Goal: Information Seeking & Learning: Learn about a topic

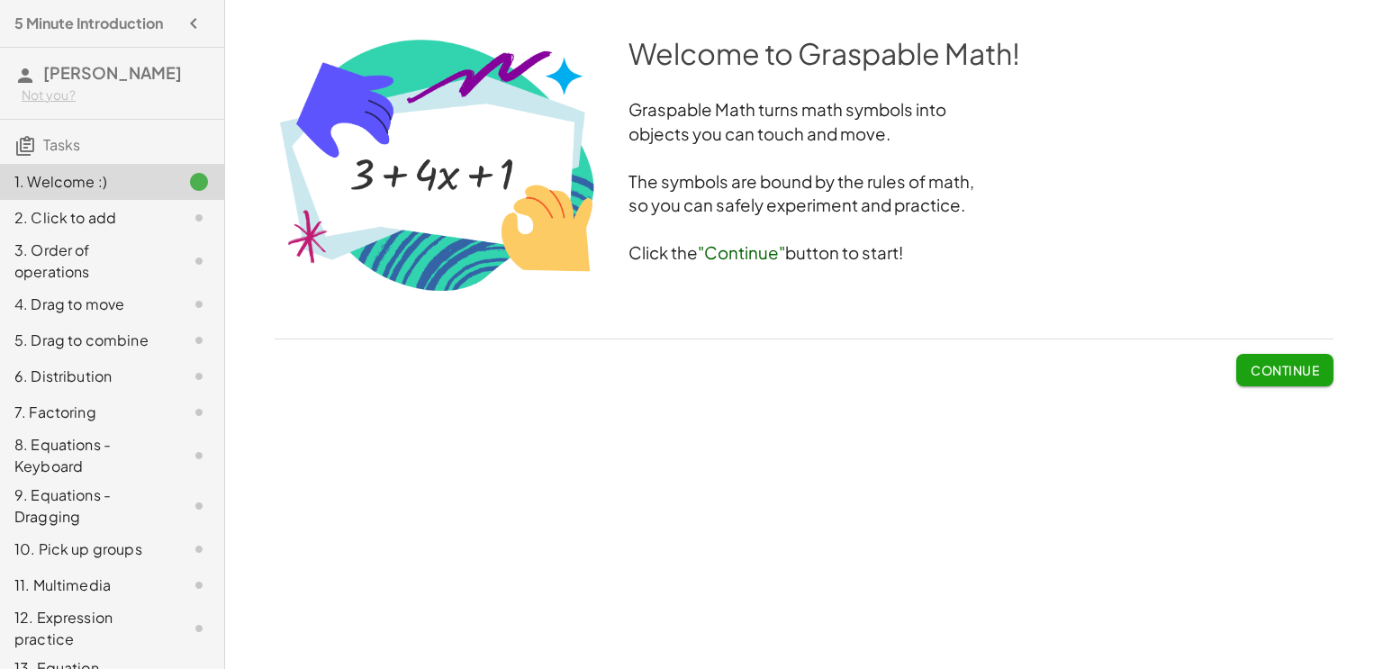
click at [1259, 360] on button "Continue" at bounding box center [1284, 370] width 97 height 32
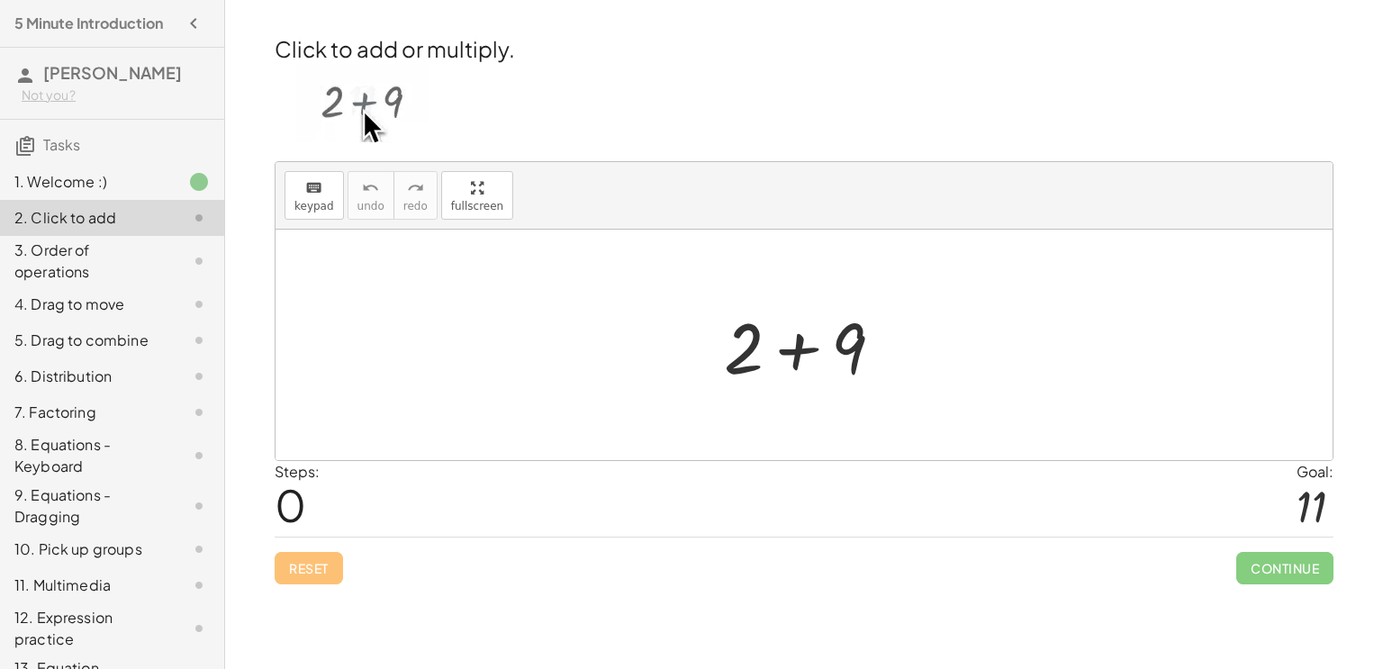
click at [807, 351] on div at bounding box center [811, 345] width 192 height 93
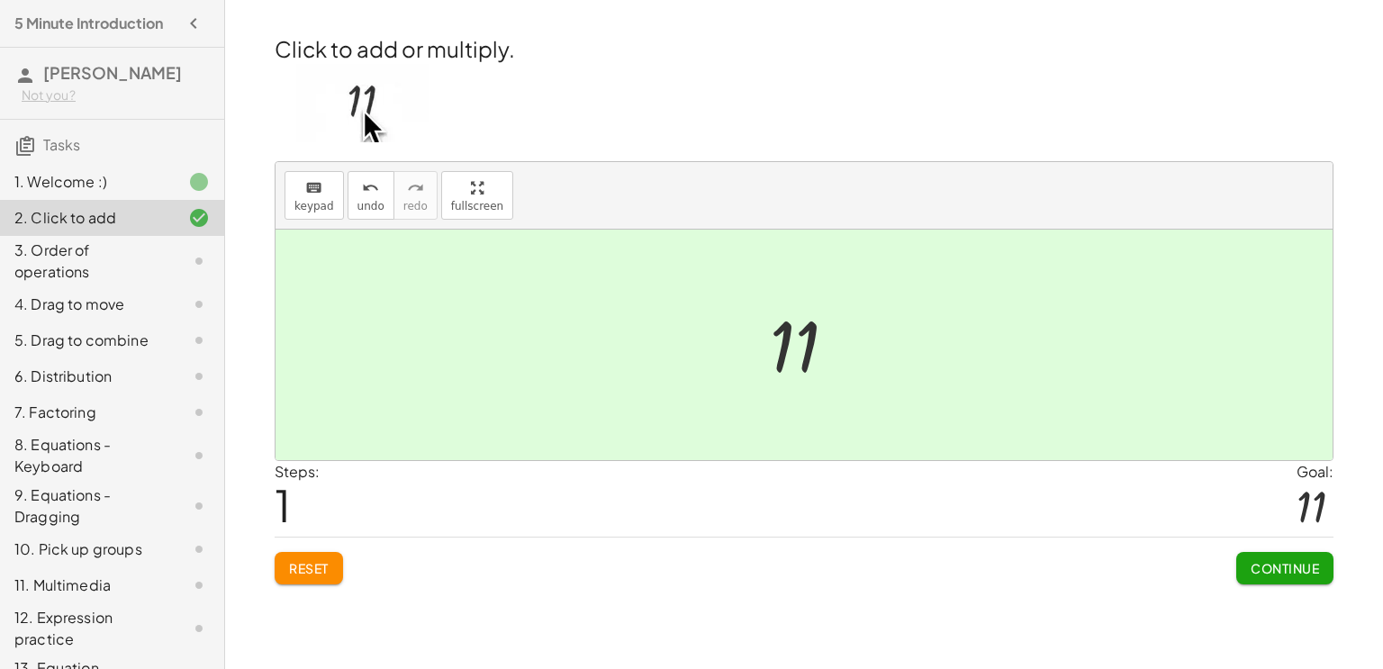
click at [1269, 577] on button "Continue" at bounding box center [1284, 568] width 97 height 32
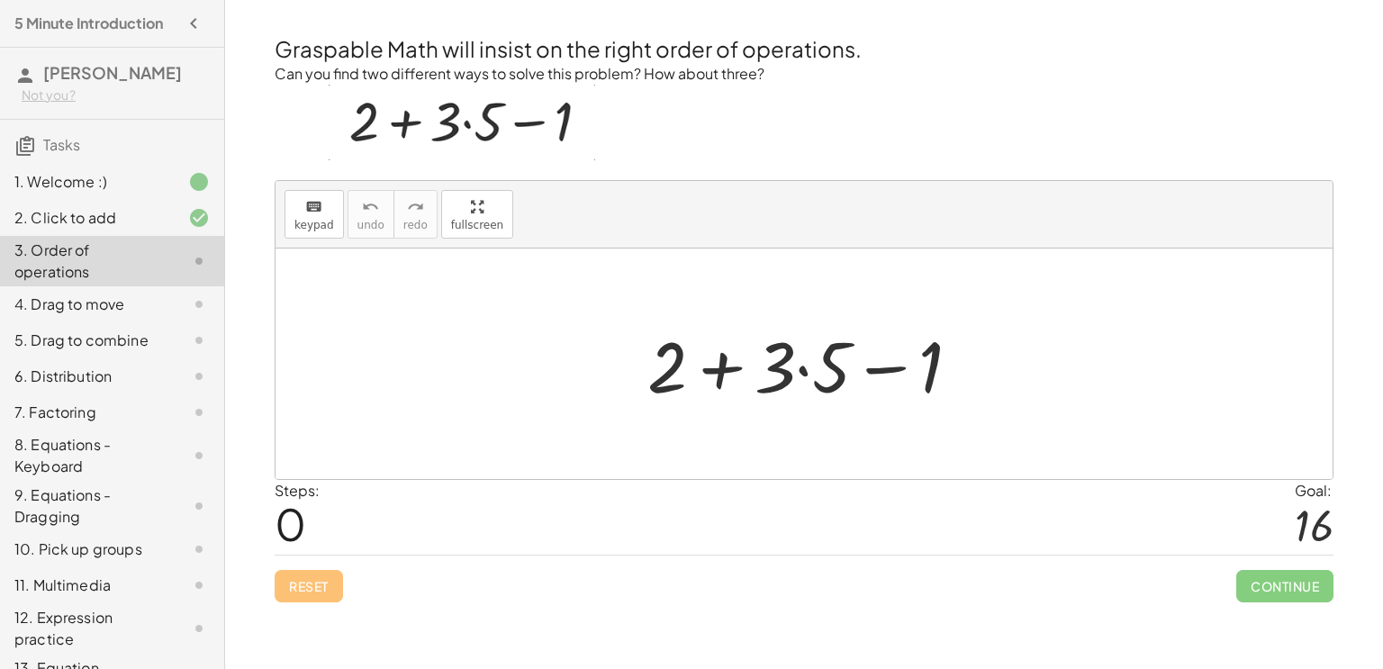
click at [793, 384] on div at bounding box center [811, 364] width 346 height 93
click at [804, 371] on div at bounding box center [811, 364] width 346 height 93
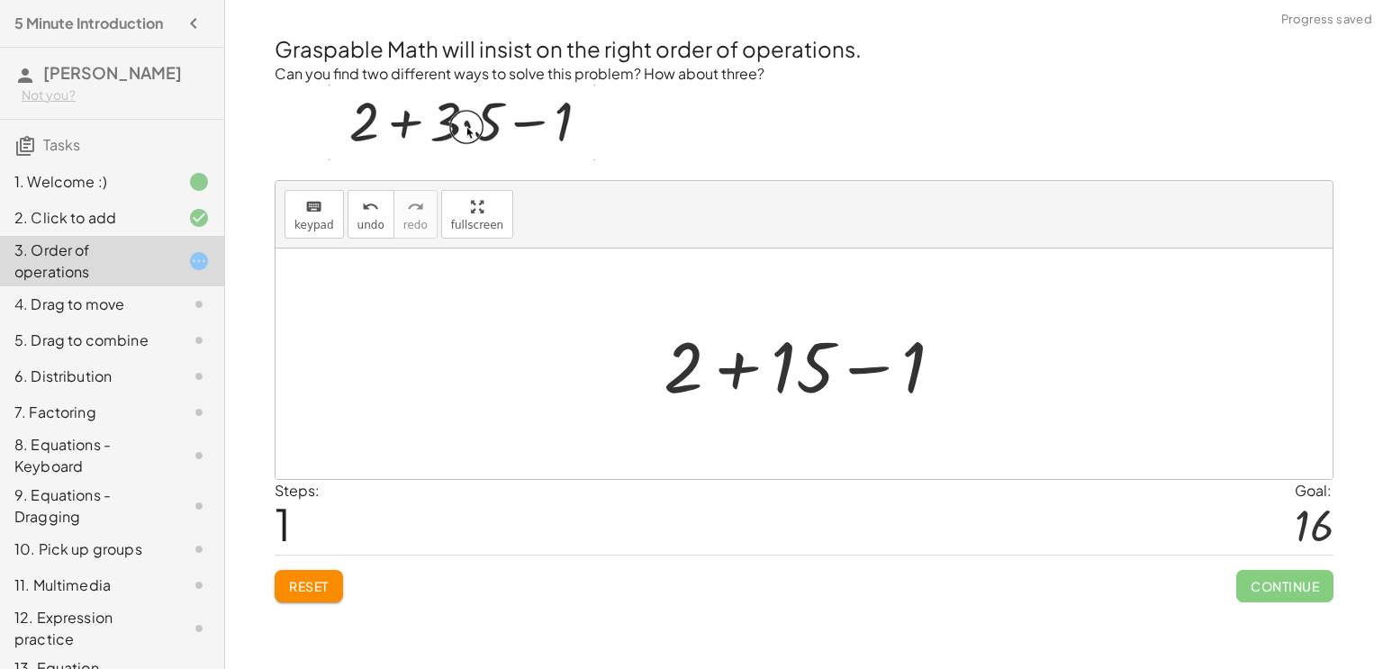
click at [750, 371] on div at bounding box center [811, 364] width 312 height 93
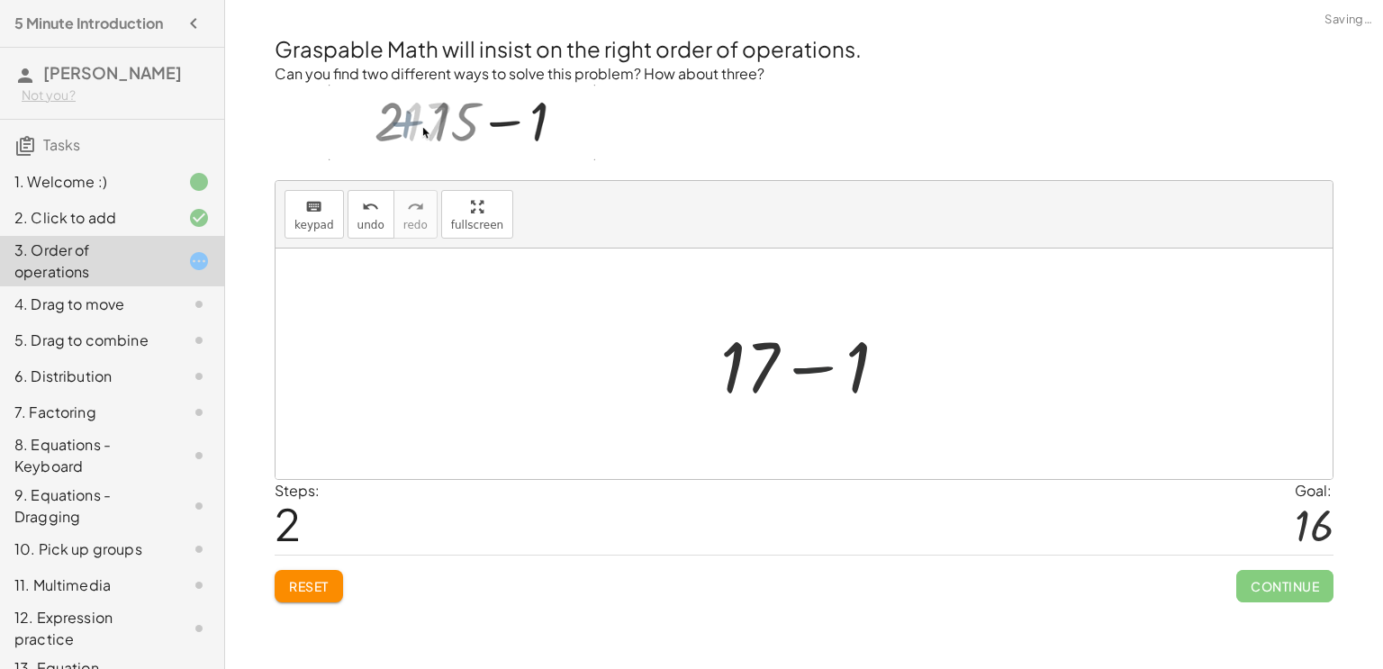
click at [820, 368] on div at bounding box center [811, 364] width 200 height 93
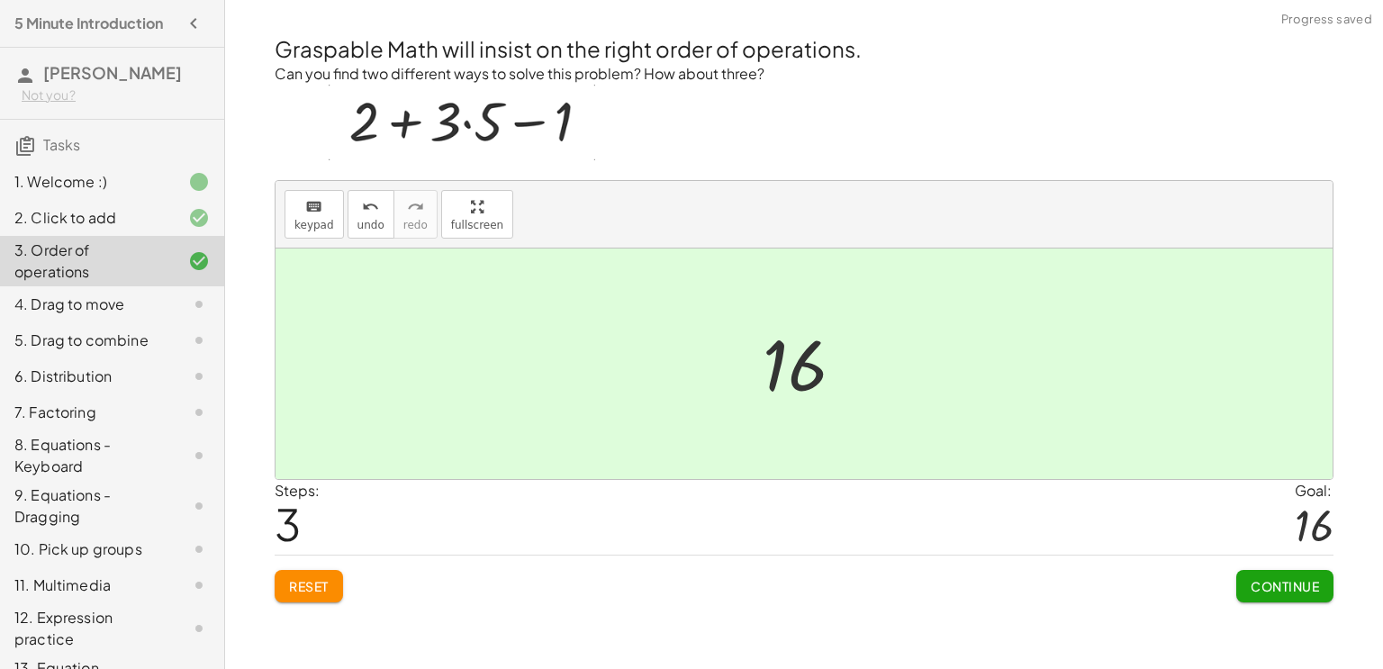
click at [1257, 594] on button "Continue" at bounding box center [1284, 586] width 97 height 32
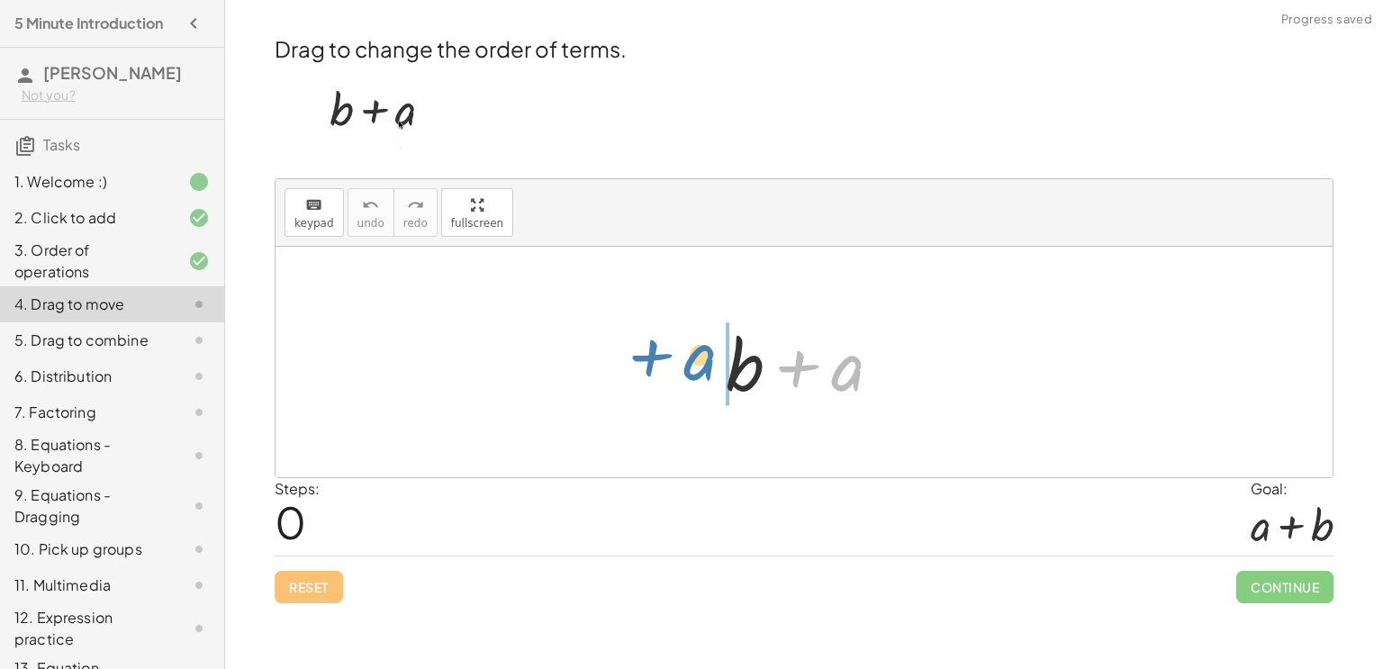
drag, startPoint x: 853, startPoint y: 376, endPoint x: 707, endPoint y: 369, distance: 146.0
click at [707, 369] on div "+ a + b + a" at bounding box center [804, 363] width 211 height 102
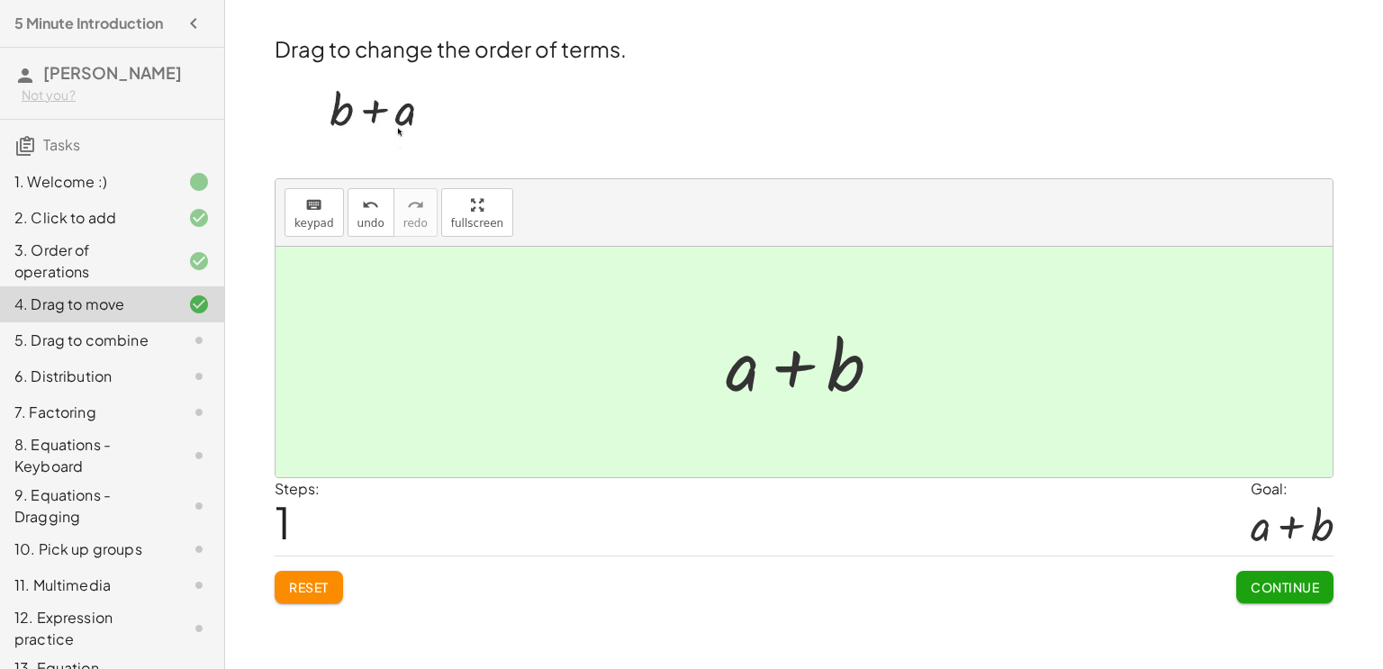
click at [1253, 584] on span "Continue" at bounding box center [1285, 587] width 68 height 16
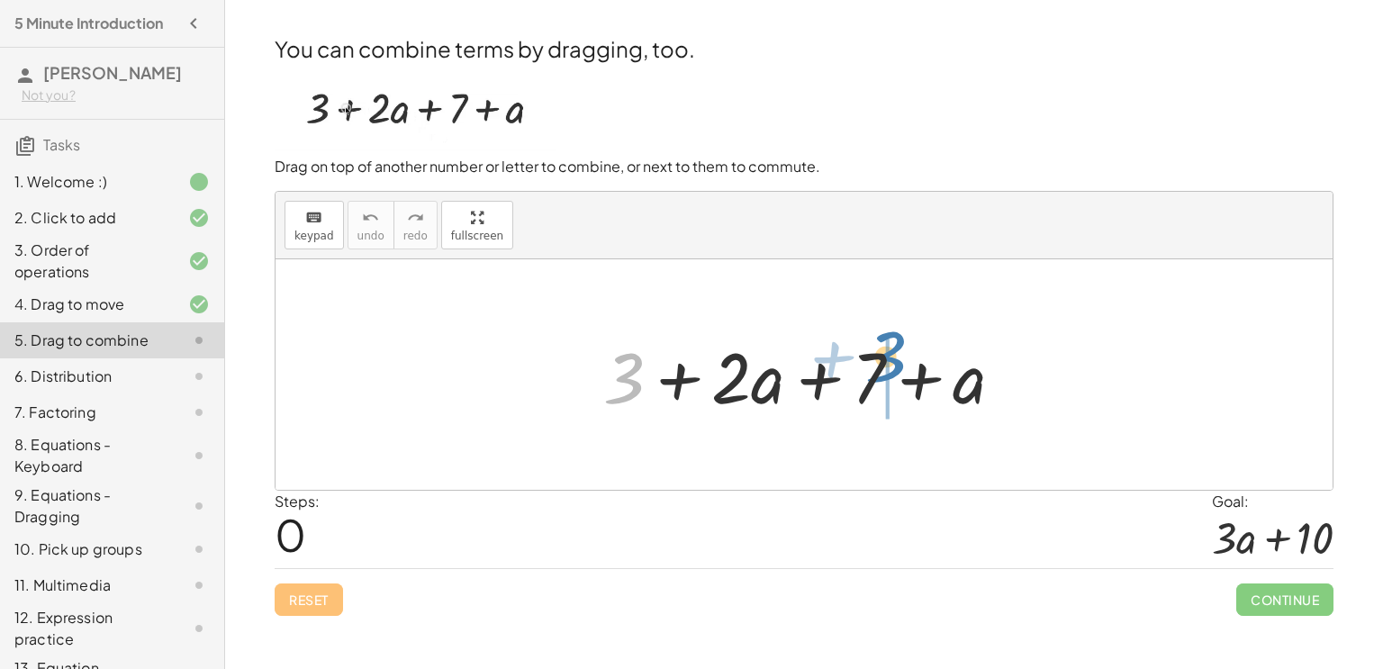
drag, startPoint x: 640, startPoint y: 383, endPoint x: 903, endPoint y: 361, distance: 263.8
click at [903, 361] on div at bounding box center [810, 375] width 433 height 93
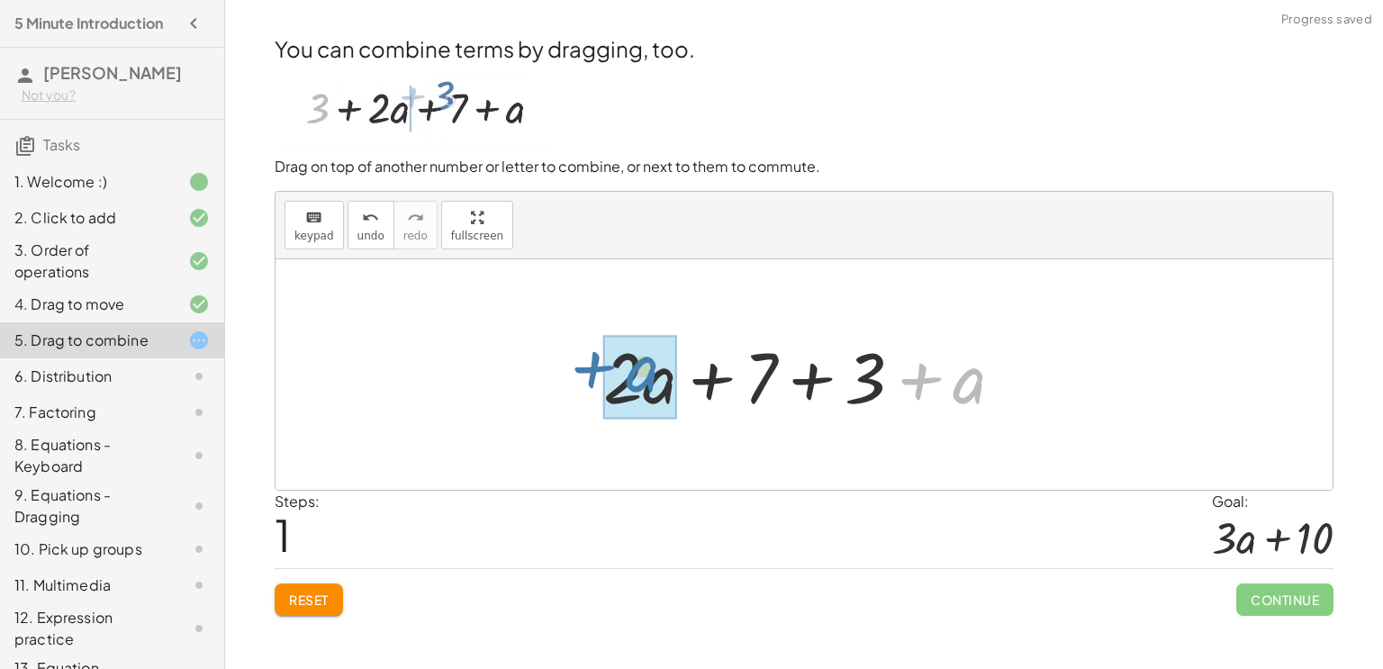
drag, startPoint x: 977, startPoint y: 402, endPoint x: 650, endPoint y: 394, distance: 327.0
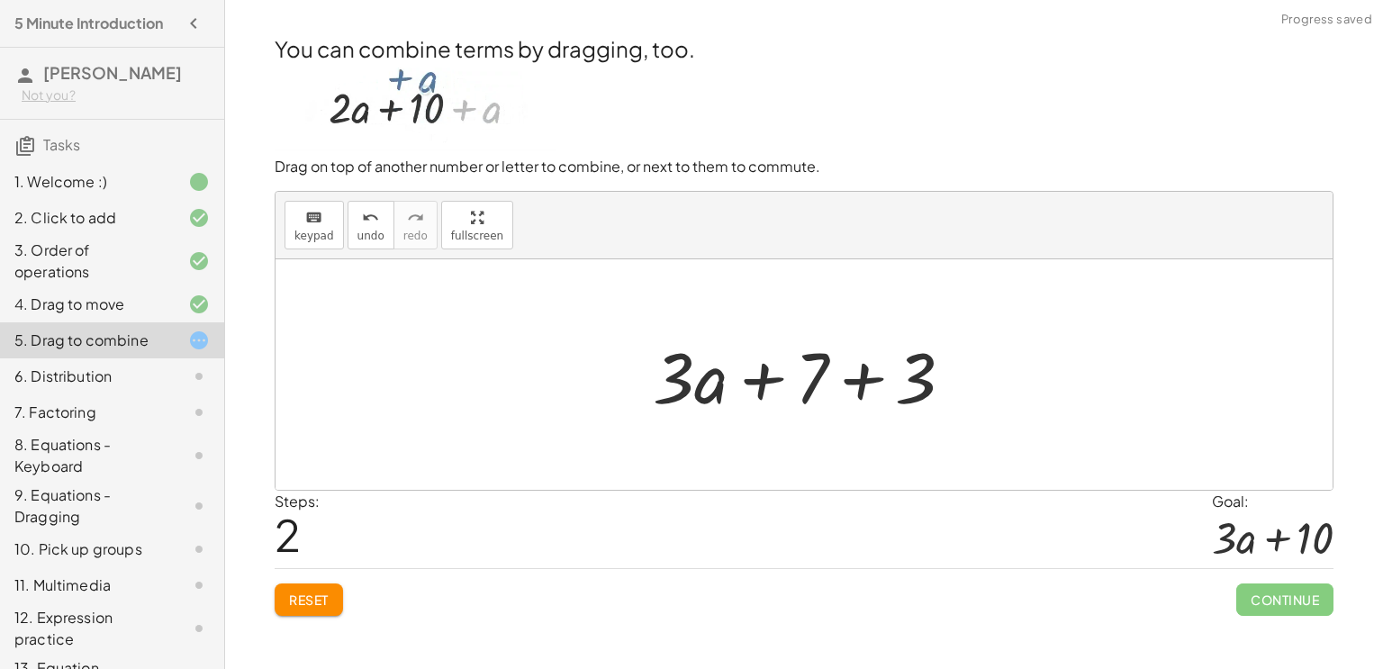
click at [842, 385] on div at bounding box center [810, 375] width 333 height 93
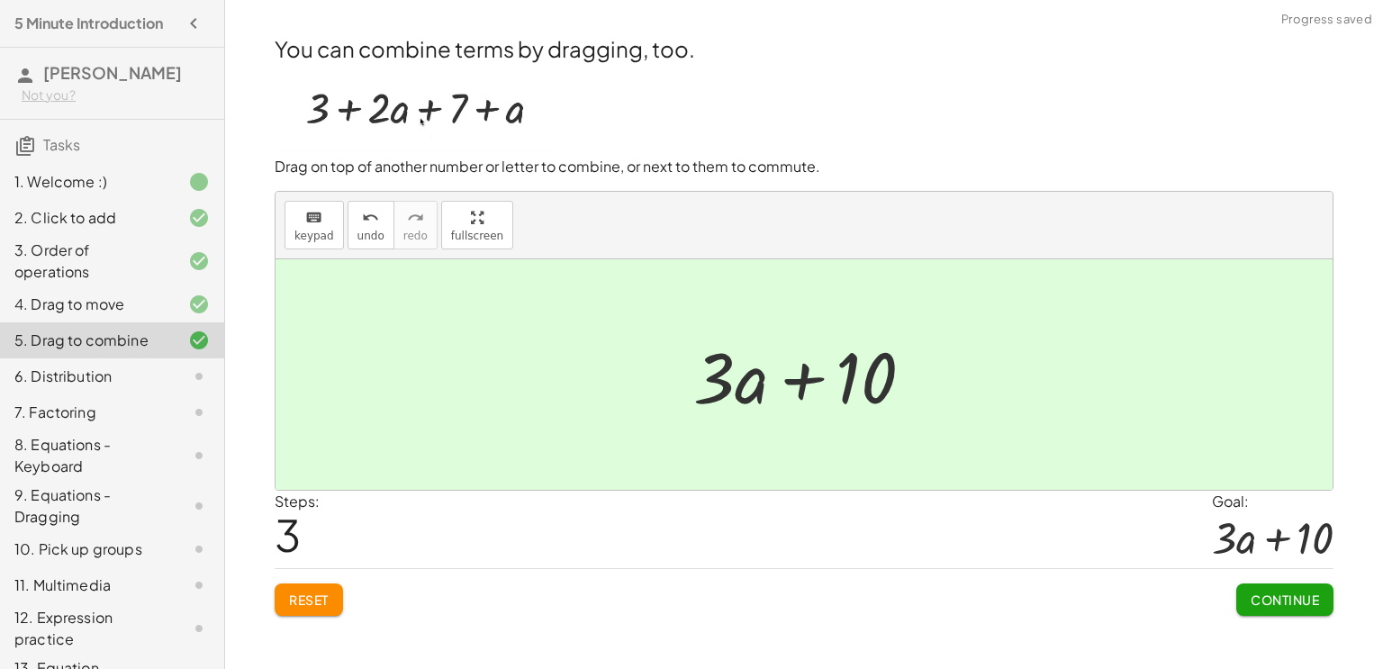
click at [1258, 593] on span "Continue" at bounding box center [1285, 600] width 68 height 16
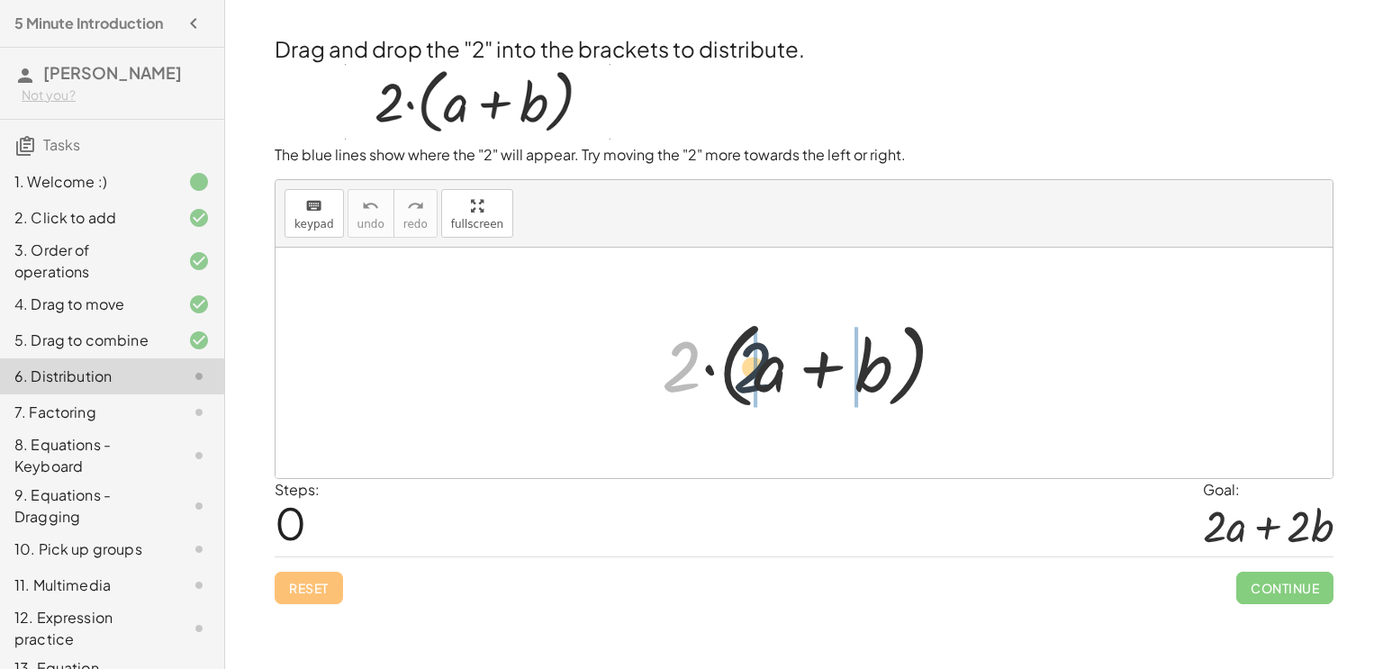
drag, startPoint x: 679, startPoint y: 374, endPoint x: 758, endPoint y: 376, distance: 79.3
click at [758, 376] on div at bounding box center [811, 364] width 316 height 104
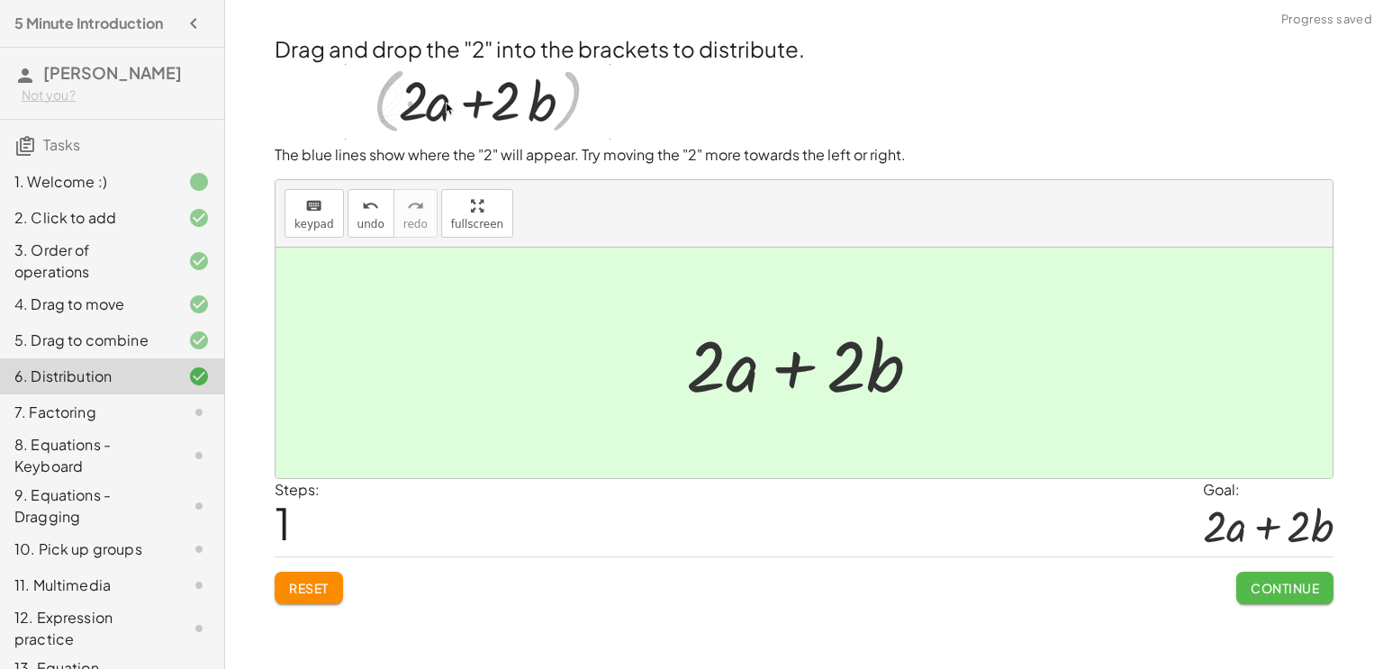
click at [1262, 593] on span "Continue" at bounding box center [1285, 588] width 68 height 16
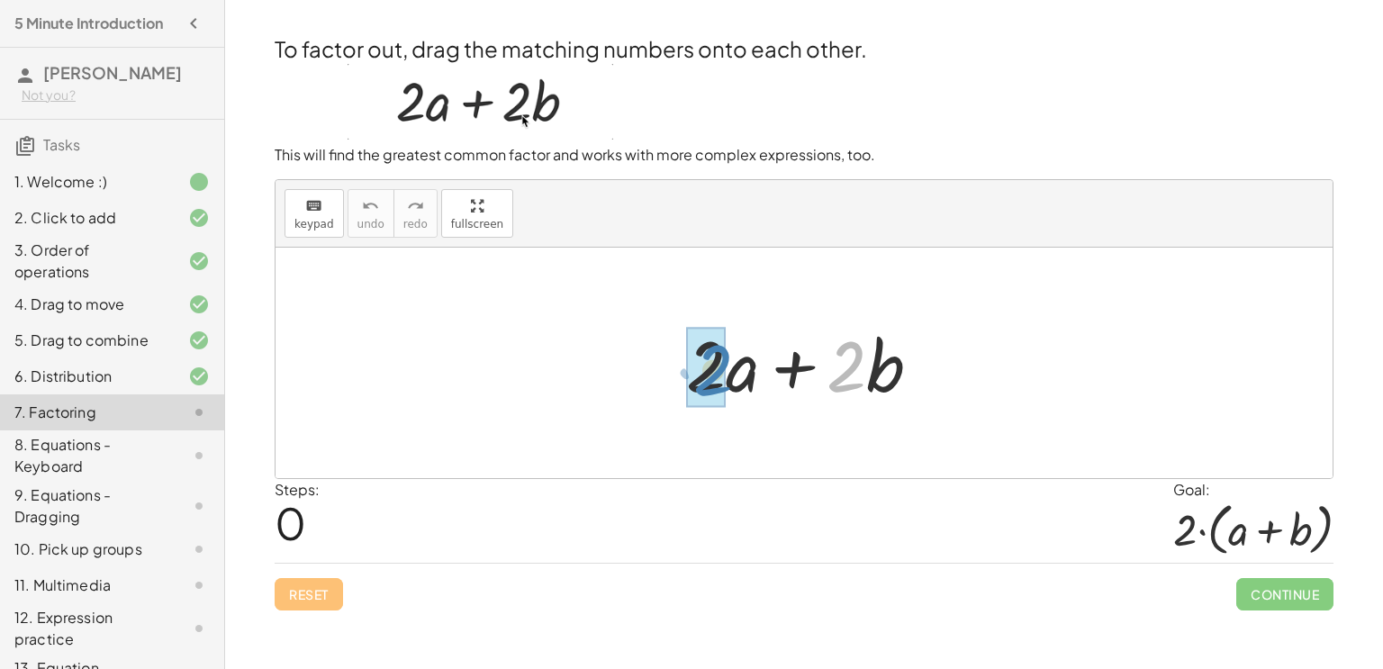
drag, startPoint x: 860, startPoint y: 360, endPoint x: 726, endPoint y: 364, distance: 134.2
click at [726, 364] on div at bounding box center [810, 363] width 267 height 93
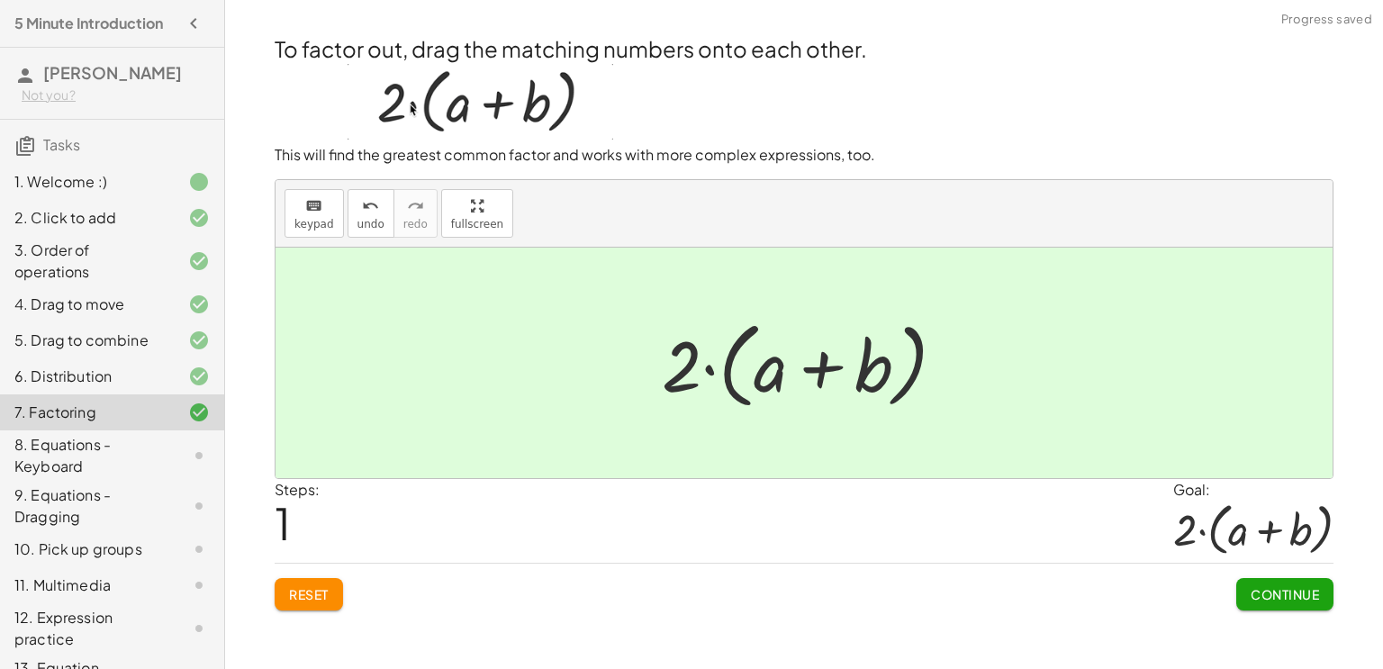
click at [1290, 602] on button "Continue" at bounding box center [1284, 594] width 97 height 32
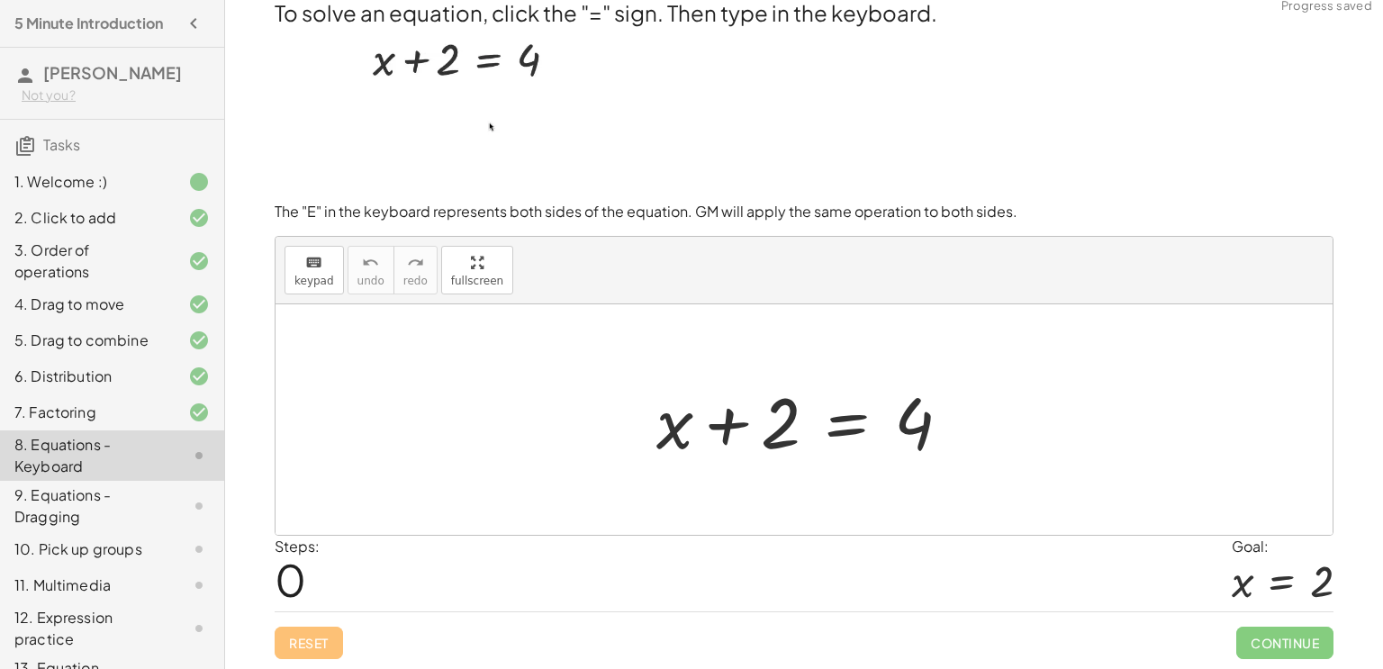
scroll to position [12, 0]
click at [763, 421] on div at bounding box center [810, 422] width 327 height 93
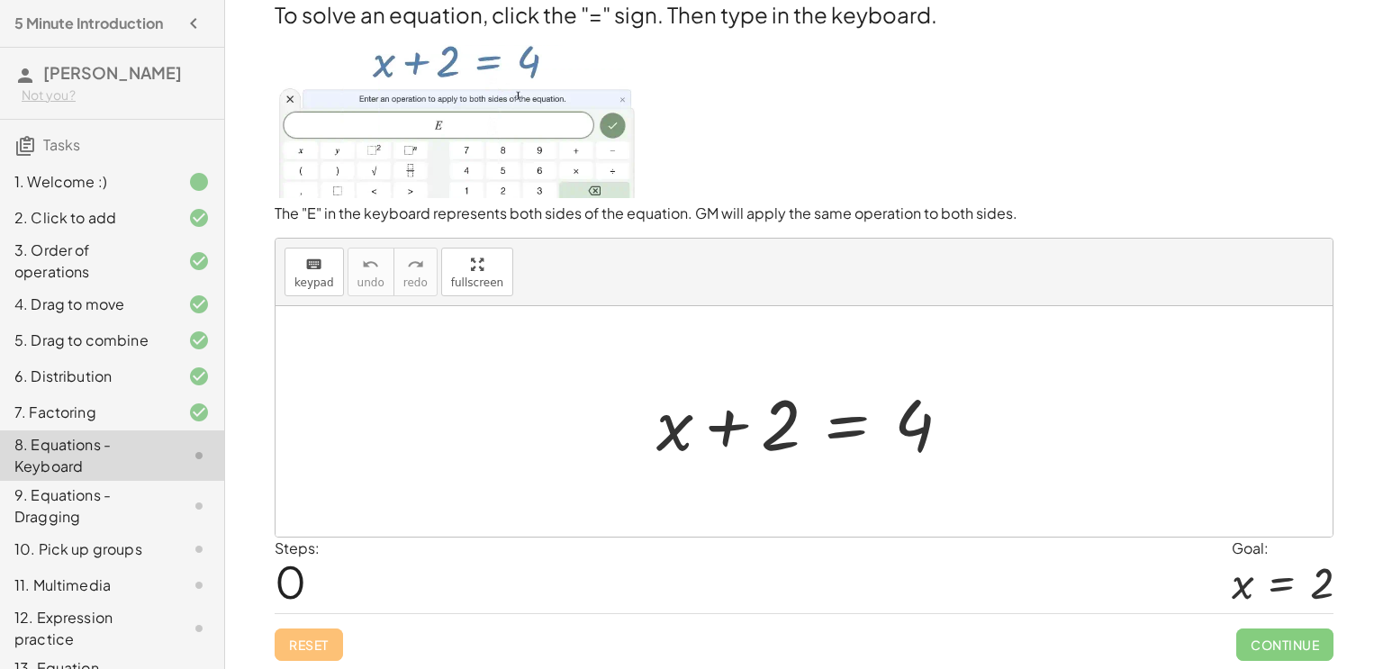
click at [793, 422] on div at bounding box center [810, 422] width 327 height 93
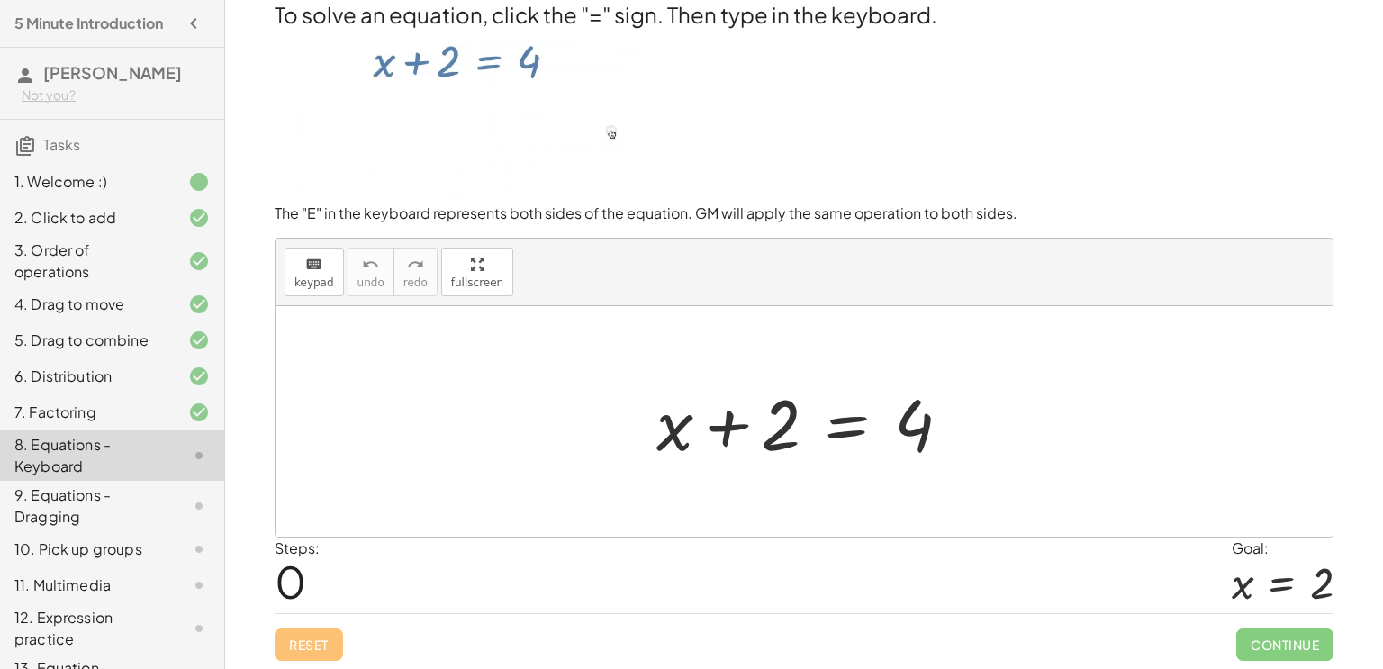
click at [844, 427] on div at bounding box center [810, 422] width 327 height 93
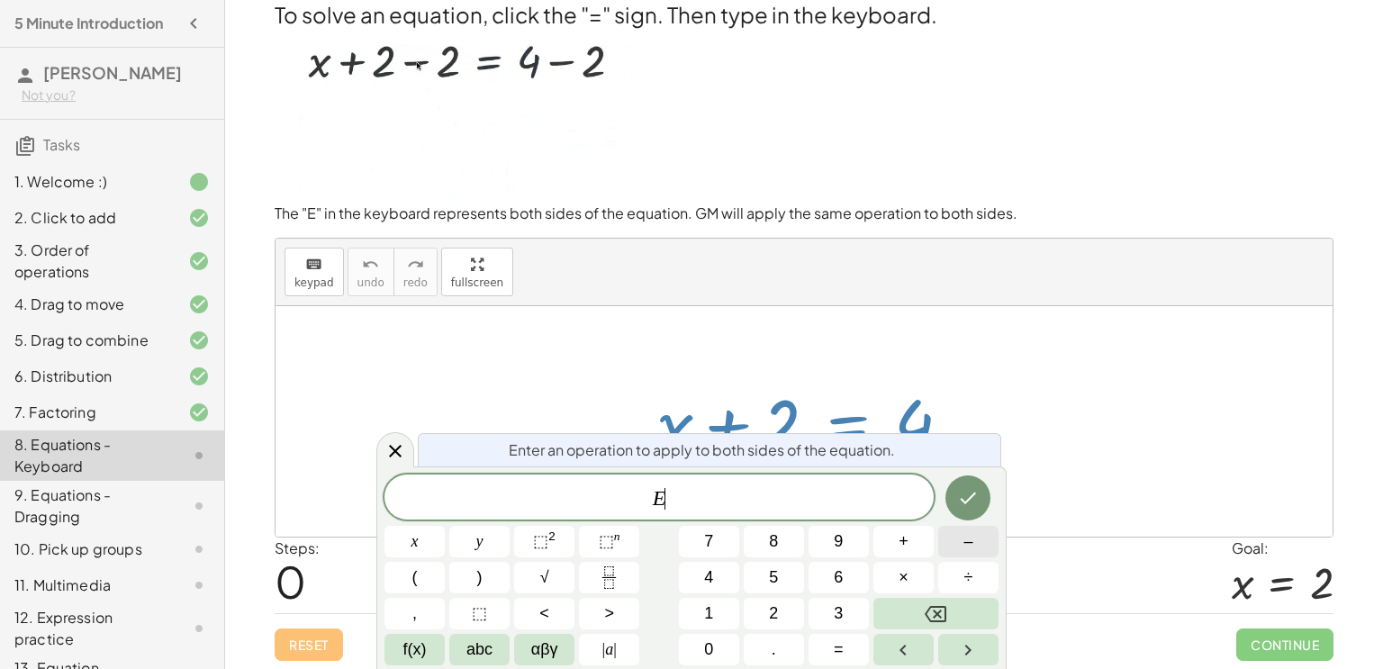
click at [963, 546] on button "–" at bounding box center [968, 542] width 60 height 32
click at [783, 607] on button "2" at bounding box center [774, 614] width 60 height 32
click at [967, 501] on icon "Done" at bounding box center [969, 499] width 16 height 12
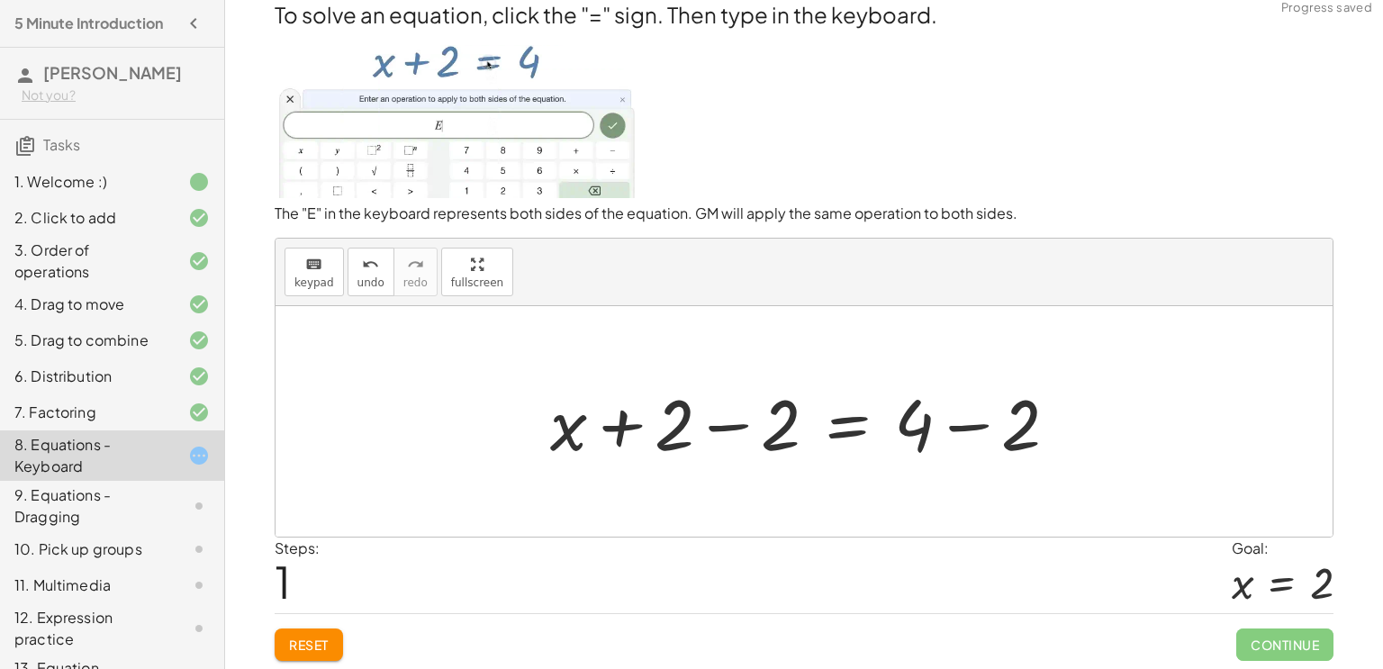
click at [941, 436] on div at bounding box center [811, 422] width 540 height 93
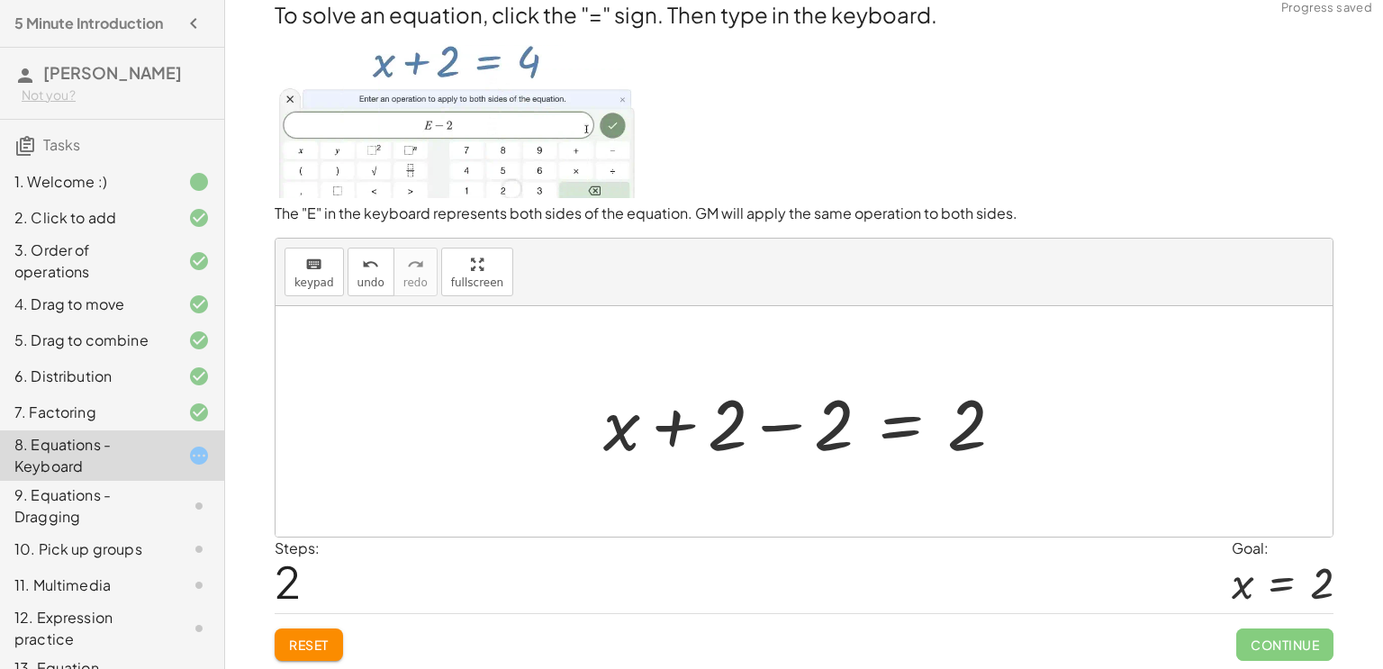
click at [787, 431] on div at bounding box center [810, 422] width 433 height 93
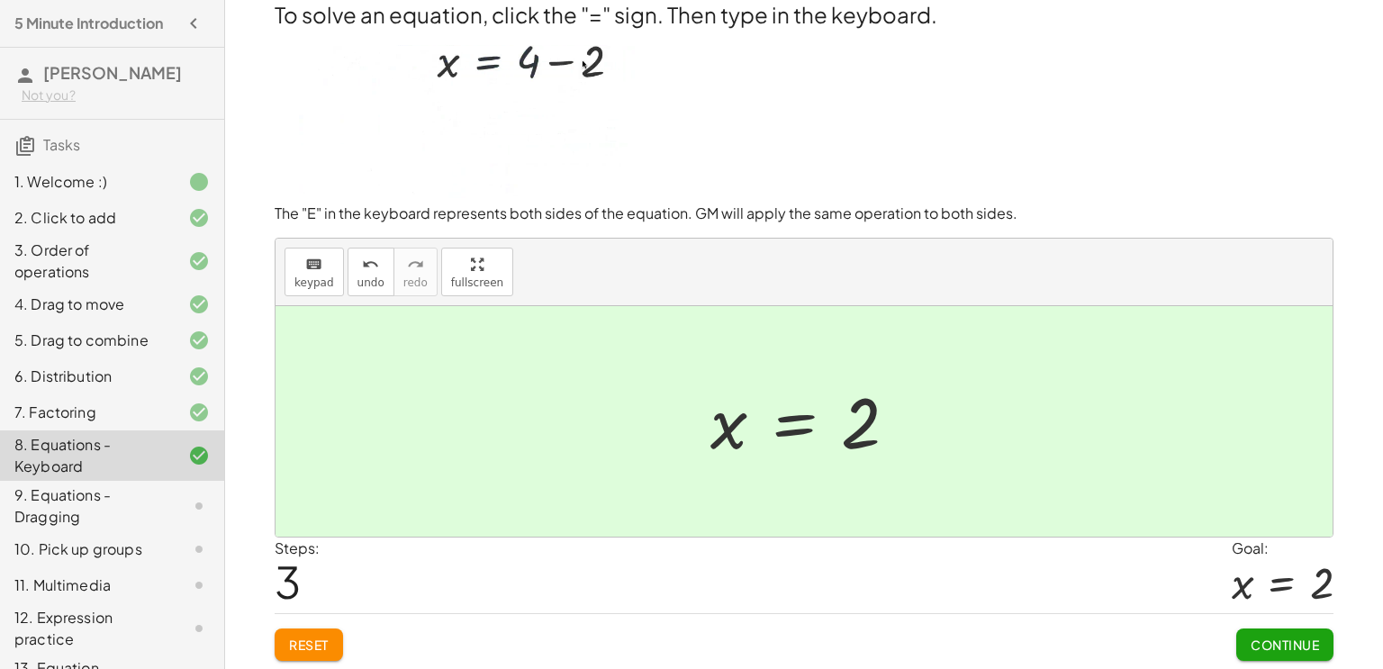
click at [1290, 638] on span "Continue" at bounding box center [1285, 645] width 68 height 16
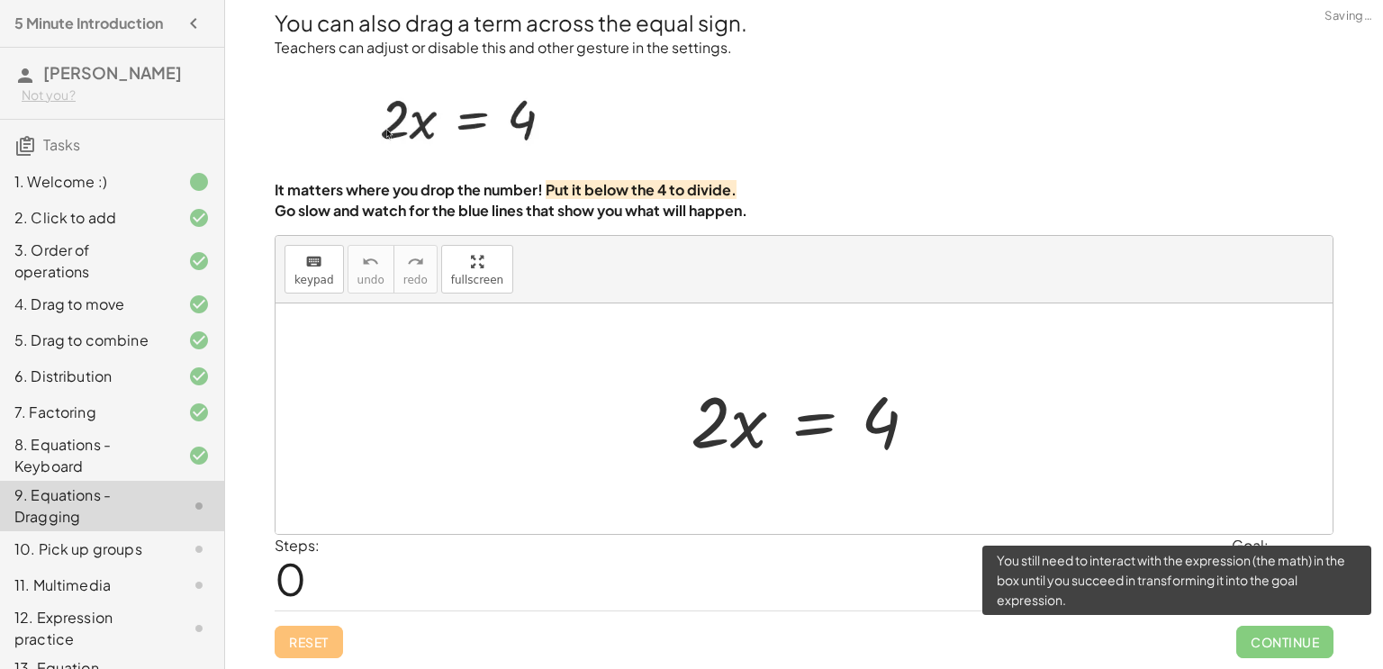
scroll to position [2, 0]
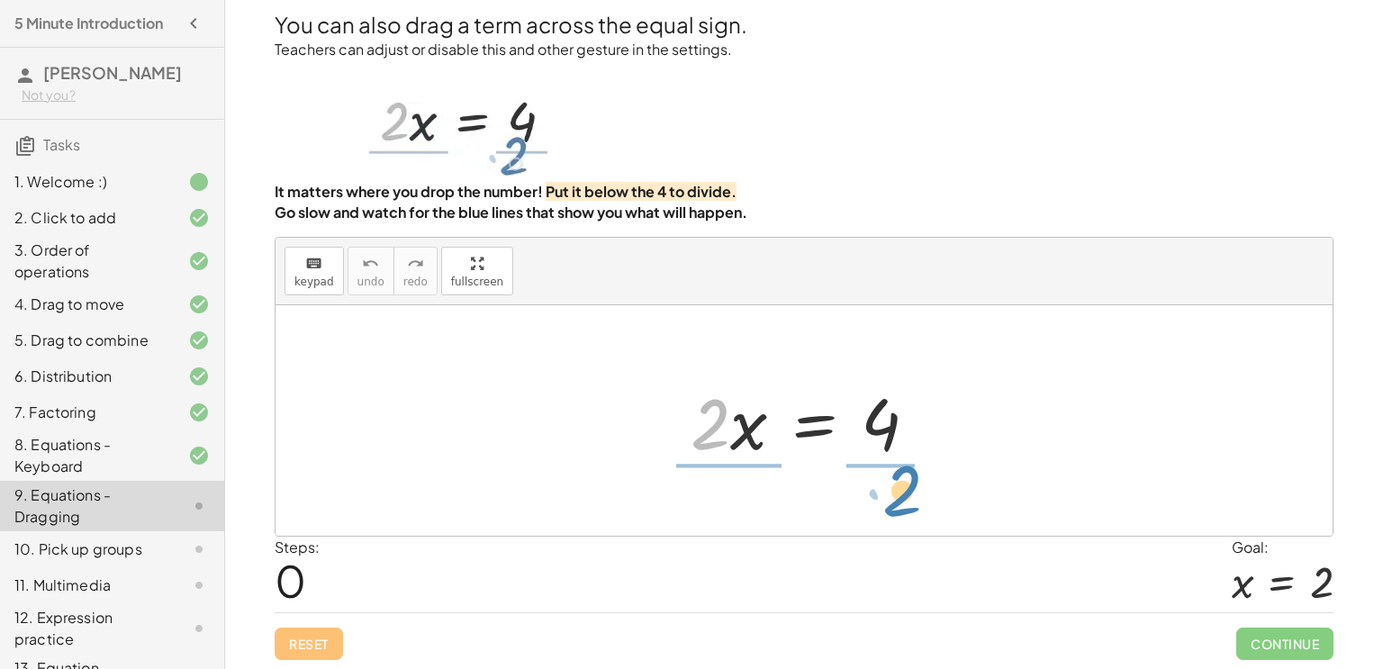
drag, startPoint x: 722, startPoint y: 421, endPoint x: 914, endPoint y: 486, distance: 202.5
click at [914, 486] on div "· 2 · 2 · x = 4" at bounding box center [804, 420] width 1057 height 231
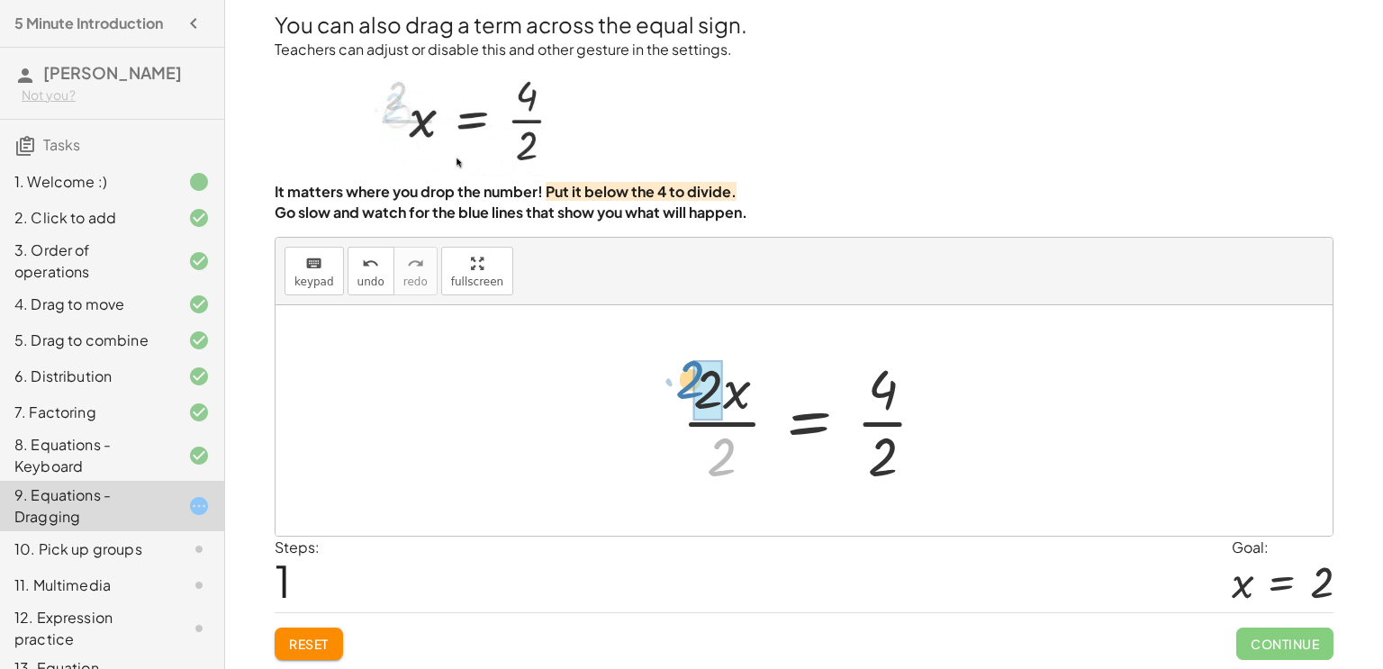
drag, startPoint x: 727, startPoint y: 458, endPoint x: 700, endPoint y: 385, distance: 77.8
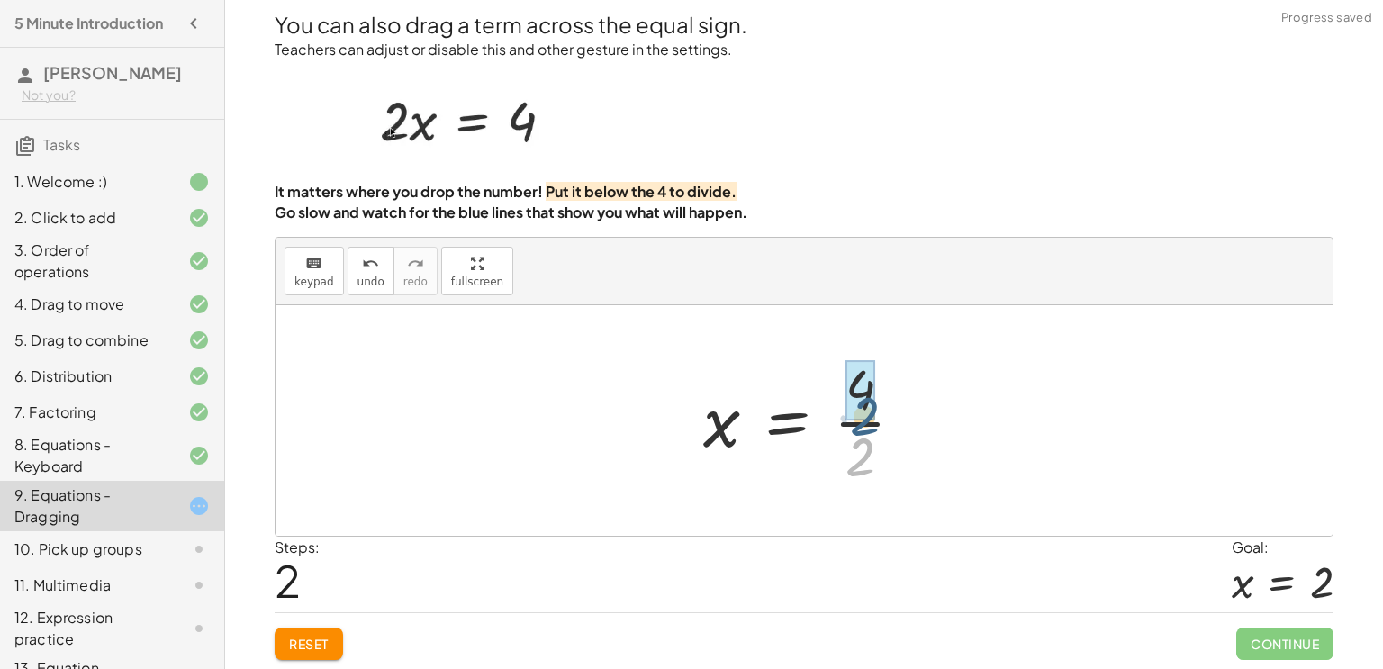
drag, startPoint x: 852, startPoint y: 451, endPoint x: 855, endPoint y: 401, distance: 50.6
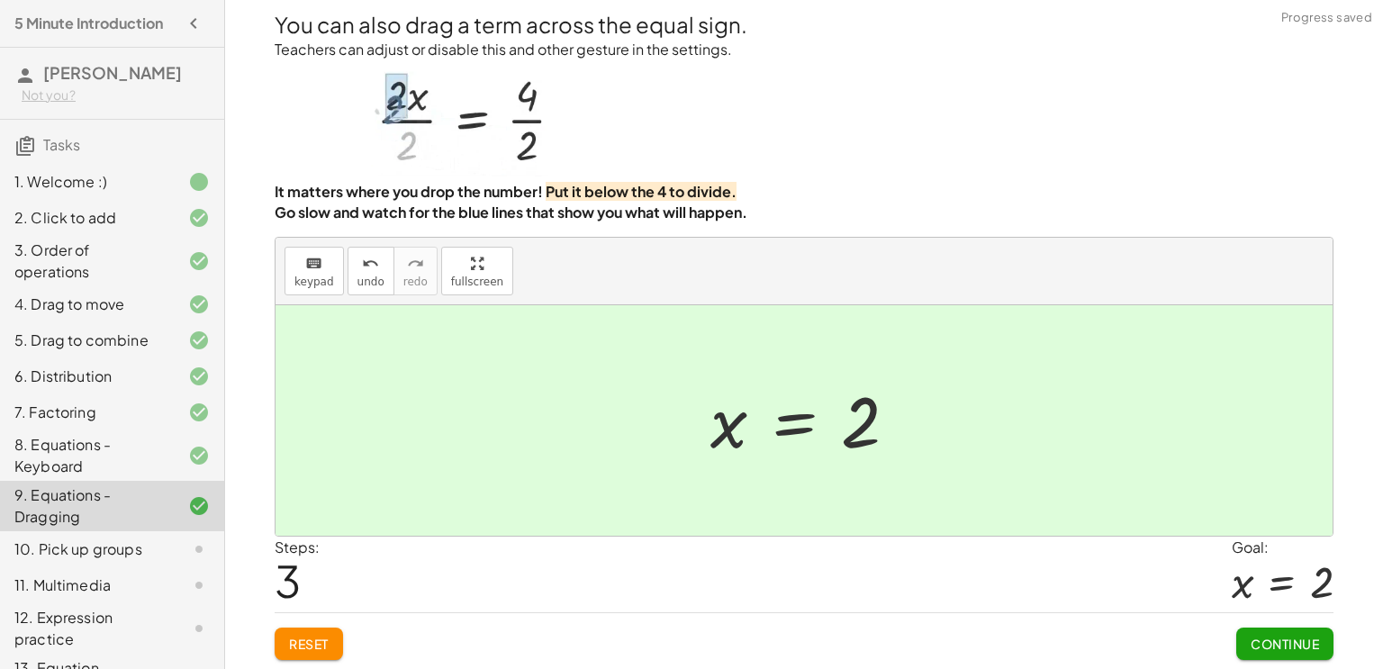
click at [1269, 646] on span "Continue" at bounding box center [1285, 644] width 68 height 16
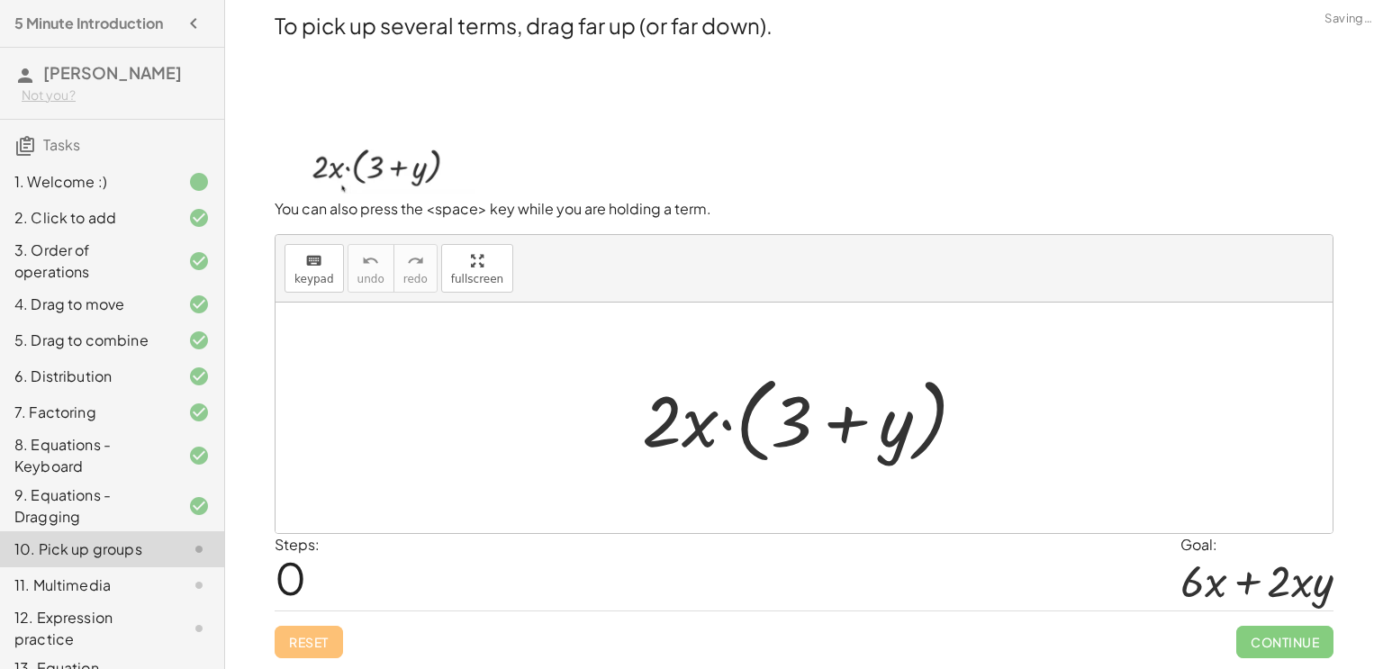
scroll to position [0, 0]
drag, startPoint x: 665, startPoint y: 427, endPoint x: 809, endPoint y: 431, distance: 144.2
click at [809, 431] on div at bounding box center [811, 419] width 357 height 104
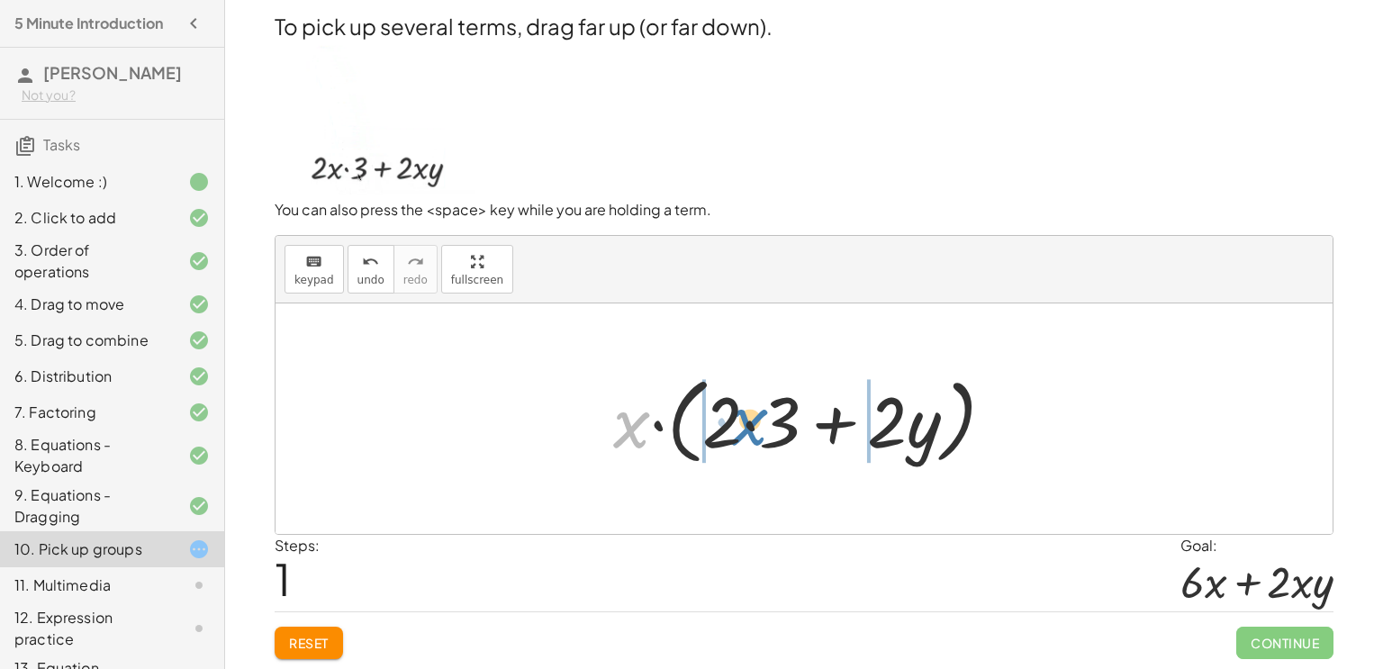
drag, startPoint x: 629, startPoint y: 430, endPoint x: 747, endPoint y: 425, distance: 118.1
click at [747, 425] on div at bounding box center [810, 419] width 413 height 104
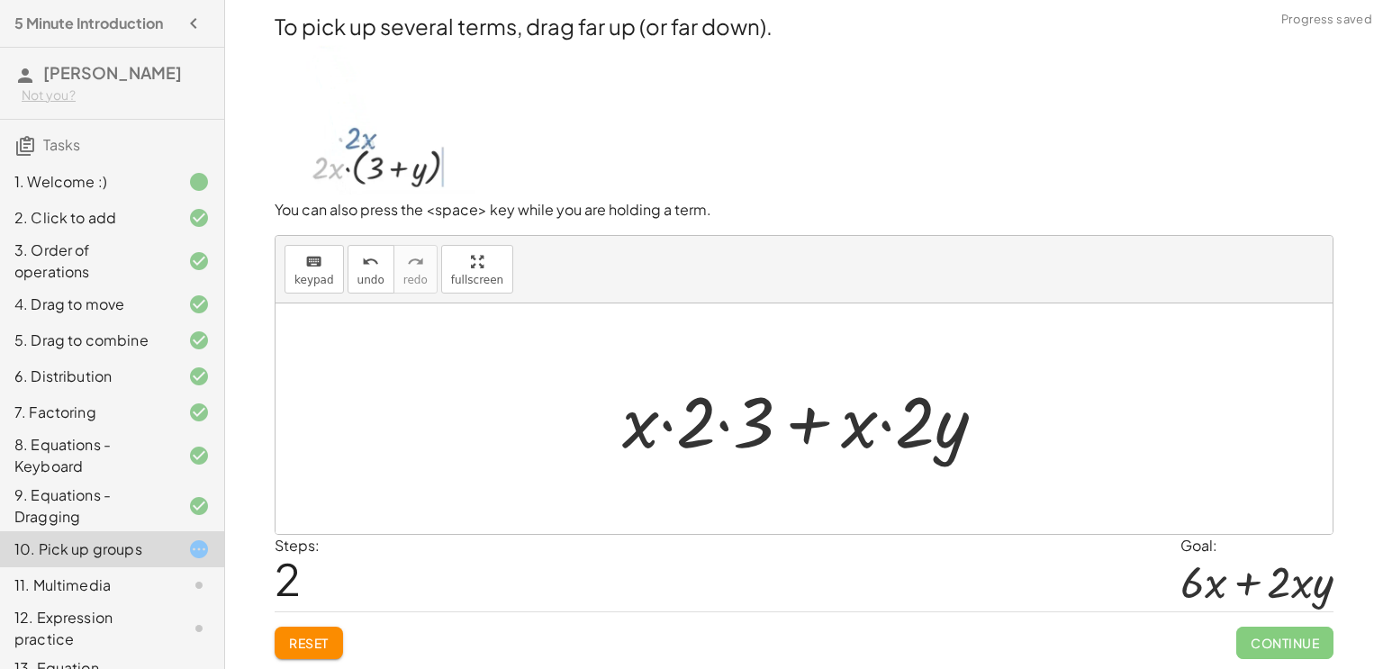
click at [318, 638] on span "Reset" at bounding box center [309, 643] width 40 height 16
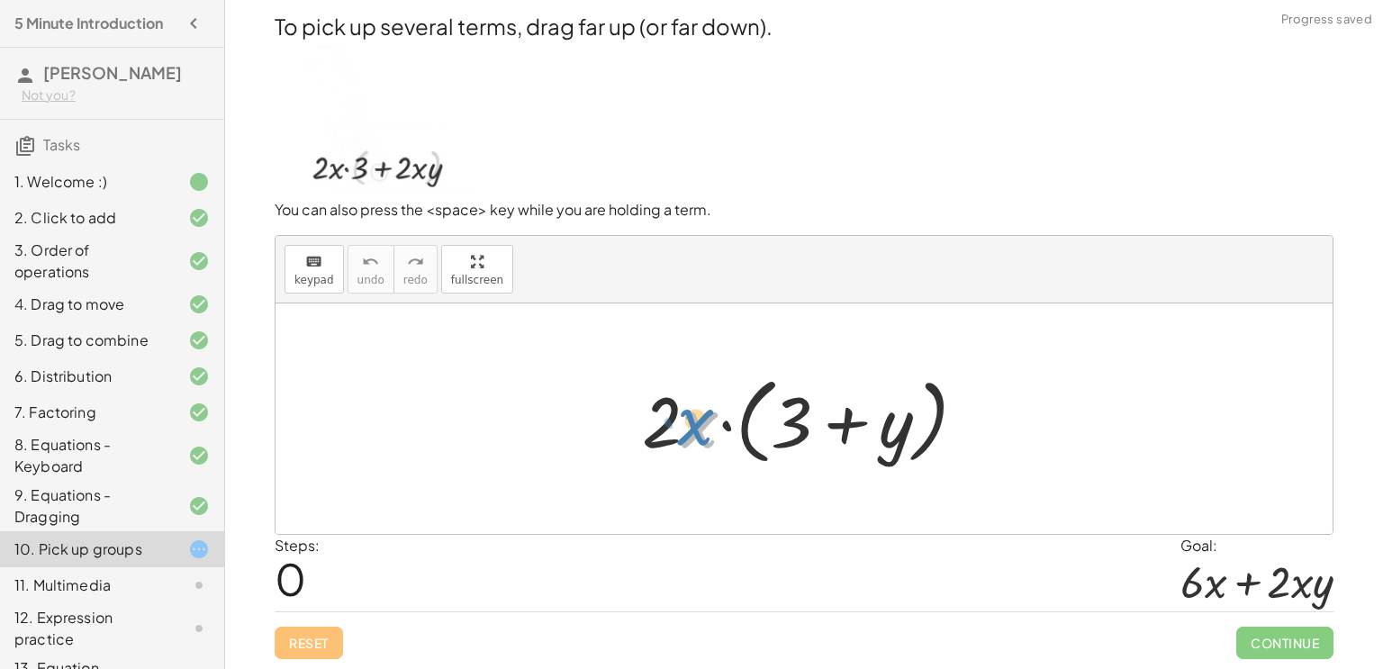
drag, startPoint x: 698, startPoint y: 435, endPoint x: 686, endPoint y: 430, distance: 12.9
click at [686, 430] on div at bounding box center [811, 419] width 357 height 104
drag, startPoint x: 692, startPoint y: 428, endPoint x: 779, endPoint y: 421, distance: 86.7
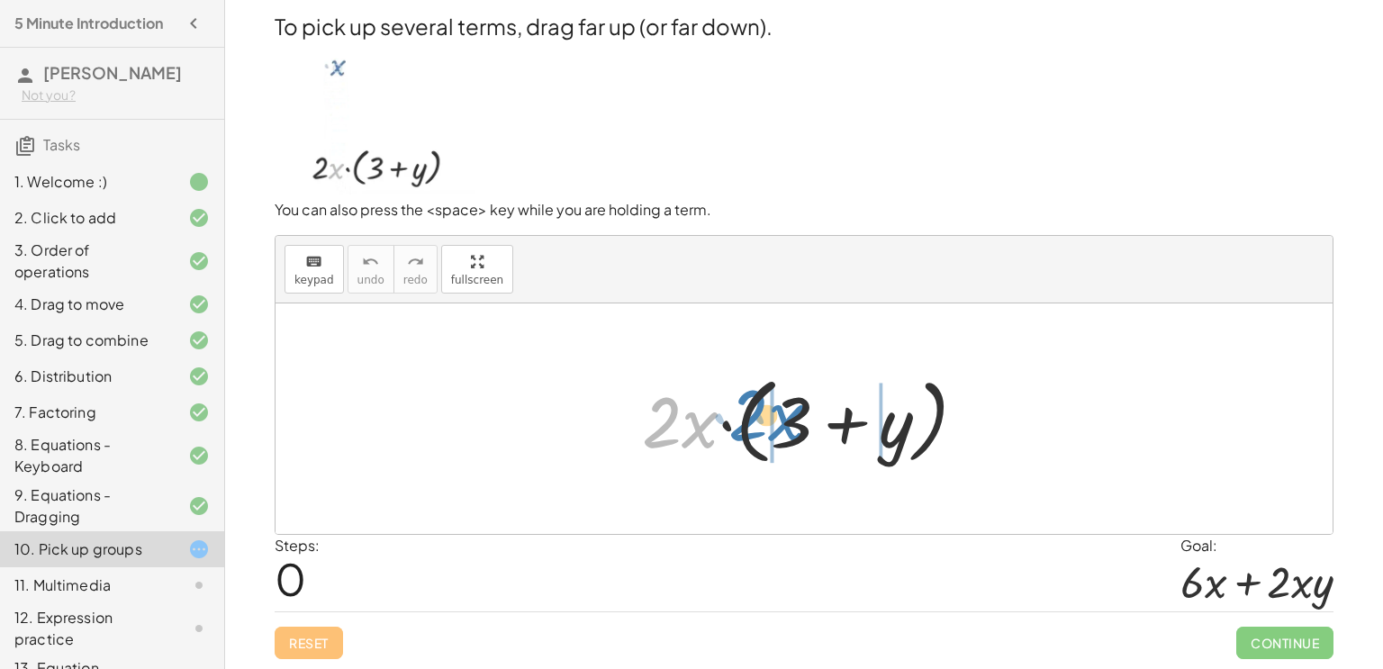
click at [779, 421] on div at bounding box center [811, 419] width 357 height 104
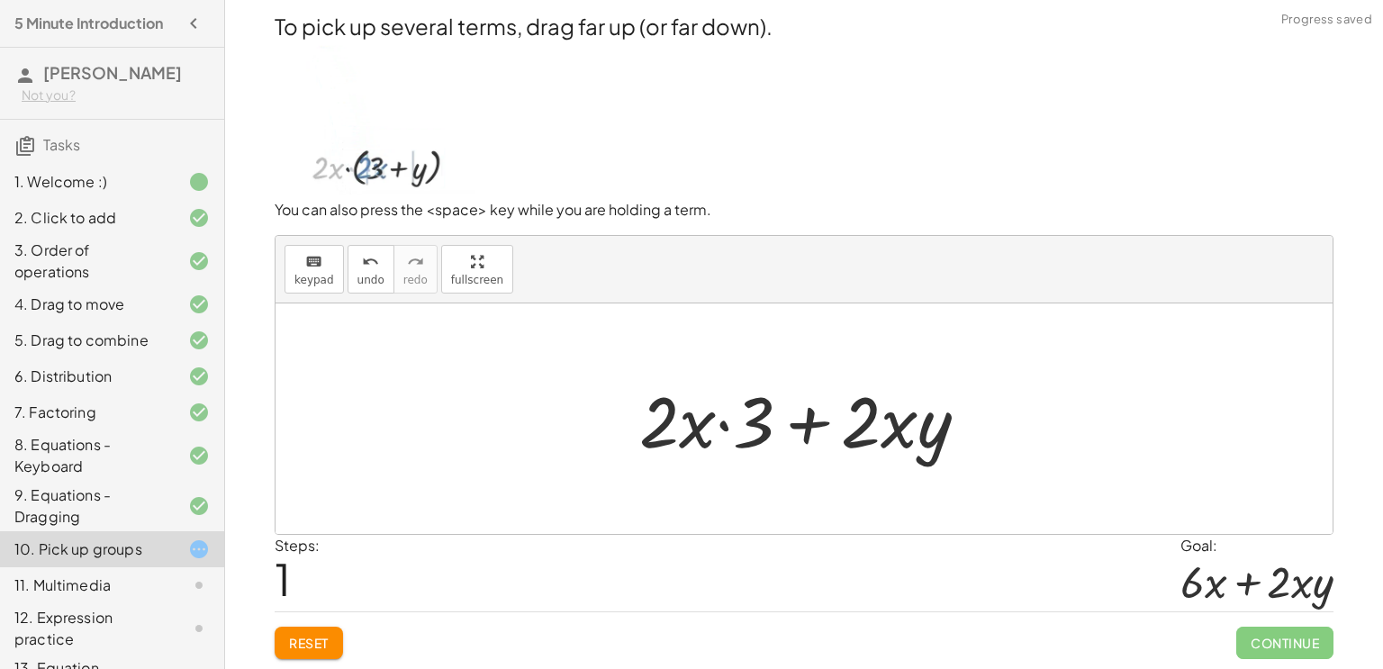
click at [702, 420] on div at bounding box center [811, 419] width 362 height 93
click at [729, 421] on div at bounding box center [811, 419] width 362 height 93
click at [673, 419] on div at bounding box center [811, 419] width 362 height 93
drag, startPoint x: 752, startPoint y: 434, endPoint x: 655, endPoint y: 436, distance: 97.3
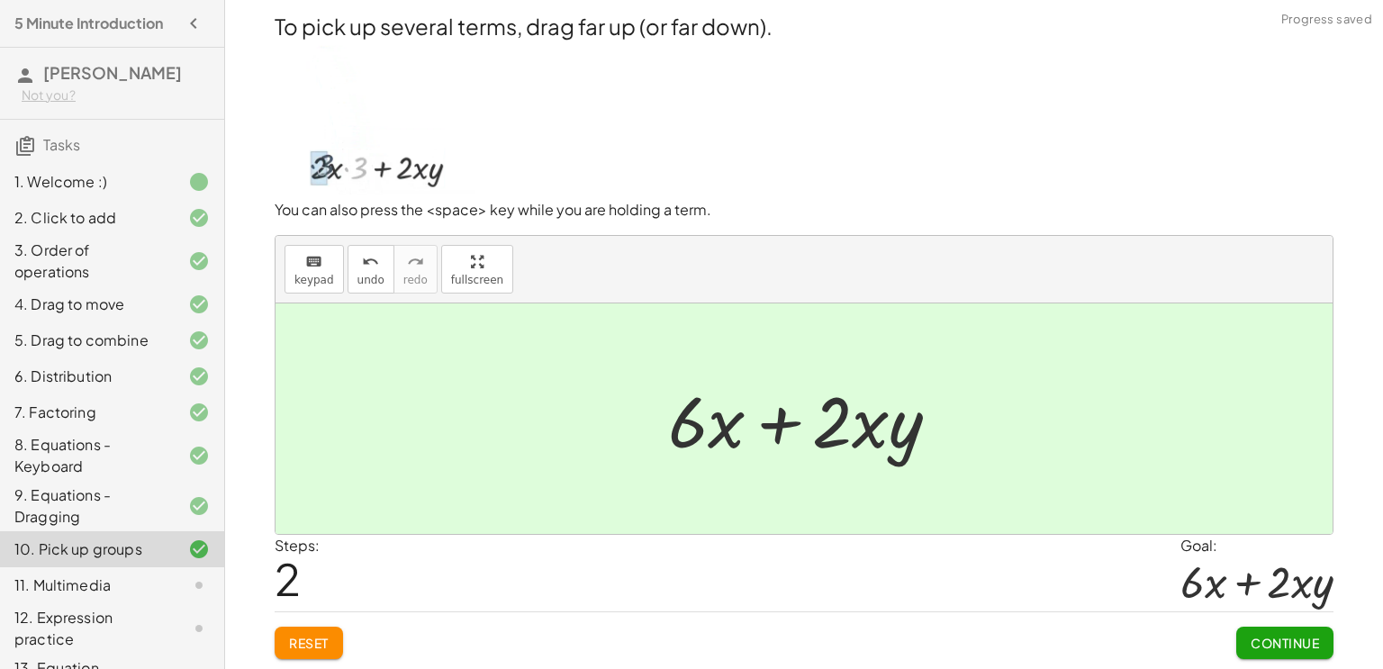
click at [1243, 639] on button "Continue" at bounding box center [1284, 643] width 97 height 32
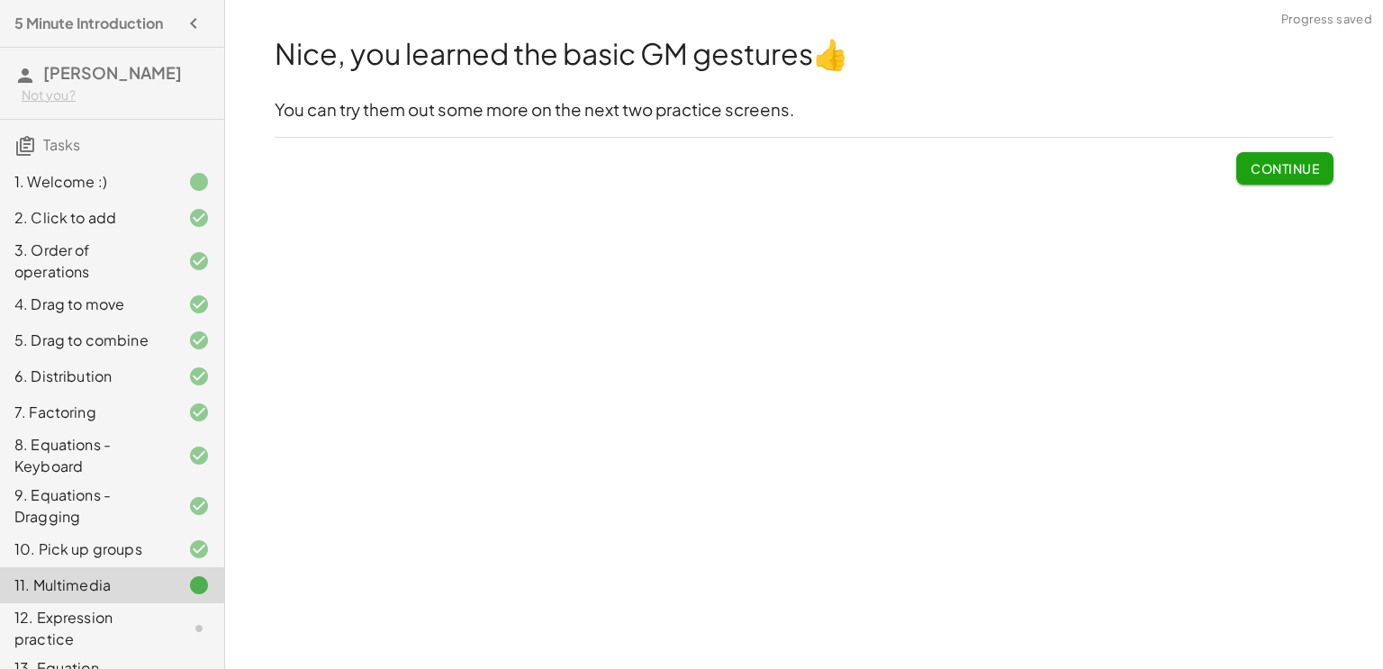
click at [1289, 169] on span "Continue" at bounding box center [1285, 168] width 68 height 16
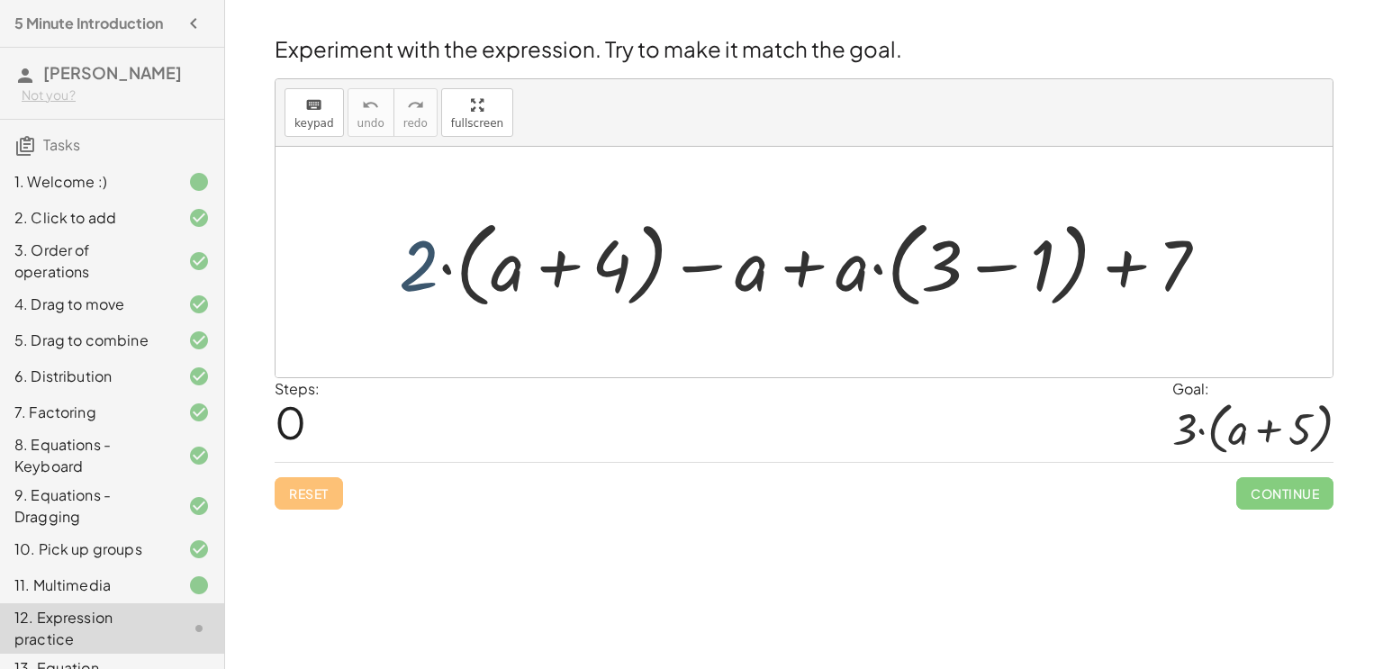
click at [425, 273] on div at bounding box center [811, 263] width 842 height 104
click at [518, 357] on div at bounding box center [804, 262] width 1057 height 231
click at [1036, 266] on div at bounding box center [811, 263] width 842 height 104
click at [1000, 269] on div at bounding box center [811, 263] width 842 height 104
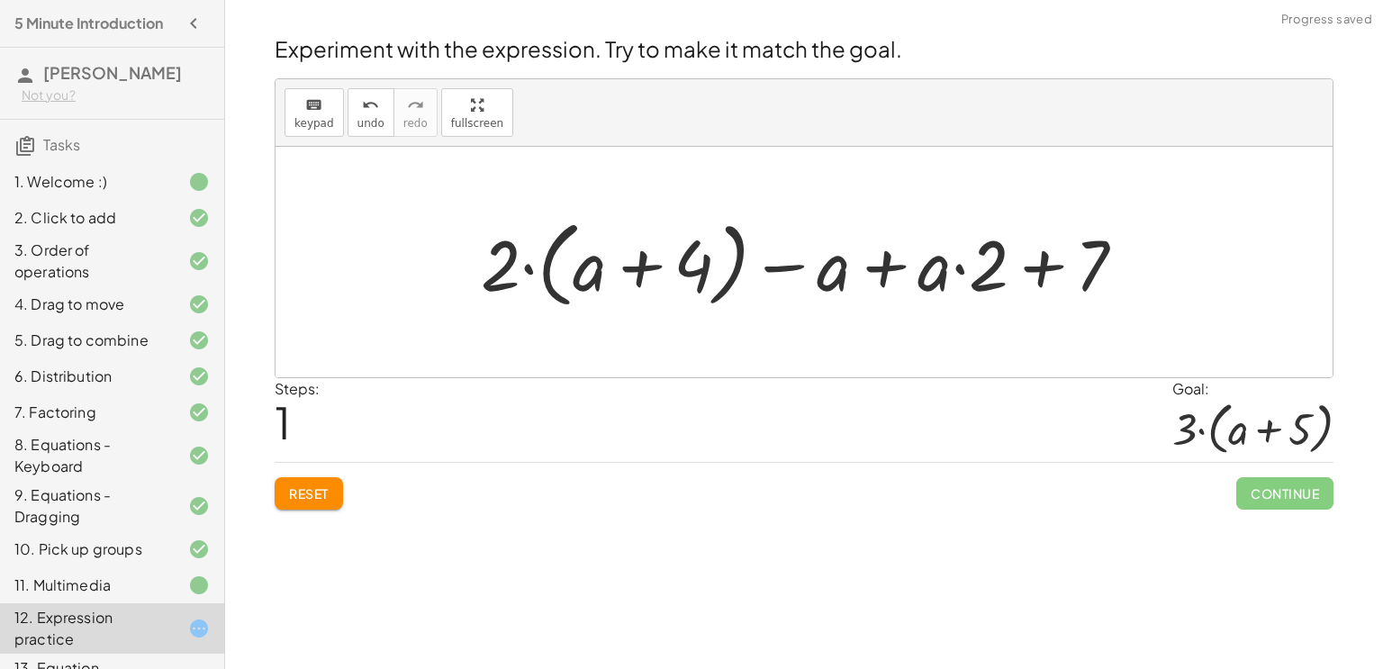
click at [1043, 269] on div at bounding box center [810, 263] width 677 height 104
click at [875, 276] on div at bounding box center [810, 263] width 677 height 104
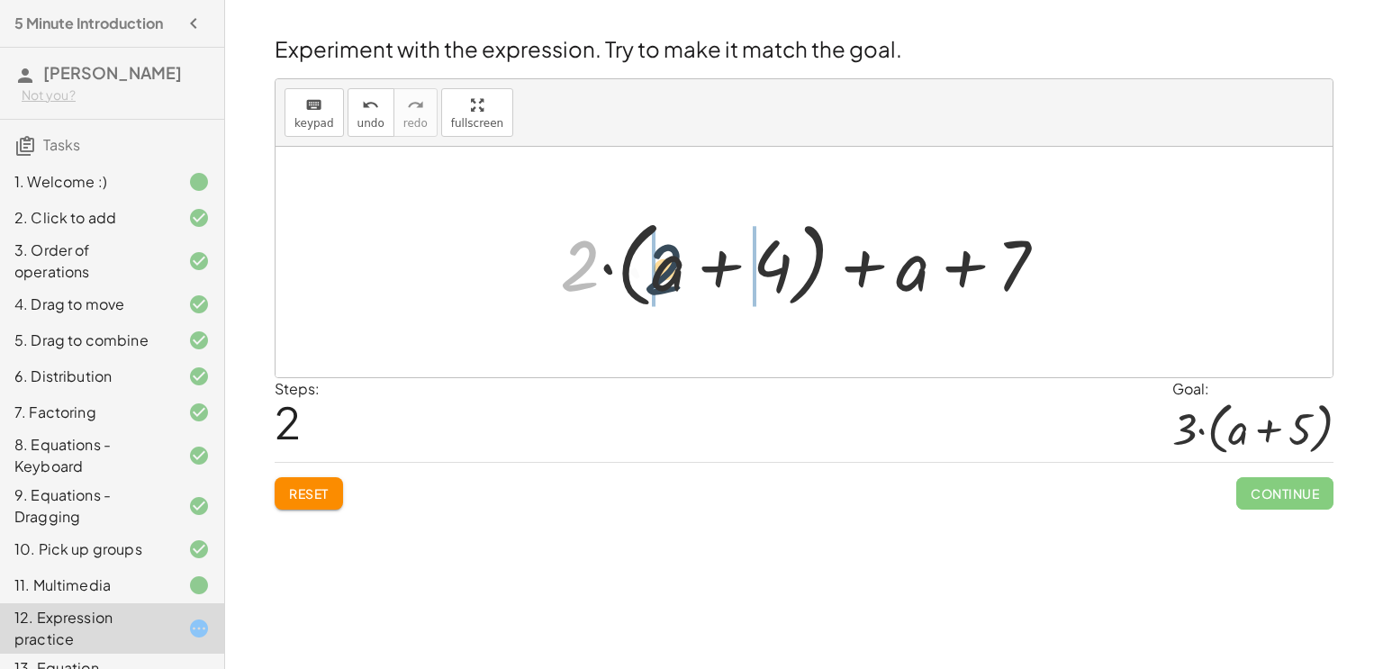
drag, startPoint x: 582, startPoint y: 269, endPoint x: 696, endPoint y: 275, distance: 114.5
click at [696, 275] on div at bounding box center [811, 263] width 520 height 104
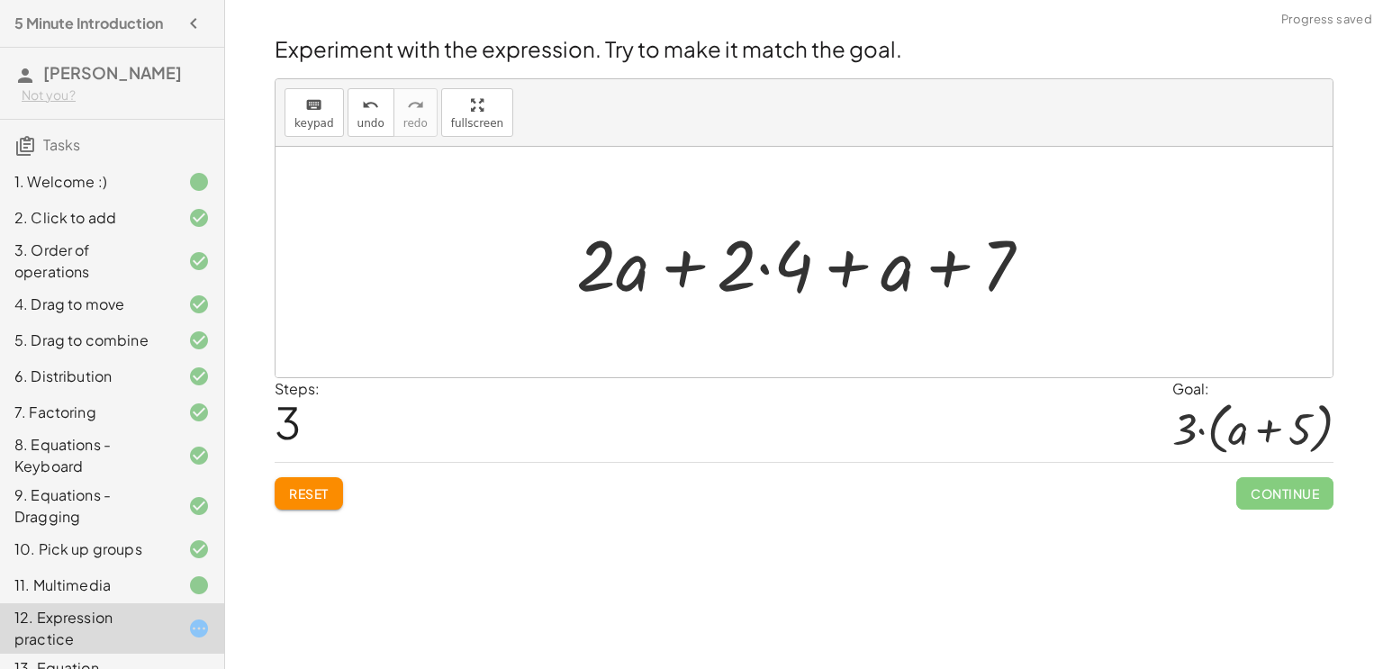
click at [753, 258] on div at bounding box center [811, 262] width 488 height 93
click at [768, 272] on div at bounding box center [811, 262] width 488 height 93
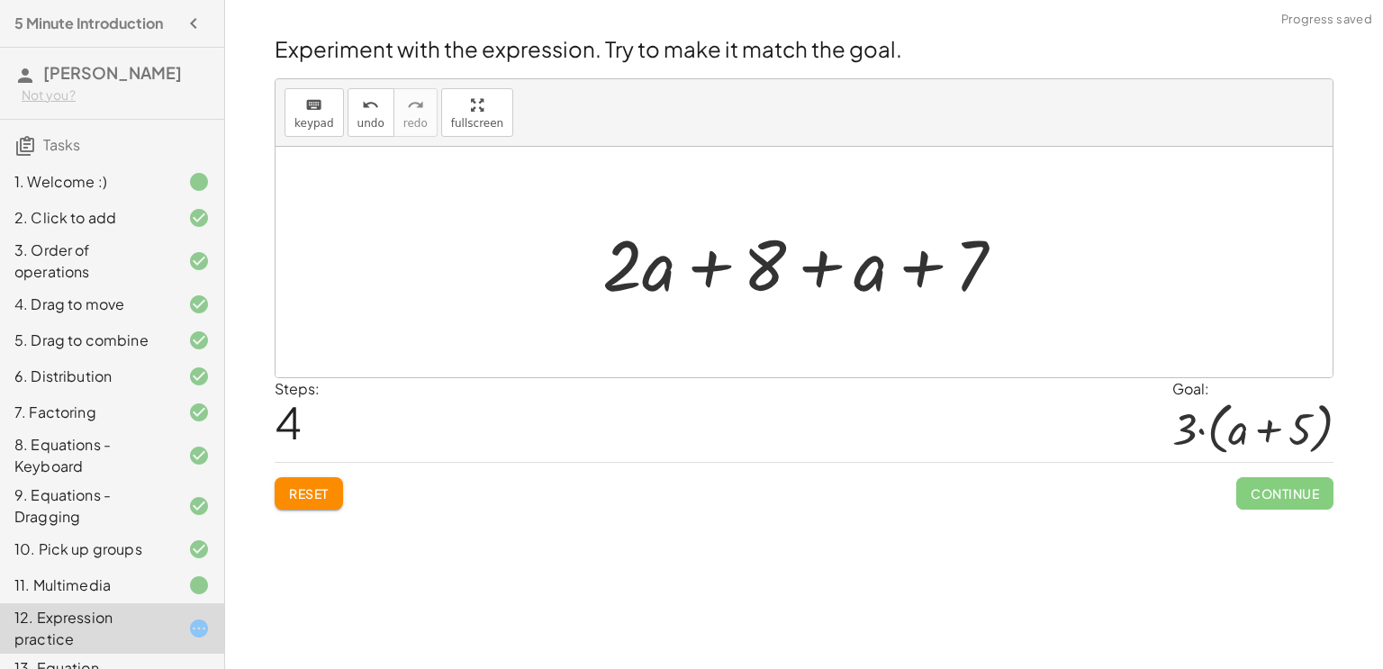
click at [765, 272] on div at bounding box center [810, 262] width 435 height 93
click at [327, 487] on span "Reset" at bounding box center [309, 493] width 40 height 16
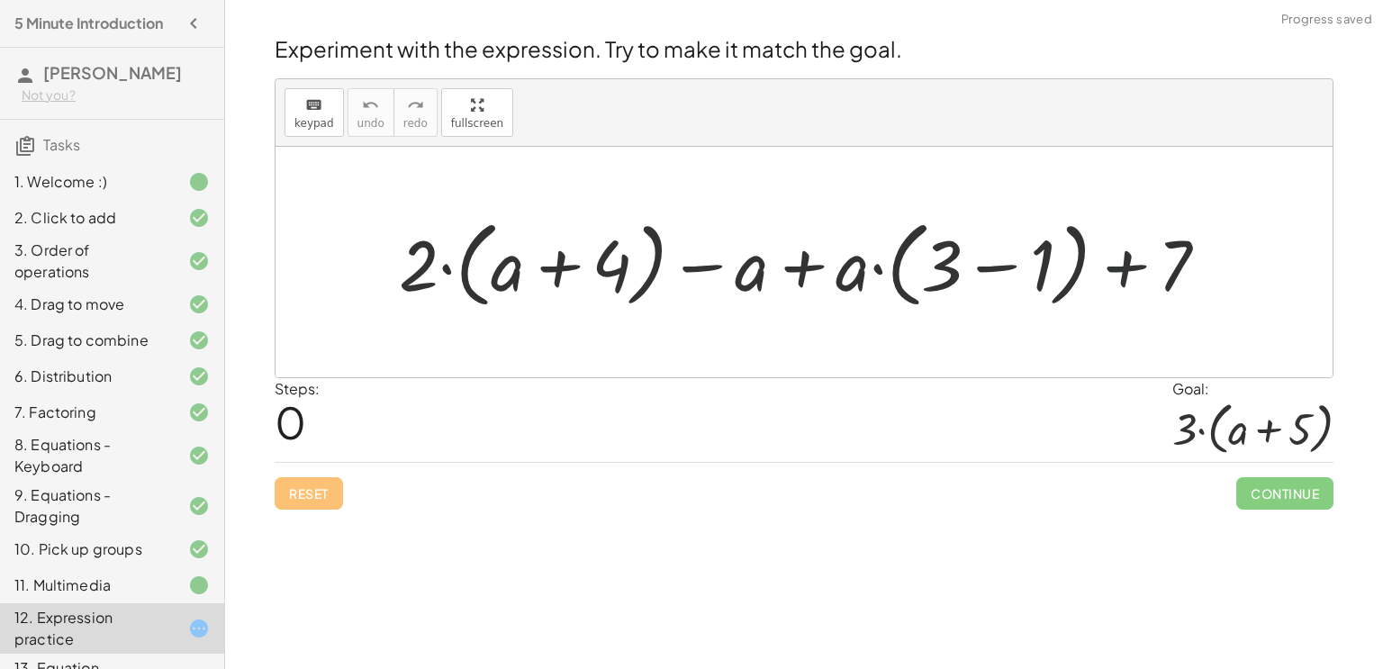
click at [1120, 266] on div at bounding box center [811, 263] width 842 height 104
drag, startPoint x: 1136, startPoint y: 265, endPoint x: 574, endPoint y: 265, distance: 562.8
click at [574, 265] on div at bounding box center [811, 263] width 842 height 104
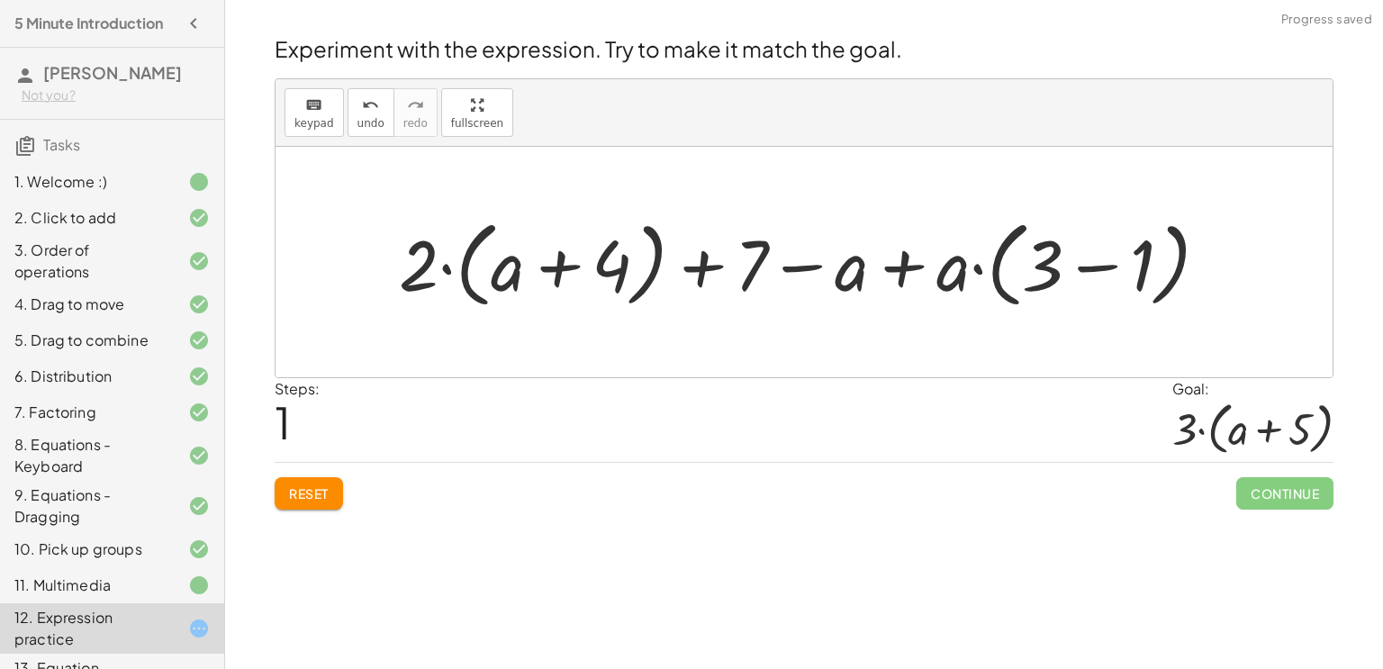
click at [566, 267] on div at bounding box center [811, 263] width 842 height 104
click at [1150, 254] on div at bounding box center [811, 263] width 842 height 104
click at [1109, 265] on div at bounding box center [811, 263] width 842 height 104
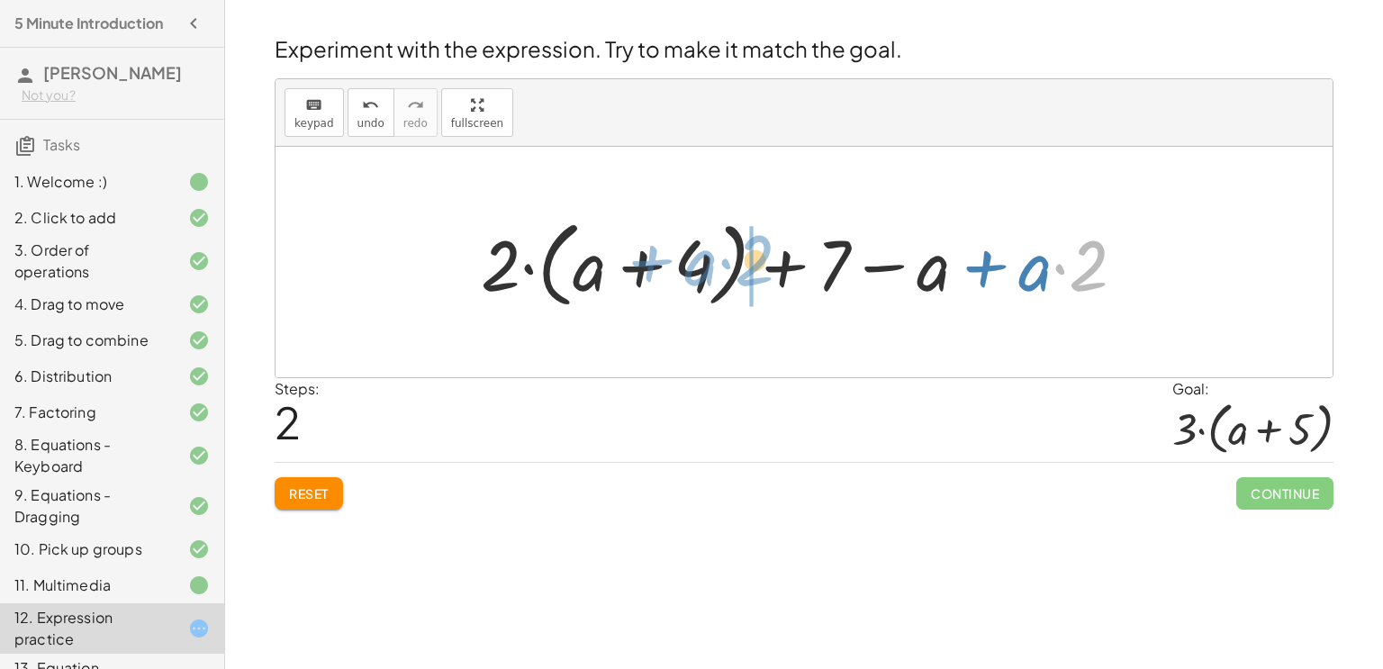
drag, startPoint x: 1088, startPoint y: 284, endPoint x: 749, endPoint y: 282, distance: 338.6
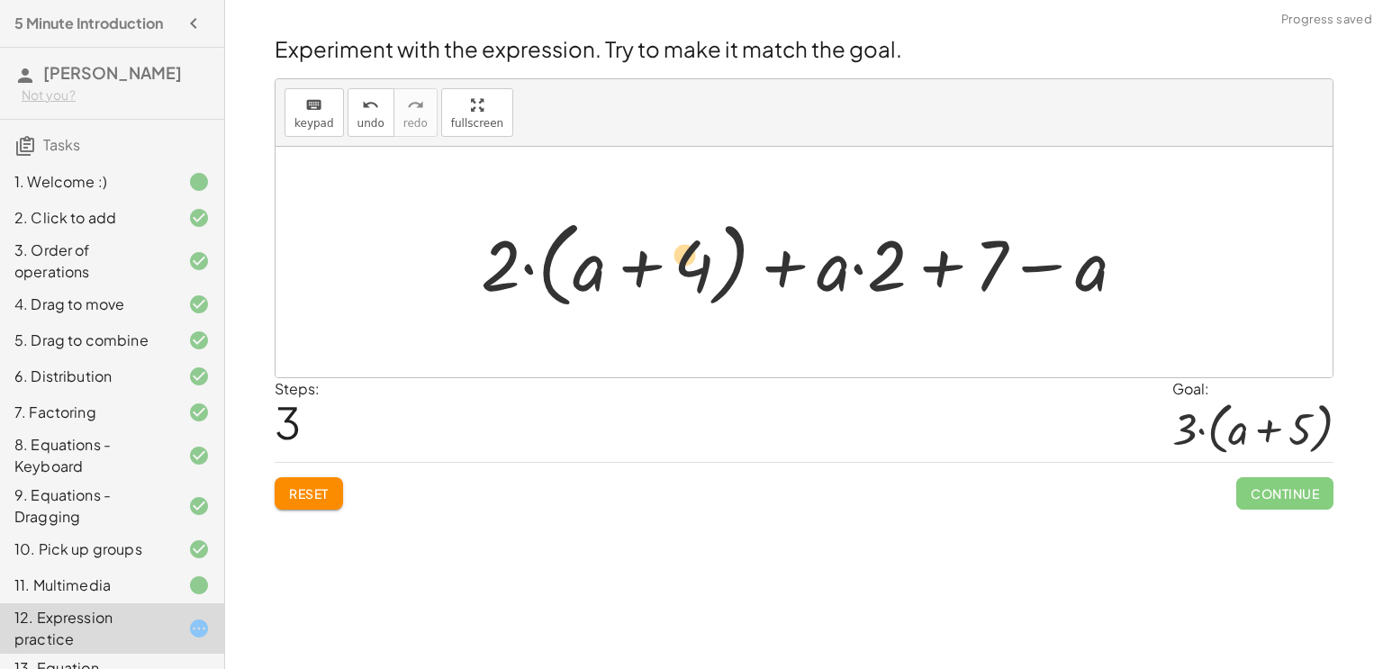
drag, startPoint x: 855, startPoint y: 292, endPoint x: 655, endPoint y: 285, distance: 200.0
click at [655, 285] on div at bounding box center [810, 263] width 677 height 104
drag, startPoint x: 860, startPoint y: 275, endPoint x: 665, endPoint y: 261, distance: 195.0
click at [665, 261] on div at bounding box center [810, 263] width 677 height 104
drag, startPoint x: 844, startPoint y: 276, endPoint x: 698, endPoint y: 267, distance: 146.2
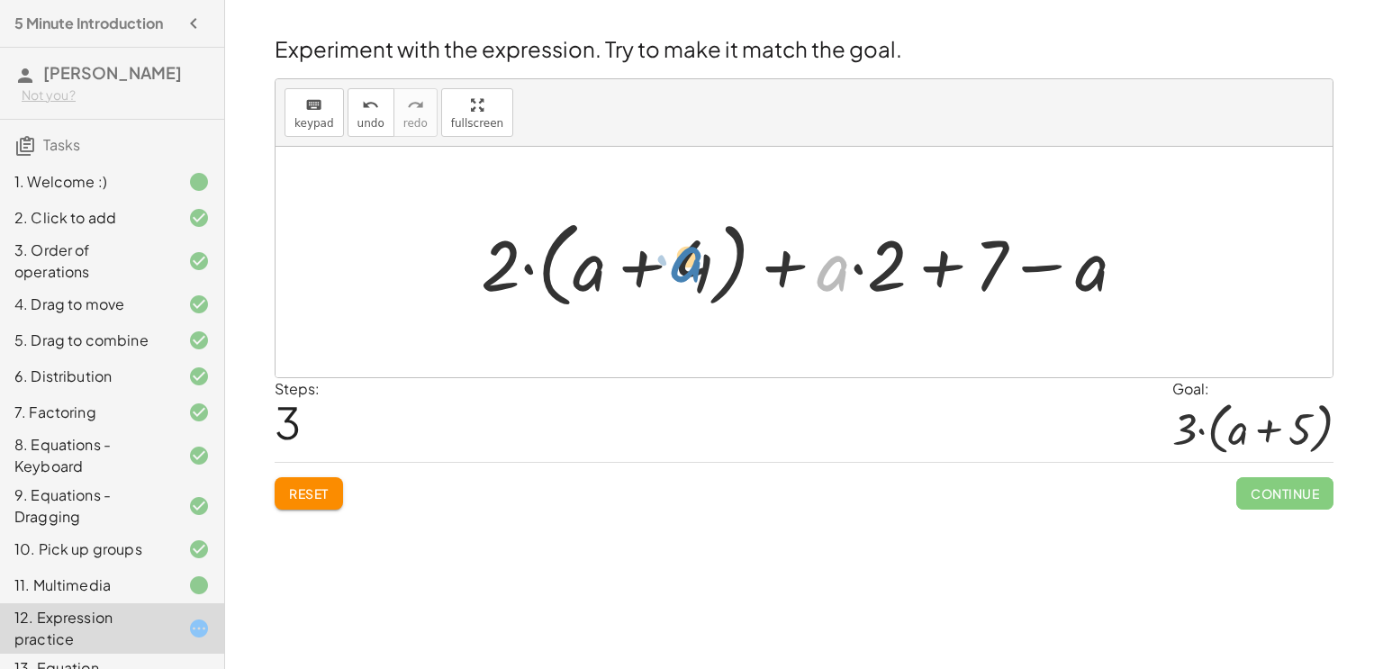
click at [698, 267] on div at bounding box center [810, 263] width 677 height 104
click at [944, 271] on div at bounding box center [810, 263] width 677 height 104
click at [1089, 267] on div at bounding box center [810, 263] width 677 height 104
drag, startPoint x: 1089, startPoint y: 267, endPoint x: 986, endPoint y: 270, distance: 102.7
click at [986, 270] on div at bounding box center [810, 263] width 677 height 104
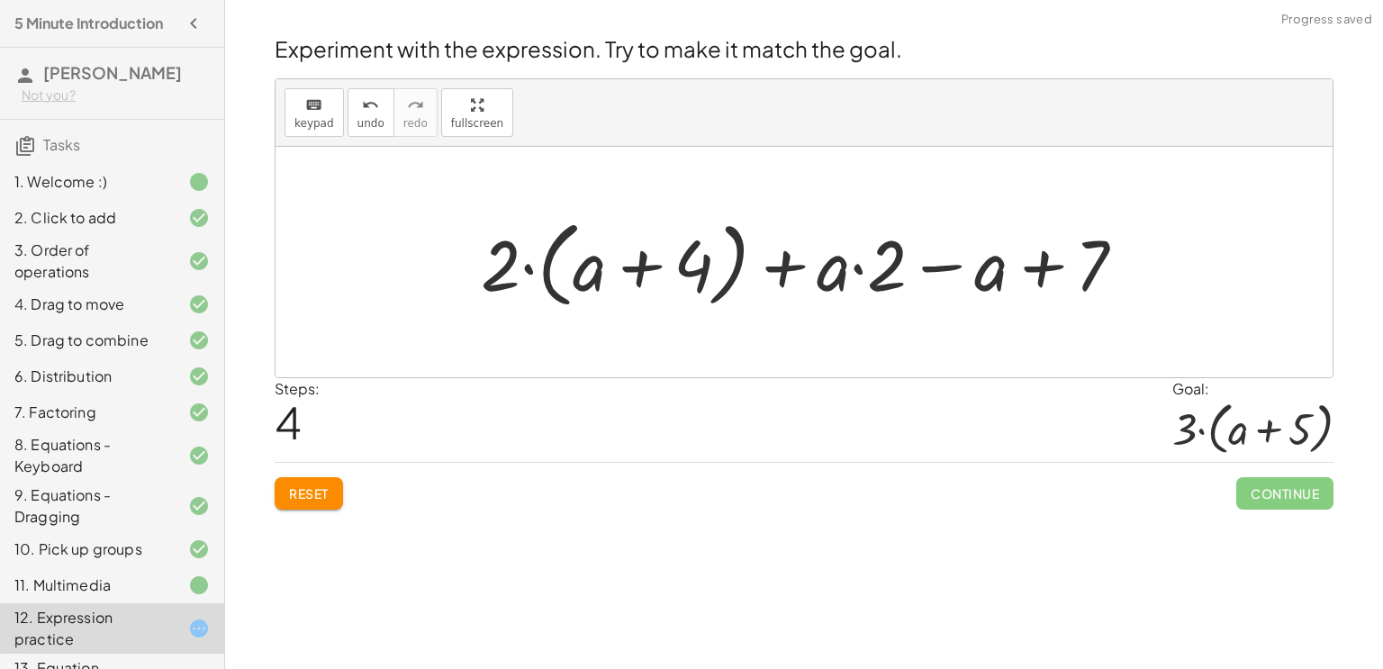
click at [932, 274] on div at bounding box center [810, 263] width 677 height 104
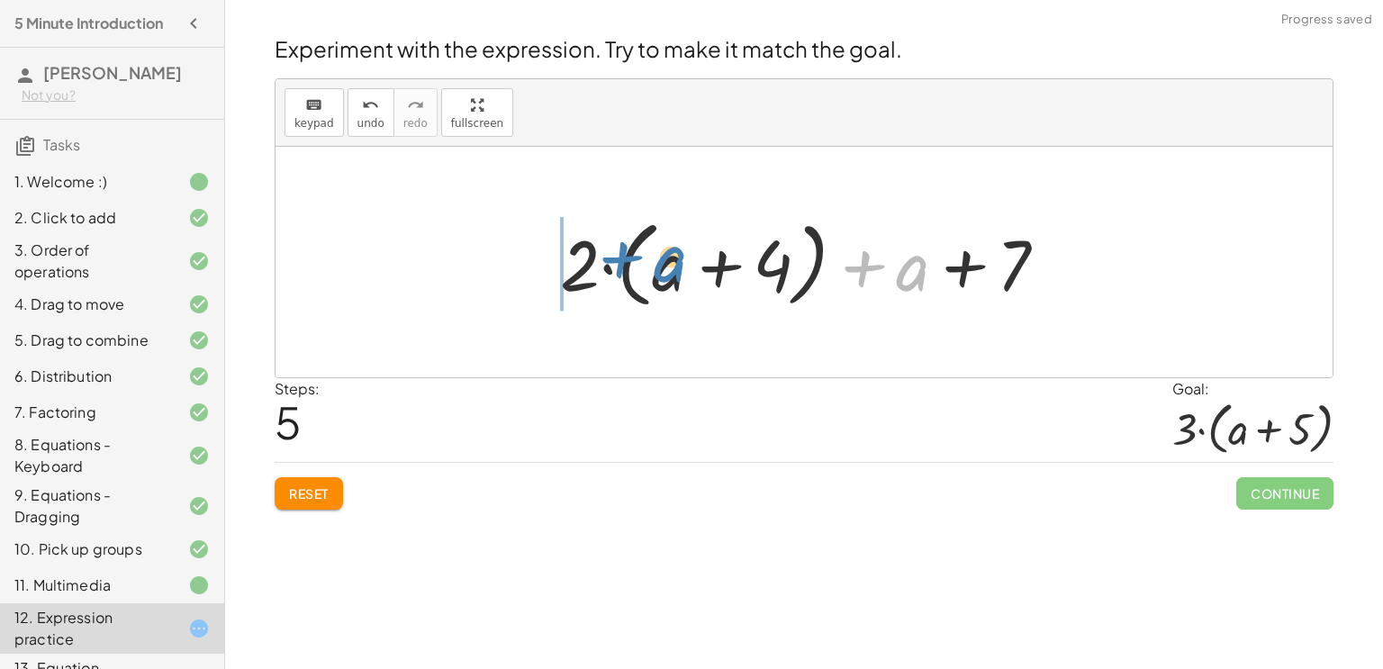
drag, startPoint x: 922, startPoint y: 272, endPoint x: 679, endPoint y: 263, distance: 243.3
click at [679, 263] on div at bounding box center [811, 263] width 520 height 104
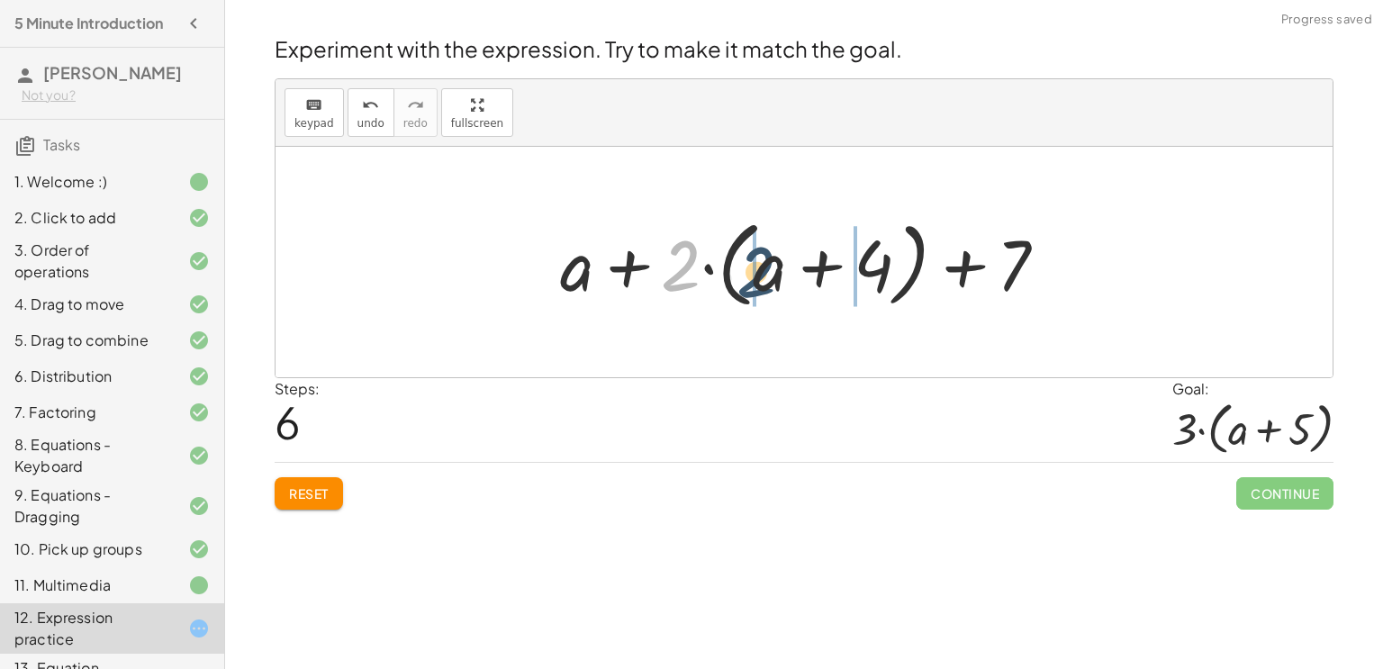
drag, startPoint x: 683, startPoint y: 269, endPoint x: 765, endPoint y: 276, distance: 82.2
click at [765, 276] on div at bounding box center [811, 263] width 520 height 104
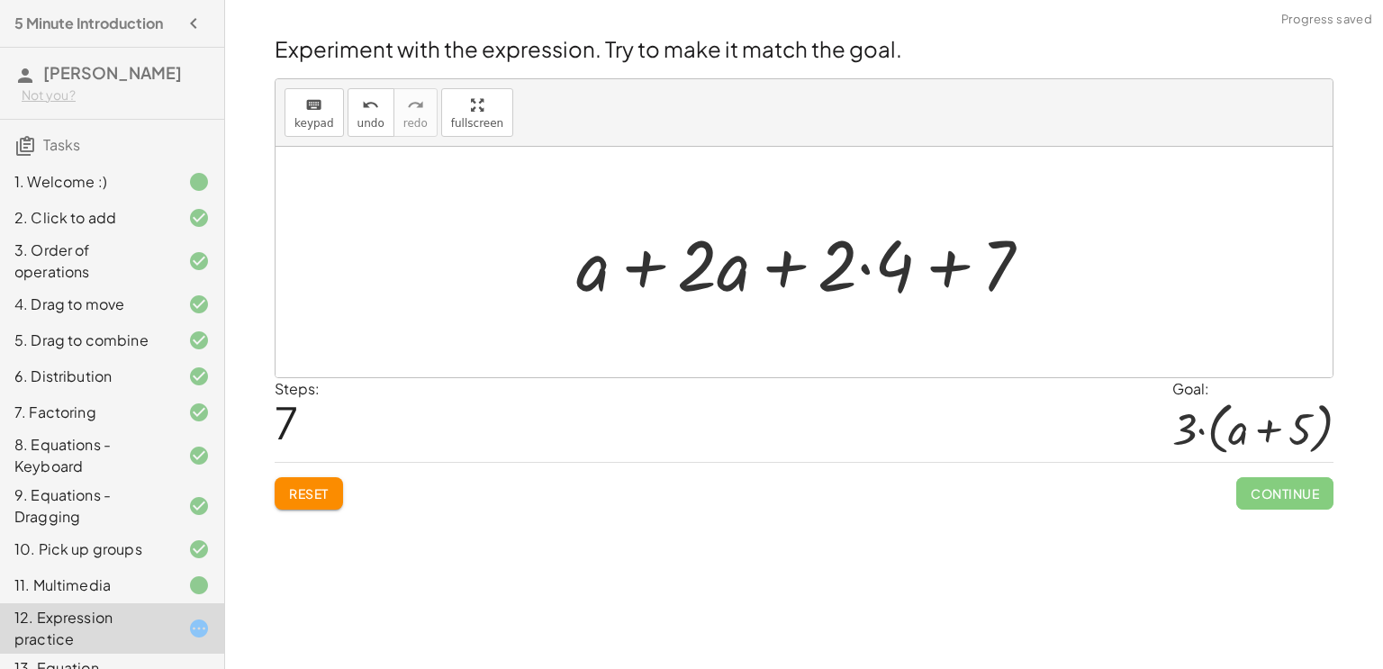
click at [846, 269] on div at bounding box center [811, 262] width 488 height 93
click at [865, 267] on div at bounding box center [811, 262] width 488 height 93
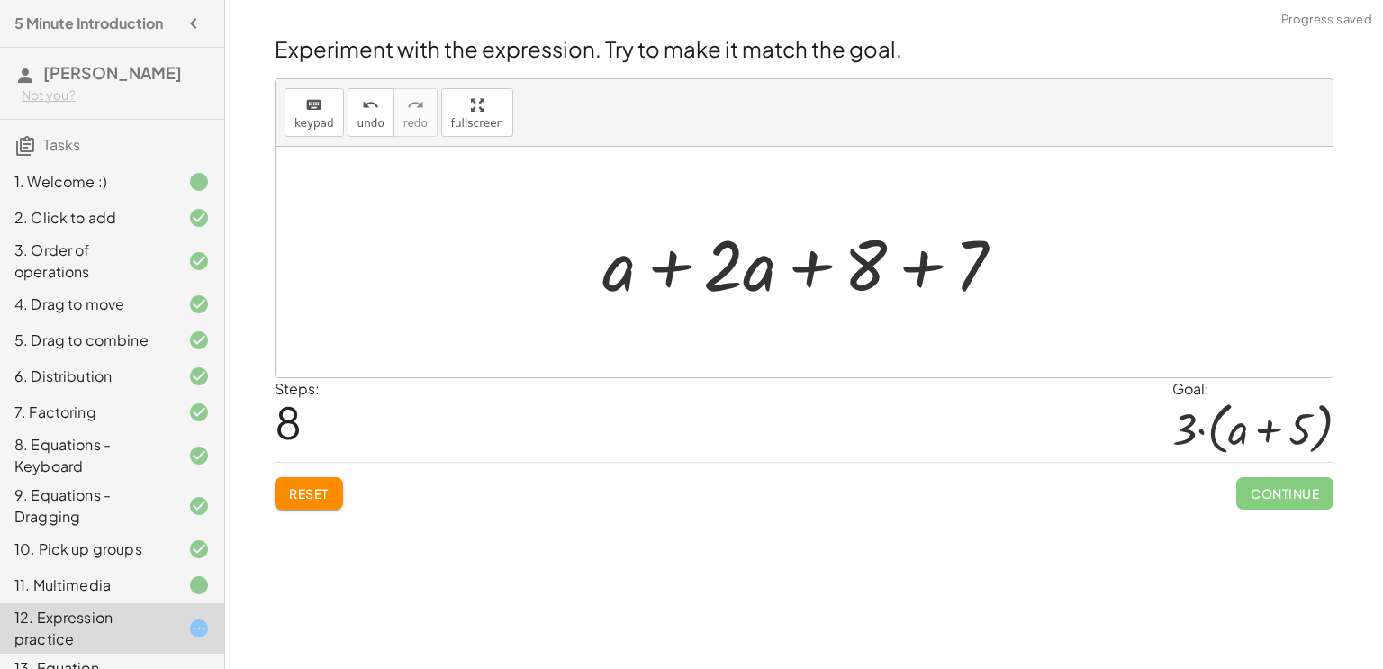
click at [729, 275] on div at bounding box center [810, 262] width 435 height 93
click at [673, 267] on div at bounding box center [810, 262] width 435 height 93
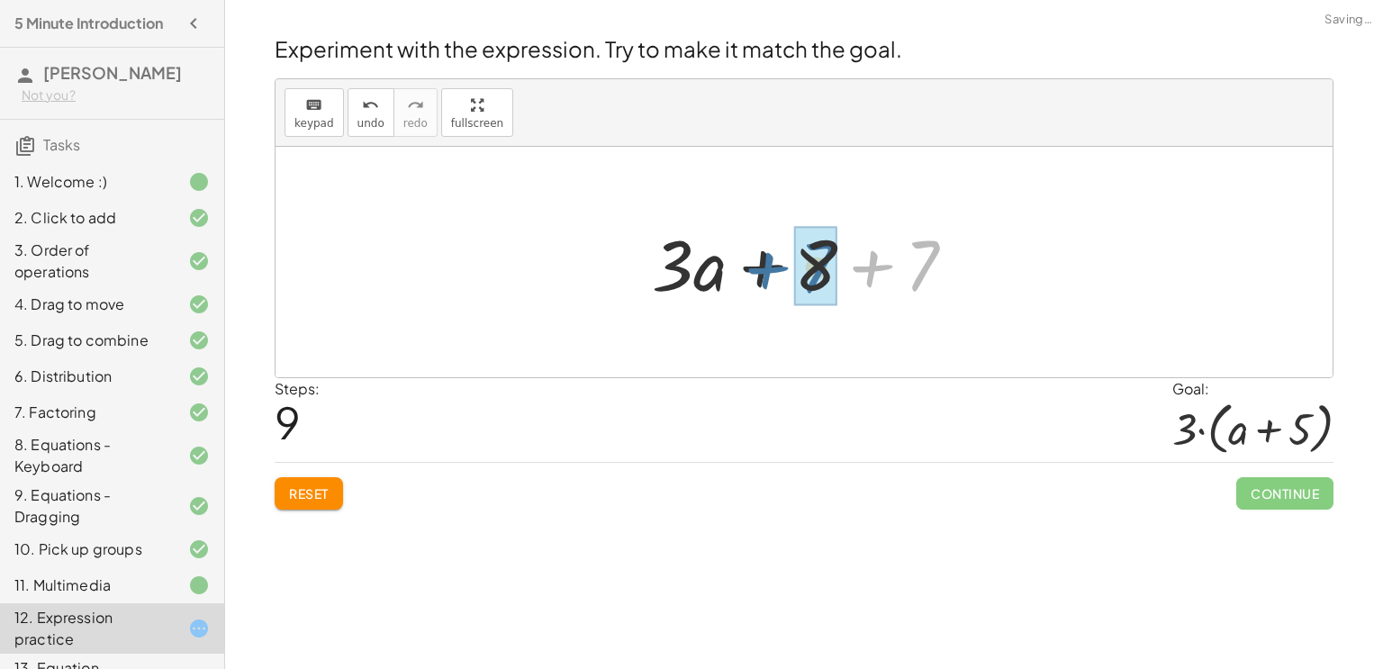
drag, startPoint x: 910, startPoint y: 273, endPoint x: 802, endPoint y: 275, distance: 107.2
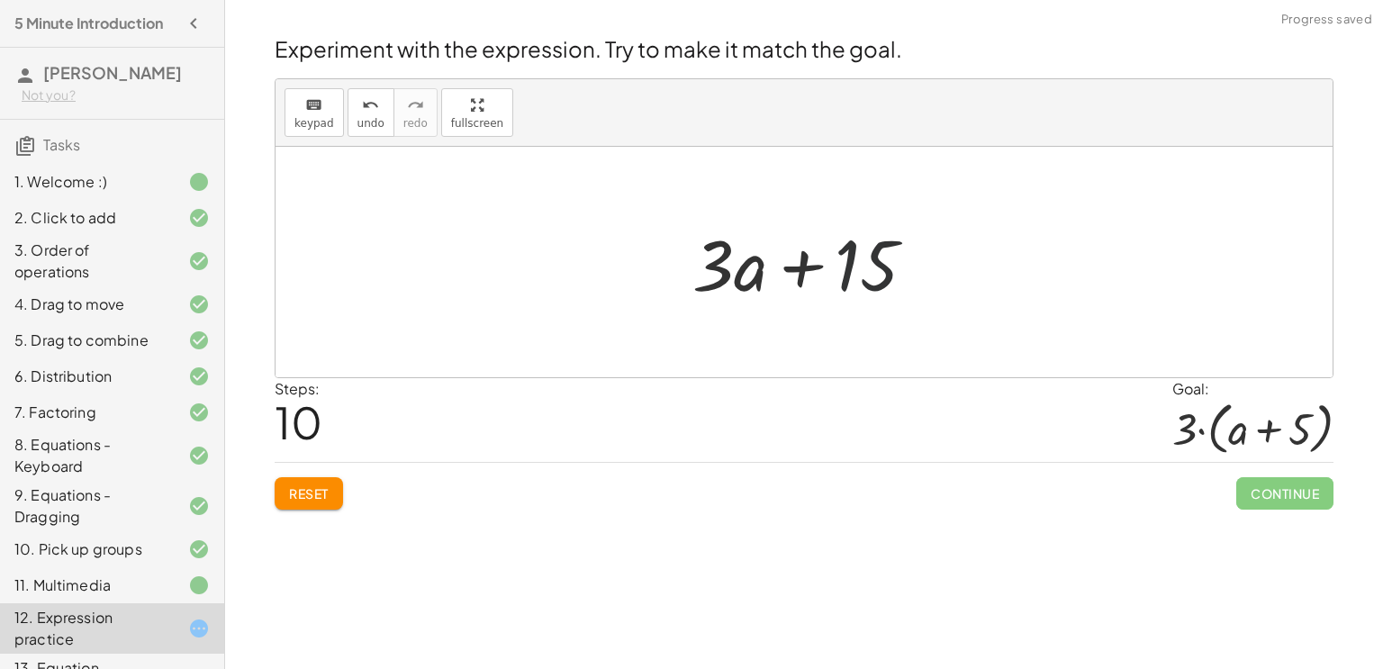
click at [878, 276] on div at bounding box center [810, 262] width 255 height 93
click at [304, 497] on span "Reset" at bounding box center [309, 493] width 40 height 16
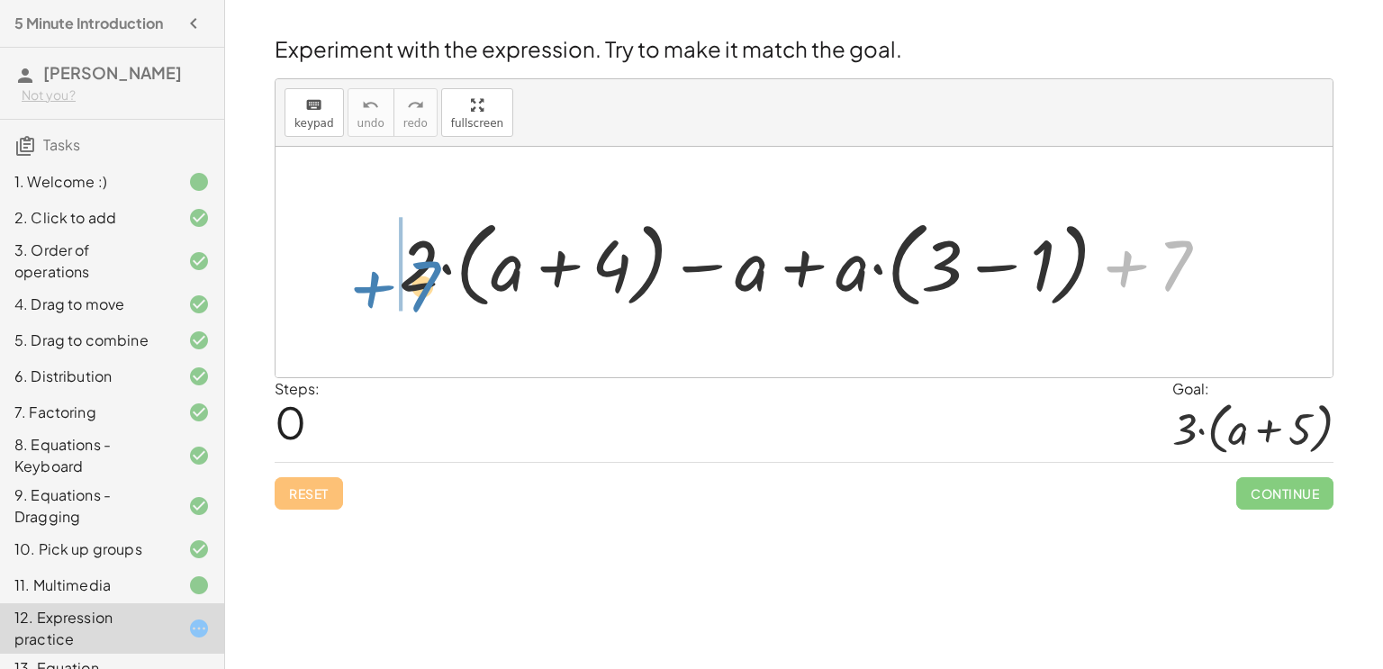
drag, startPoint x: 1166, startPoint y: 273, endPoint x: 413, endPoint y: 293, distance: 753.1
click at [413, 293] on div at bounding box center [811, 263] width 842 height 104
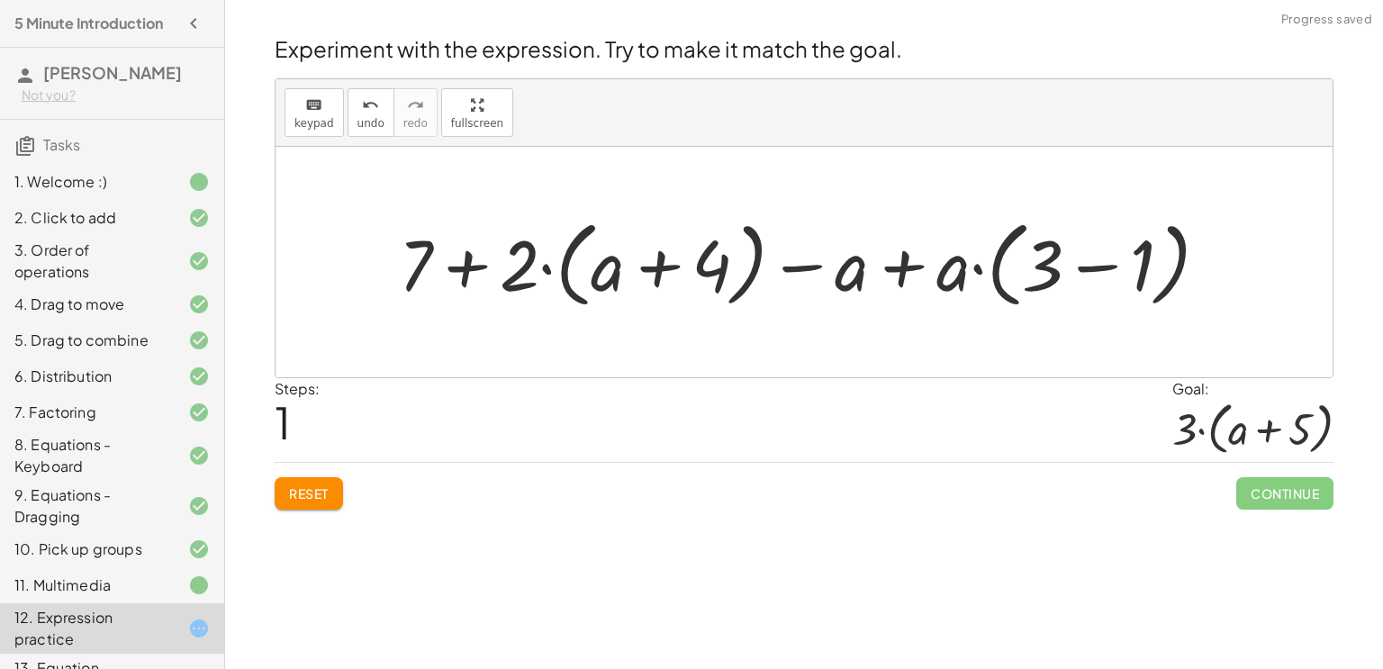
click at [459, 272] on div at bounding box center [811, 263] width 842 height 104
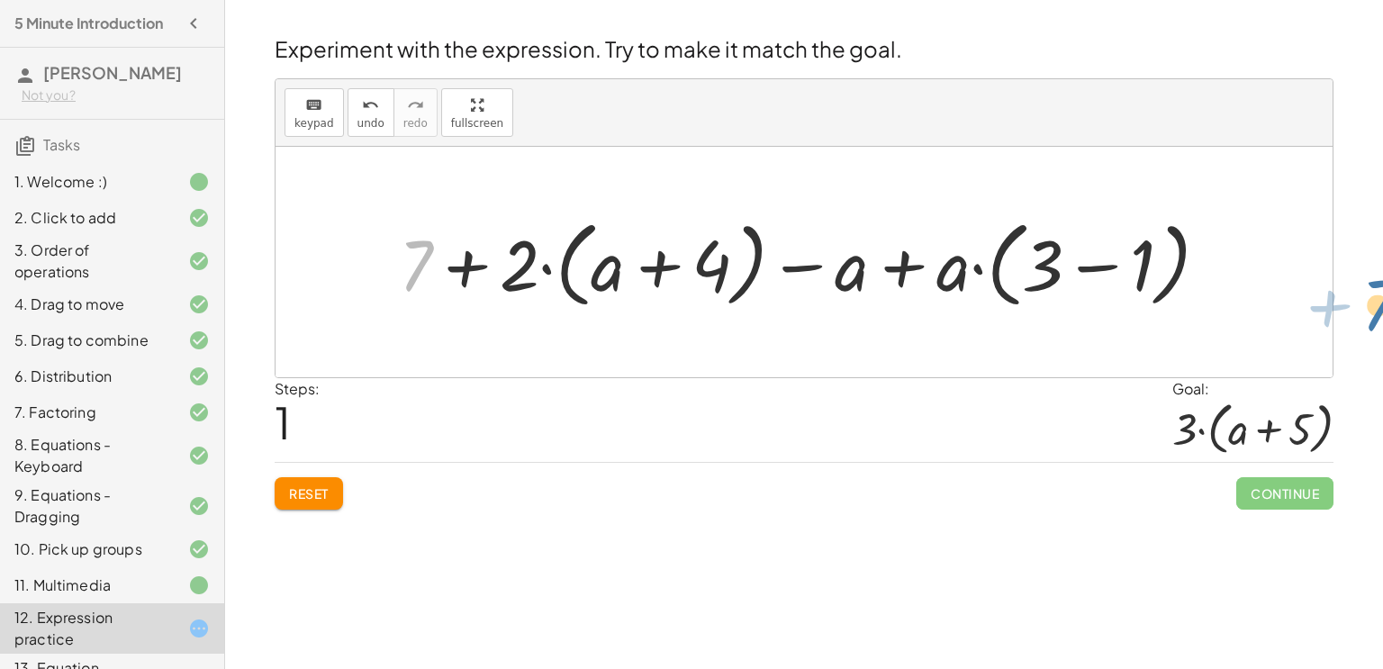
drag, startPoint x: 417, startPoint y: 258, endPoint x: 1358, endPoint y: 278, distance: 941.2
drag, startPoint x: 414, startPoint y: 270, endPoint x: 1174, endPoint y: 290, distance: 760.3
click at [1174, 290] on div at bounding box center [811, 263] width 842 height 104
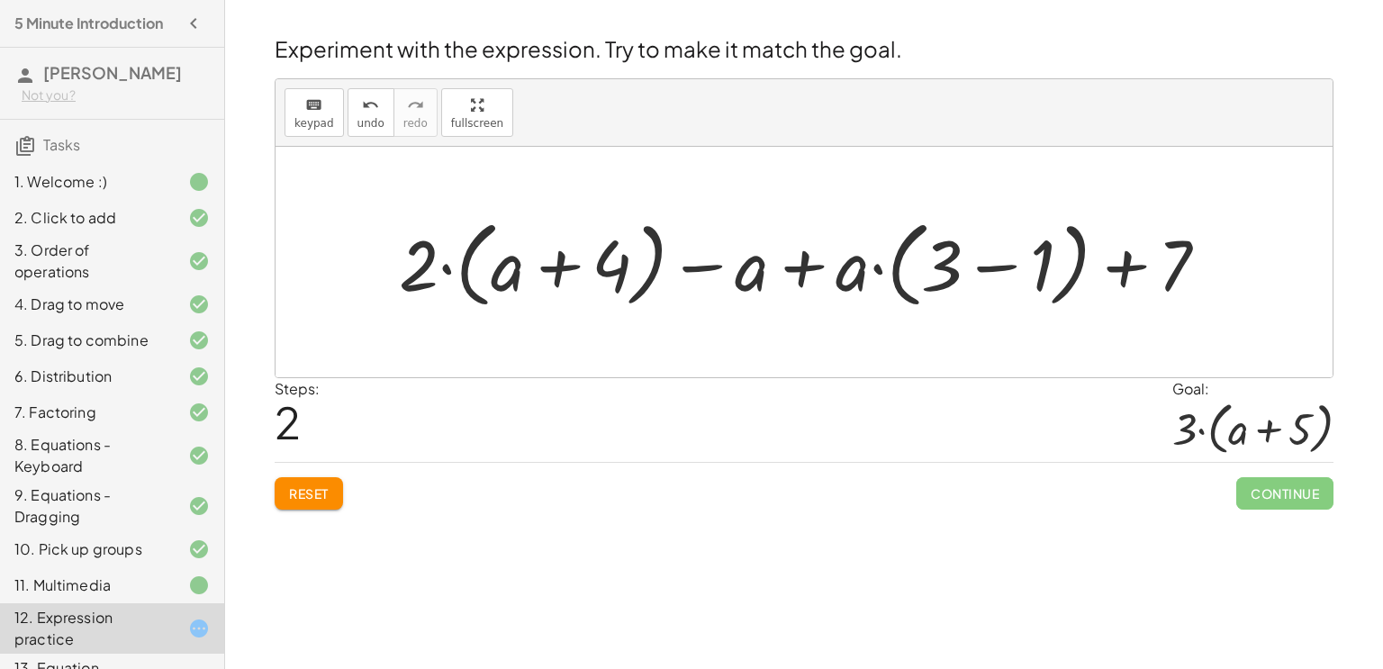
click at [328, 493] on span "Reset" at bounding box center [309, 493] width 40 height 16
click at [795, 276] on div at bounding box center [811, 263] width 842 height 104
drag, startPoint x: 867, startPoint y: 277, endPoint x: 769, endPoint y: 285, distance: 98.4
click at [769, 285] on div at bounding box center [811, 263] width 842 height 104
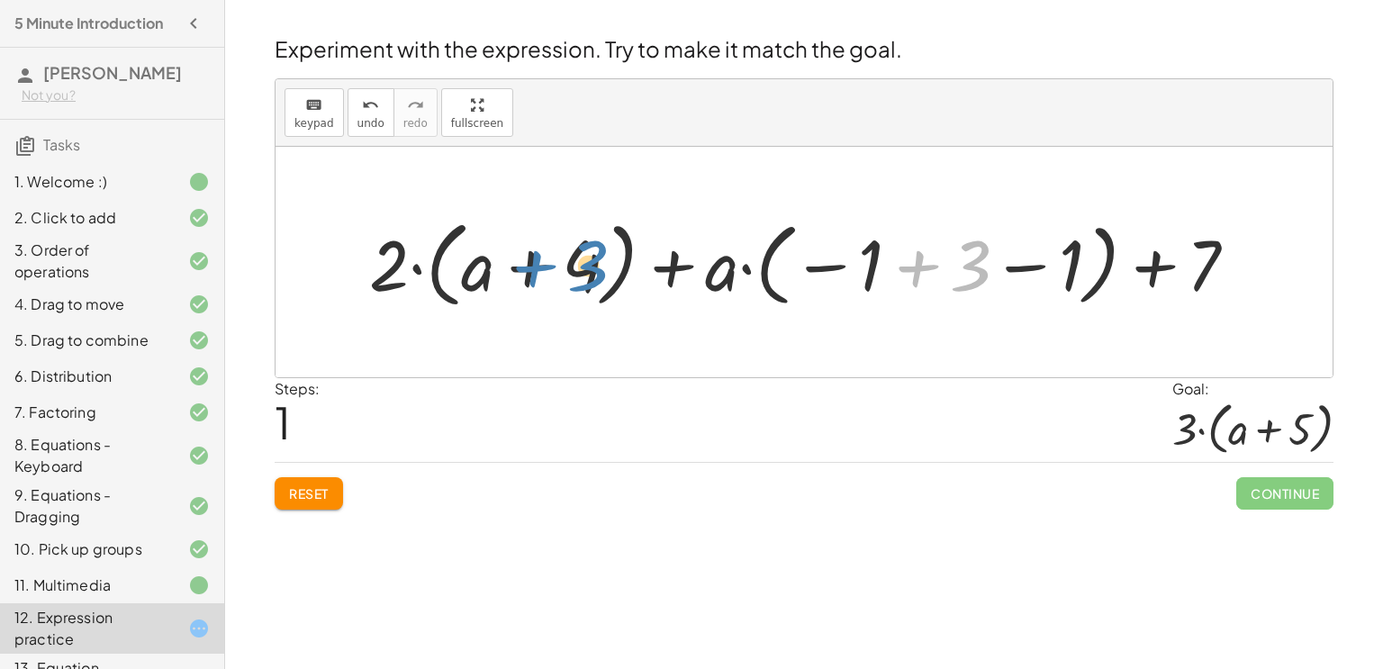
drag, startPoint x: 927, startPoint y: 272, endPoint x: 547, endPoint y: 268, distance: 380.0
click at [547, 268] on div at bounding box center [810, 263] width 901 height 104
click at [393, 269] on div at bounding box center [810, 263] width 901 height 104
click at [465, 334] on div at bounding box center [804, 262] width 1057 height 231
click at [696, 276] on div at bounding box center [810, 263] width 901 height 104
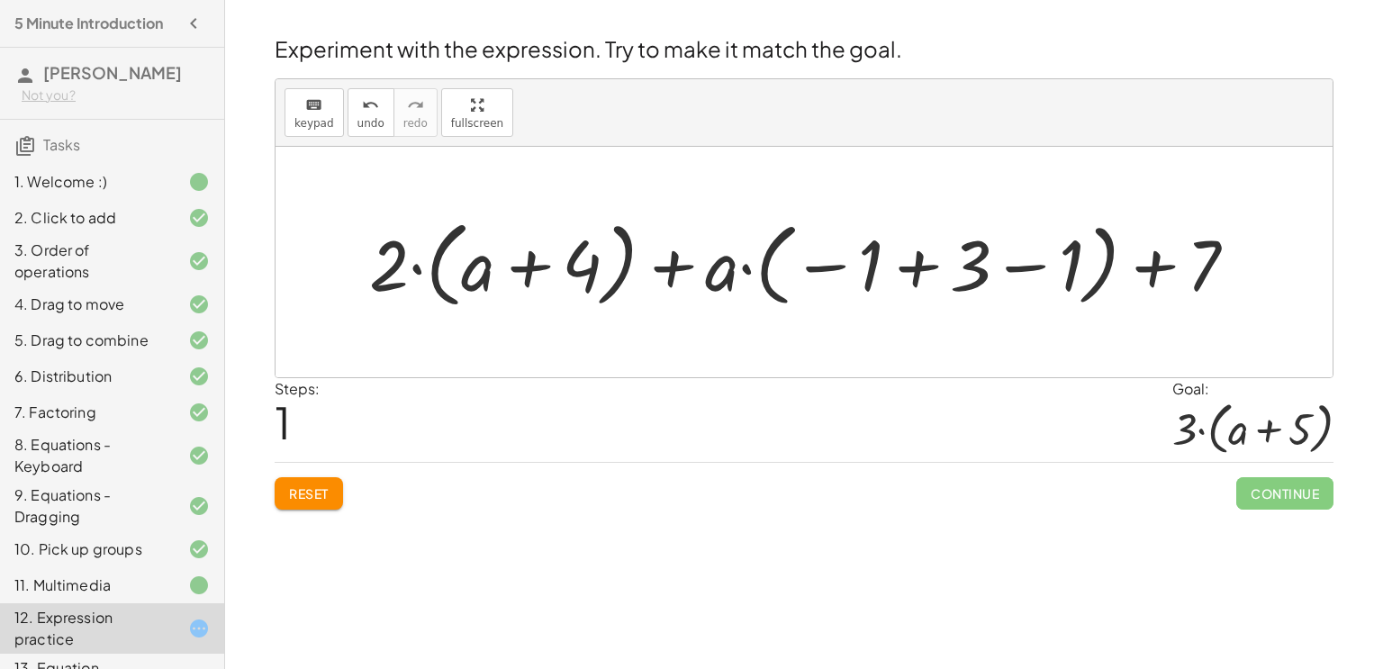
click at [1156, 271] on div at bounding box center [810, 263] width 901 height 104
click at [315, 478] on button "Reset" at bounding box center [309, 493] width 68 height 32
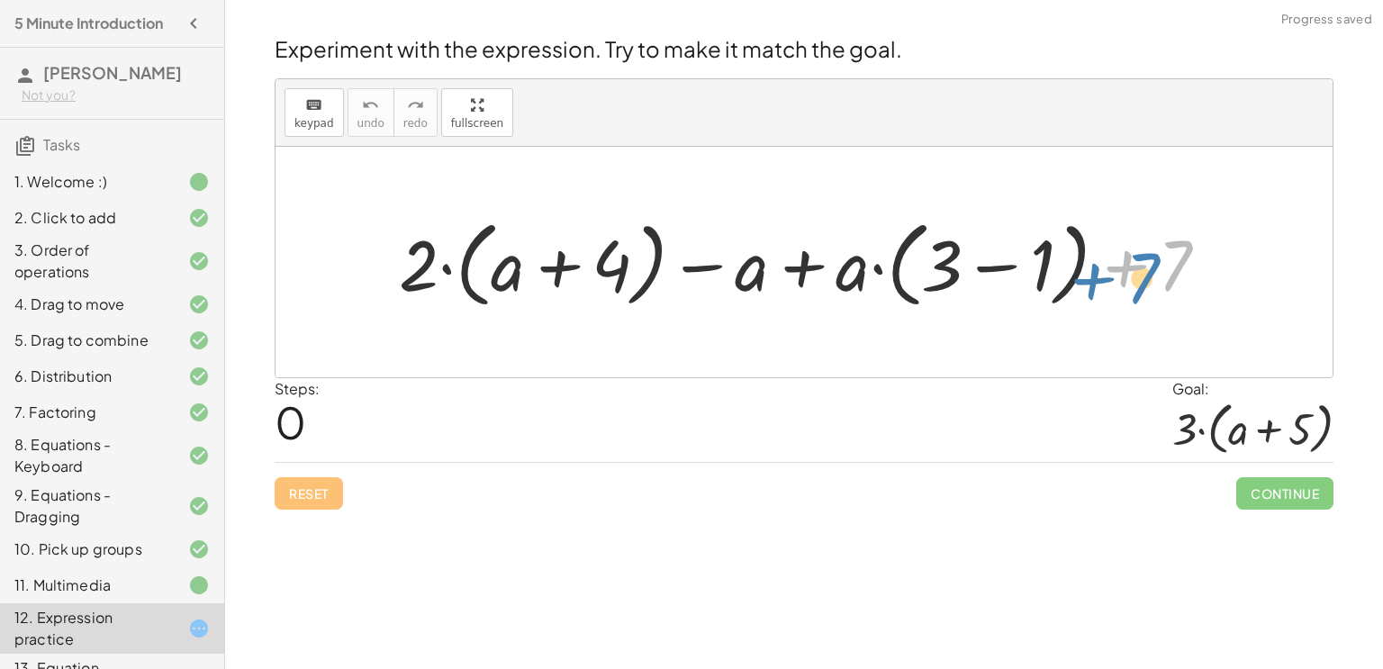
drag, startPoint x: 1132, startPoint y: 270, endPoint x: 1089, endPoint y: 285, distance: 45.6
click at [1089, 285] on div at bounding box center [811, 263] width 842 height 104
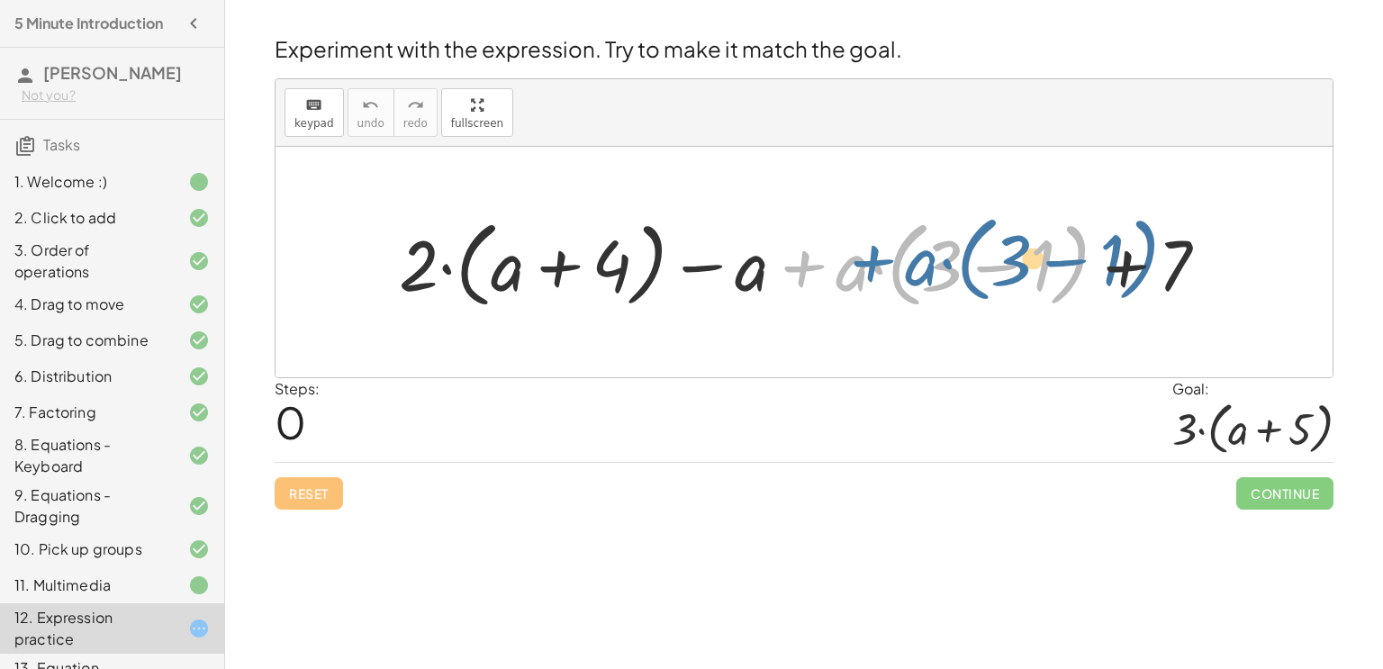
drag, startPoint x: 831, startPoint y: 268, endPoint x: 901, endPoint y: 262, distance: 69.6
click at [901, 262] on div at bounding box center [811, 263] width 842 height 104
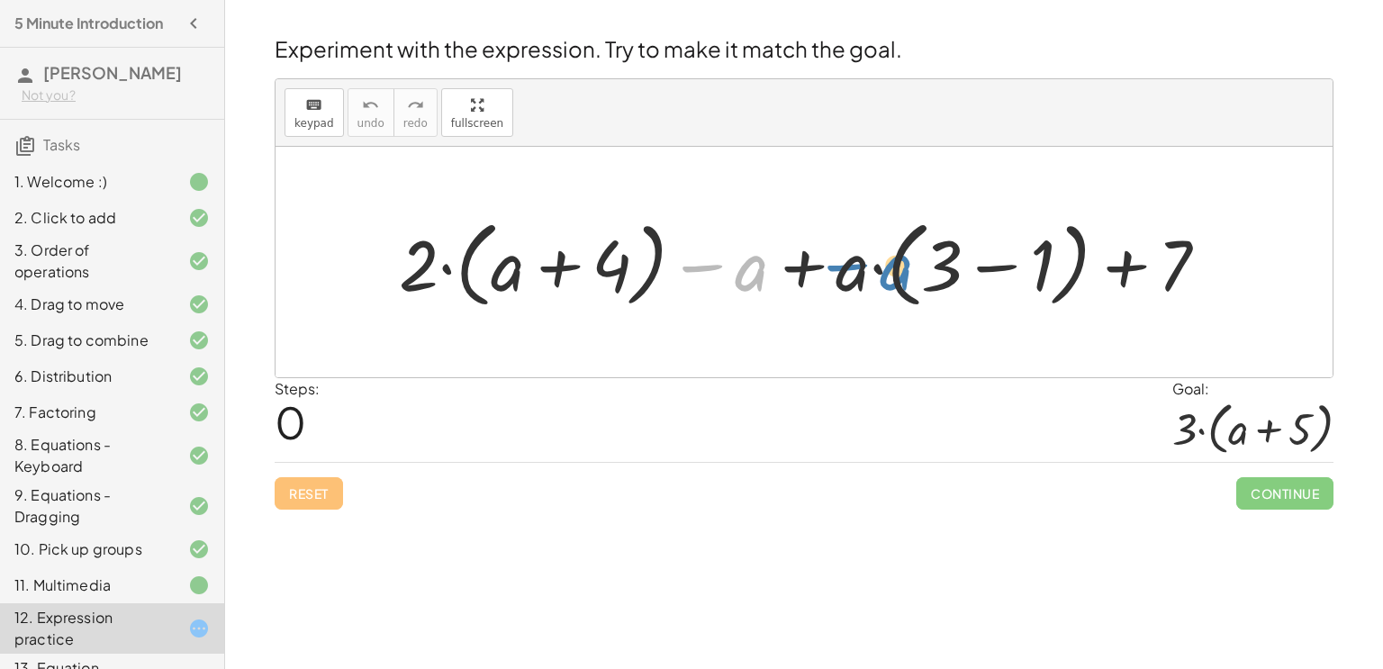
drag, startPoint x: 747, startPoint y: 276, endPoint x: 927, endPoint y: 278, distance: 179.2
click at [927, 278] on div at bounding box center [811, 263] width 842 height 104
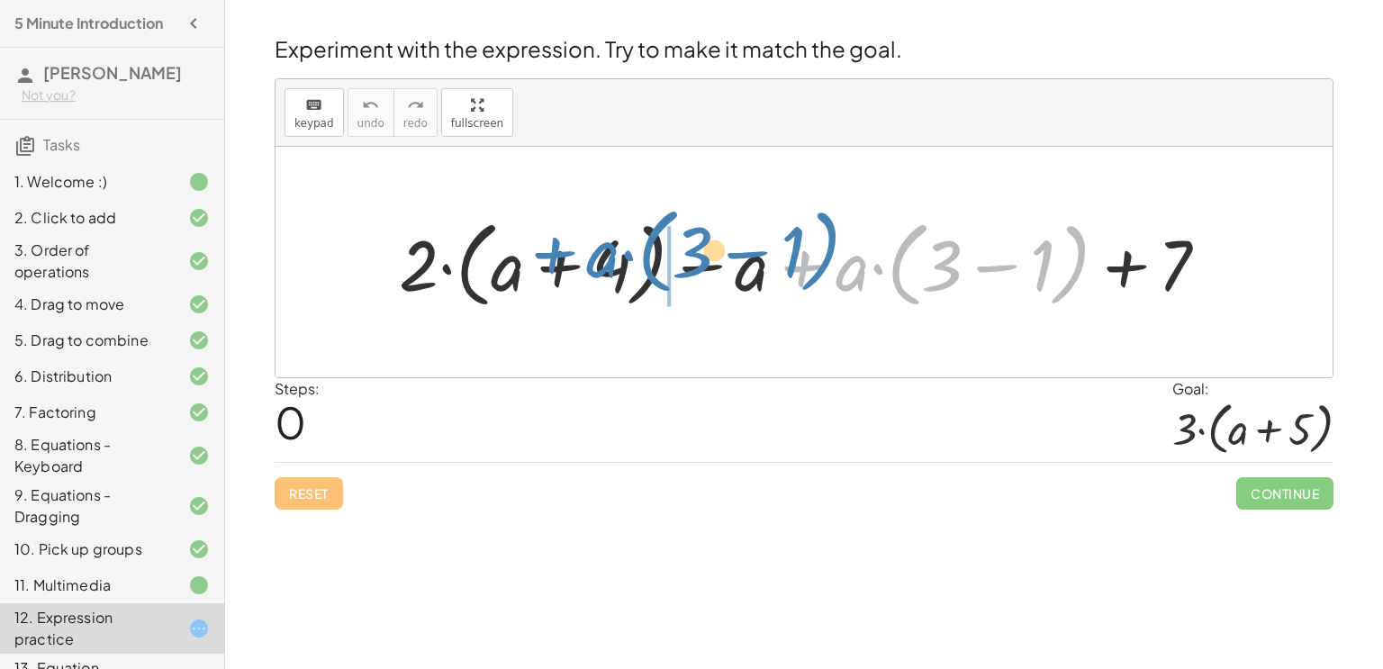
drag, startPoint x: 822, startPoint y: 274, endPoint x: 572, endPoint y: 260, distance: 250.7
click at [572, 260] on div at bounding box center [811, 263] width 842 height 104
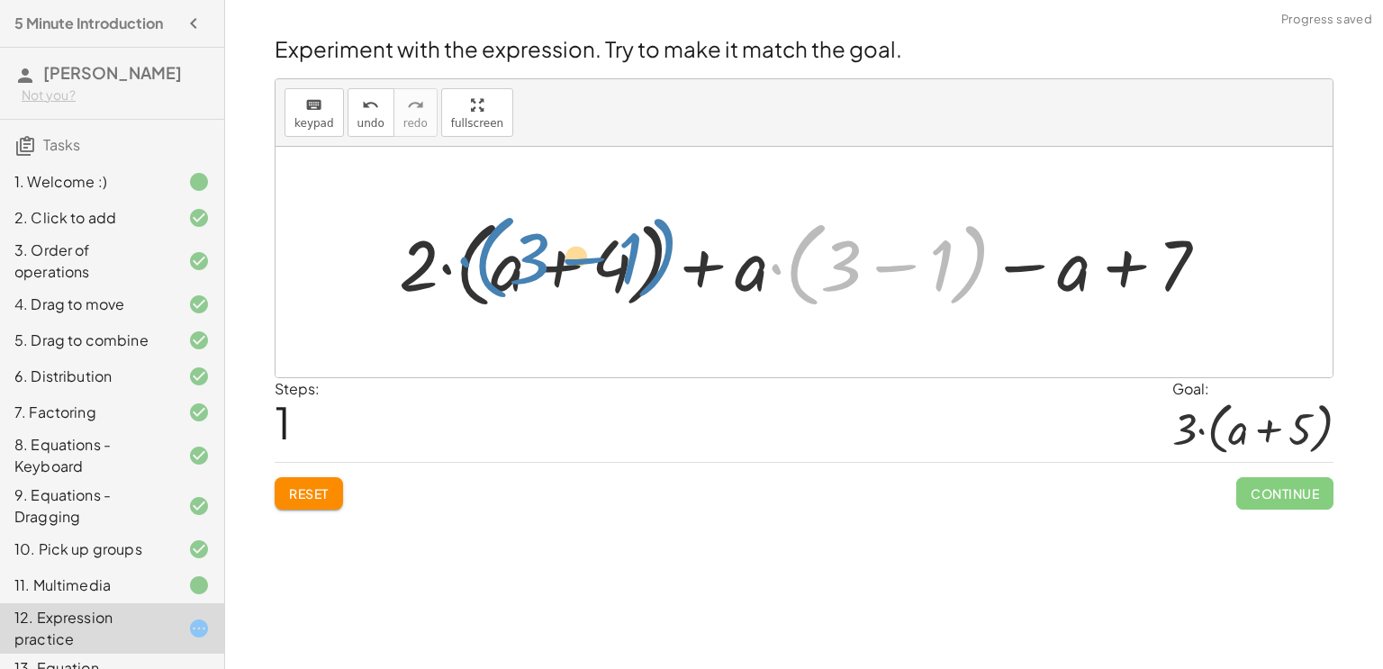
drag, startPoint x: 815, startPoint y: 273, endPoint x: 504, endPoint y: 266, distance: 310.8
click at [504, 266] on div at bounding box center [811, 263] width 842 height 104
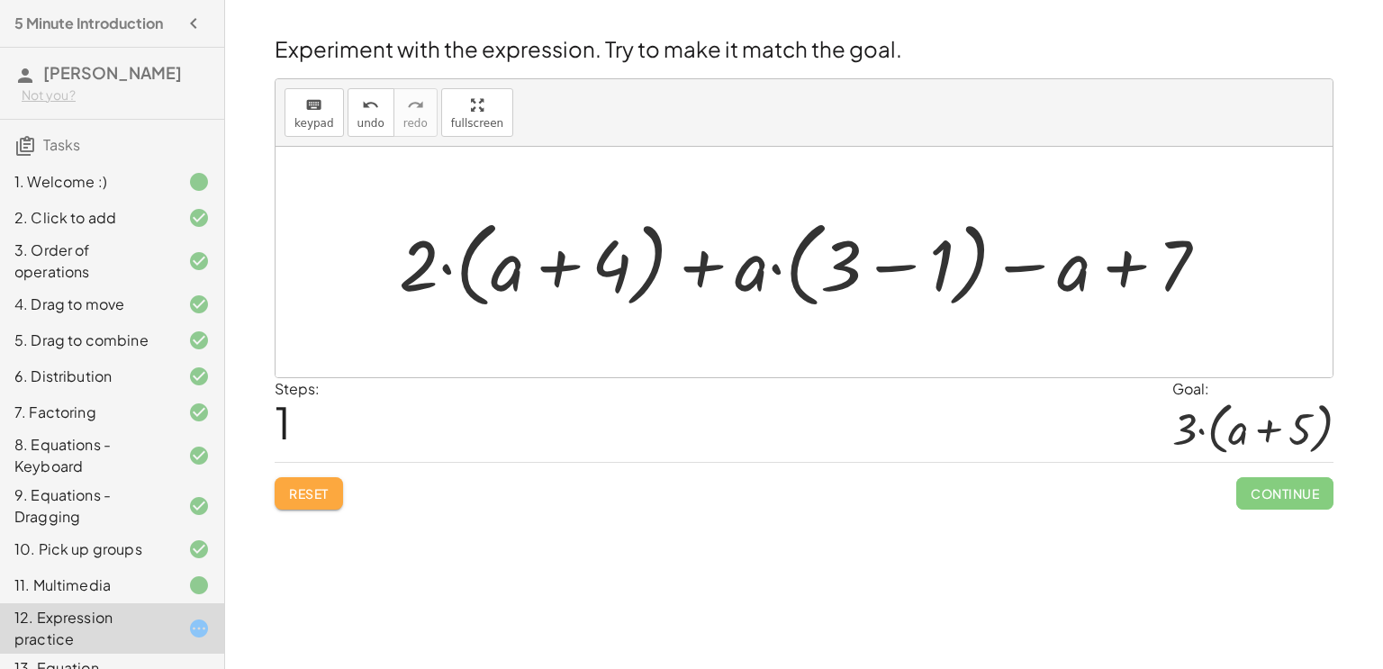
click at [318, 479] on button "Reset" at bounding box center [309, 493] width 68 height 32
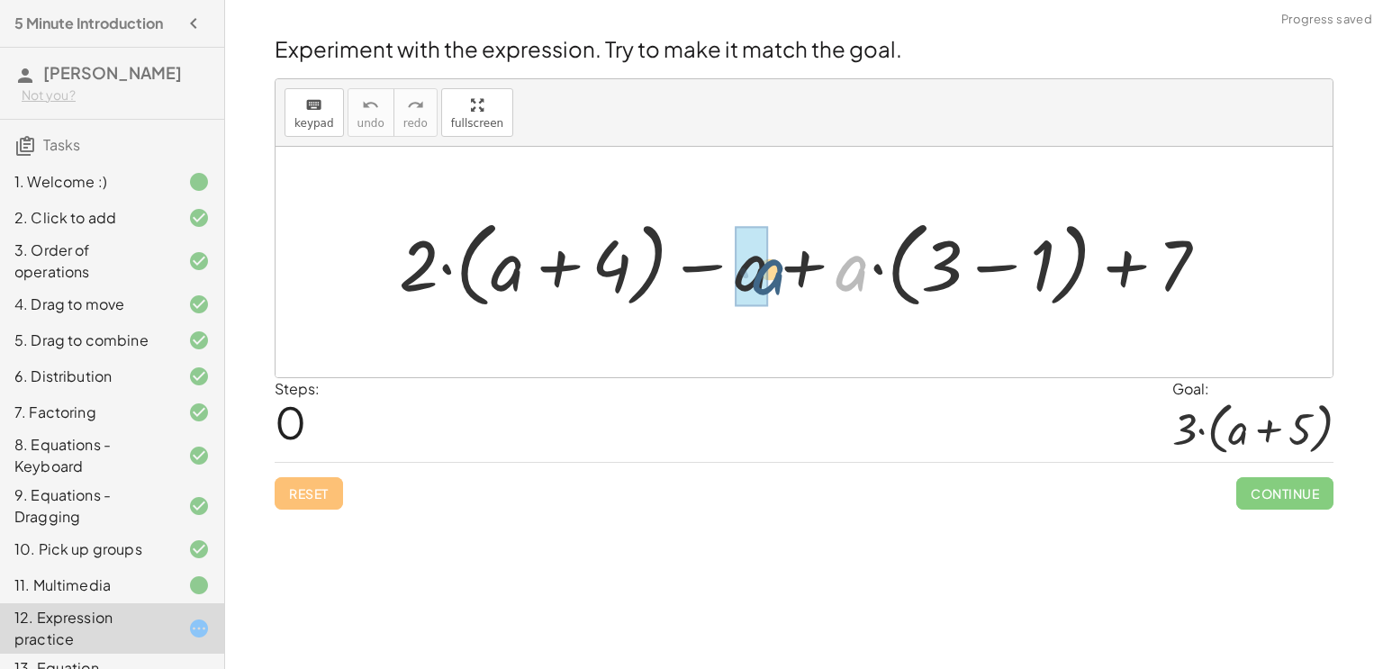
drag, startPoint x: 855, startPoint y: 271, endPoint x: 769, endPoint y: 274, distance: 86.5
click at [769, 274] on div at bounding box center [811, 263] width 842 height 104
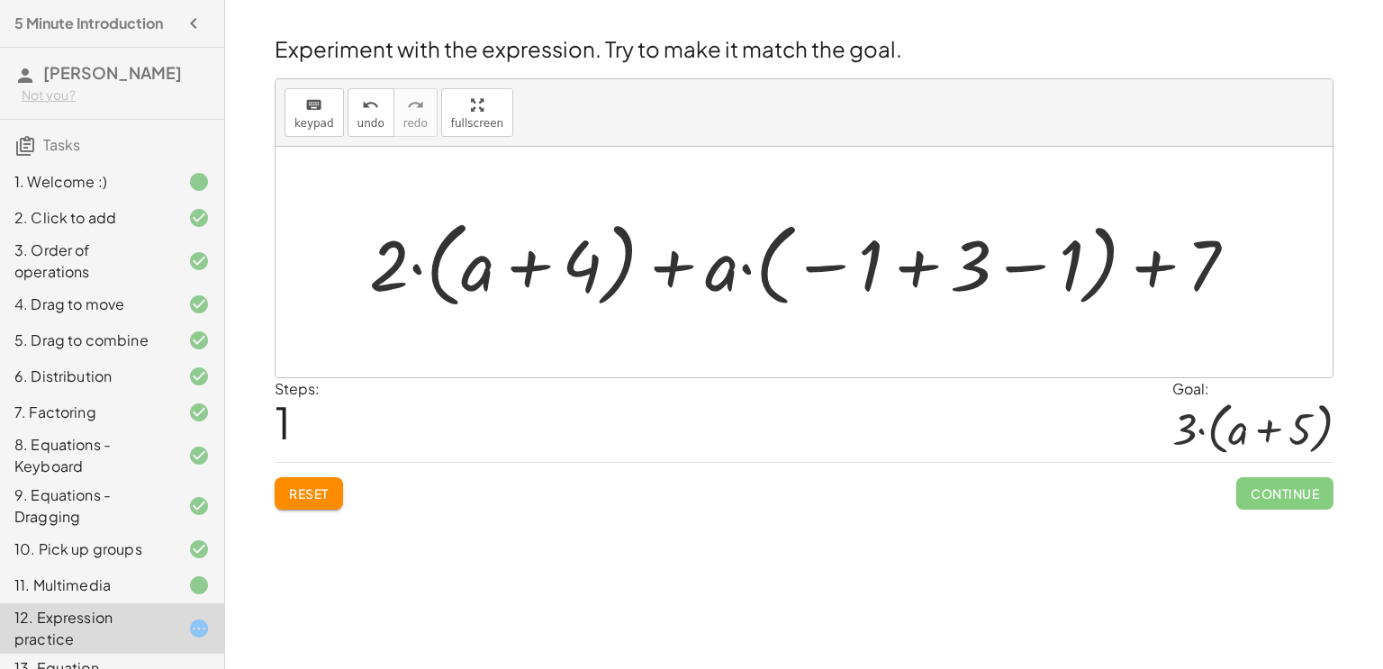
click at [689, 267] on div at bounding box center [810, 263] width 901 height 104
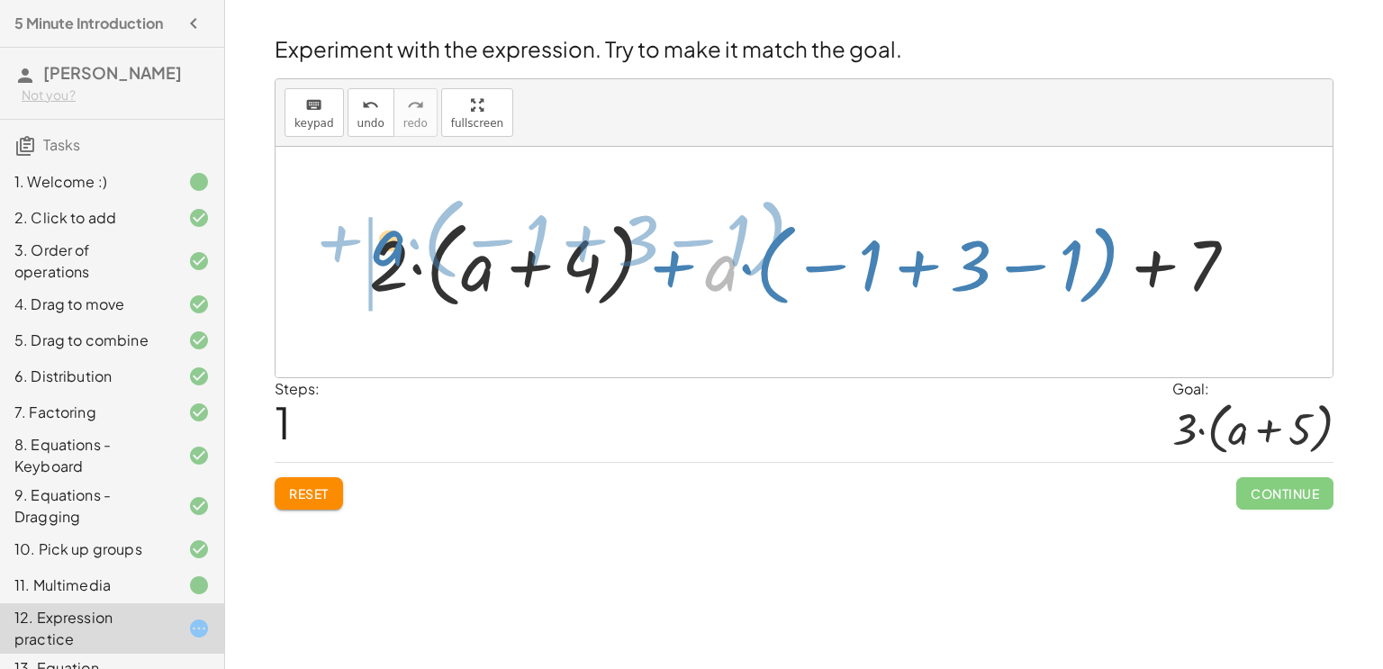
drag, startPoint x: 721, startPoint y: 262, endPoint x: 389, endPoint y: 238, distance: 333.2
click at [389, 238] on div at bounding box center [810, 263] width 901 height 104
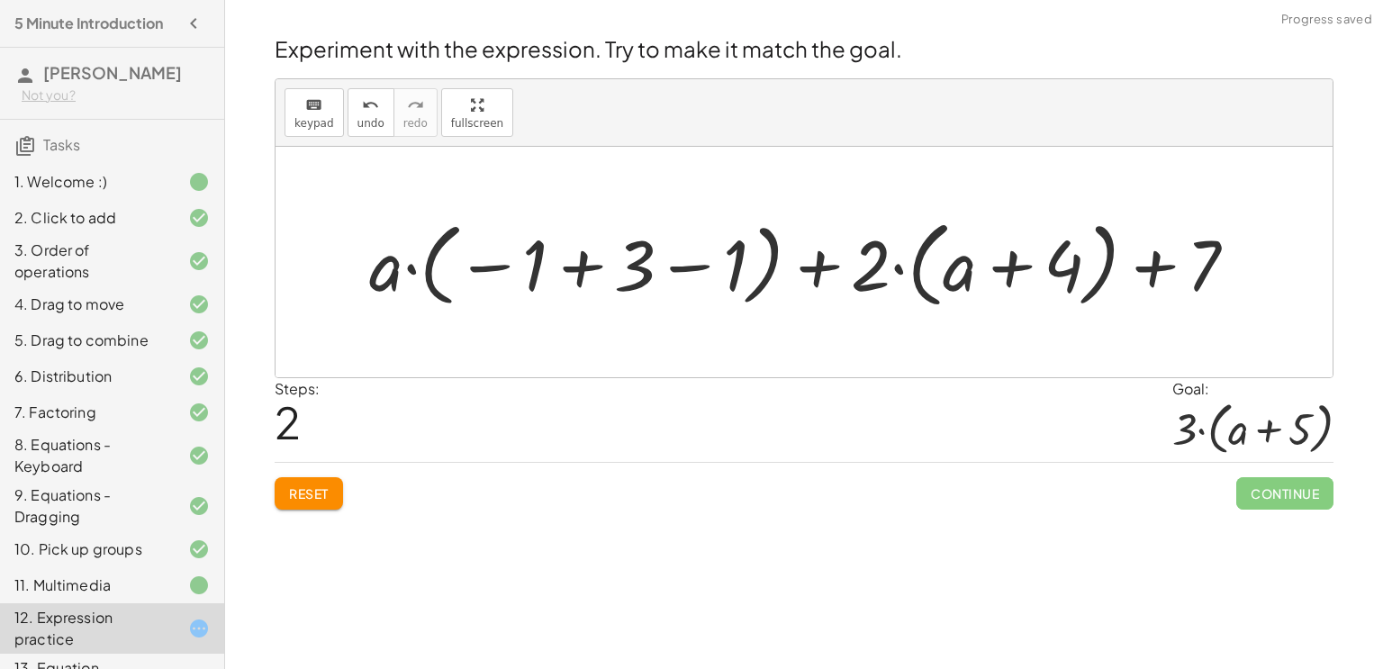
click at [853, 279] on div at bounding box center [810, 263] width 901 height 104
click at [824, 268] on div at bounding box center [810, 263] width 901 height 104
drag, startPoint x: 1165, startPoint y: 262, endPoint x: 860, endPoint y: 269, distance: 305.4
click at [860, 269] on div at bounding box center [810, 263] width 901 height 104
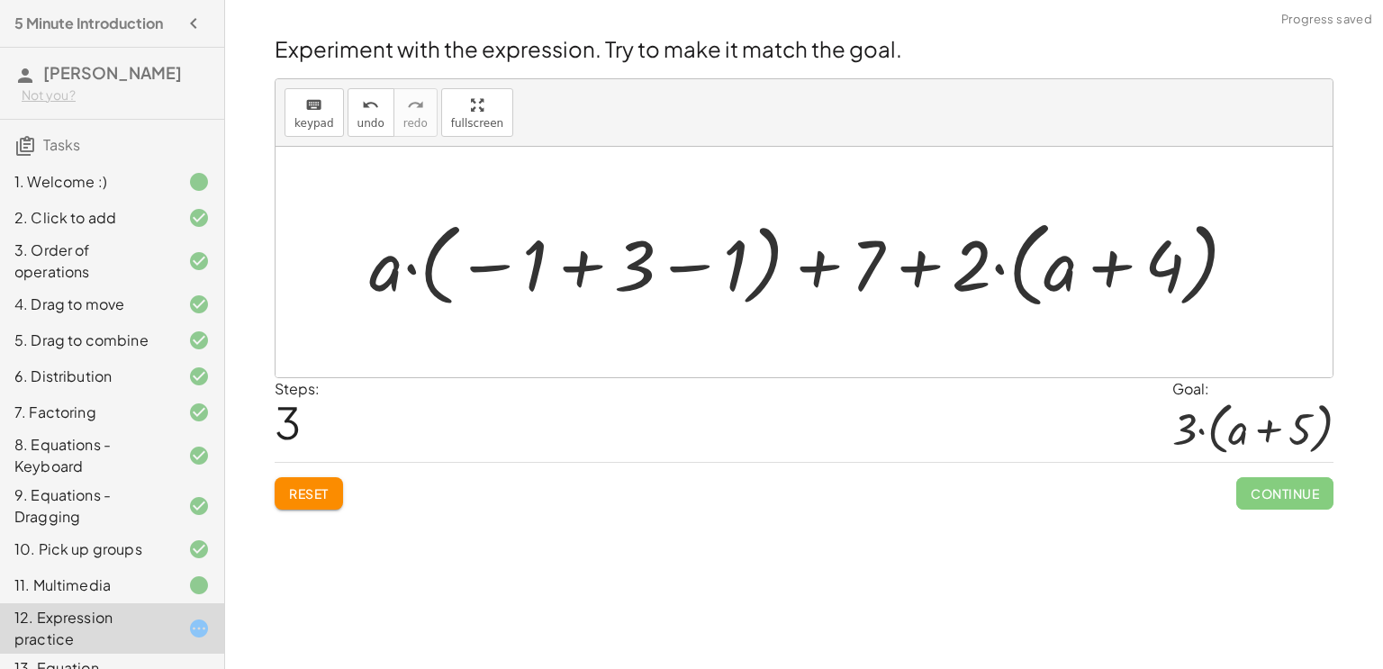
click at [861, 266] on div at bounding box center [810, 263] width 901 height 104
click at [918, 269] on div at bounding box center [810, 263] width 901 height 104
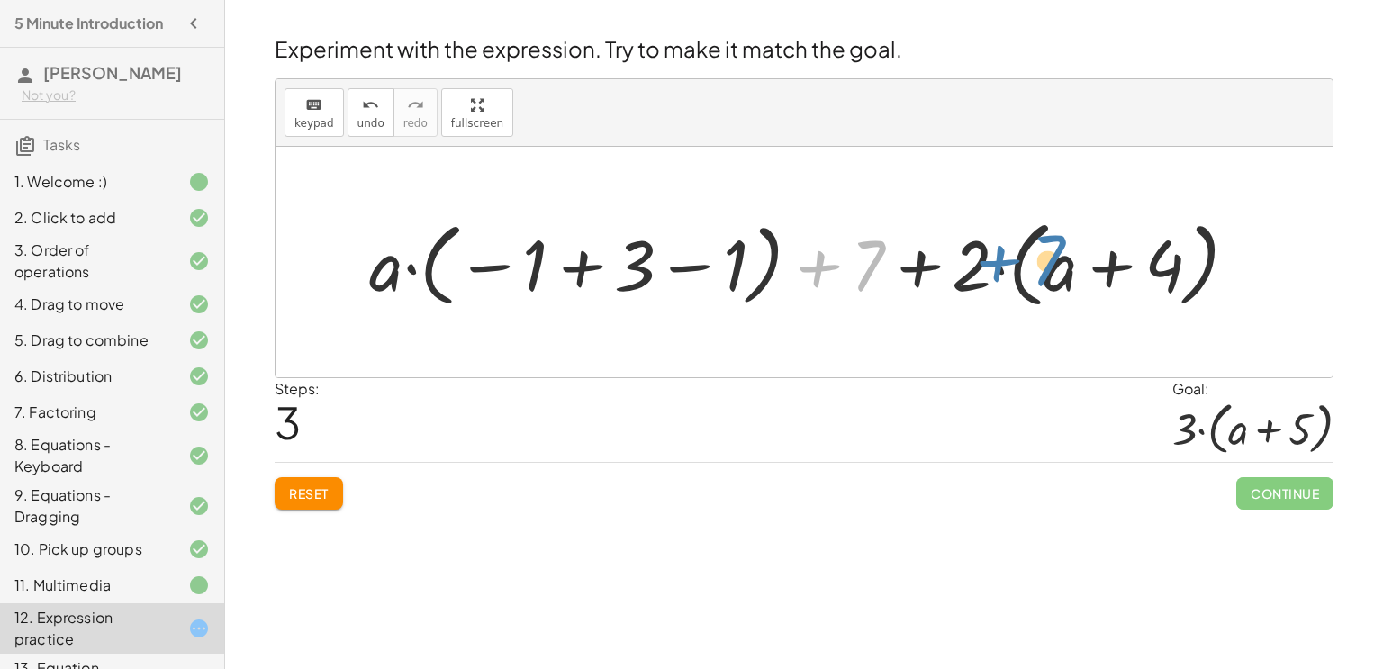
drag, startPoint x: 817, startPoint y: 272, endPoint x: 998, endPoint y: 267, distance: 181.1
click at [998, 267] on div at bounding box center [810, 263] width 901 height 104
click at [839, 252] on div at bounding box center [810, 263] width 901 height 104
drag, startPoint x: 807, startPoint y: 267, endPoint x: 1223, endPoint y: 280, distance: 416.3
click at [1223, 280] on div at bounding box center [810, 263] width 901 height 104
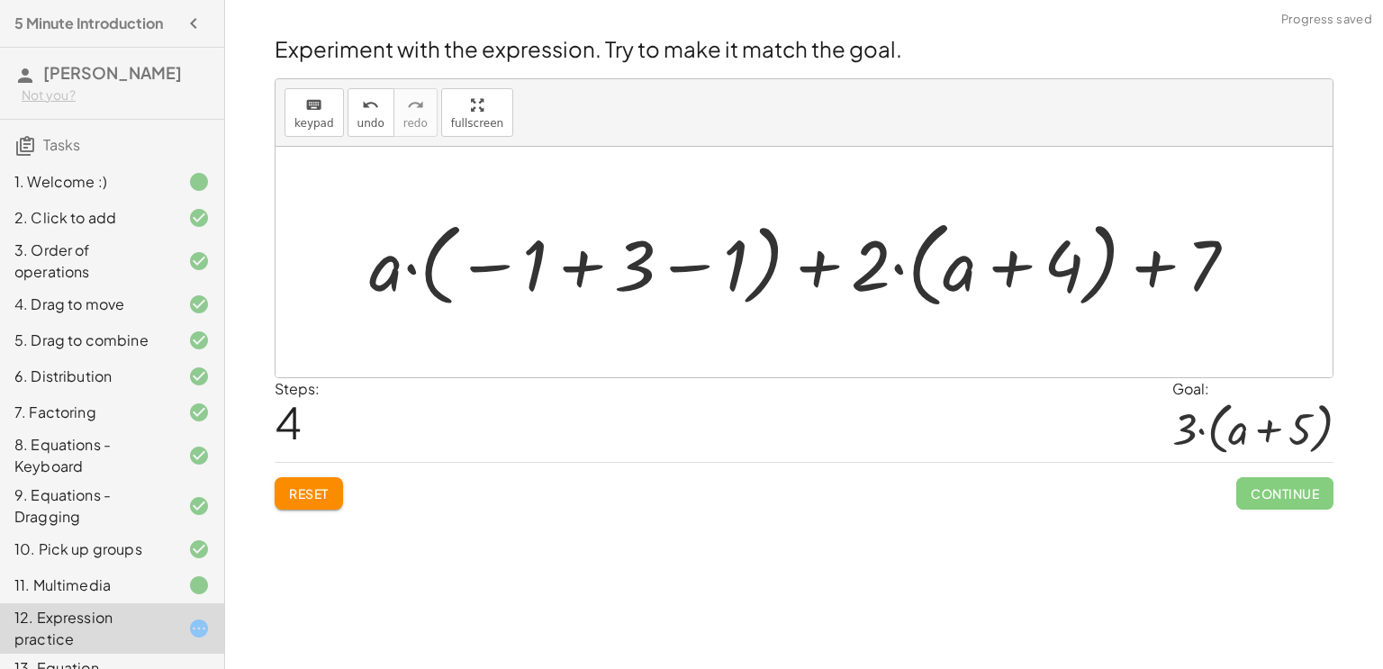
click at [294, 499] on span "Reset" at bounding box center [309, 493] width 40 height 16
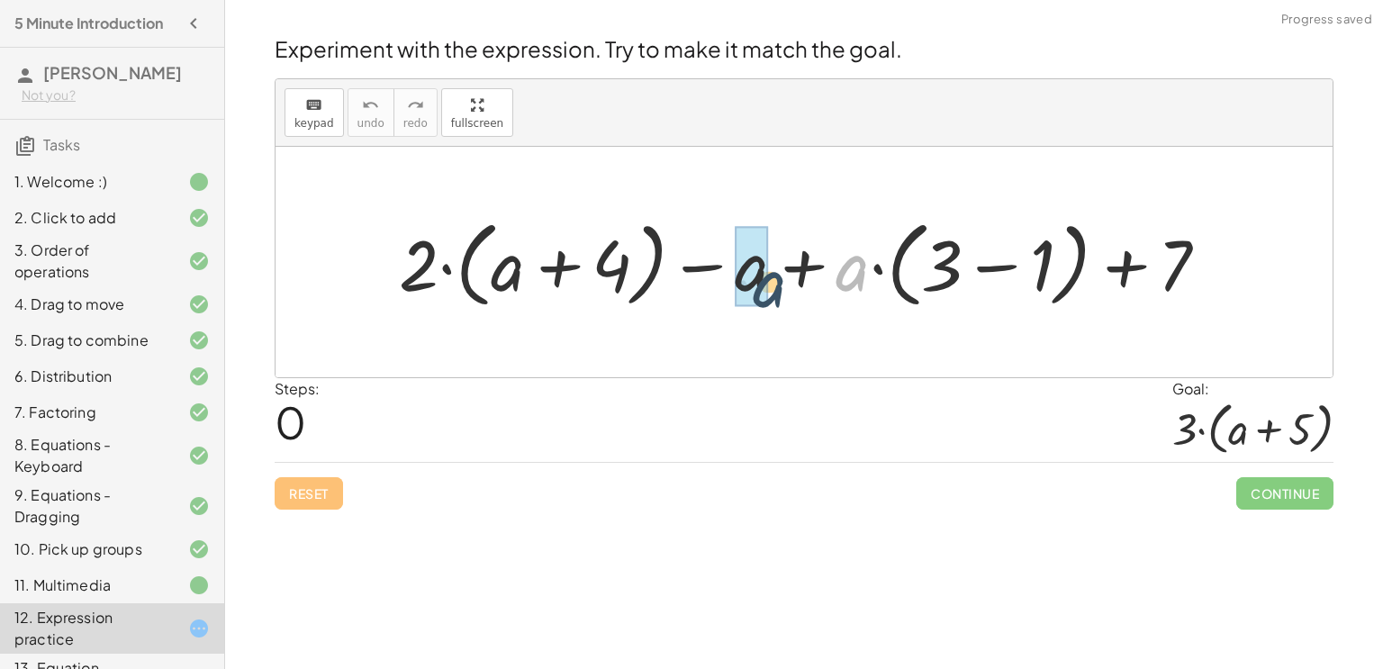
drag, startPoint x: 851, startPoint y: 284, endPoint x: 760, endPoint y: 294, distance: 91.5
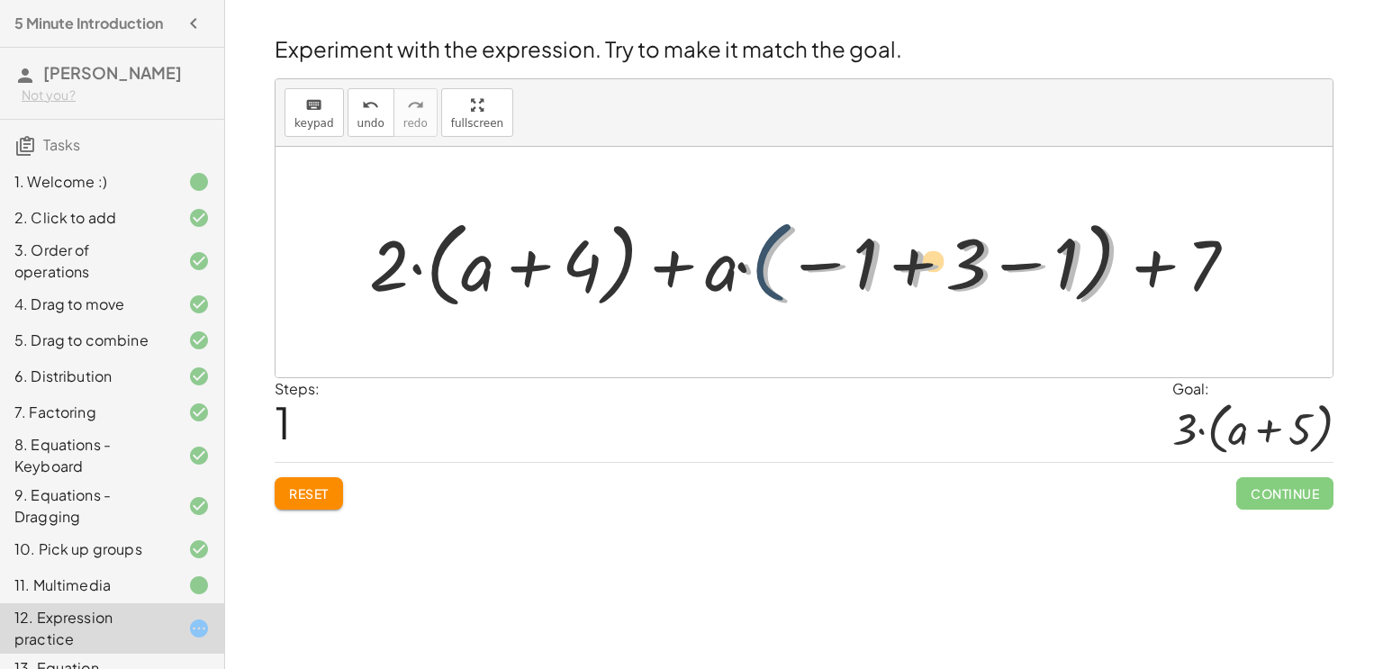
drag, startPoint x: 763, startPoint y: 274, endPoint x: 745, endPoint y: 265, distance: 20.1
click at [745, 265] on div at bounding box center [810, 263] width 901 height 104
click at [715, 294] on div at bounding box center [810, 263] width 901 height 104
click at [676, 278] on div at bounding box center [810, 263] width 901 height 104
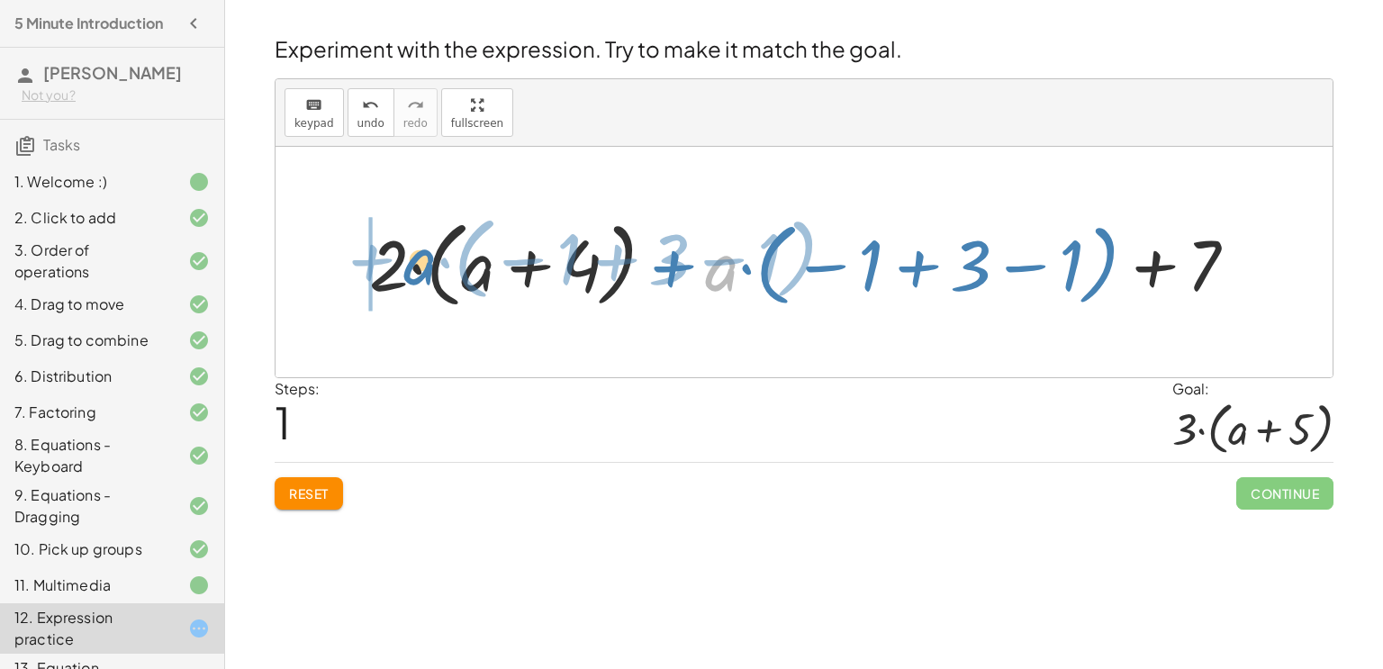
drag, startPoint x: 736, startPoint y: 270, endPoint x: 435, endPoint y: 264, distance: 300.8
click at [435, 264] on div at bounding box center [810, 263] width 901 height 104
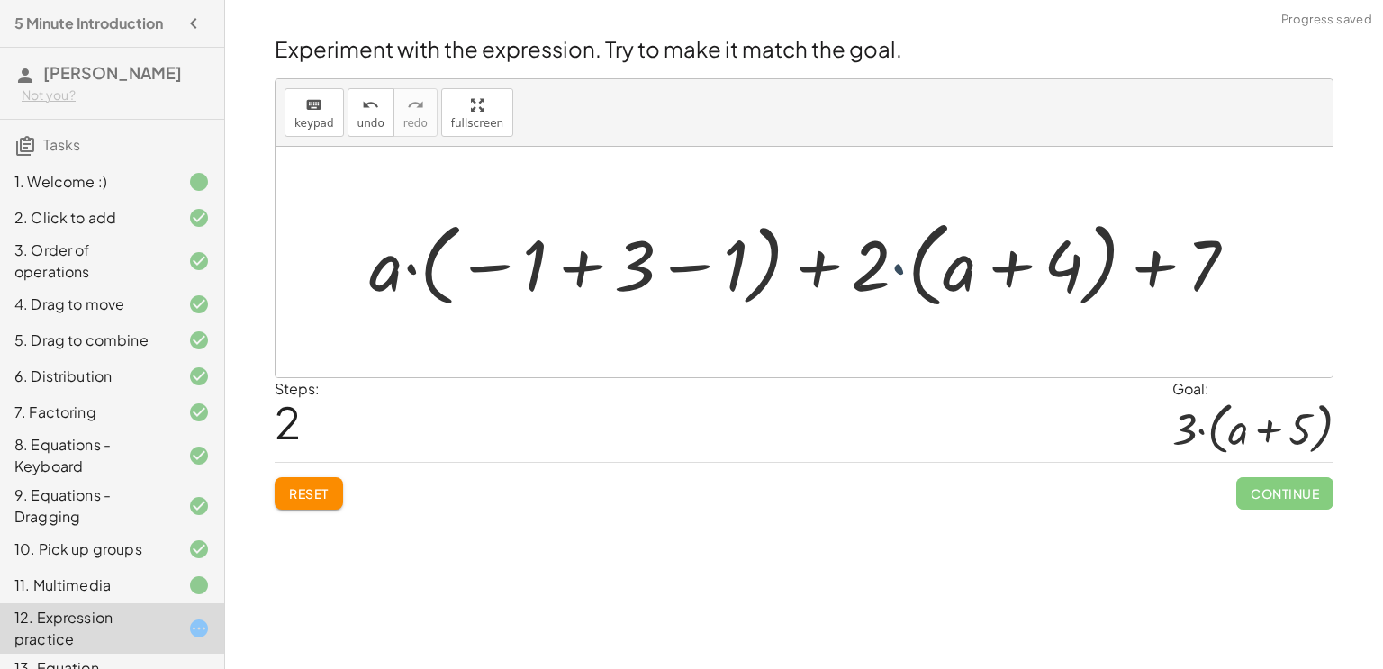
drag, startPoint x: 905, startPoint y: 278, endPoint x: 891, endPoint y: 276, distance: 14.5
click at [891, 276] on div at bounding box center [810, 263] width 901 height 104
drag, startPoint x: 870, startPoint y: 273, endPoint x: 944, endPoint y: 278, distance: 74.0
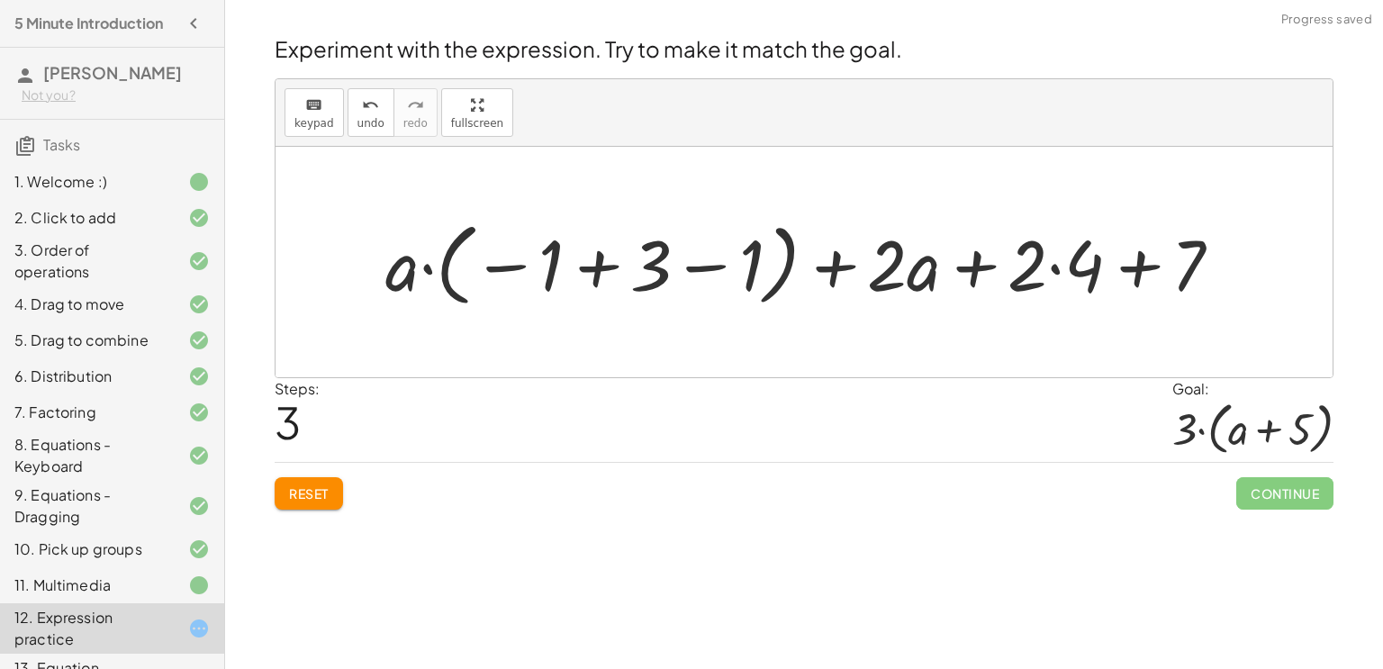
click at [914, 274] on div at bounding box center [810, 263] width 869 height 100
drag, startPoint x: 396, startPoint y: 278, endPoint x: 466, endPoint y: 272, distance: 70.5
click at [466, 272] on div at bounding box center [810, 263] width 869 height 100
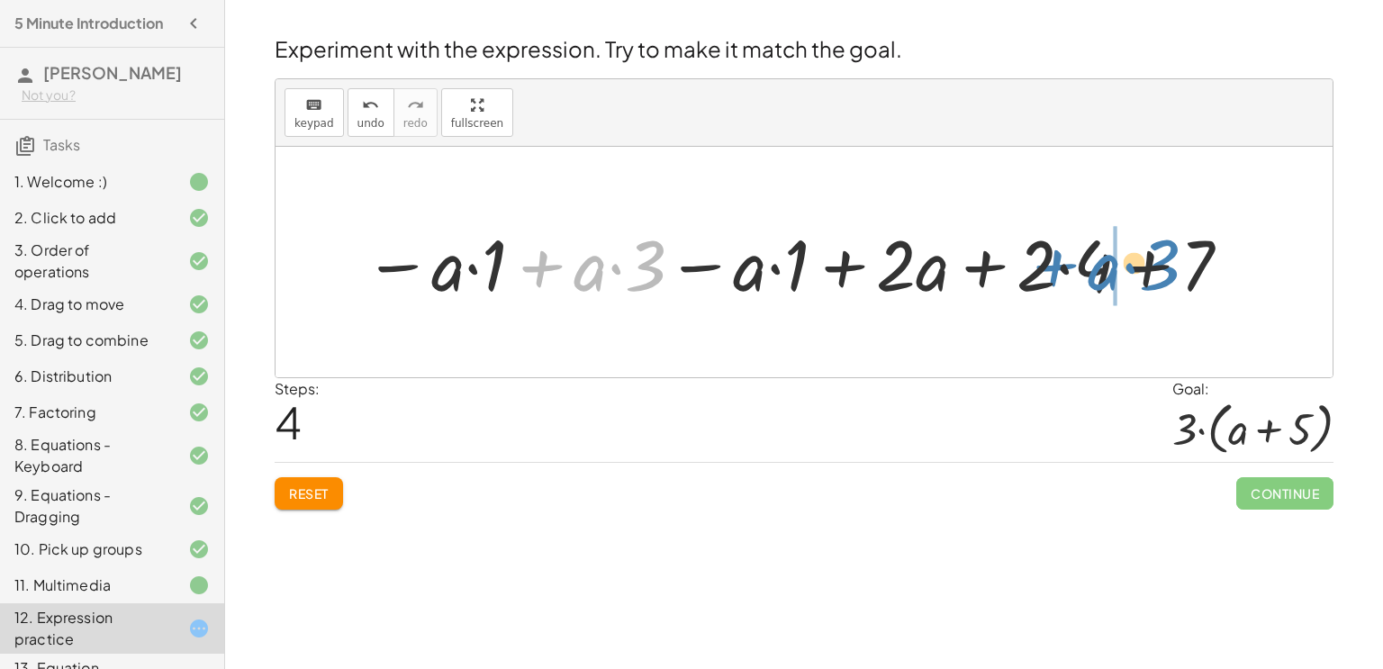
drag, startPoint x: 549, startPoint y: 269, endPoint x: 1064, endPoint y: 268, distance: 515.1
click at [1064, 268] on div at bounding box center [798, 262] width 887 height 93
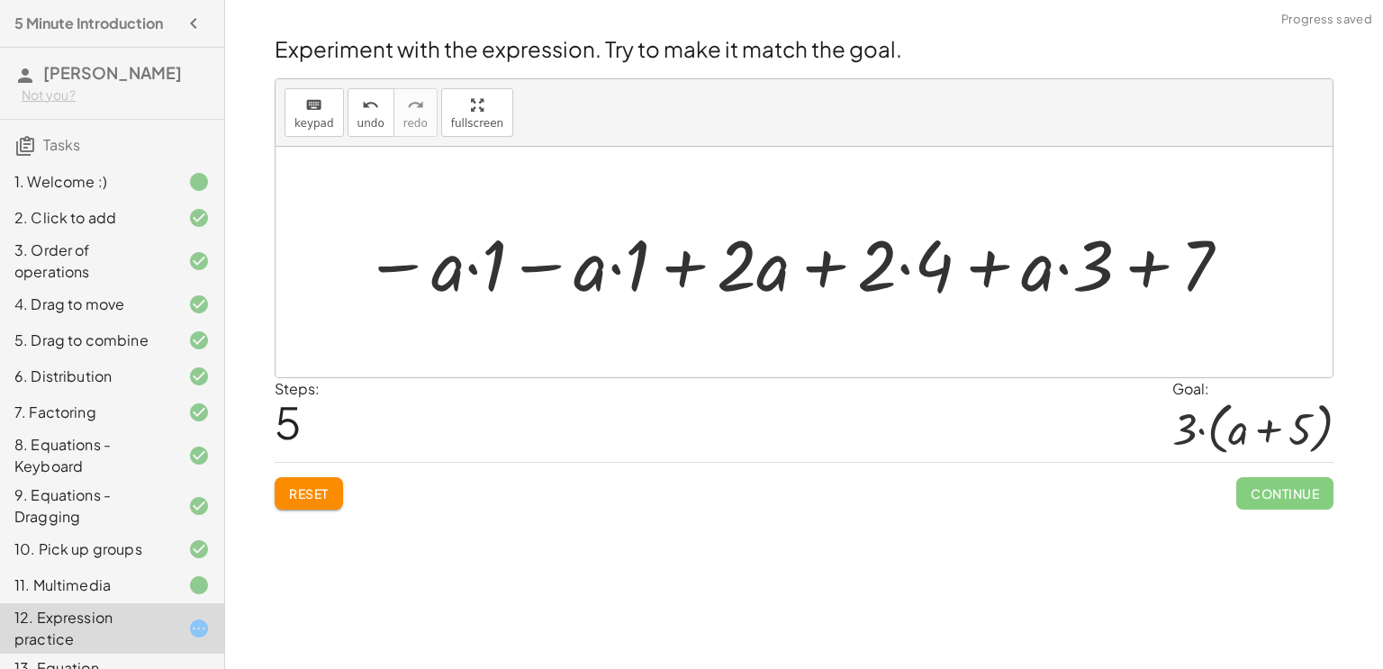
click at [985, 276] on div at bounding box center [798, 262] width 887 height 93
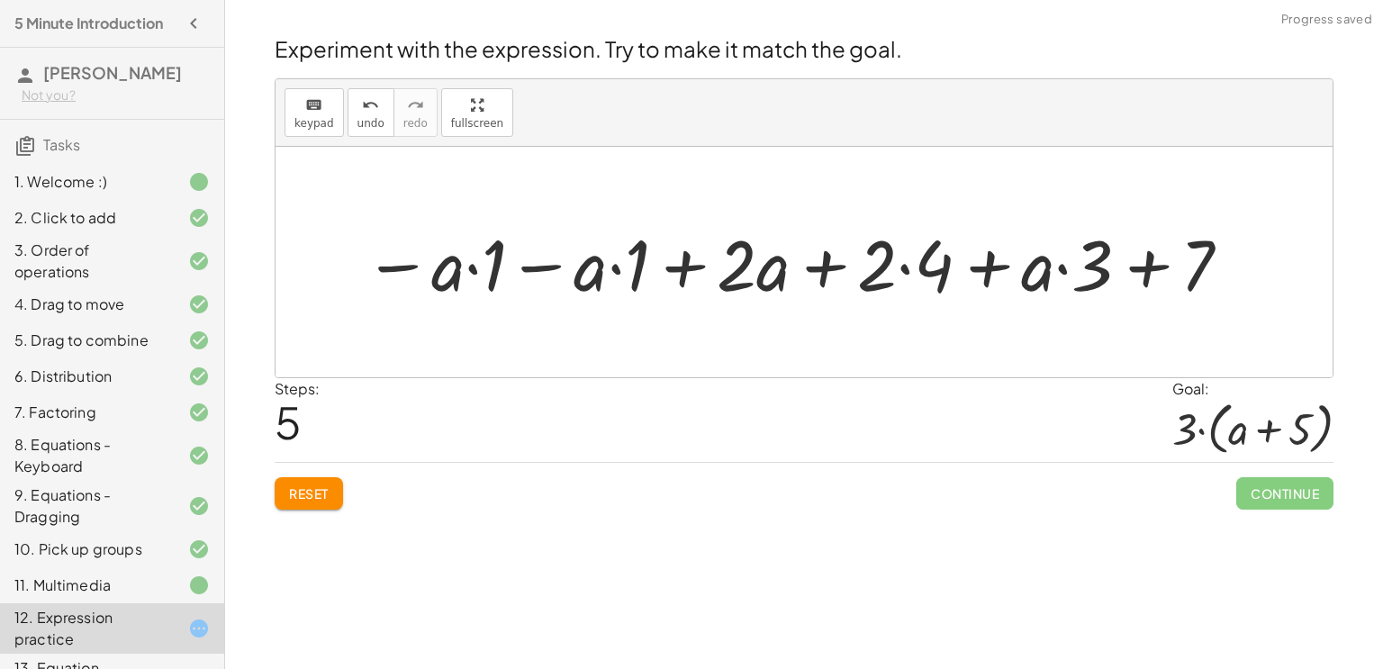
click at [985, 276] on div at bounding box center [798, 262] width 887 height 93
drag, startPoint x: 1035, startPoint y: 281, endPoint x: 1121, endPoint y: 278, distance: 86.5
click at [1121, 278] on div at bounding box center [798, 262] width 887 height 93
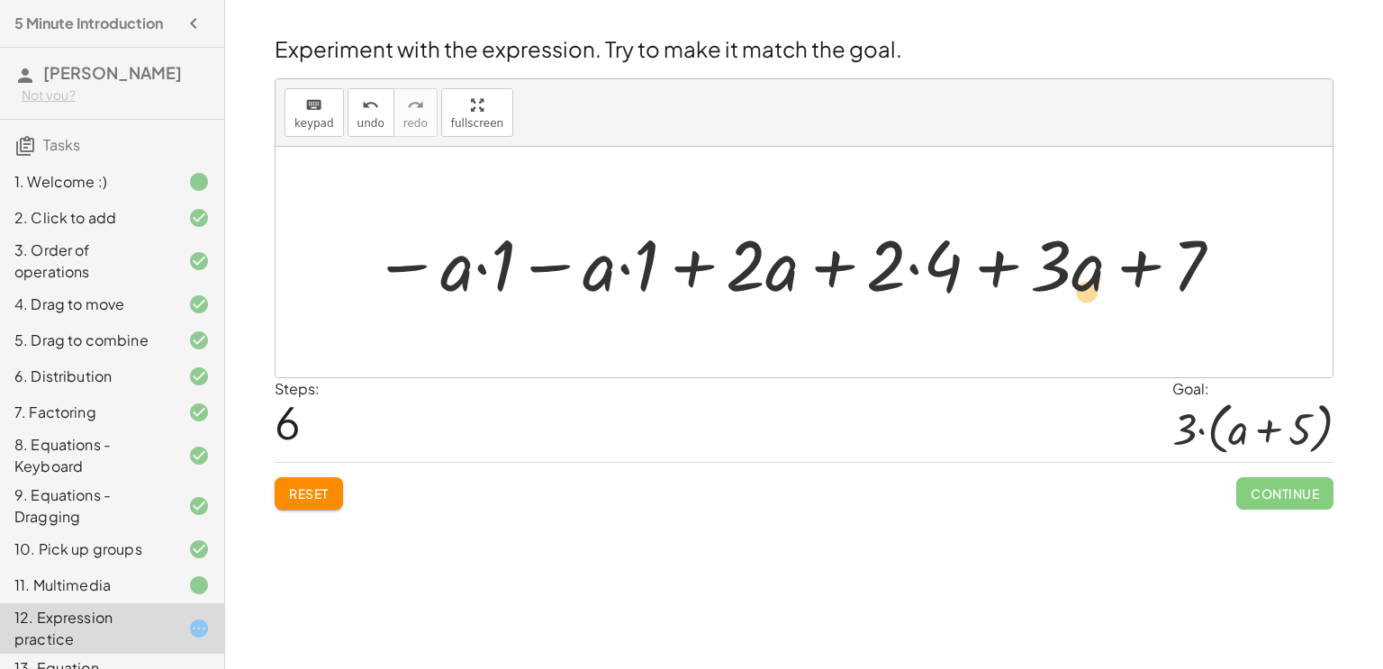
drag, startPoint x: 1093, startPoint y: 276, endPoint x: 1093, endPoint y: 302, distance: 26.1
click at [1093, 302] on div at bounding box center [799, 262] width 870 height 93
click at [766, 282] on div at bounding box center [799, 262] width 870 height 93
click at [831, 264] on div at bounding box center [799, 262] width 870 height 93
click at [688, 272] on div at bounding box center [799, 262] width 870 height 93
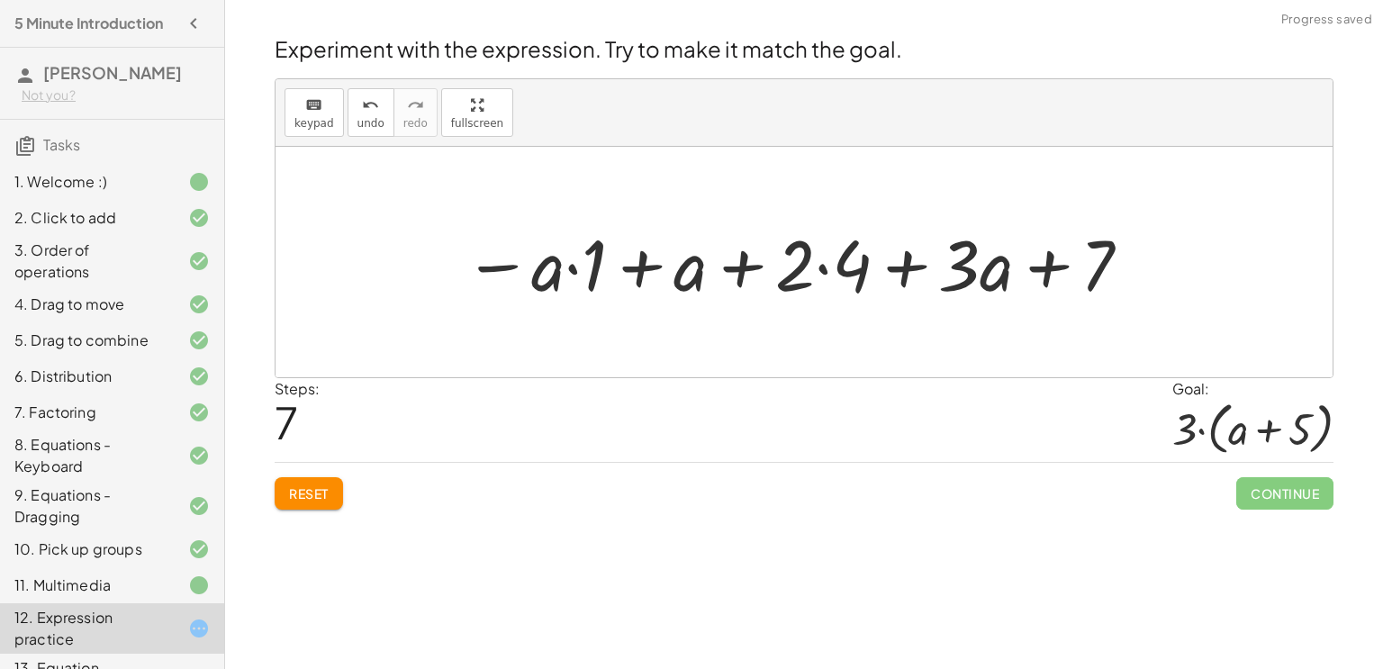
click at [629, 268] on div at bounding box center [799, 262] width 688 height 93
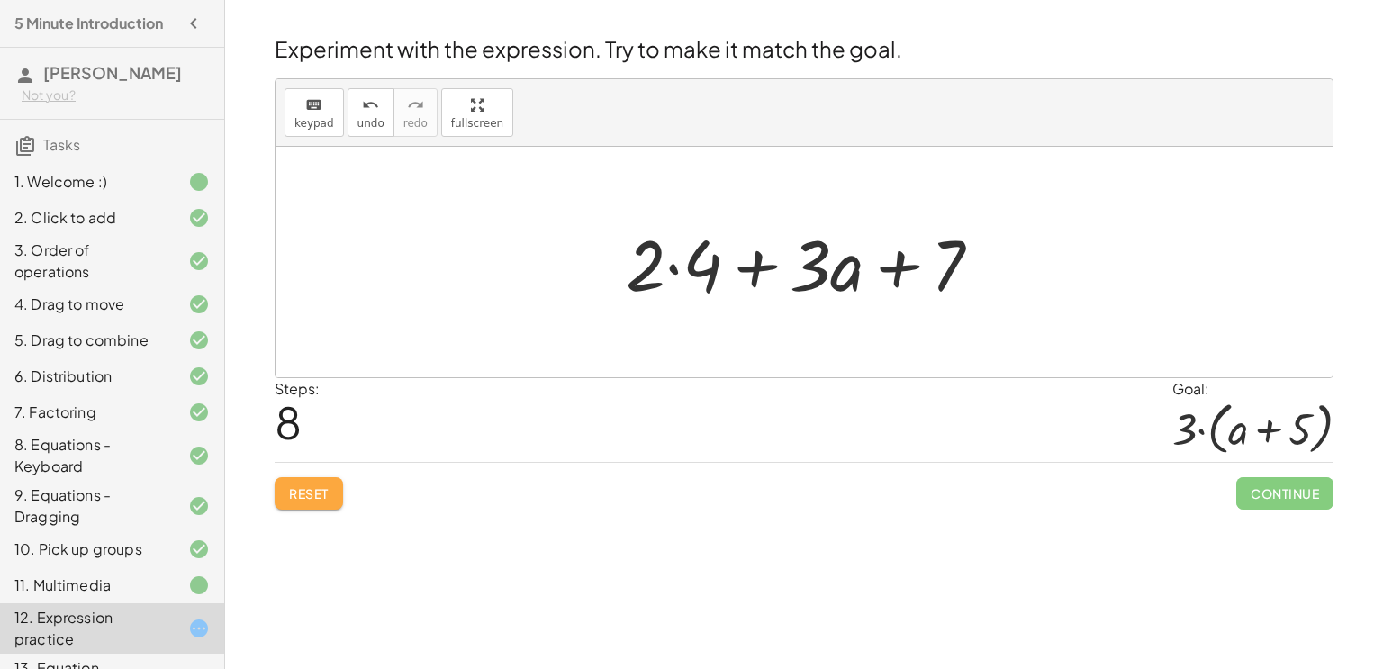
click at [296, 495] on span "Reset" at bounding box center [309, 493] width 40 height 16
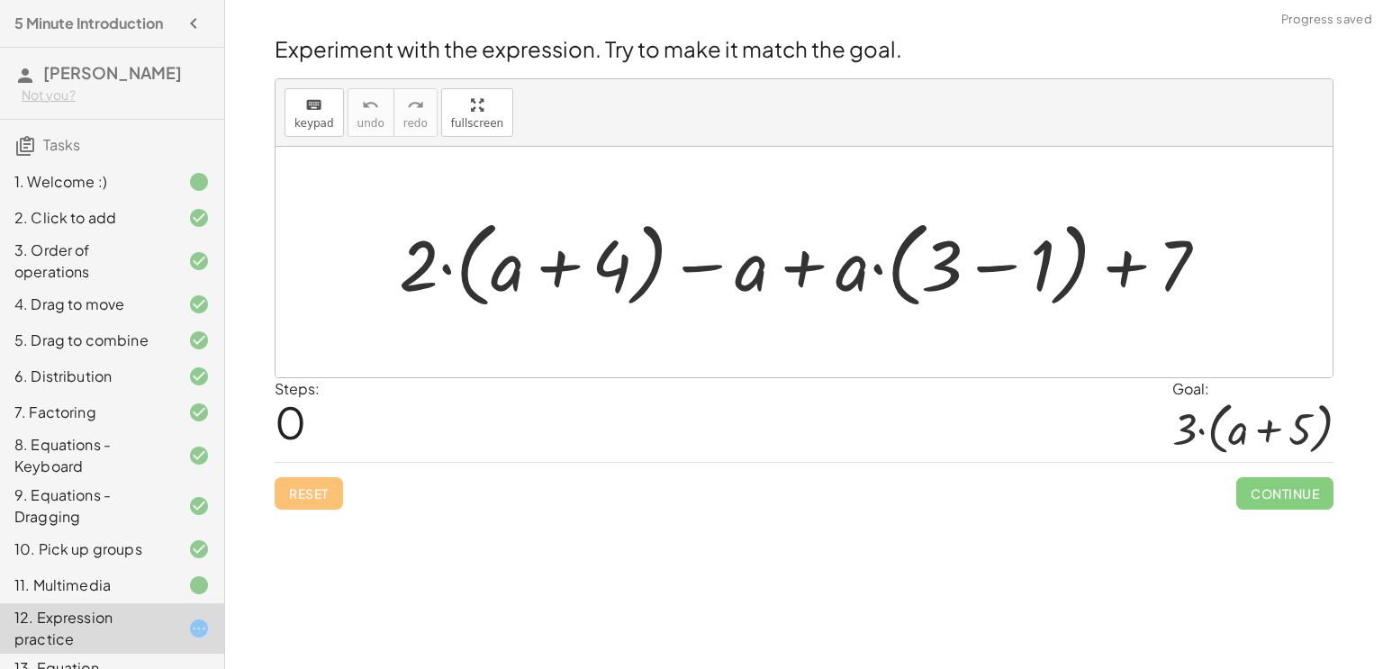
click at [494, 493] on div "Reset Continue" at bounding box center [804, 486] width 1059 height 48
drag, startPoint x: 845, startPoint y: 272, endPoint x: 738, endPoint y: 272, distance: 107.2
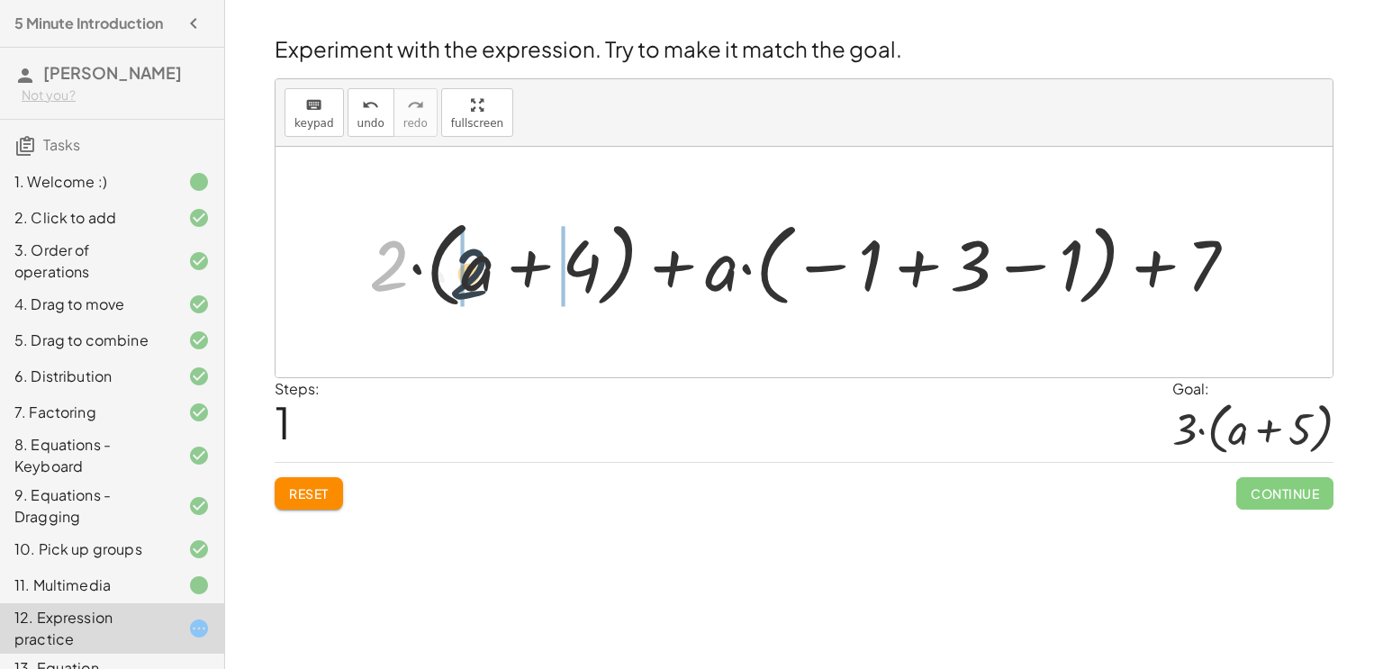
drag, startPoint x: 387, startPoint y: 272, endPoint x: 471, endPoint y: 280, distance: 84.1
click at [471, 280] on div at bounding box center [810, 263] width 901 height 104
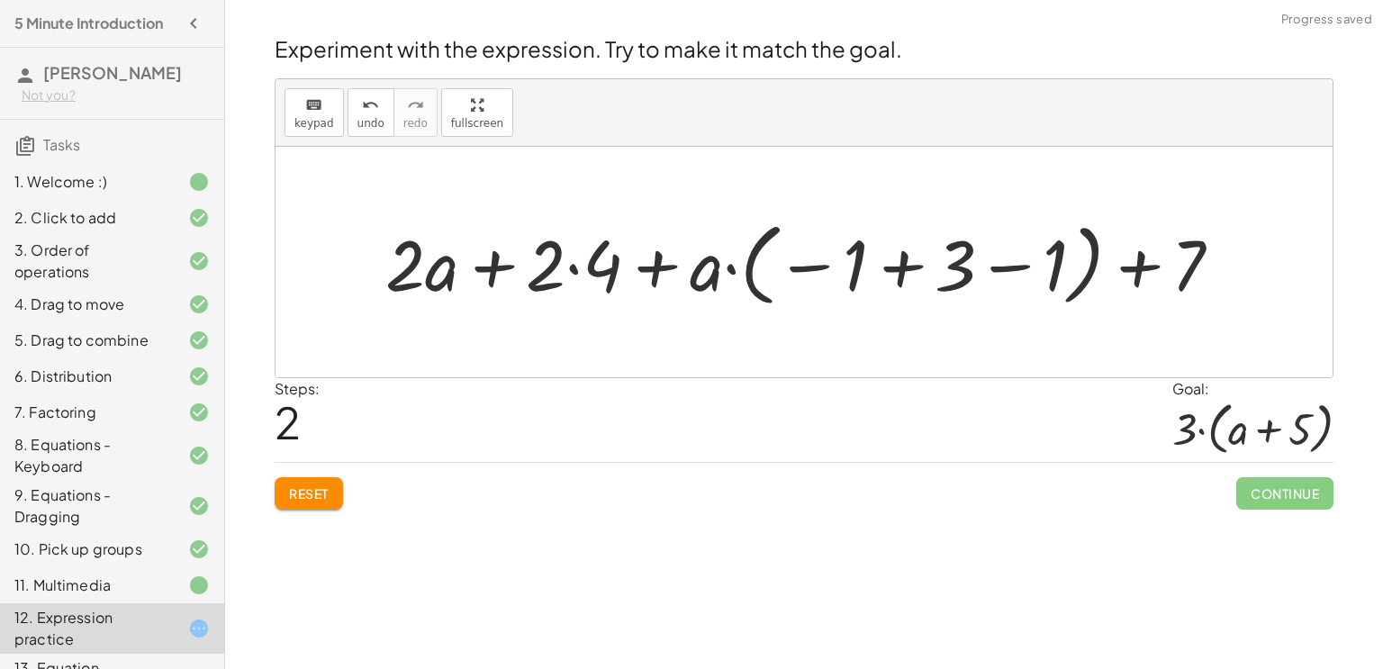
click at [489, 267] on div at bounding box center [810, 263] width 869 height 100
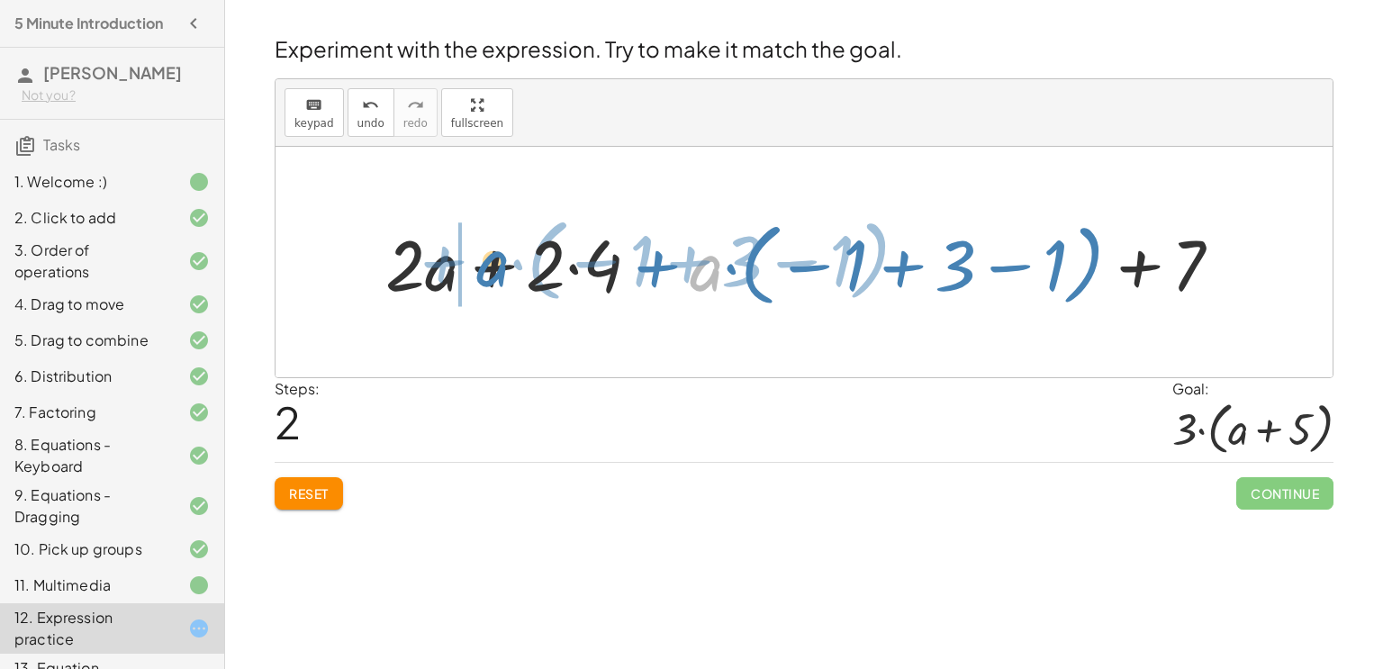
drag, startPoint x: 711, startPoint y: 264, endPoint x: 496, endPoint y: 258, distance: 215.3
click at [496, 258] on div at bounding box center [810, 263] width 869 height 100
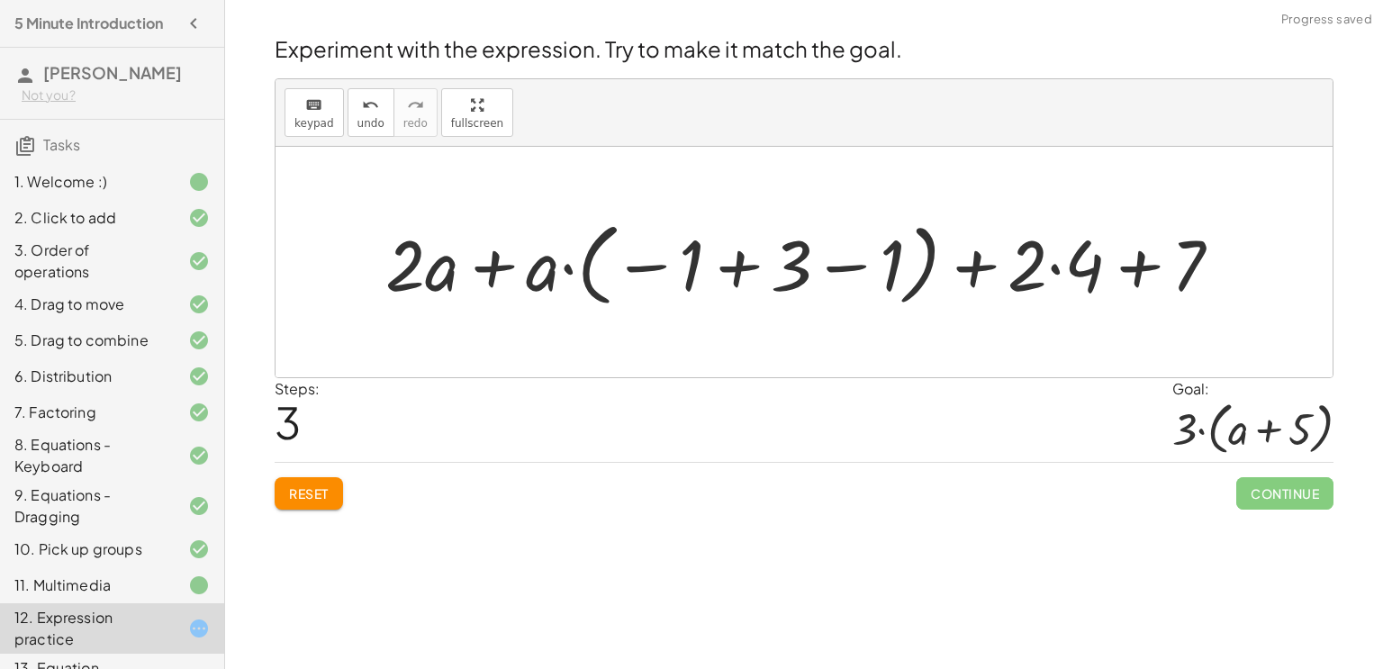
click at [484, 267] on div at bounding box center [810, 263] width 869 height 100
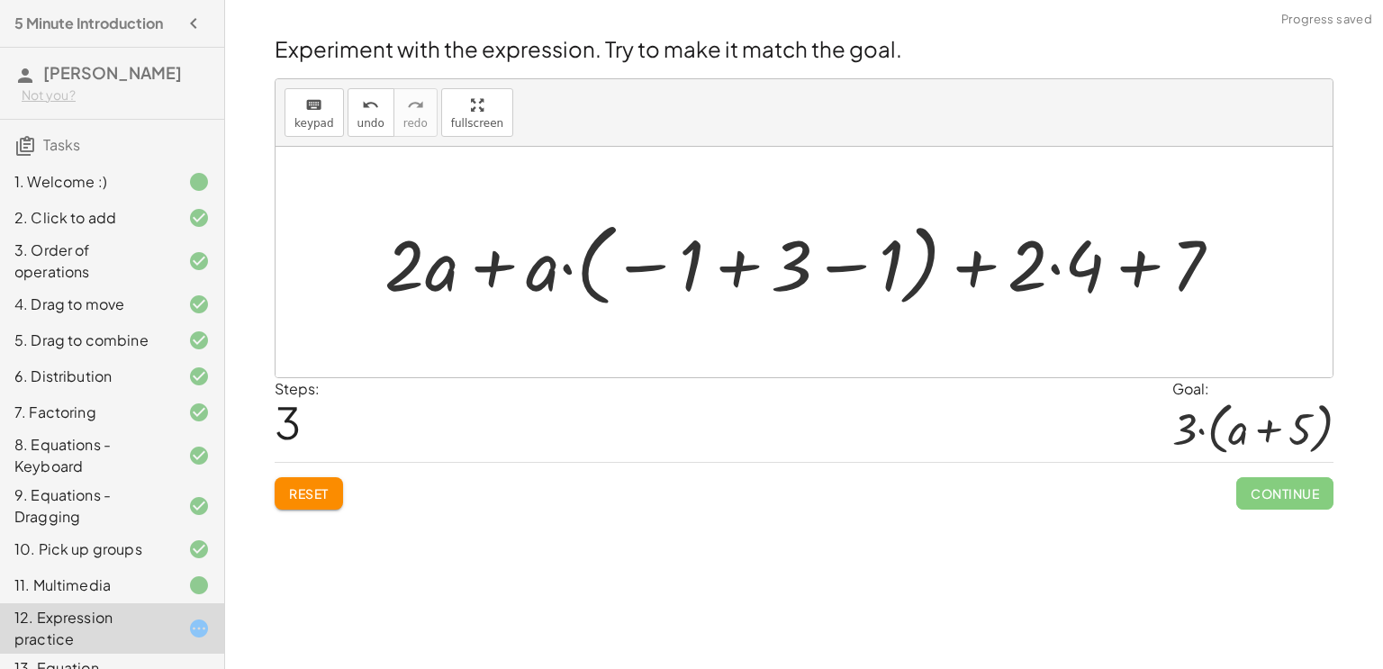
click at [484, 267] on div at bounding box center [810, 263] width 869 height 100
drag, startPoint x: 542, startPoint y: 266, endPoint x: 457, endPoint y: 275, distance: 86.0
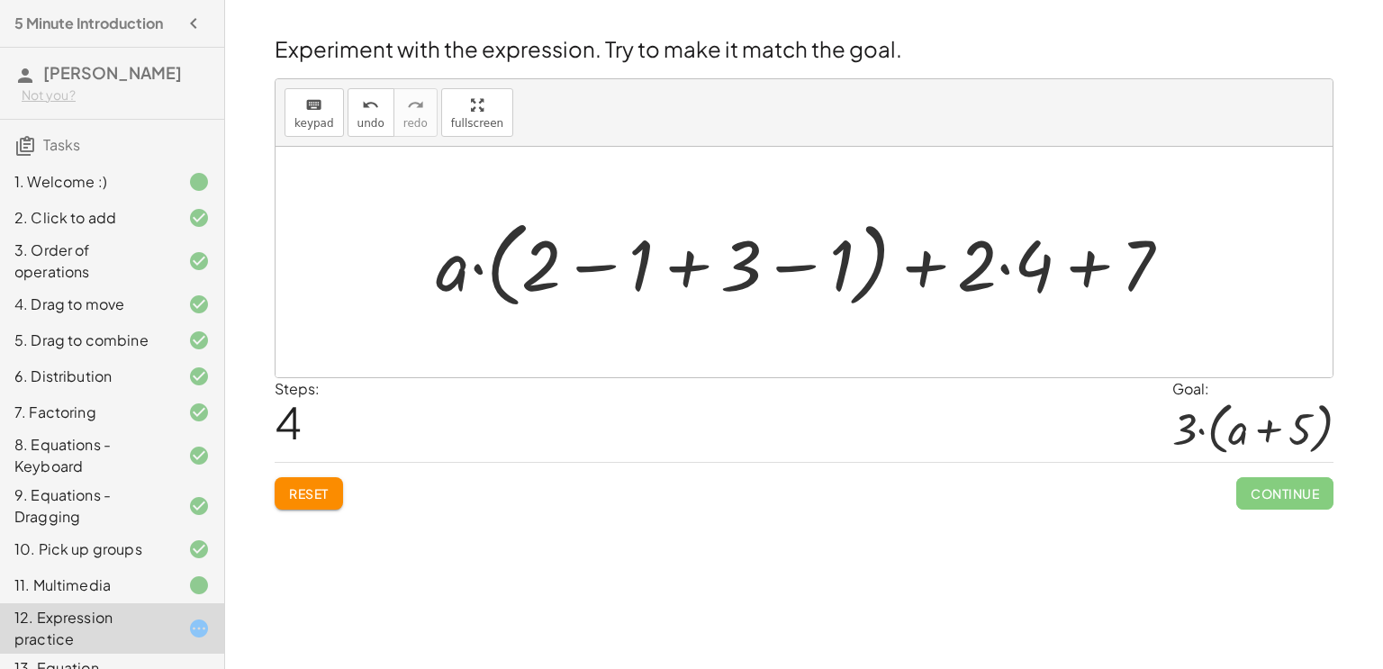
click at [679, 264] on div at bounding box center [811, 263] width 768 height 104
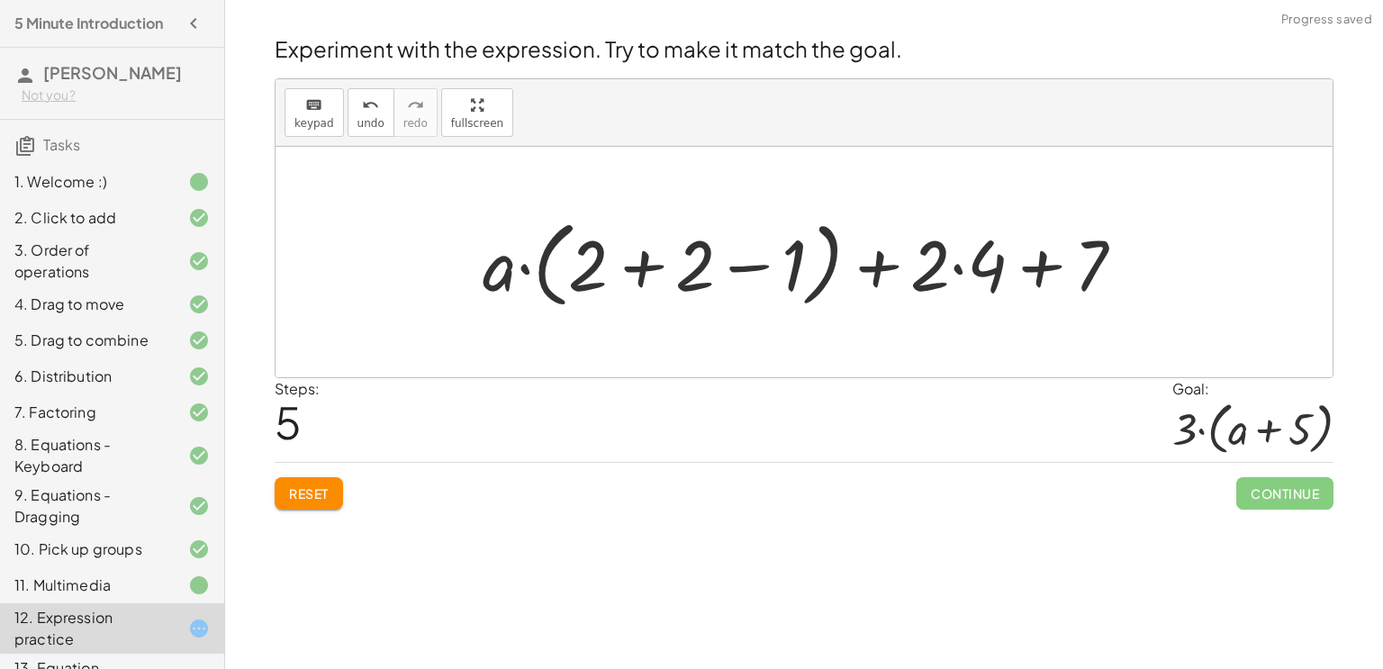
click at [650, 266] on div at bounding box center [811, 263] width 674 height 104
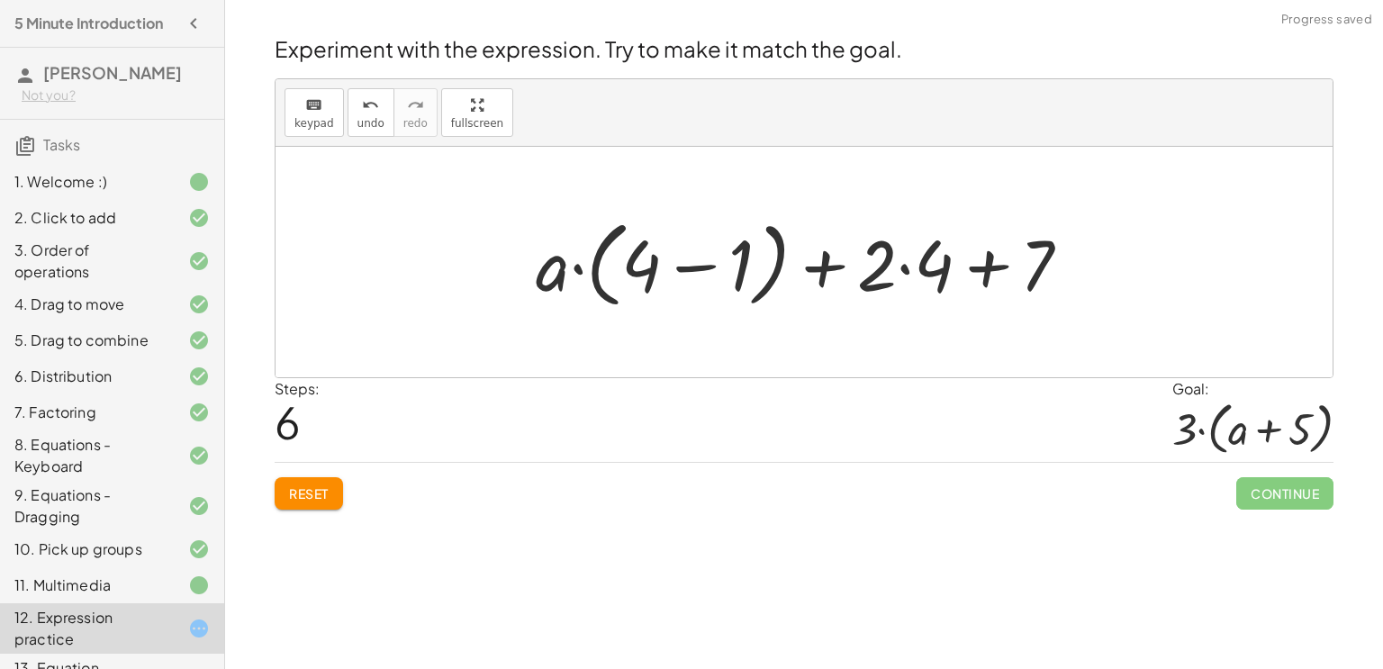
click at [684, 268] on div at bounding box center [810, 263] width 567 height 104
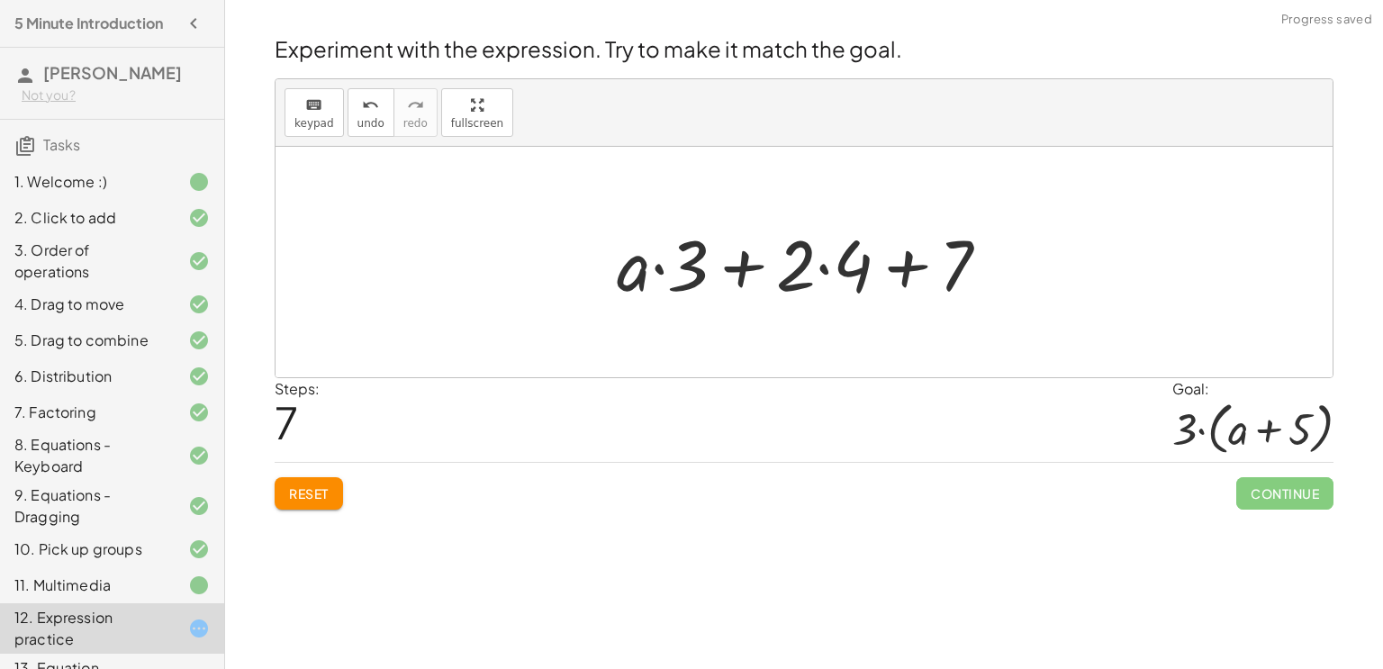
click at [736, 266] on div at bounding box center [810, 262] width 405 height 93
click at [882, 274] on div at bounding box center [810, 262] width 405 height 93
click at [907, 270] on div at bounding box center [810, 262] width 405 height 93
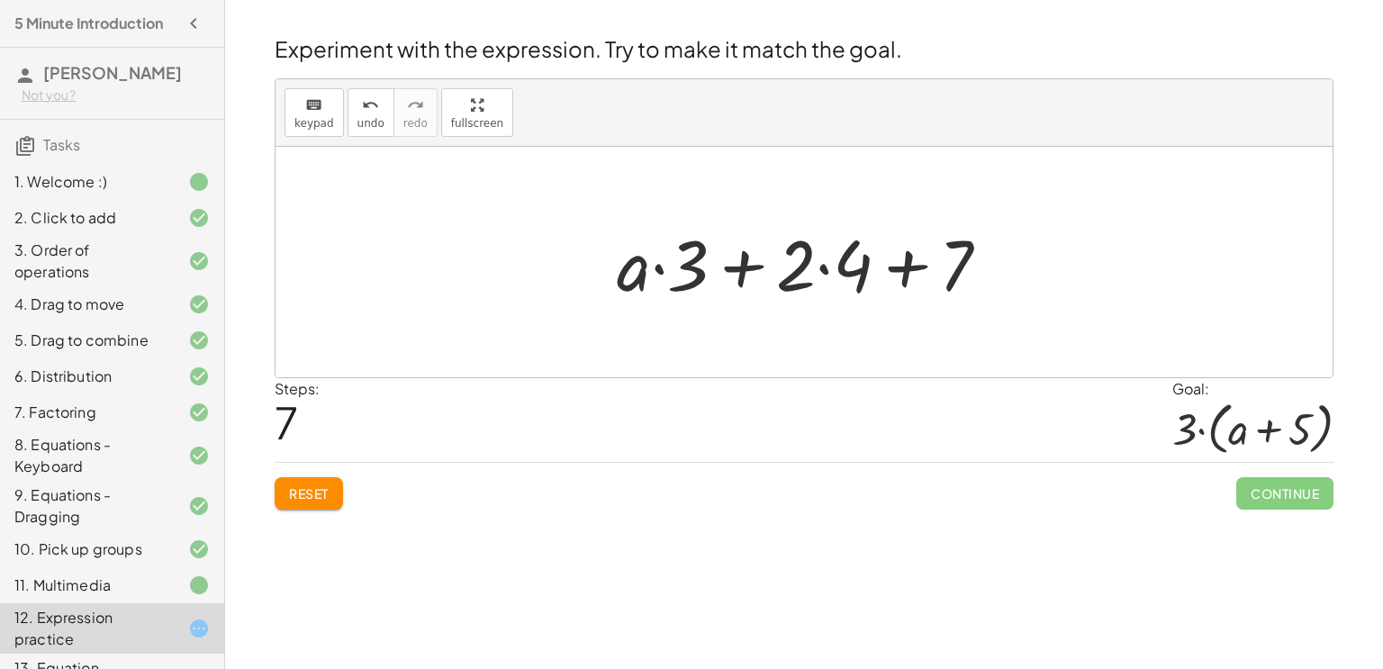
click at [907, 270] on div at bounding box center [810, 262] width 405 height 93
click at [825, 268] on div at bounding box center [810, 262] width 405 height 93
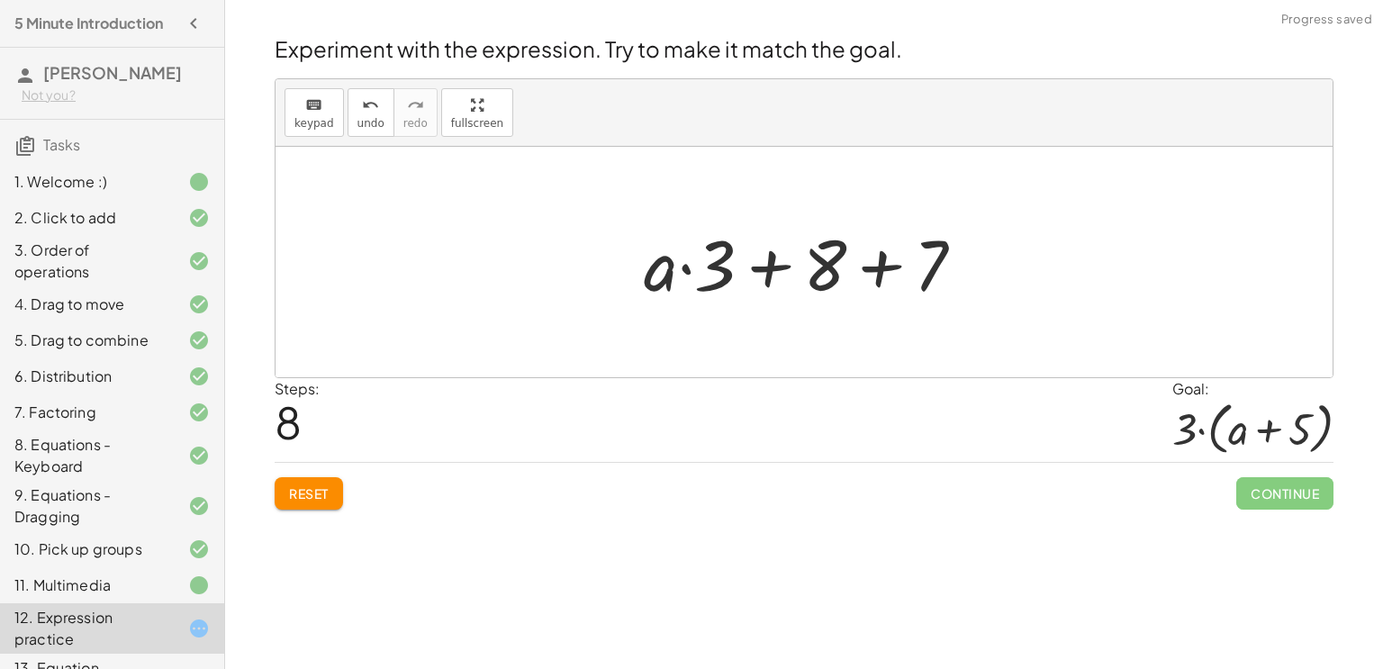
click at [882, 266] on div at bounding box center [811, 262] width 353 height 93
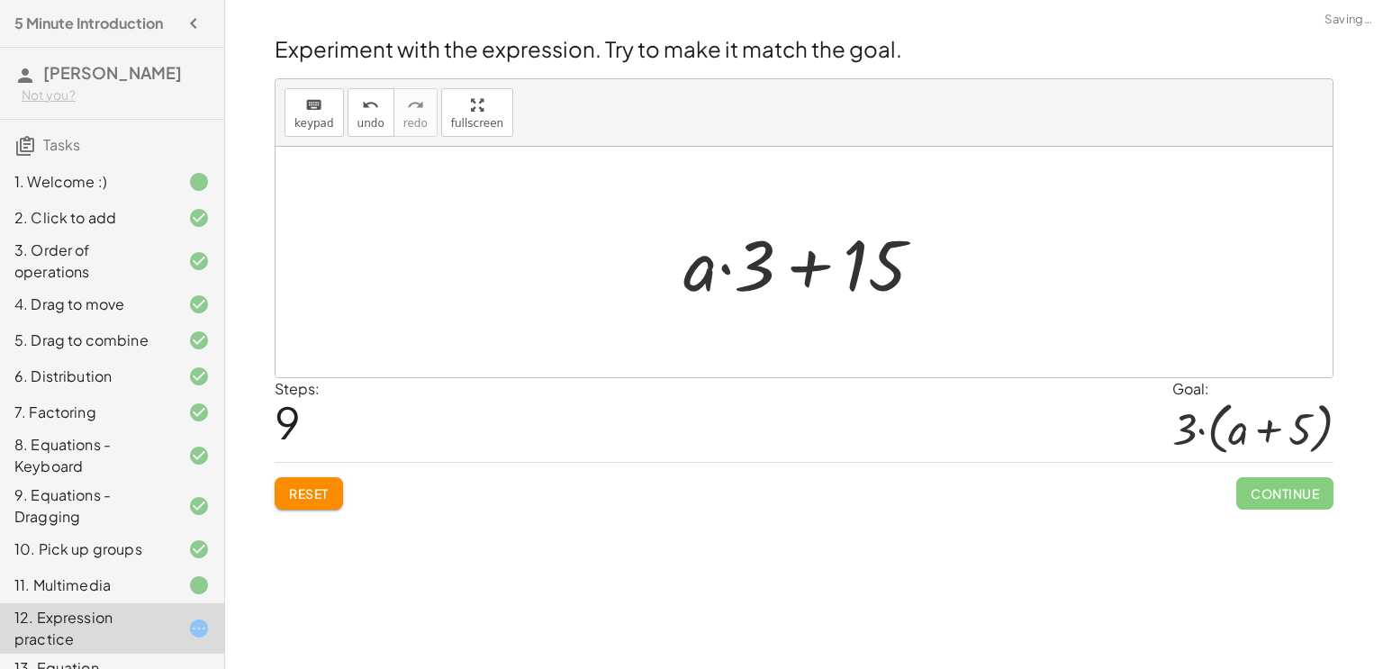
click at [812, 266] on div at bounding box center [810, 262] width 272 height 93
click at [723, 267] on div at bounding box center [810, 262] width 272 height 93
drag, startPoint x: 723, startPoint y: 270, endPoint x: 860, endPoint y: 267, distance: 136.9
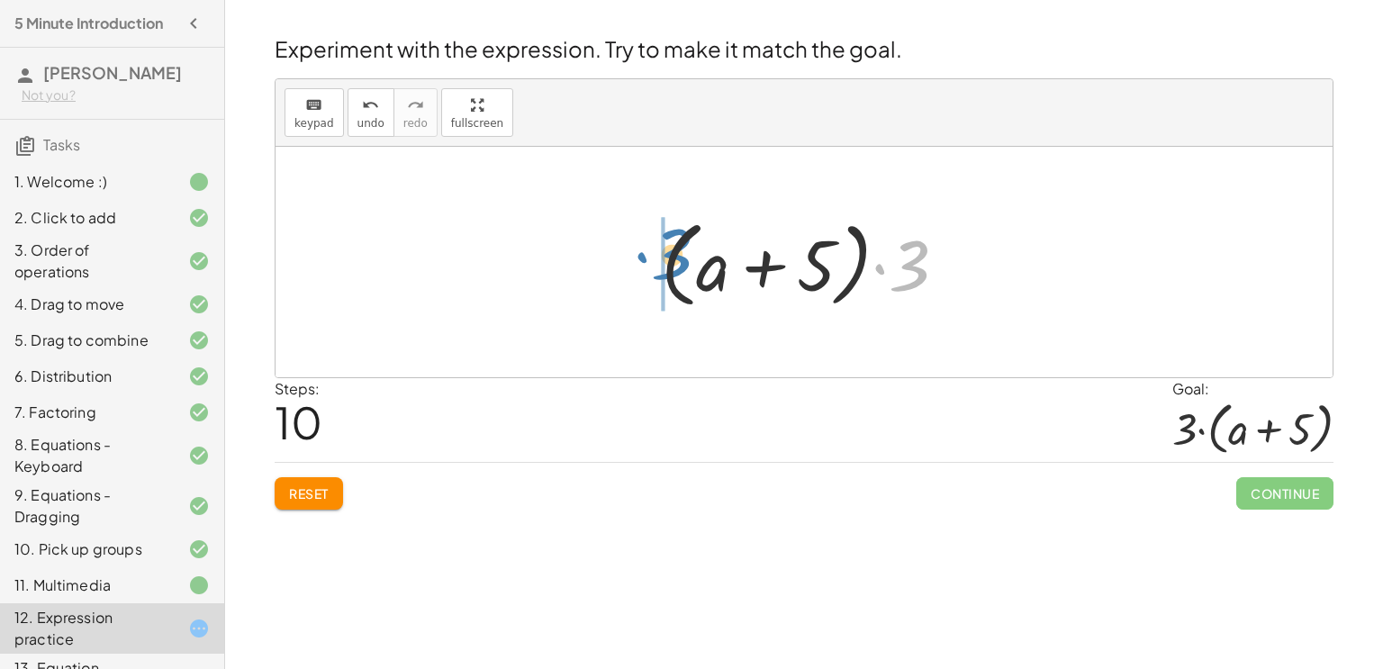
drag, startPoint x: 901, startPoint y: 267, endPoint x: 663, endPoint y: 255, distance: 238.0
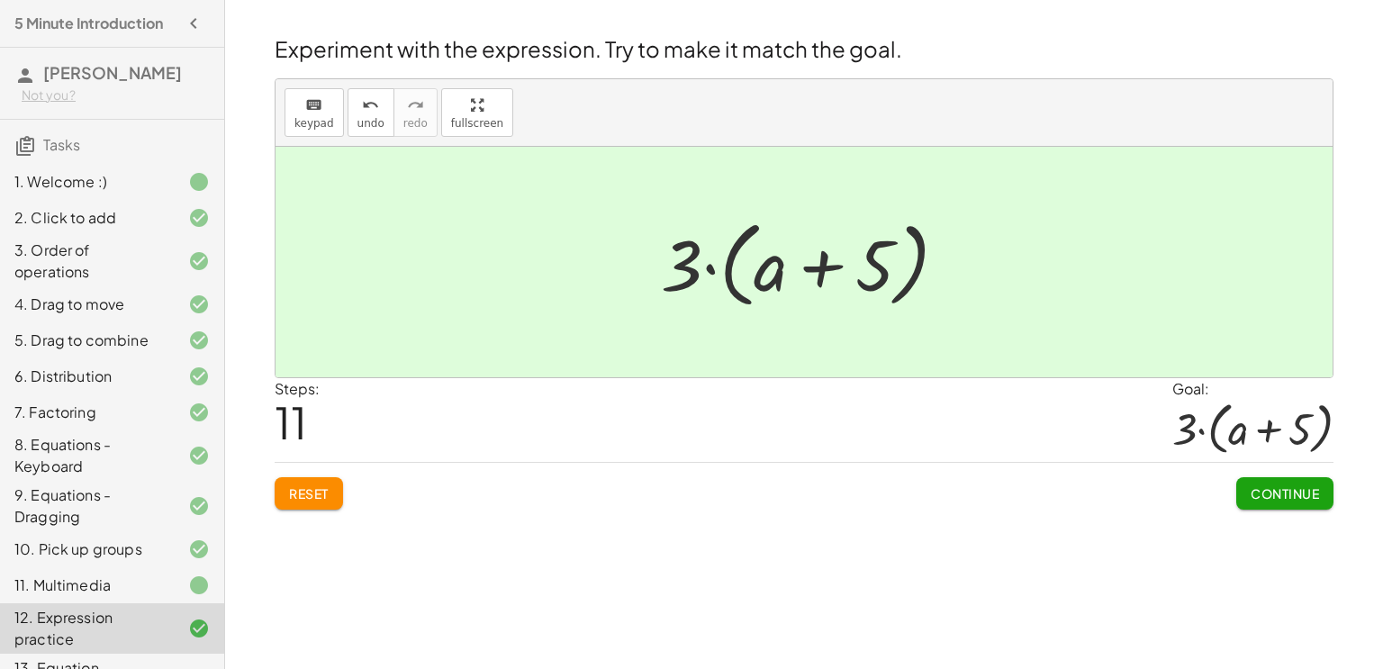
click at [324, 482] on button "Reset" at bounding box center [309, 493] width 68 height 32
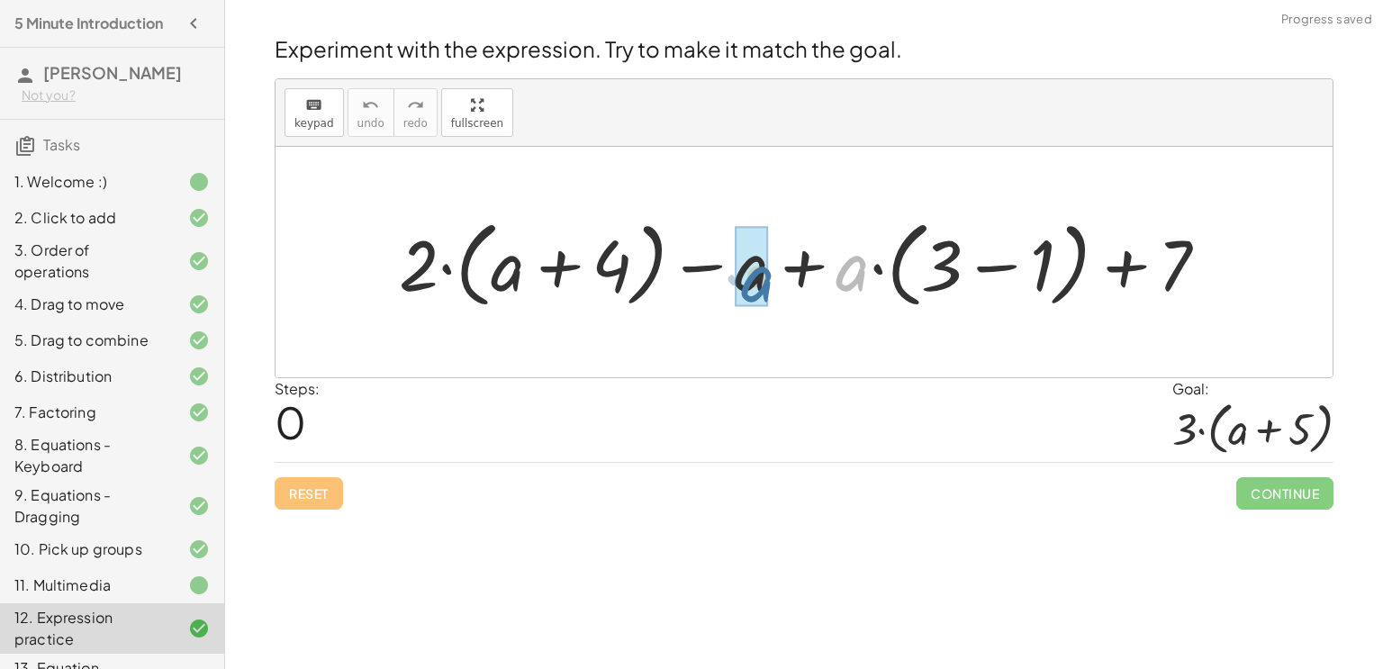
drag, startPoint x: 838, startPoint y: 271, endPoint x: 731, endPoint y: 281, distance: 107.6
click at [731, 281] on div at bounding box center [811, 263] width 842 height 104
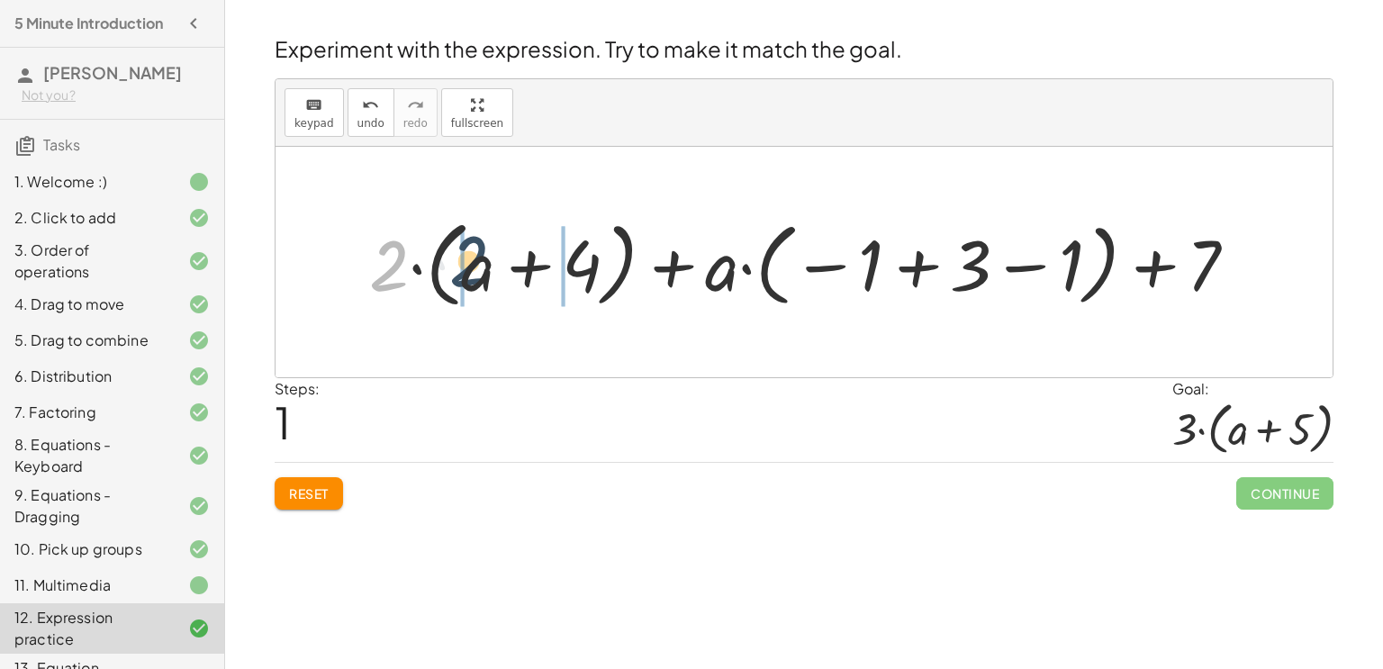
drag, startPoint x: 392, startPoint y: 280, endPoint x: 473, endPoint y: 275, distance: 81.2
click at [473, 275] on div at bounding box center [810, 263] width 901 height 104
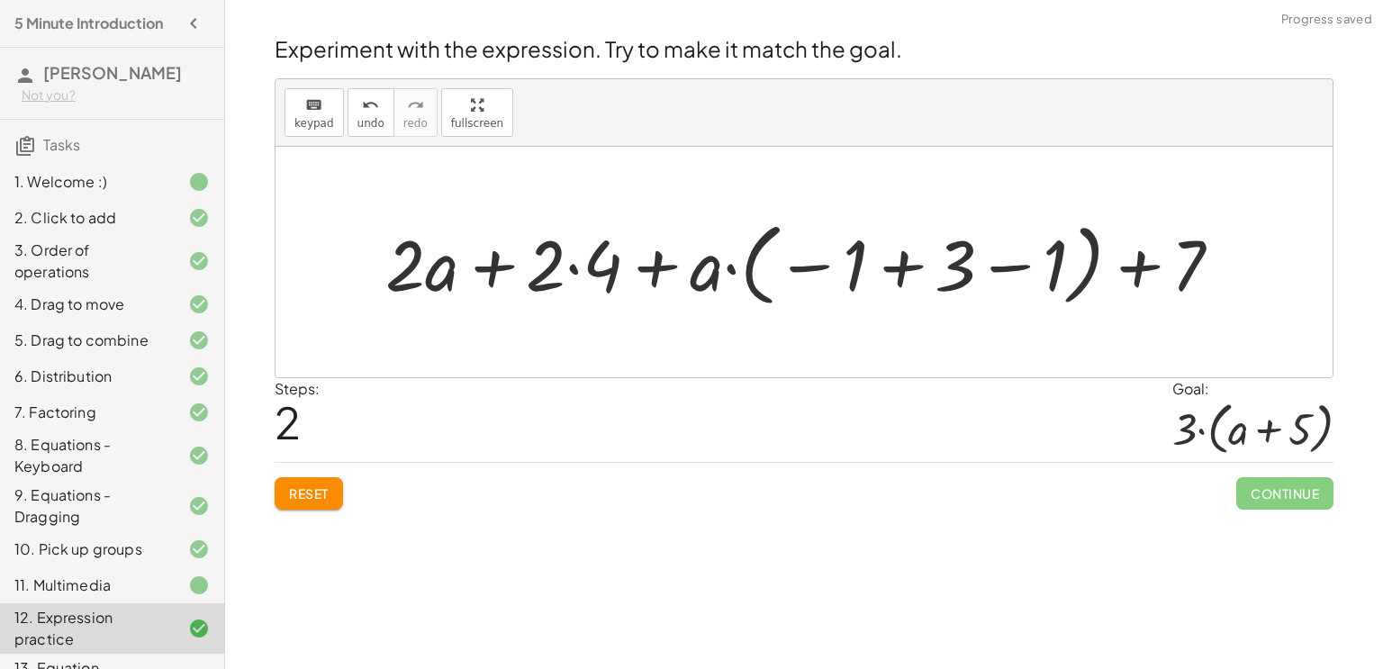
click at [438, 270] on div at bounding box center [810, 263] width 869 height 100
click at [493, 265] on div at bounding box center [810, 263] width 869 height 100
click at [565, 271] on div at bounding box center [810, 263] width 869 height 100
click at [575, 268] on div at bounding box center [810, 263] width 869 height 100
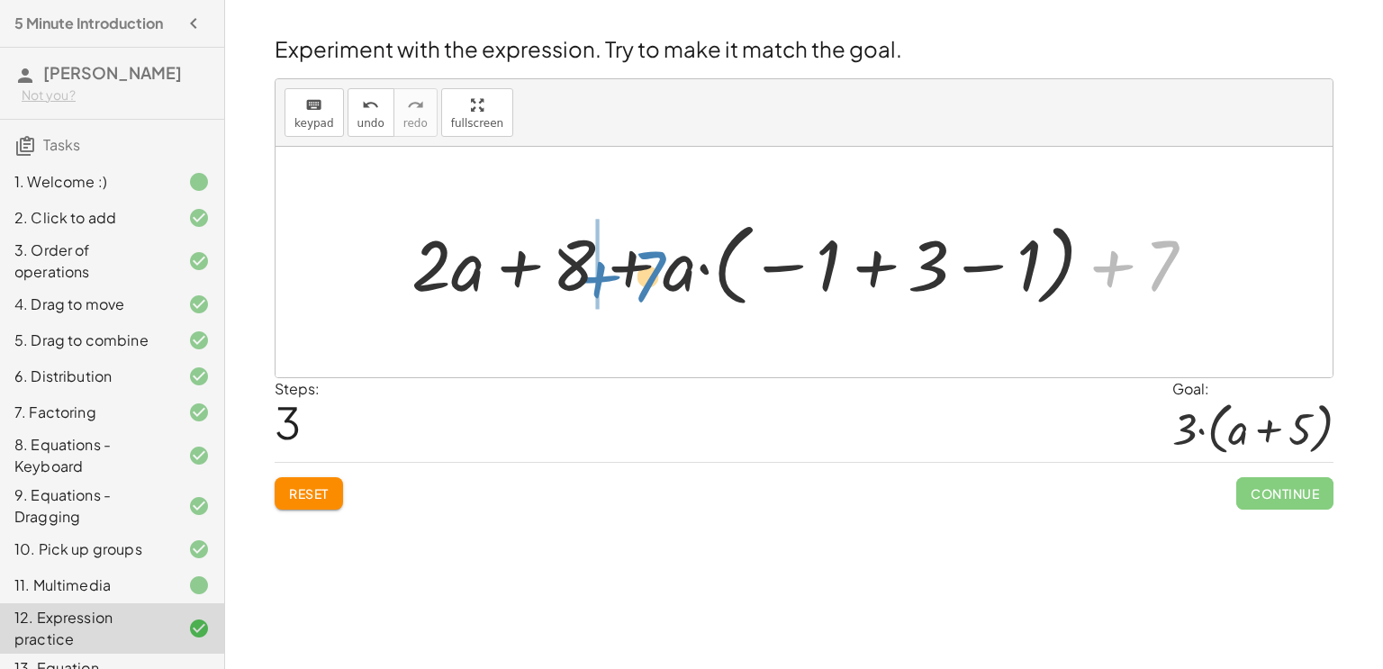
drag, startPoint x: 1109, startPoint y: 270, endPoint x: 596, endPoint y: 281, distance: 513.4
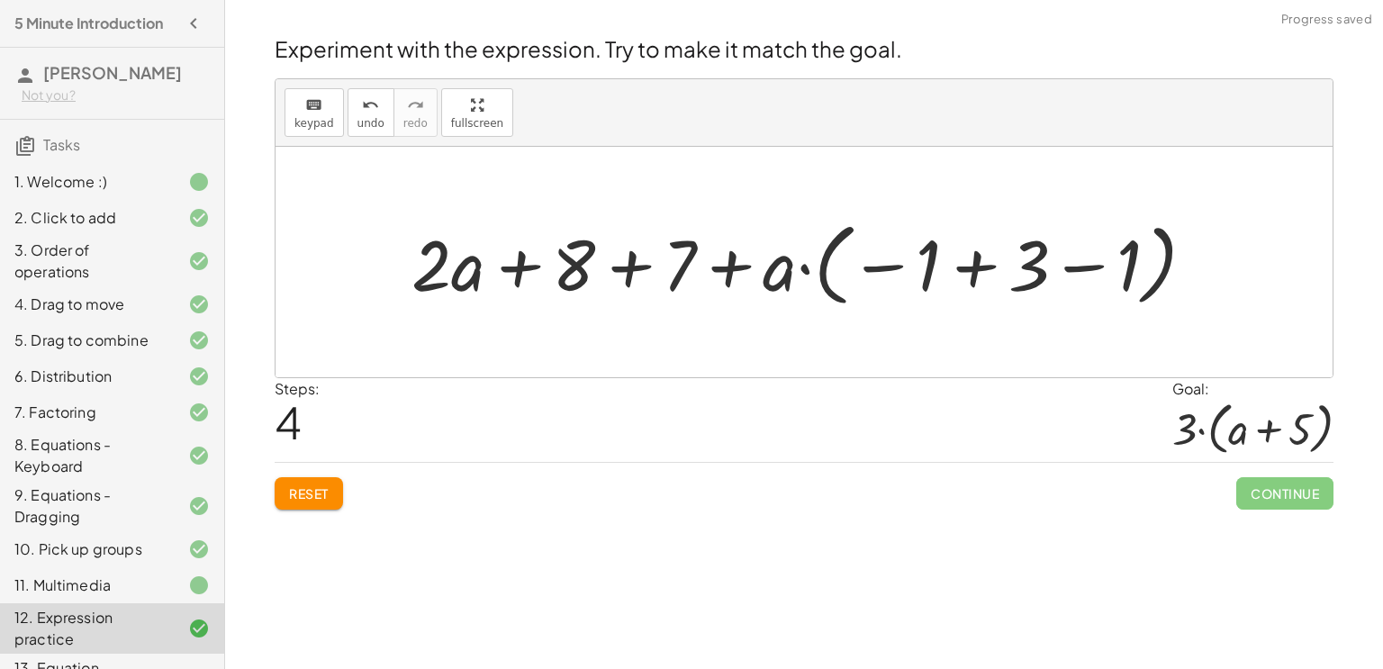
click at [633, 269] on div at bounding box center [811, 263] width 816 height 100
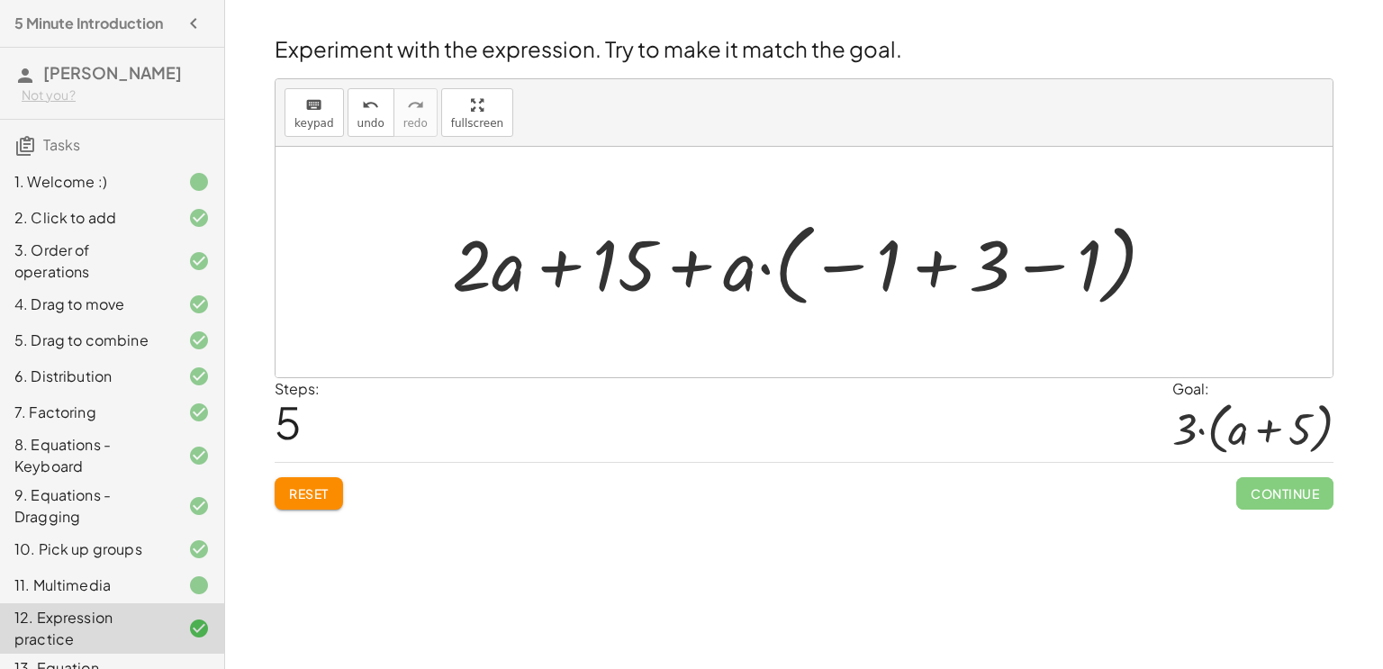
click at [327, 488] on span "Reset" at bounding box center [309, 493] width 40 height 16
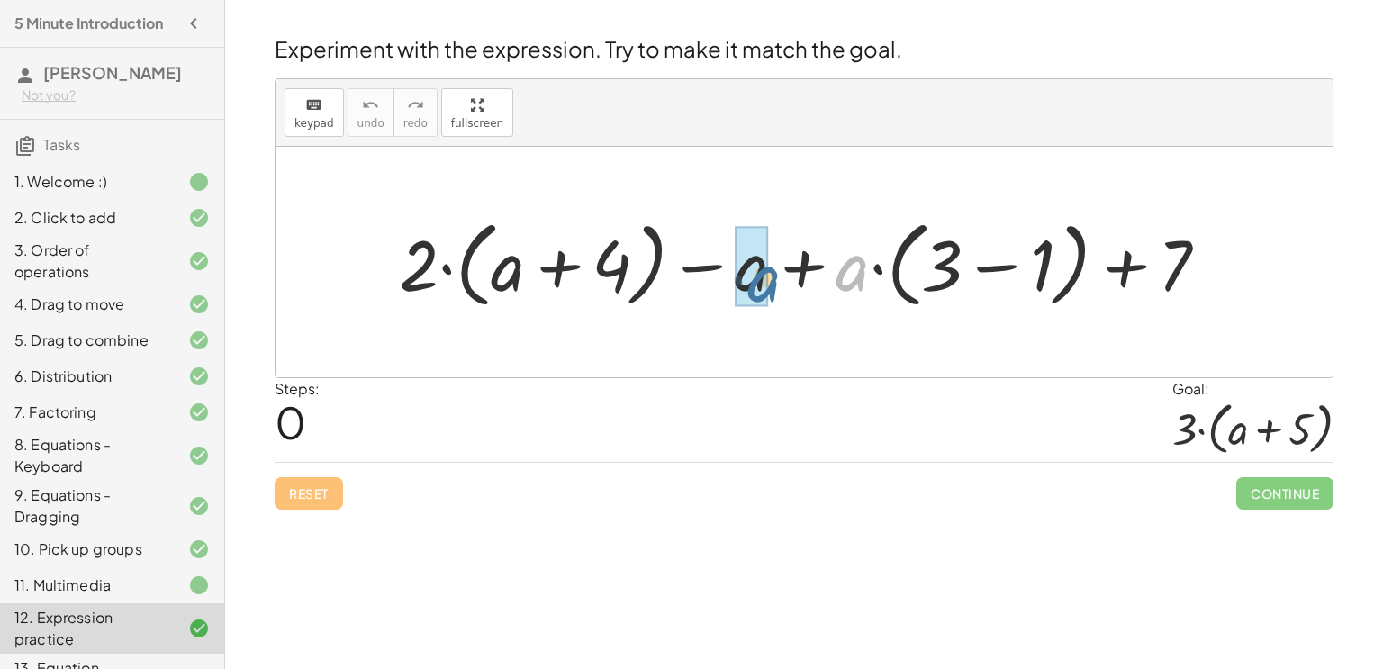
drag, startPoint x: 854, startPoint y: 262, endPoint x: 756, endPoint y: 267, distance: 97.4
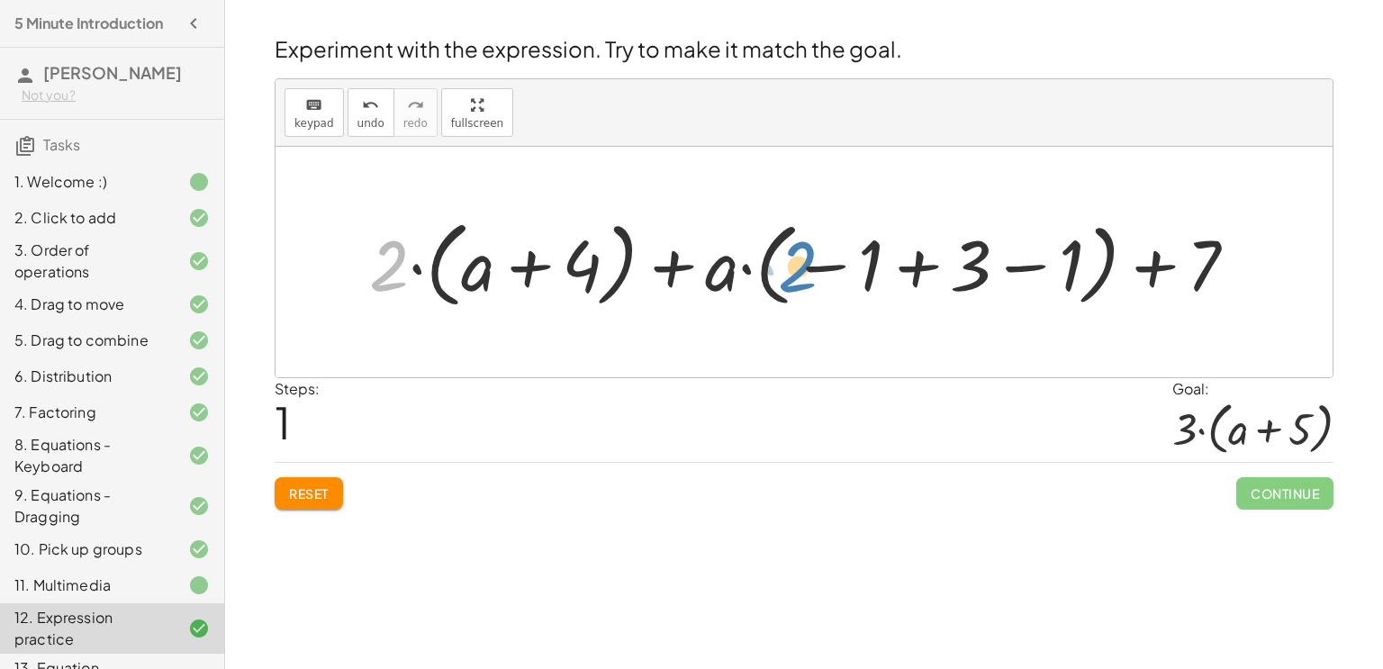
drag, startPoint x: 376, startPoint y: 265, endPoint x: 783, endPoint y: 266, distance: 407.0
click at [783, 266] on div at bounding box center [810, 263] width 901 height 104
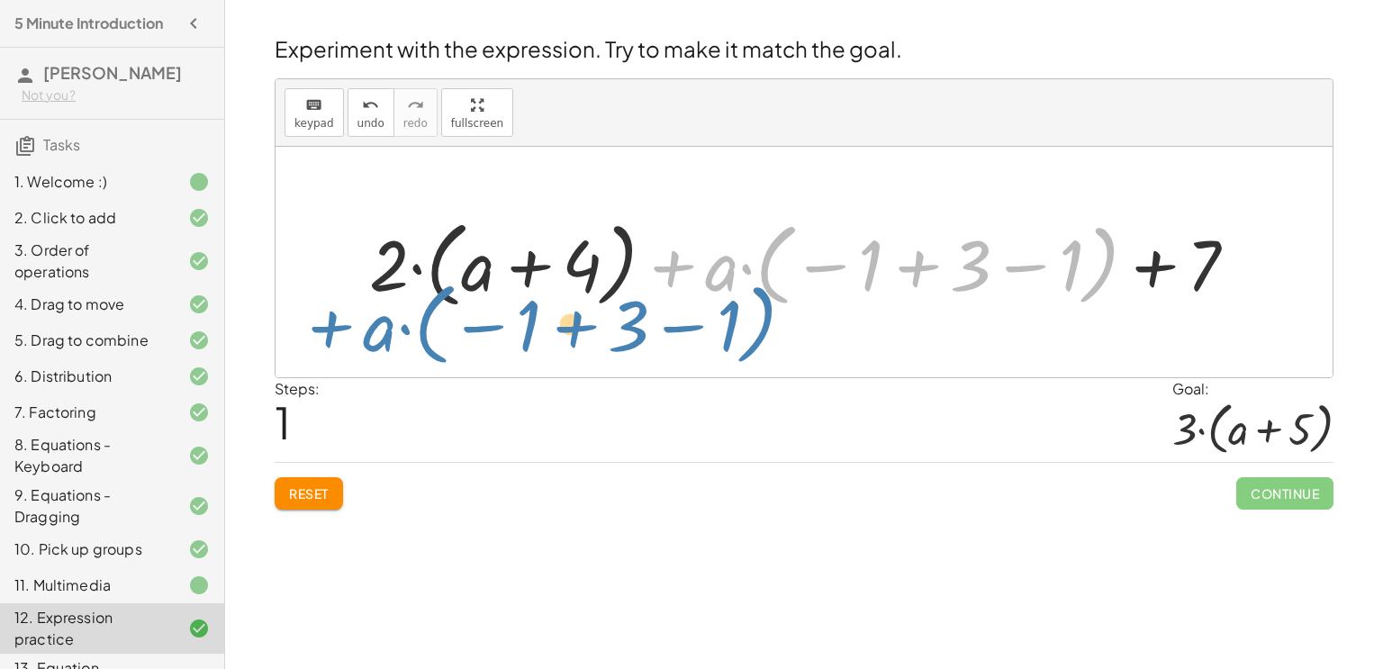
drag, startPoint x: 673, startPoint y: 279, endPoint x: 334, endPoint y: 334, distance: 343.0
click at [334, 334] on div "+ · 2 · ( + a + 4 ) − a + · a · ( + 3 − 1 ) + 7 + · a · ( − 1 + 3 − 1 ) + · 2 ·…" at bounding box center [804, 262] width 1057 height 231
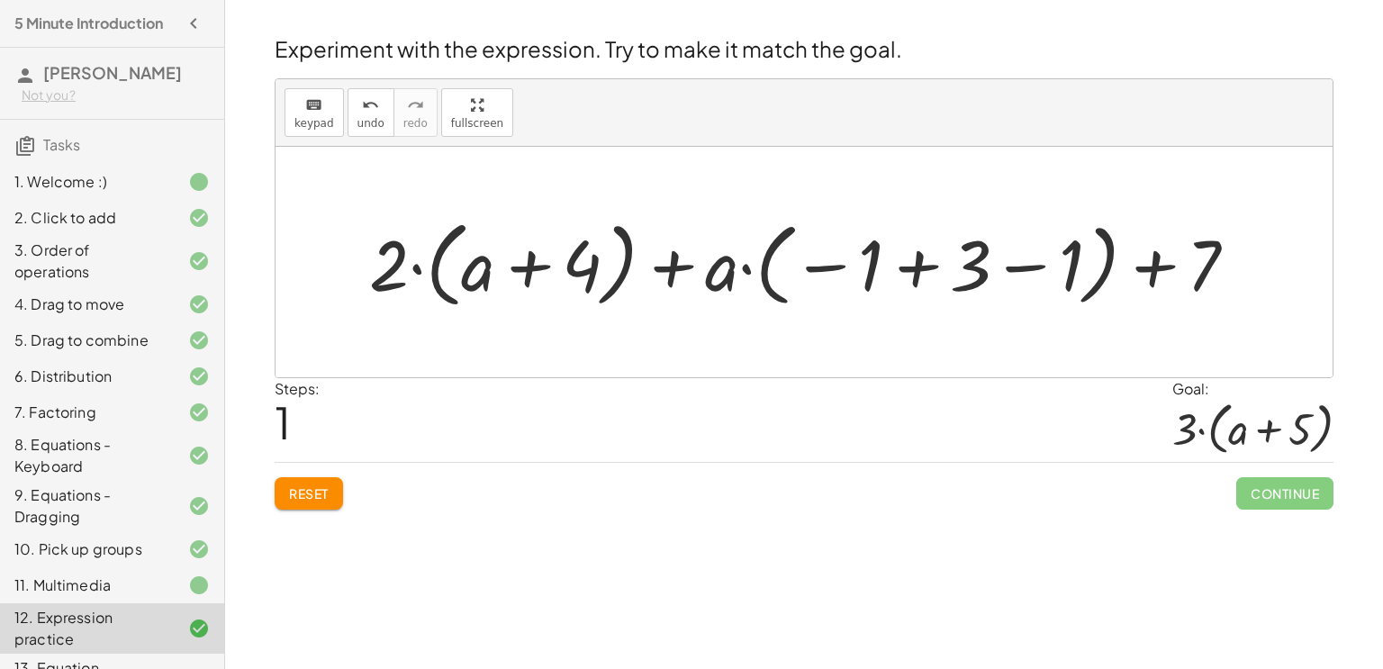
click at [482, 276] on div at bounding box center [810, 263] width 901 height 104
drag, startPoint x: 482, startPoint y: 276, endPoint x: 733, endPoint y: 276, distance: 251.2
click at [733, 276] on div at bounding box center [810, 263] width 901 height 104
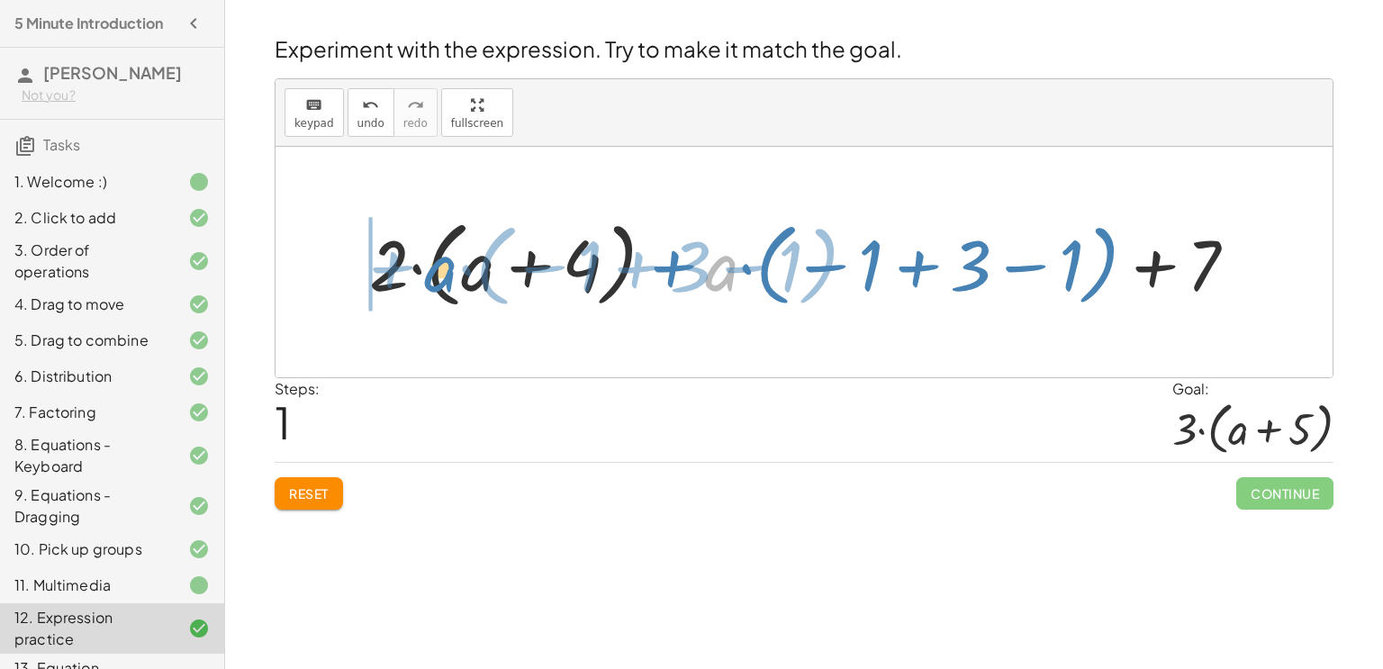
drag, startPoint x: 712, startPoint y: 281, endPoint x: 428, endPoint y: 282, distance: 284.6
click at [428, 282] on div at bounding box center [810, 263] width 901 height 104
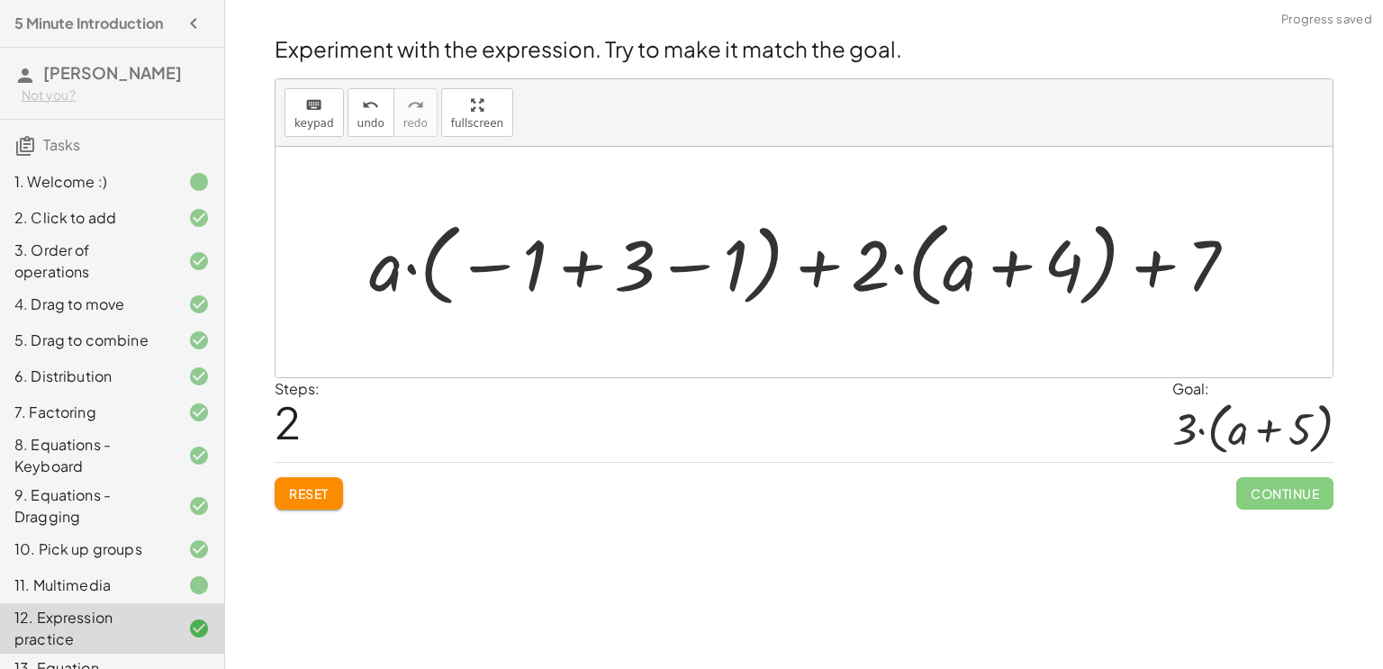
click at [893, 266] on div at bounding box center [810, 263] width 901 height 104
click at [407, 269] on div at bounding box center [810, 263] width 901 height 104
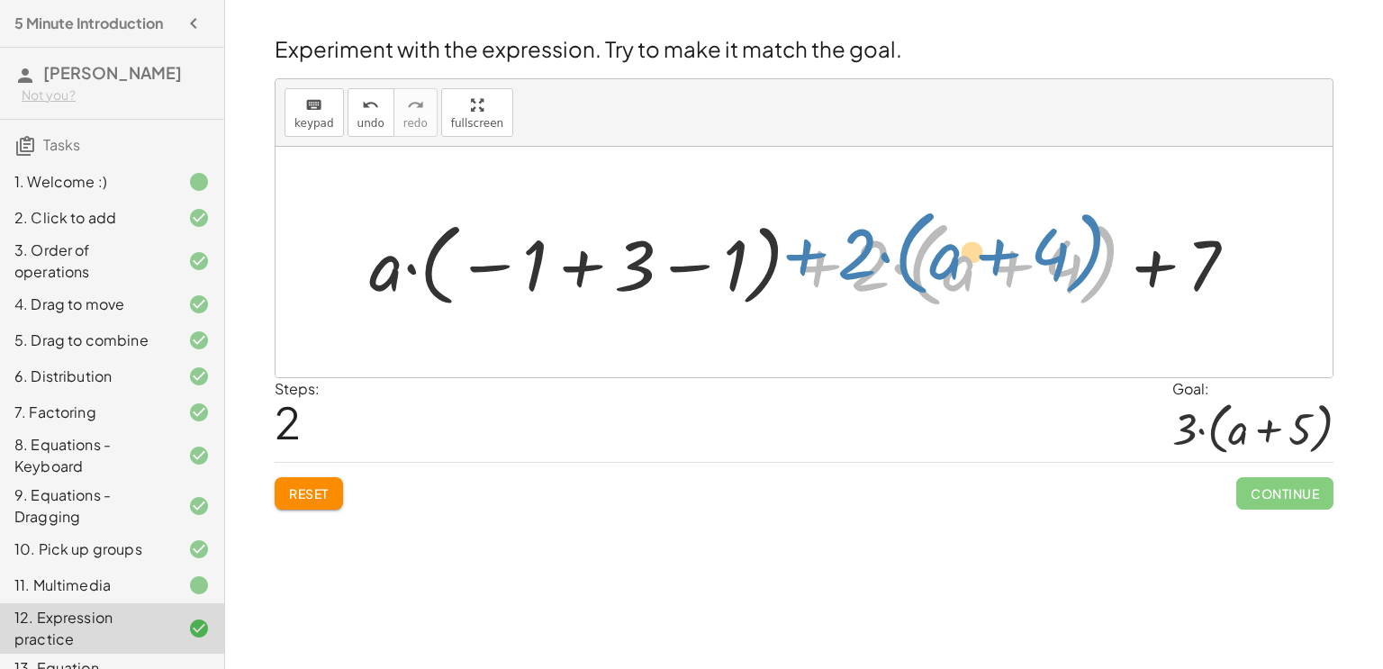
drag, startPoint x: 846, startPoint y: 280, endPoint x: 833, endPoint y: 268, distance: 17.2
click at [833, 268] on div at bounding box center [810, 263] width 901 height 104
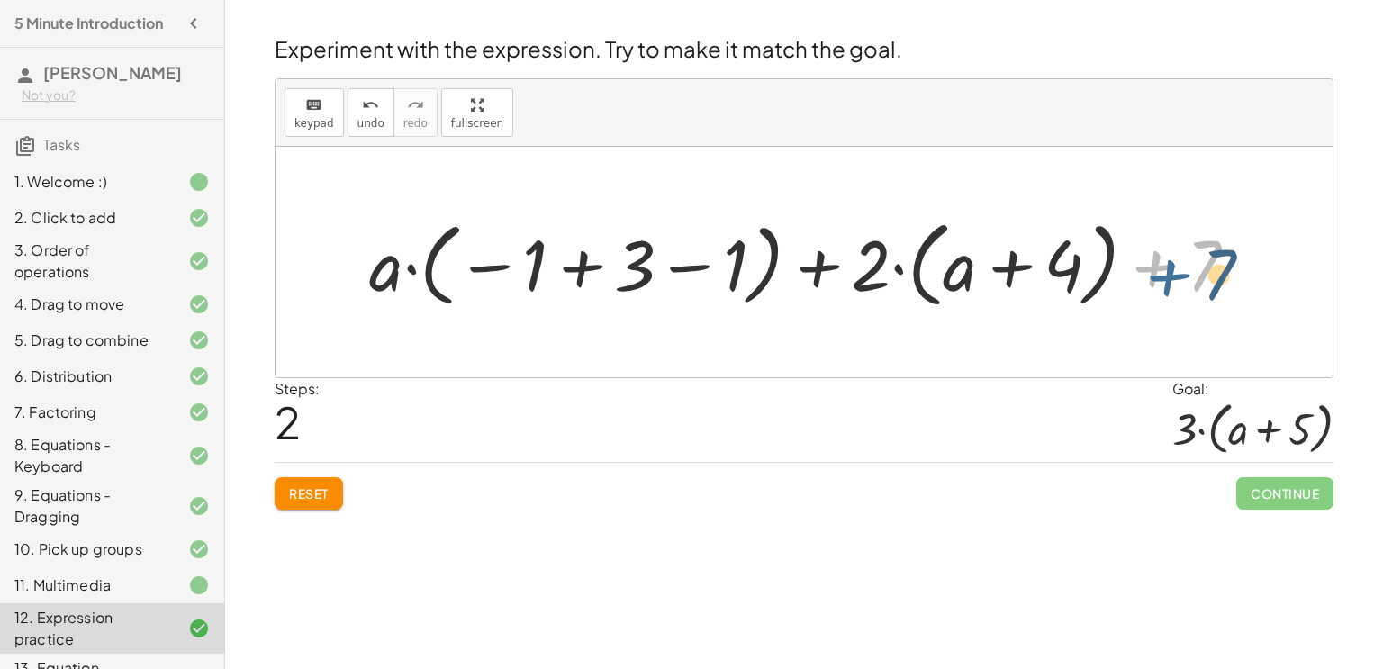
drag, startPoint x: 1153, startPoint y: 274, endPoint x: 1220, endPoint y: 286, distance: 68.7
click at [1220, 286] on div at bounding box center [810, 263] width 901 height 104
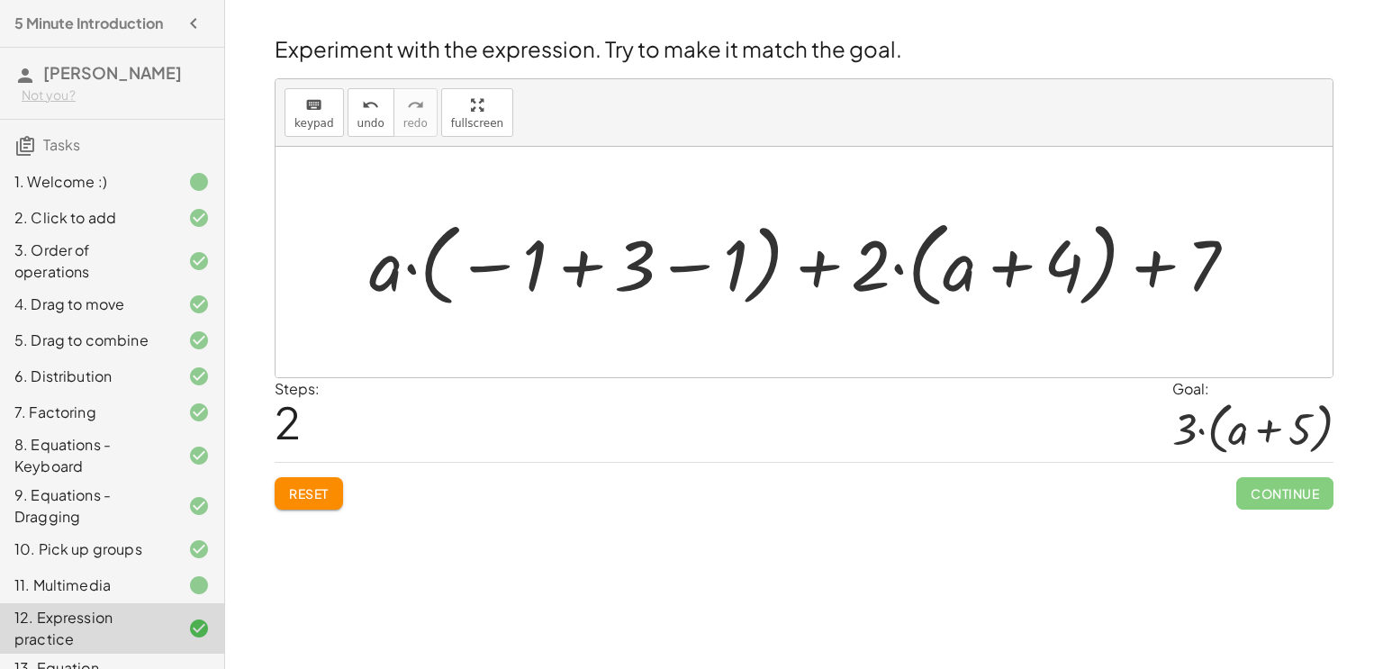
click at [1220, 286] on div at bounding box center [810, 263] width 901 height 104
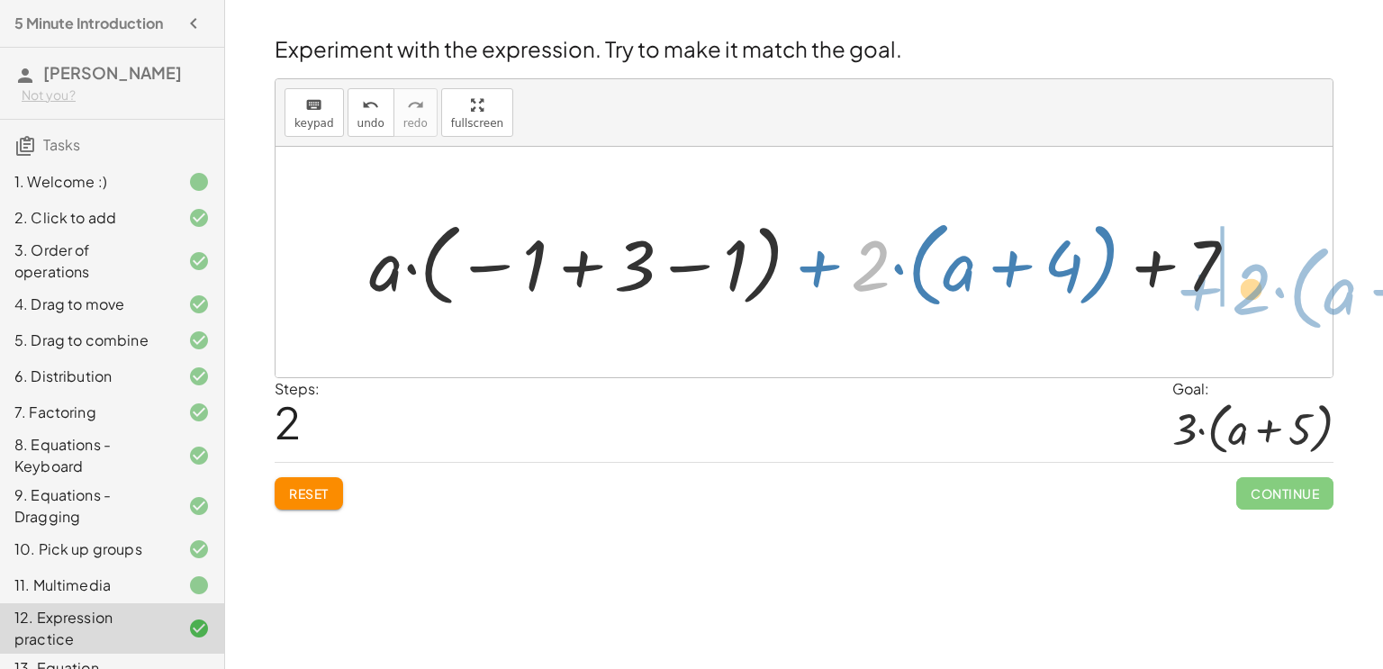
drag, startPoint x: 864, startPoint y: 263, endPoint x: 1216, endPoint y: 279, distance: 351.6
click at [1216, 279] on div at bounding box center [810, 263] width 901 height 104
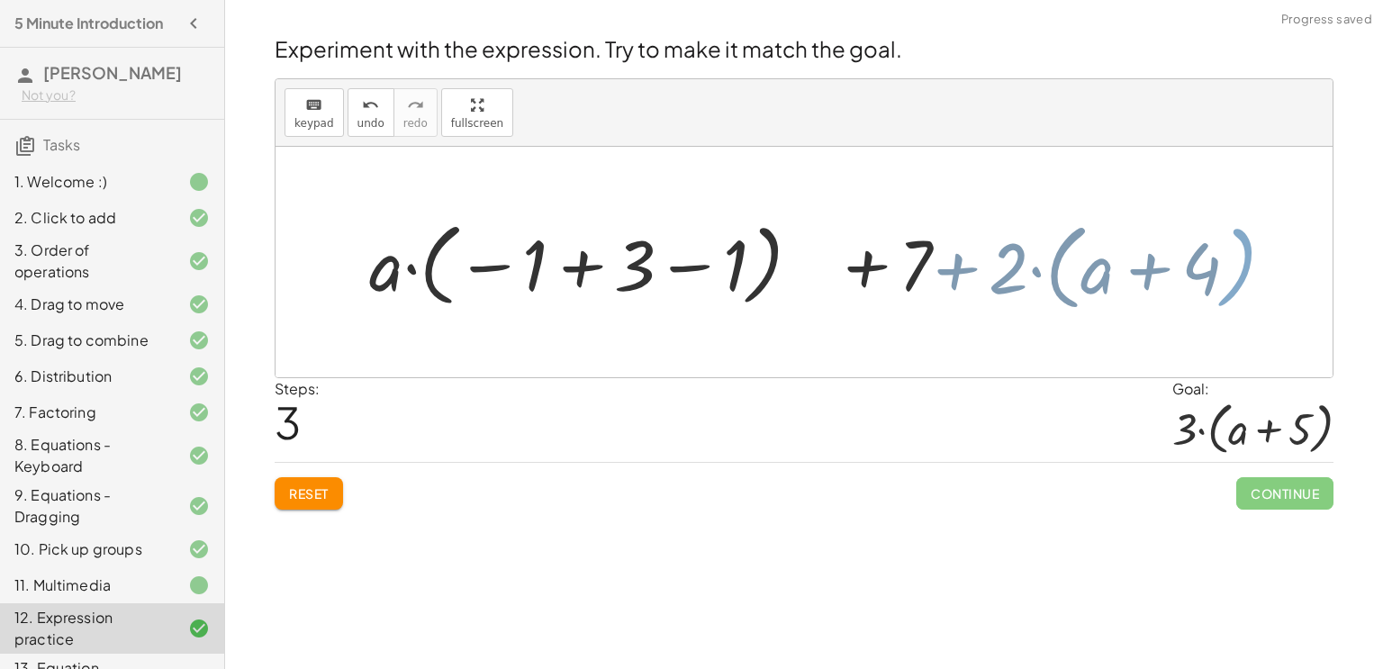
click at [1213, 279] on div at bounding box center [810, 263] width 901 height 104
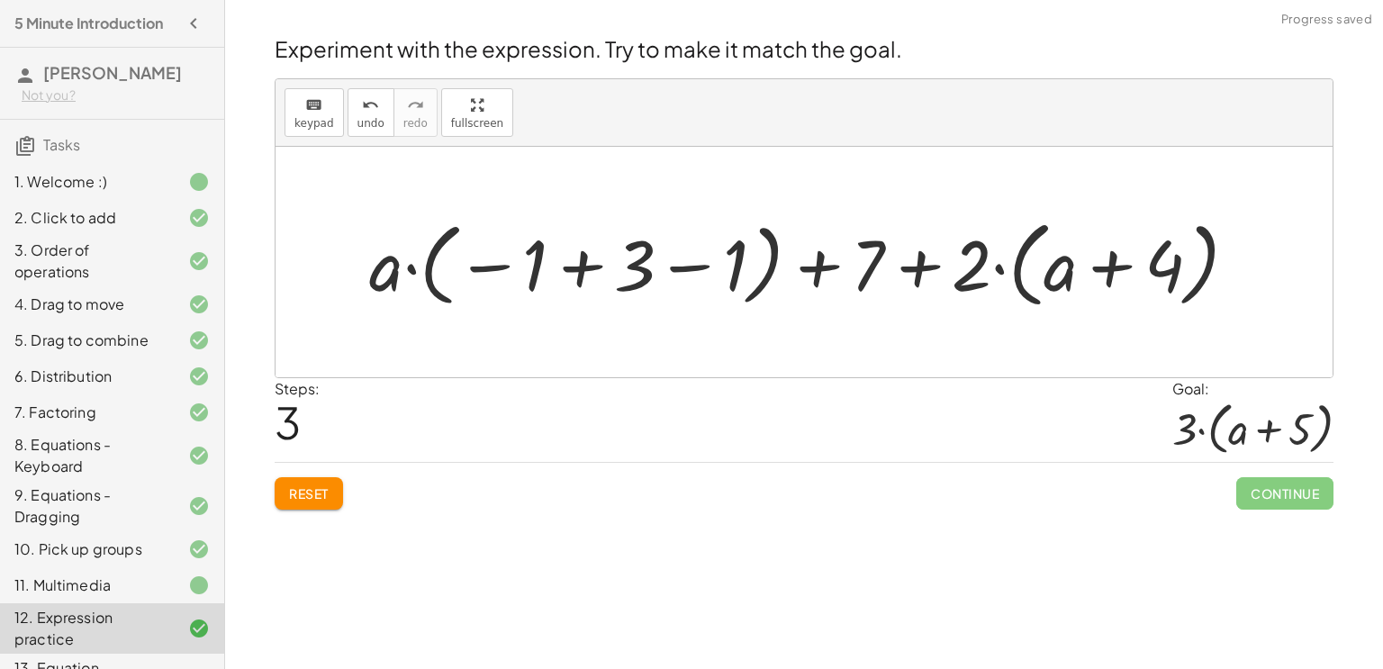
click at [928, 266] on div at bounding box center [810, 263] width 901 height 104
click at [827, 267] on div at bounding box center [810, 263] width 901 height 104
click at [914, 276] on div at bounding box center [810, 263] width 901 height 104
click at [1002, 271] on div at bounding box center [810, 263] width 901 height 104
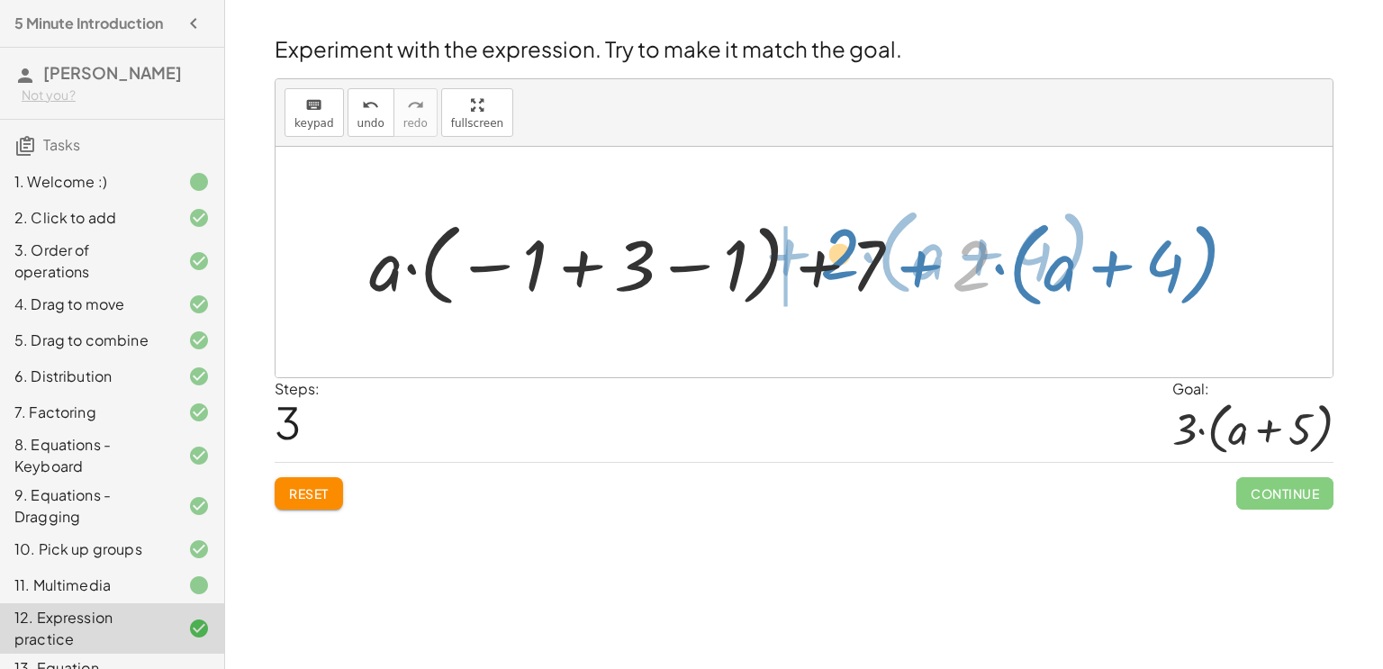
drag, startPoint x: 973, startPoint y: 273, endPoint x: 840, endPoint y: 260, distance: 133.0
click at [840, 260] on div at bounding box center [810, 263] width 901 height 104
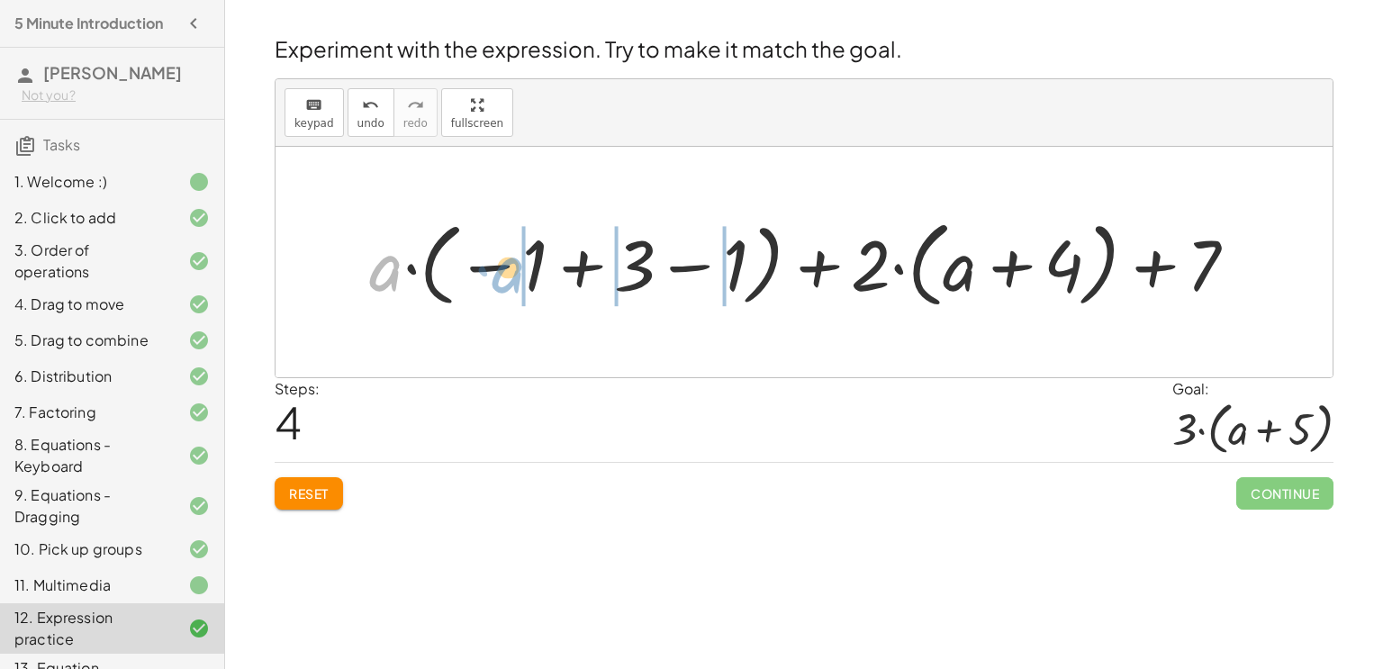
drag, startPoint x: 389, startPoint y: 268, endPoint x: 511, endPoint y: 270, distance: 122.5
click at [511, 270] on div at bounding box center [810, 263] width 901 height 104
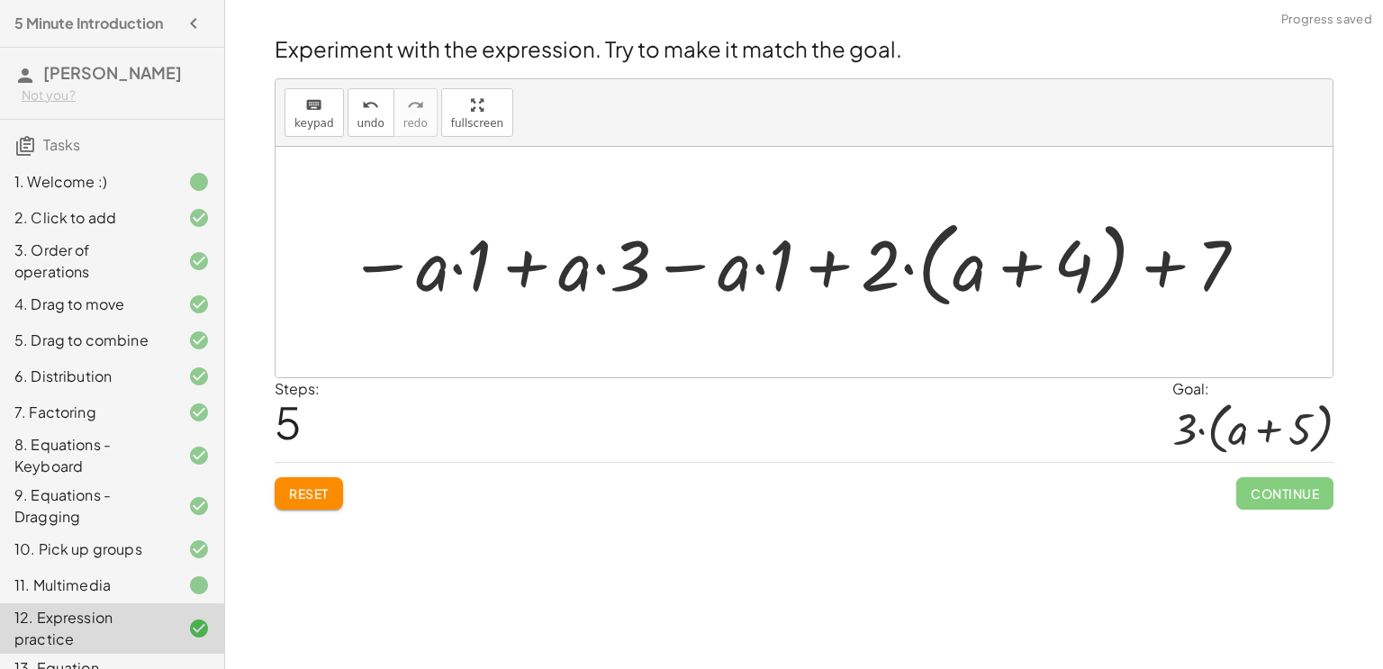
click at [452, 267] on div at bounding box center [798, 263] width 919 height 104
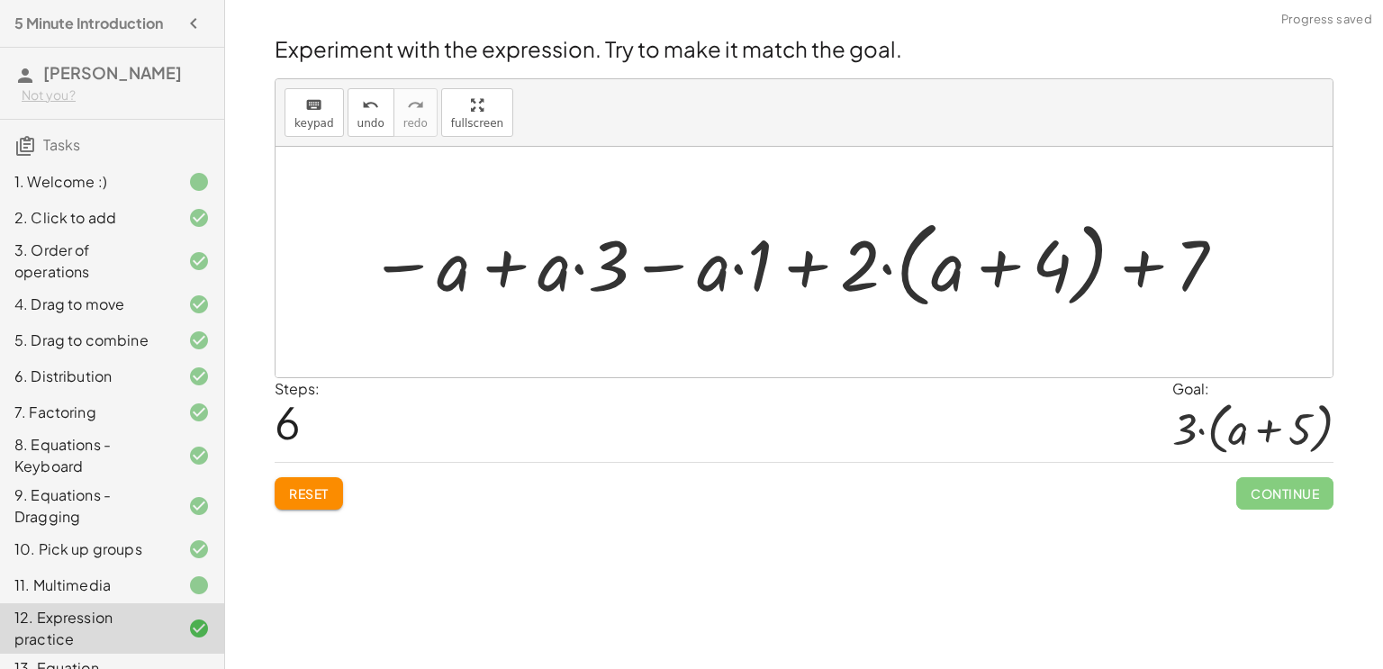
click at [578, 268] on div at bounding box center [798, 263] width 877 height 104
click at [500, 271] on div at bounding box center [798, 263] width 877 height 104
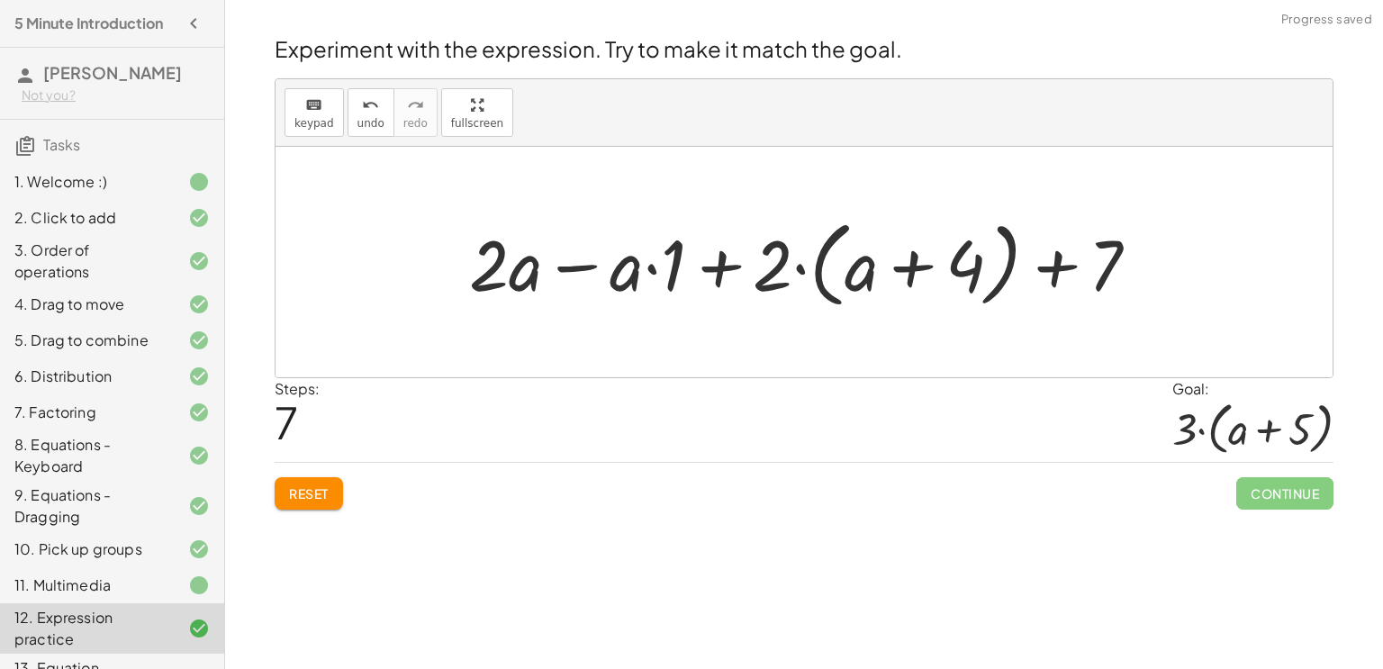
click at [584, 267] on div at bounding box center [811, 263] width 702 height 104
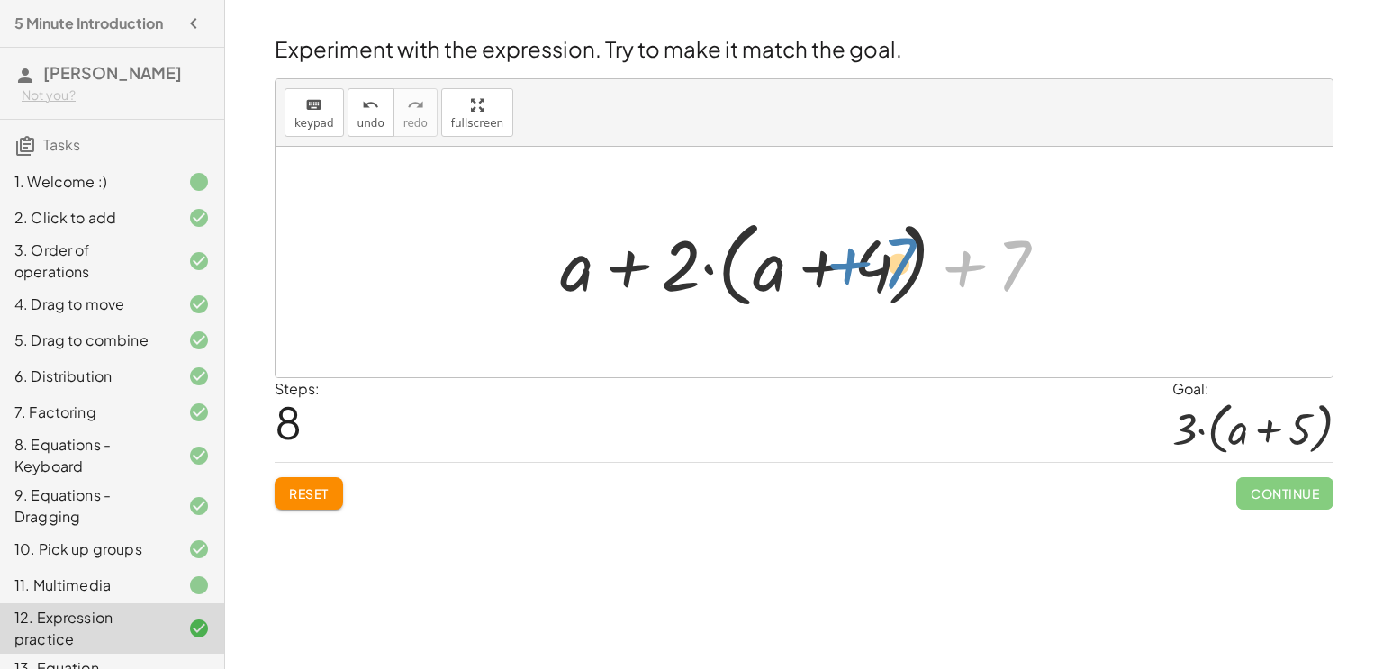
drag, startPoint x: 964, startPoint y: 267, endPoint x: 848, endPoint y: 264, distance: 115.3
click at [848, 264] on div at bounding box center [811, 263] width 520 height 104
click at [834, 251] on div at bounding box center [811, 263] width 520 height 104
click at [942, 261] on div at bounding box center [811, 263] width 520 height 104
drag, startPoint x: 965, startPoint y: 277, endPoint x: 655, endPoint y: 262, distance: 311.1
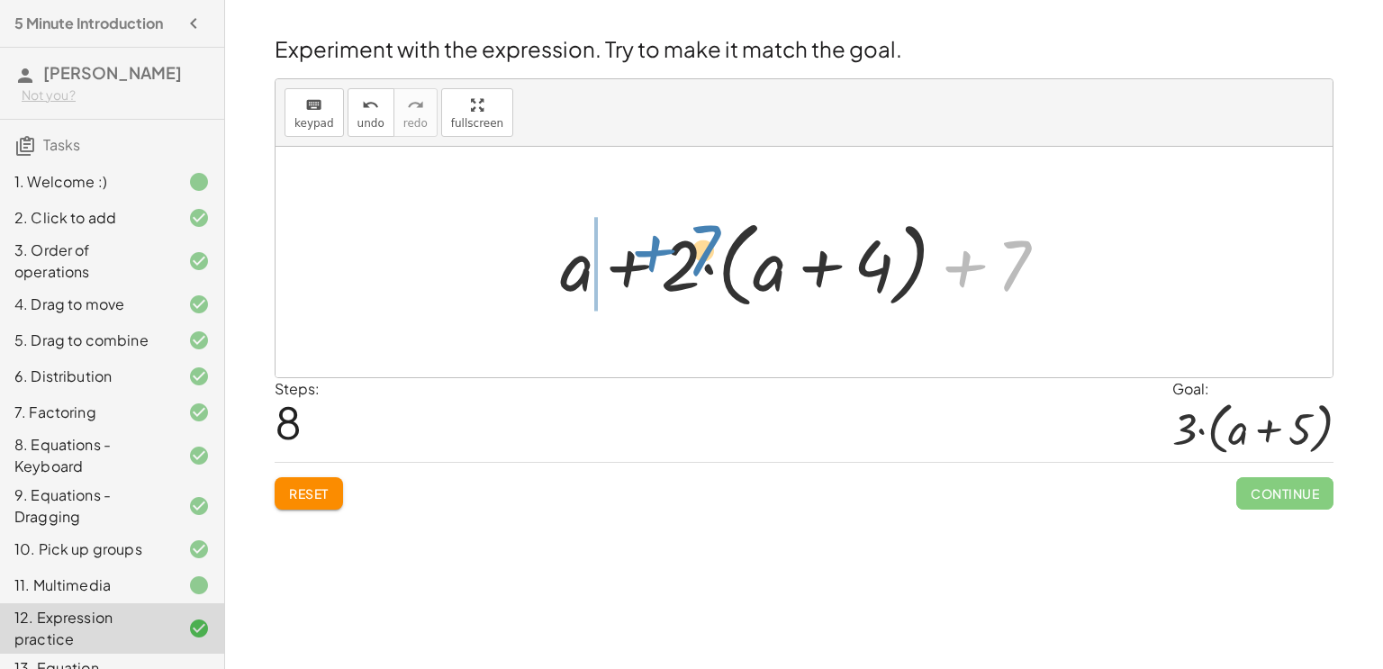
click at [655, 262] on div at bounding box center [811, 263] width 520 height 104
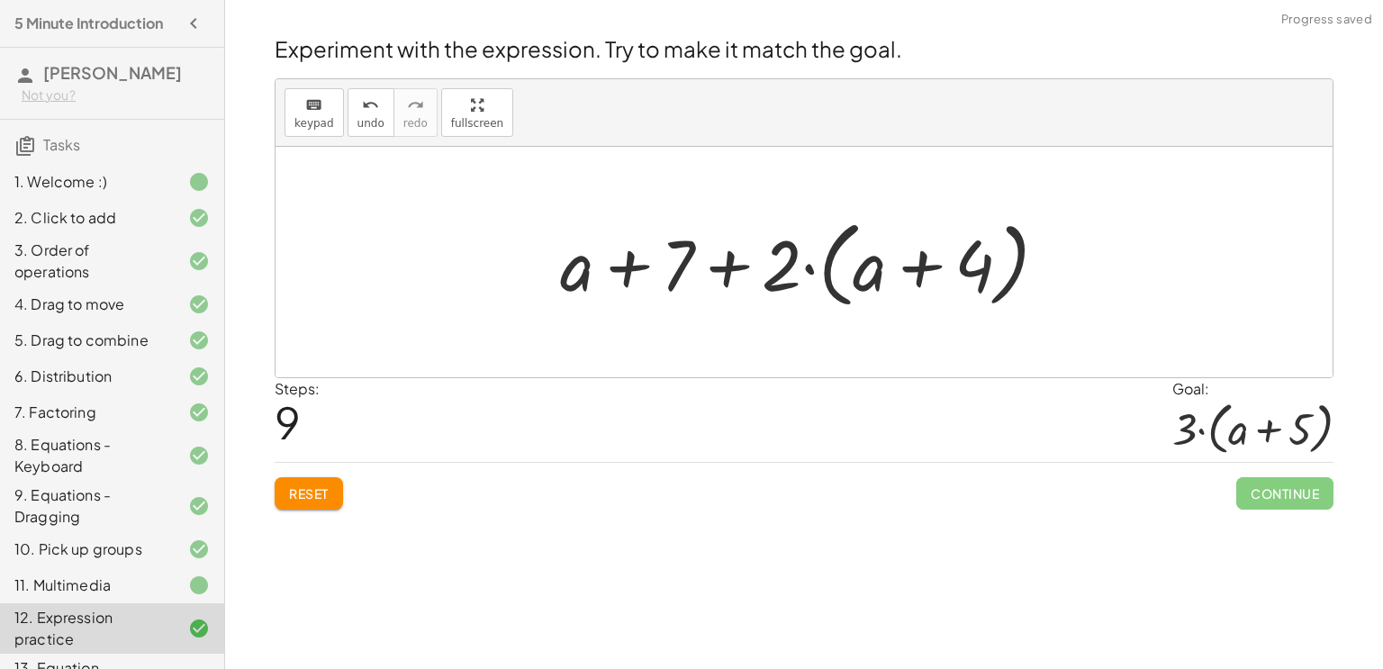
click at [731, 271] on div at bounding box center [811, 263] width 520 height 104
click at [622, 277] on div at bounding box center [811, 263] width 520 height 104
drag, startPoint x: 566, startPoint y: 265, endPoint x: 866, endPoint y: 270, distance: 299.9
click at [866, 270] on div at bounding box center [811, 263] width 520 height 104
drag, startPoint x: 682, startPoint y: 265, endPoint x: 913, endPoint y: 267, distance: 231.4
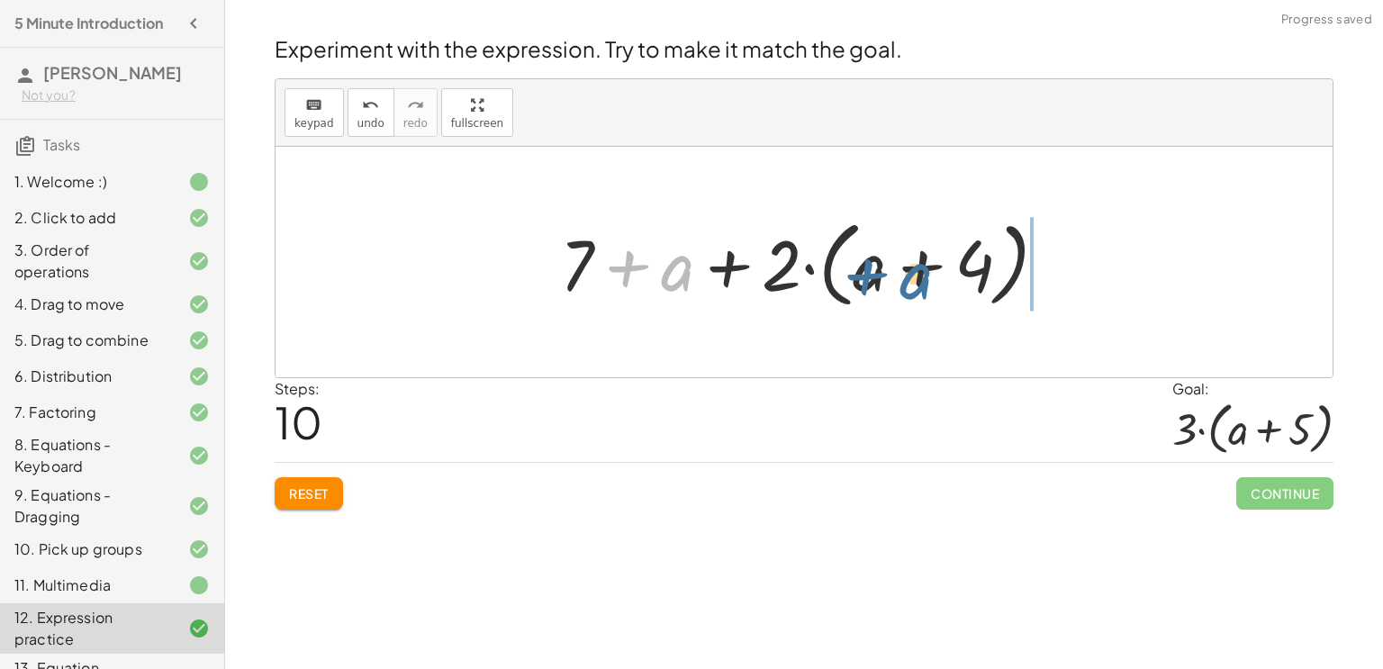
click at [913, 267] on div at bounding box center [811, 263] width 520 height 104
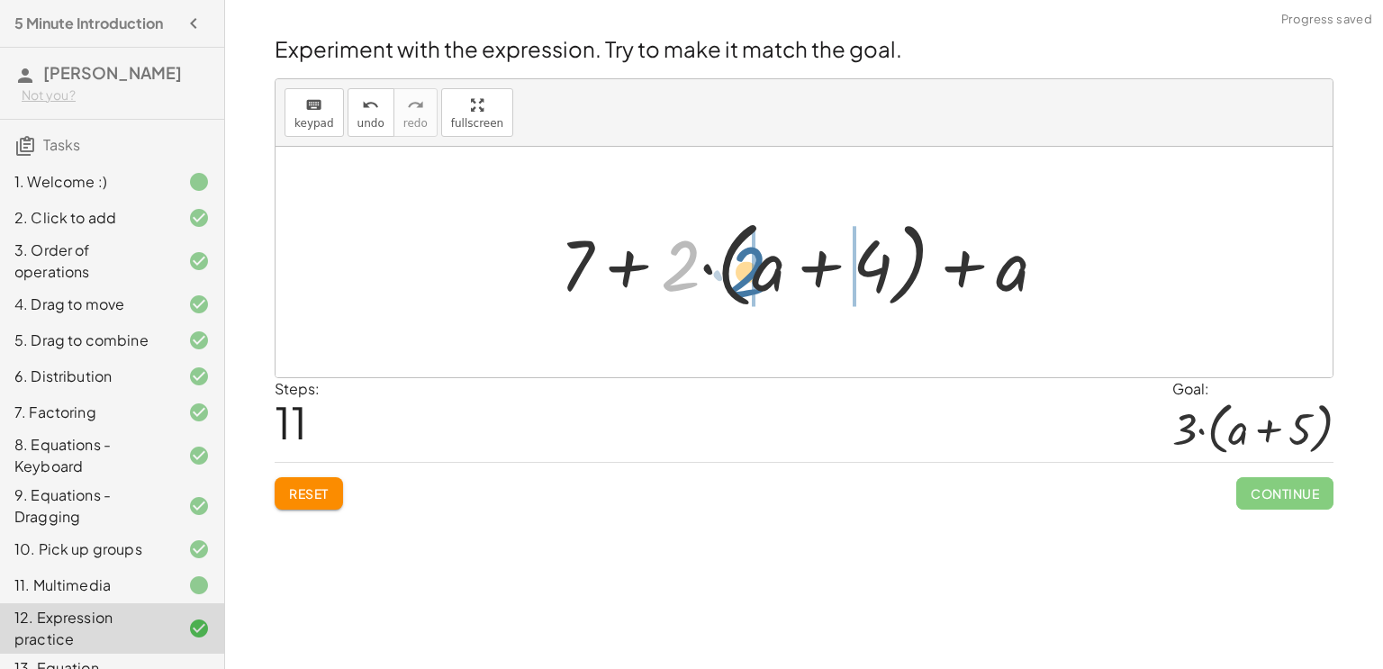
drag, startPoint x: 671, startPoint y: 271, endPoint x: 738, endPoint y: 276, distance: 66.9
click at [738, 276] on div at bounding box center [811, 263] width 520 height 104
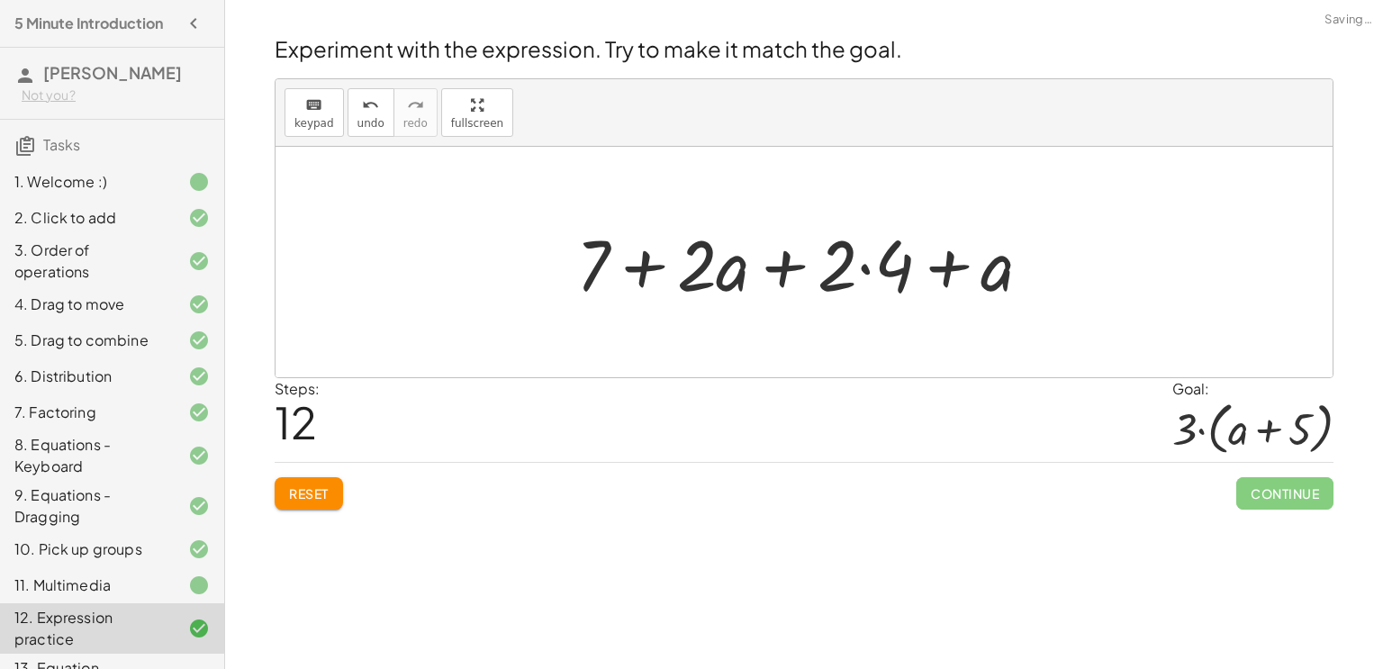
click at [870, 268] on div at bounding box center [811, 262] width 488 height 93
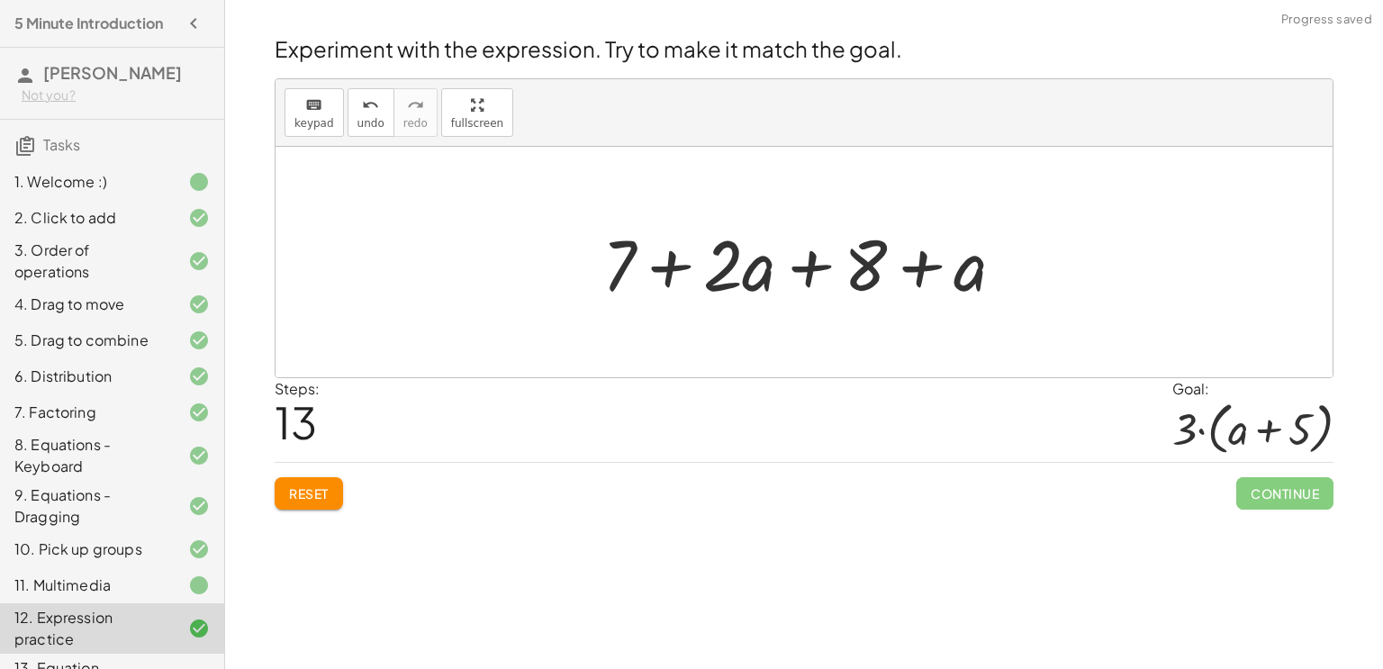
click at [749, 267] on div at bounding box center [810, 262] width 435 height 93
drag, startPoint x: 860, startPoint y: 272, endPoint x: 584, endPoint y: 259, distance: 275.8
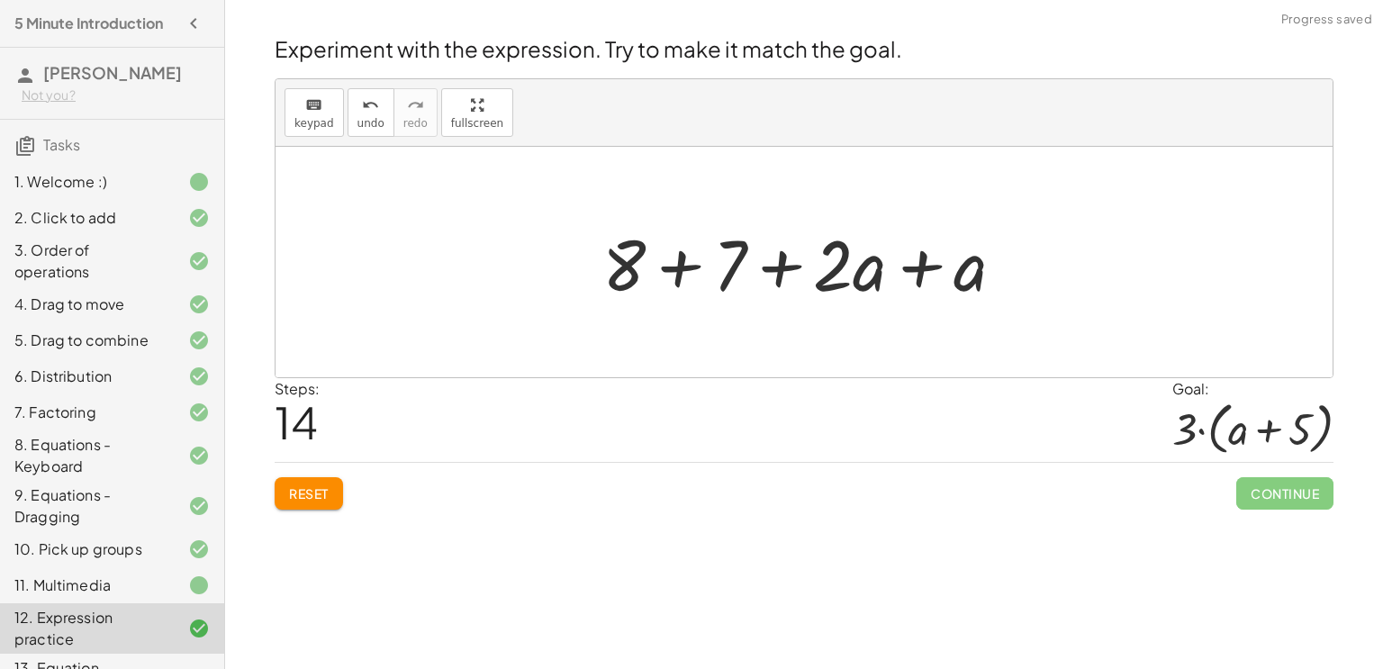
click at [686, 269] on div at bounding box center [810, 262] width 435 height 93
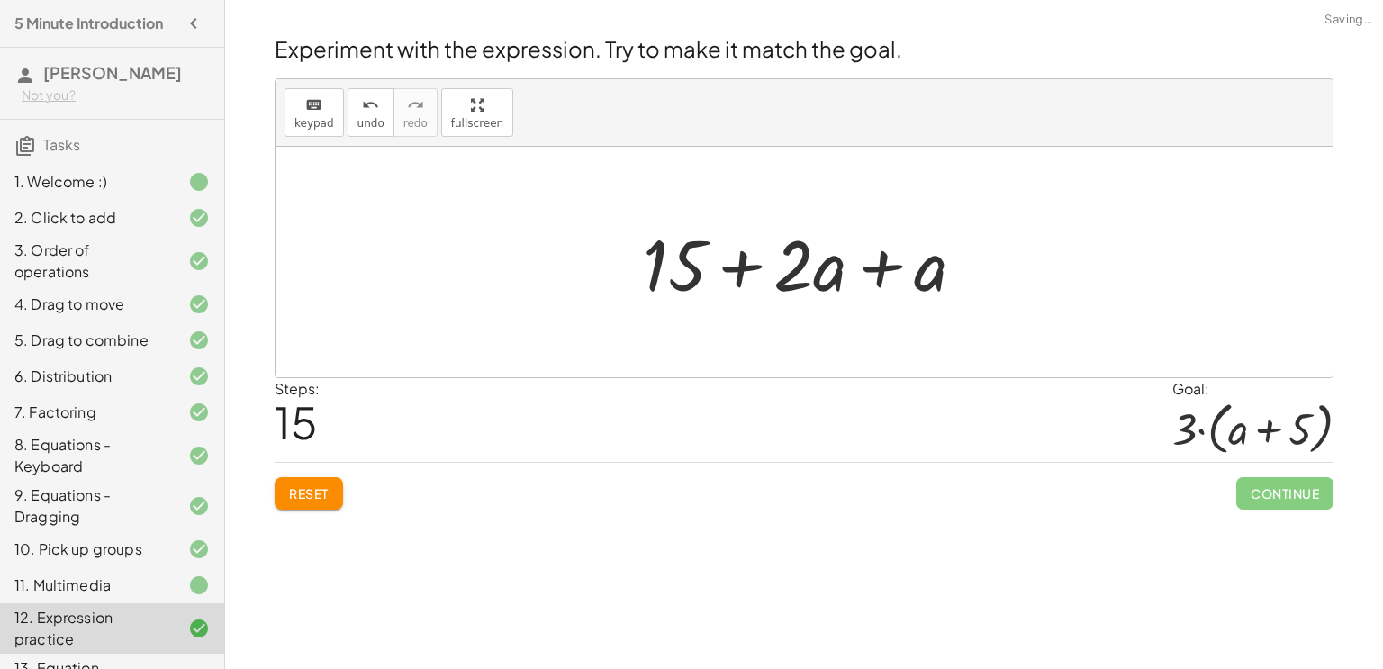
click at [736, 269] on div at bounding box center [811, 262] width 355 height 93
click at [876, 280] on div at bounding box center [811, 262] width 355 height 93
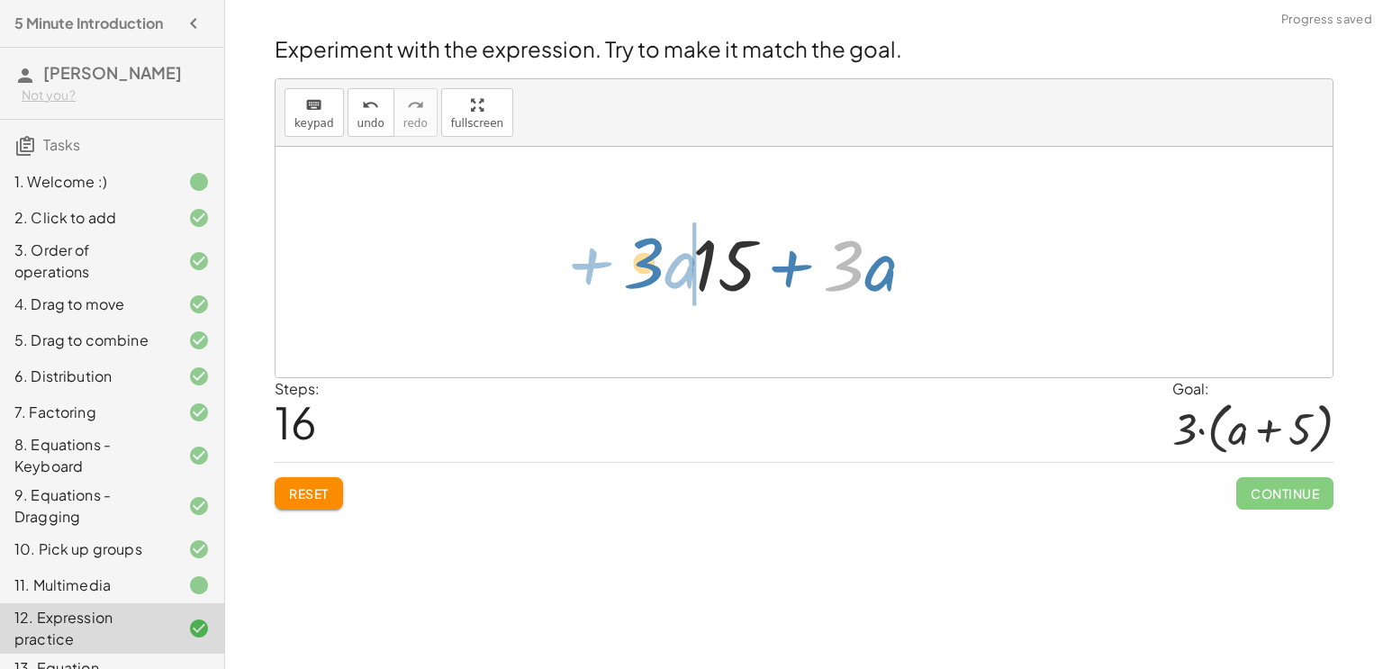
drag, startPoint x: 845, startPoint y: 276, endPoint x: 644, endPoint y: 274, distance: 200.8
click at [644, 274] on div "+ · 2 · ( + a + 4 ) − a + · a · ( + 3 − 1 ) + 7 + · 2 · ( + a + 4 ) + · a · ( −…" at bounding box center [804, 262] width 1057 height 231
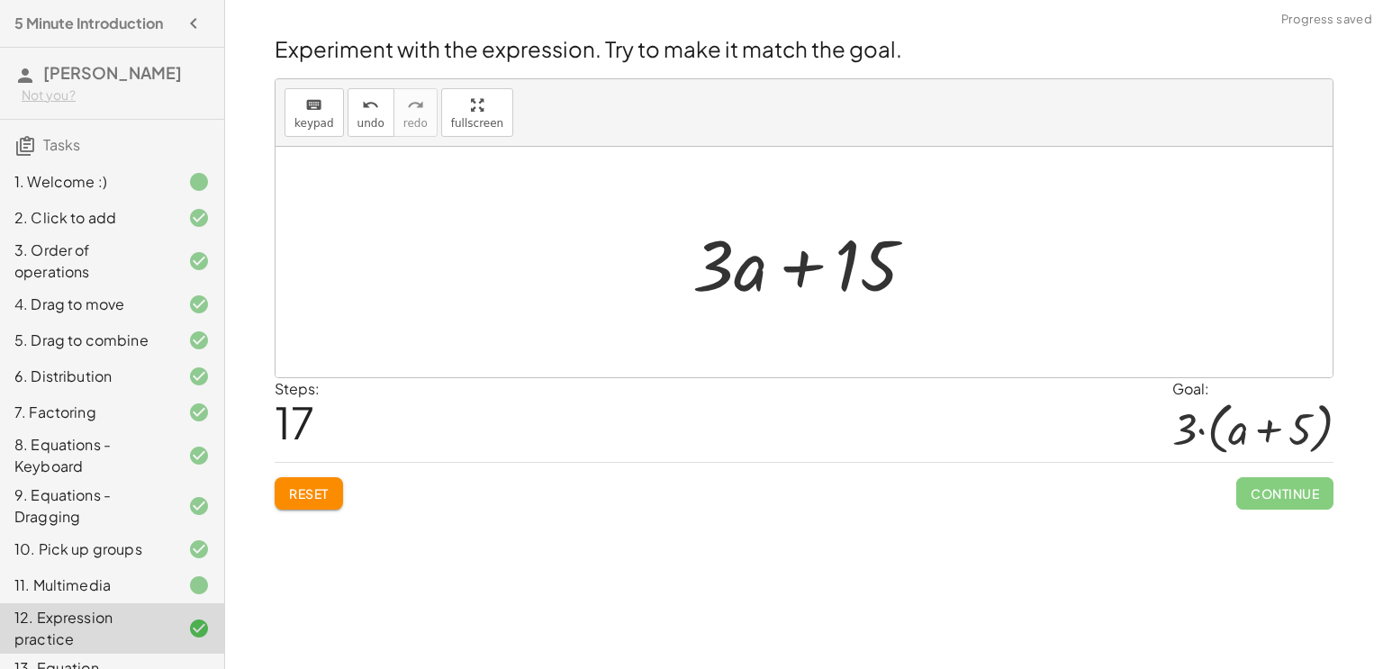
click at [818, 268] on div at bounding box center [810, 262] width 255 height 93
click at [313, 480] on button "Reset" at bounding box center [309, 493] width 68 height 32
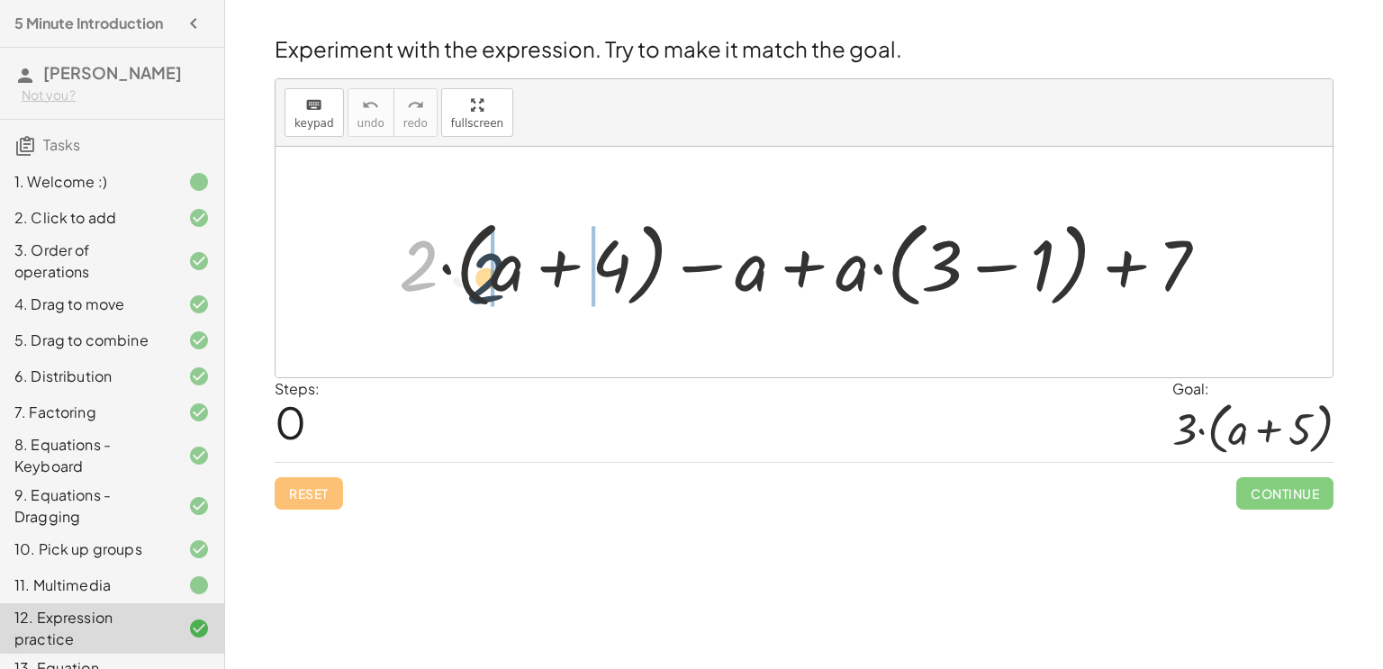
drag, startPoint x: 422, startPoint y: 258, endPoint x: 493, endPoint y: 270, distance: 71.2
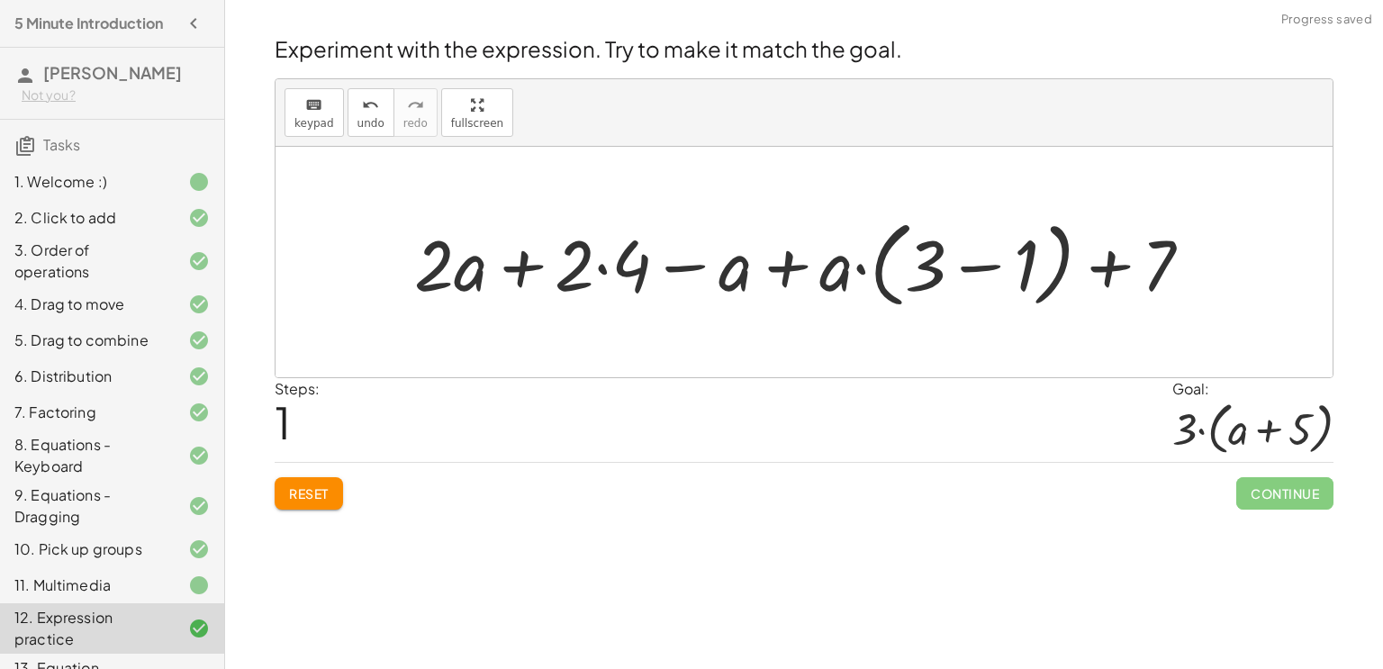
click at [481, 268] on div at bounding box center [810, 263] width 810 height 104
click at [507, 272] on div at bounding box center [810, 263] width 810 height 104
click at [608, 274] on div at bounding box center [810, 263] width 810 height 104
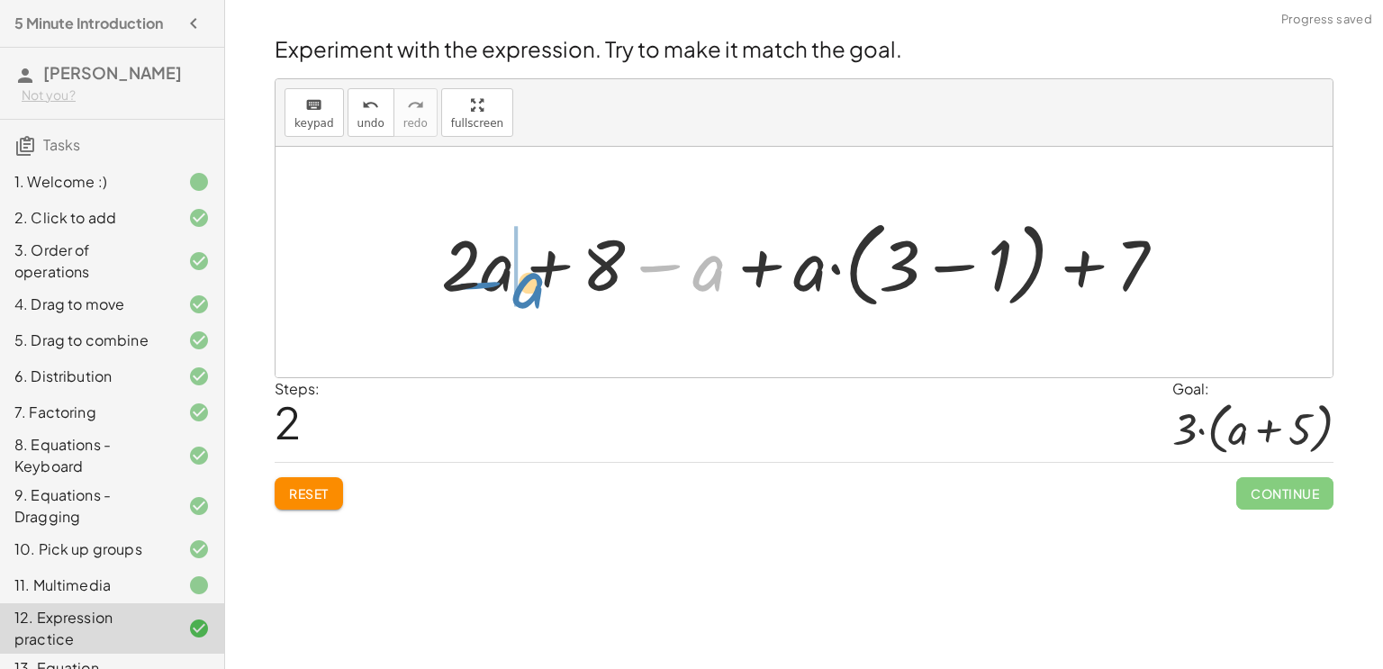
drag, startPoint x: 703, startPoint y: 272, endPoint x: 497, endPoint y: 285, distance: 206.7
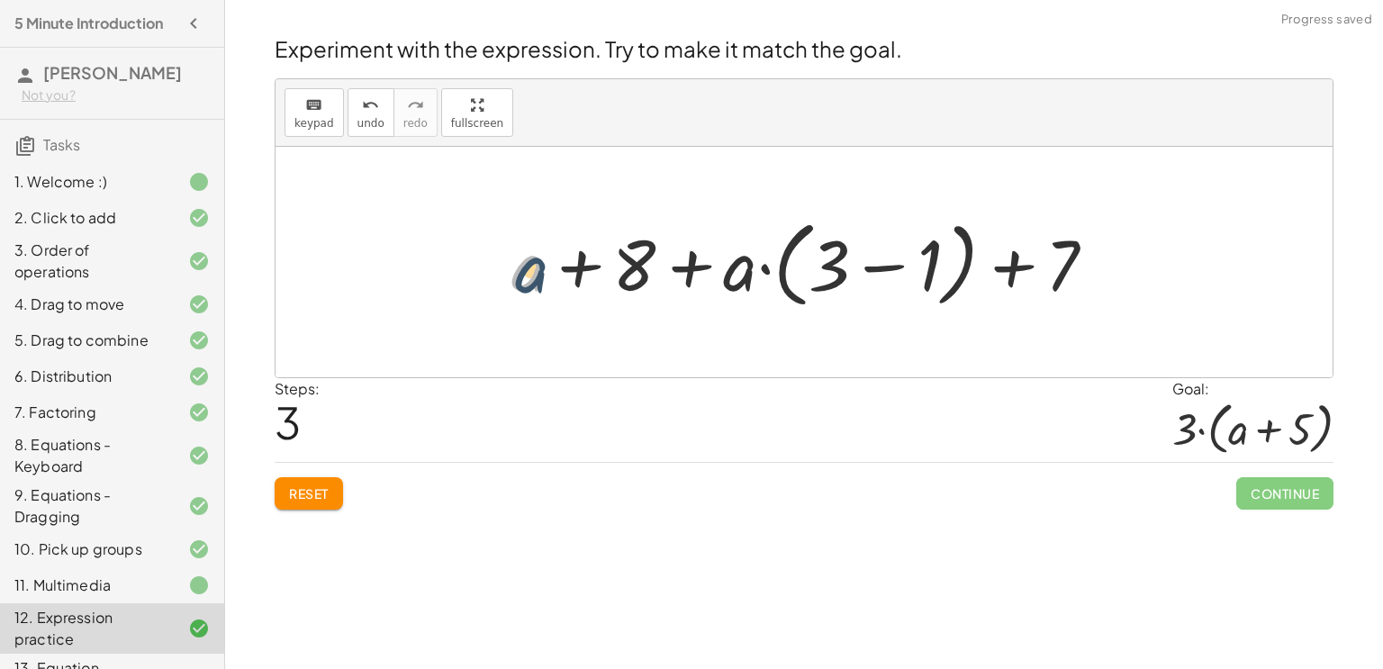
drag, startPoint x: 529, startPoint y: 279, endPoint x: 542, endPoint y: 286, distance: 14.5
click at [542, 286] on div at bounding box center [810, 263] width 617 height 104
drag, startPoint x: 834, startPoint y: 267, endPoint x: 484, endPoint y: 268, distance: 350.3
drag, startPoint x: 638, startPoint y: 282, endPoint x: 955, endPoint y: 286, distance: 317.9
click at [955, 286] on div at bounding box center [810, 263] width 617 height 104
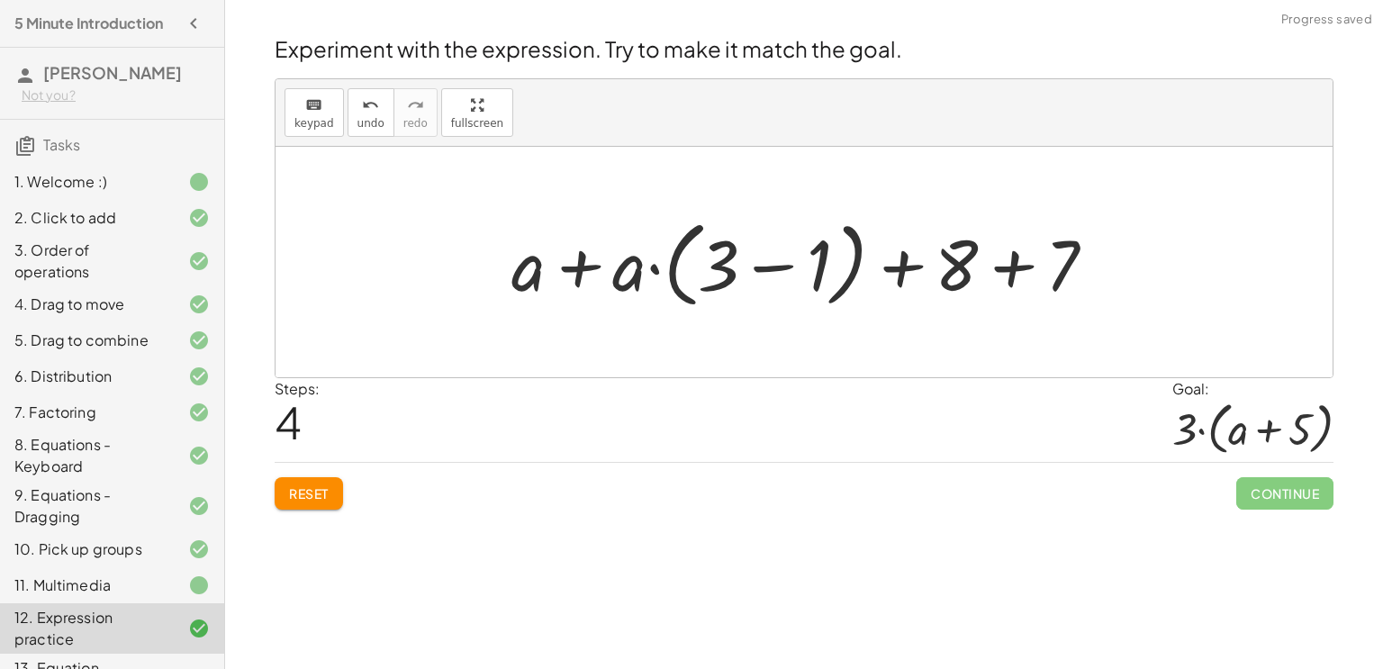
click at [996, 286] on div at bounding box center [810, 263] width 617 height 104
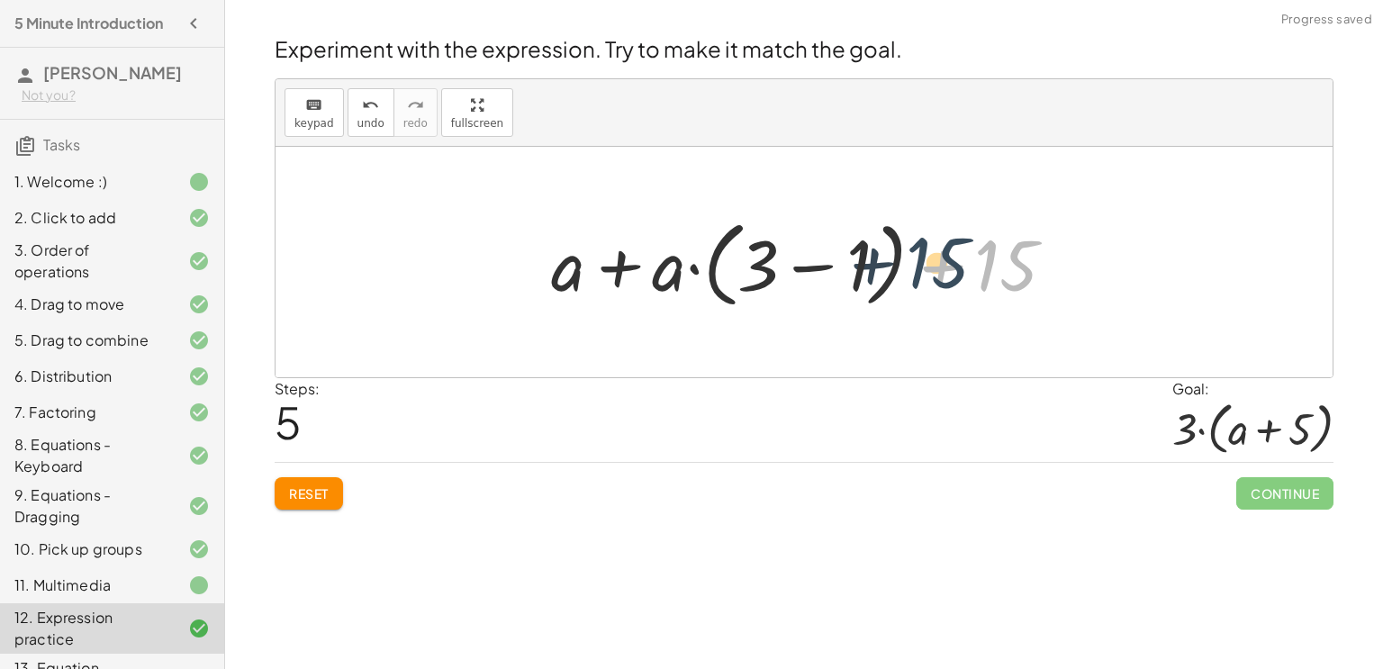
drag, startPoint x: 987, startPoint y: 275, endPoint x: 882, endPoint y: 267, distance: 104.7
click at [882, 267] on div at bounding box center [810, 263] width 537 height 104
click at [861, 262] on div at bounding box center [810, 263] width 537 height 104
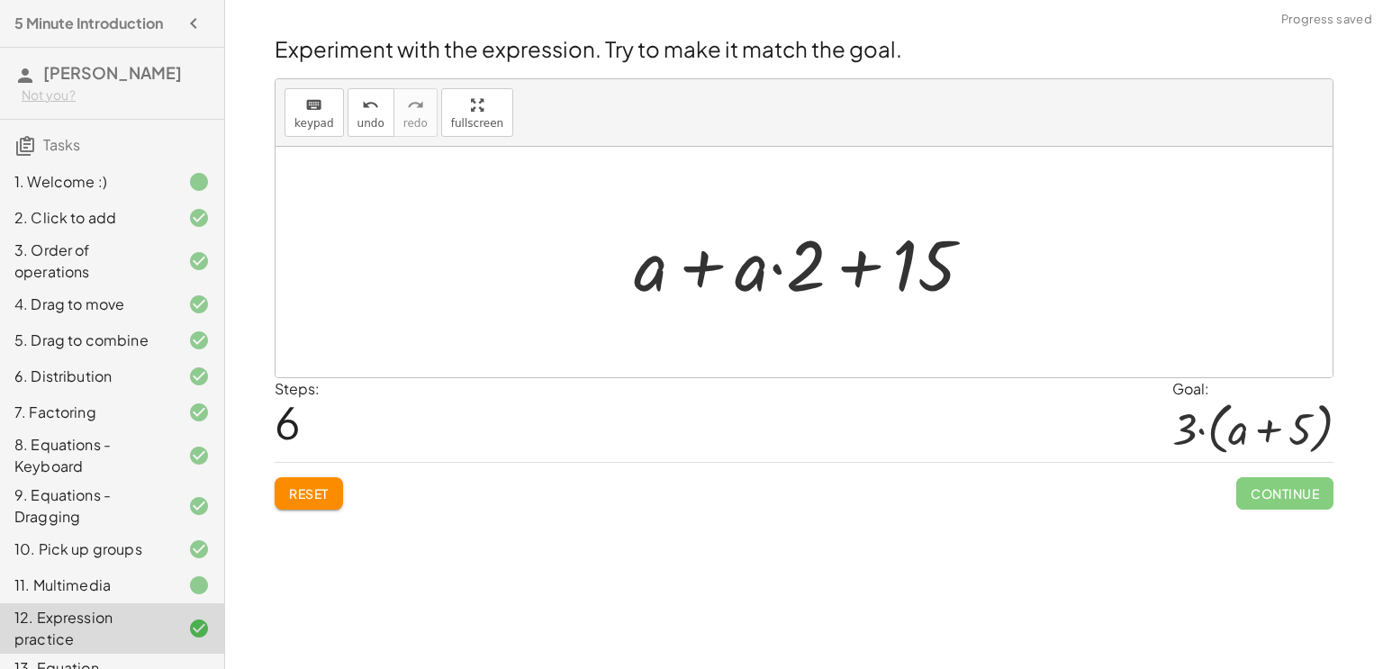
click at [694, 278] on div at bounding box center [811, 262] width 372 height 93
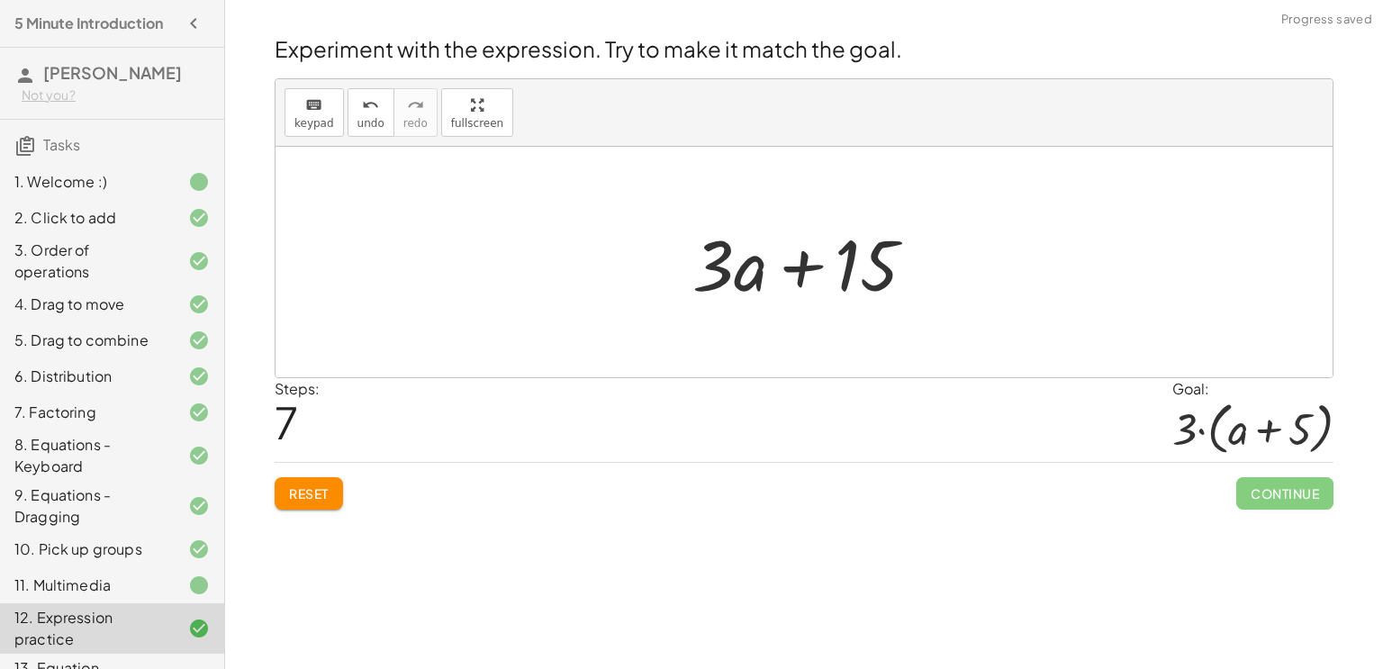
click at [805, 263] on div at bounding box center [810, 262] width 255 height 93
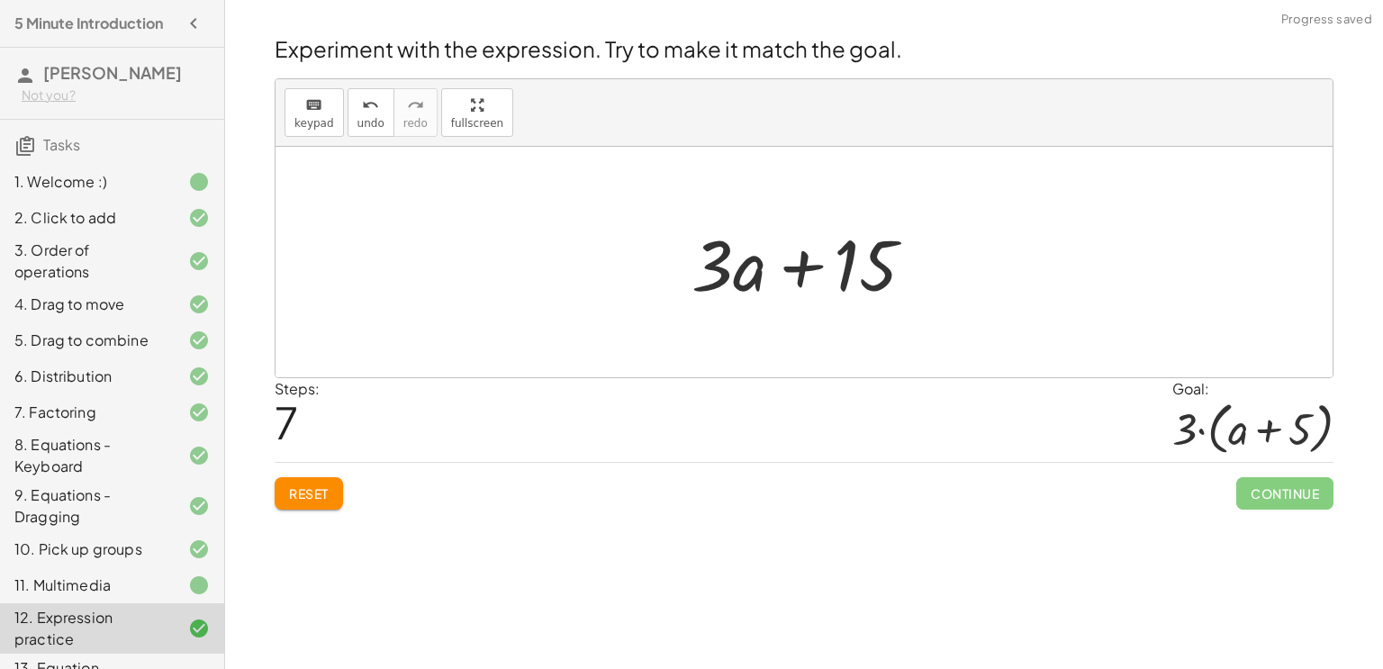
click at [805, 263] on div at bounding box center [810, 262] width 255 height 93
click at [292, 477] on button "Reset" at bounding box center [309, 493] width 68 height 32
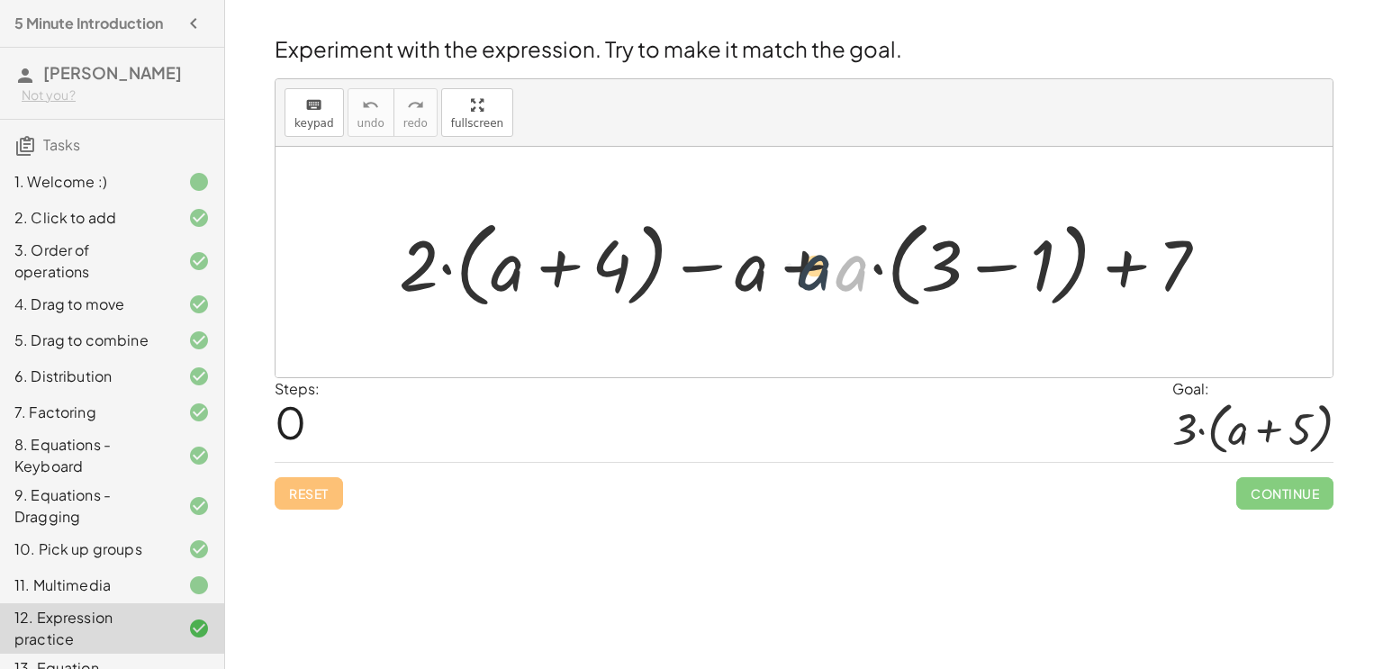
drag, startPoint x: 853, startPoint y: 277, endPoint x: 791, endPoint y: 279, distance: 62.2
click at [791, 279] on div at bounding box center [811, 263] width 842 height 104
click at [665, 258] on div at bounding box center [811, 263] width 842 height 104
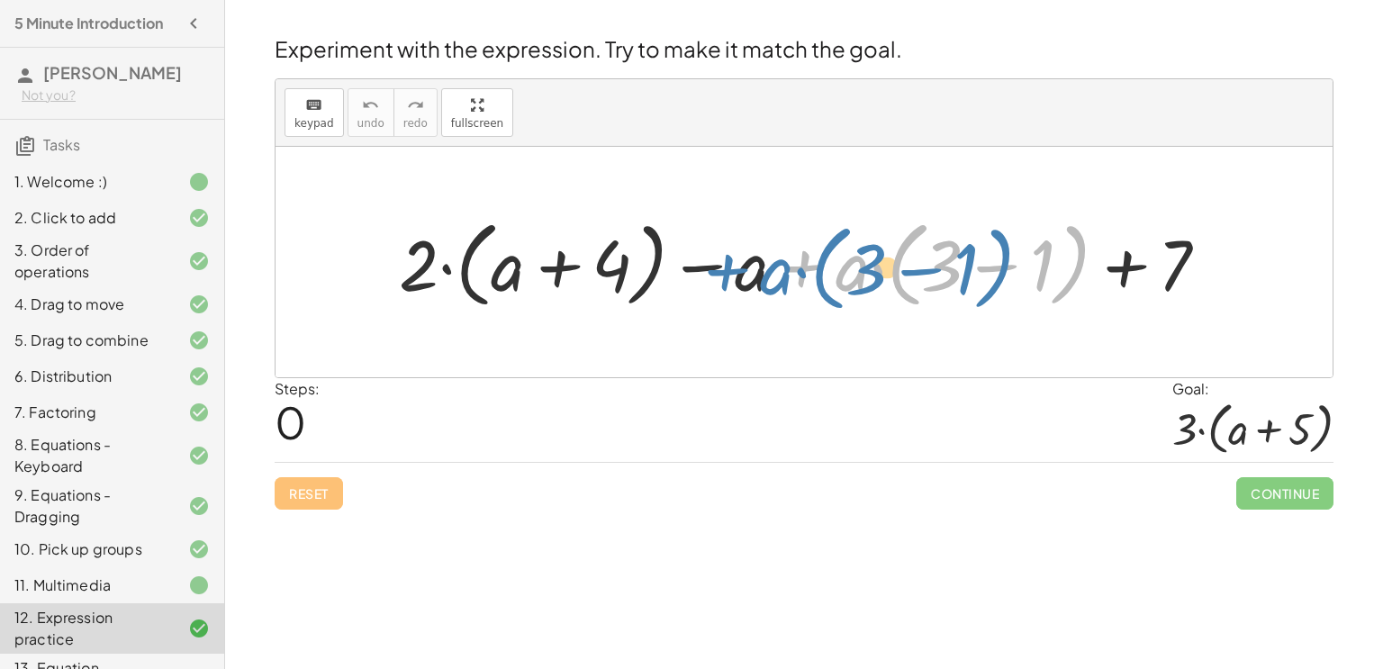
drag, startPoint x: 835, startPoint y: 268, endPoint x: 769, endPoint y: 275, distance: 66.0
click at [769, 275] on div at bounding box center [811, 263] width 842 height 104
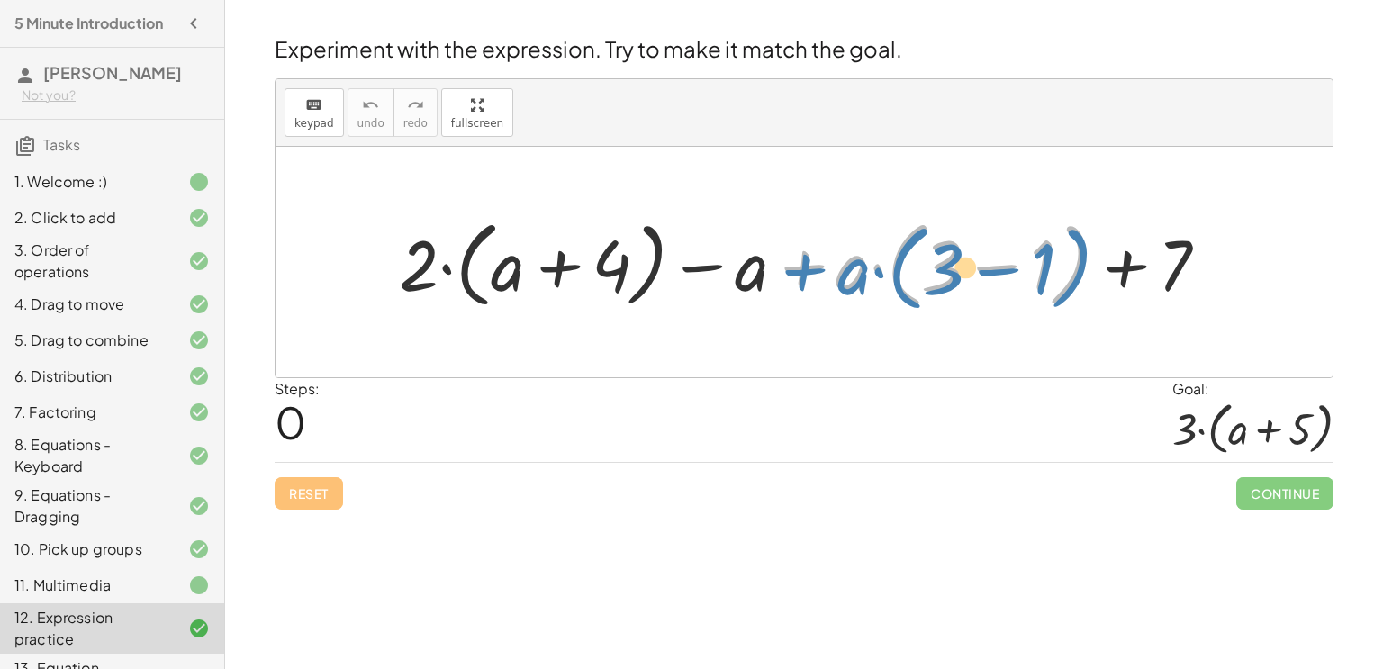
drag, startPoint x: 831, startPoint y: 274, endPoint x: 842, endPoint y: 277, distance: 11.4
click at [842, 277] on div at bounding box center [811, 263] width 842 height 104
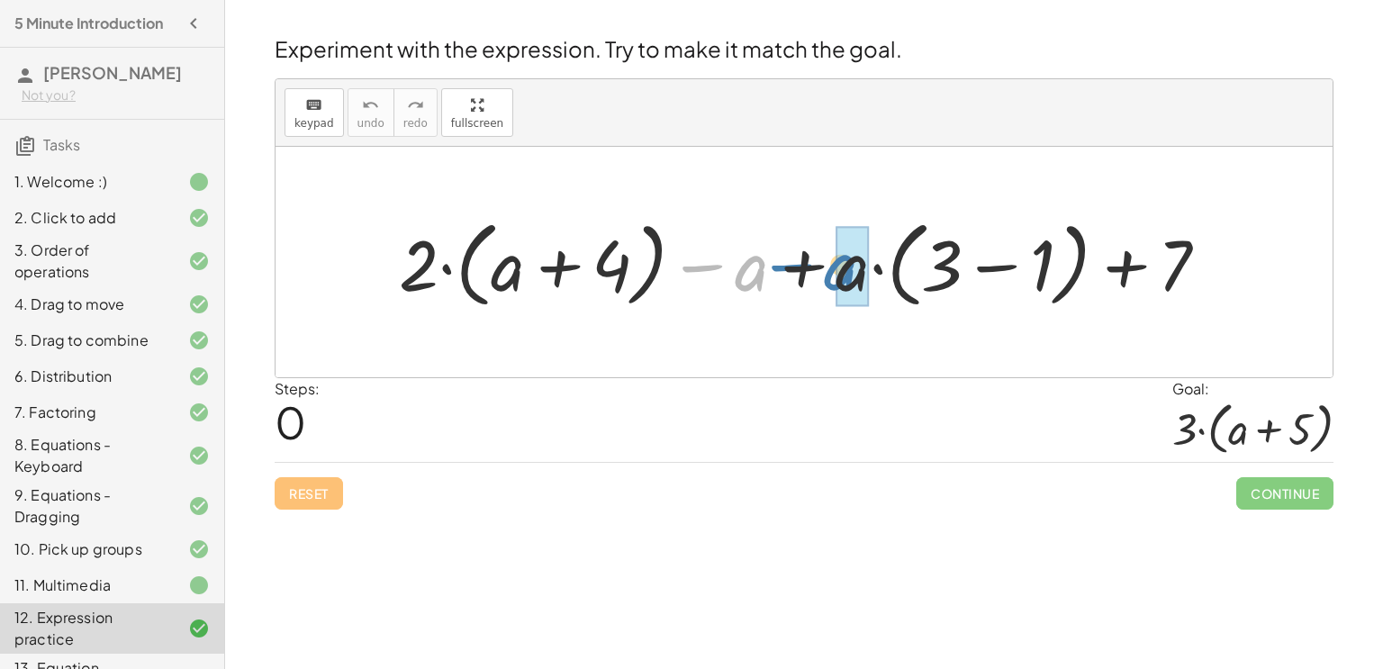
drag, startPoint x: 761, startPoint y: 267, endPoint x: 857, endPoint y: 266, distance: 96.4
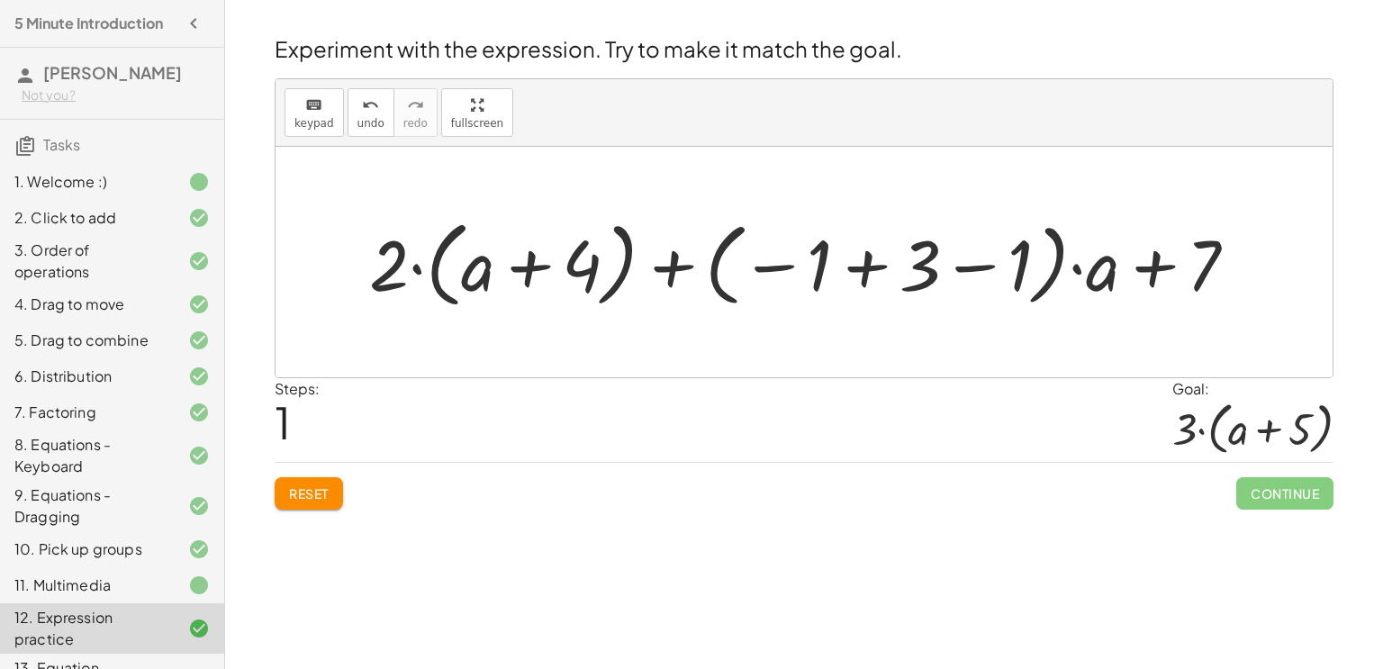
click at [662, 270] on div at bounding box center [810, 263] width 901 height 104
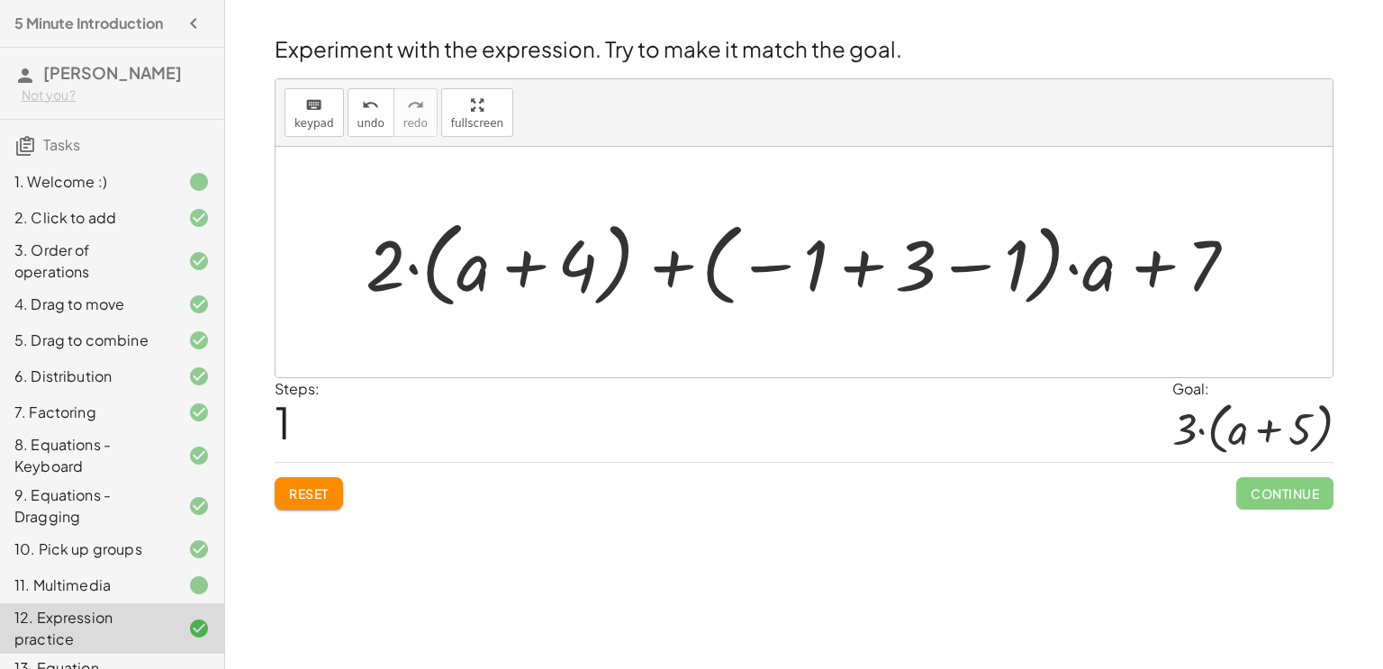
click at [662, 270] on div at bounding box center [810, 263] width 901 height 104
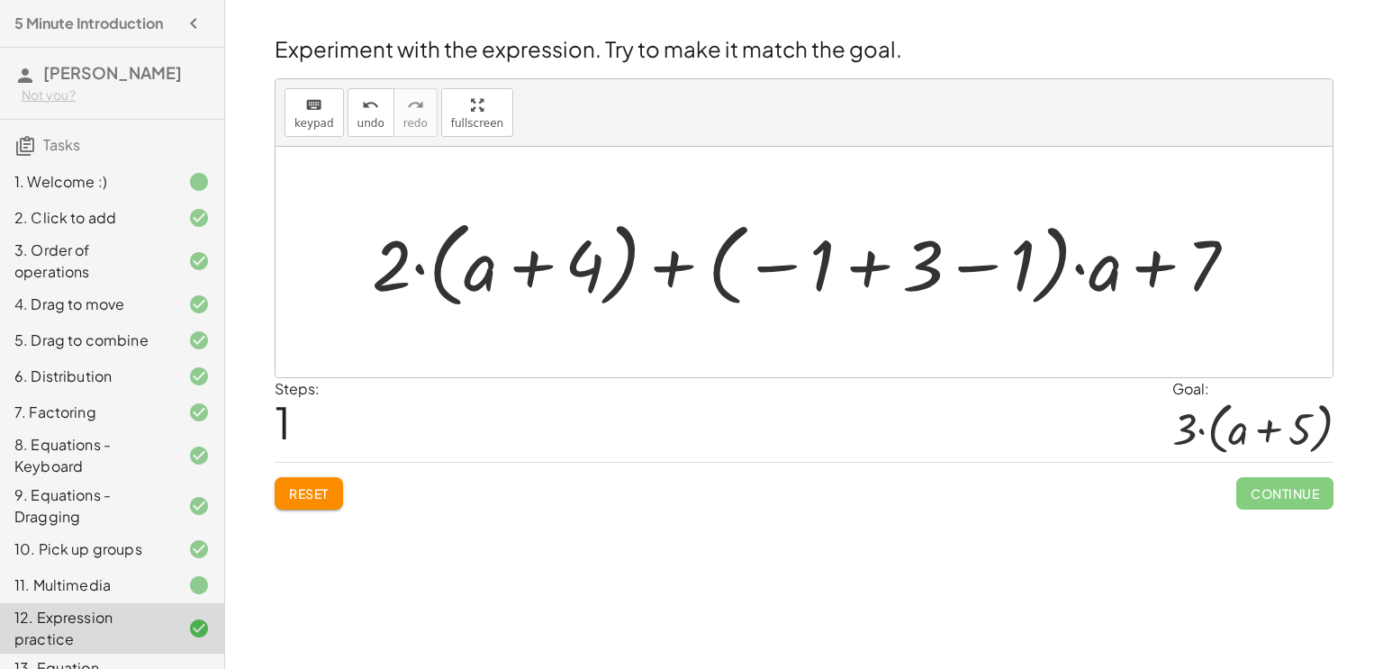
click at [662, 270] on div at bounding box center [810, 263] width 901 height 104
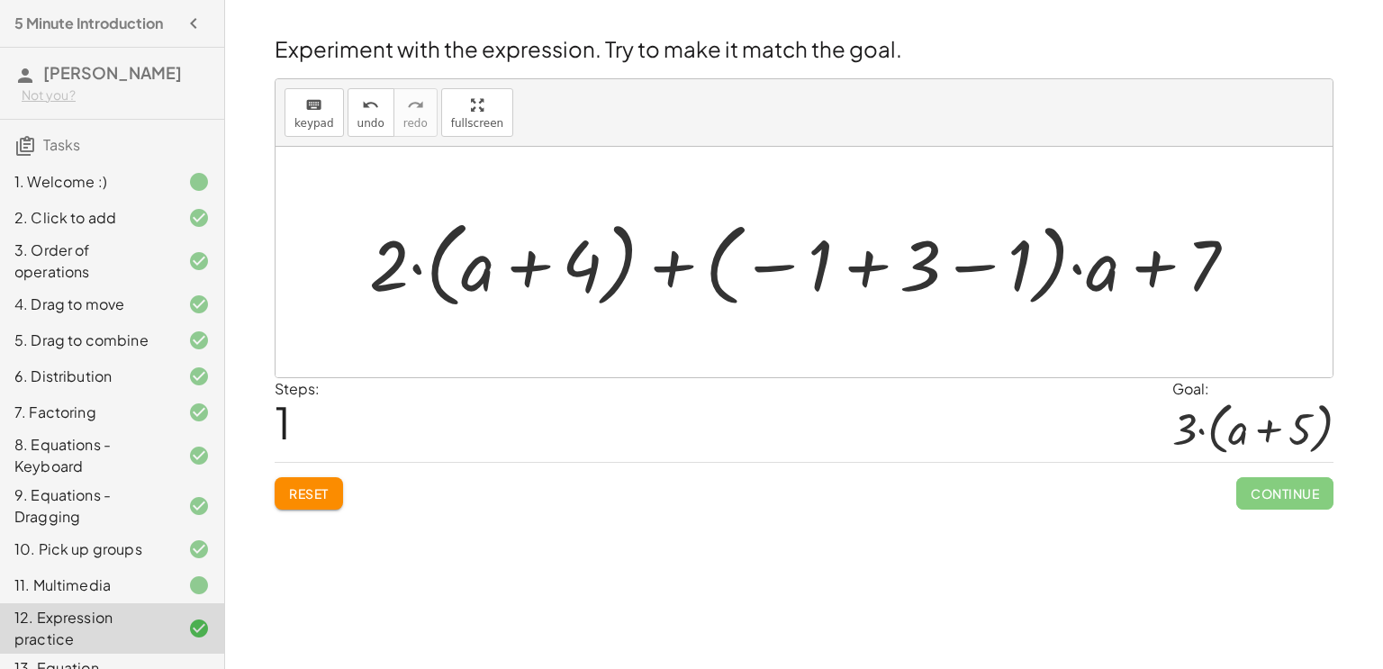
click at [662, 270] on div at bounding box center [810, 263] width 901 height 104
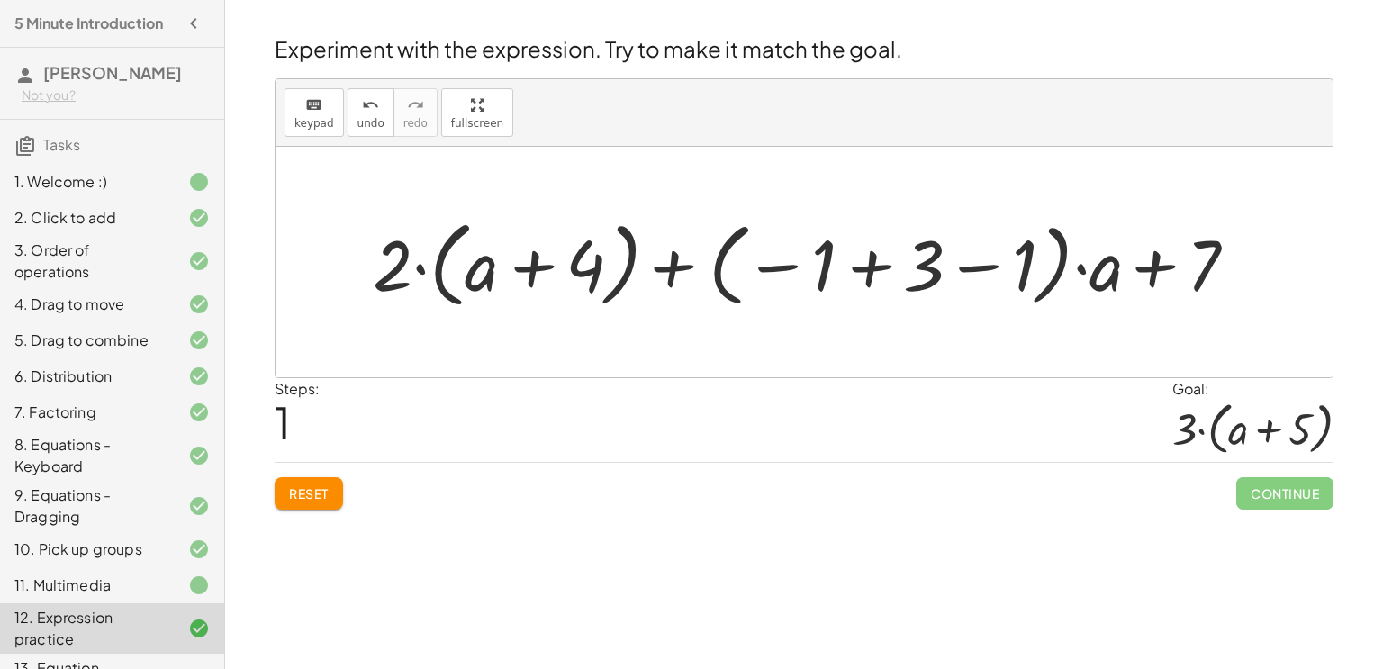
click at [662, 270] on div at bounding box center [810, 263] width 901 height 104
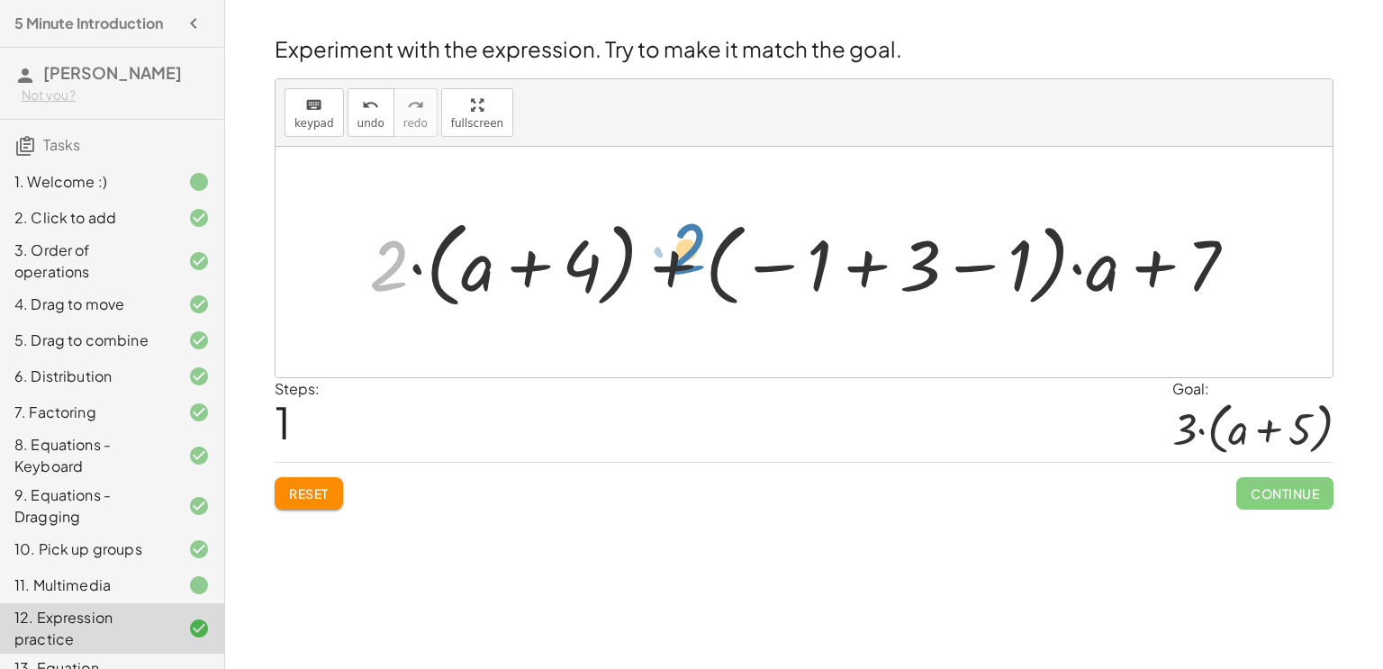
drag, startPoint x: 390, startPoint y: 277, endPoint x: 688, endPoint y: 260, distance: 298.6
click at [688, 260] on div at bounding box center [810, 263] width 901 height 104
click at [527, 263] on div at bounding box center [810, 263] width 901 height 104
click at [868, 261] on div at bounding box center [810, 263] width 901 height 104
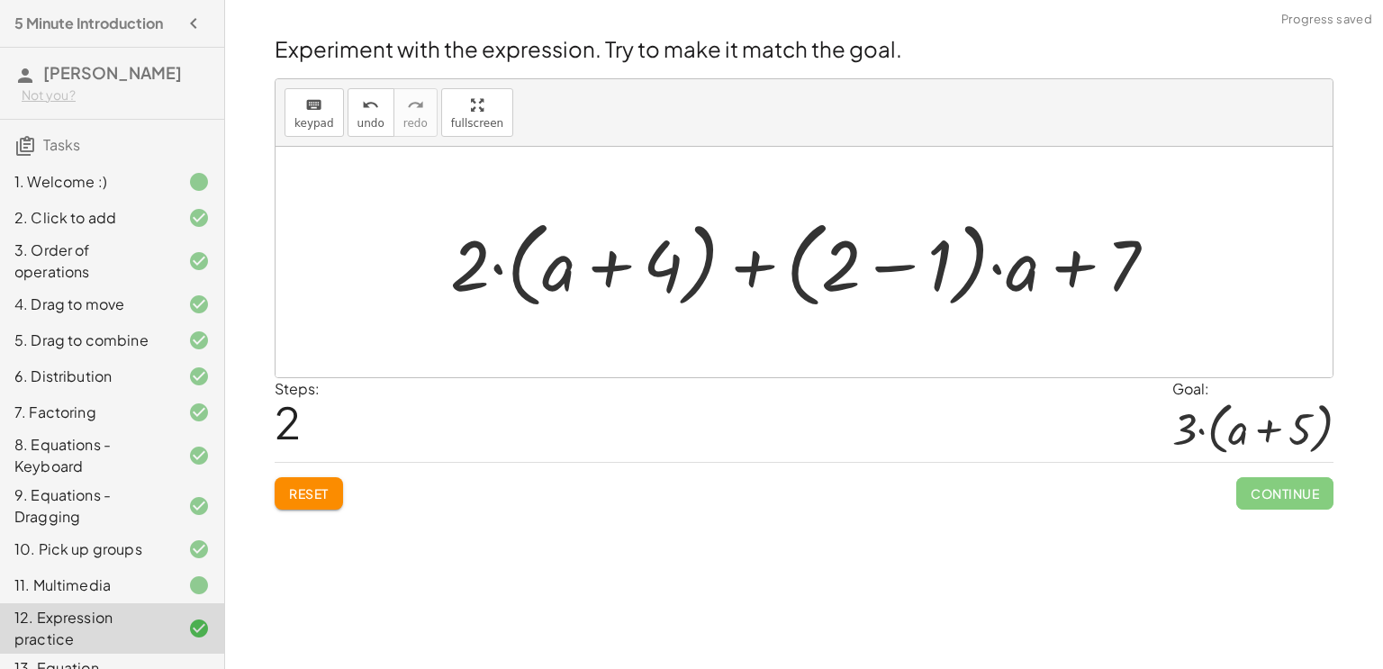
click at [881, 267] on div at bounding box center [810, 263] width 739 height 104
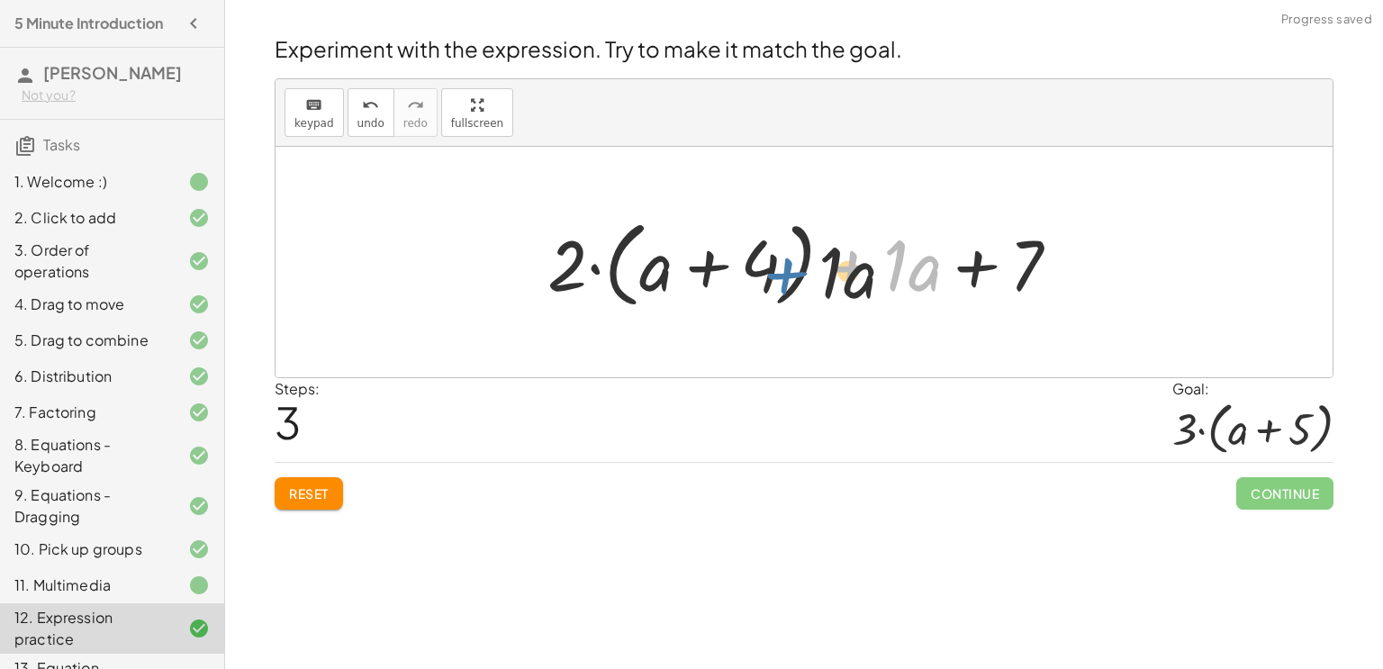
drag, startPoint x: 882, startPoint y: 267, endPoint x: 802, endPoint y: 276, distance: 80.6
click at [802, 276] on div at bounding box center [811, 263] width 545 height 104
drag, startPoint x: 642, startPoint y: 278, endPoint x: 896, endPoint y: 264, distance: 254.4
click at [896, 264] on div at bounding box center [811, 263] width 545 height 104
drag, startPoint x: 896, startPoint y: 264, endPoint x: 696, endPoint y: 274, distance: 200.2
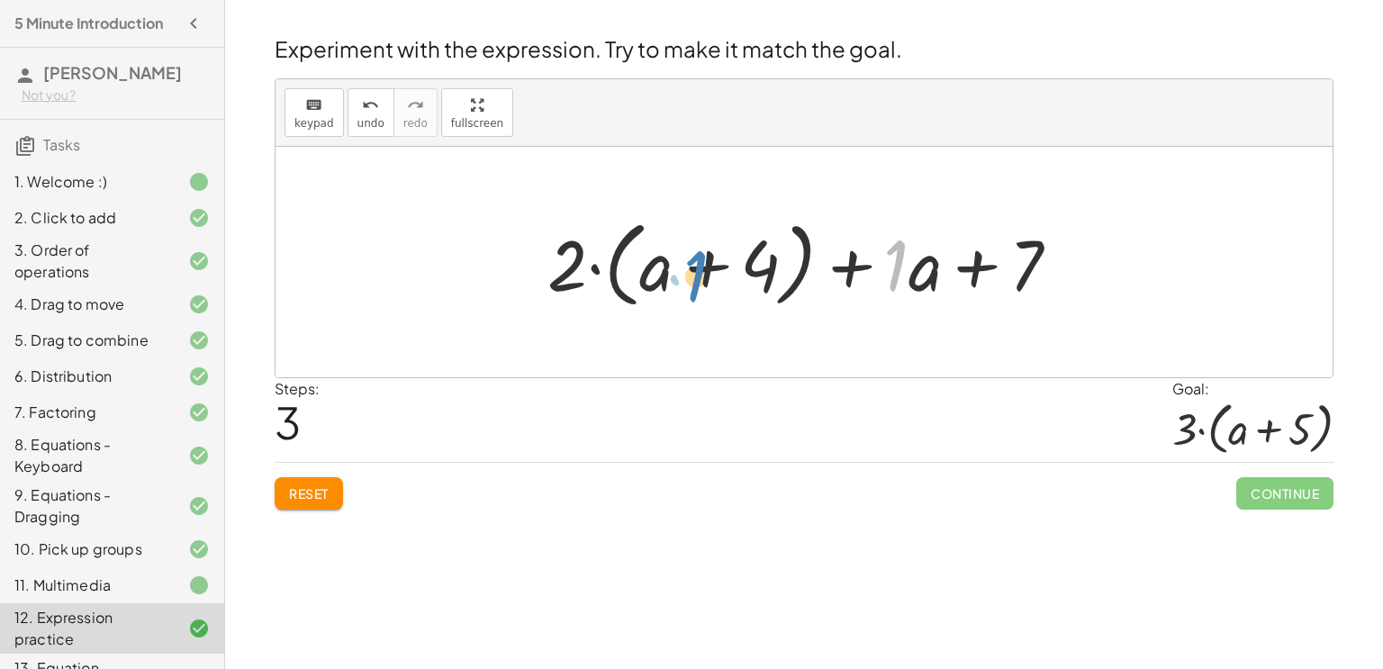
click at [696, 274] on div at bounding box center [811, 263] width 545 height 104
drag, startPoint x: 648, startPoint y: 280, endPoint x: 915, endPoint y: 283, distance: 266.6
click at [915, 283] on div at bounding box center [811, 263] width 545 height 104
click at [987, 263] on div at bounding box center [811, 263] width 545 height 104
click at [861, 267] on div at bounding box center [811, 263] width 545 height 104
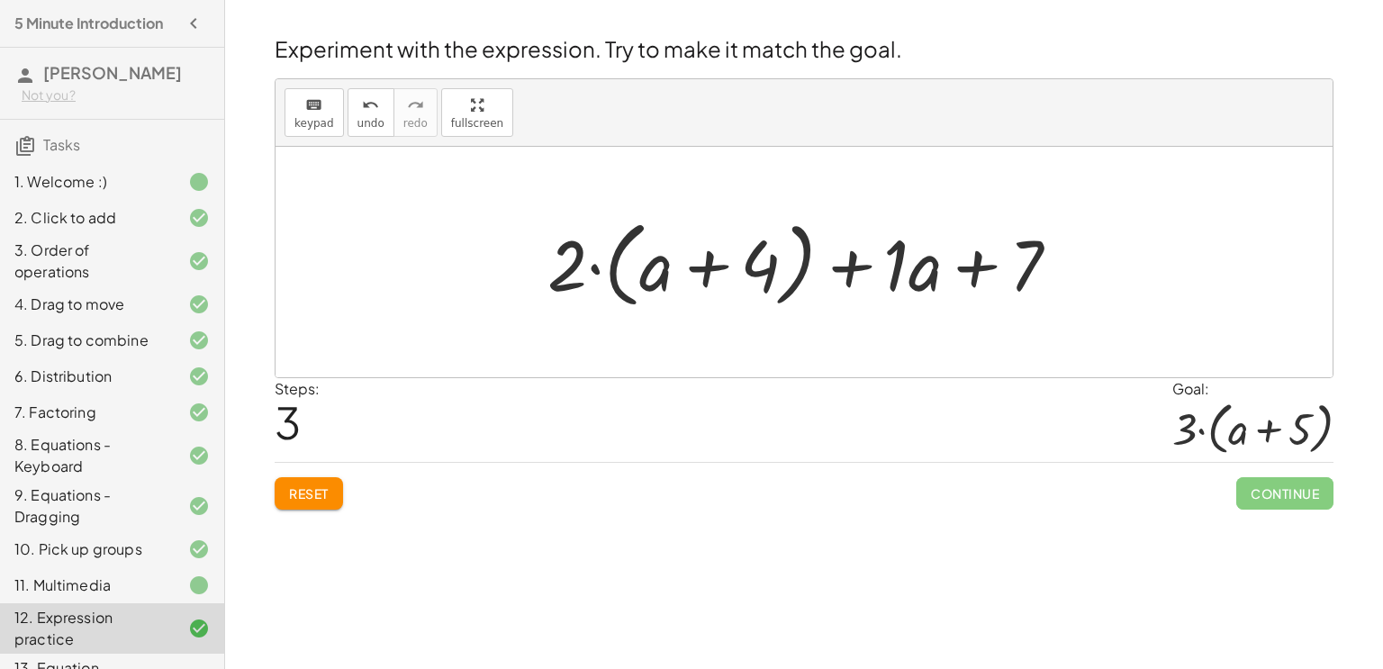
click at [979, 272] on div at bounding box center [811, 263] width 545 height 104
drag, startPoint x: 1032, startPoint y: 278, endPoint x: 506, endPoint y: 219, distance: 529.2
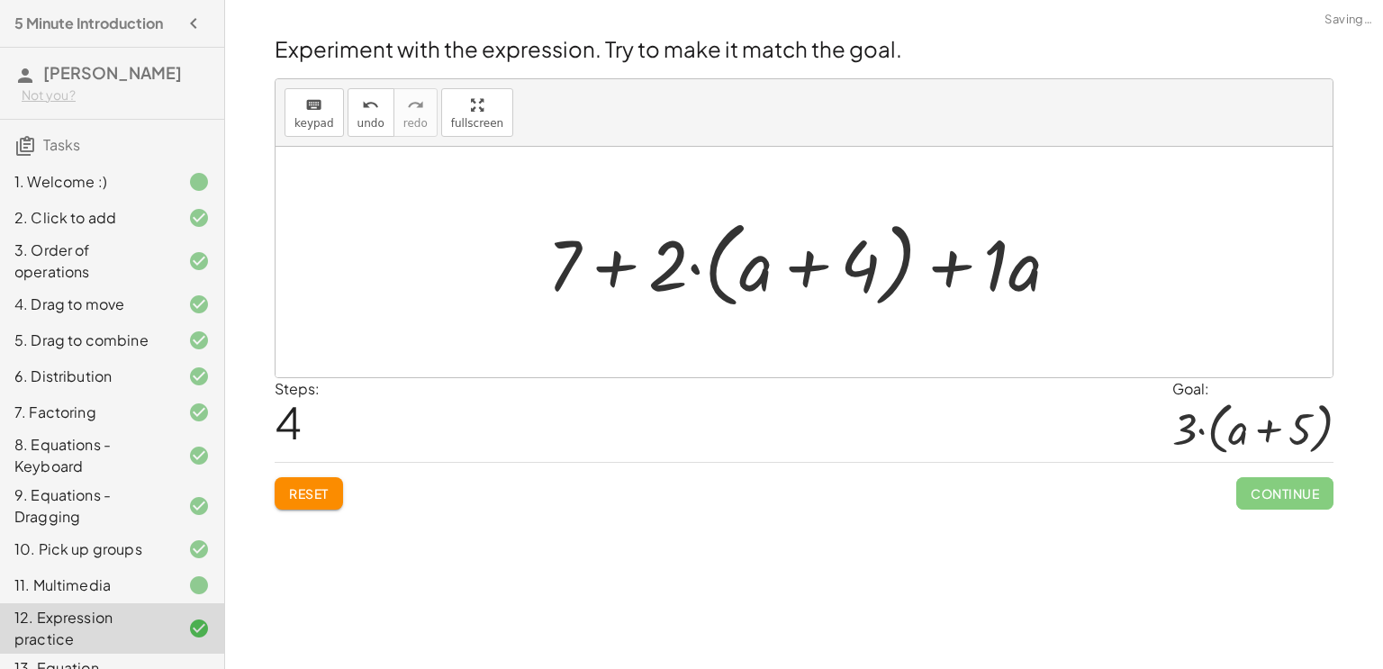
click at [603, 276] on div at bounding box center [811, 263] width 545 height 104
drag, startPoint x: 670, startPoint y: 271, endPoint x: 765, endPoint y: 274, distance: 95.5
click at [765, 274] on div at bounding box center [811, 263] width 545 height 104
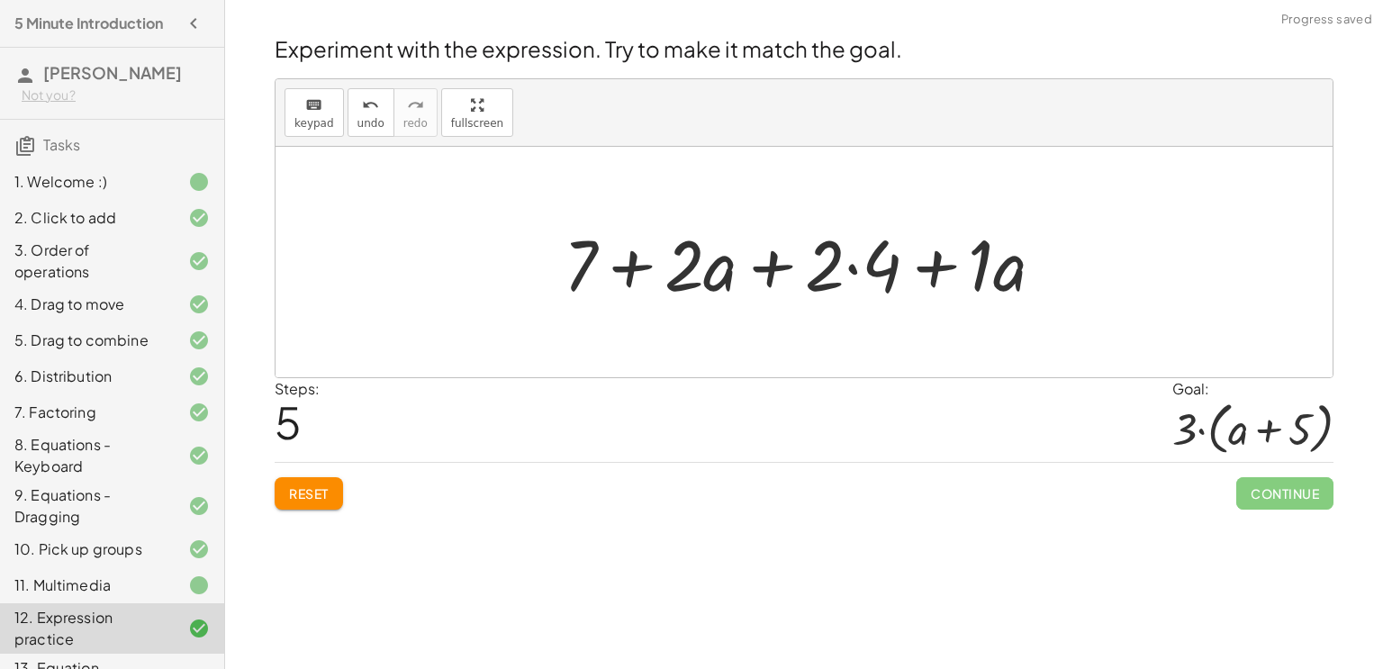
click at [722, 277] on div at bounding box center [811, 262] width 512 height 93
click at [777, 275] on div at bounding box center [811, 262] width 512 height 93
click at [855, 266] on div at bounding box center [811, 262] width 512 height 93
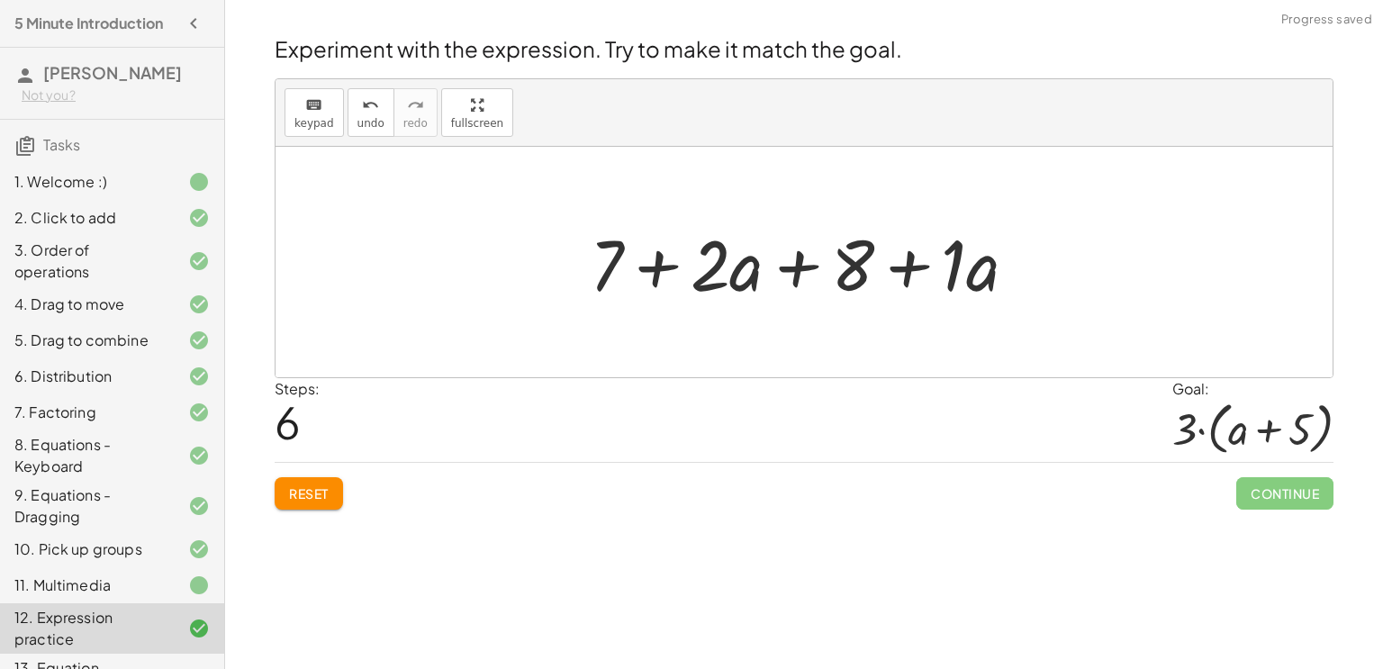
click at [913, 270] on div at bounding box center [811, 262] width 460 height 93
drag, startPoint x: 749, startPoint y: 276, endPoint x: 1066, endPoint y: 265, distance: 317.2
click at [1066, 265] on div "+ · 2 · ( + a + 4 ) − a + · a · ( + 3 − 1 ) + 7 + · 2 · ( + a + 4 ) + · ( − 1 +…" at bounding box center [804, 262] width 1057 height 231
click at [903, 270] on div at bounding box center [811, 262] width 460 height 93
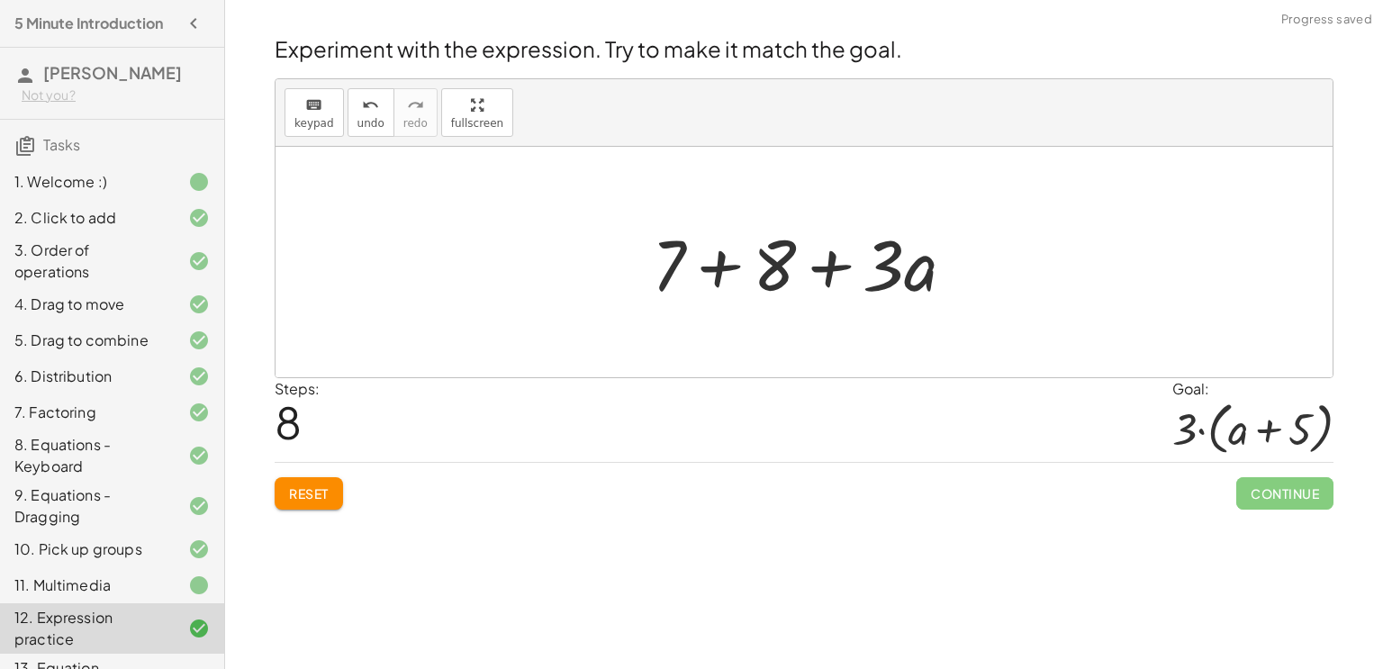
click at [717, 263] on div at bounding box center [811, 262] width 336 height 93
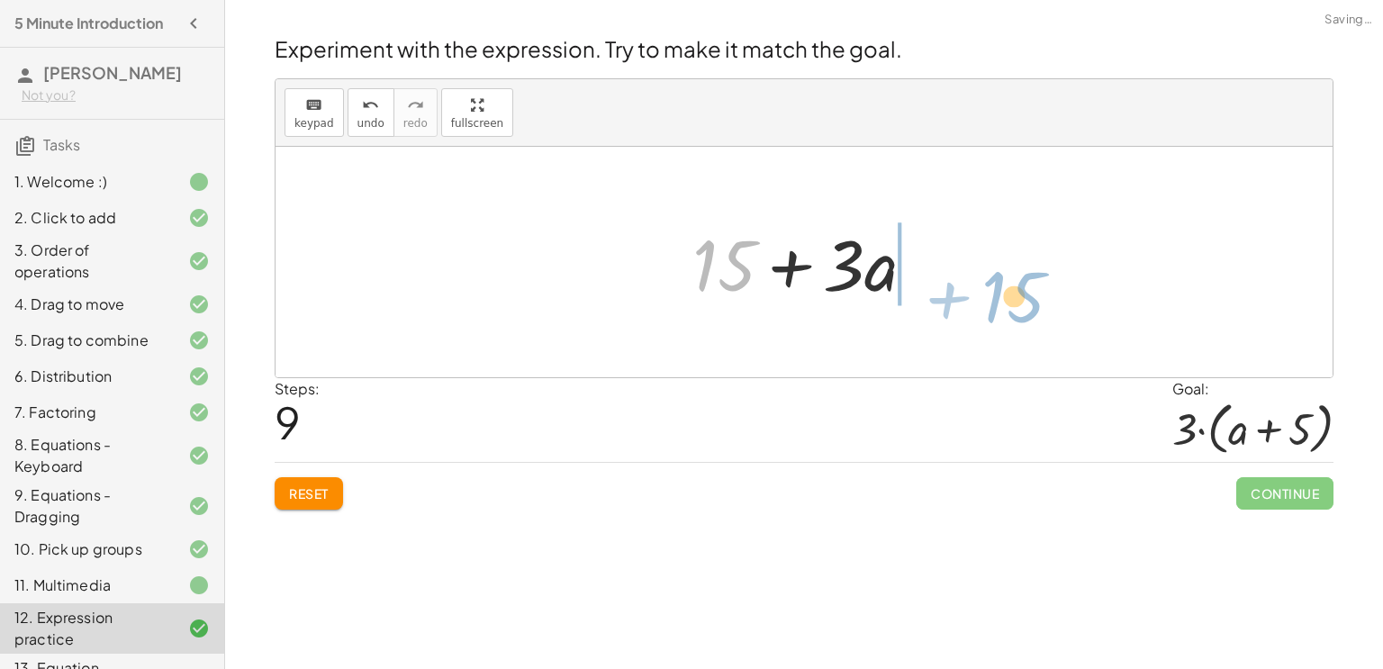
drag, startPoint x: 717, startPoint y: 263, endPoint x: 1002, endPoint y: 293, distance: 287.0
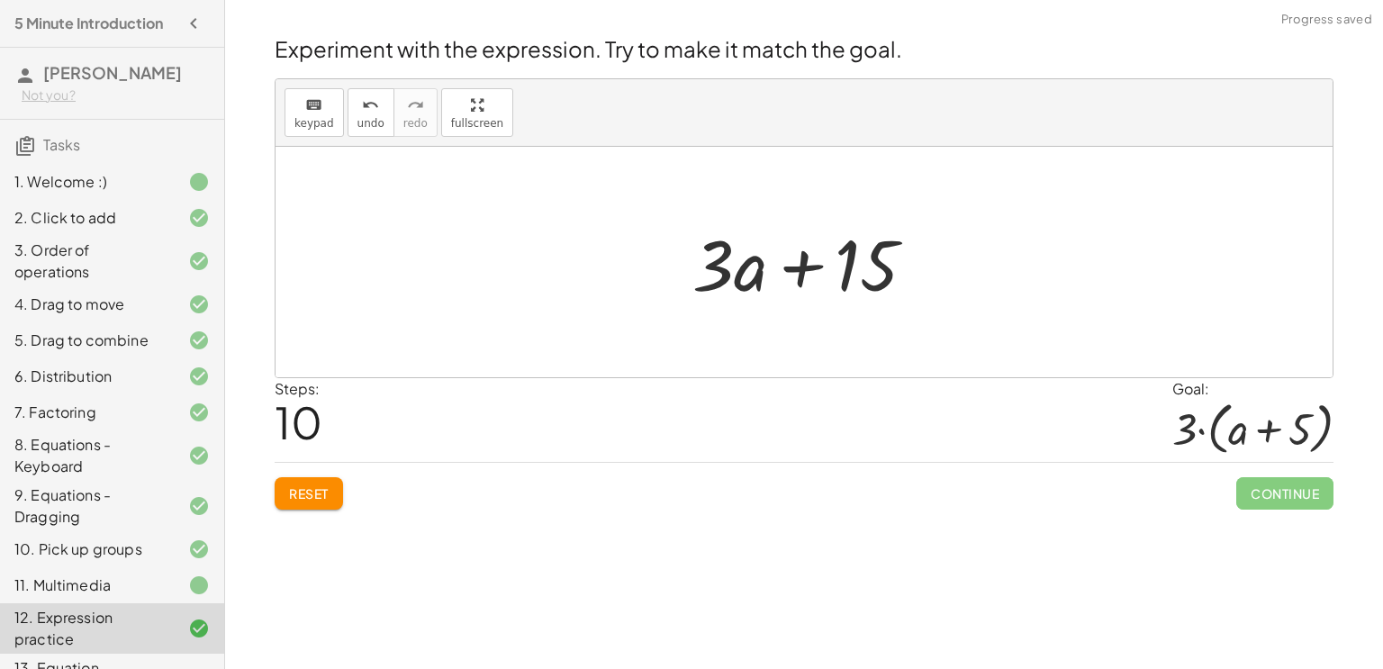
click at [312, 485] on span "Reset" at bounding box center [309, 493] width 40 height 16
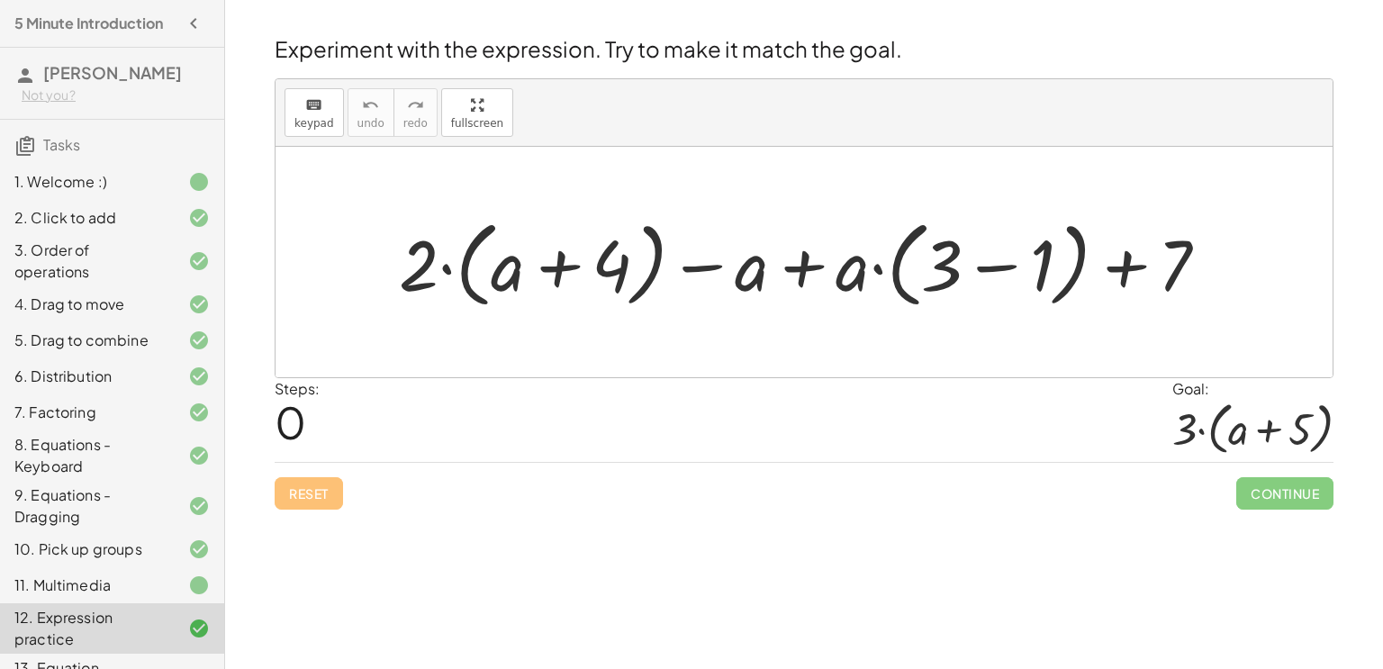
click at [806, 270] on div at bounding box center [811, 263] width 842 height 104
drag, startPoint x: 838, startPoint y: 285, endPoint x: 725, endPoint y: 282, distance: 113.5
click at [725, 282] on div at bounding box center [811, 263] width 842 height 104
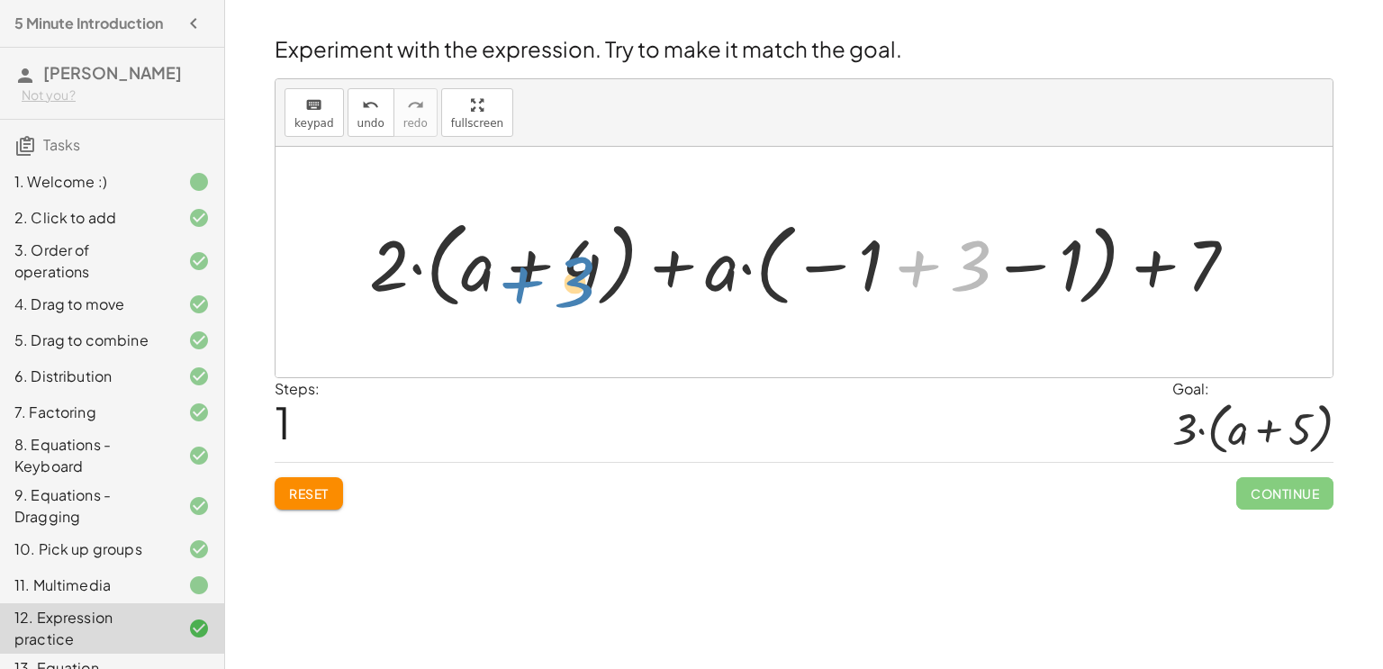
drag, startPoint x: 924, startPoint y: 268, endPoint x: 528, endPoint y: 281, distance: 396.4
click at [528, 281] on div at bounding box center [810, 263] width 901 height 104
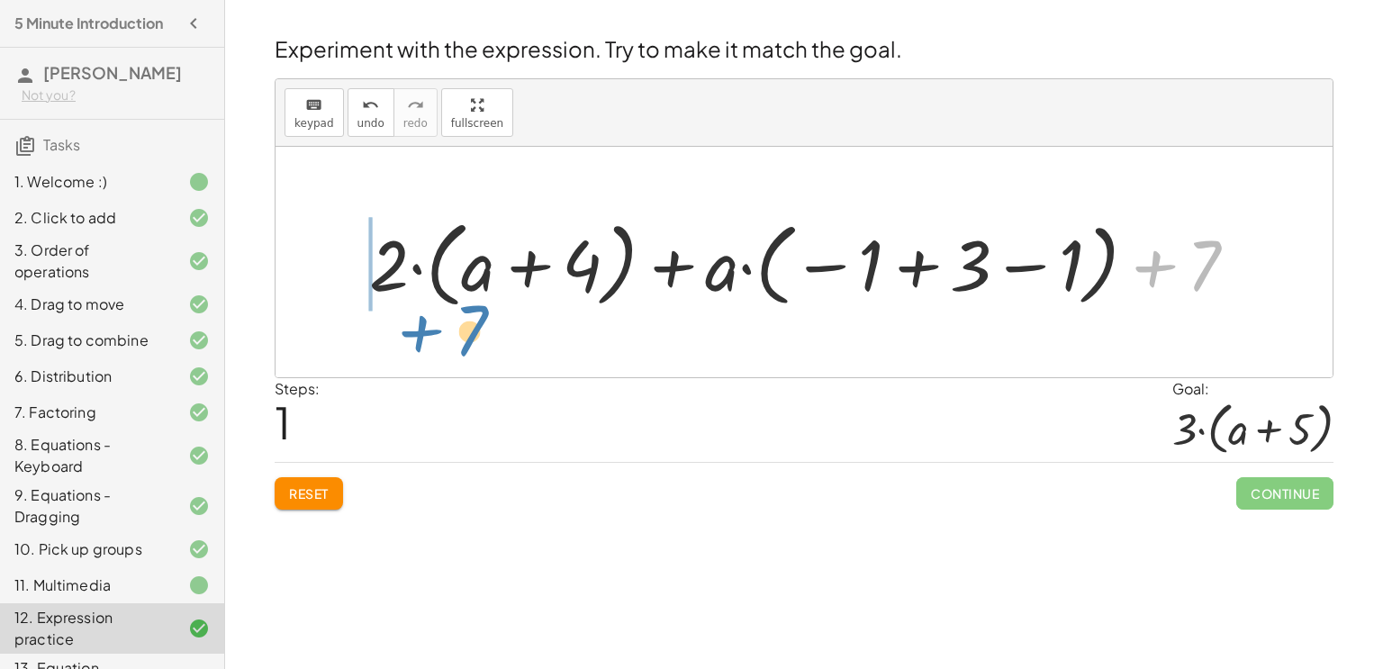
drag, startPoint x: 1175, startPoint y: 265, endPoint x: 429, endPoint y: 329, distance: 749.2
click at [429, 329] on div "+ · 2 · ( + a + 4 ) − a + · a · ( + 3 − 1 ) + 7 + 7 + · 2 · ( + a + 4 ) − a + ·…" at bounding box center [804, 262] width 1057 height 231
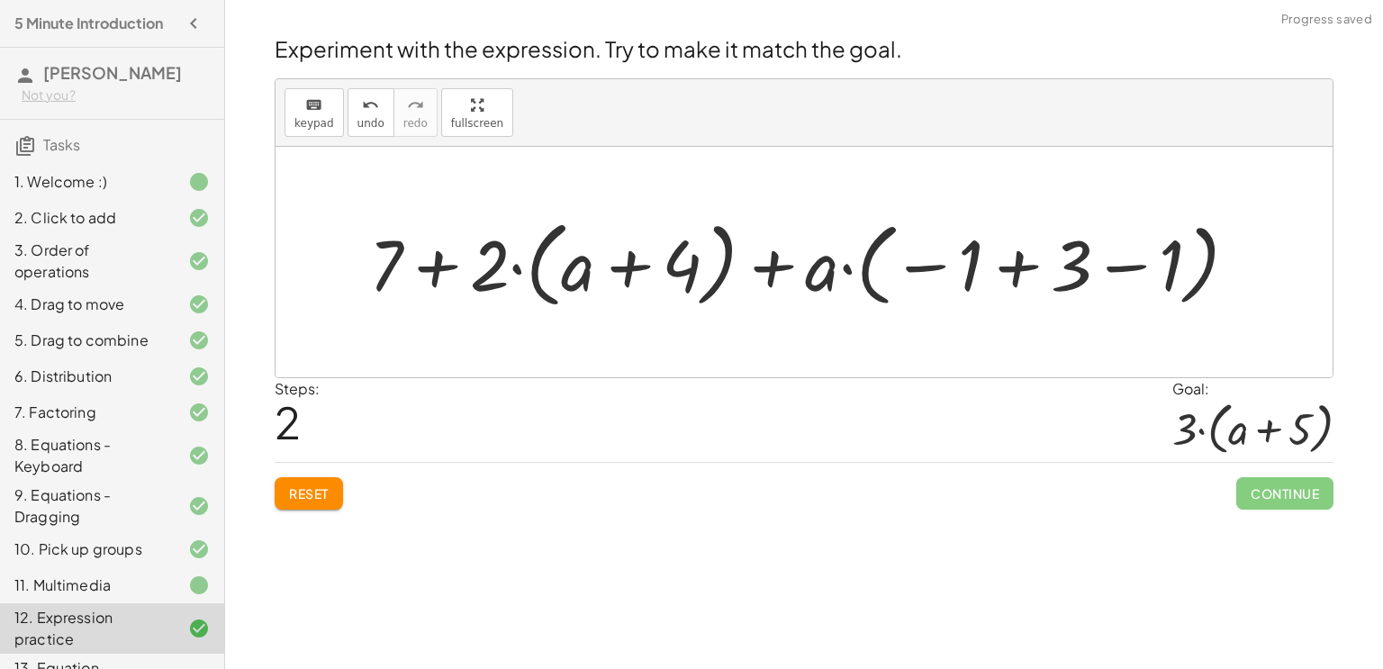
click at [471, 276] on div at bounding box center [810, 263] width 901 height 104
click at [637, 258] on div at bounding box center [810, 263] width 901 height 104
drag, startPoint x: 471, startPoint y: 279, endPoint x: 531, endPoint y: 287, distance: 60.9
click at [531, 287] on div at bounding box center [810, 263] width 901 height 104
drag, startPoint x: 495, startPoint y: 263, endPoint x: 580, endPoint y: 269, distance: 84.9
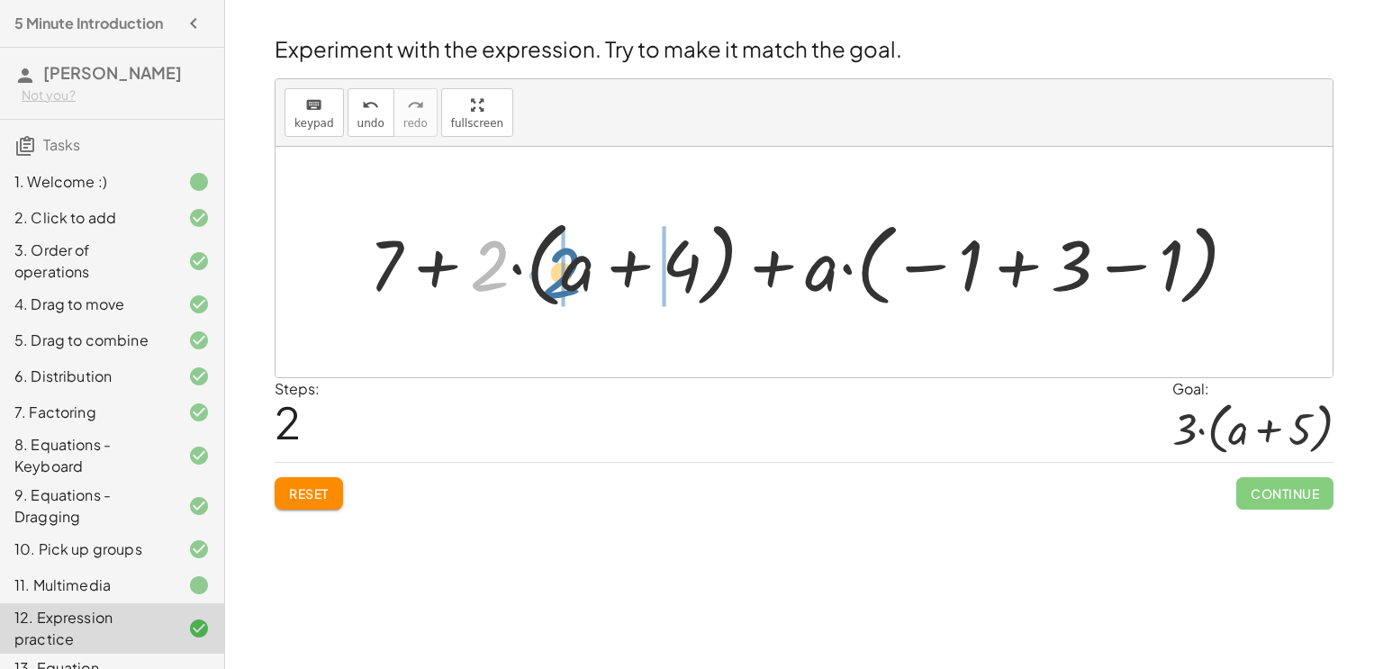
click at [580, 269] on div at bounding box center [810, 263] width 901 height 104
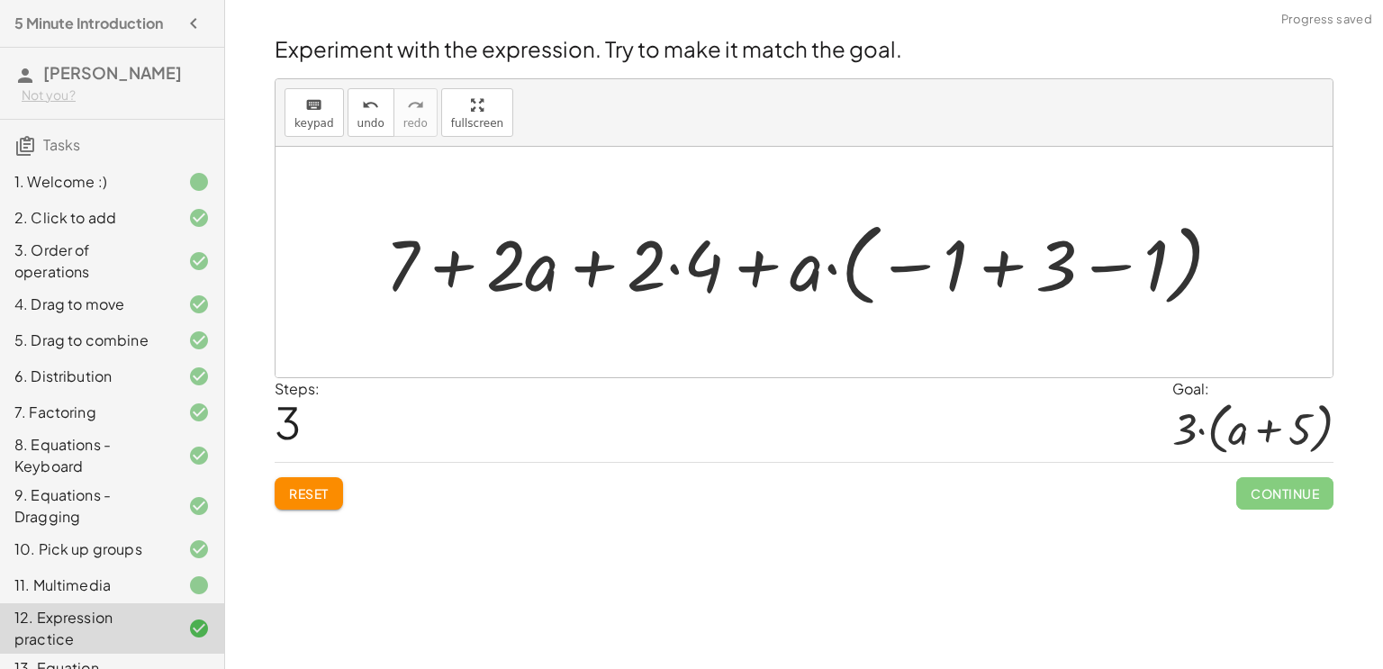
click at [756, 268] on div at bounding box center [810, 263] width 869 height 100
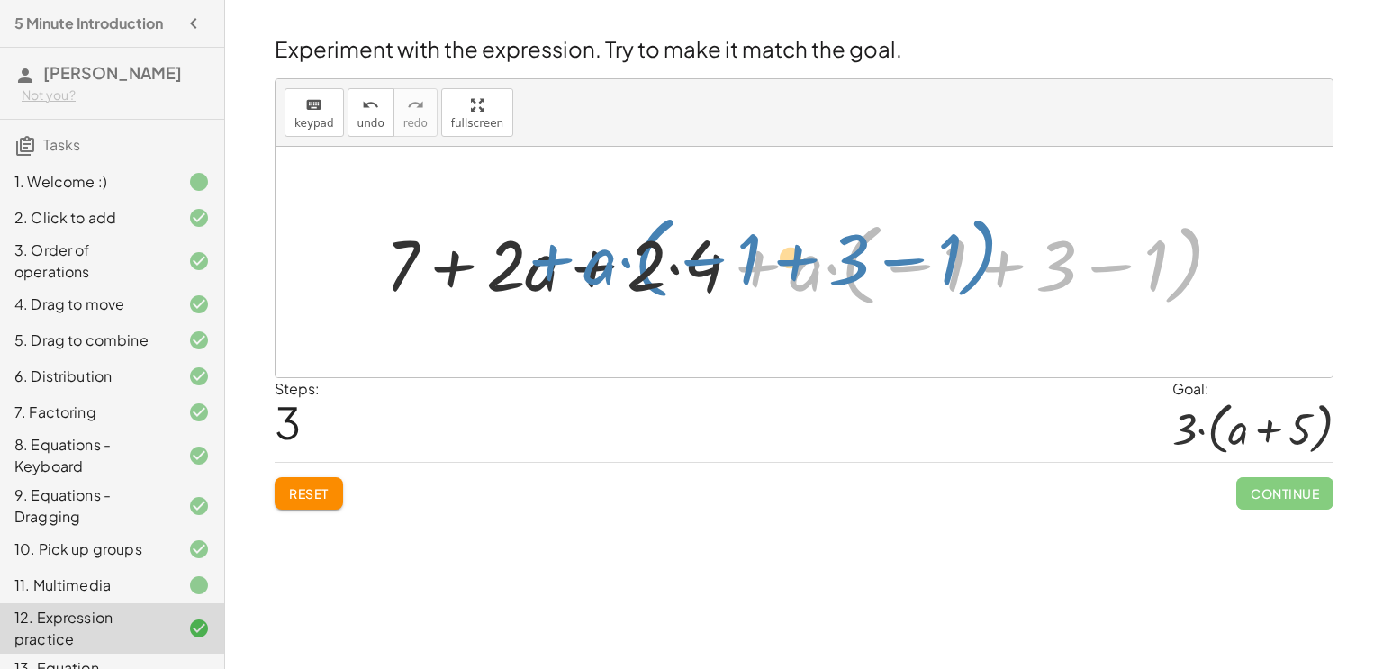
drag, startPoint x: 783, startPoint y: 272, endPoint x: 577, endPoint y: 267, distance: 205.4
click at [577, 267] on div at bounding box center [810, 263] width 869 height 100
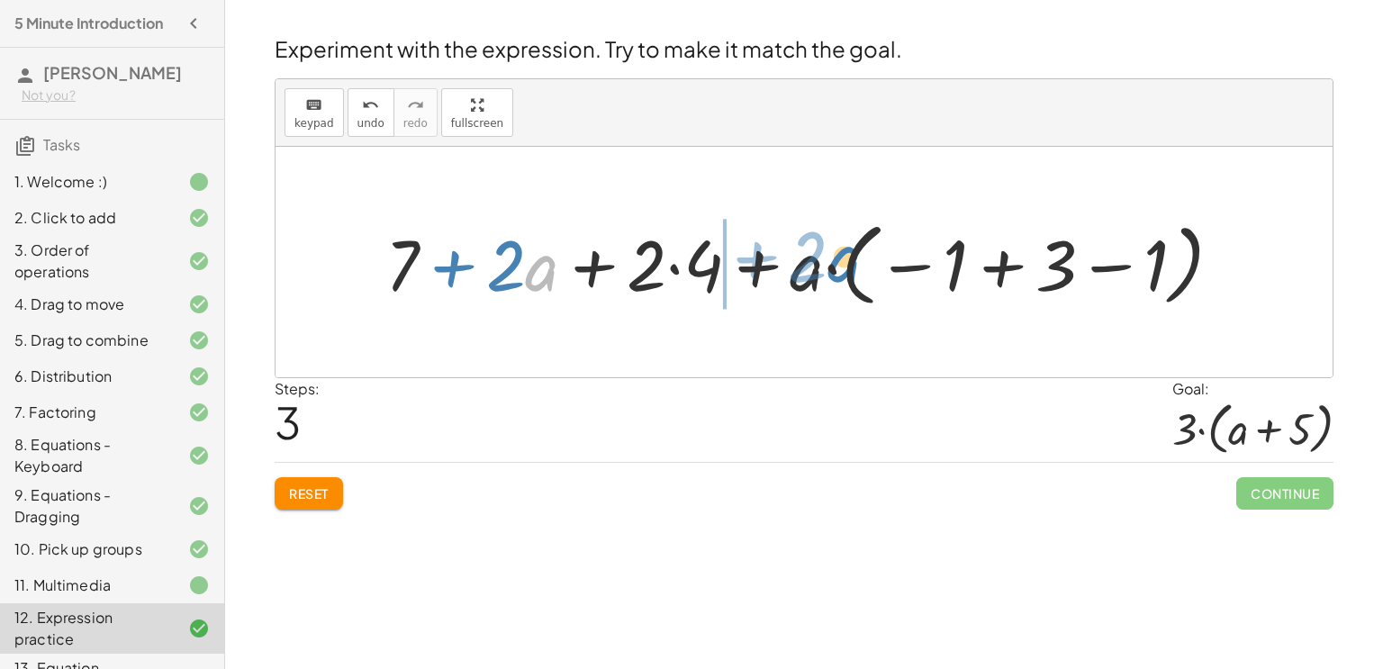
drag, startPoint x: 533, startPoint y: 274, endPoint x: 836, endPoint y: 265, distance: 302.7
click at [836, 265] on div at bounding box center [810, 263] width 869 height 100
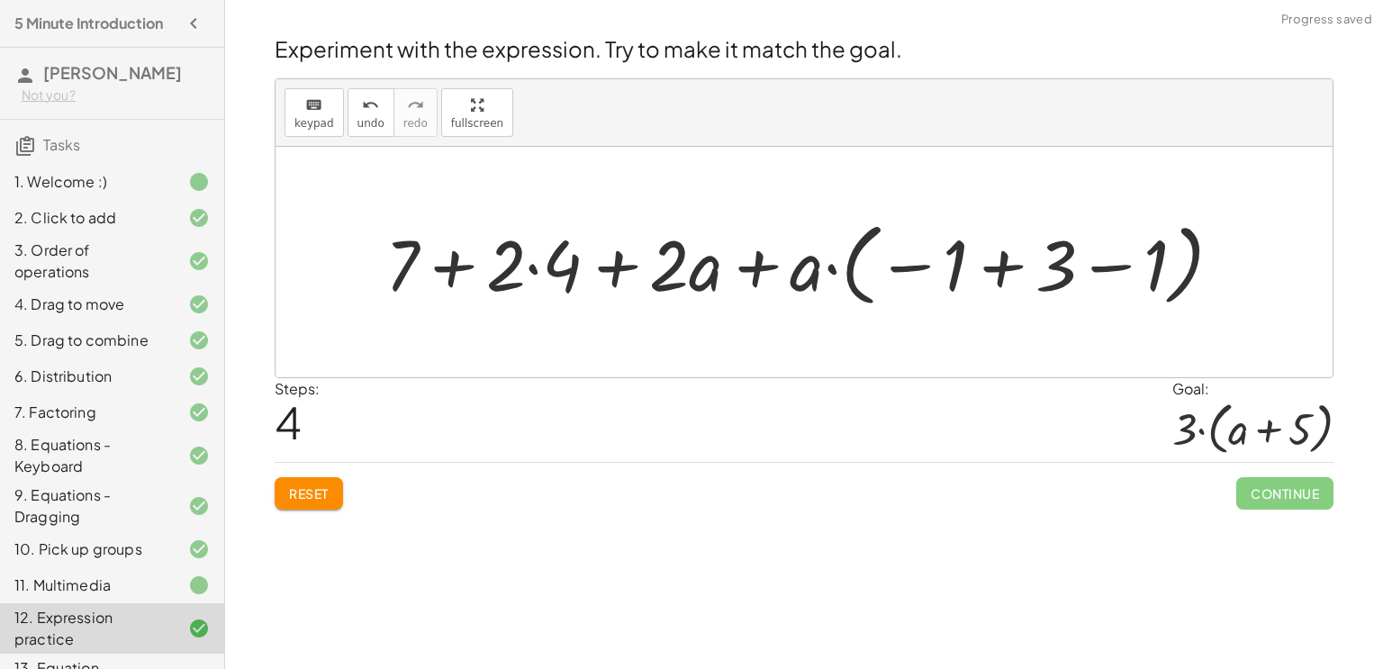
click at [753, 272] on div at bounding box center [810, 263] width 869 height 100
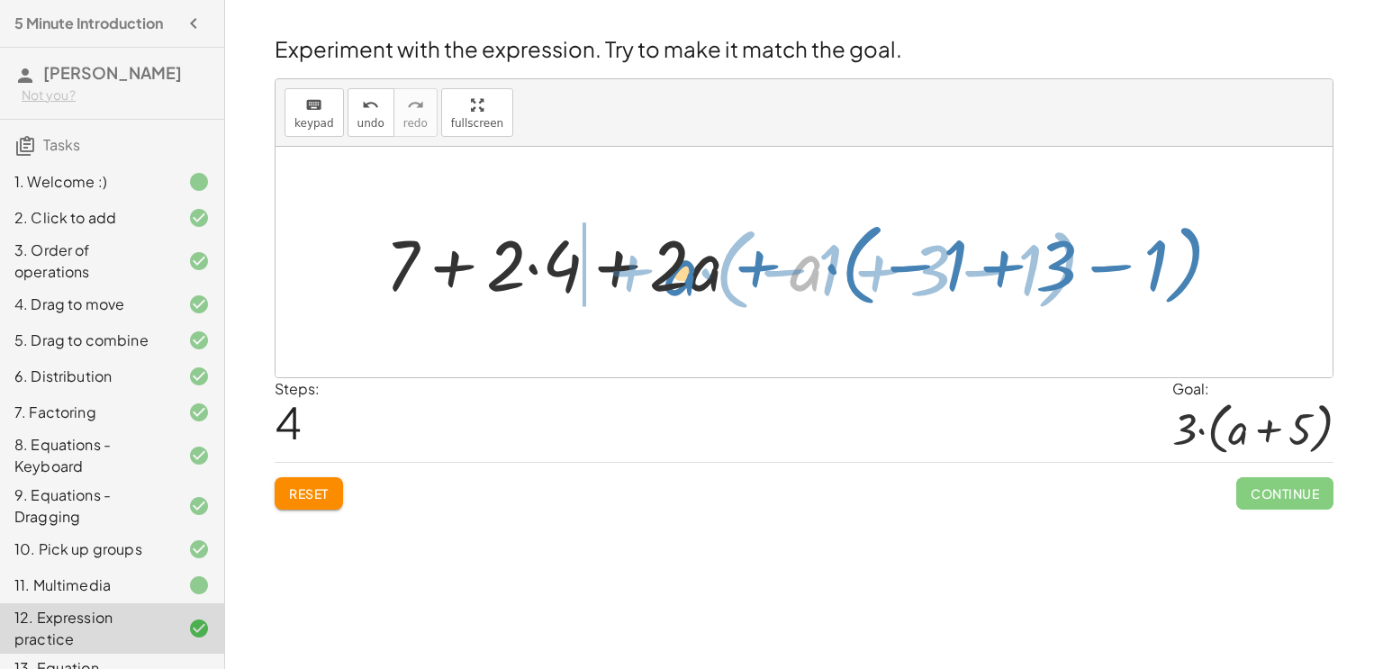
drag, startPoint x: 806, startPoint y: 267, endPoint x: 677, endPoint y: 271, distance: 128.9
click at [677, 271] on div at bounding box center [810, 263] width 869 height 100
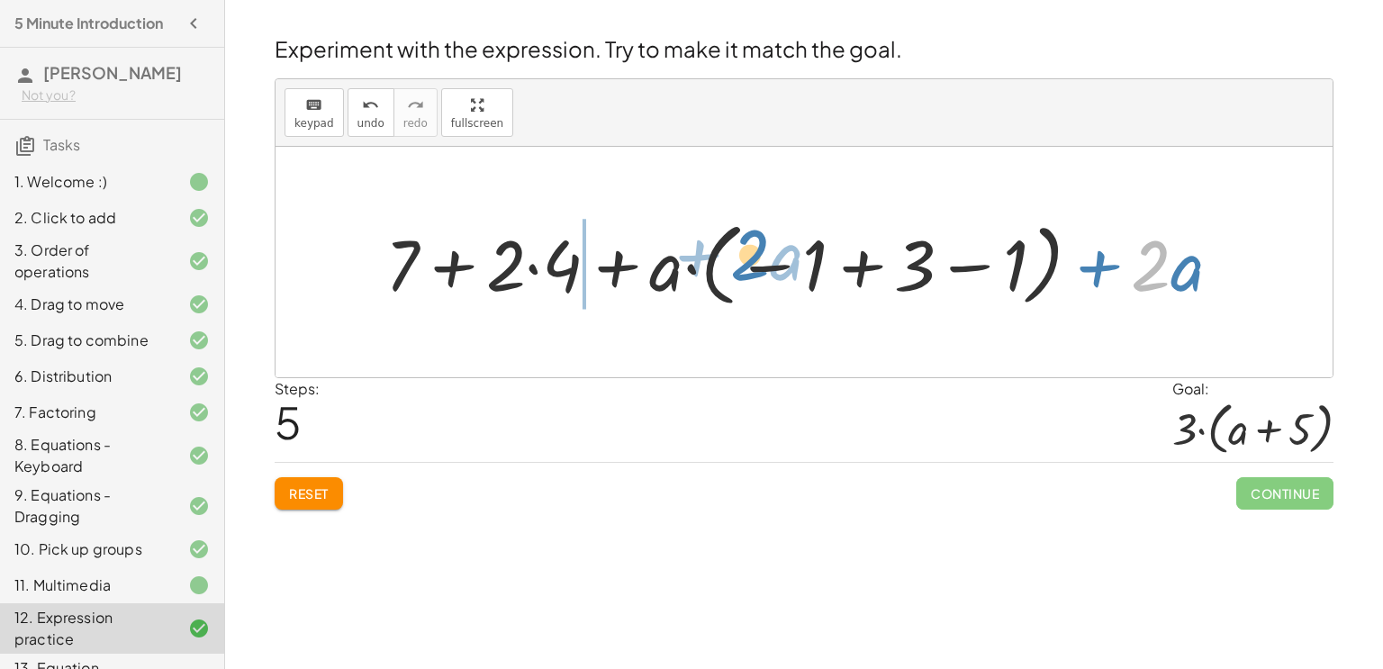
drag, startPoint x: 1162, startPoint y: 270, endPoint x: 760, endPoint y: 258, distance: 401.8
click at [760, 258] on div at bounding box center [810, 263] width 869 height 100
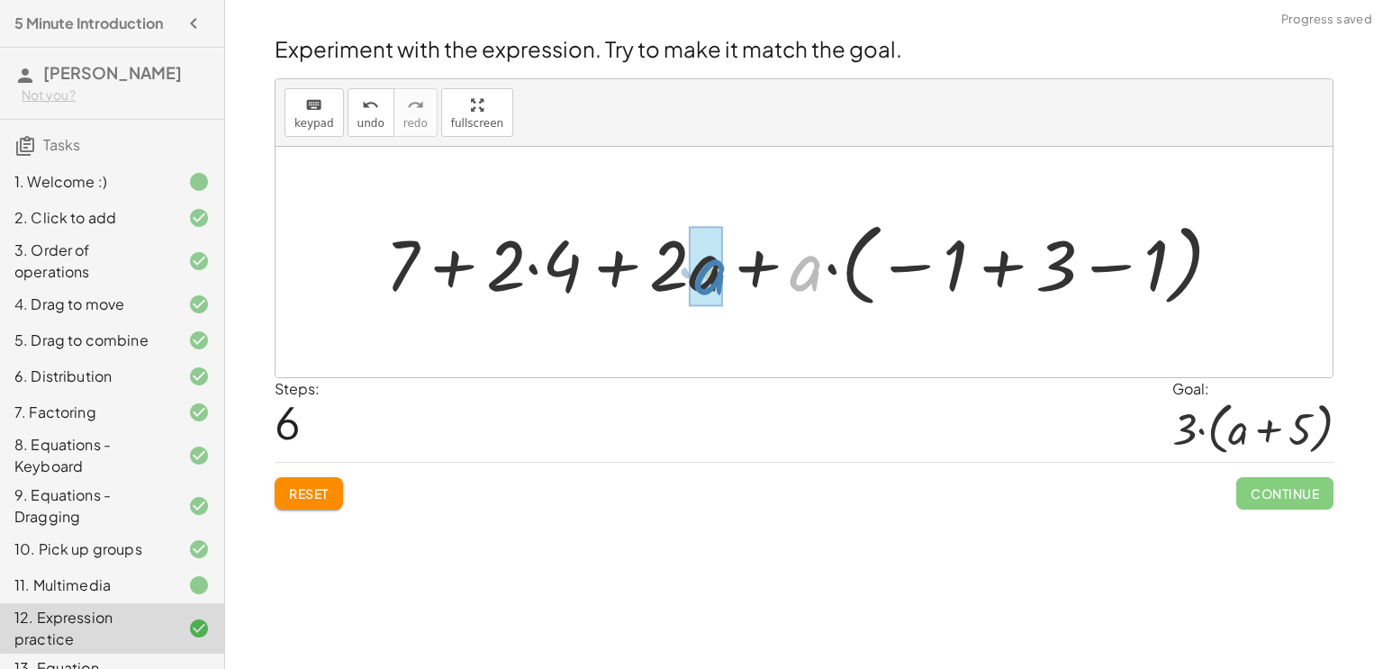
drag, startPoint x: 802, startPoint y: 269, endPoint x: 705, endPoint y: 273, distance: 97.3
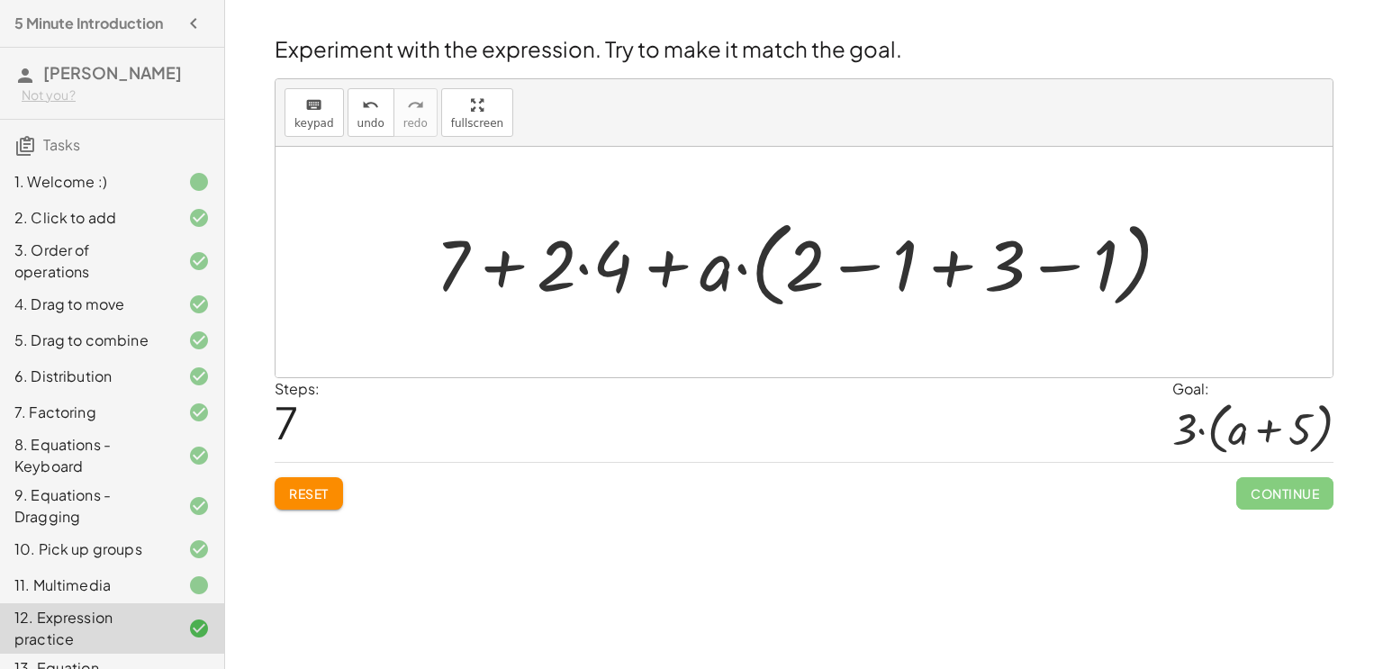
click at [507, 285] on div at bounding box center [811, 263] width 768 height 104
click at [585, 273] on div at bounding box center [811, 263] width 768 height 104
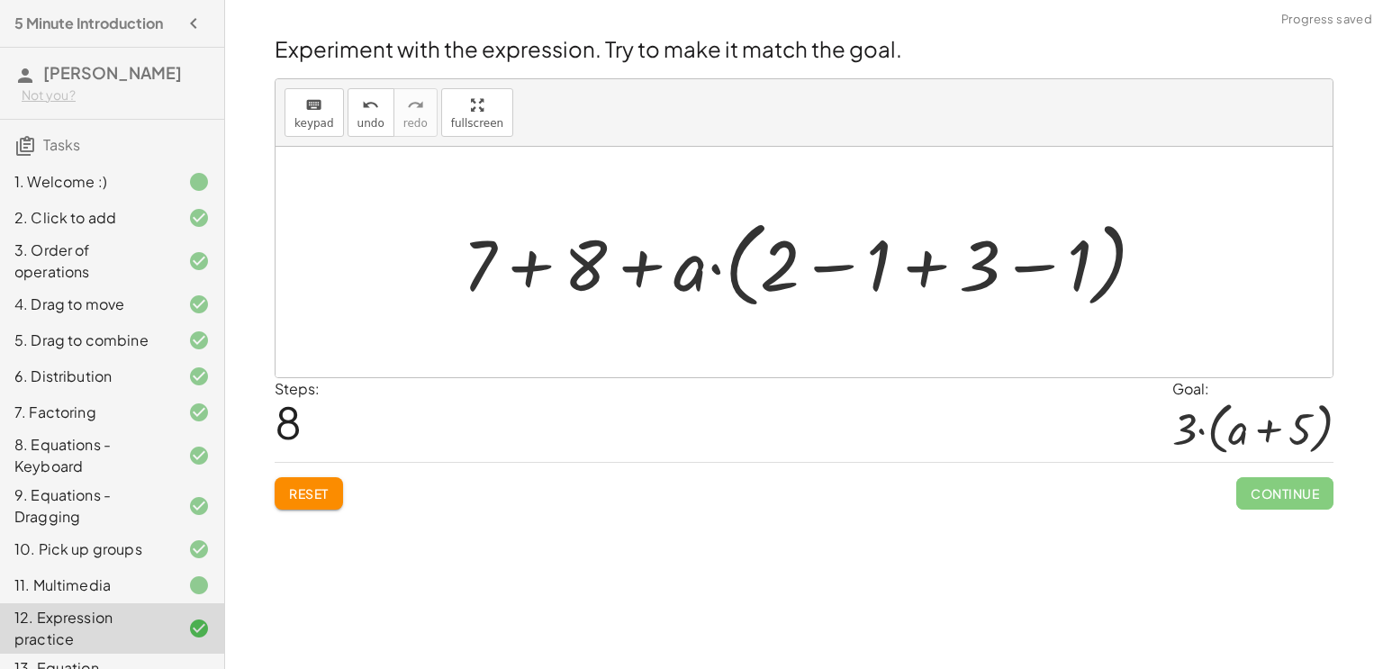
click at [529, 270] on div at bounding box center [811, 263] width 715 height 104
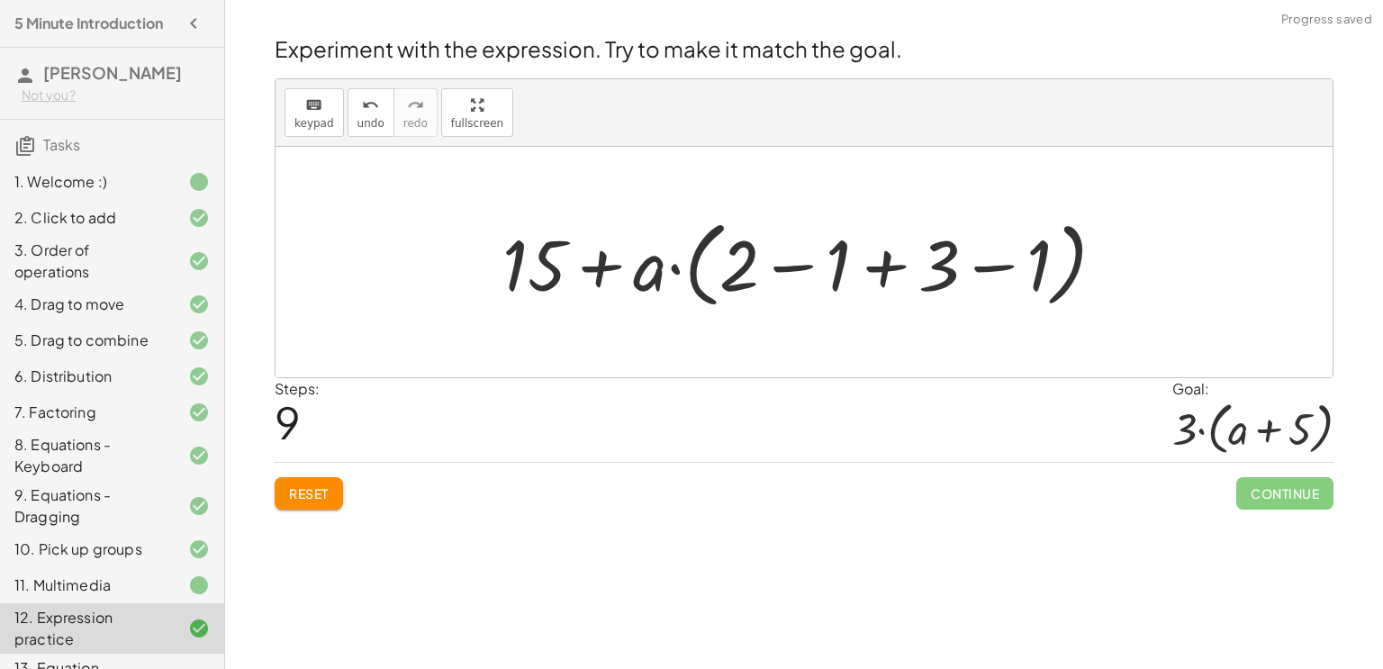
click at [791, 270] on div at bounding box center [810, 263] width 635 height 104
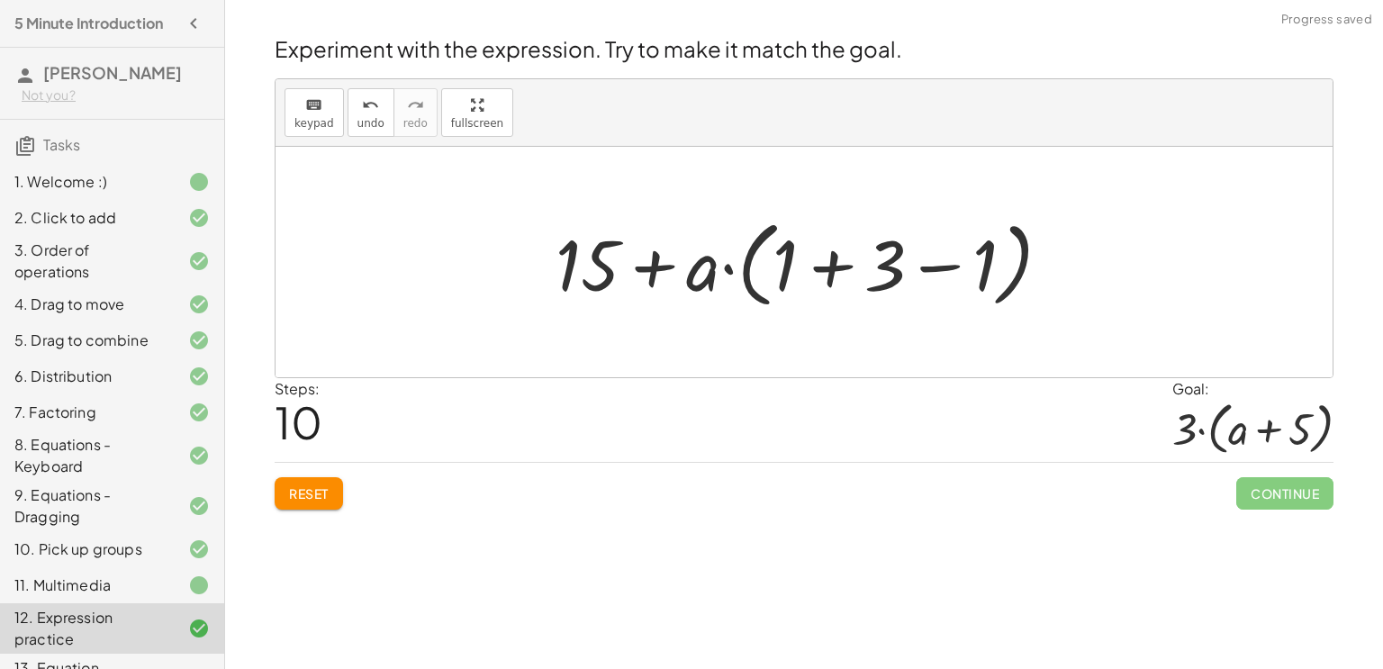
click at [833, 269] on div at bounding box center [811, 263] width 528 height 104
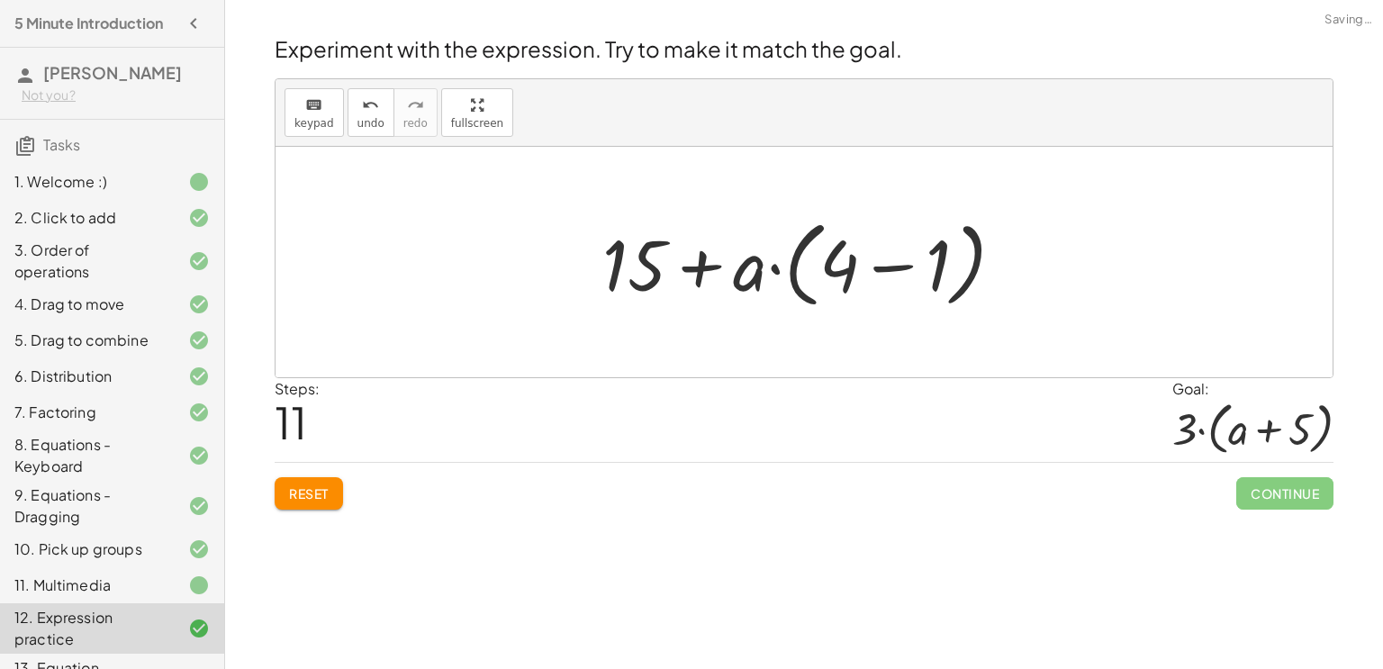
click at [868, 270] on div at bounding box center [810, 263] width 434 height 104
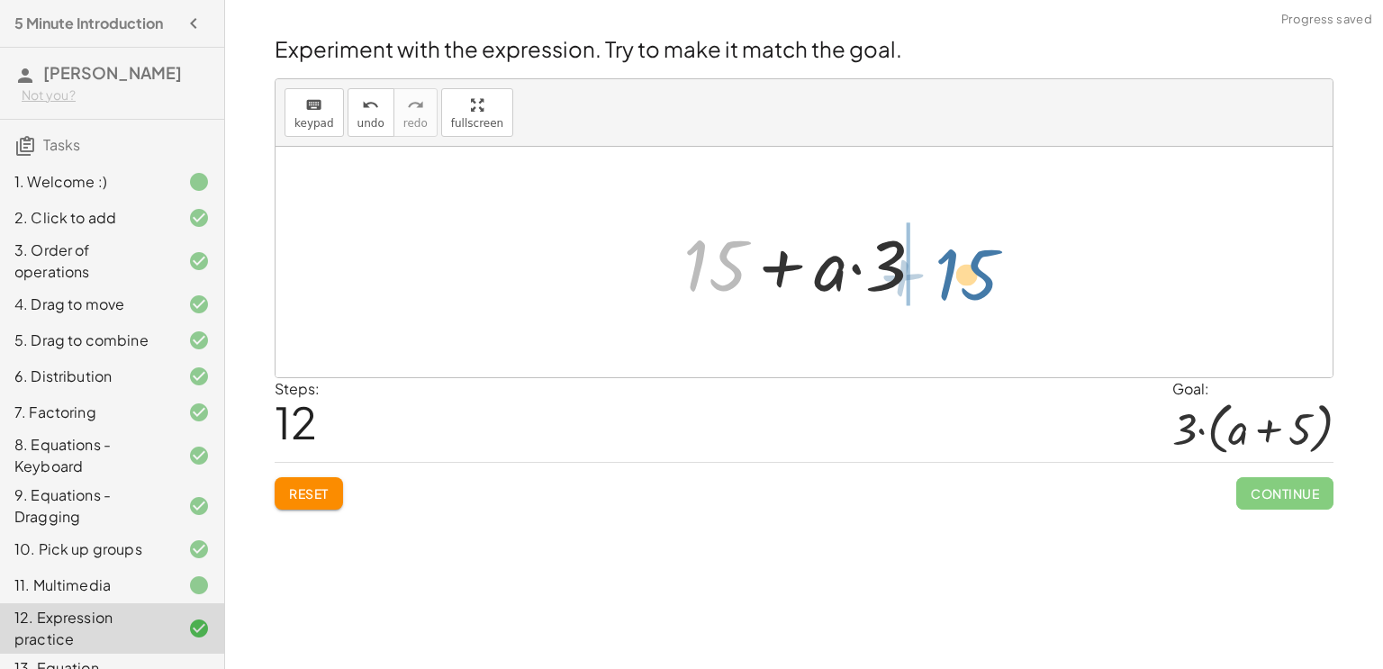
drag, startPoint x: 693, startPoint y: 260, endPoint x: 946, endPoint y: 267, distance: 252.2
click at [946, 267] on div at bounding box center [810, 262] width 272 height 93
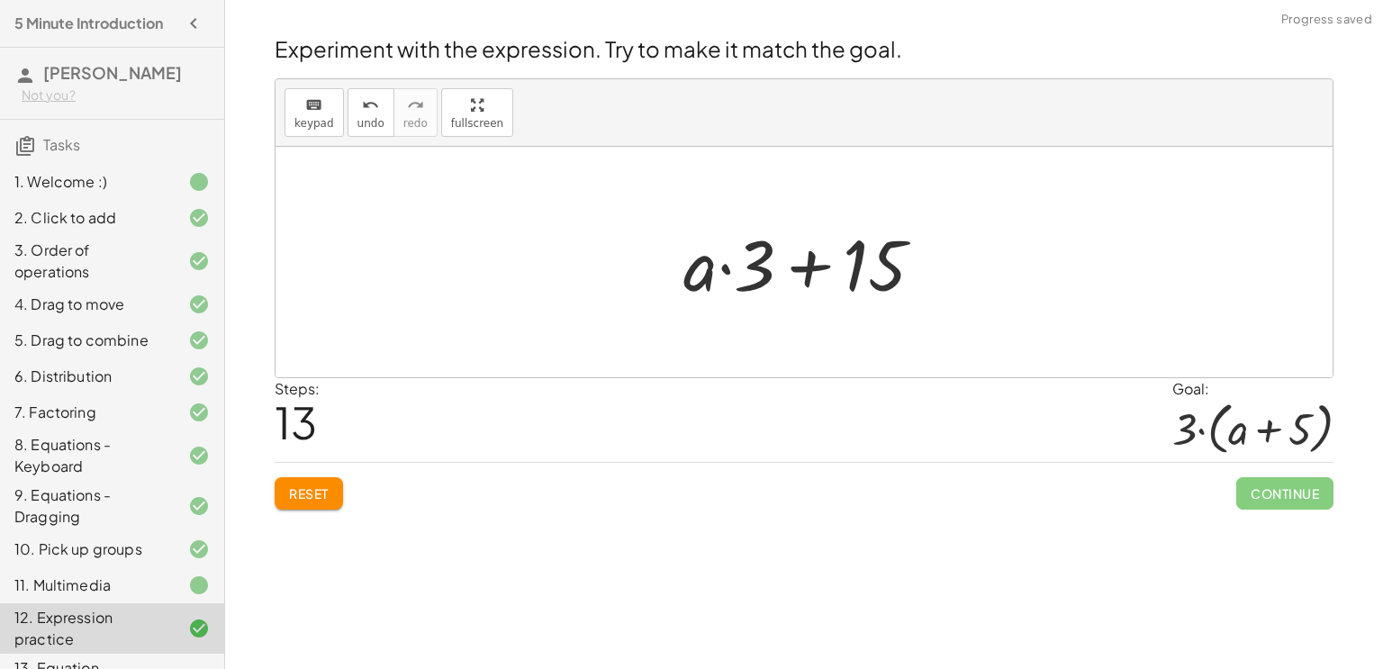
click at [724, 263] on div at bounding box center [810, 262] width 272 height 93
click at [810, 270] on div at bounding box center [810, 262] width 272 height 93
drag, startPoint x: 760, startPoint y: 270, endPoint x: 929, endPoint y: 271, distance: 169.3
click at [929, 271] on div at bounding box center [810, 262] width 272 height 93
click at [856, 268] on div at bounding box center [810, 262] width 272 height 93
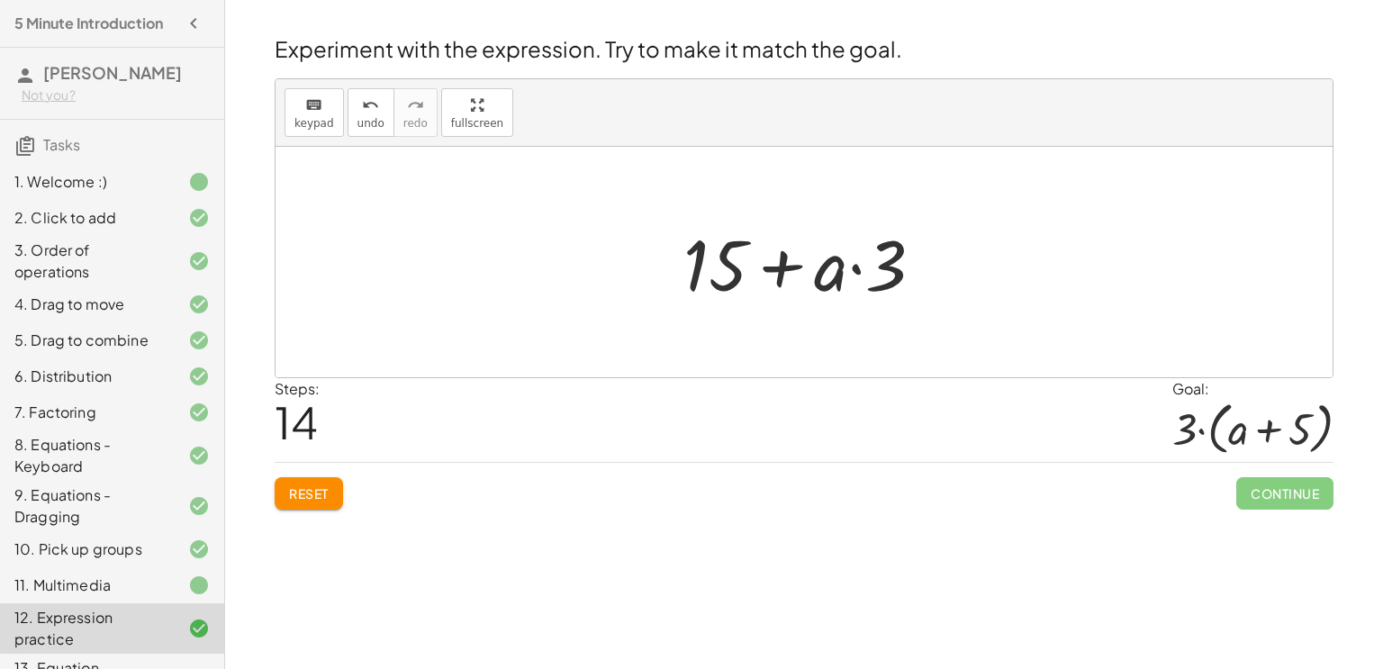
click at [333, 481] on button "Reset" at bounding box center [309, 493] width 68 height 32
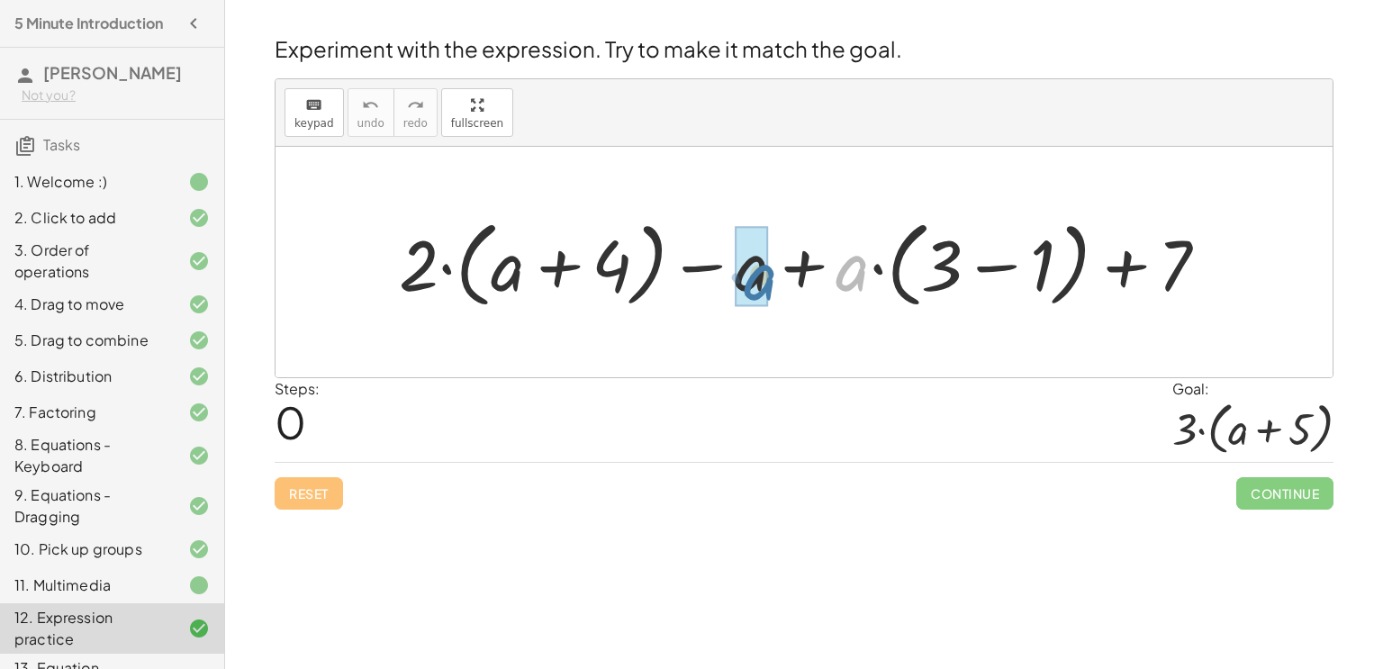
drag, startPoint x: 840, startPoint y: 275, endPoint x: 747, endPoint y: 281, distance: 93.9
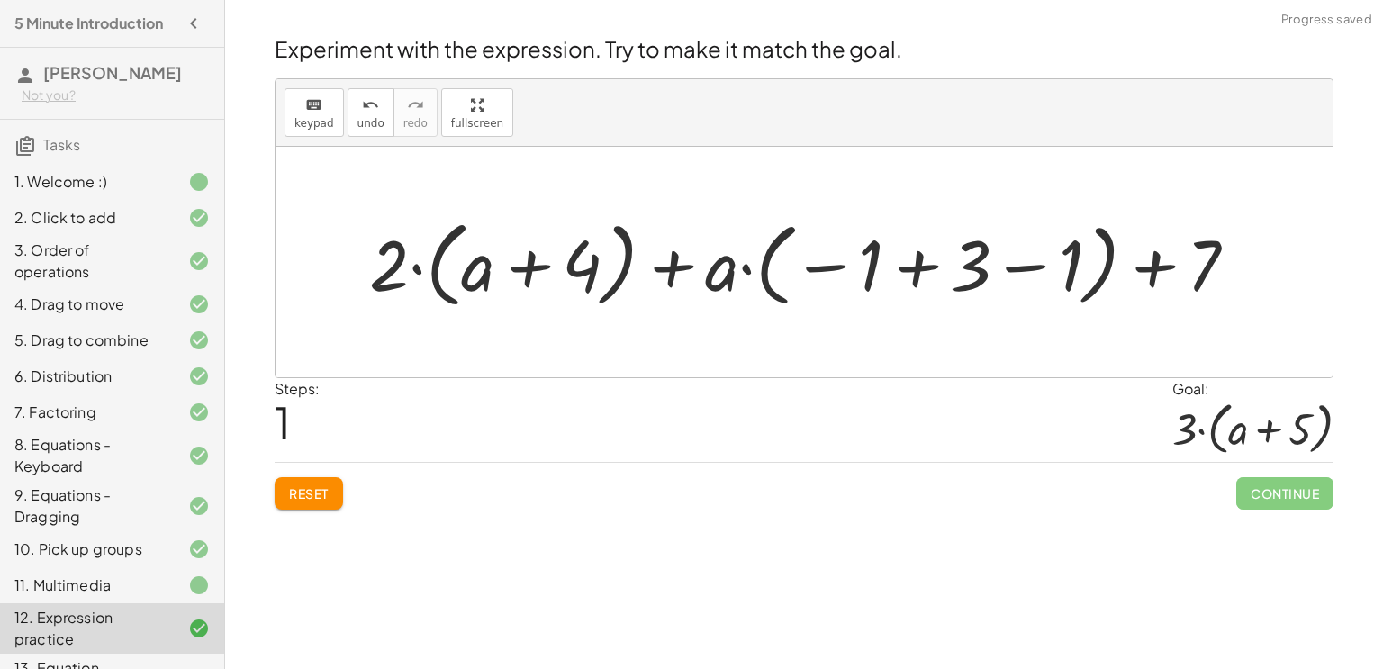
click at [915, 270] on div at bounding box center [810, 263] width 901 height 104
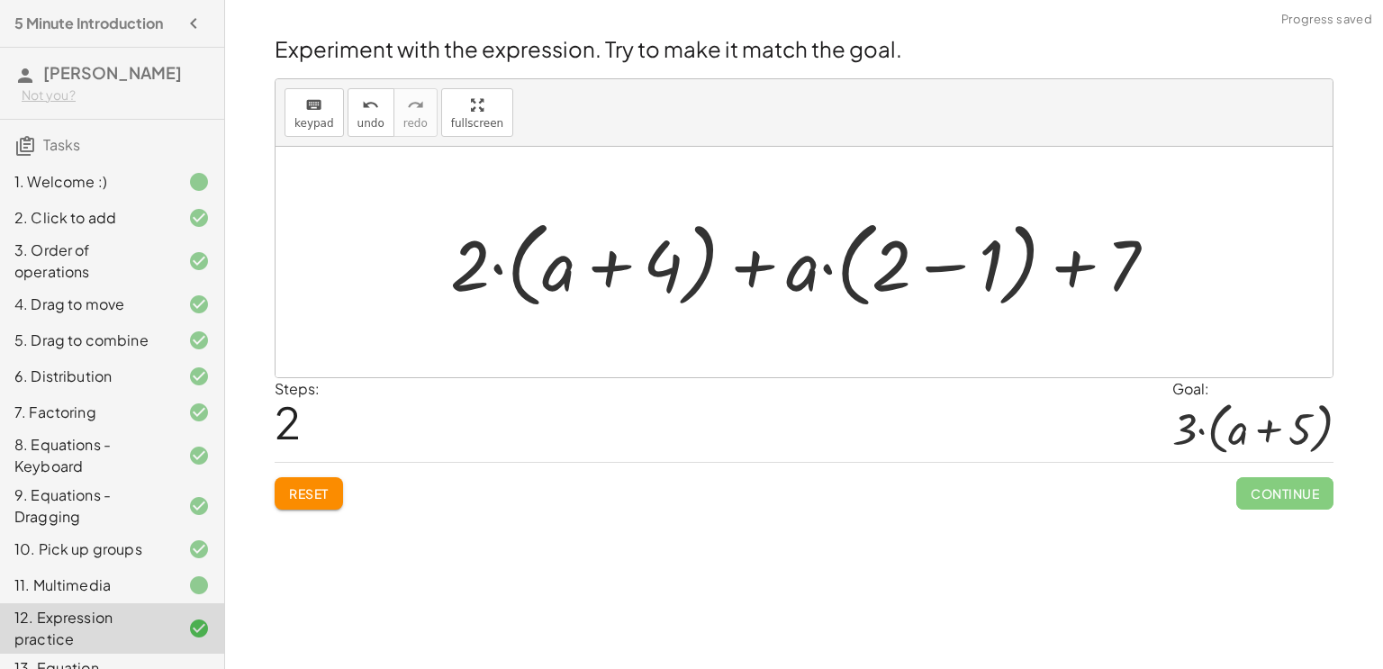
click at [928, 267] on div at bounding box center [810, 263] width 739 height 104
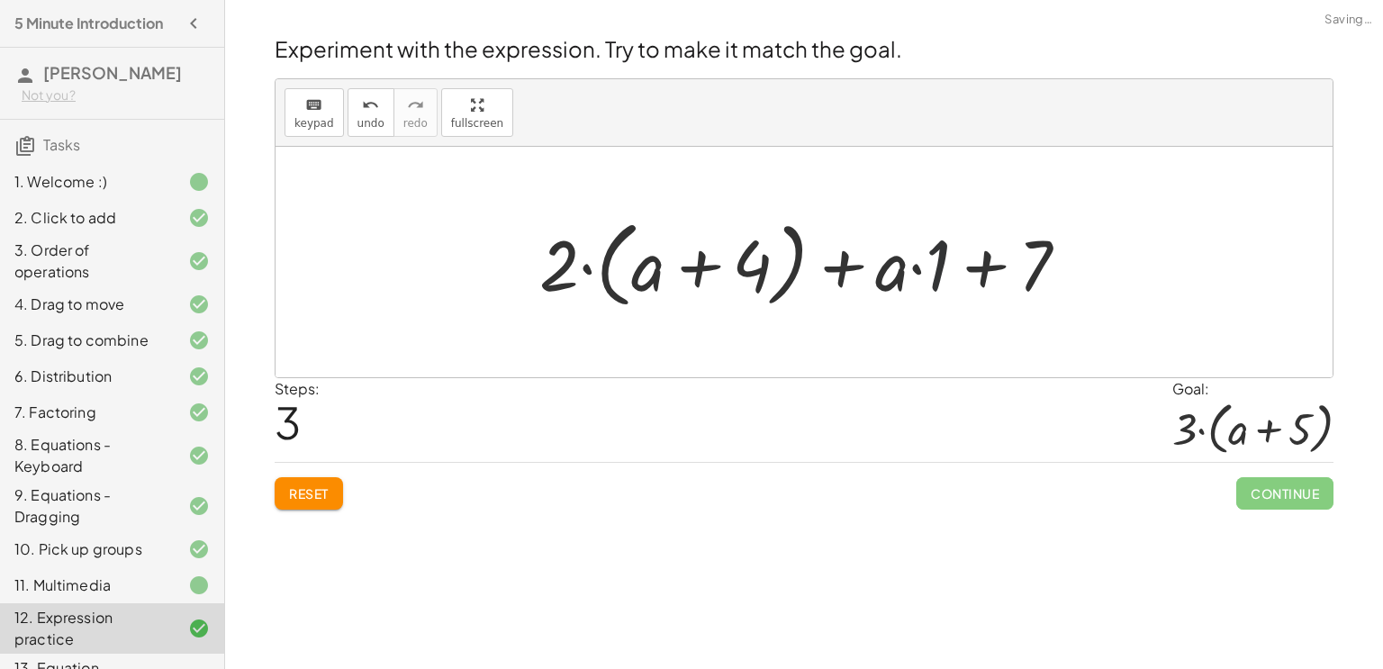
click at [934, 273] on div at bounding box center [811, 263] width 562 height 104
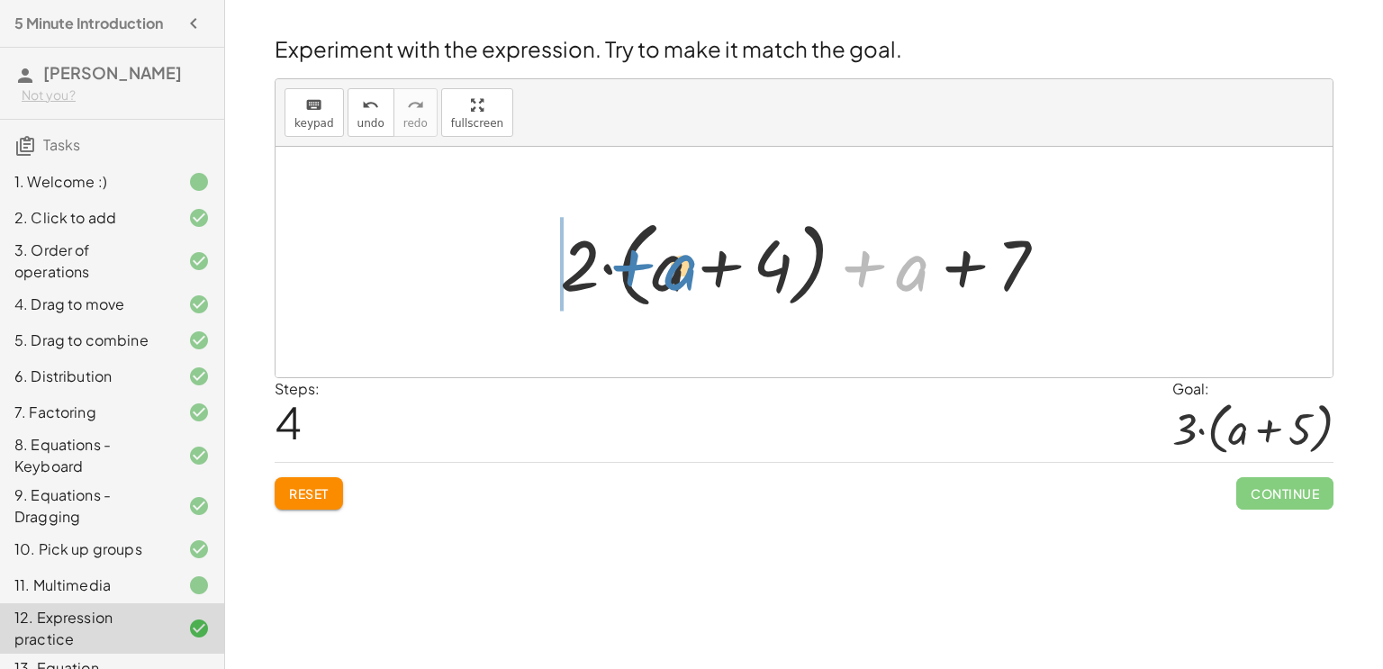
drag, startPoint x: 914, startPoint y: 276, endPoint x: 681, endPoint y: 276, distance: 233.2
click at [681, 276] on div at bounding box center [811, 263] width 520 height 104
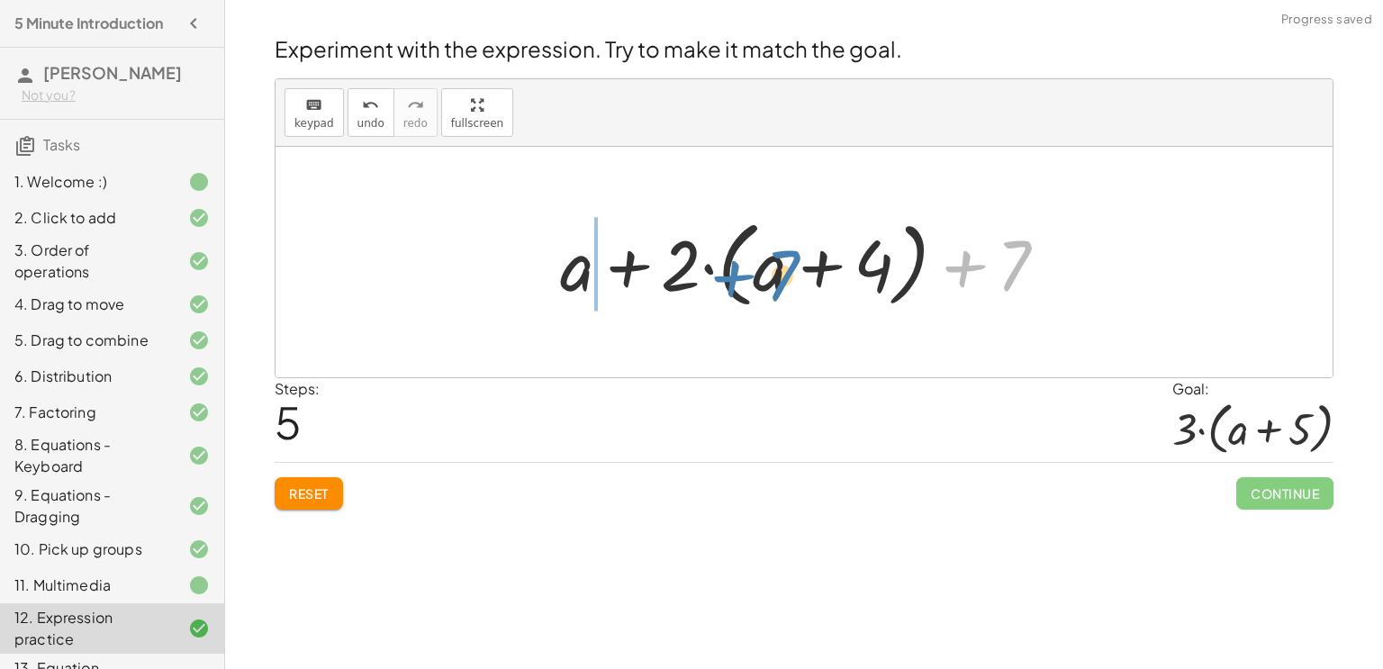
drag, startPoint x: 976, startPoint y: 274, endPoint x: 617, endPoint y: 282, distance: 359.4
click at [617, 282] on div at bounding box center [811, 263] width 520 height 104
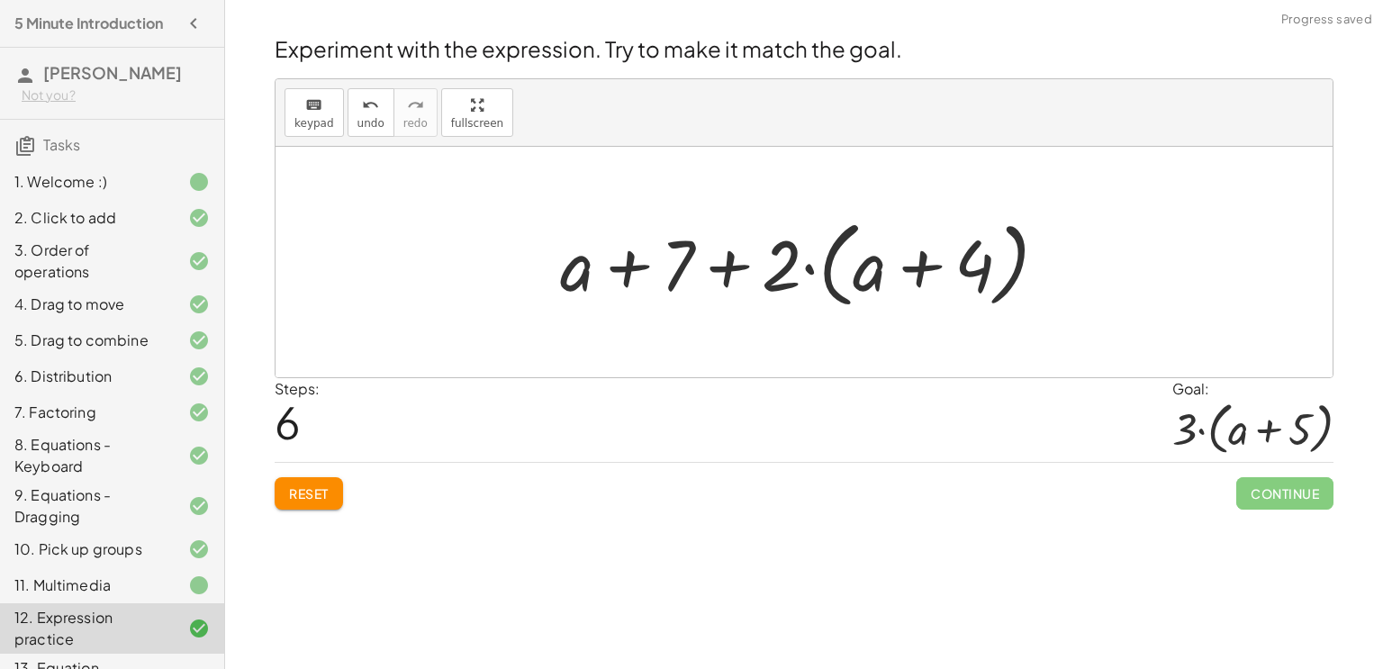
click at [706, 277] on div at bounding box center [811, 263] width 520 height 104
click at [625, 266] on div at bounding box center [811, 263] width 520 height 104
drag, startPoint x: 790, startPoint y: 273, endPoint x: 849, endPoint y: 280, distance: 59.9
click at [849, 280] on div at bounding box center [811, 263] width 520 height 104
drag, startPoint x: 780, startPoint y: 265, endPoint x: 862, endPoint y: 279, distance: 83.2
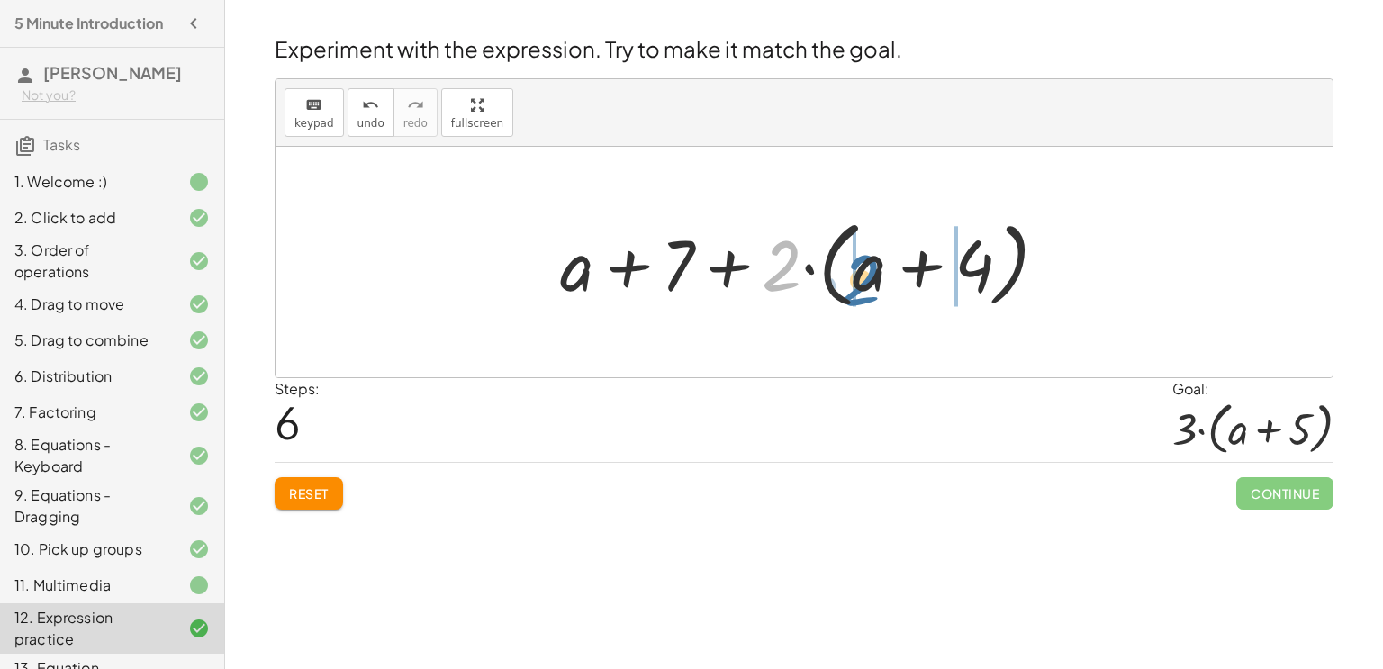
click at [862, 279] on div at bounding box center [811, 263] width 520 height 104
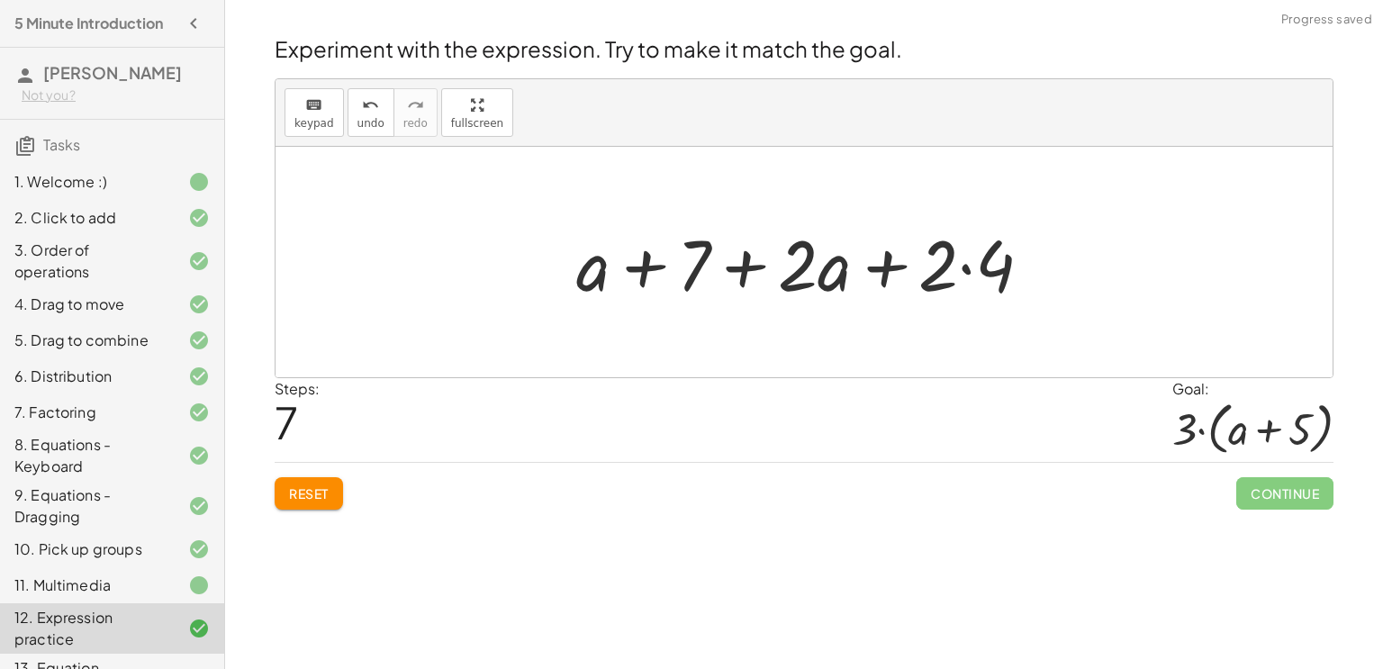
click at [892, 272] on div at bounding box center [811, 262] width 488 height 93
click at [969, 271] on div at bounding box center [811, 262] width 488 height 93
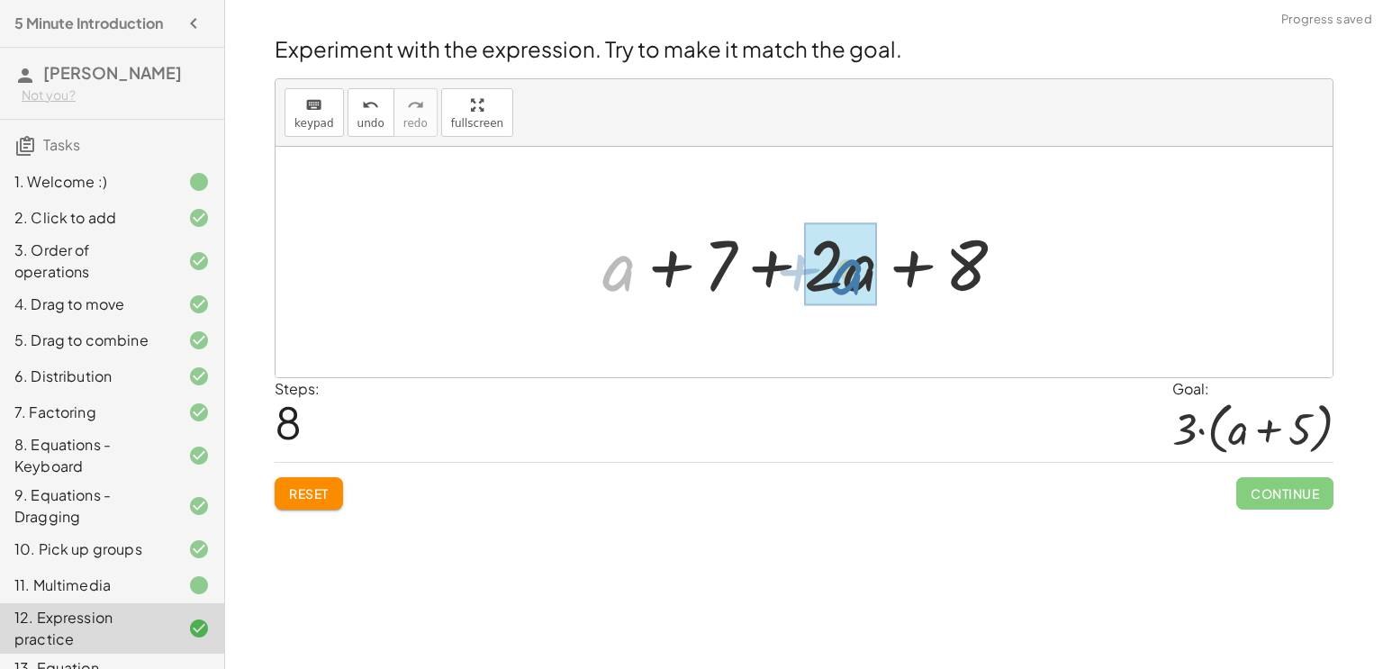
drag, startPoint x: 627, startPoint y: 278, endPoint x: 866, endPoint y: 276, distance: 239.5
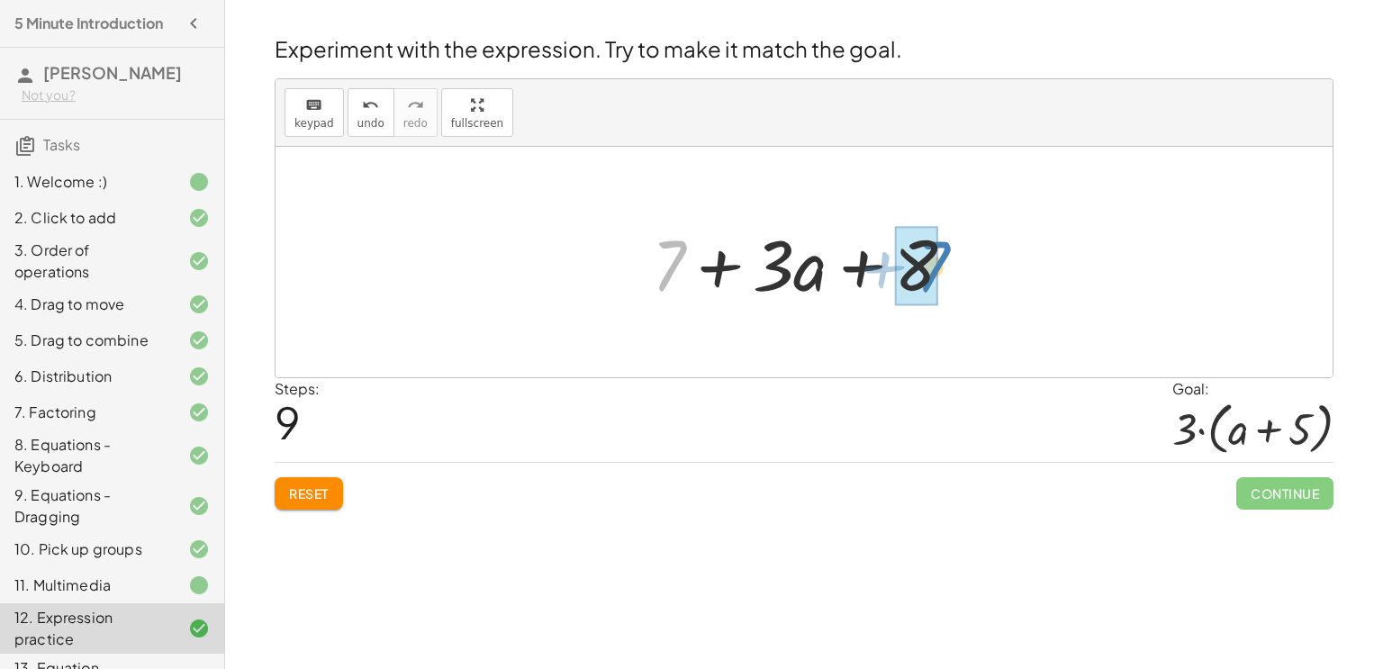
drag, startPoint x: 676, startPoint y: 267, endPoint x: 941, endPoint y: 268, distance: 264.7
click at [941, 268] on div at bounding box center [811, 262] width 336 height 93
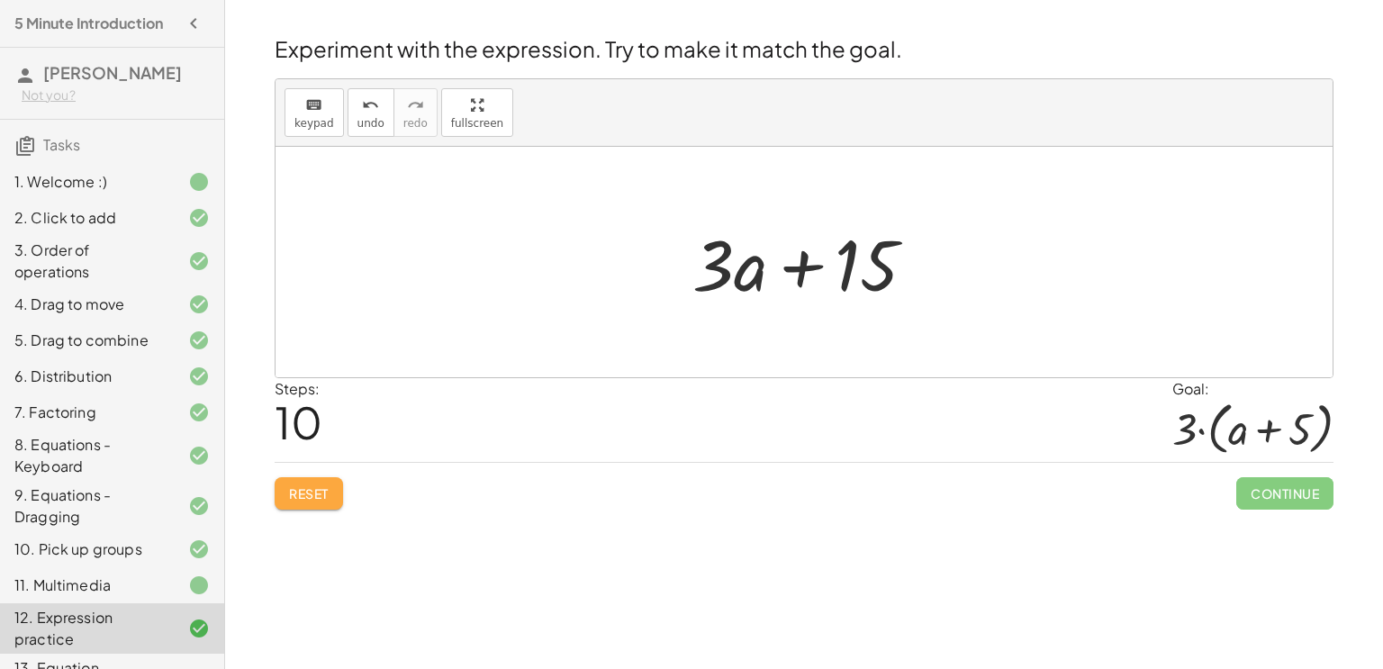
click at [300, 504] on button "Reset" at bounding box center [309, 493] width 68 height 32
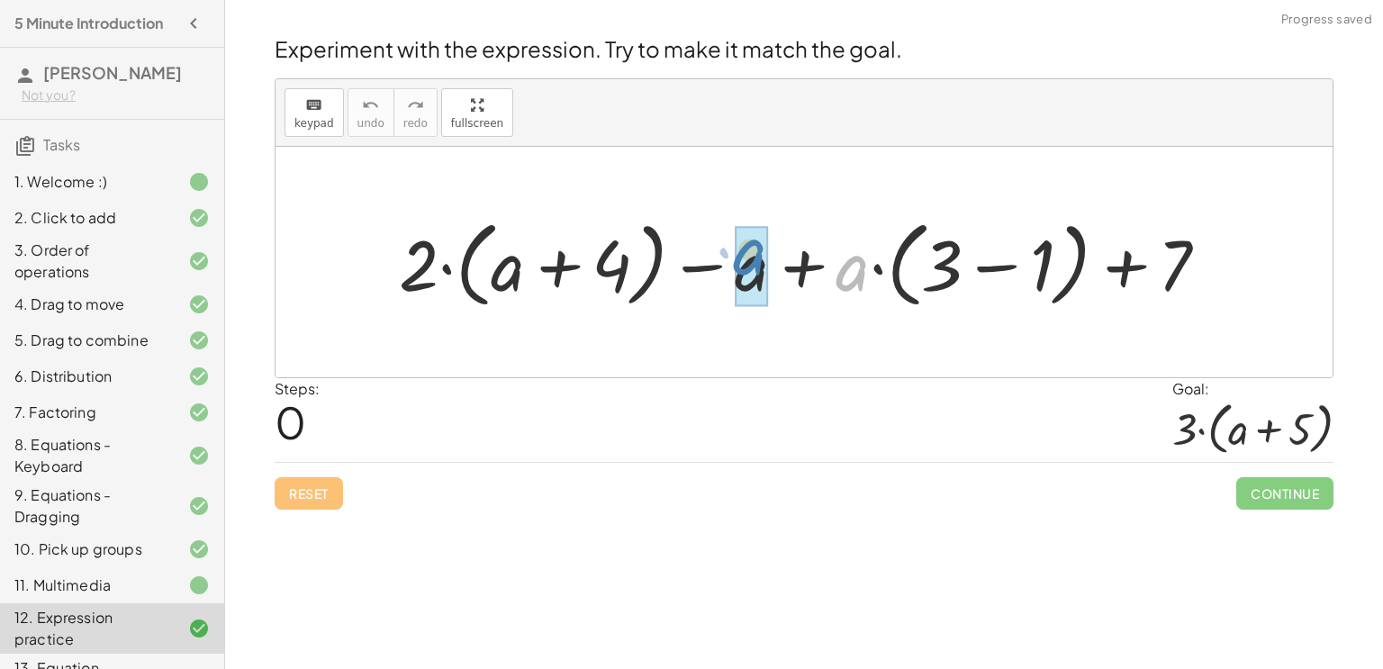
drag, startPoint x: 854, startPoint y: 277, endPoint x: 750, endPoint y: 261, distance: 104.8
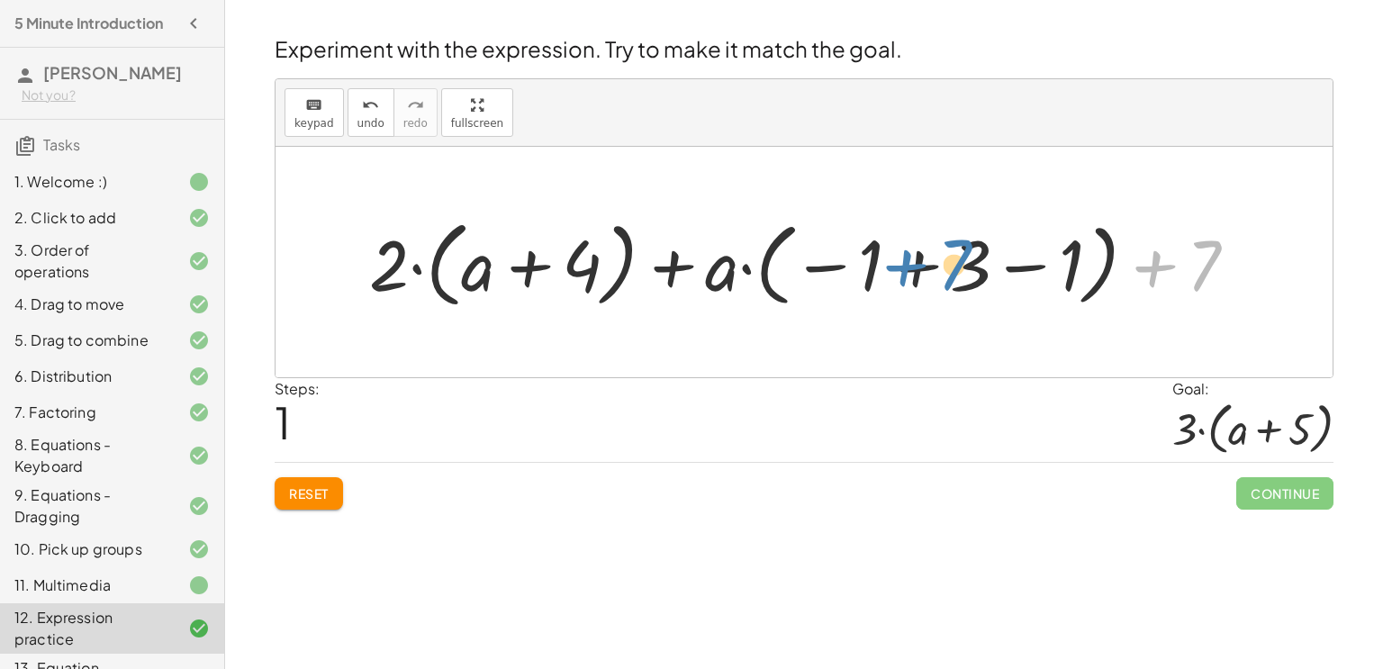
drag, startPoint x: 1202, startPoint y: 281, endPoint x: 947, endPoint y: 280, distance: 254.8
click at [947, 280] on div at bounding box center [810, 263] width 901 height 104
click at [961, 279] on div at bounding box center [810, 263] width 901 height 104
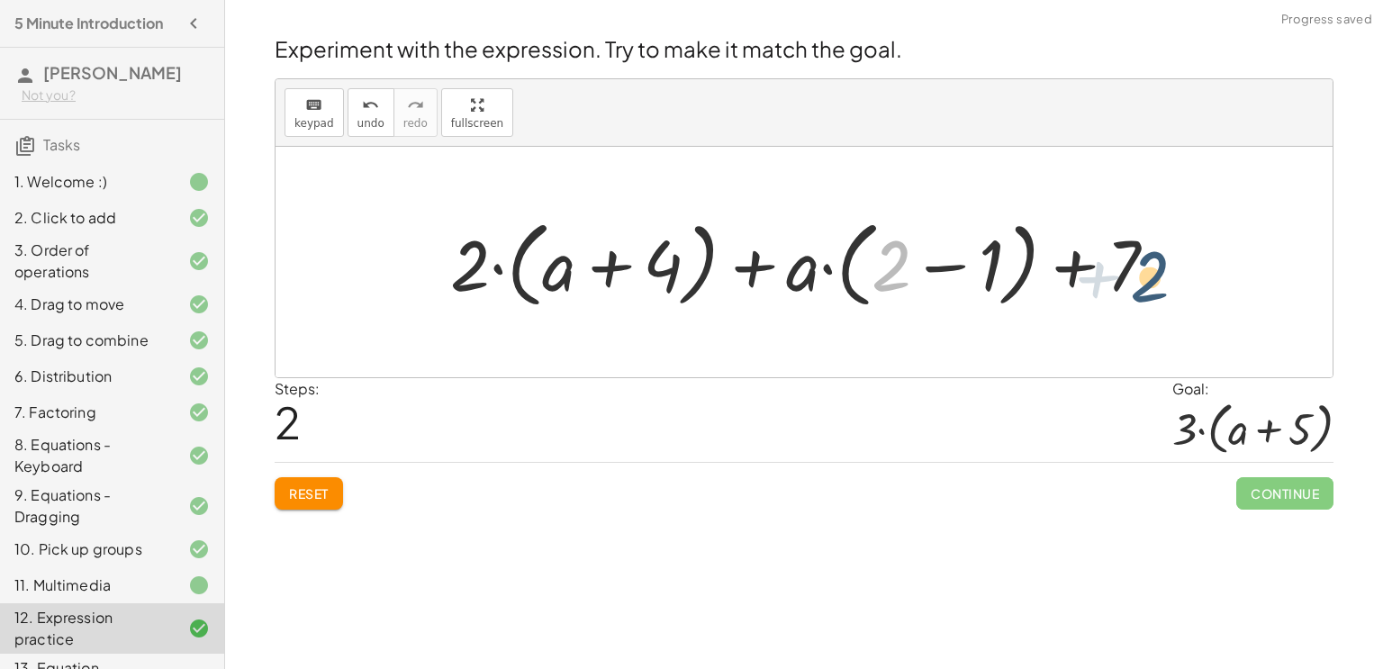
drag, startPoint x: 884, startPoint y: 271, endPoint x: 1149, endPoint y: 282, distance: 265.0
click at [1149, 282] on div at bounding box center [810, 263] width 739 height 104
drag, startPoint x: 891, startPoint y: 259, endPoint x: 1126, endPoint y: 258, distance: 235.0
click at [1126, 258] on div at bounding box center [810, 263] width 739 height 104
drag, startPoint x: 933, startPoint y: 264, endPoint x: 1101, endPoint y: 273, distance: 168.6
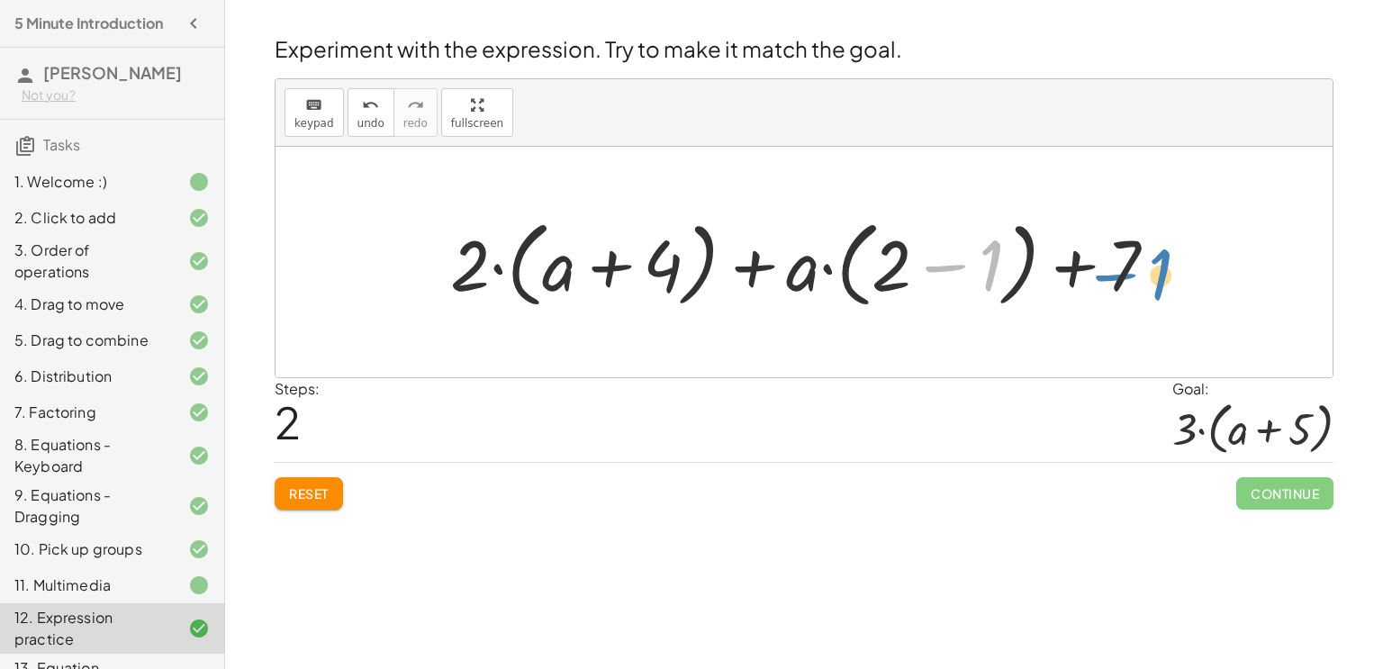
click at [1101, 273] on div at bounding box center [810, 263] width 739 height 104
click at [317, 485] on span "Reset" at bounding box center [309, 493] width 40 height 16
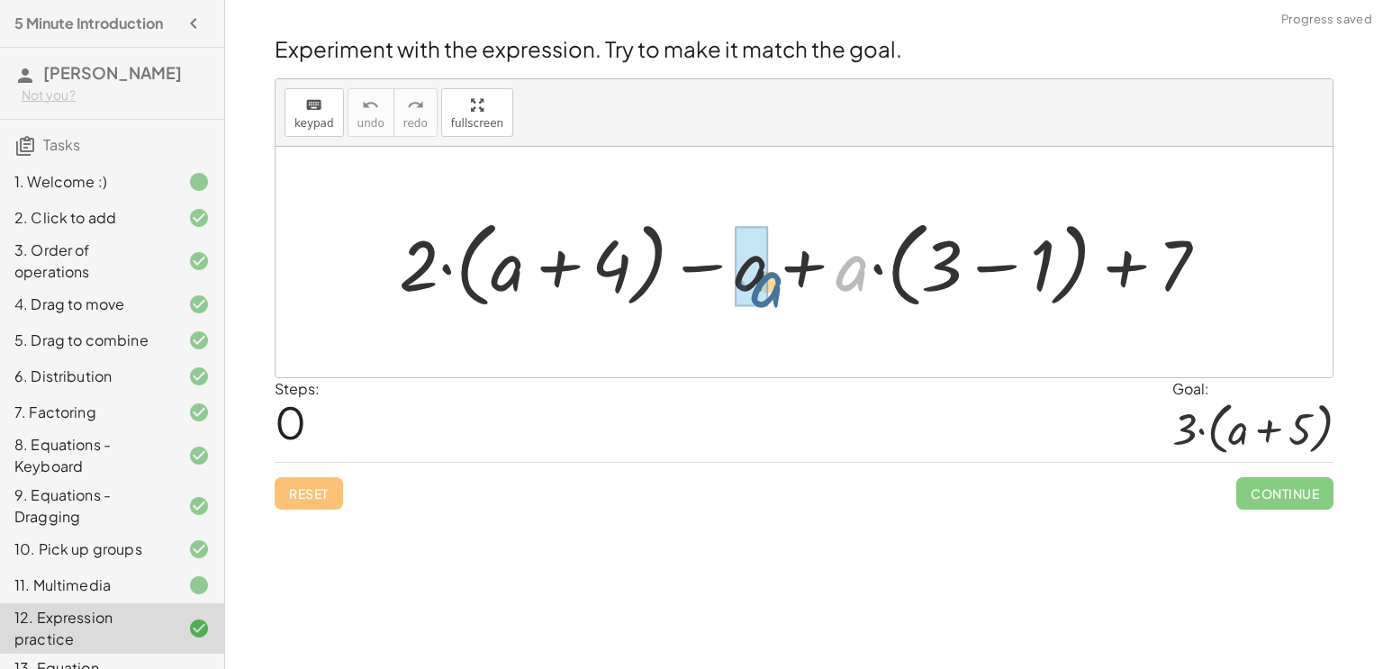
drag, startPoint x: 848, startPoint y: 268, endPoint x: 748, endPoint y: 281, distance: 100.7
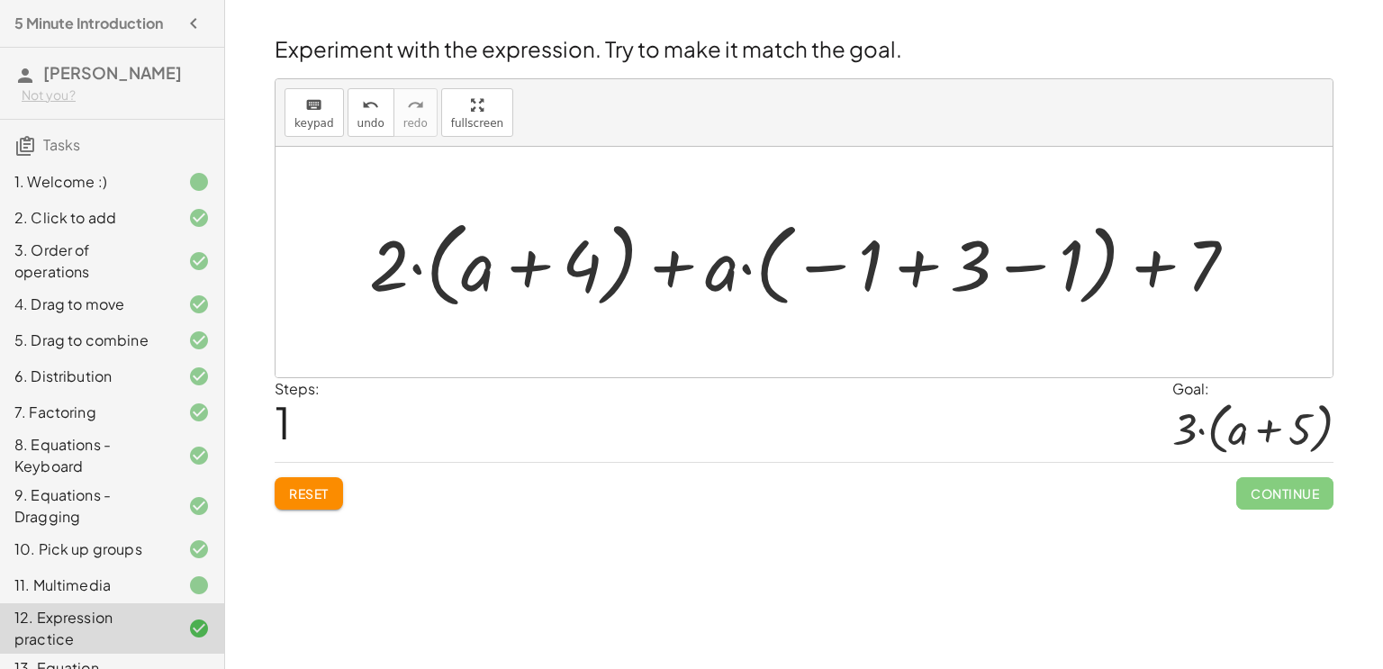
click at [747, 281] on div at bounding box center [810, 263] width 901 height 104
click at [909, 283] on div at bounding box center [810, 263] width 901 height 104
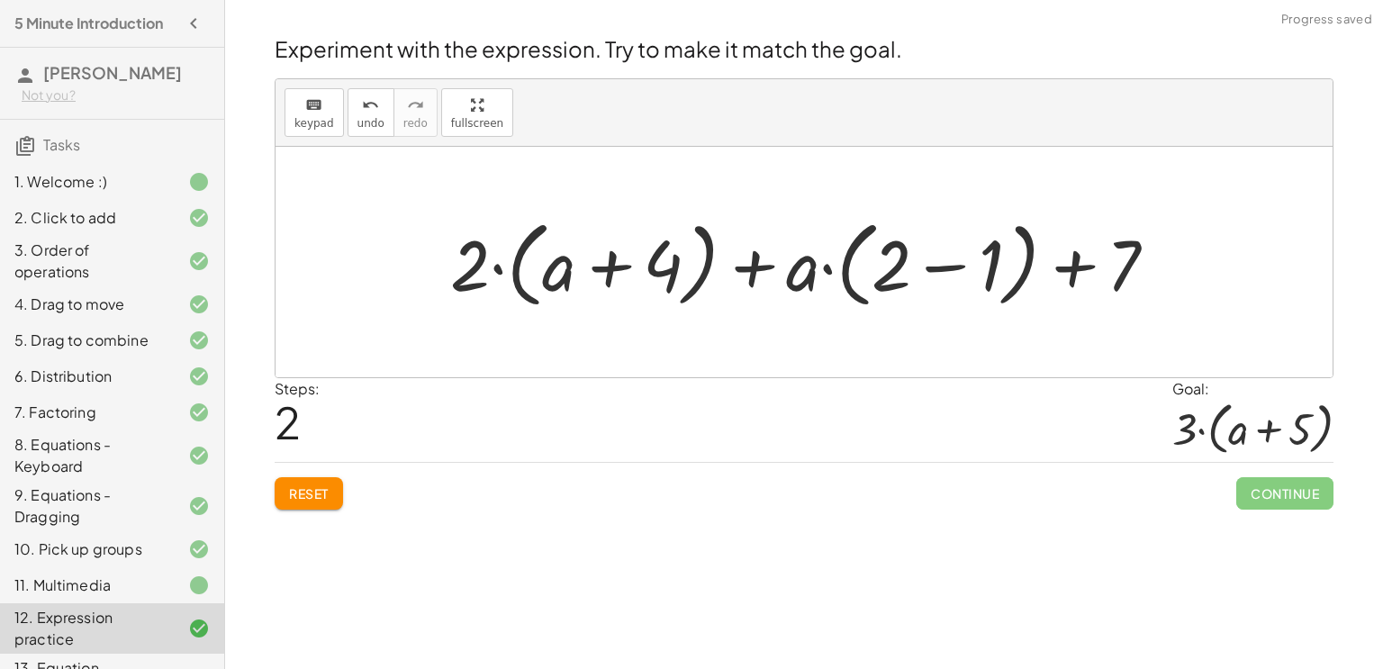
click at [893, 277] on div at bounding box center [810, 263] width 739 height 104
click at [940, 279] on div at bounding box center [810, 263] width 739 height 104
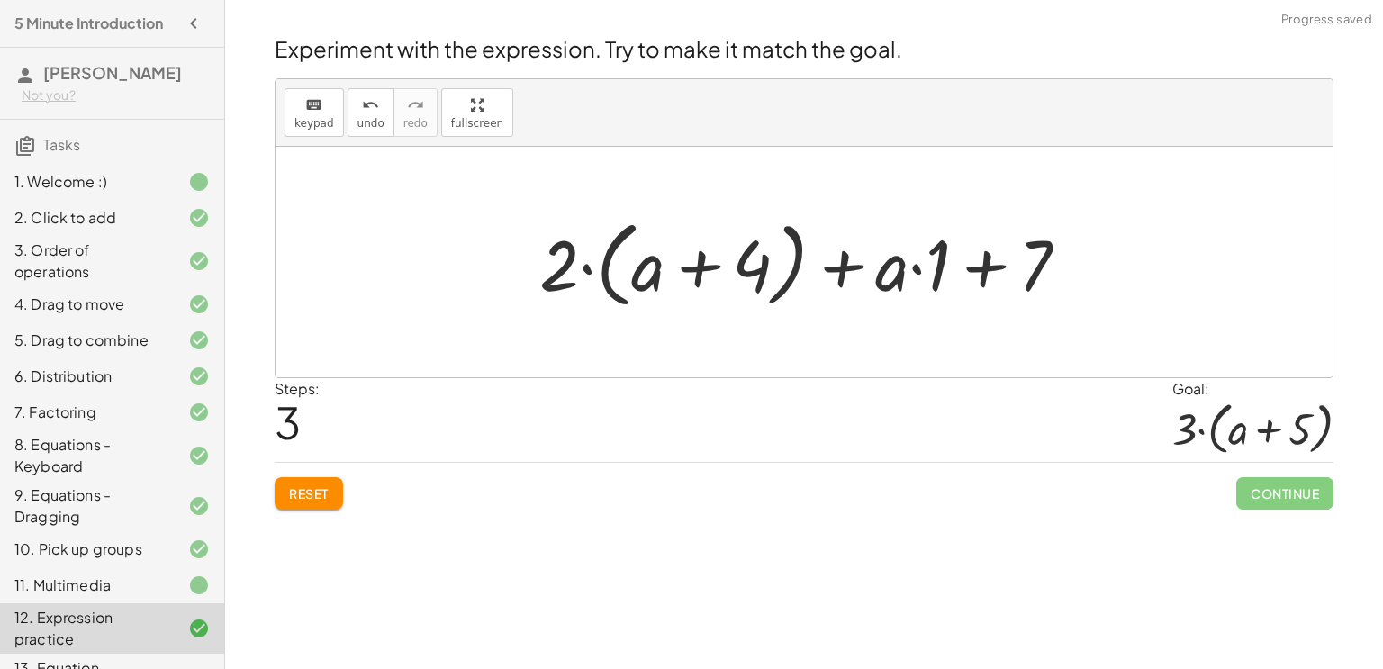
click at [914, 272] on div at bounding box center [811, 263] width 562 height 104
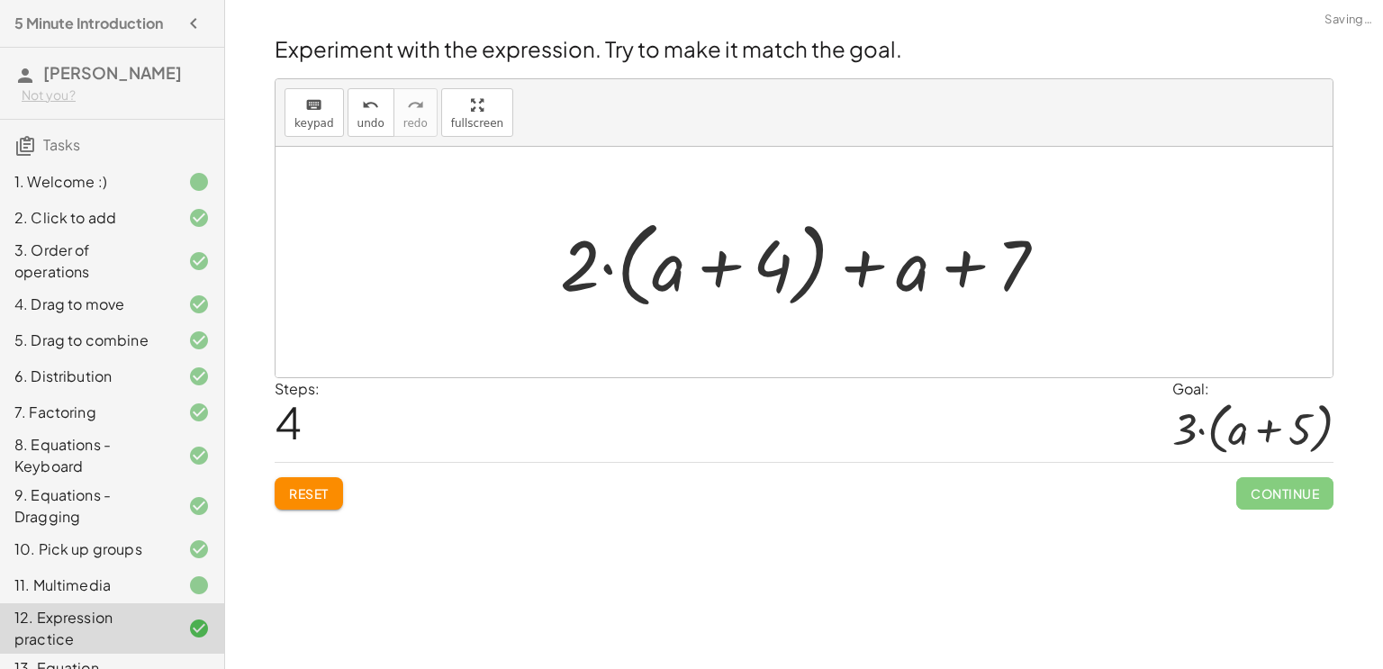
click at [865, 272] on div at bounding box center [811, 263] width 520 height 104
drag, startPoint x: 681, startPoint y: 272, endPoint x: 943, endPoint y: 277, distance: 262.1
click at [943, 277] on div at bounding box center [811, 263] width 520 height 104
drag, startPoint x: 906, startPoint y: 275, endPoint x: 666, endPoint y: 270, distance: 239.6
click at [666, 270] on div at bounding box center [811, 263] width 520 height 104
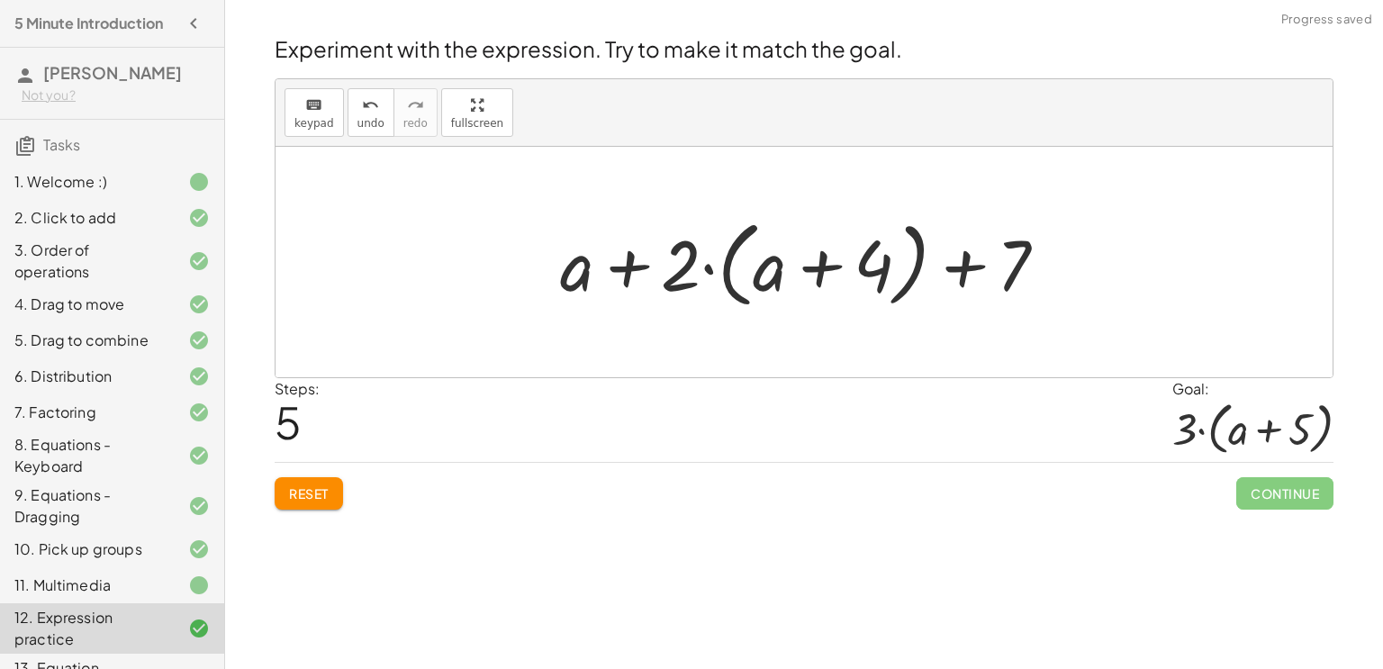
click at [632, 268] on div at bounding box center [811, 263] width 520 height 104
drag, startPoint x: 1004, startPoint y: 256, endPoint x: 611, endPoint y: 296, distance: 394.7
click at [611, 296] on div at bounding box center [811, 263] width 520 height 104
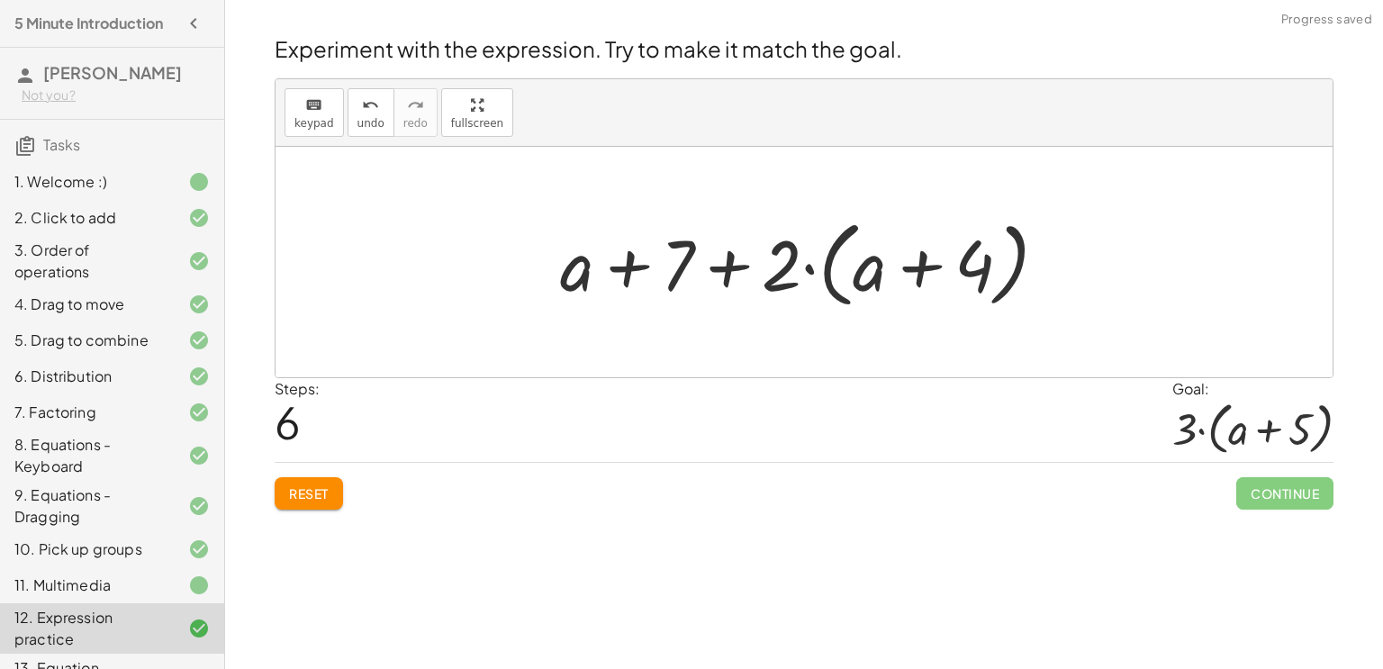
click at [692, 267] on div at bounding box center [811, 263] width 520 height 104
click at [737, 279] on div at bounding box center [811, 263] width 520 height 104
drag, startPoint x: 766, startPoint y: 267, endPoint x: 837, endPoint y: 278, distance: 71.2
click at [837, 278] on div at bounding box center [811, 263] width 520 height 104
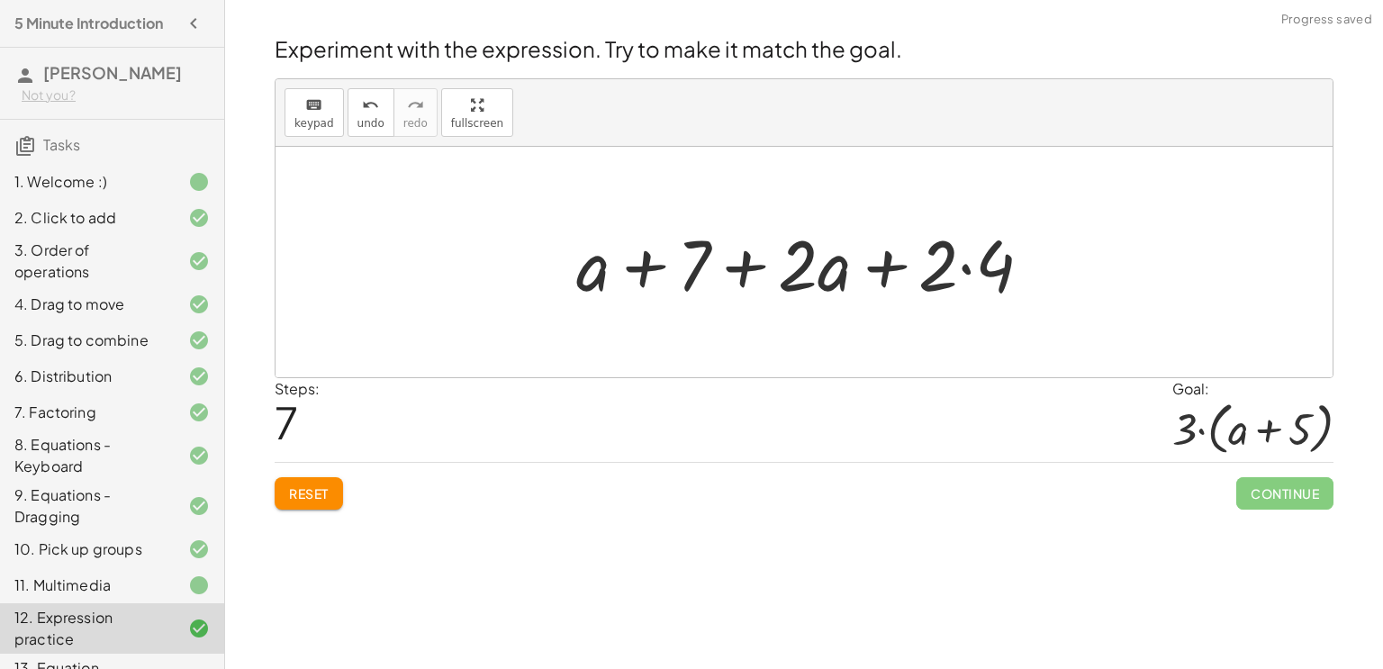
click at [837, 278] on div at bounding box center [811, 262] width 488 height 93
click at [957, 265] on div at bounding box center [811, 262] width 488 height 93
click at [962, 265] on div at bounding box center [811, 262] width 488 height 93
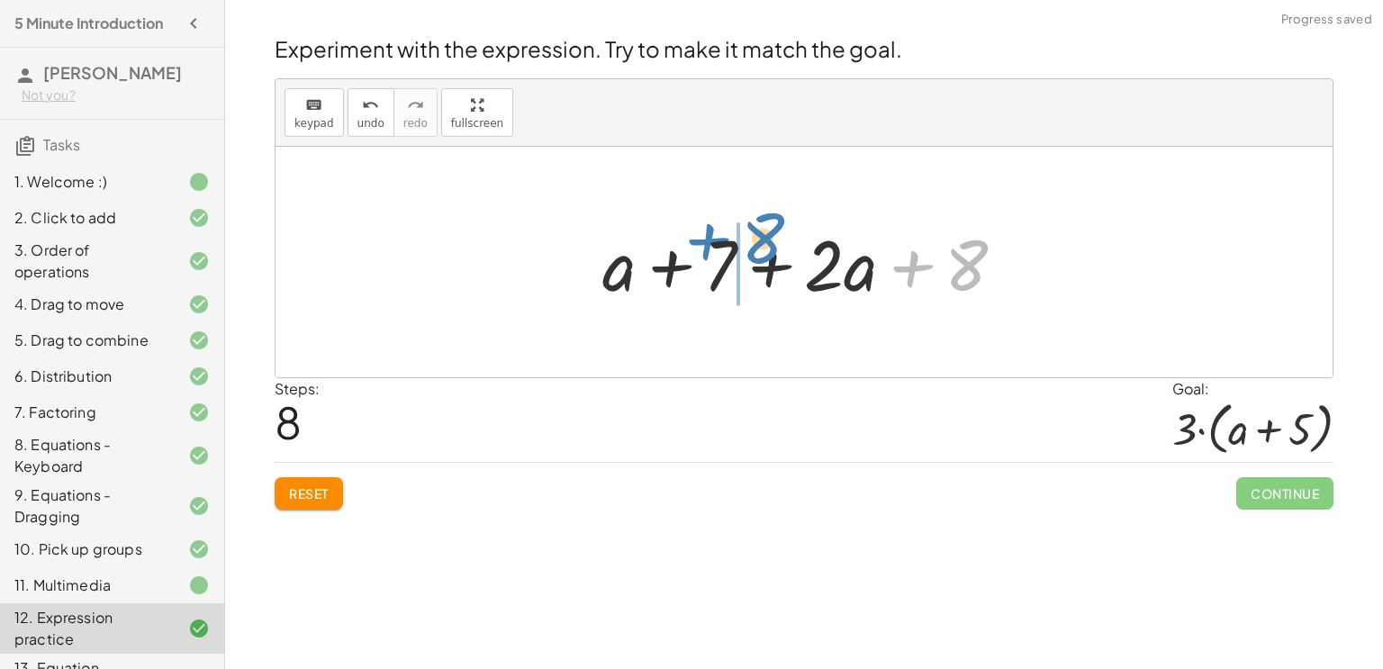
drag, startPoint x: 962, startPoint y: 265, endPoint x: 757, endPoint y: 238, distance: 206.2
click at [757, 238] on div at bounding box center [810, 262] width 435 height 93
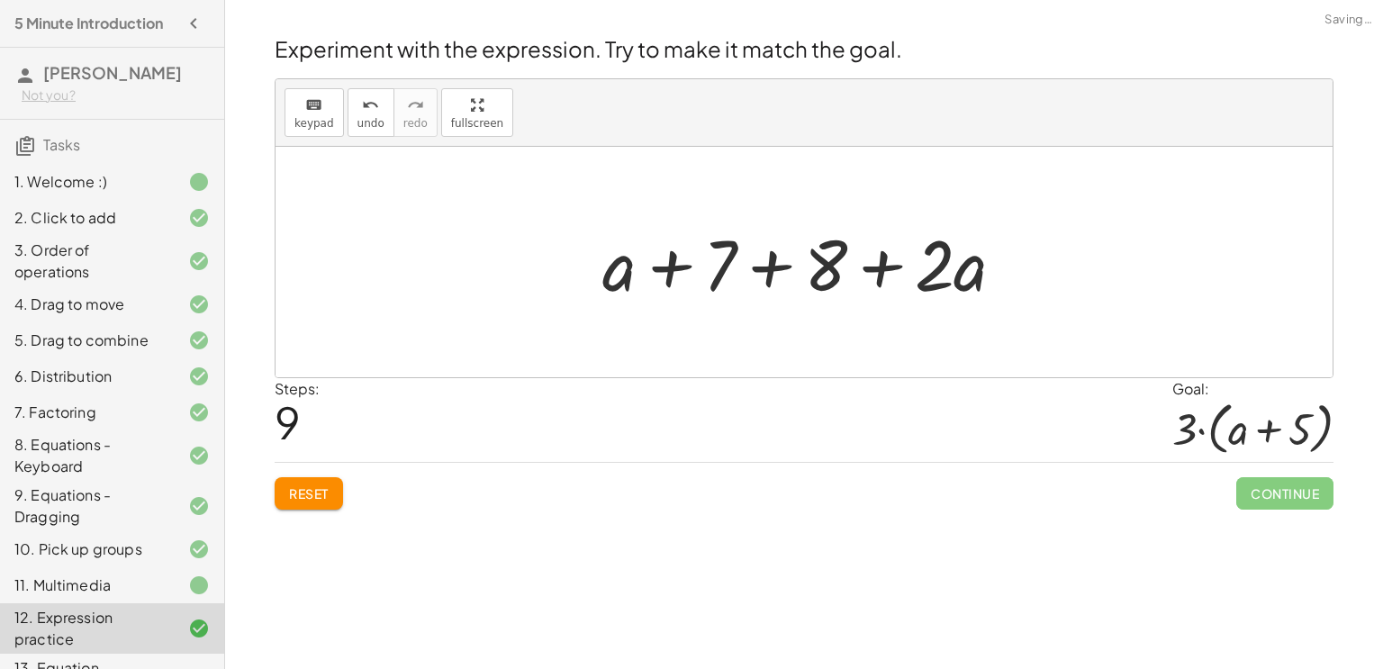
click at [779, 269] on div at bounding box center [810, 262] width 435 height 93
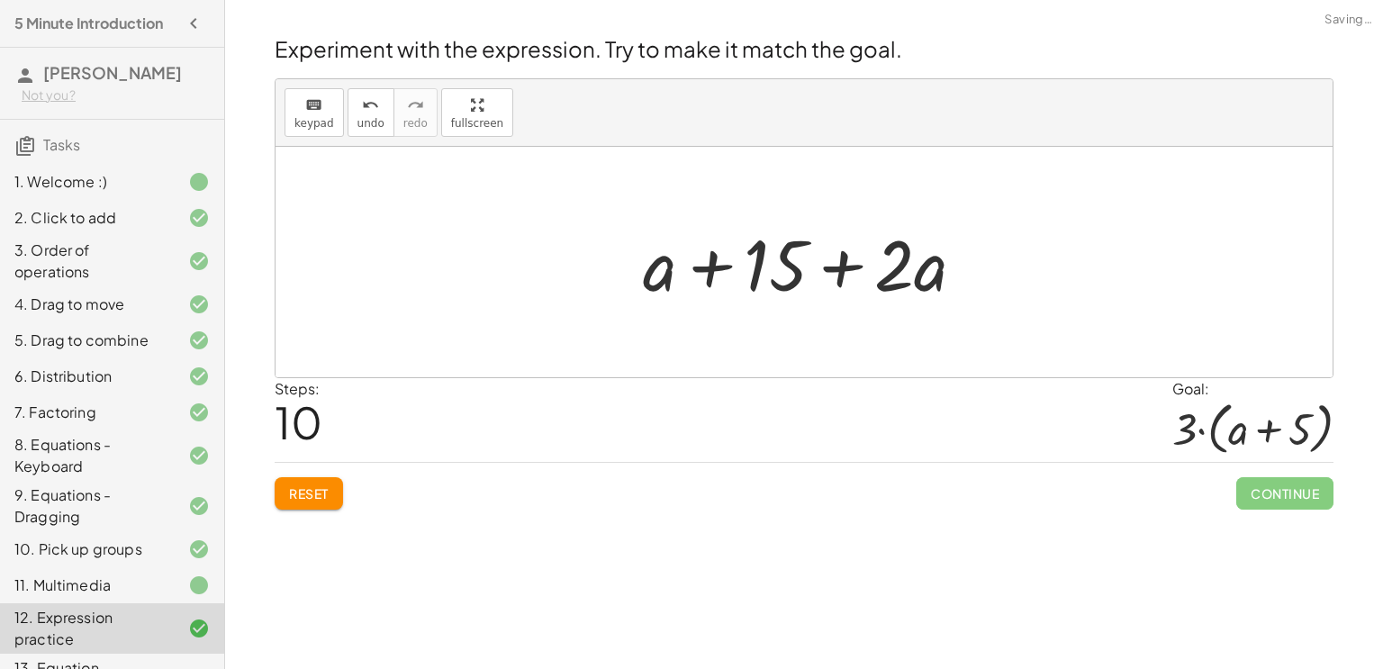
click at [828, 267] on div at bounding box center [811, 262] width 355 height 93
drag, startPoint x: 832, startPoint y: 267, endPoint x: 636, endPoint y: 246, distance: 197.4
click at [636, 246] on div at bounding box center [811, 262] width 355 height 93
click at [710, 265] on div at bounding box center [811, 262] width 355 height 93
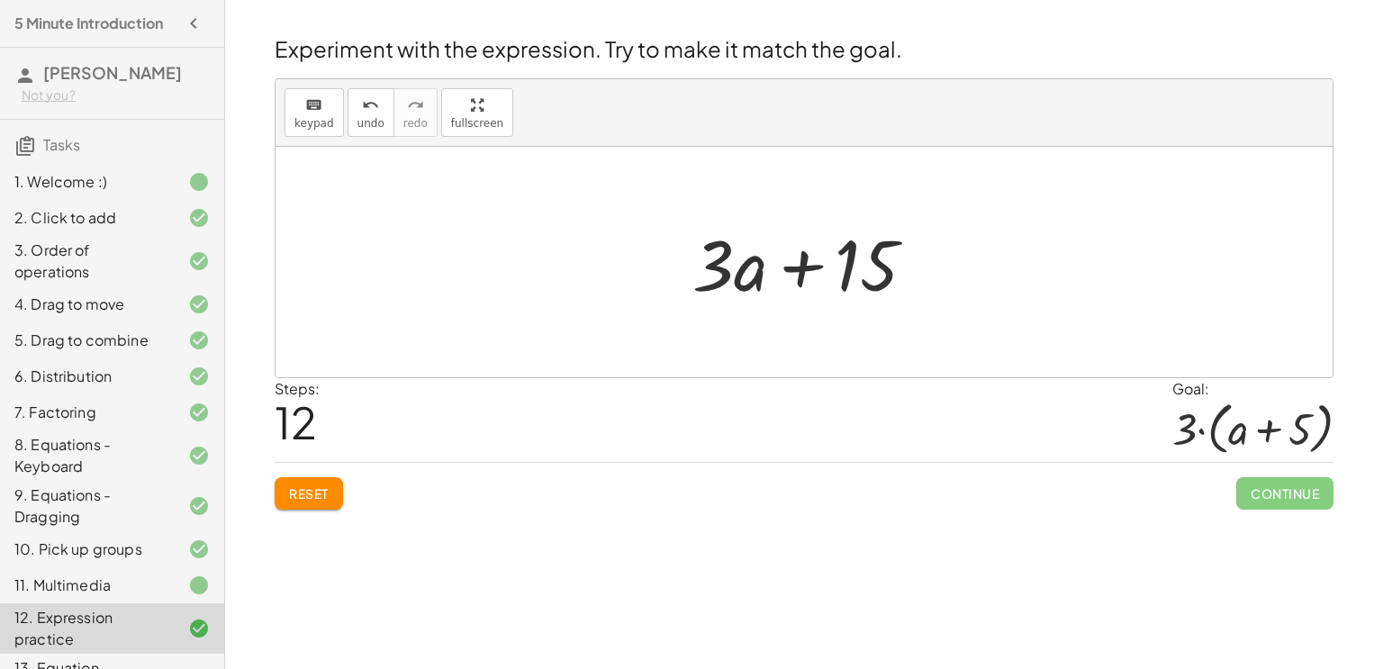
click at [309, 490] on span "Reset" at bounding box center [309, 493] width 40 height 16
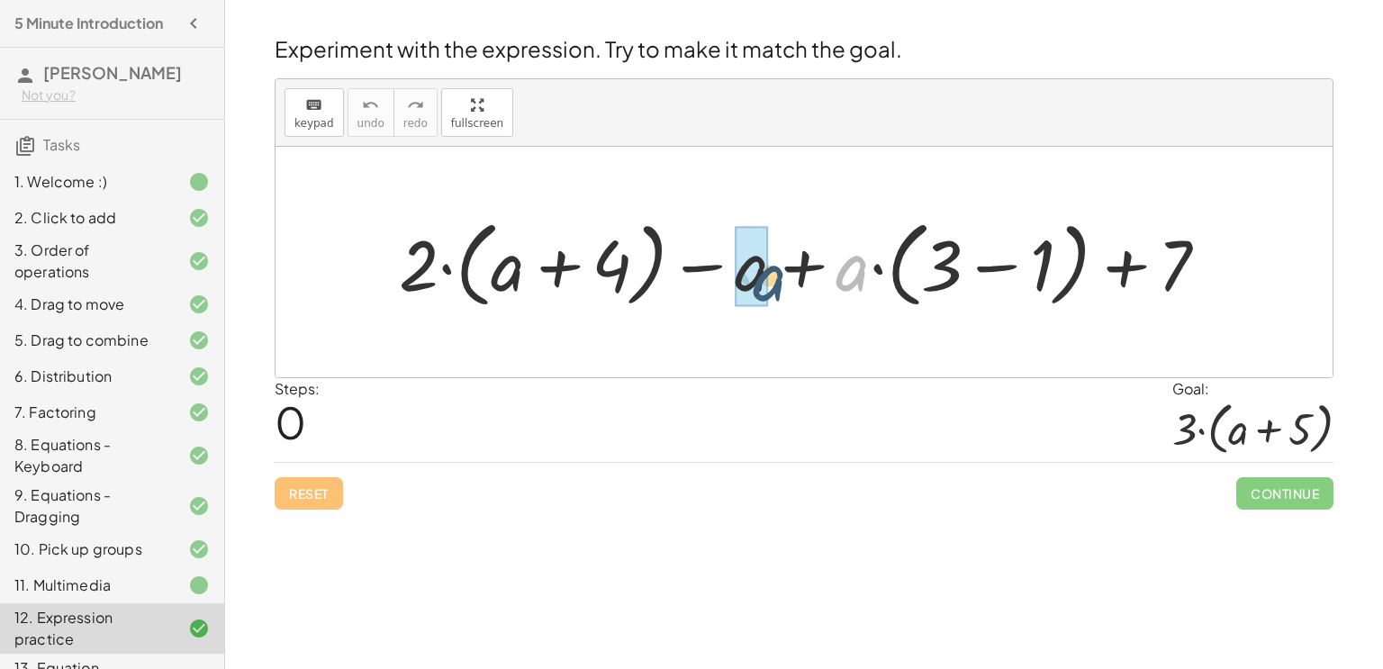
drag, startPoint x: 856, startPoint y: 254, endPoint x: 762, endPoint y: 259, distance: 94.7
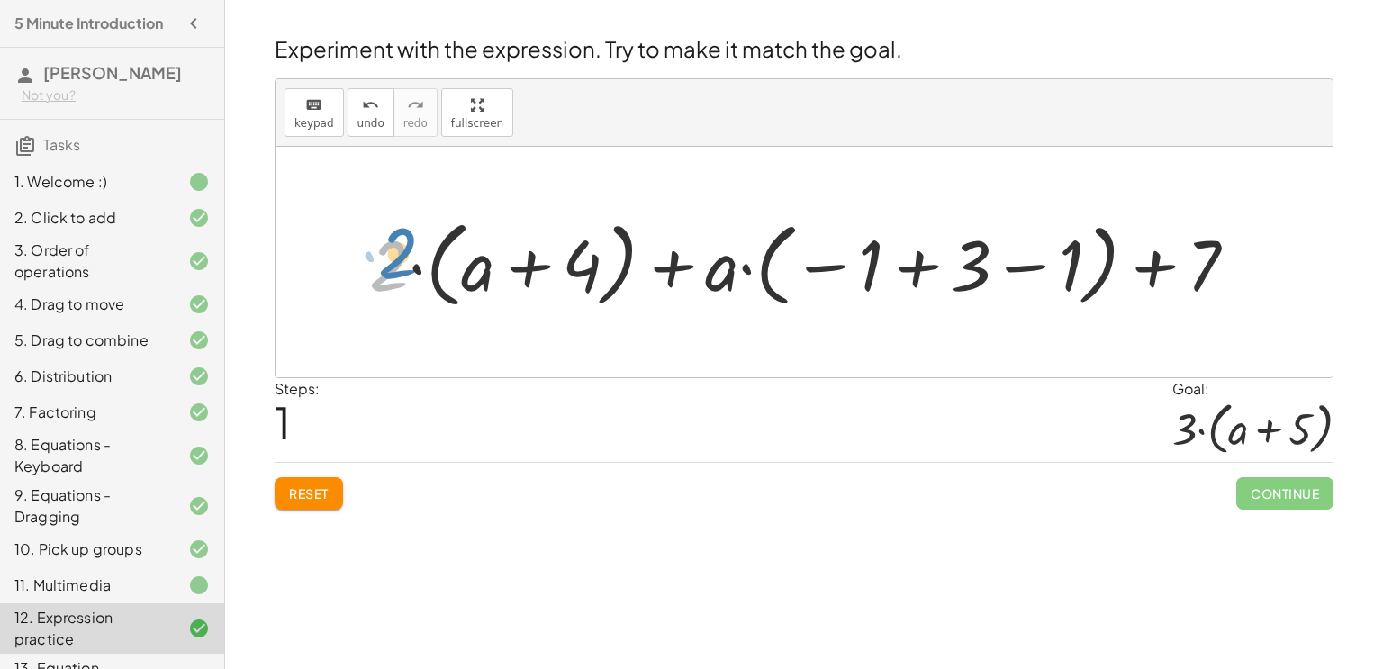
drag, startPoint x: 381, startPoint y: 266, endPoint x: 382, endPoint y: 256, distance: 9.9
click at [382, 256] on div at bounding box center [810, 263] width 901 height 104
click at [748, 264] on div at bounding box center [810, 263] width 901 height 104
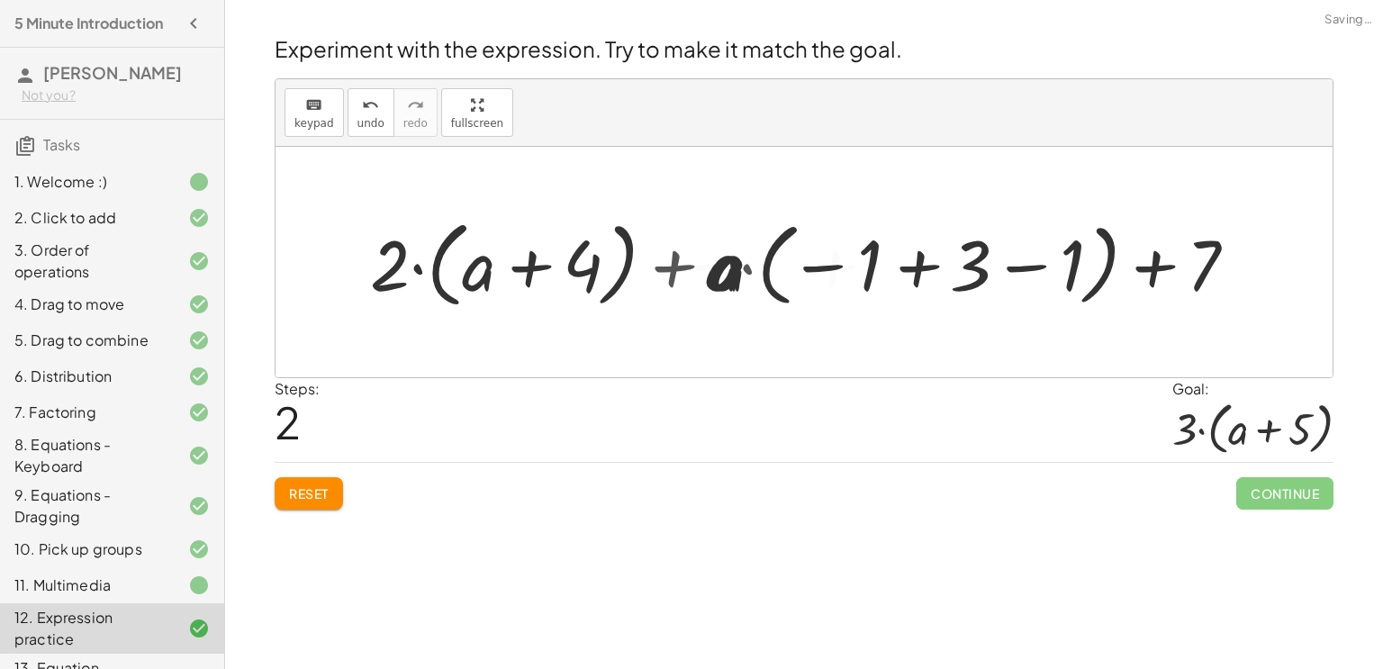
click at [748, 264] on div at bounding box center [811, 263] width 864 height 104
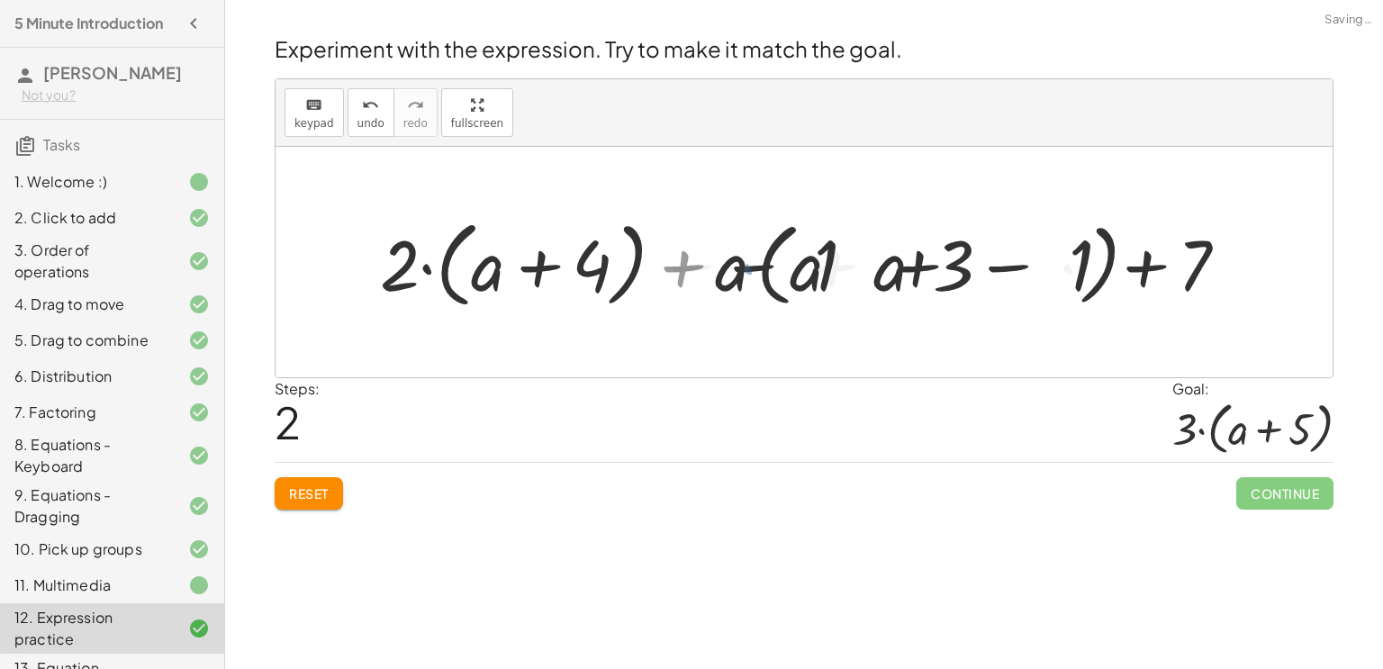
click at [748, 264] on div at bounding box center [811, 263] width 864 height 104
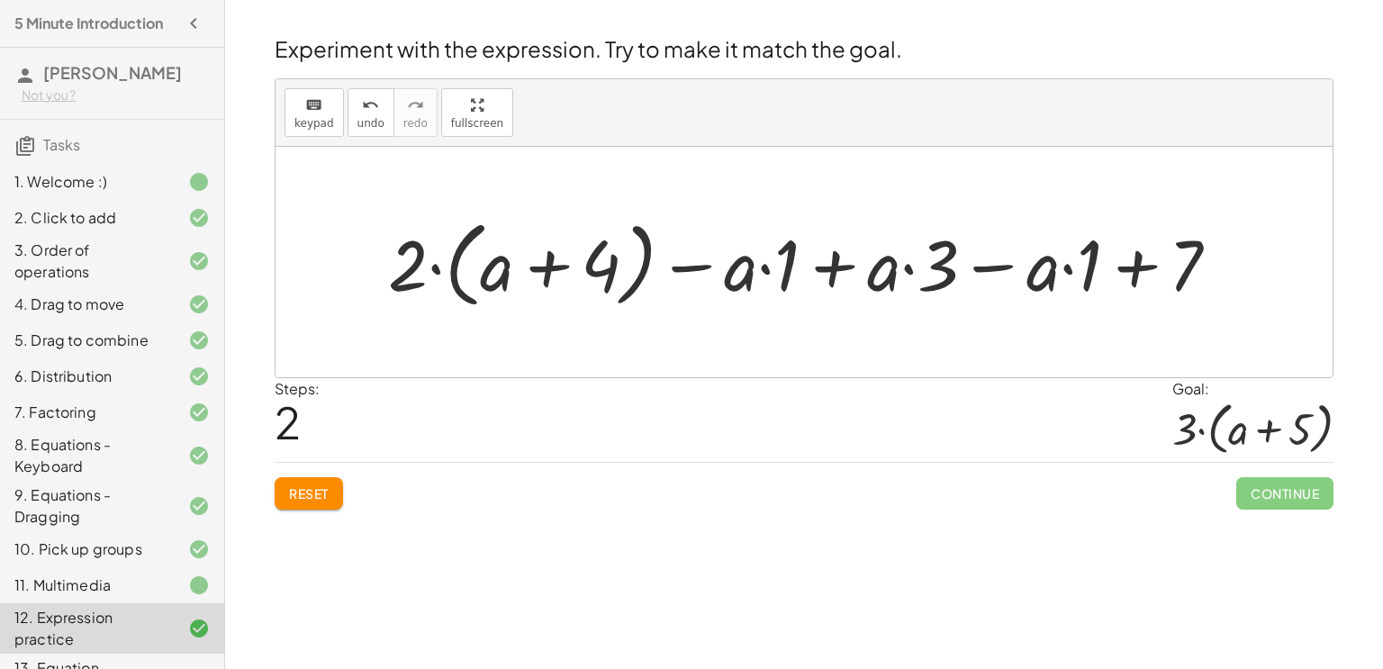
click at [1067, 265] on div at bounding box center [811, 263] width 864 height 104
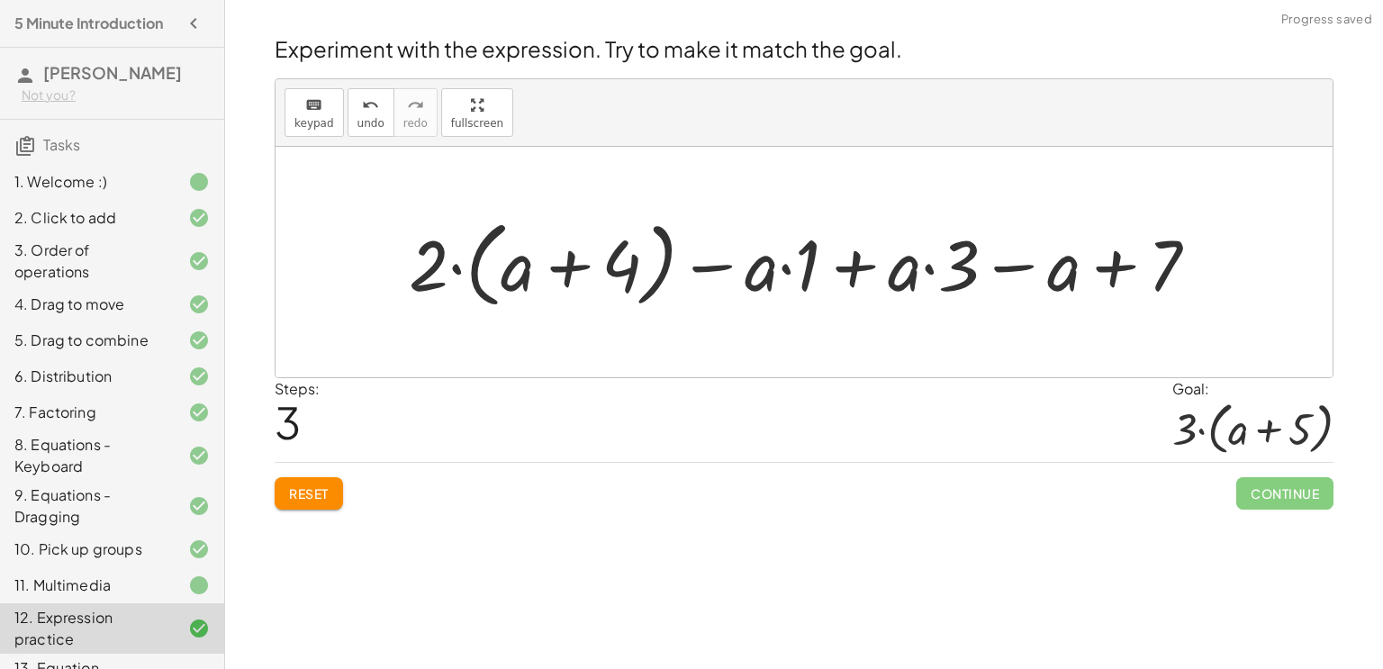
click at [927, 263] on div at bounding box center [811, 263] width 822 height 104
click at [927, 269] on div at bounding box center [811, 263] width 822 height 104
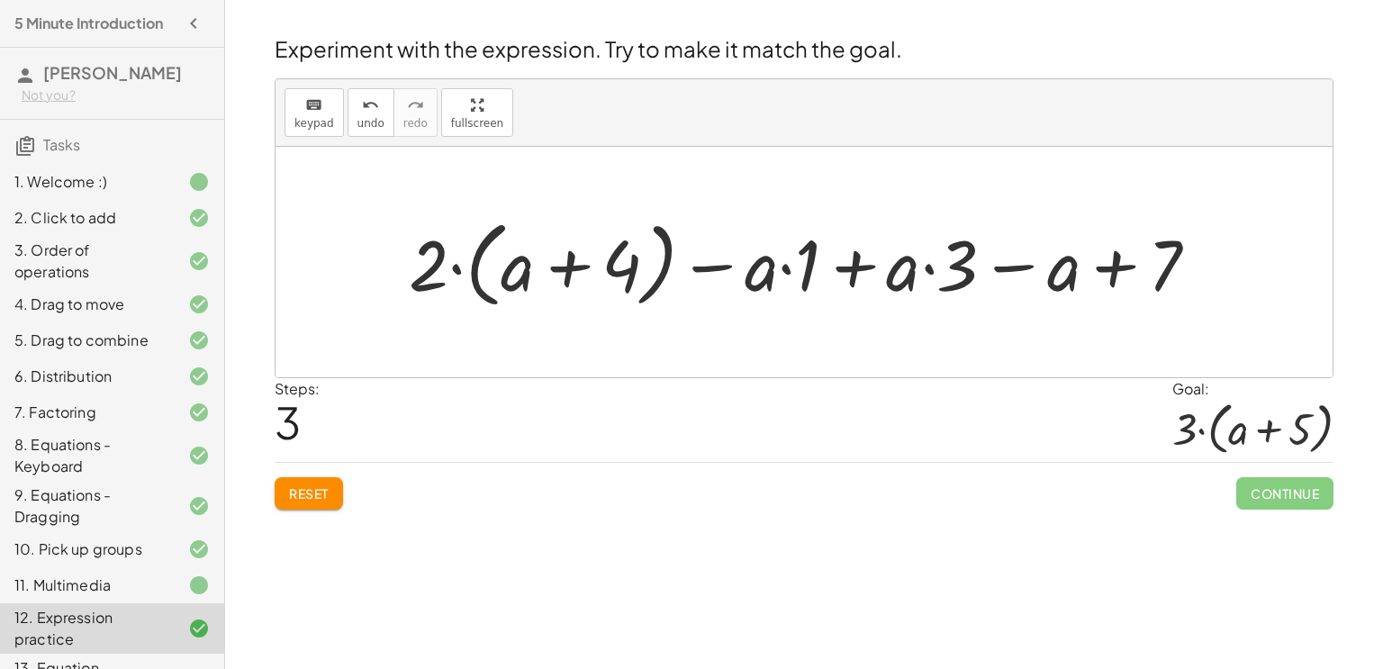
click at [927, 269] on div at bounding box center [811, 263] width 822 height 104
click at [789, 272] on div at bounding box center [811, 263] width 822 height 104
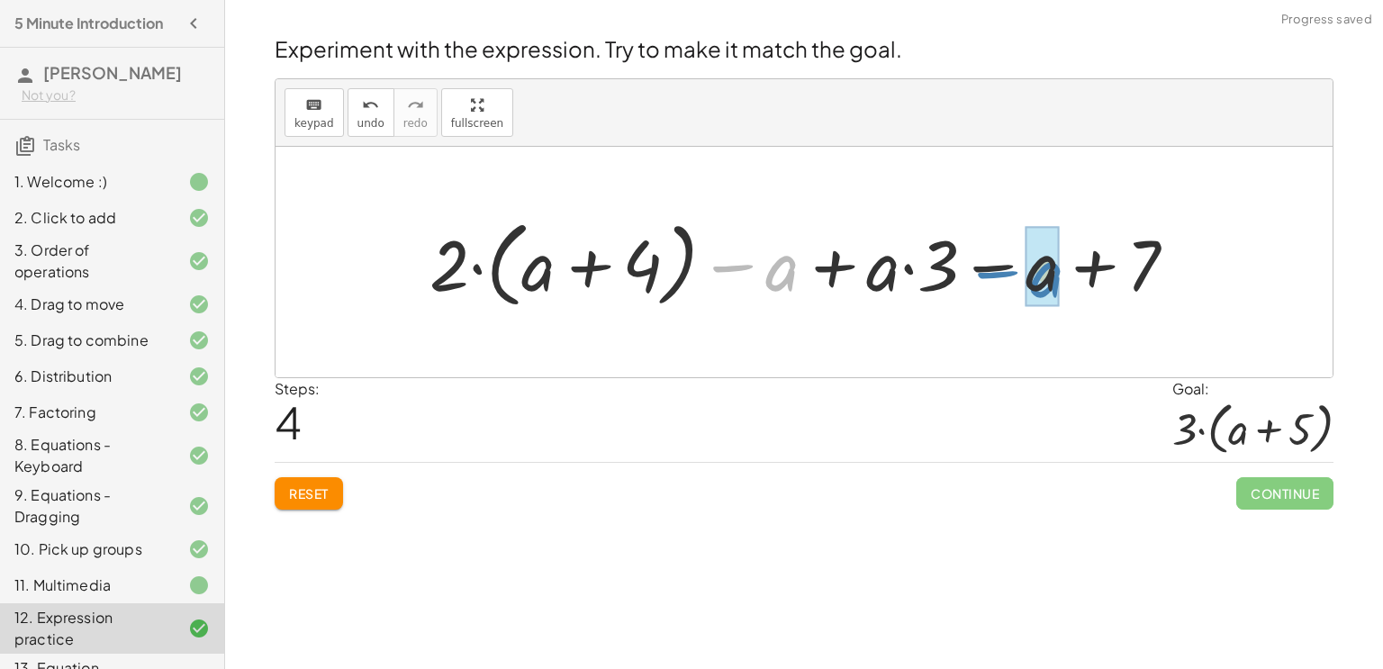
drag, startPoint x: 788, startPoint y: 272, endPoint x: 1051, endPoint y: 278, distance: 263.0
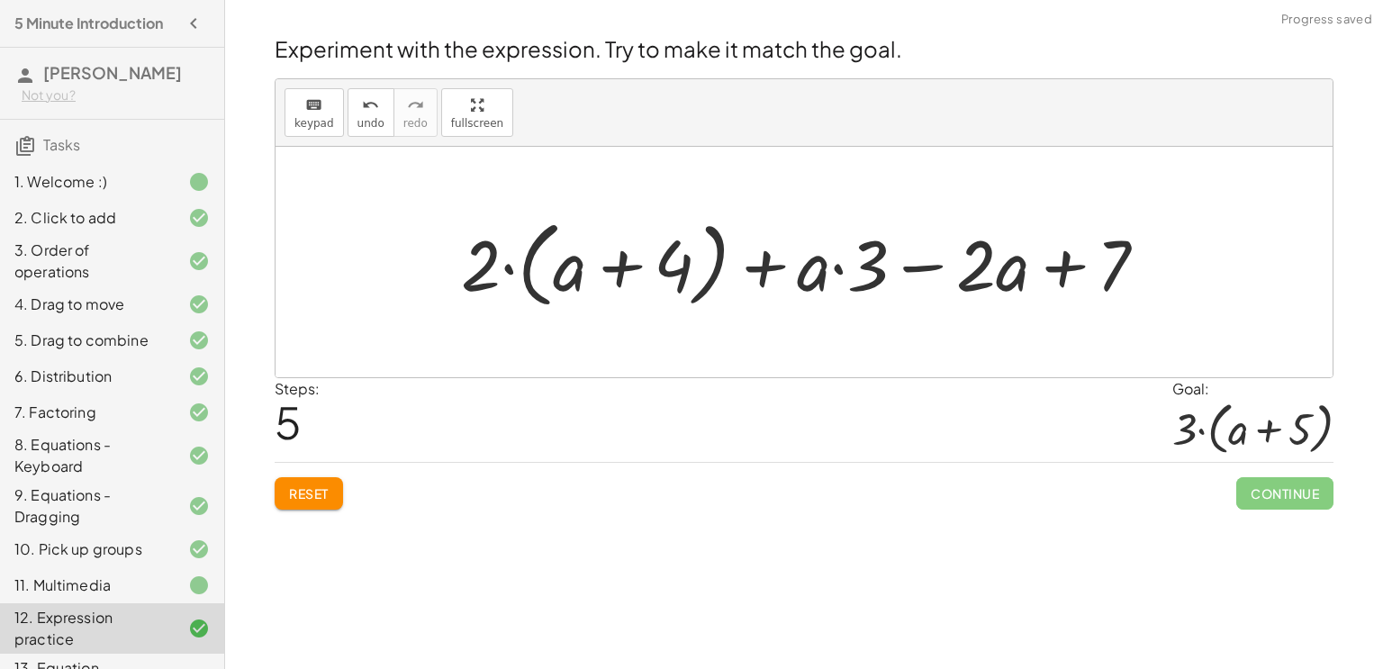
click at [845, 273] on div at bounding box center [811, 263] width 719 height 104
drag, startPoint x: 824, startPoint y: 278, endPoint x: 1016, endPoint y: 275, distance: 191.8
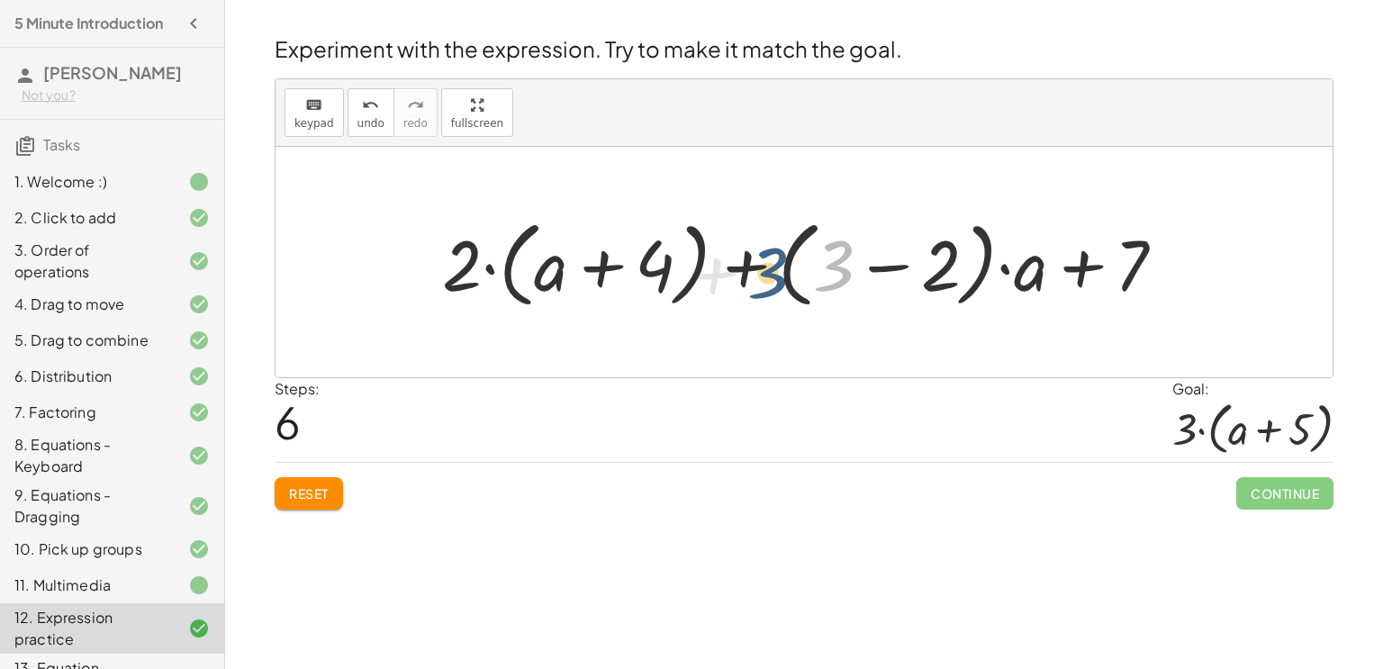
drag, startPoint x: 837, startPoint y: 257, endPoint x: 765, endPoint y: 264, distance: 72.4
click at [765, 264] on div at bounding box center [811, 263] width 756 height 104
click at [1088, 267] on div at bounding box center [811, 263] width 756 height 104
drag, startPoint x: 468, startPoint y: 267, endPoint x: 539, endPoint y: 257, distance: 71.1
click at [539, 257] on div at bounding box center [811, 263] width 756 height 104
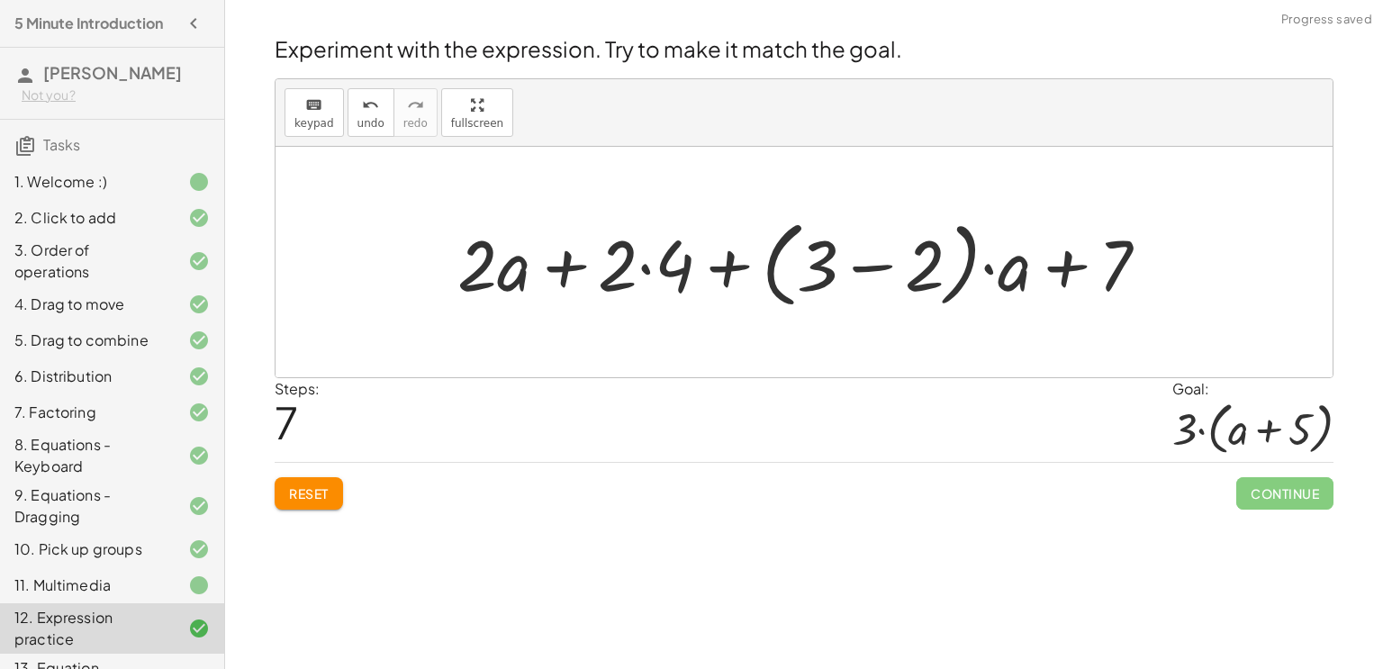
click at [640, 261] on div at bounding box center [810, 263] width 724 height 104
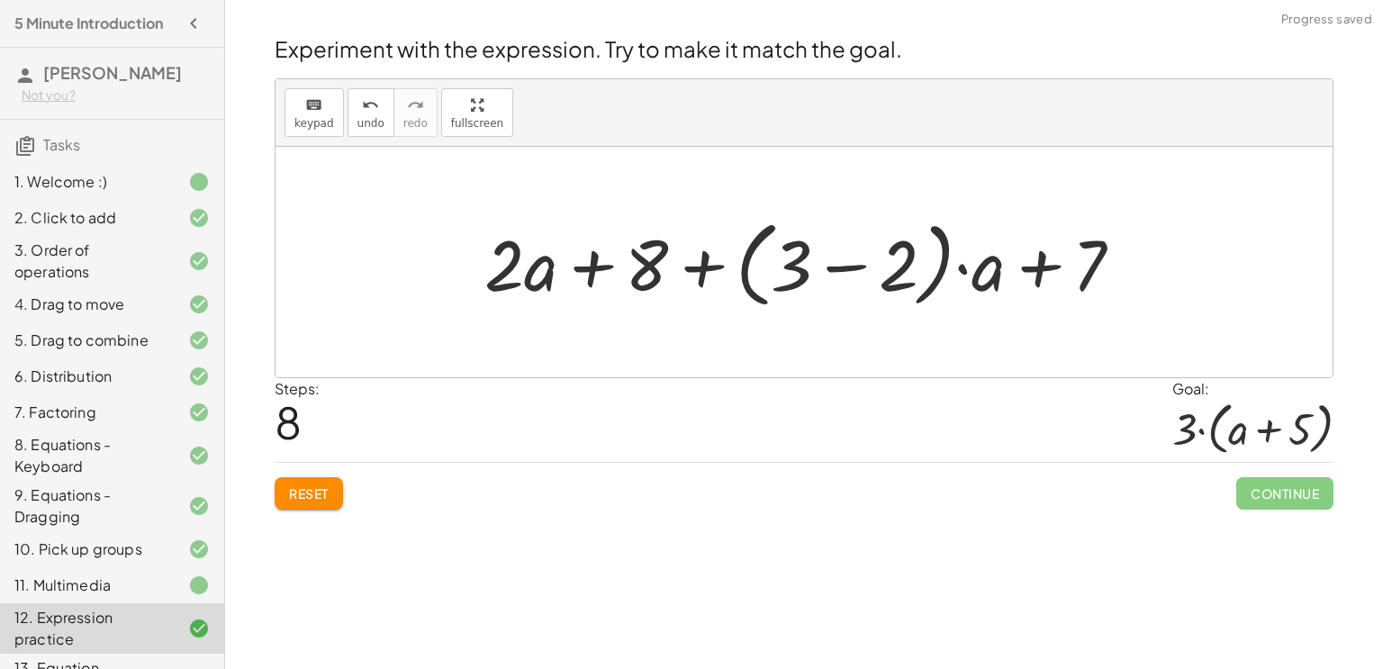
click at [690, 269] on div at bounding box center [810, 263] width 671 height 104
click at [594, 276] on div at bounding box center [810, 263] width 671 height 104
drag, startPoint x: 547, startPoint y: 273, endPoint x: 995, endPoint y: 294, distance: 449.0
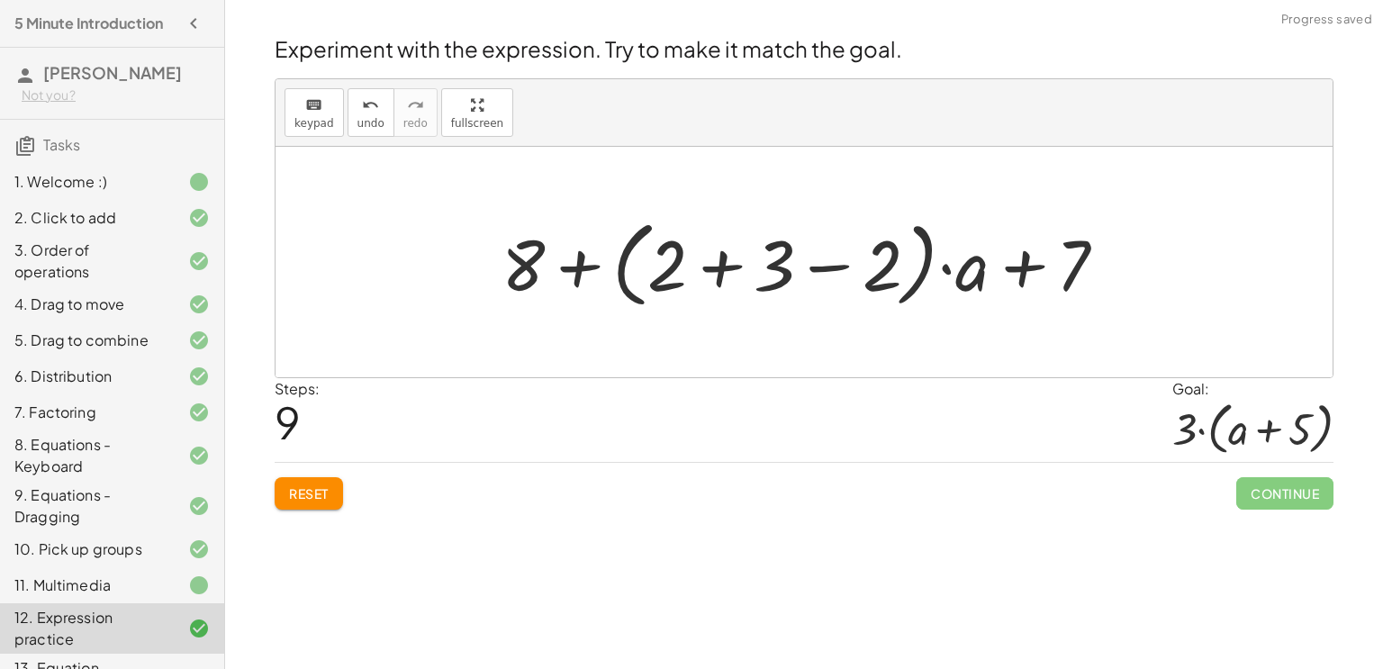
click at [704, 269] on div at bounding box center [812, 263] width 638 height 104
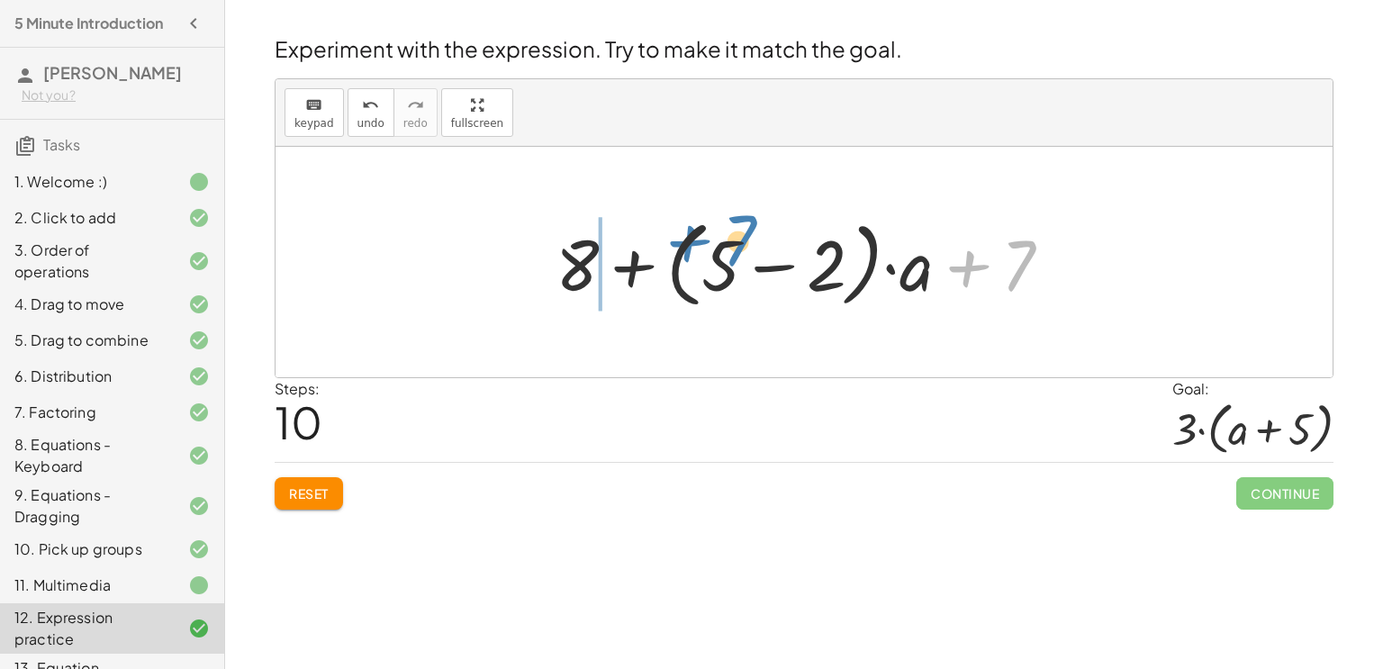
drag, startPoint x: 1031, startPoint y: 266, endPoint x: 752, endPoint y: 240, distance: 280.3
click at [752, 240] on div at bounding box center [811, 263] width 529 height 104
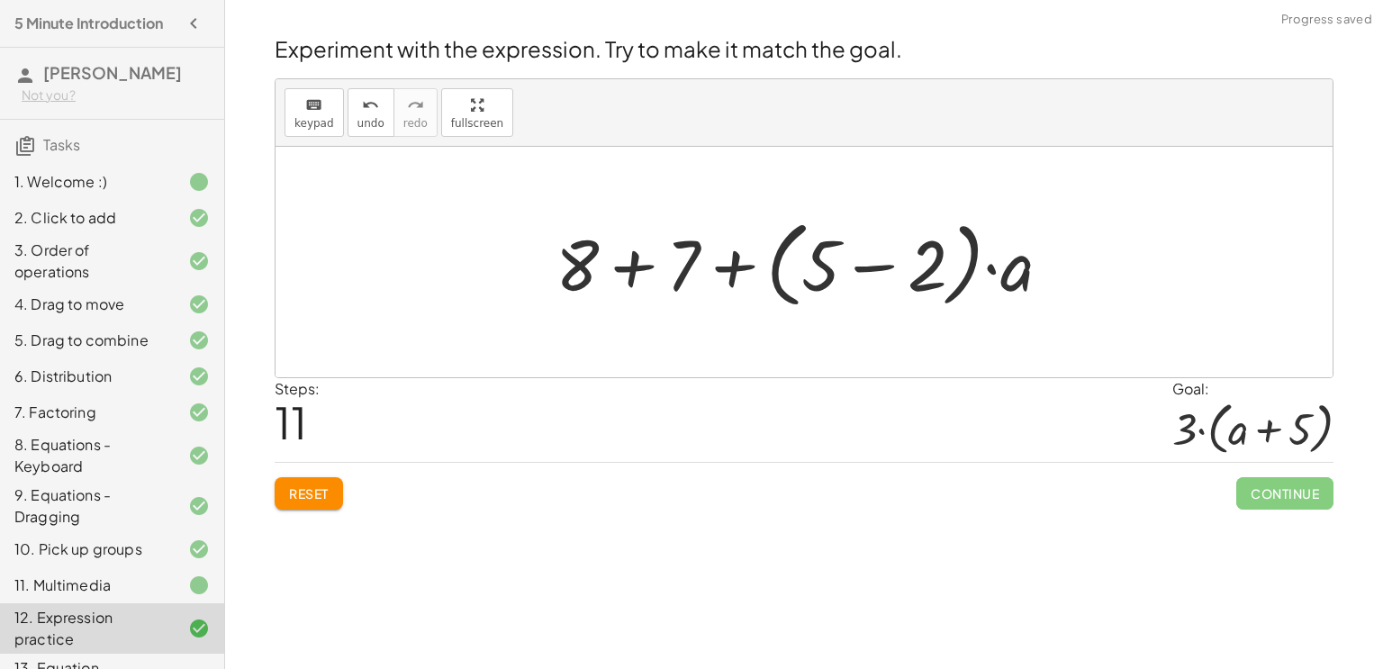
click at [620, 272] on div at bounding box center [811, 263] width 529 height 104
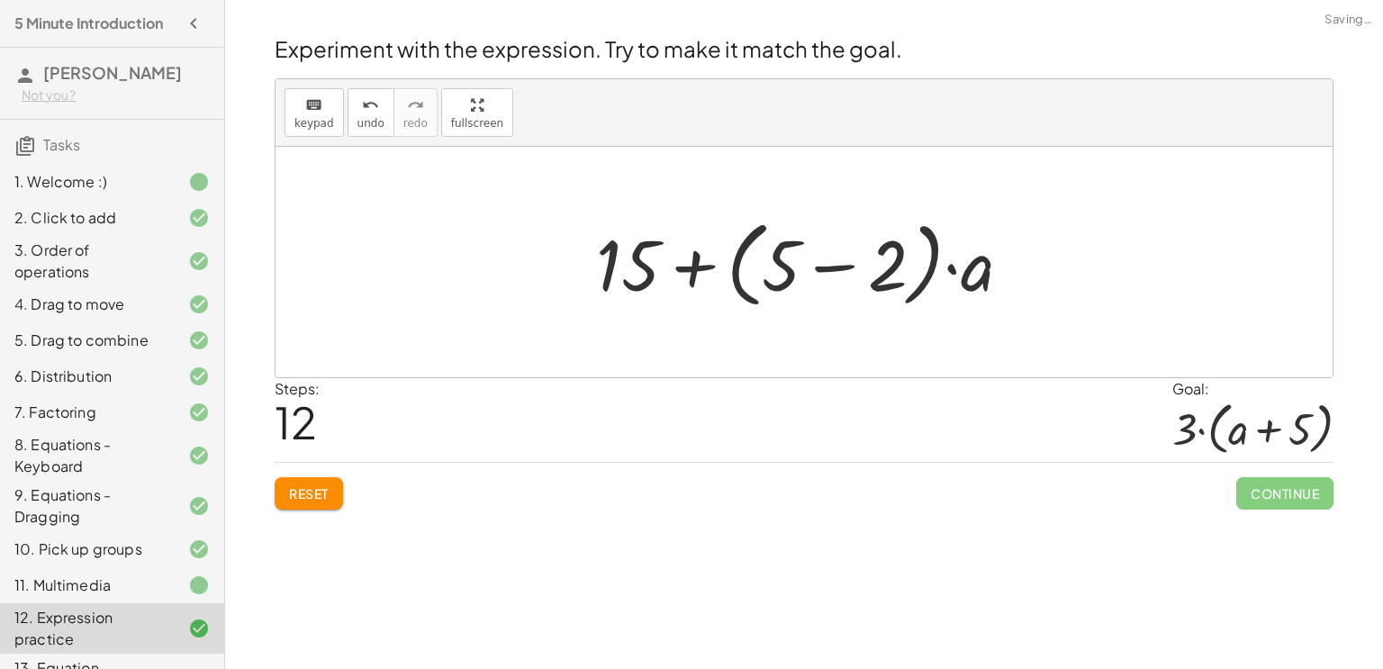
click at [676, 265] on div at bounding box center [811, 263] width 448 height 104
drag, startPoint x: 973, startPoint y: 267, endPoint x: 788, endPoint y: 238, distance: 187.9
click at [788, 238] on div at bounding box center [811, 263] width 448 height 104
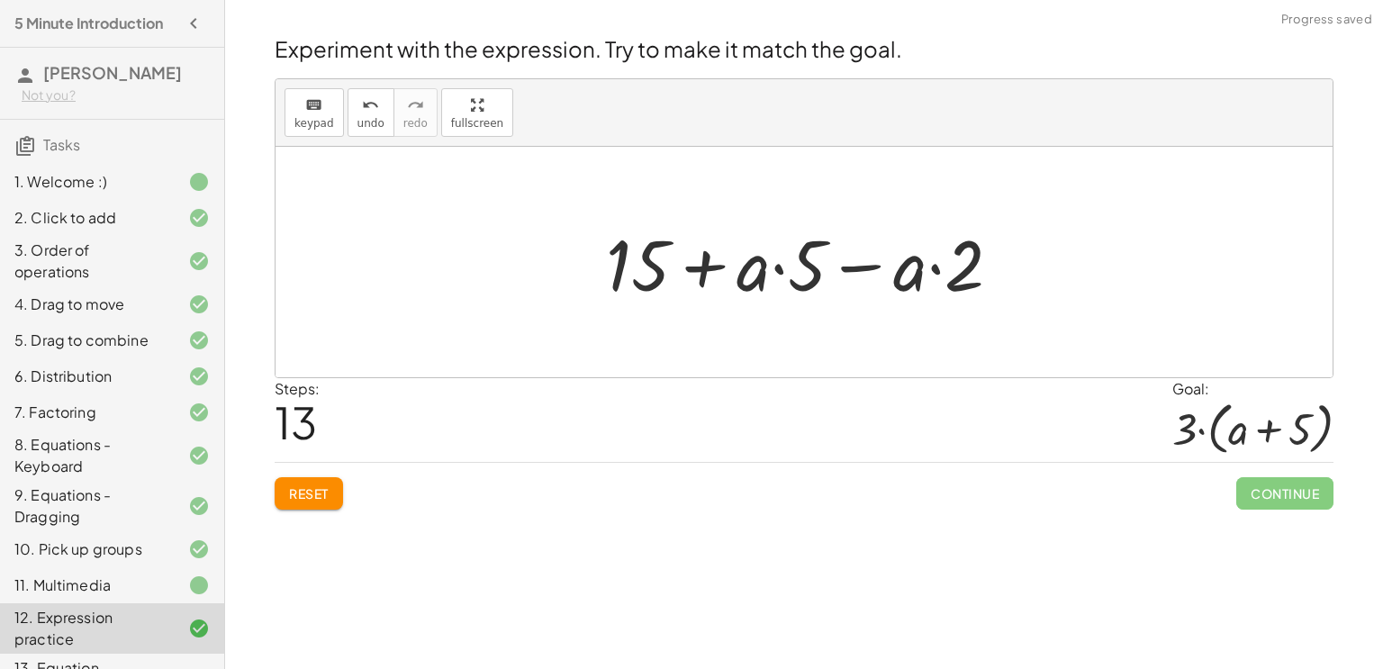
click at [774, 263] on div at bounding box center [811, 262] width 428 height 93
click at [937, 269] on div at bounding box center [811, 262] width 428 height 93
click at [688, 262] on div at bounding box center [811, 262] width 428 height 93
click at [864, 267] on div at bounding box center [811, 262] width 428 height 93
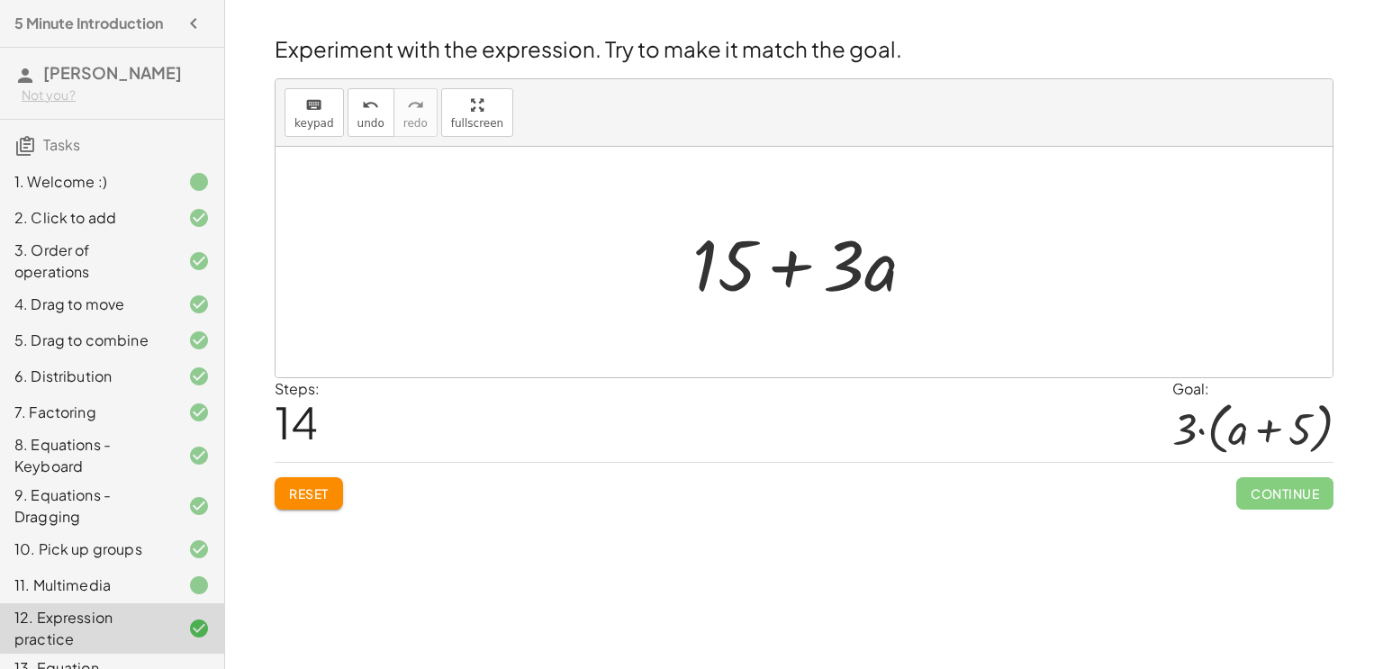
click at [337, 492] on button "Reset" at bounding box center [309, 493] width 68 height 32
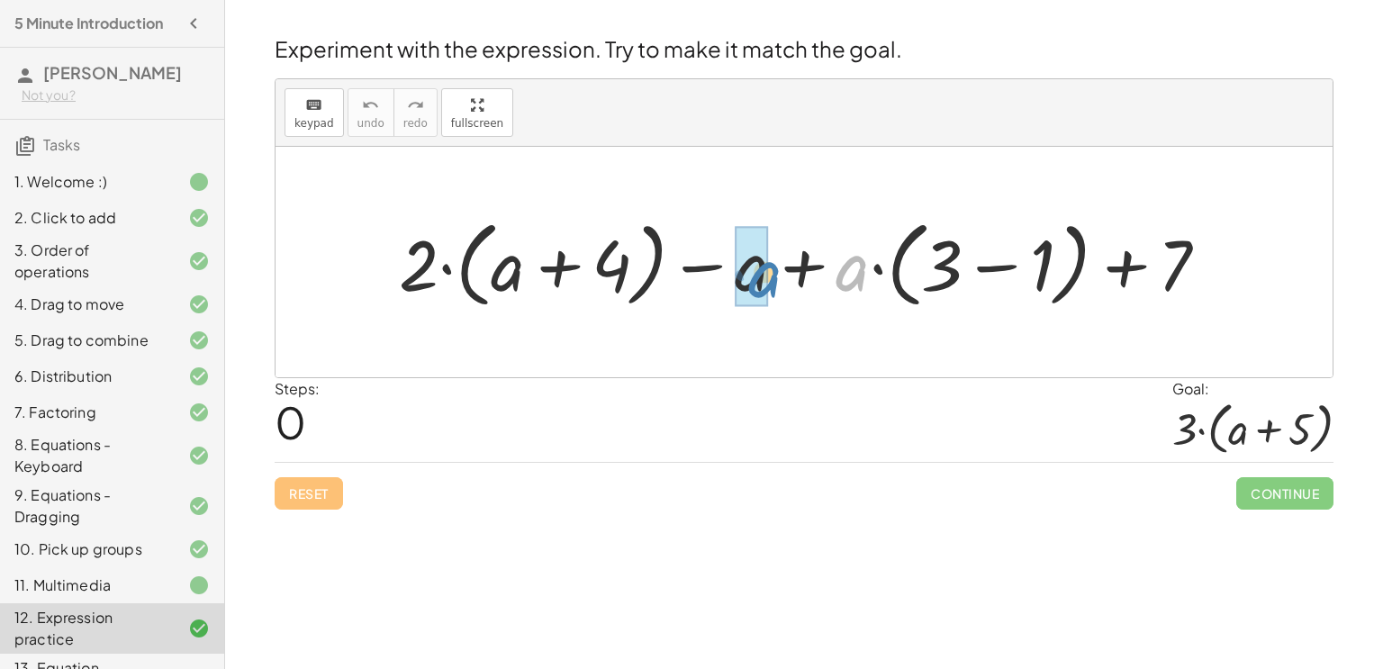
drag, startPoint x: 846, startPoint y: 259, endPoint x: 747, endPoint y: 263, distance: 99.1
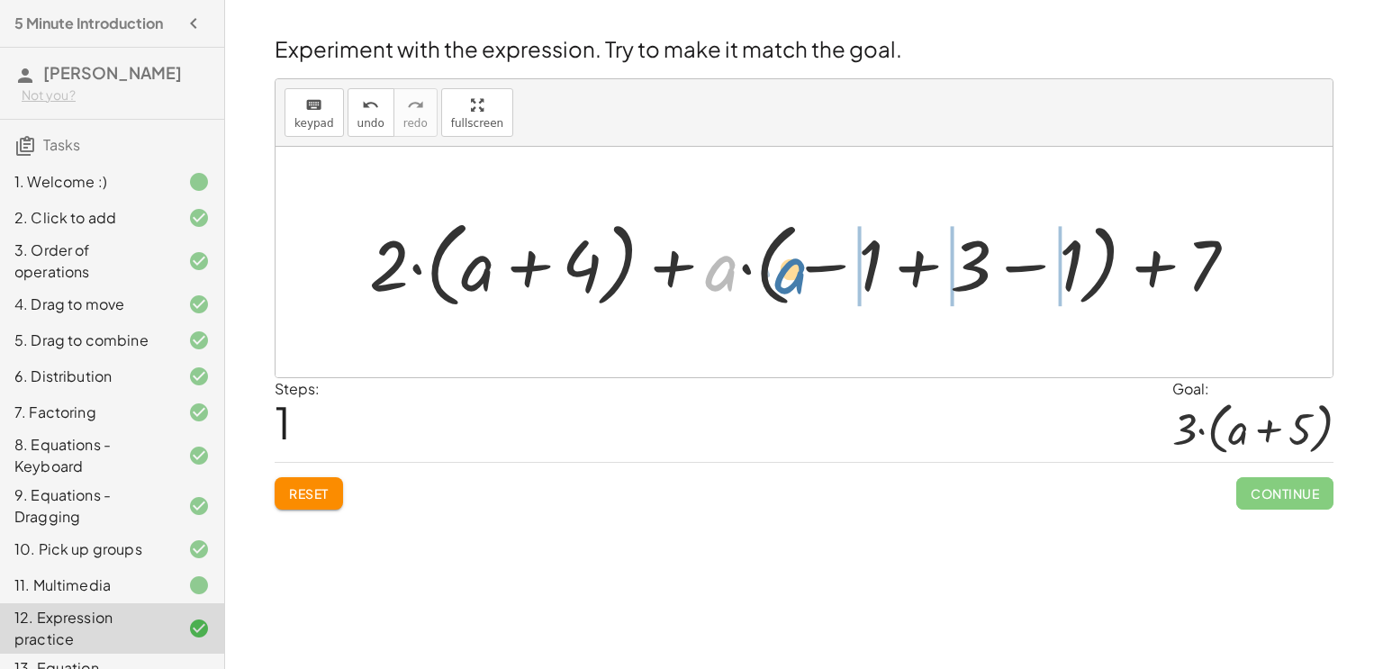
drag, startPoint x: 716, startPoint y: 270, endPoint x: 787, endPoint y: 273, distance: 71.2
click at [787, 273] on div at bounding box center [810, 263] width 901 height 104
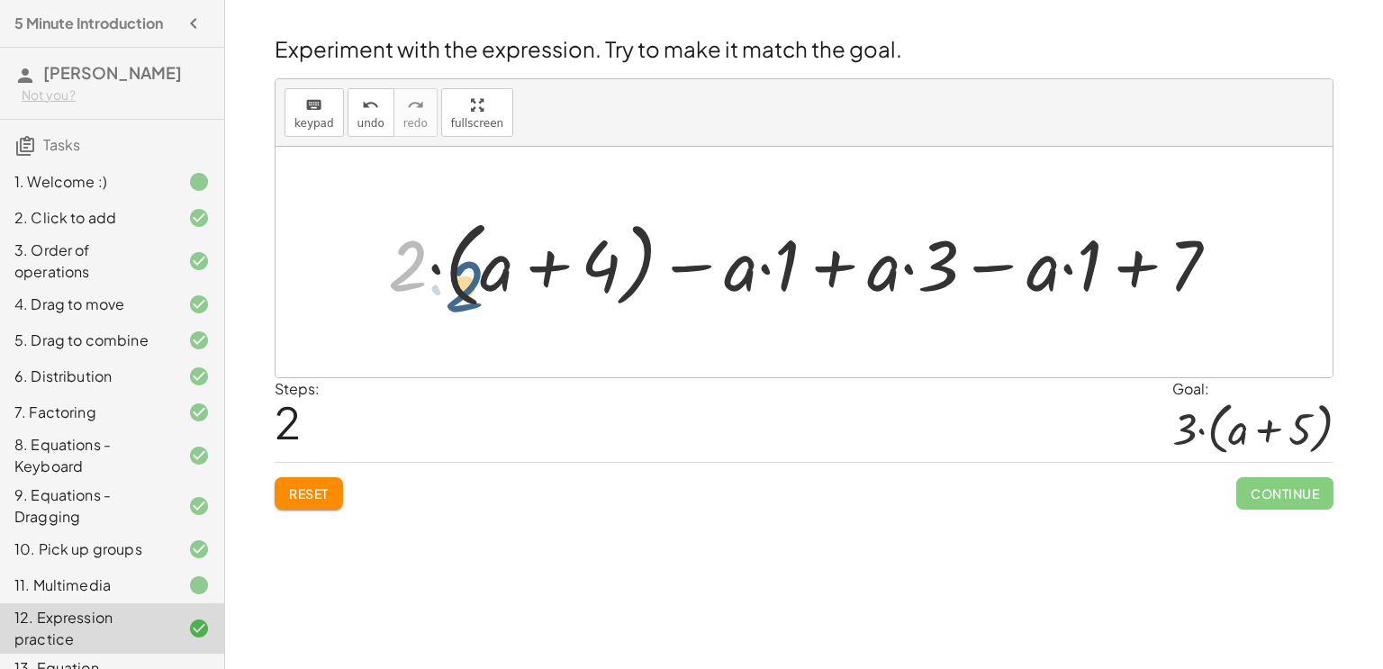
drag, startPoint x: 410, startPoint y: 244, endPoint x: 467, endPoint y: 263, distance: 60.7
click at [467, 263] on div at bounding box center [811, 263] width 864 height 104
drag, startPoint x: 404, startPoint y: 258, endPoint x: 500, endPoint y: 259, distance: 95.5
click at [500, 259] on div at bounding box center [811, 263] width 864 height 104
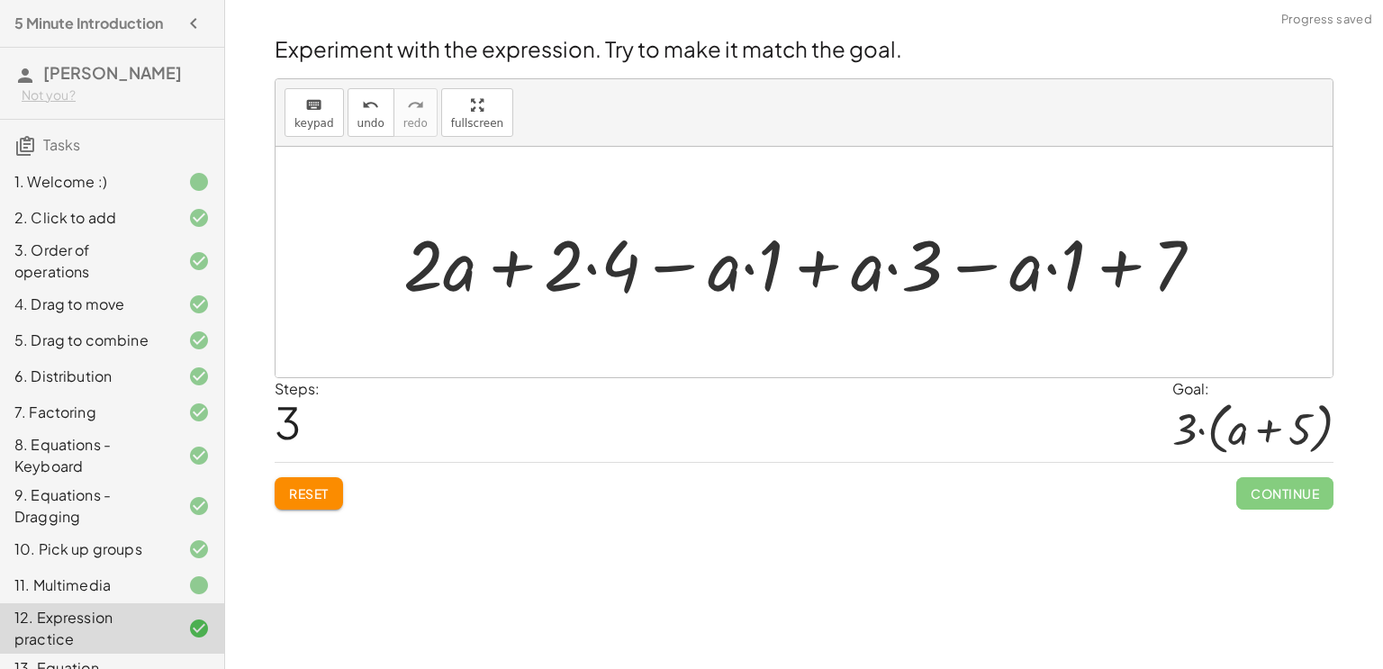
click at [595, 267] on div at bounding box center [810, 262] width 832 height 93
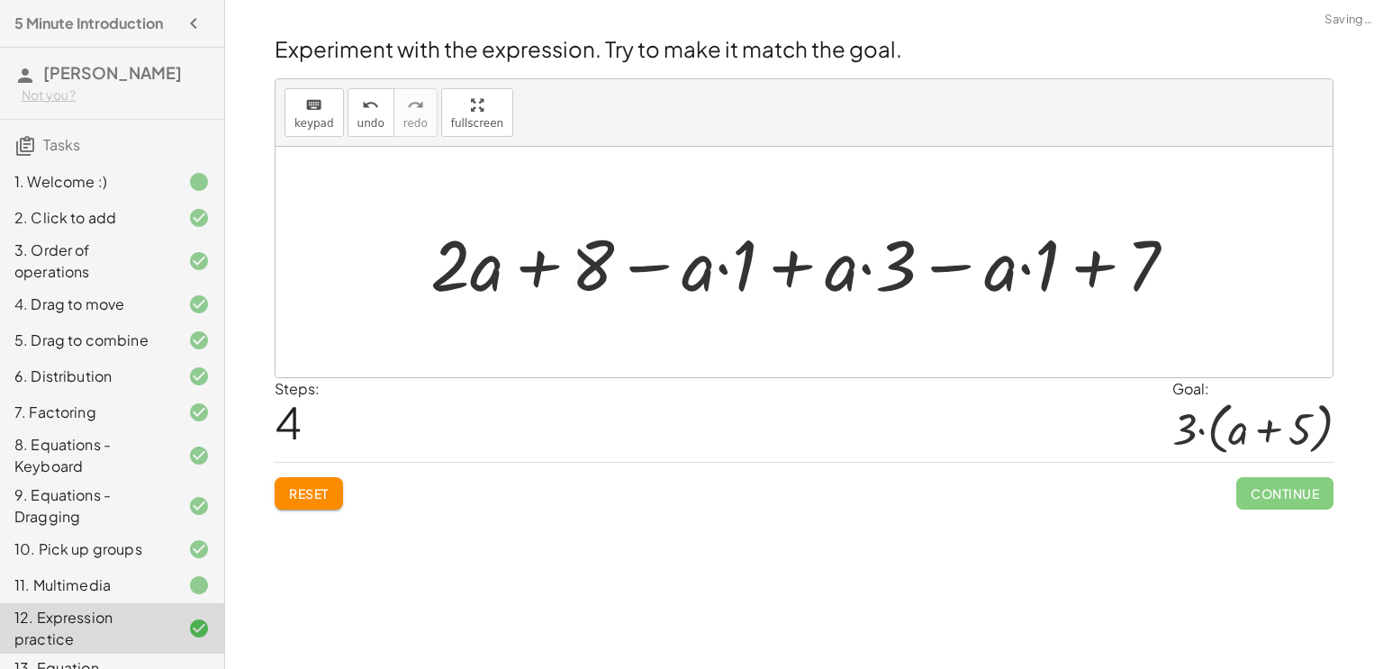
click at [693, 271] on div at bounding box center [810, 262] width 779 height 93
click at [726, 267] on div at bounding box center [810, 262] width 779 height 93
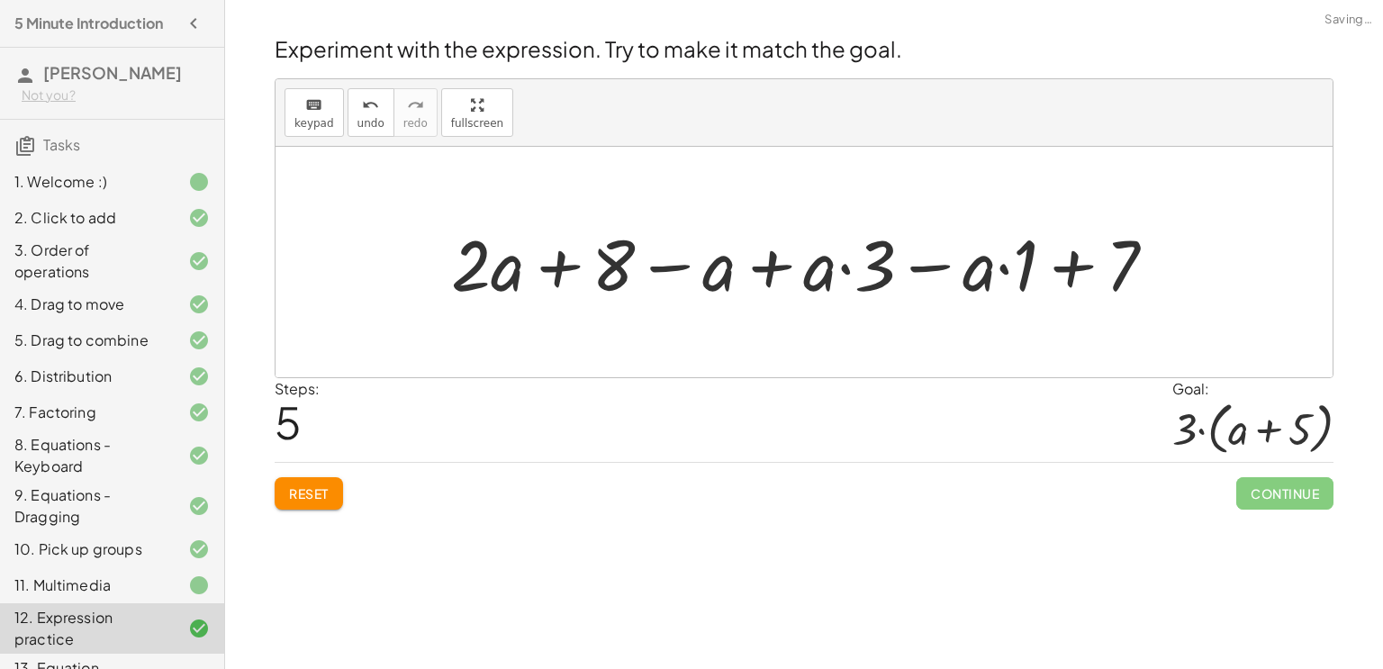
click at [1008, 267] on div at bounding box center [811, 262] width 738 height 93
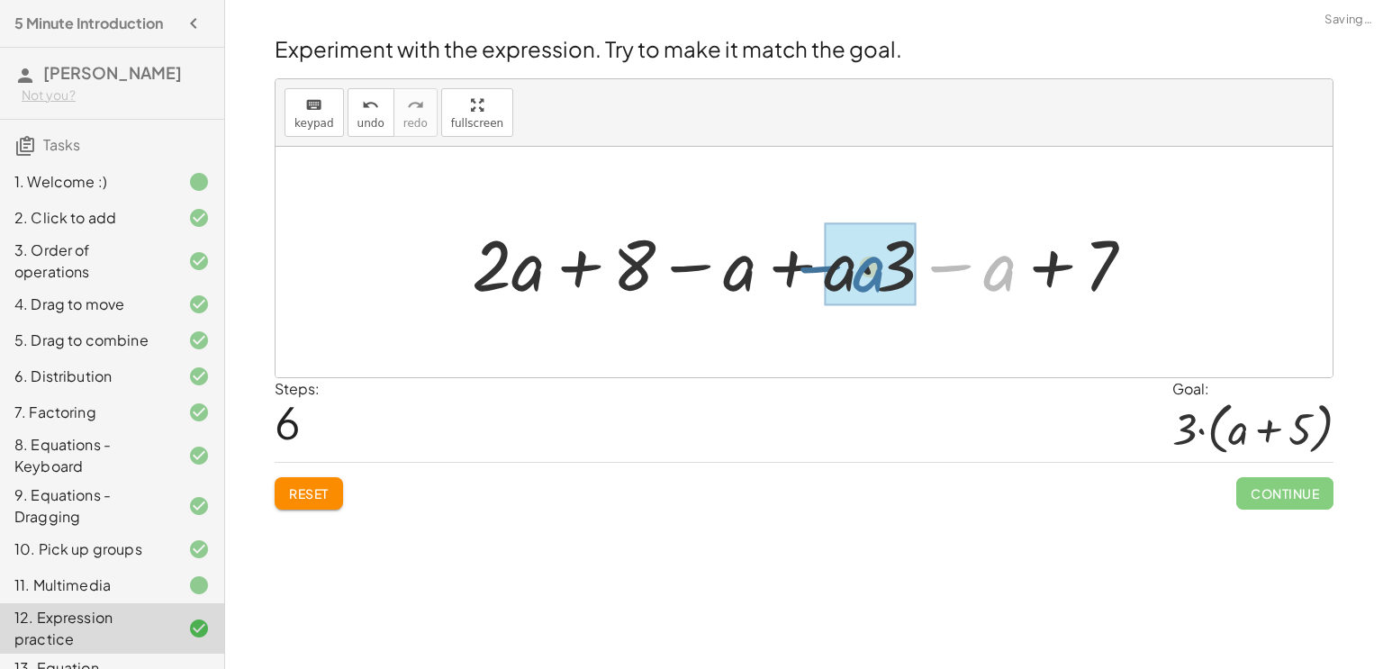
drag, startPoint x: 1008, startPoint y: 267, endPoint x: 858, endPoint y: 267, distance: 149.5
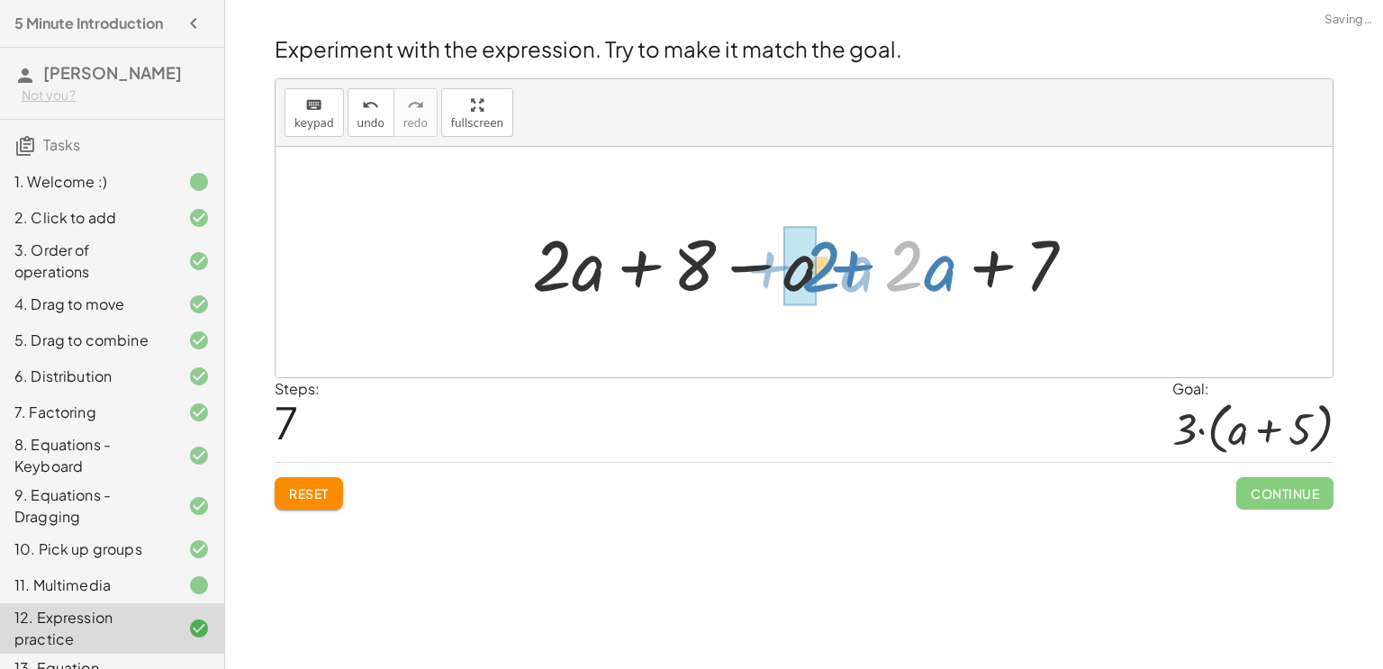
drag, startPoint x: 915, startPoint y: 273, endPoint x: 820, endPoint y: 274, distance: 94.6
click at [820, 274] on div at bounding box center [810, 262] width 575 height 93
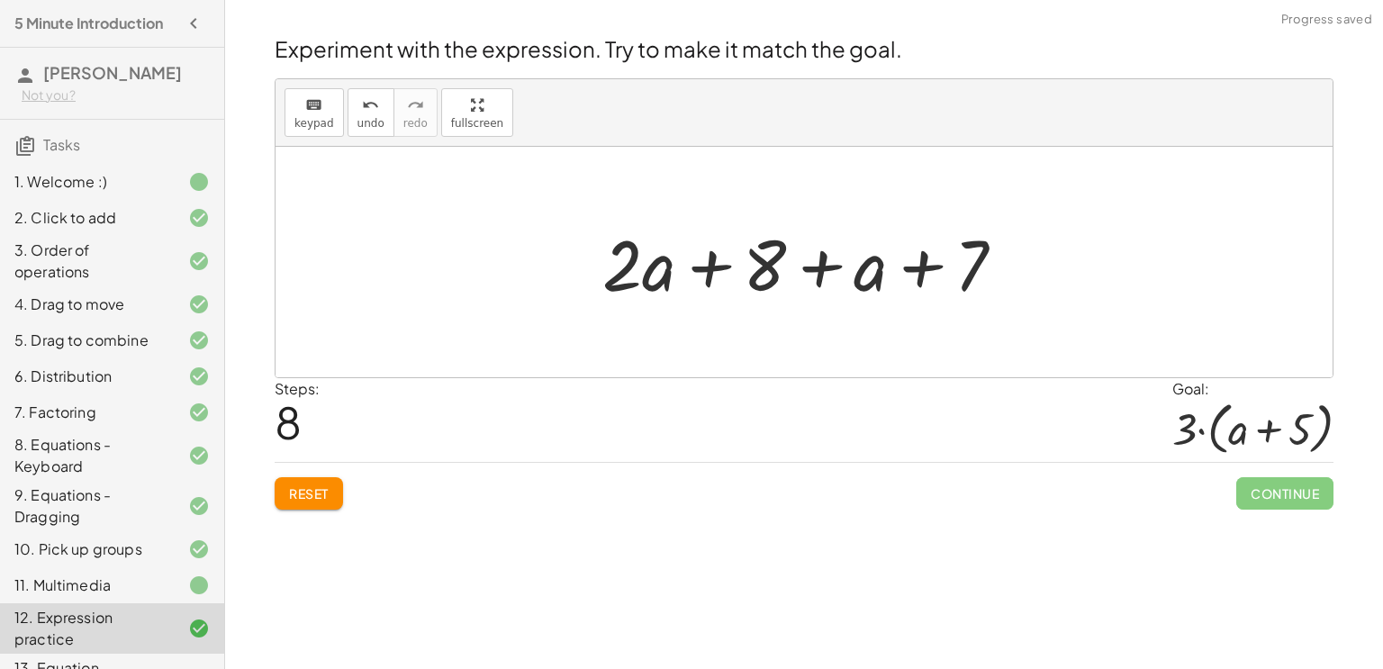
click at [982, 252] on div at bounding box center [810, 262] width 435 height 93
click at [920, 272] on div at bounding box center [810, 262] width 435 height 93
drag, startPoint x: 920, startPoint y: 272, endPoint x: 766, endPoint y: 249, distance: 155.8
click at [766, 249] on div at bounding box center [810, 262] width 435 height 93
click at [818, 267] on div at bounding box center [810, 262] width 435 height 93
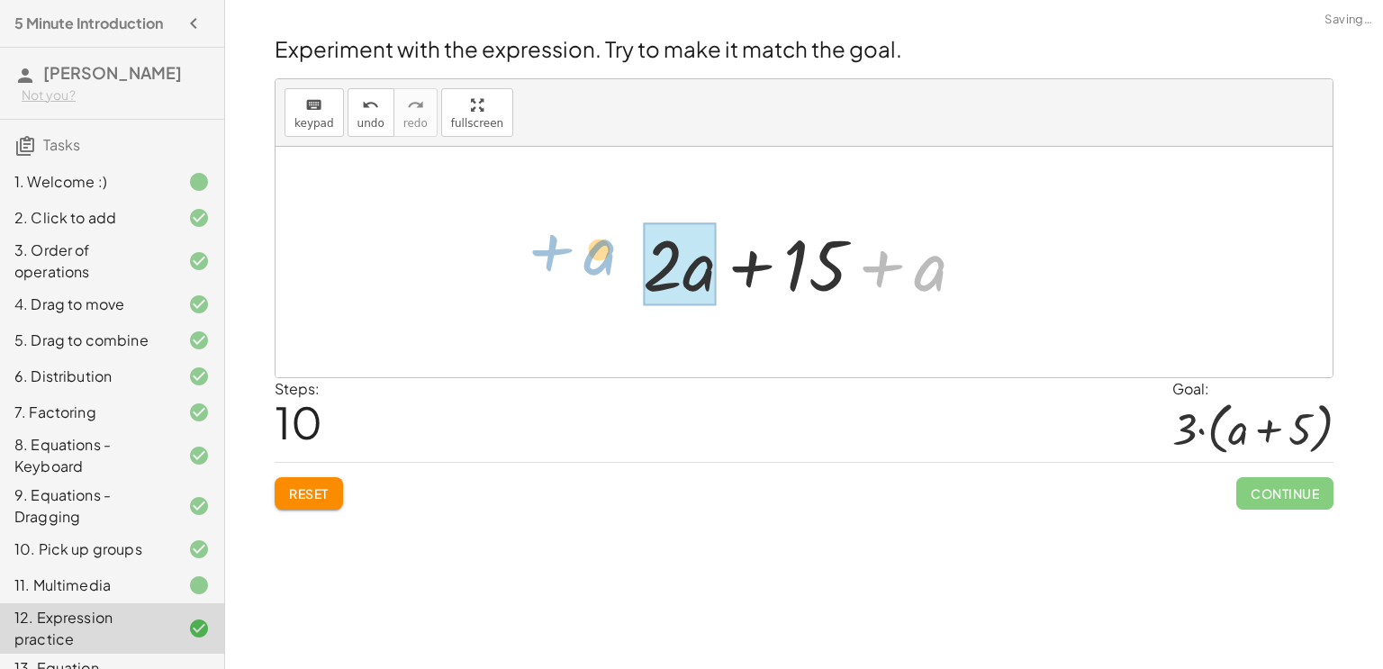
drag, startPoint x: 901, startPoint y: 275, endPoint x: 679, endPoint y: 252, distance: 223.6
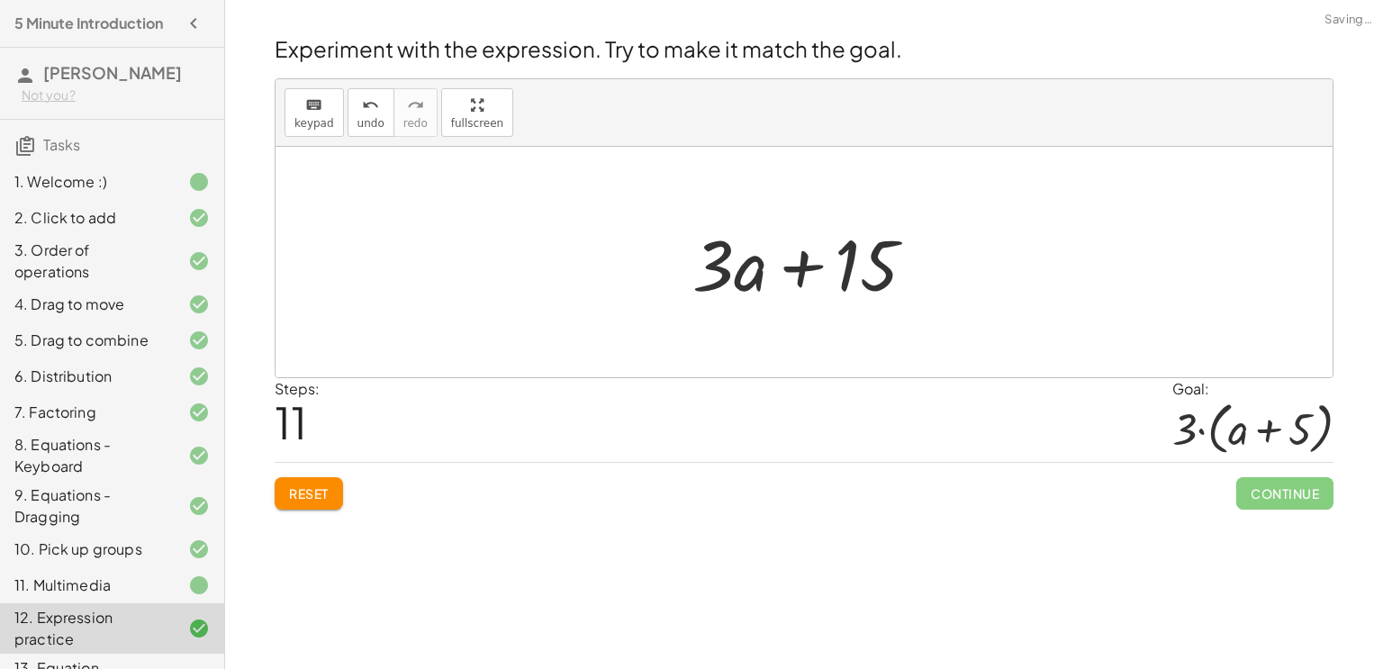
click at [303, 489] on span "Reset" at bounding box center [309, 493] width 40 height 16
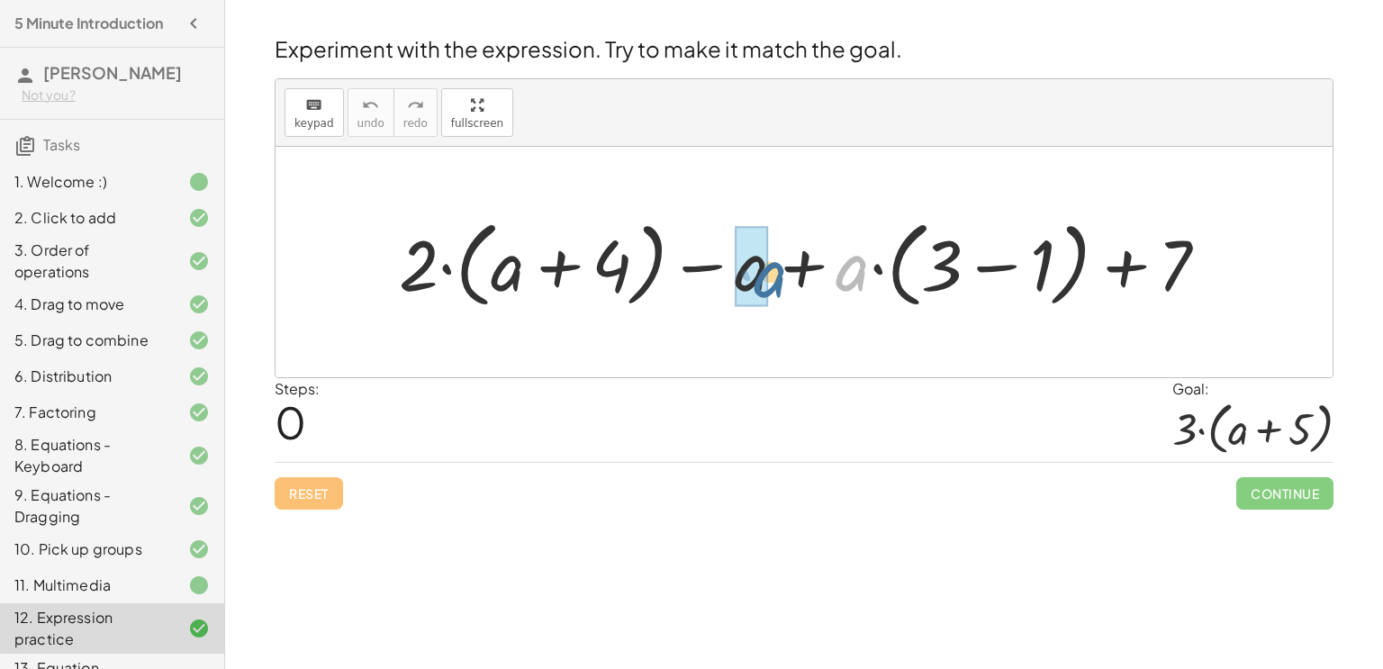
drag, startPoint x: 842, startPoint y: 274, endPoint x: 757, endPoint y: 279, distance: 84.8
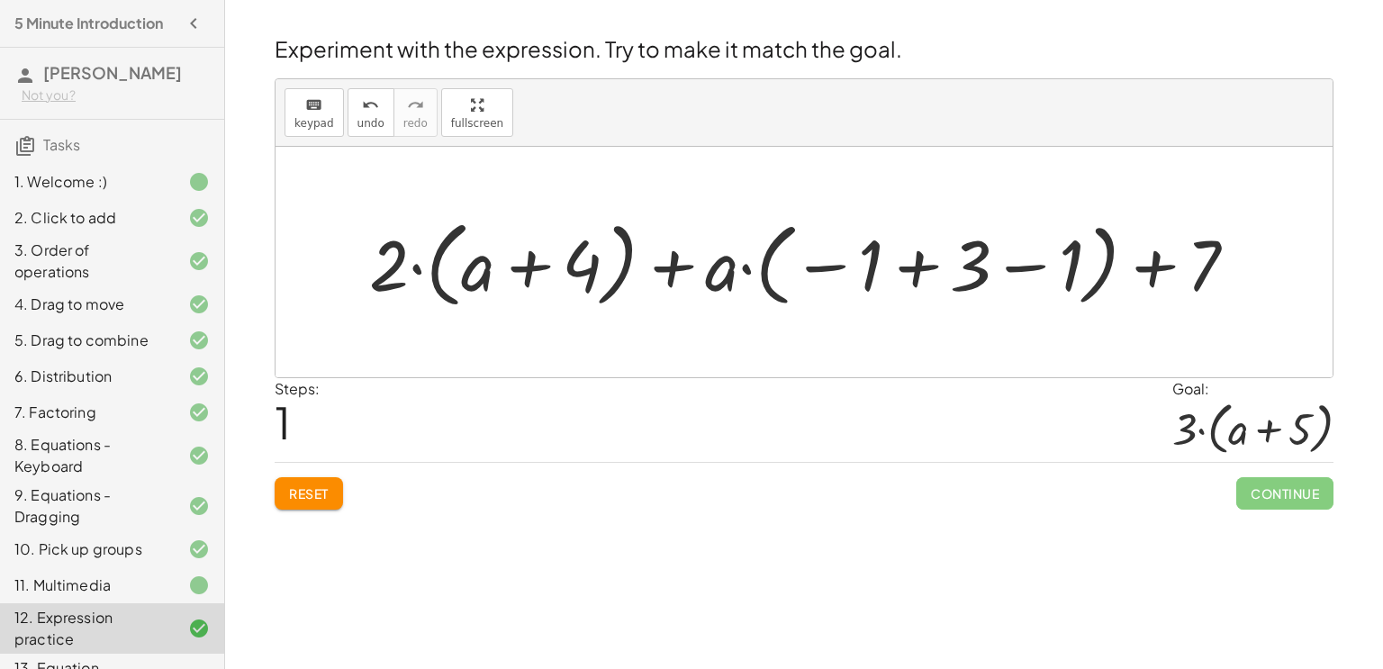
click at [763, 475] on div "Reset Continue" at bounding box center [804, 486] width 1059 height 48
click at [328, 499] on span "Reset" at bounding box center [309, 493] width 40 height 16
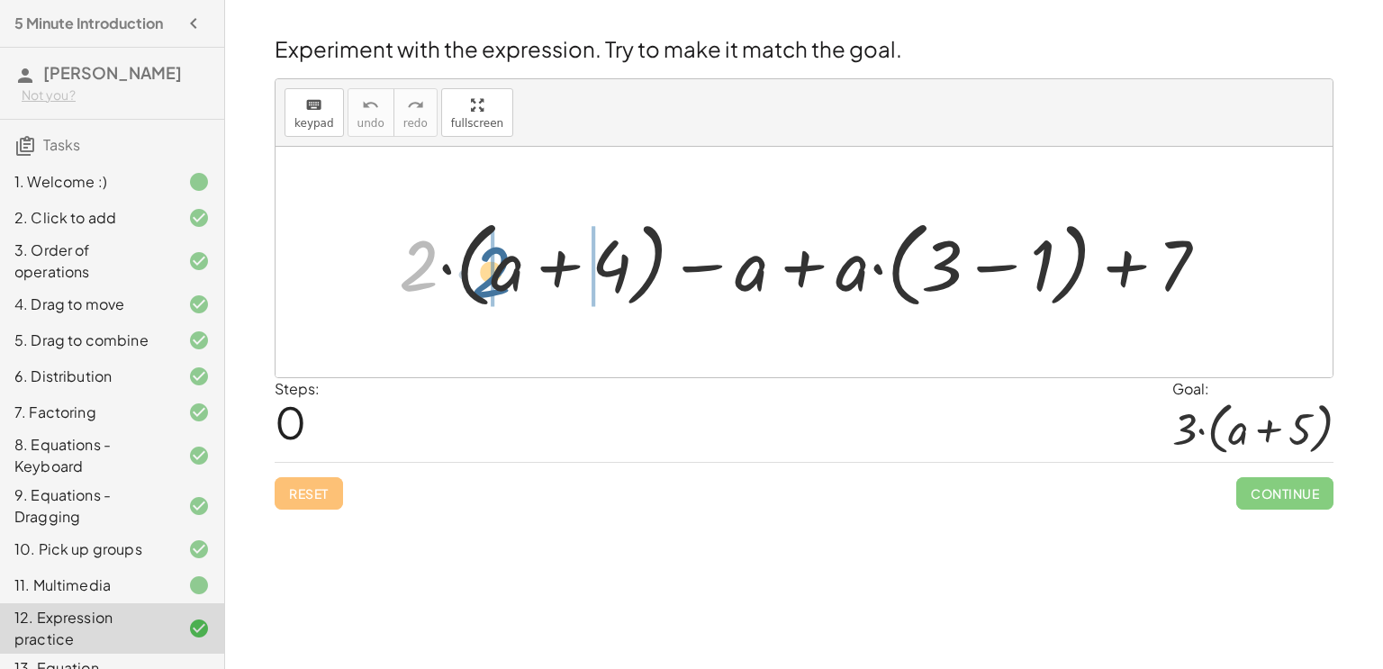
drag, startPoint x: 408, startPoint y: 257, endPoint x: 484, endPoint y: 263, distance: 75.9
click at [484, 263] on div at bounding box center [811, 263] width 842 height 104
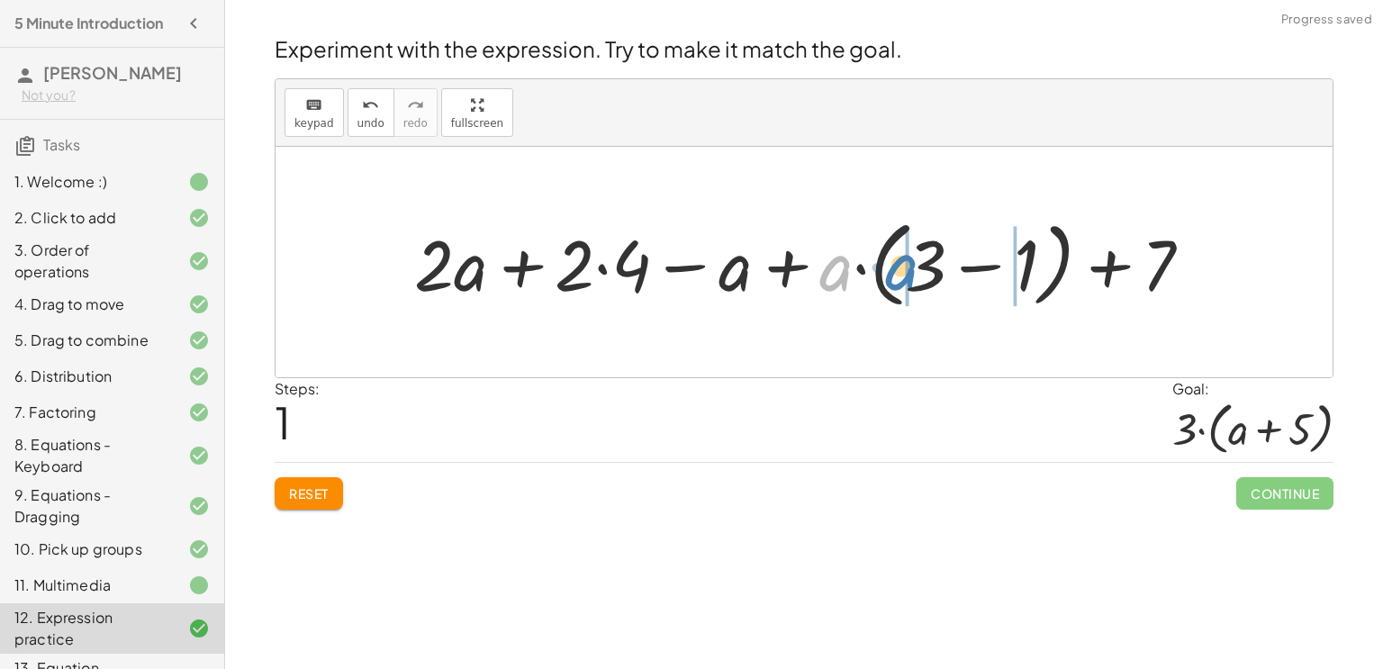
drag, startPoint x: 843, startPoint y: 267, endPoint x: 919, endPoint y: 267, distance: 75.6
click at [919, 267] on div at bounding box center [810, 263] width 810 height 104
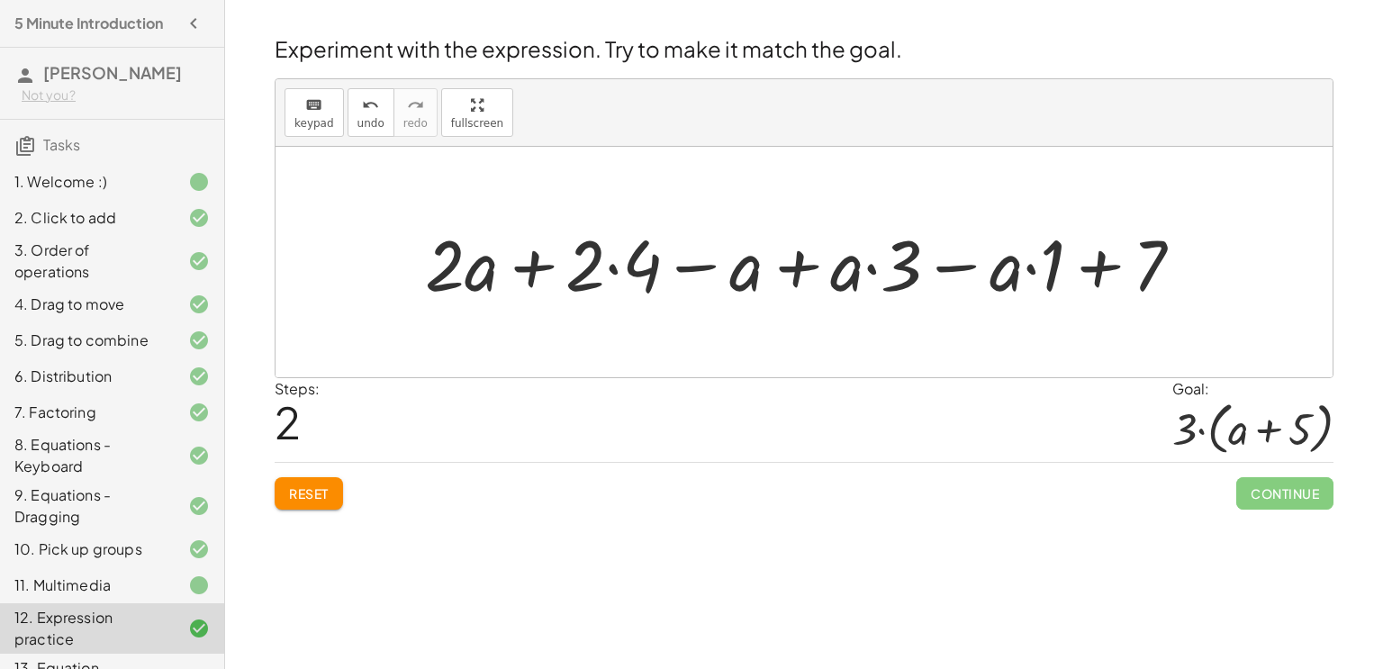
click at [608, 267] on div at bounding box center [811, 262] width 790 height 93
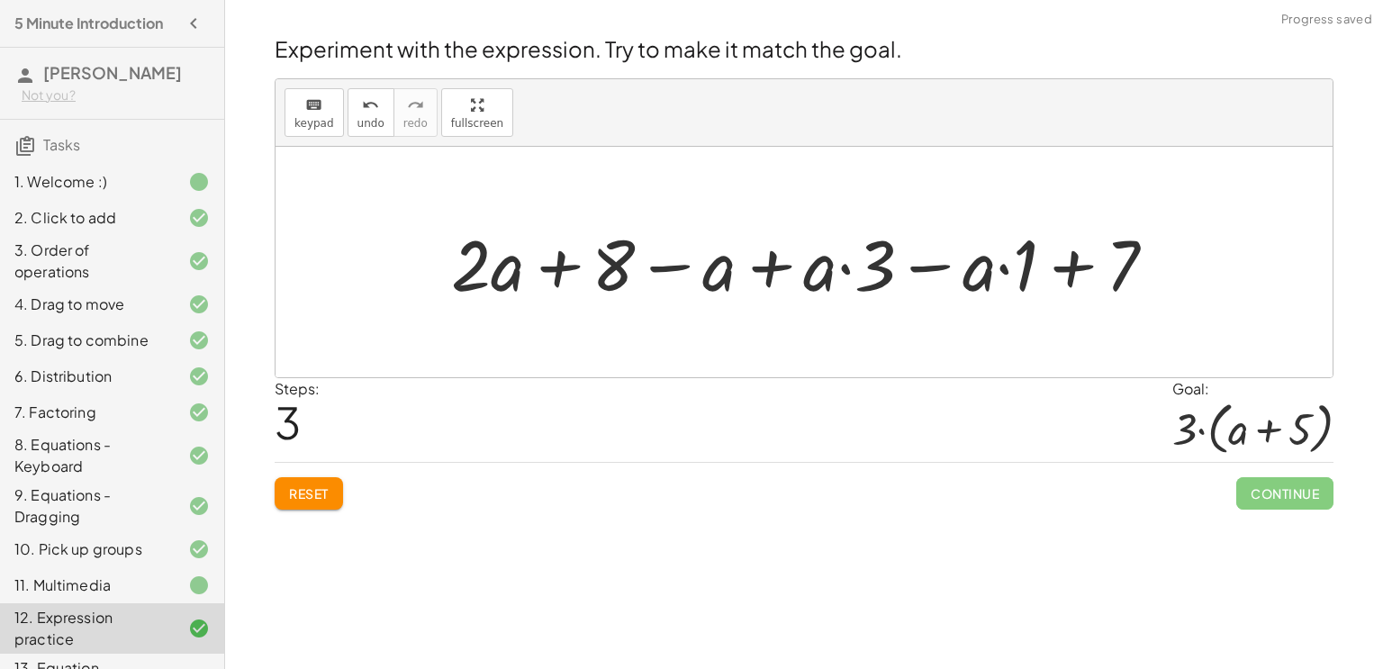
click at [846, 271] on div at bounding box center [811, 262] width 738 height 93
click at [1002, 270] on div at bounding box center [811, 262] width 738 height 93
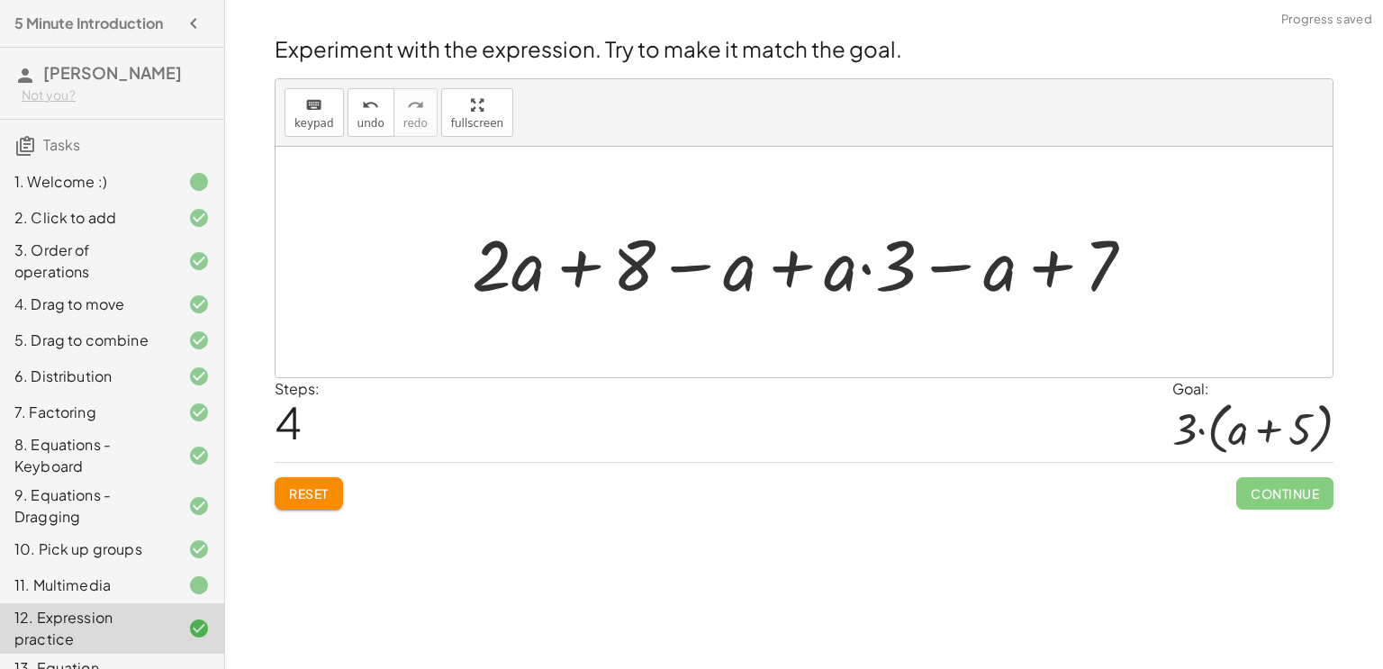
click at [866, 269] on div at bounding box center [810, 262] width 695 height 93
click at [584, 264] on div at bounding box center [810, 262] width 695 height 93
click at [699, 265] on div at bounding box center [810, 262] width 695 height 93
click at [804, 268] on div at bounding box center [810, 262] width 695 height 93
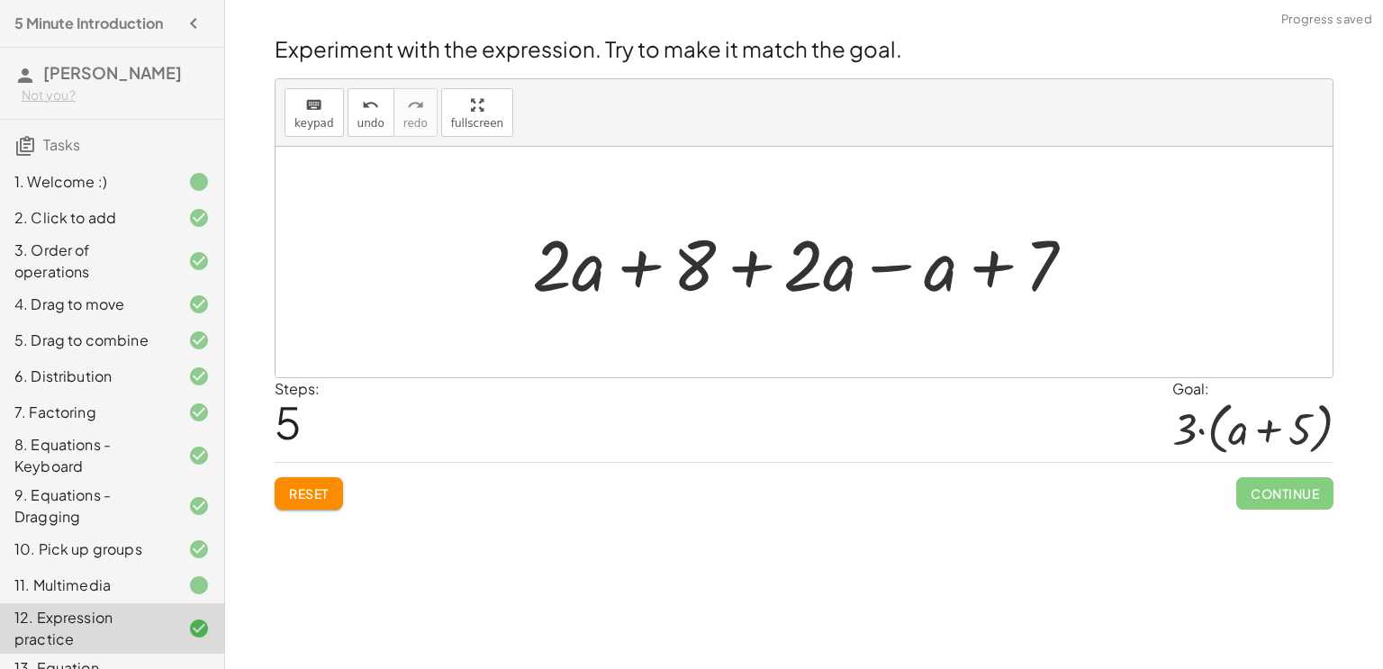
click at [898, 262] on div at bounding box center [810, 262] width 575 height 93
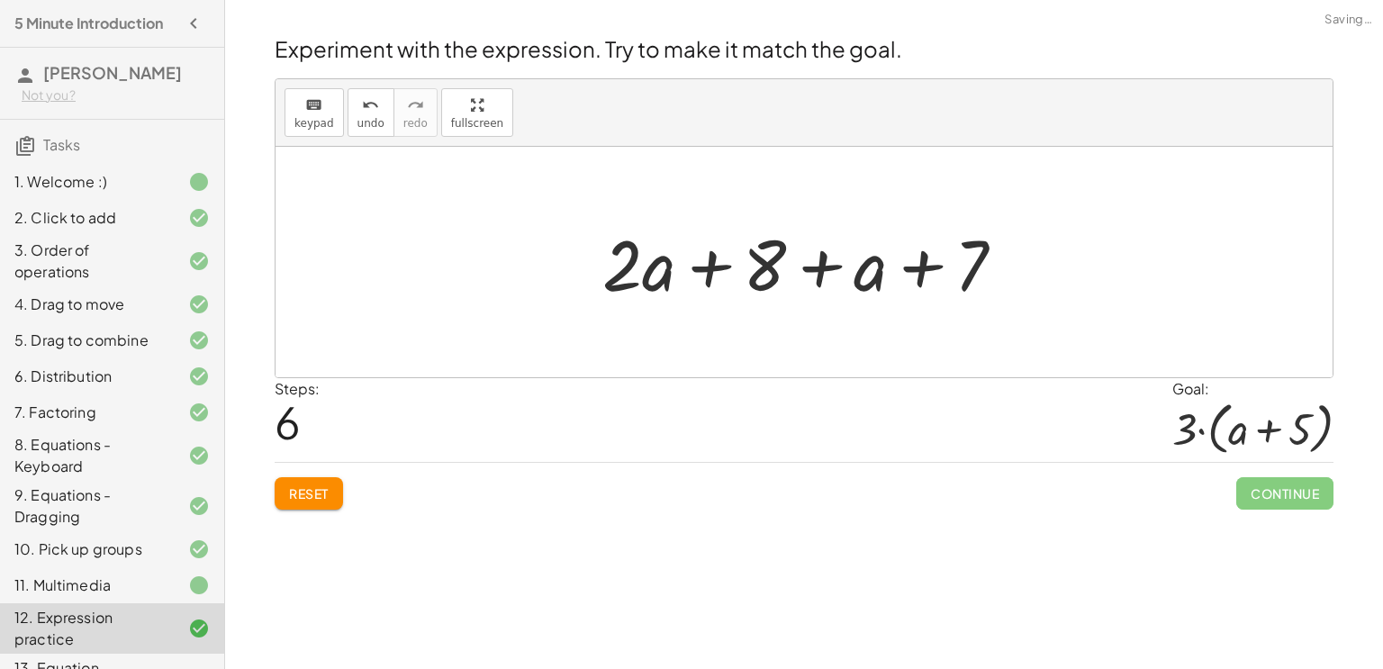
click at [922, 267] on div at bounding box center [810, 262] width 435 height 93
click at [813, 271] on div at bounding box center [810, 262] width 435 height 93
click at [720, 272] on div at bounding box center [810, 262] width 435 height 93
drag, startPoint x: 765, startPoint y: 277, endPoint x: 1048, endPoint y: 277, distance: 282.8
click at [1048, 277] on div "+ · 2 · ( + a + 4 ) − a + · a · ( + 3 − 1 ) + 7 + · 2 · a + · 2 · 4 − a + · a ·…" at bounding box center [804, 262] width 1057 height 231
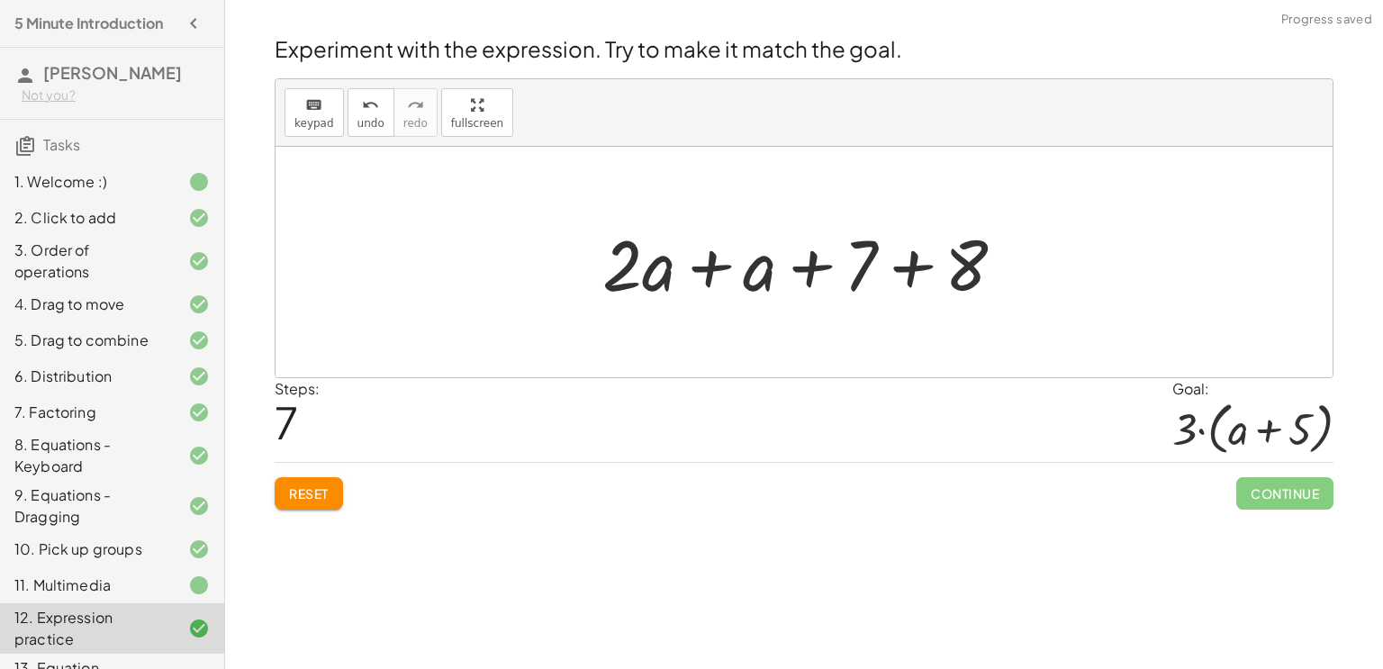
click at [903, 261] on div at bounding box center [810, 262] width 435 height 93
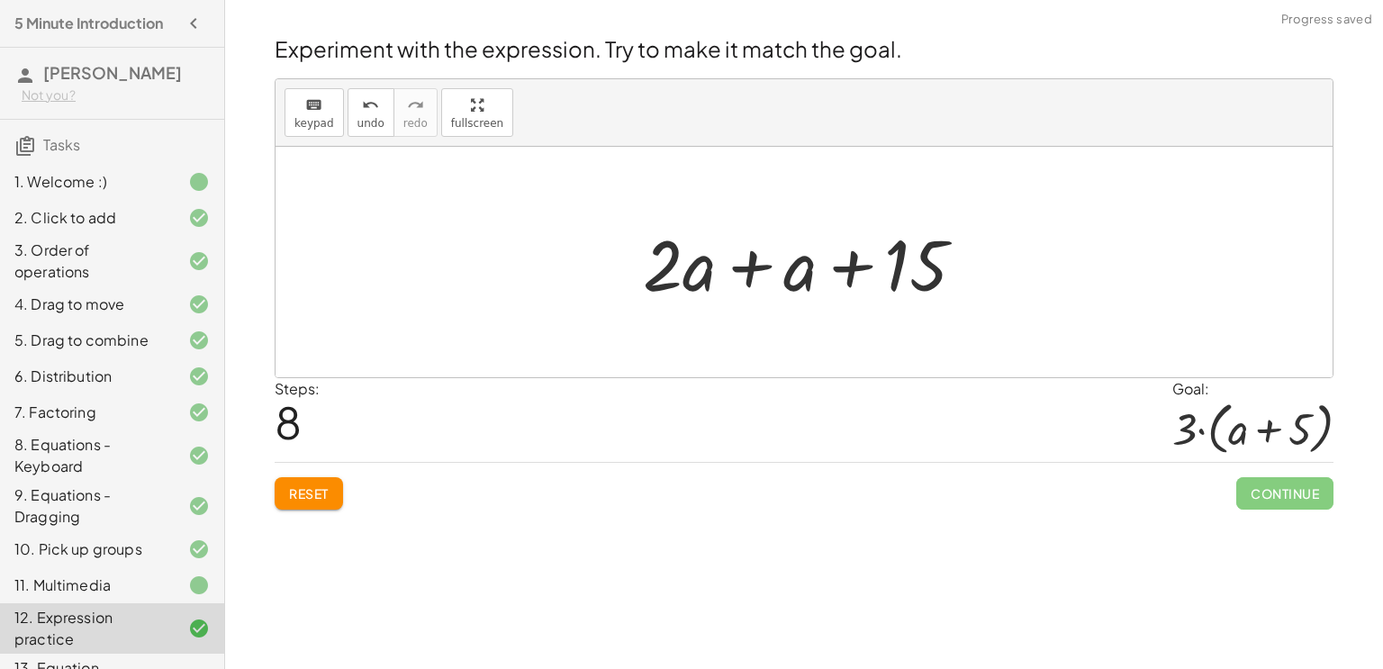
click at [774, 268] on div at bounding box center [811, 262] width 355 height 93
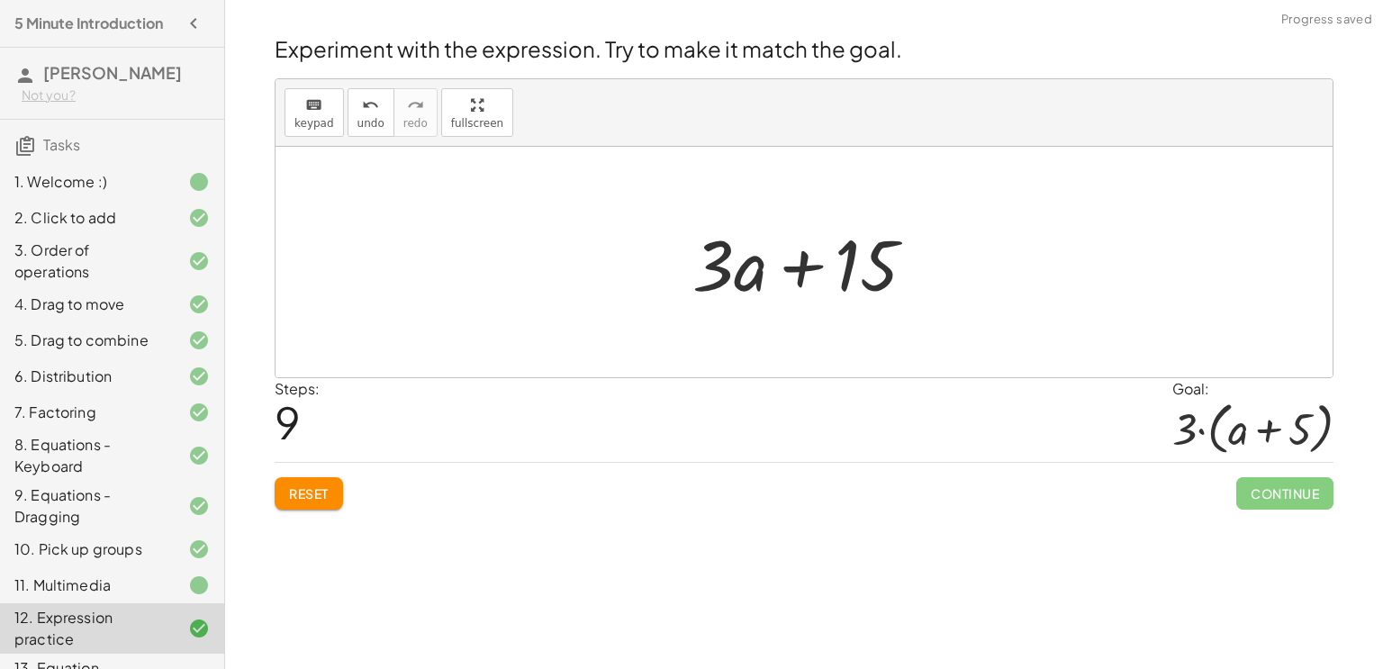
click at [313, 498] on span "Reset" at bounding box center [309, 493] width 40 height 16
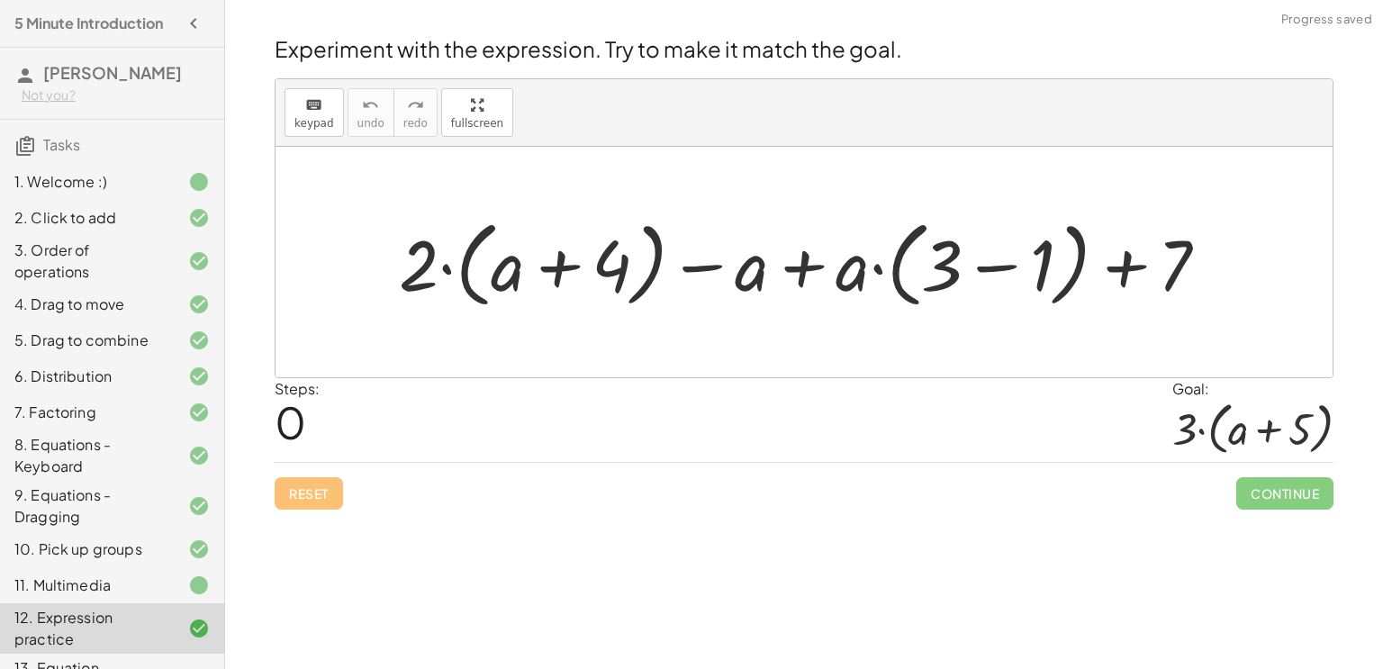
click at [670, 541] on div "Welcome to Graspable Math! Graspable Math turns math symbols into objects you c…" at bounding box center [804, 334] width 1158 height 669
click at [510, 426] on div "Steps: 0 Goal: · 3 · ( + a + 5 )" at bounding box center [804, 420] width 1059 height 84
drag, startPoint x: 422, startPoint y: 262, endPoint x: 497, endPoint y: 262, distance: 74.7
click at [497, 262] on div at bounding box center [811, 263] width 842 height 104
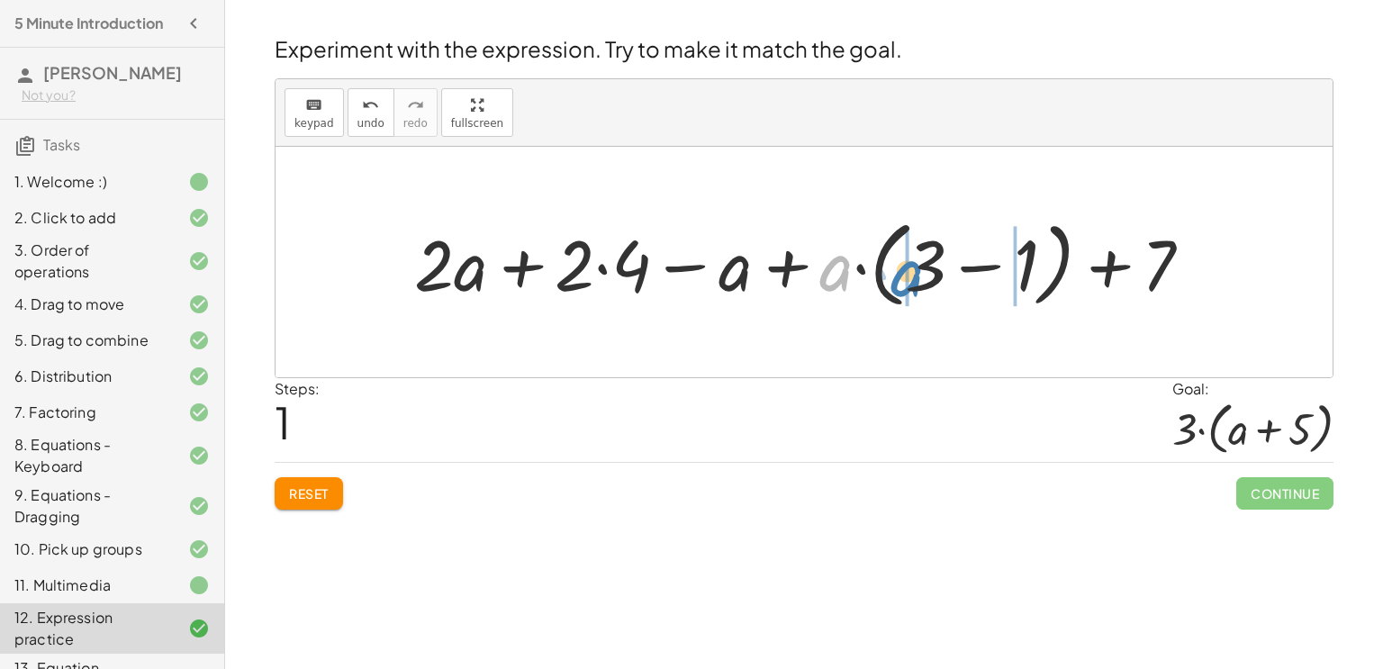
drag, startPoint x: 836, startPoint y: 283, endPoint x: 913, endPoint y: 287, distance: 77.6
click at [913, 287] on div at bounding box center [810, 263] width 810 height 104
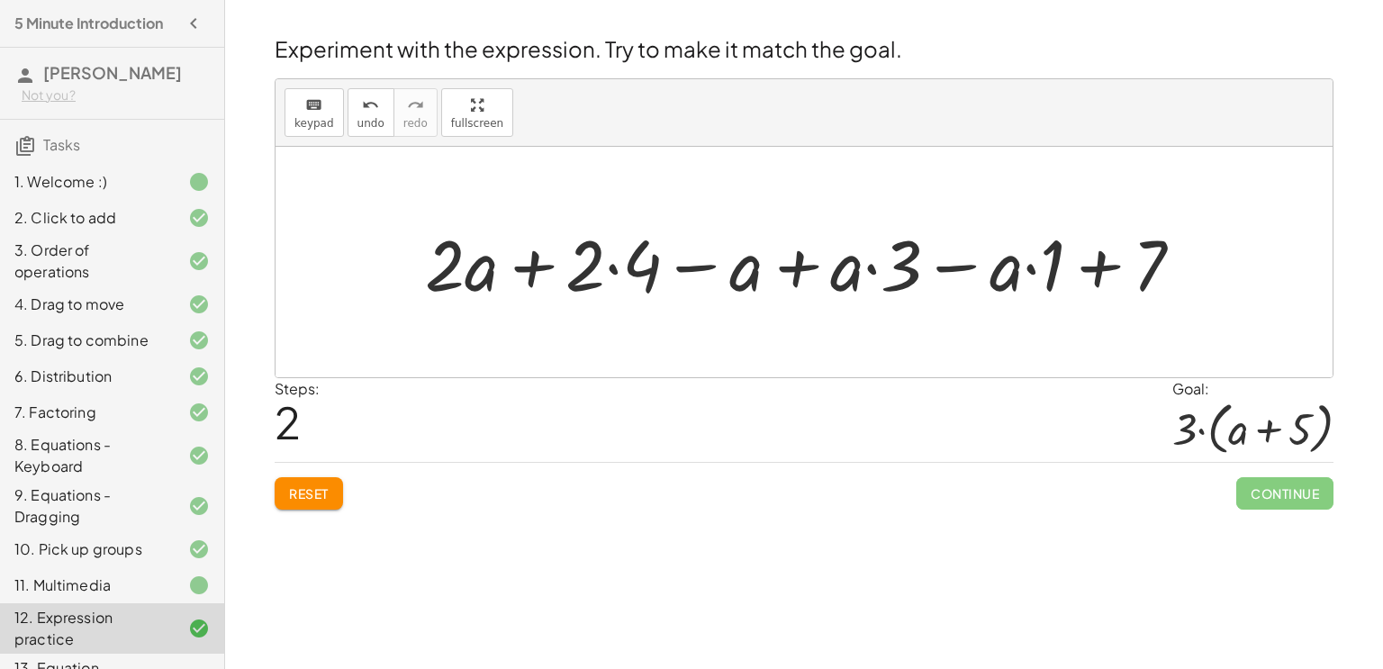
click at [871, 264] on div at bounding box center [811, 262] width 790 height 93
click at [1027, 267] on div at bounding box center [811, 262] width 790 height 93
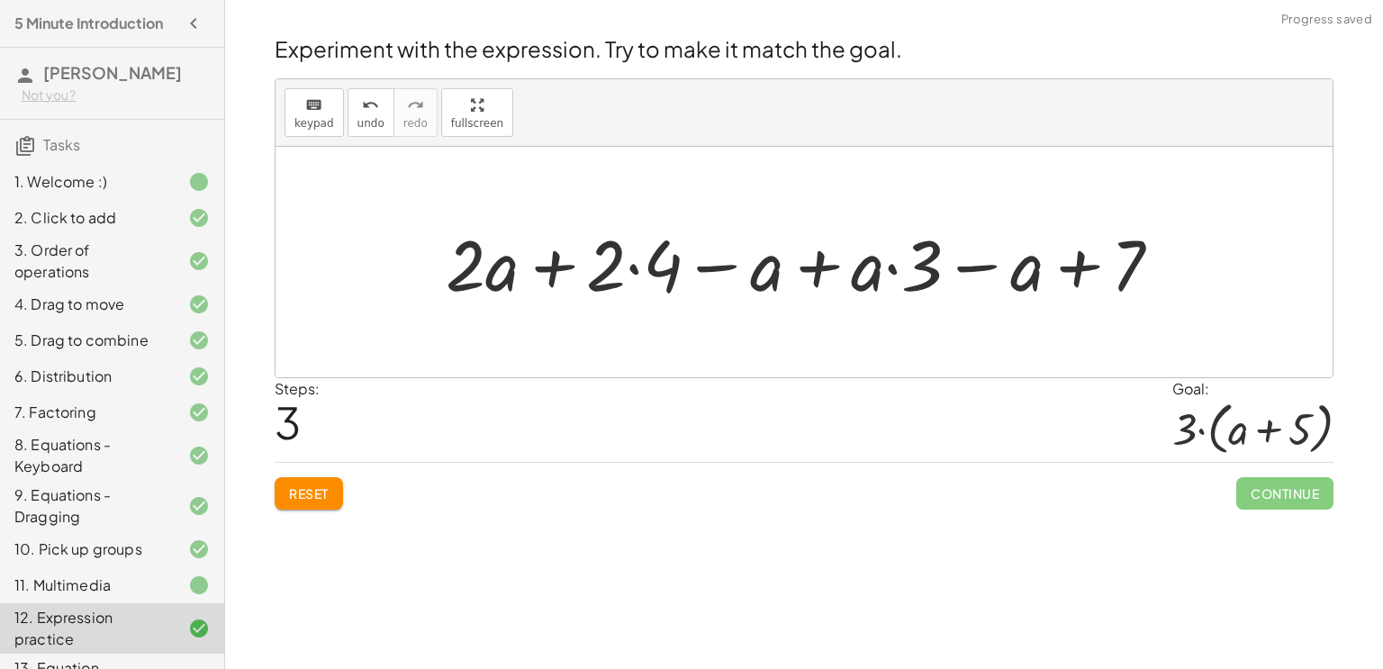
click at [635, 265] on div at bounding box center [811, 262] width 748 height 93
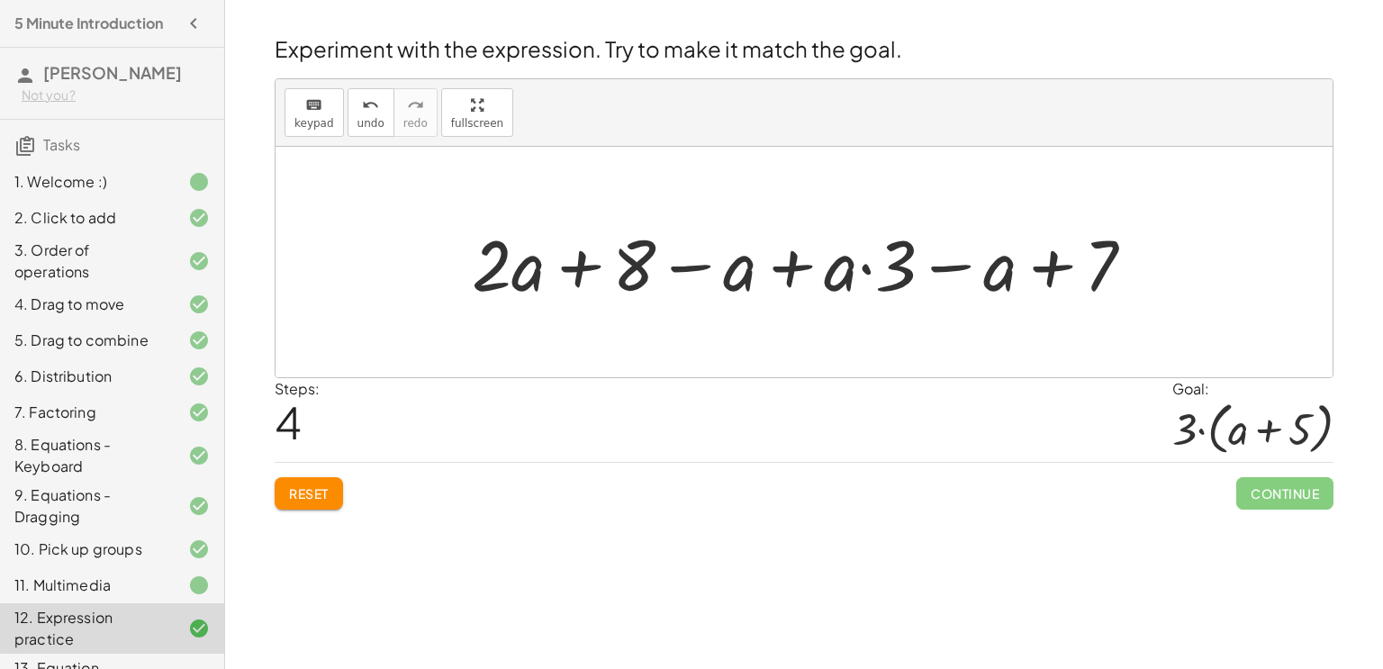
click at [867, 270] on div at bounding box center [810, 262] width 695 height 93
drag, startPoint x: 900, startPoint y: 267, endPoint x: 828, endPoint y: 231, distance: 80.5
click at [828, 231] on div at bounding box center [810, 262] width 695 height 93
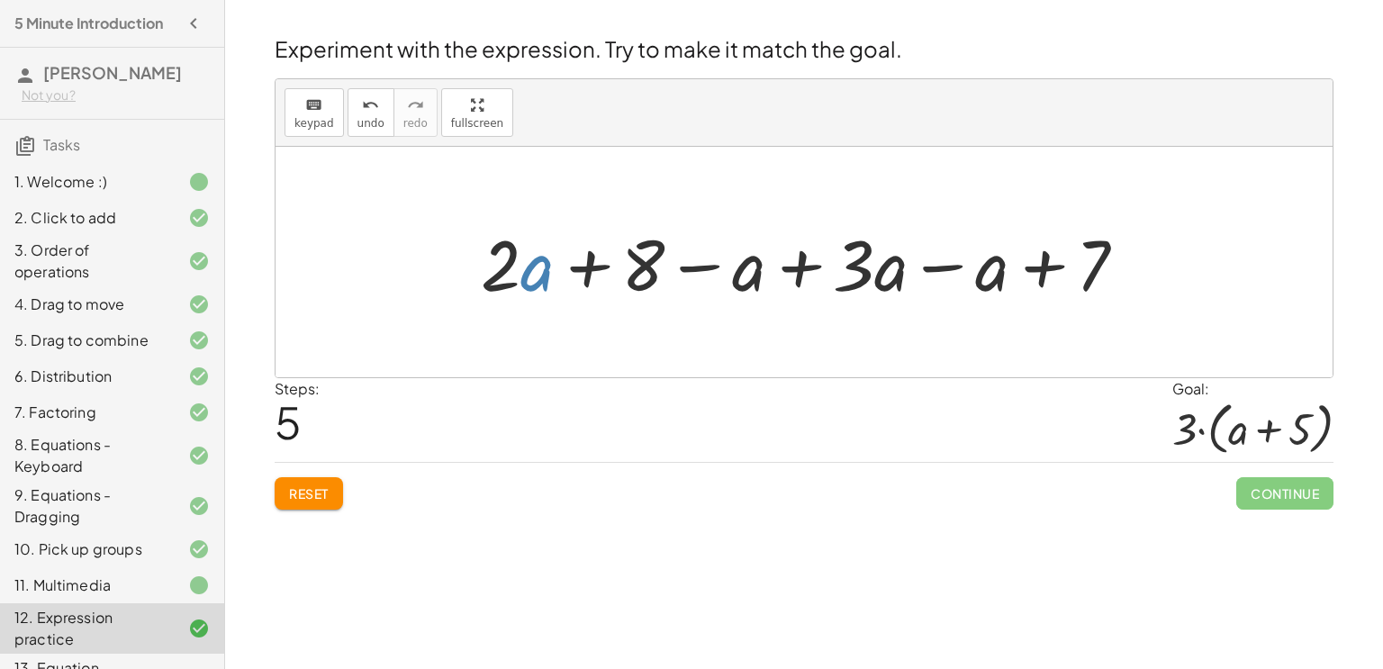
click at [548, 274] on div at bounding box center [811, 262] width 678 height 93
click at [550, 348] on div at bounding box center [804, 262] width 1057 height 231
click at [941, 267] on div at bounding box center [811, 262] width 678 height 93
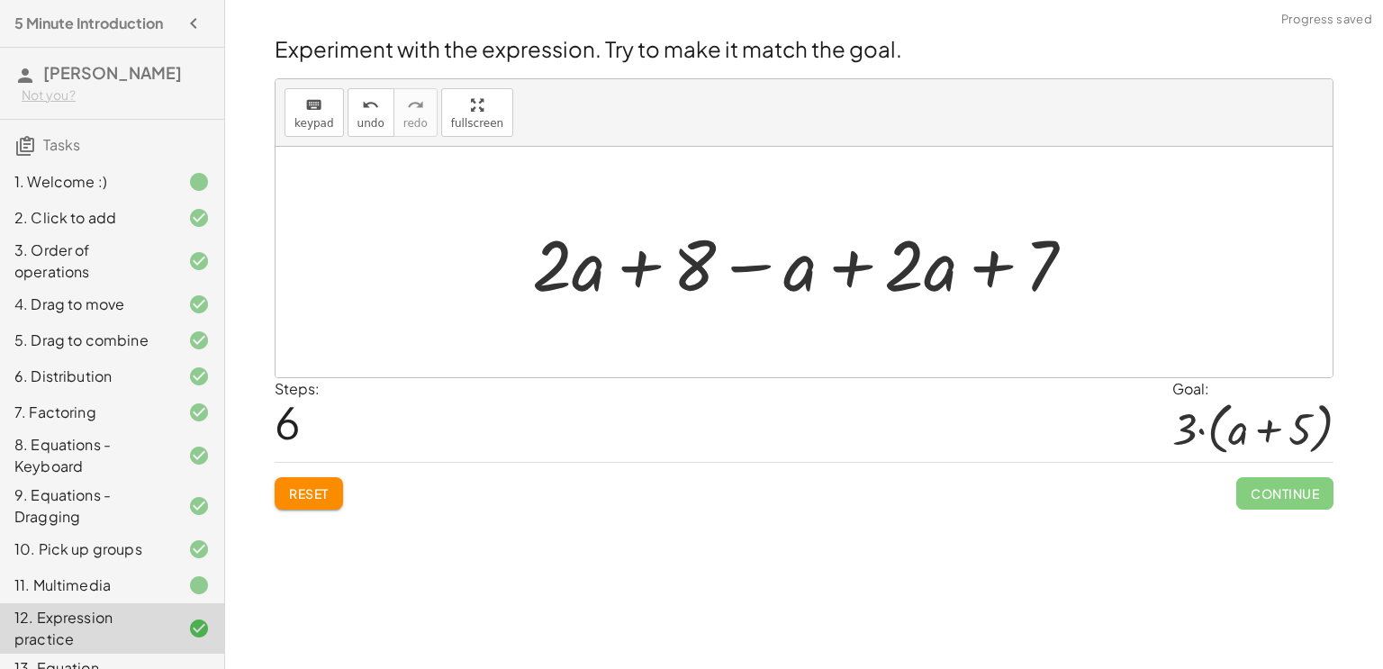
click at [846, 270] on div at bounding box center [810, 262] width 575 height 93
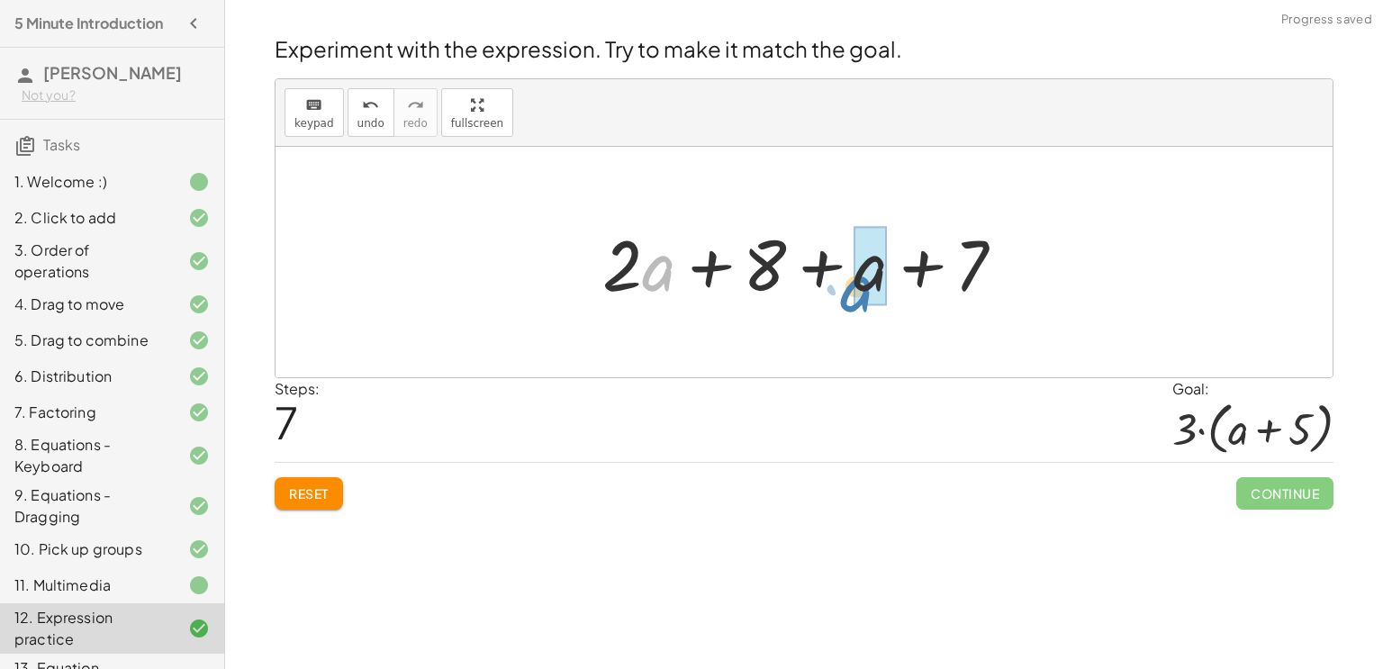
drag, startPoint x: 654, startPoint y: 257, endPoint x: 878, endPoint y: 269, distance: 224.6
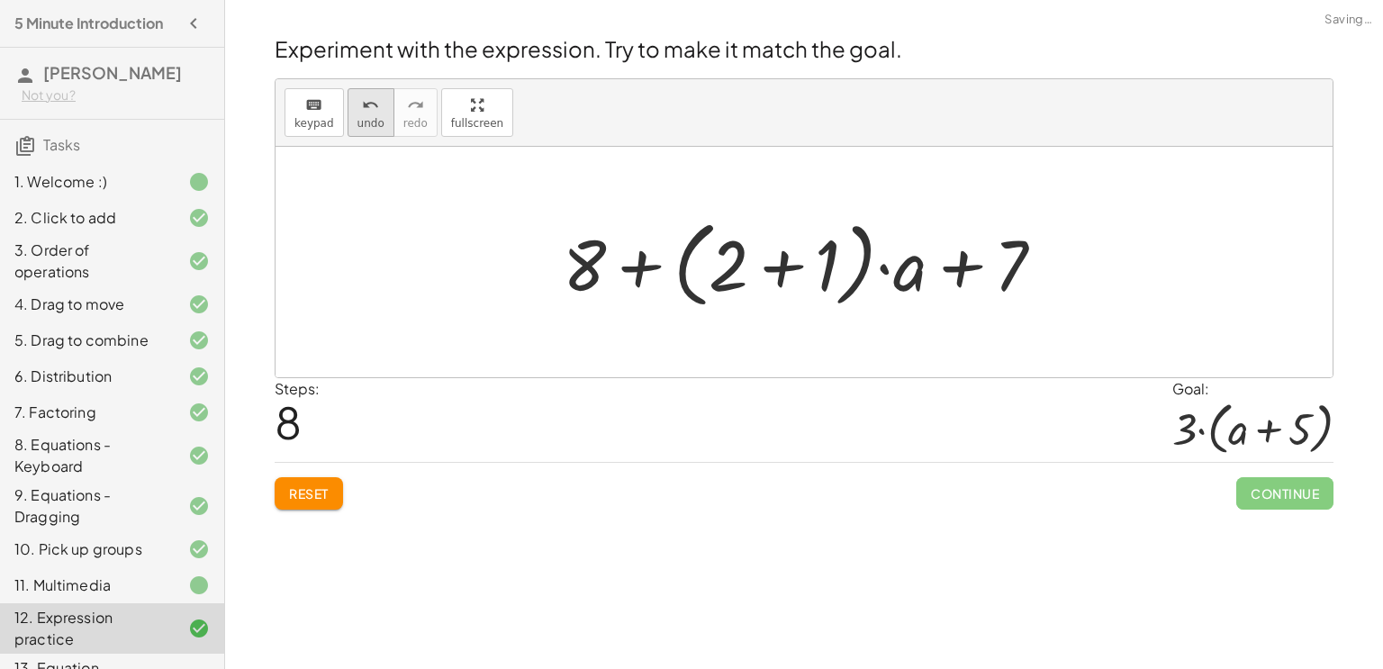
click at [366, 111] on icon "undo" at bounding box center [370, 106] width 17 height 22
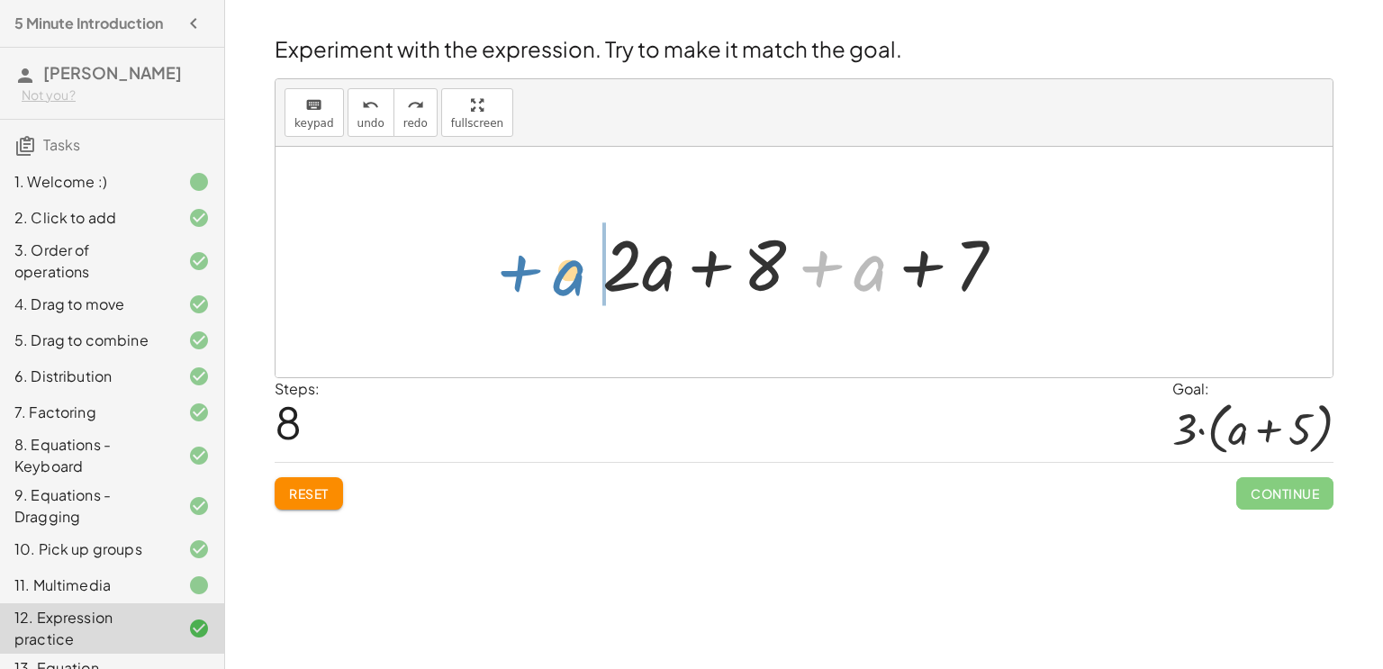
drag, startPoint x: 873, startPoint y: 274, endPoint x: 572, endPoint y: 277, distance: 300.8
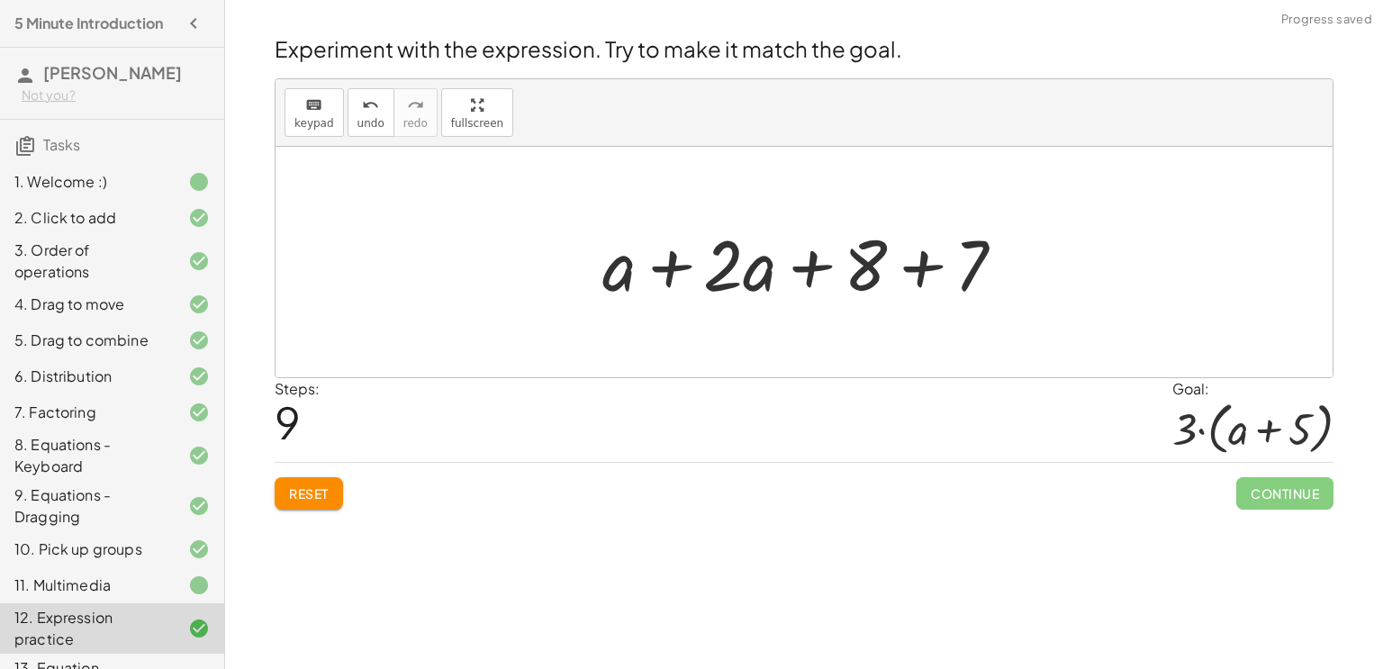
click at [661, 264] on div at bounding box center [810, 262] width 435 height 93
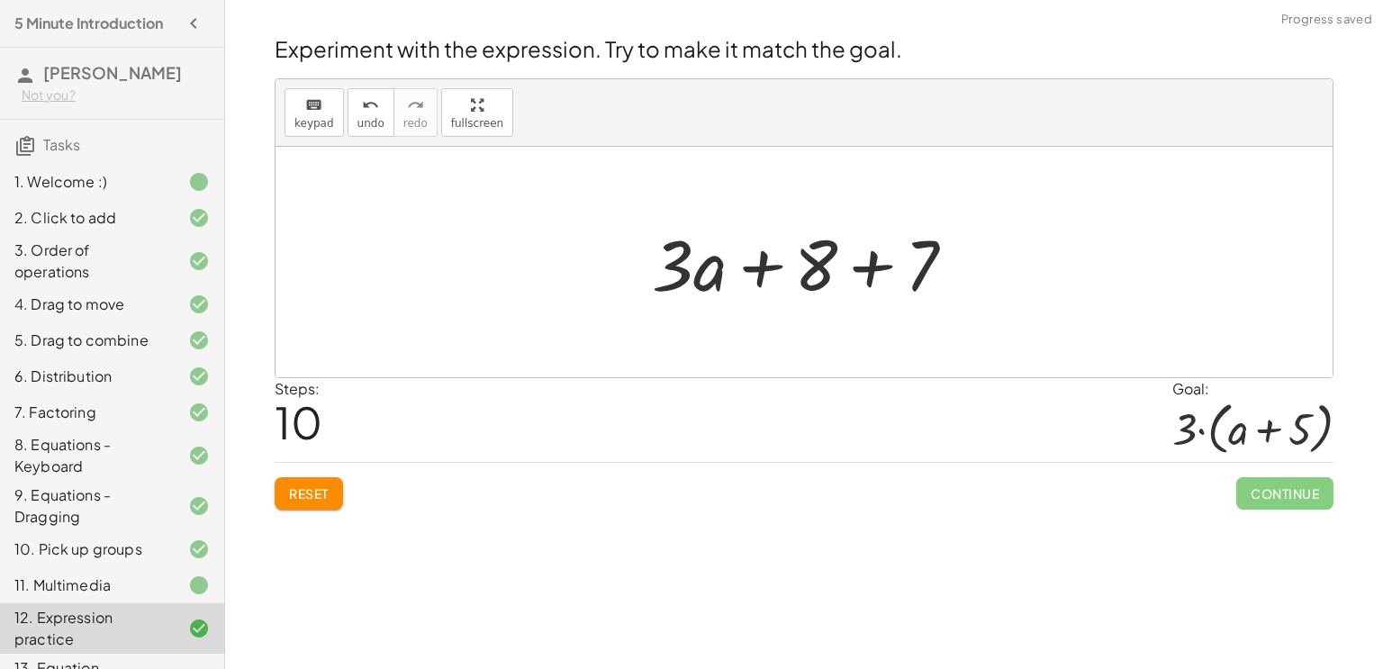
click at [861, 265] on div at bounding box center [811, 262] width 336 height 93
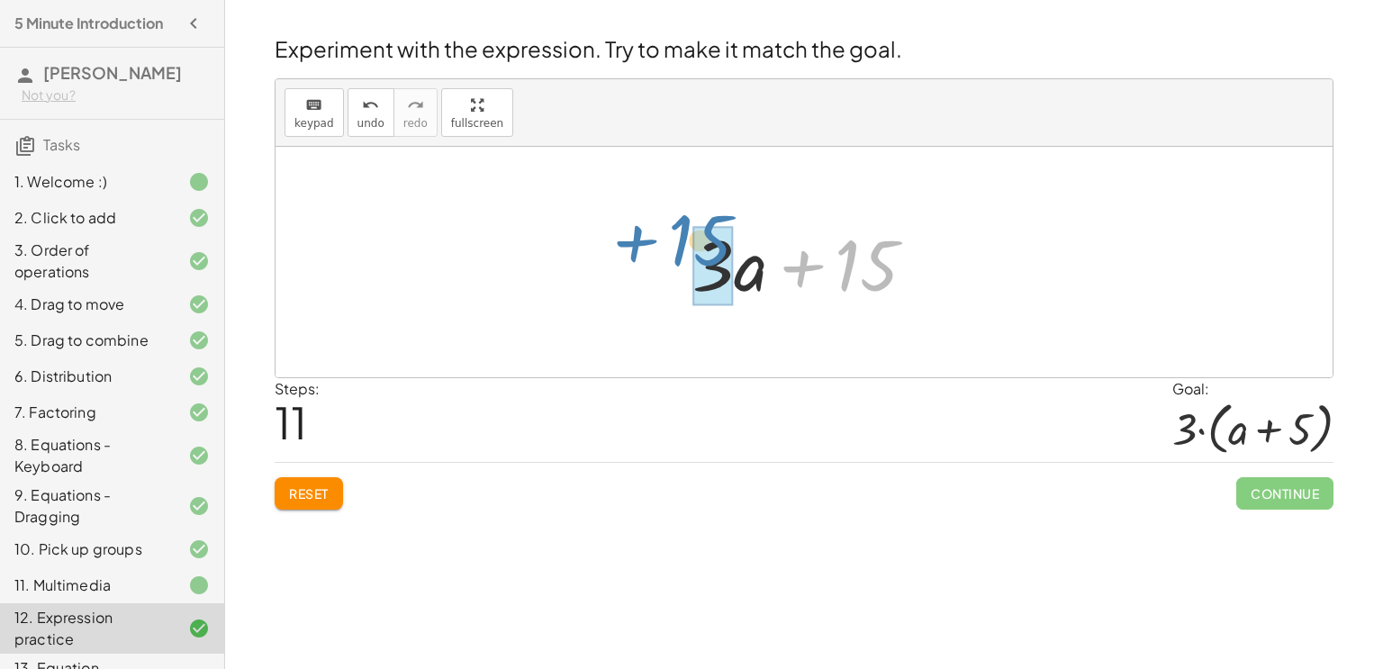
drag, startPoint x: 878, startPoint y: 276, endPoint x: 711, endPoint y: 250, distance: 168.5
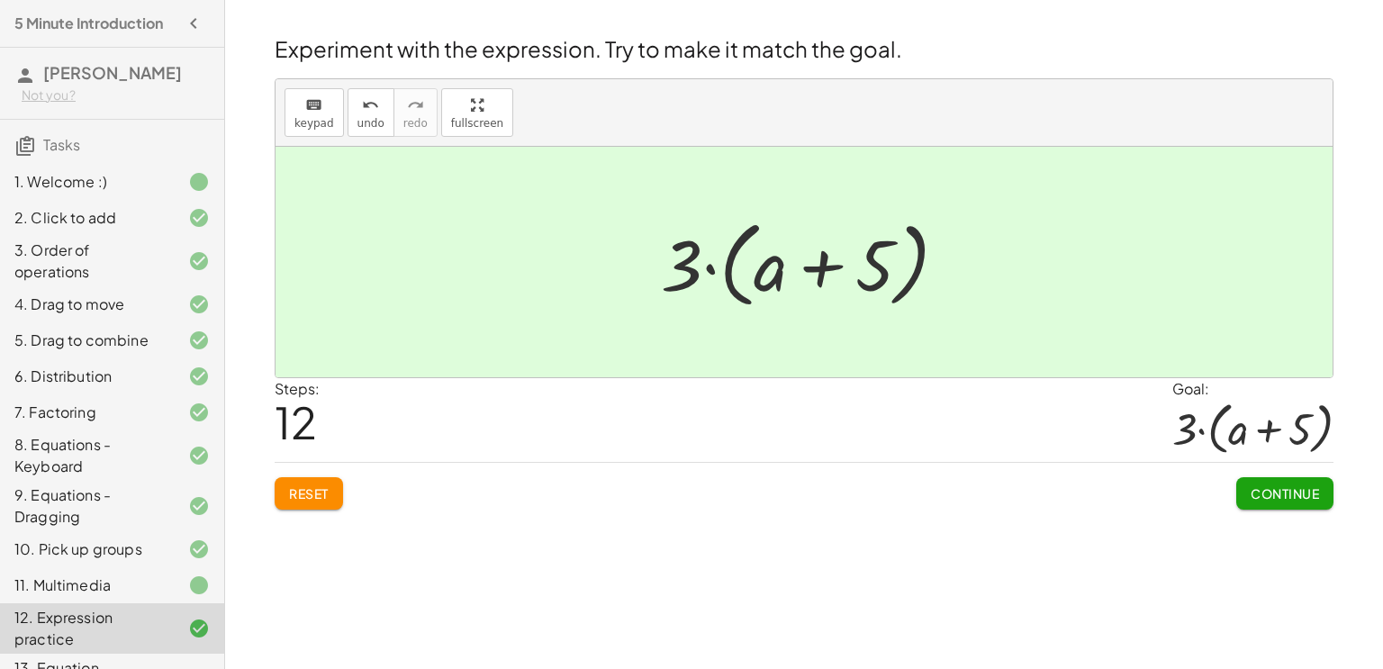
click at [1258, 490] on span "Continue" at bounding box center [1285, 493] width 68 height 16
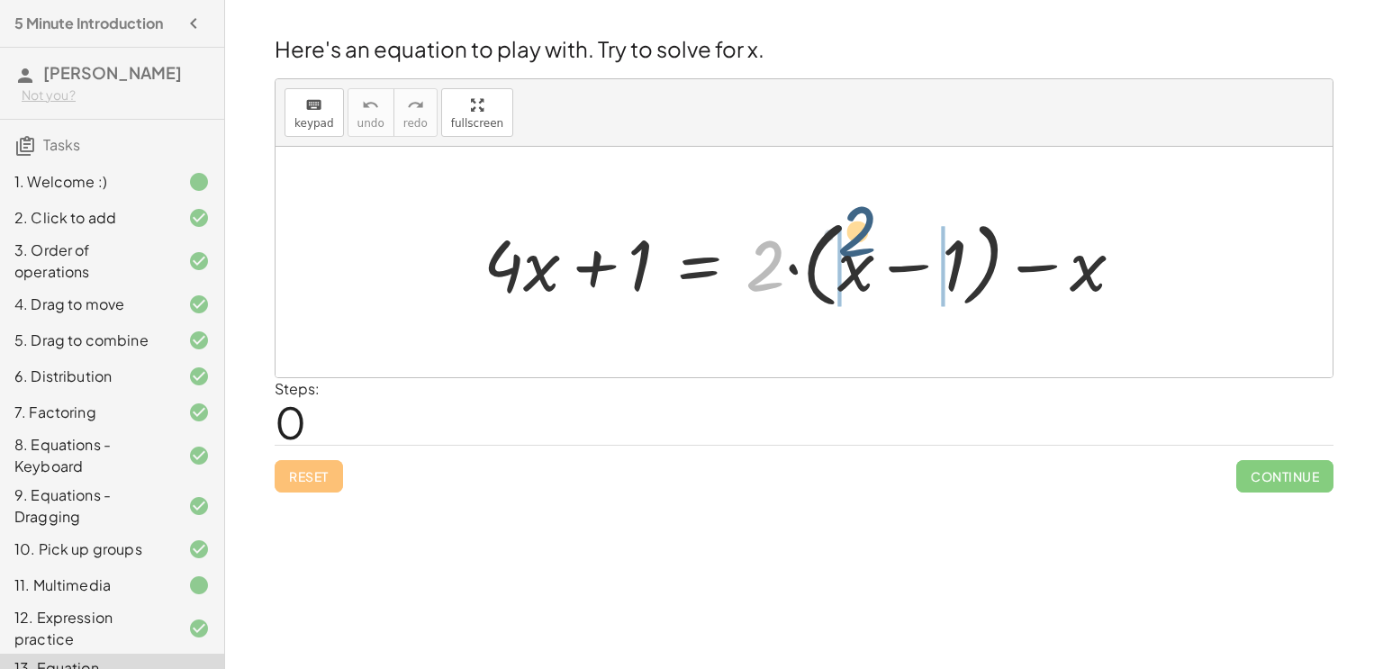
drag, startPoint x: 765, startPoint y: 265, endPoint x: 856, endPoint y: 231, distance: 98.0
click at [856, 231] on div at bounding box center [812, 263] width 674 height 104
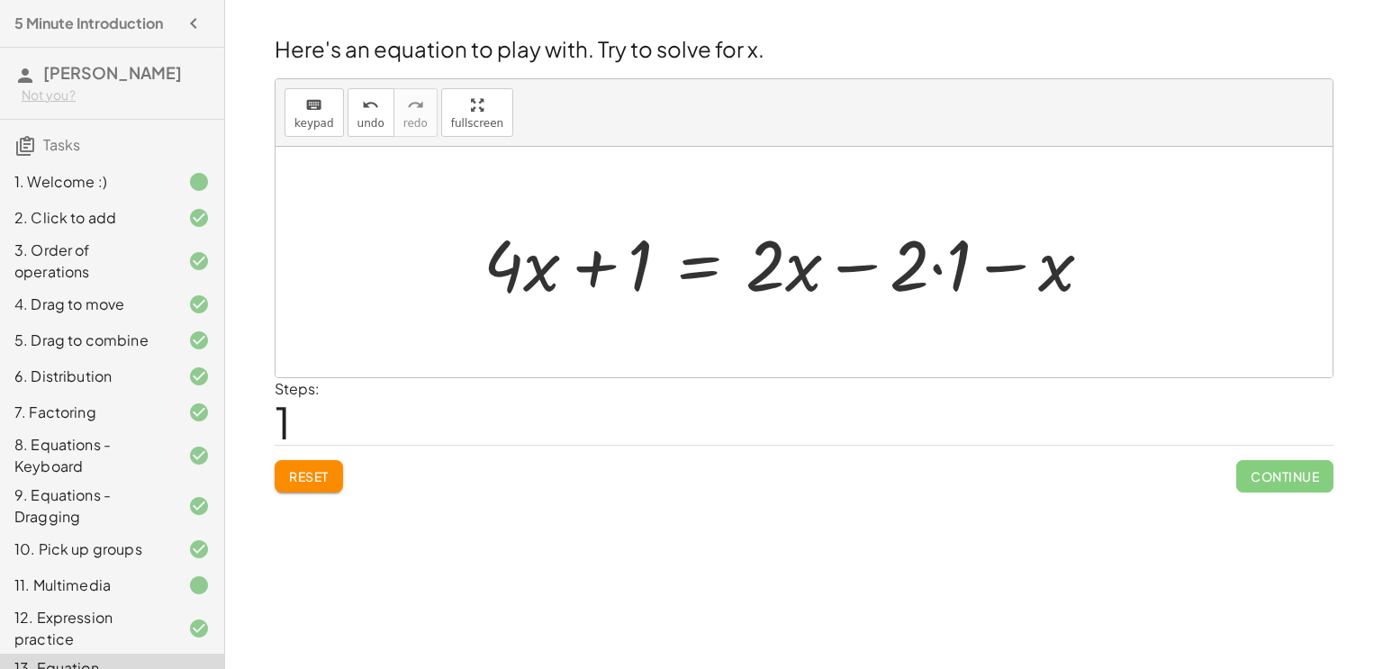
click at [937, 265] on div at bounding box center [795, 262] width 641 height 93
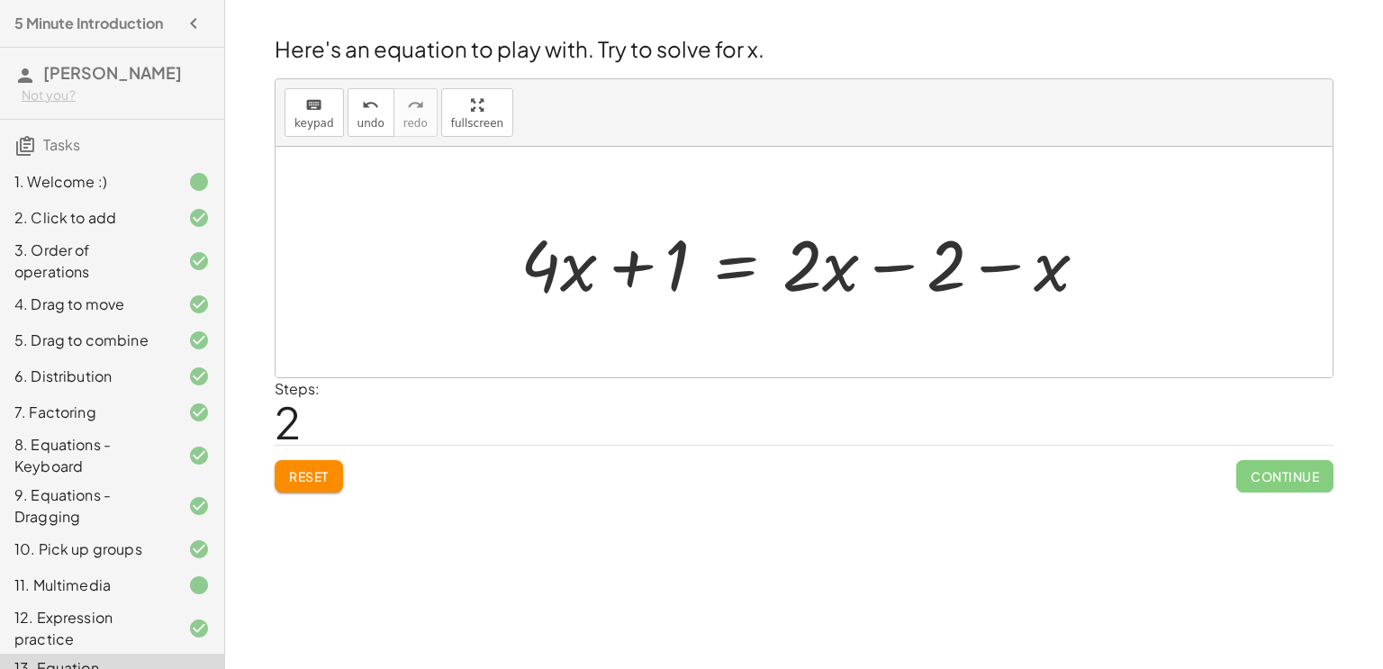
click at [483, 260] on div at bounding box center [804, 262] width 1057 height 231
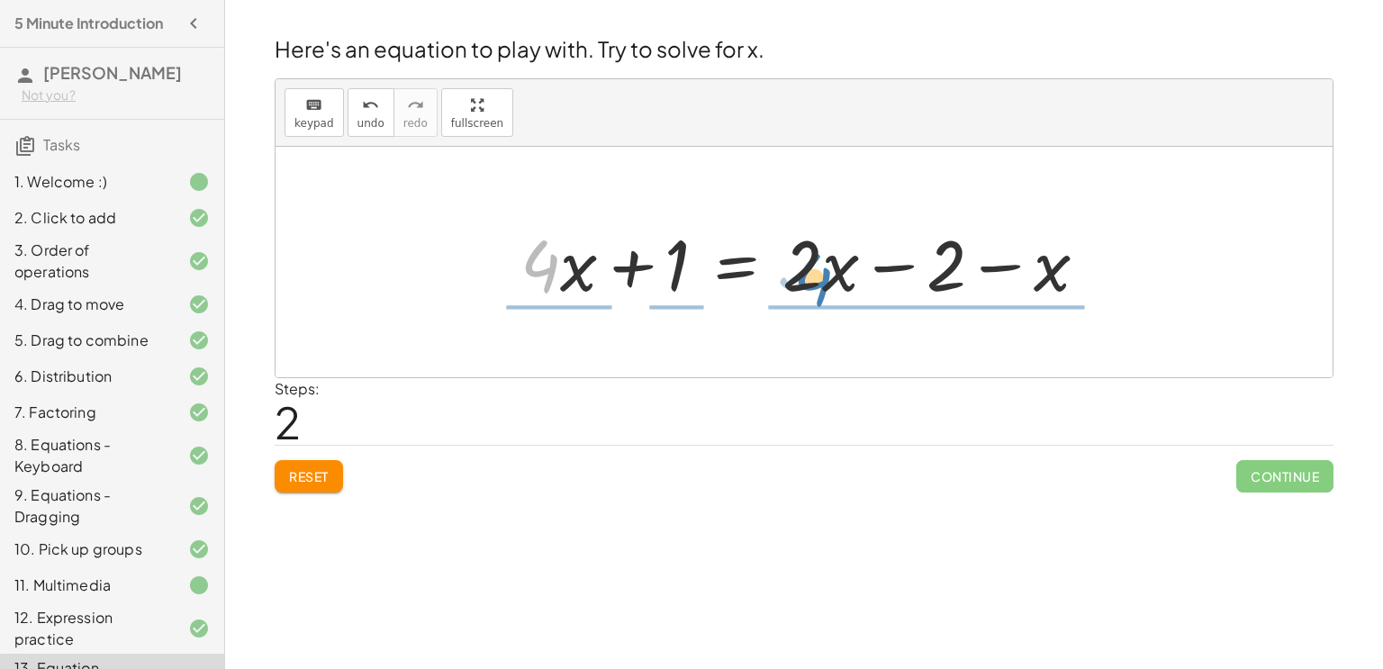
drag, startPoint x: 539, startPoint y: 273, endPoint x: 825, endPoint y: 284, distance: 285.7
click at [825, 284] on div at bounding box center [811, 262] width 600 height 93
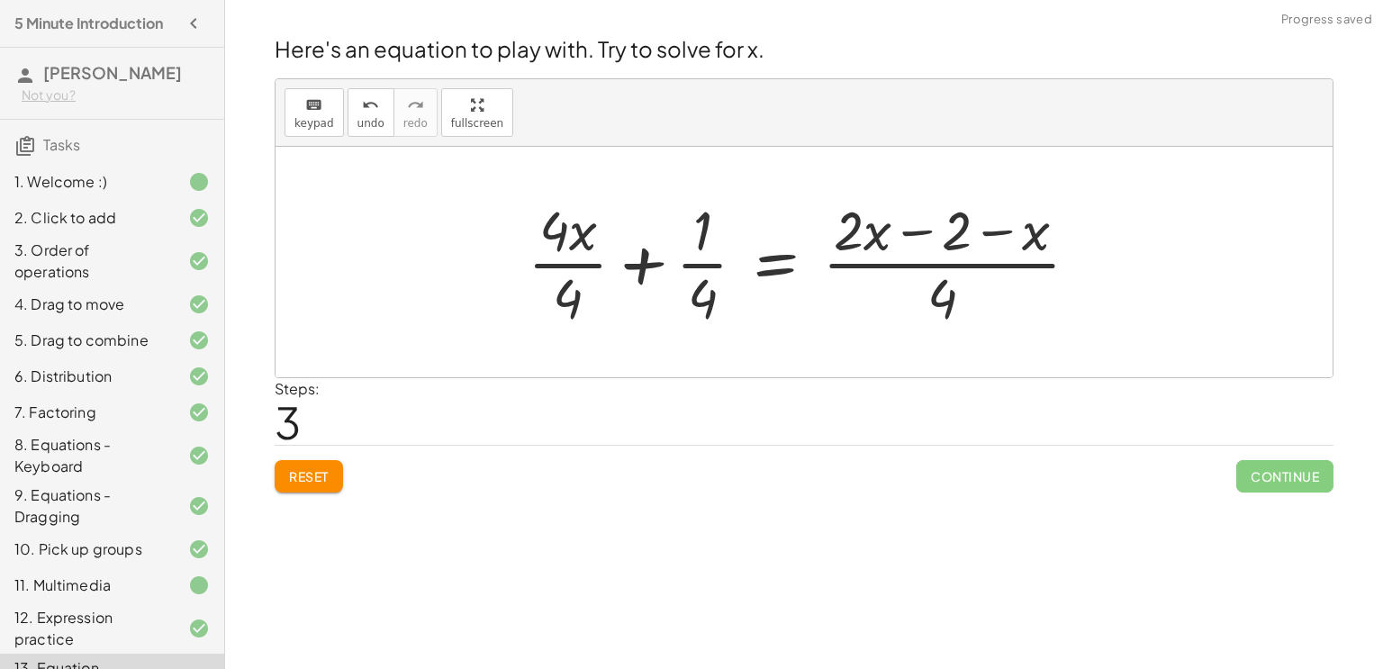
click at [319, 471] on span "Reset" at bounding box center [309, 476] width 40 height 16
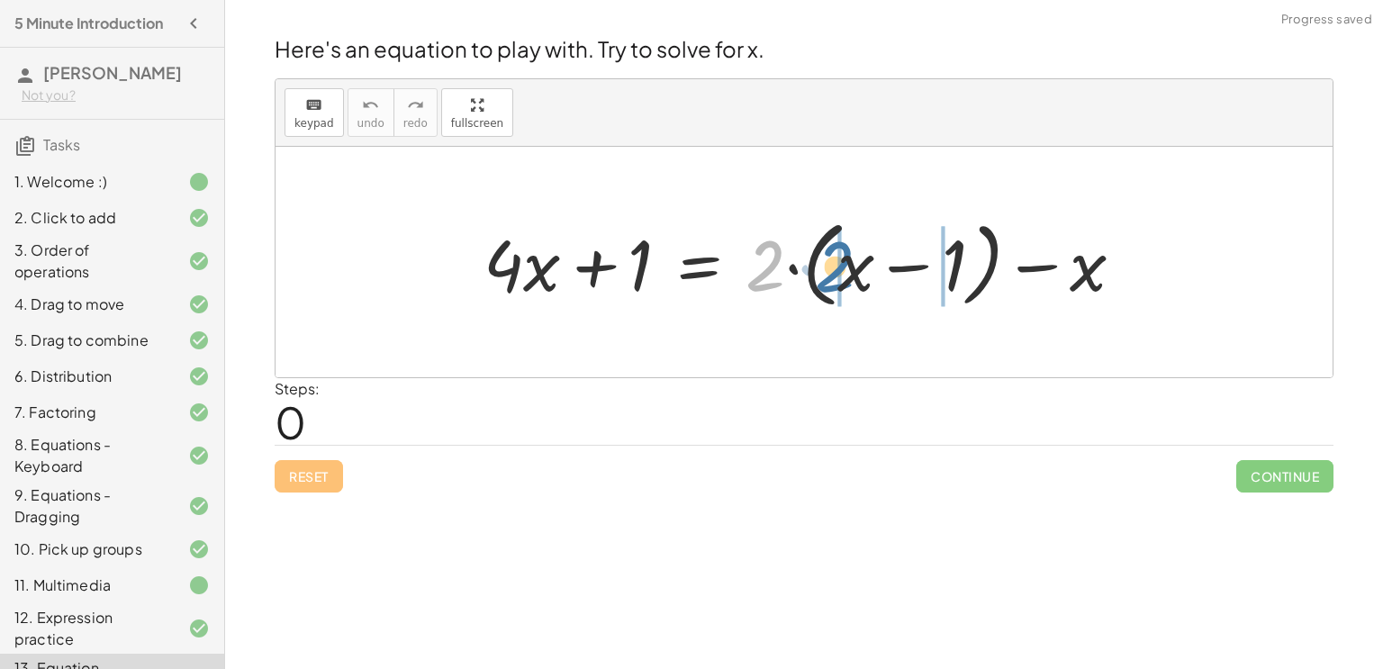
drag, startPoint x: 765, startPoint y: 270, endPoint x: 834, endPoint y: 271, distance: 69.3
click at [834, 271] on div at bounding box center [812, 263] width 674 height 104
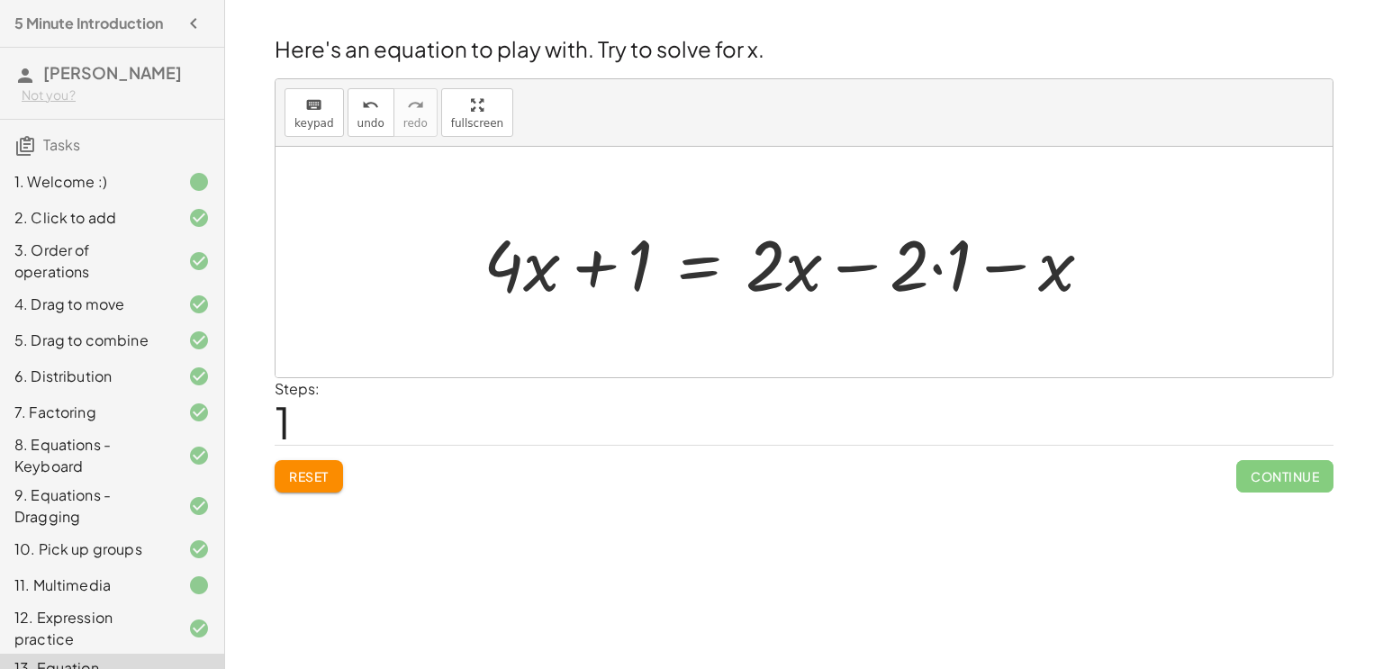
click at [937, 268] on div at bounding box center [795, 262] width 641 height 93
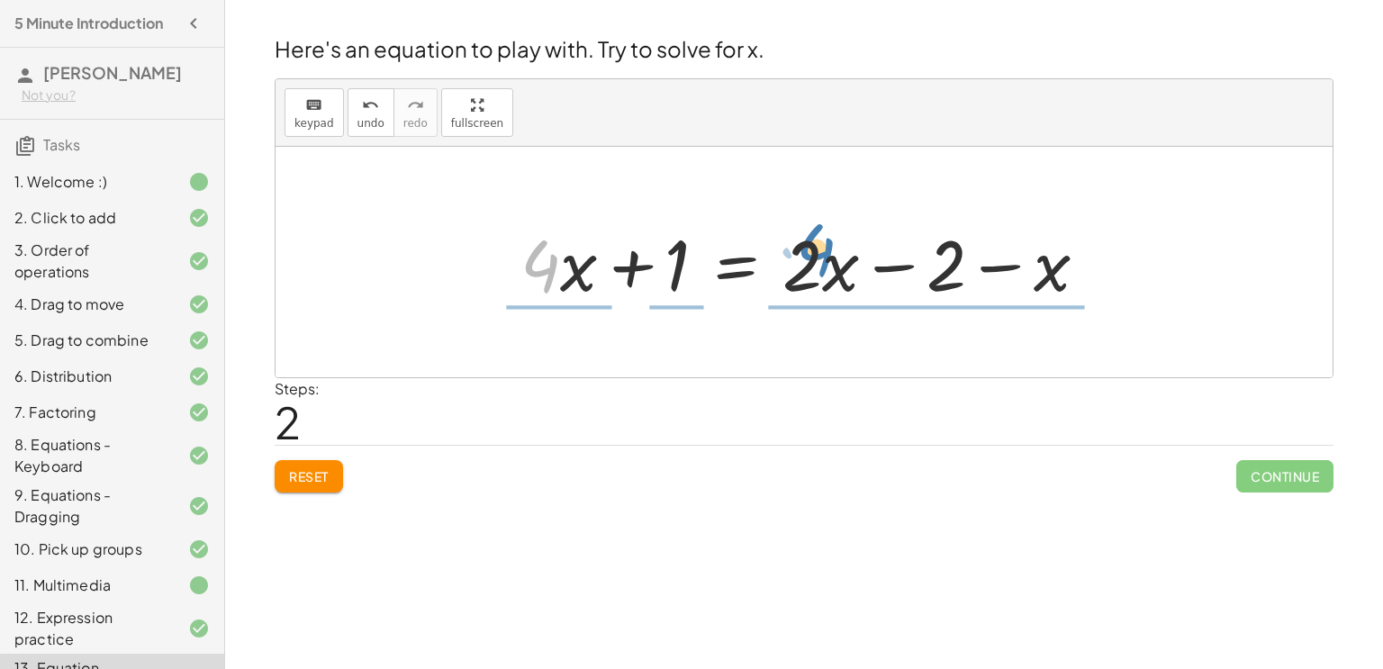
drag, startPoint x: 551, startPoint y: 280, endPoint x: 827, endPoint y: 263, distance: 276.1
click at [827, 263] on div at bounding box center [811, 262] width 600 height 93
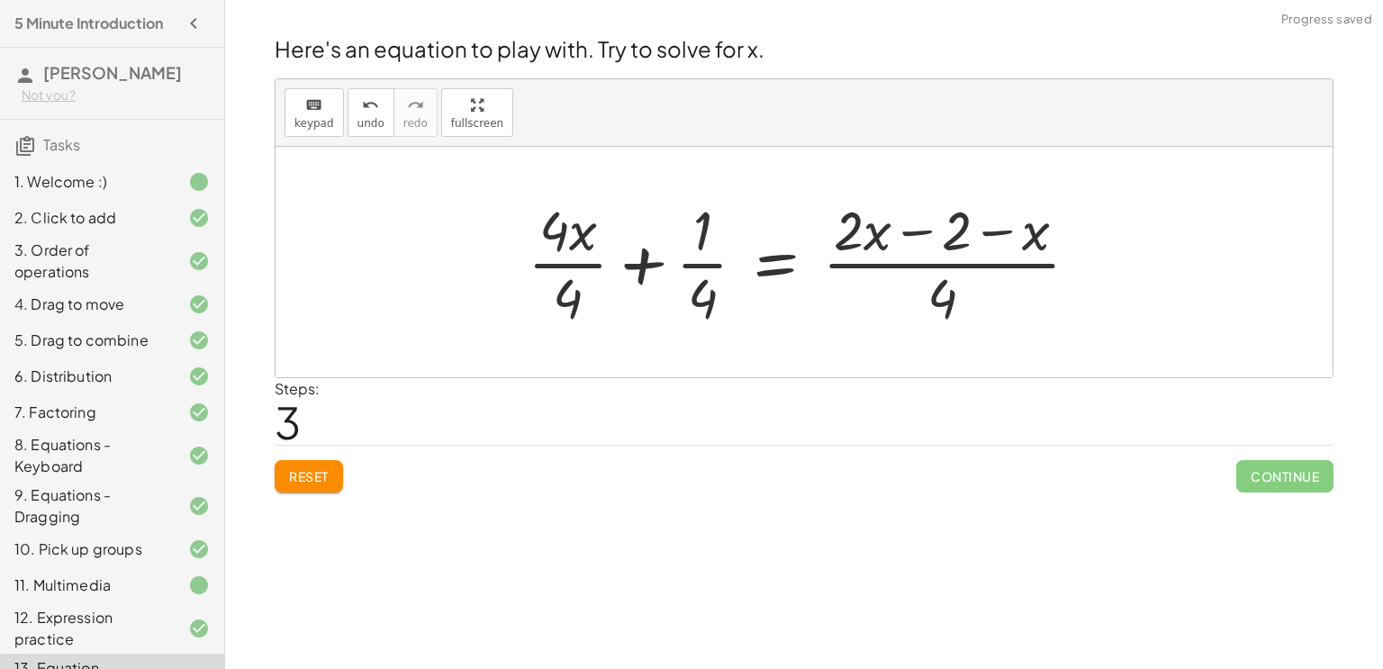
click at [557, 264] on div at bounding box center [811, 262] width 584 height 139
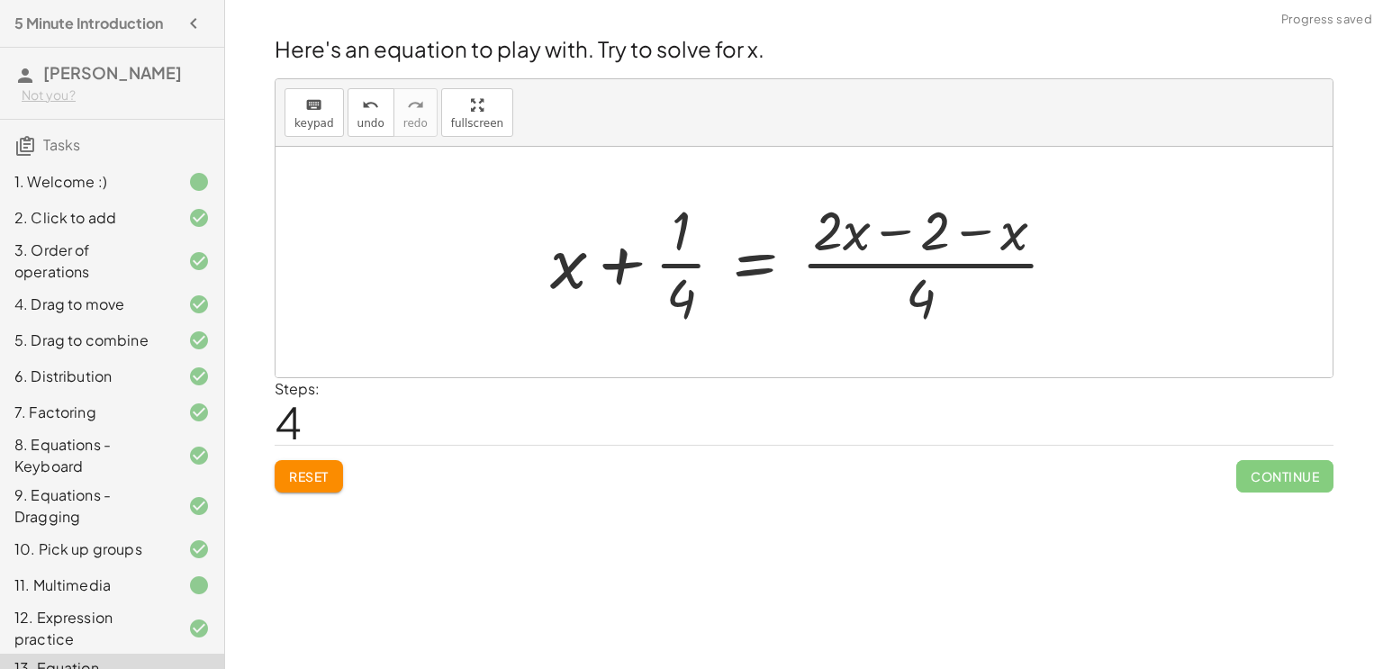
click at [671, 267] on div at bounding box center [810, 262] width 539 height 139
click at [882, 259] on div at bounding box center [810, 262] width 539 height 139
click at [889, 265] on div at bounding box center [810, 262] width 539 height 139
click at [891, 271] on div at bounding box center [810, 262] width 539 height 139
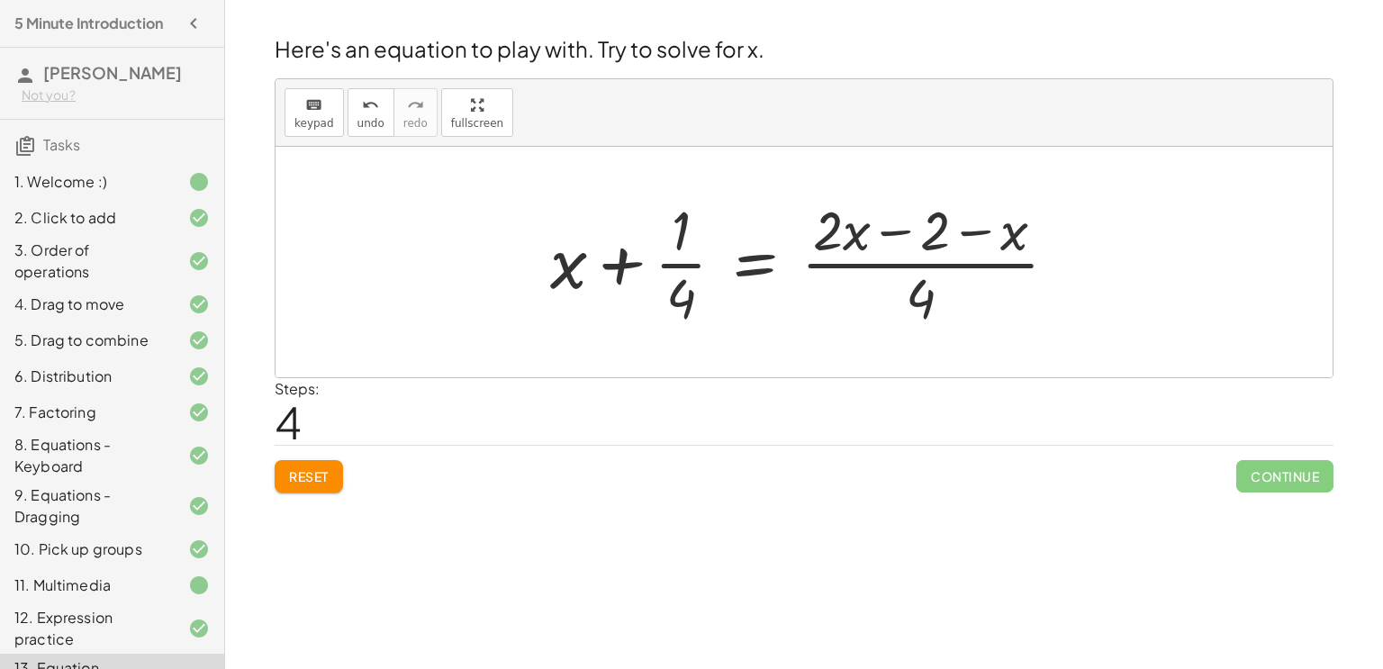
click at [891, 271] on div at bounding box center [810, 262] width 539 height 139
drag, startPoint x: 571, startPoint y: 265, endPoint x: 969, endPoint y: 213, distance: 401.3
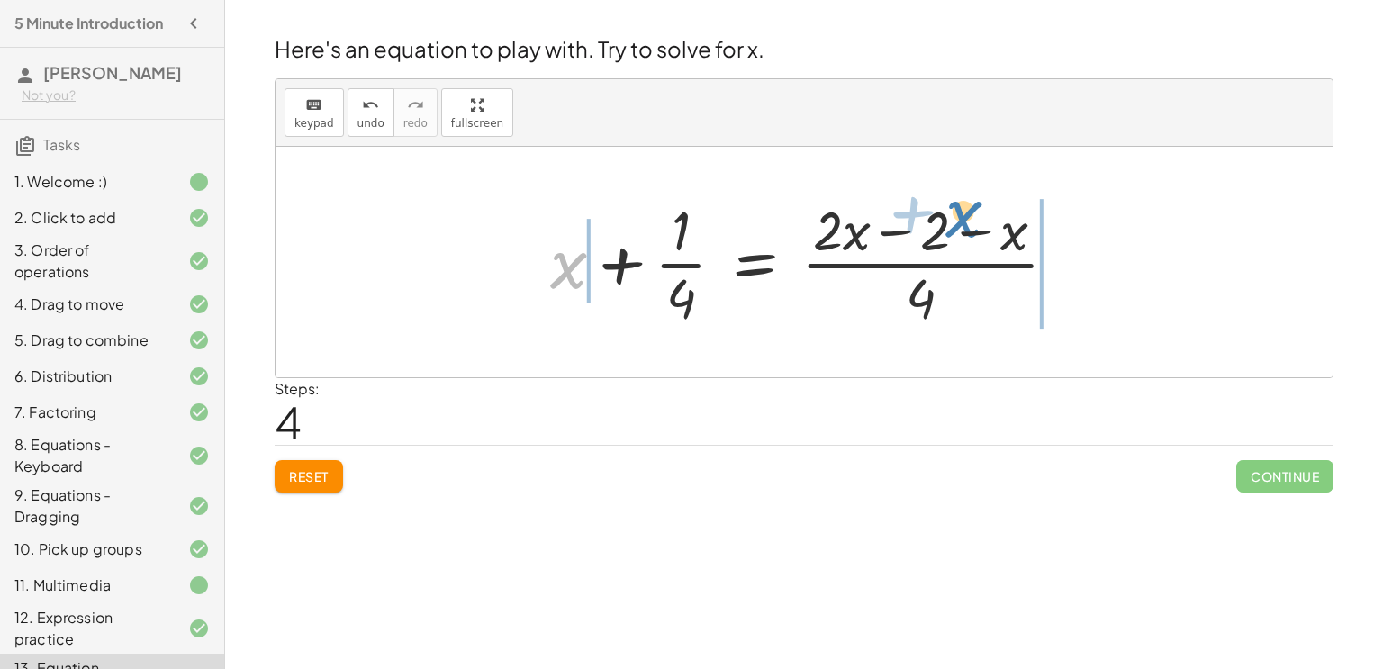
click at [969, 213] on div at bounding box center [810, 262] width 539 height 139
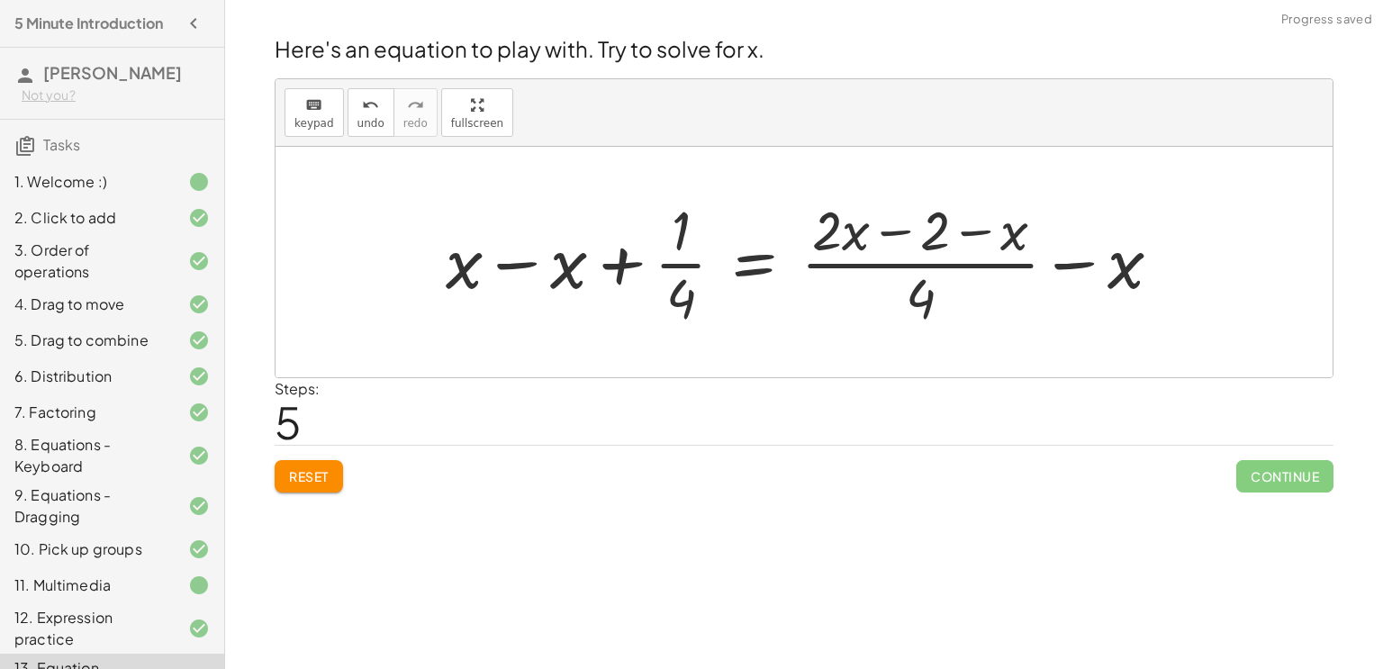
click at [525, 260] on div at bounding box center [811, 262] width 748 height 139
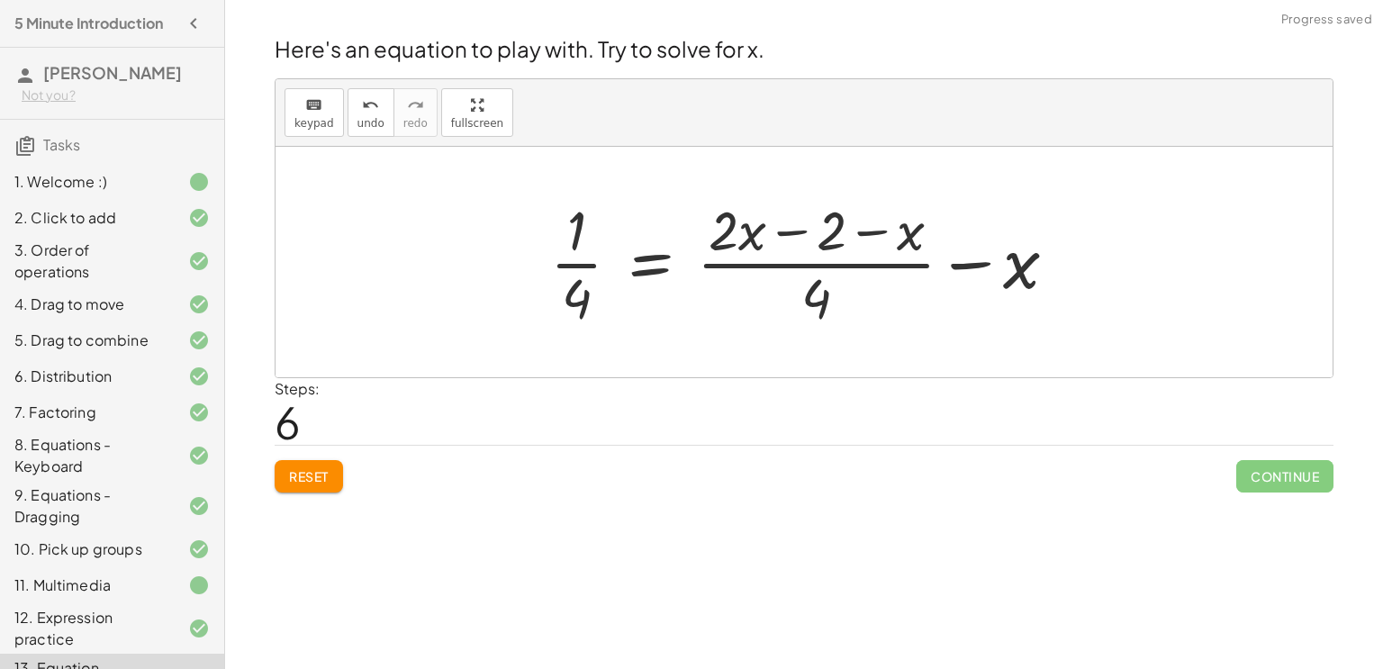
click at [638, 267] on div at bounding box center [810, 262] width 539 height 139
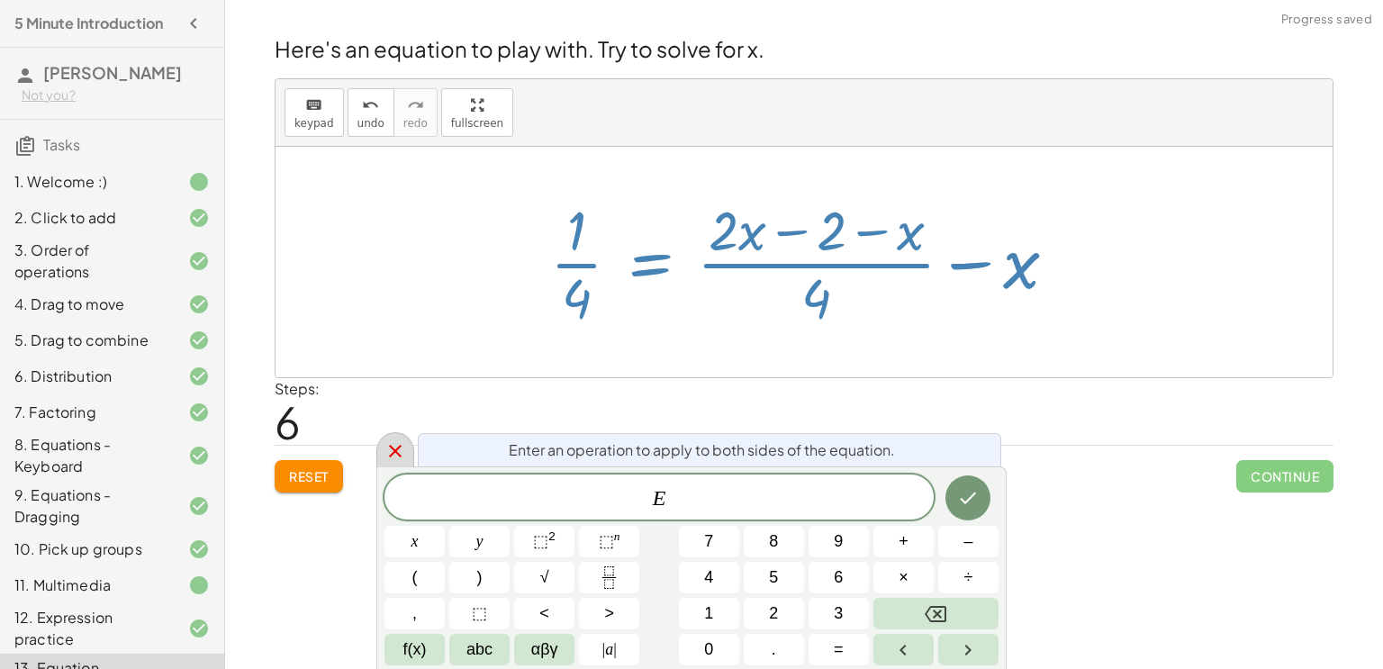
click at [393, 452] on icon at bounding box center [395, 451] width 13 height 13
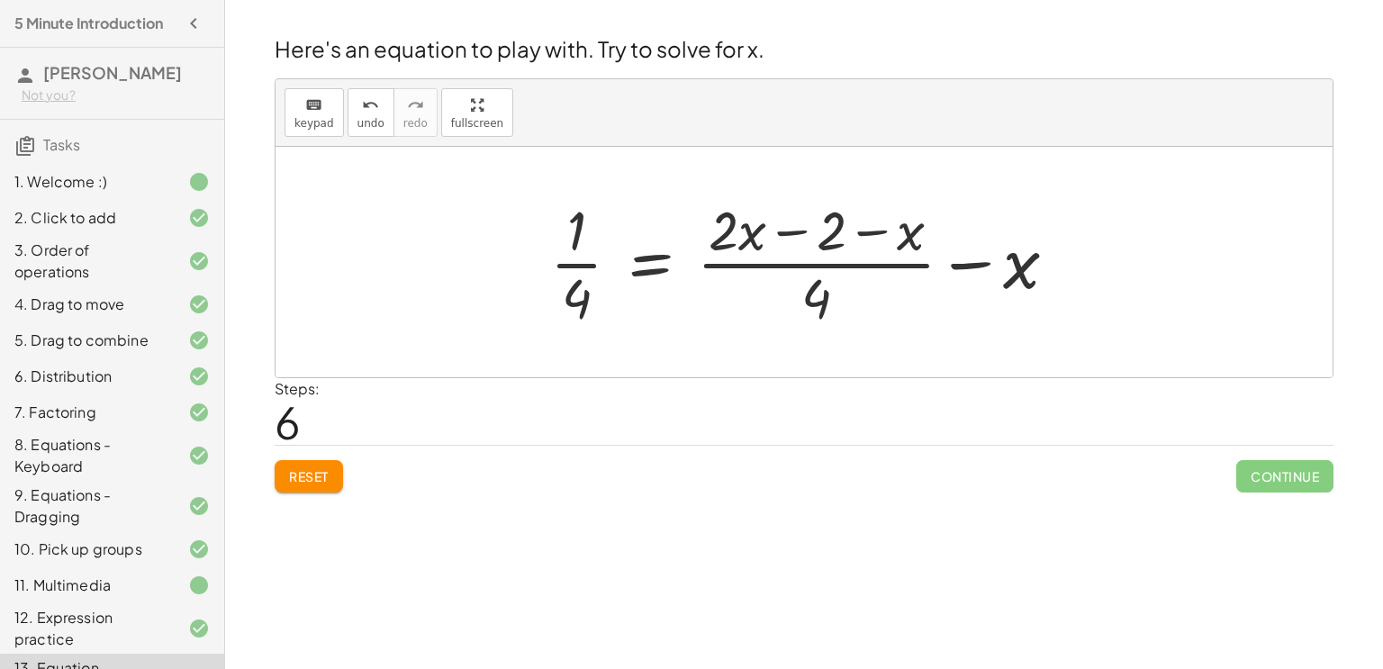
click at [795, 233] on div at bounding box center [810, 262] width 539 height 139
drag, startPoint x: 893, startPoint y: 236, endPoint x: 815, endPoint y: 245, distance: 78.9
click at [815, 245] on div at bounding box center [810, 262] width 539 height 139
drag, startPoint x: 903, startPoint y: 243, endPoint x: 769, endPoint y: 240, distance: 134.2
click at [769, 240] on div at bounding box center [810, 262] width 539 height 139
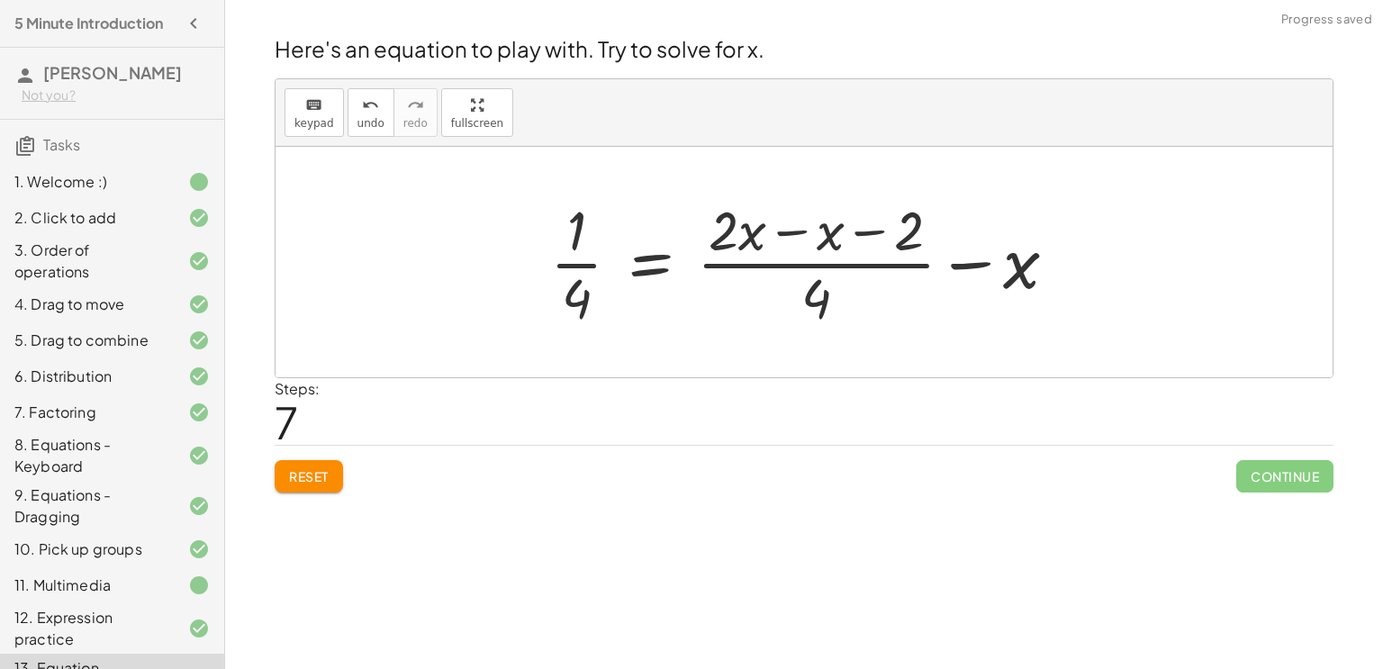
click at [796, 227] on div at bounding box center [810, 262] width 539 height 139
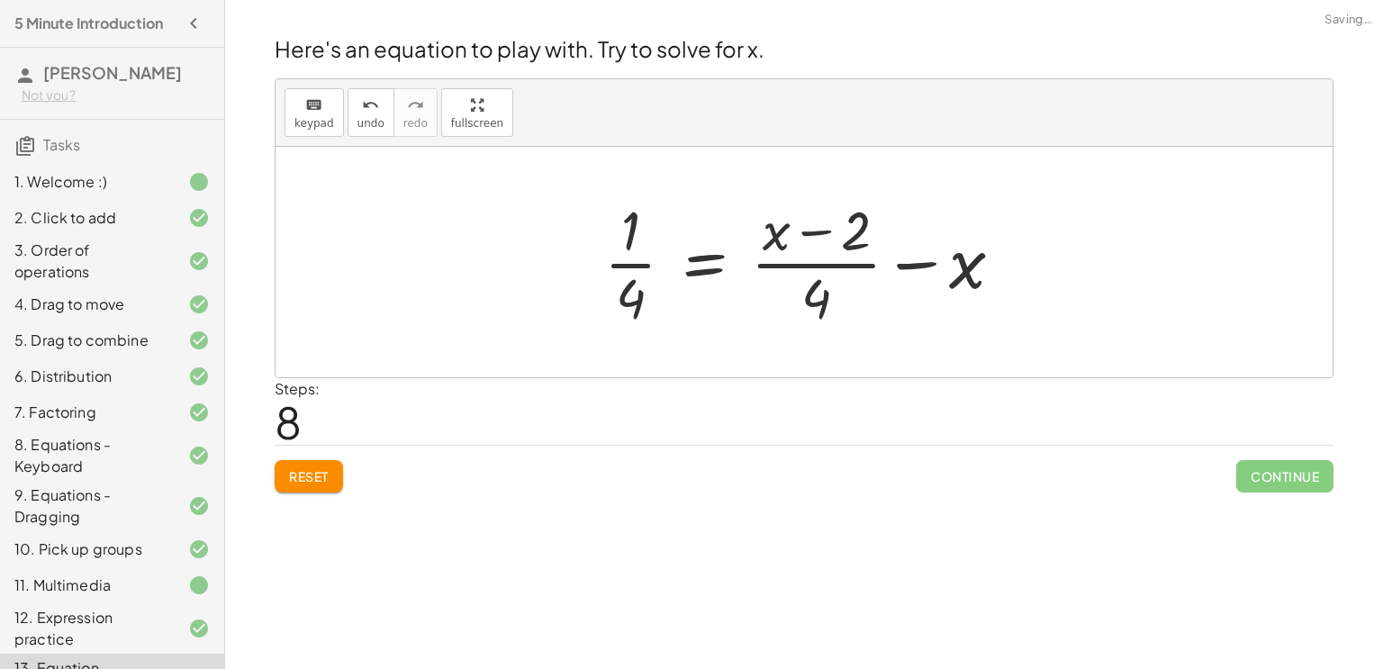
click at [814, 229] on div at bounding box center [810, 262] width 431 height 139
click at [828, 266] on div at bounding box center [810, 262] width 431 height 139
click at [920, 263] on div at bounding box center [810, 262] width 431 height 139
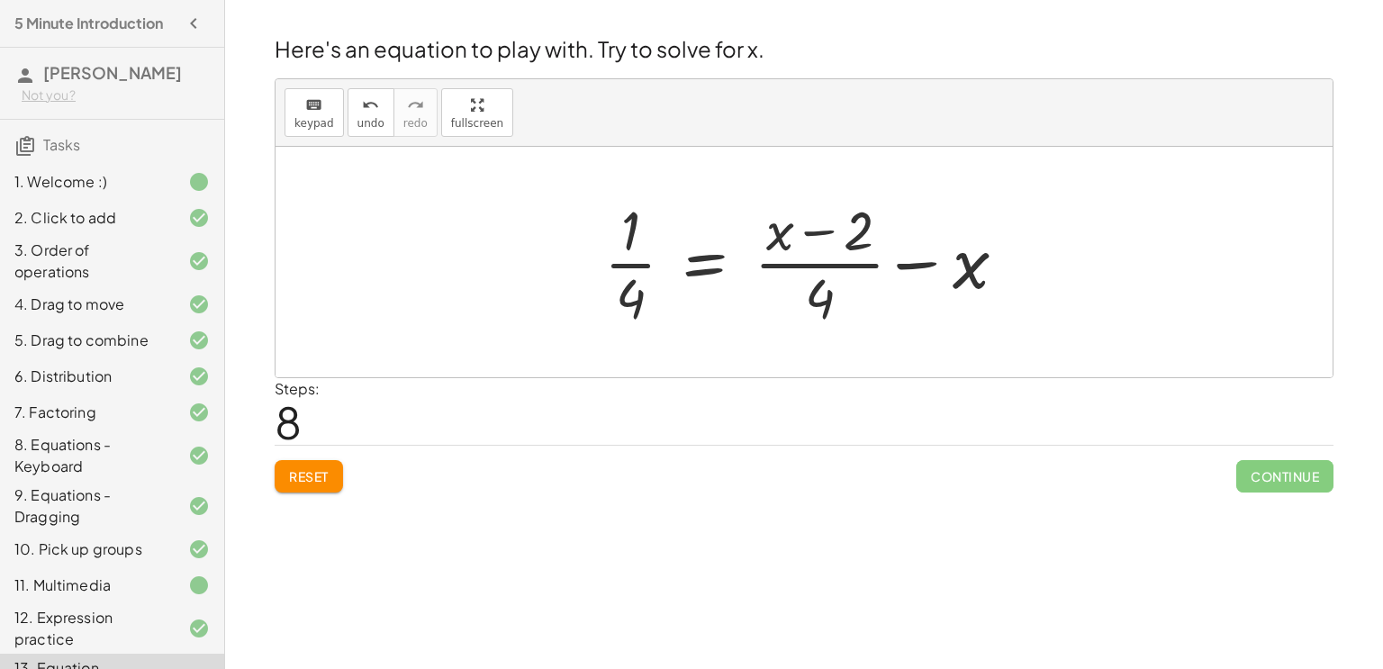
click at [920, 263] on div at bounding box center [810, 262] width 431 height 139
click at [920, 263] on div at bounding box center [832, 262] width 475 height 139
click at [920, 263] on div at bounding box center [813, 262] width 436 height 139
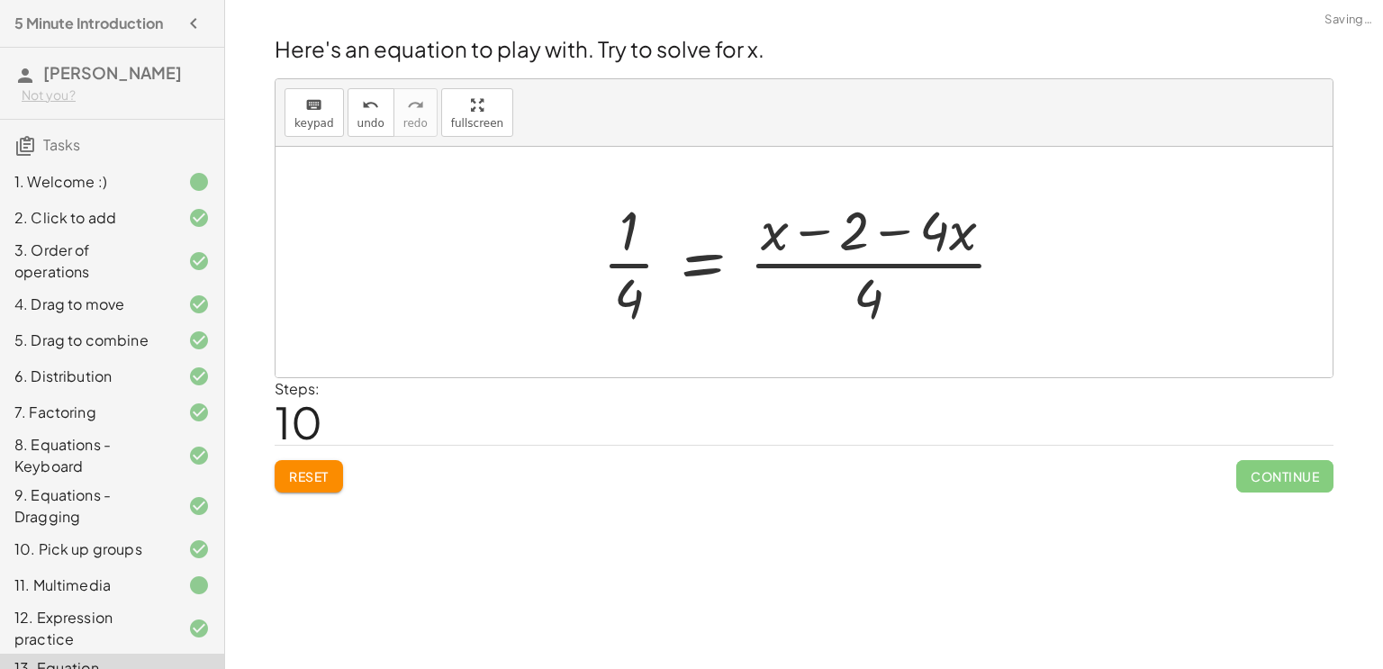
click at [895, 233] on div at bounding box center [811, 262] width 436 height 139
drag, startPoint x: 891, startPoint y: 233, endPoint x: 796, endPoint y: 245, distance: 96.2
click at [796, 245] on div at bounding box center [811, 262] width 436 height 139
drag, startPoint x: 937, startPoint y: 237, endPoint x: 850, endPoint y: 223, distance: 87.5
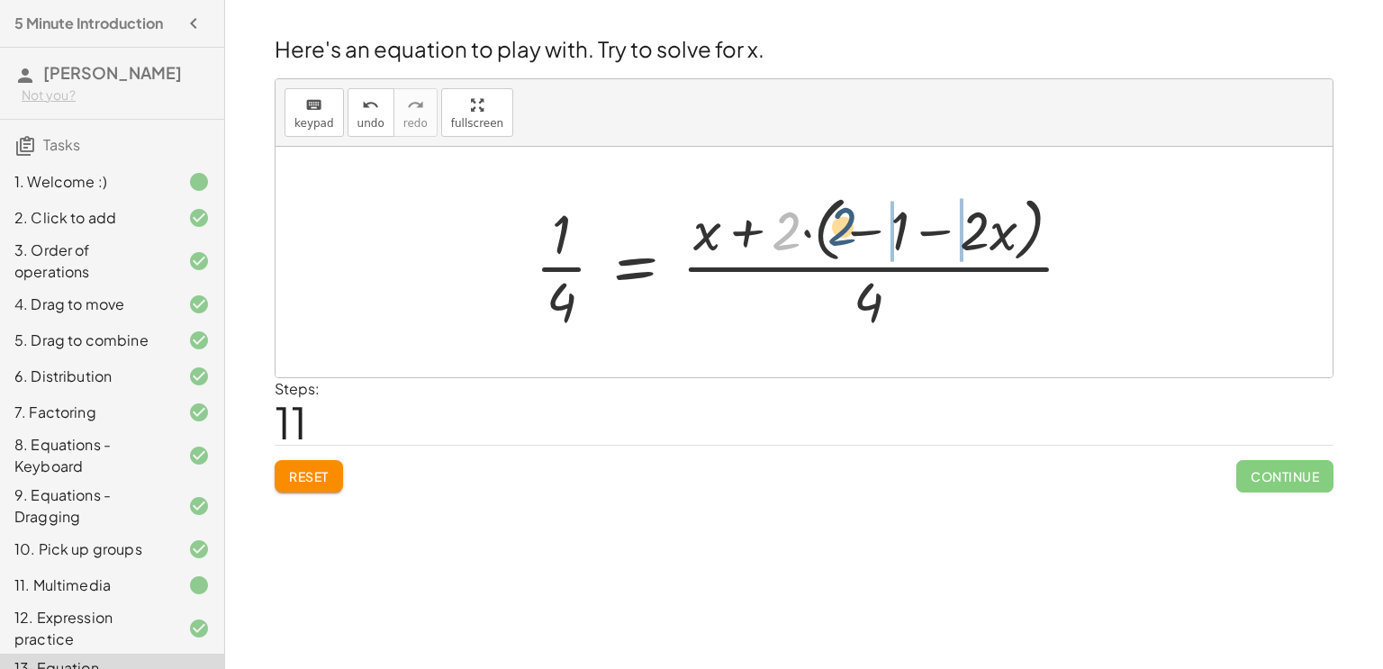
drag, startPoint x: 791, startPoint y: 228, endPoint x: 855, endPoint y: 226, distance: 64.9
click at [855, 226] on div at bounding box center [811, 261] width 571 height 147
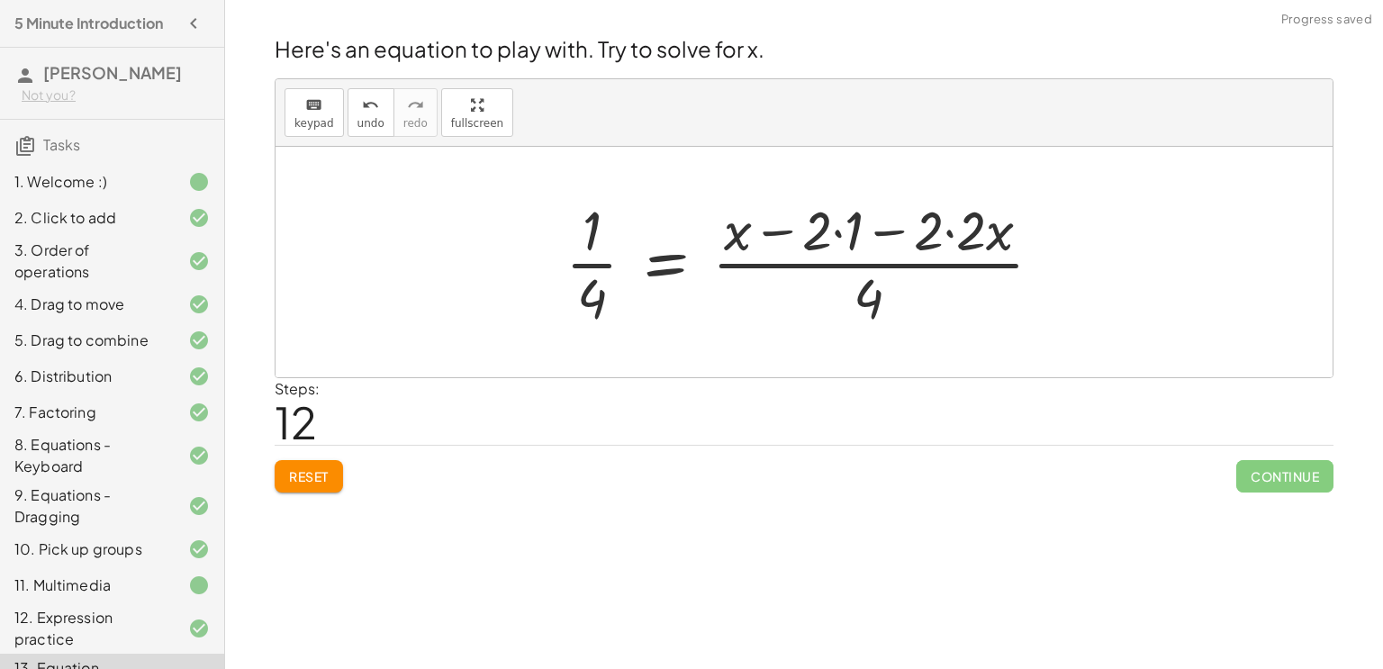
click at [841, 229] on div at bounding box center [812, 262] width 510 height 139
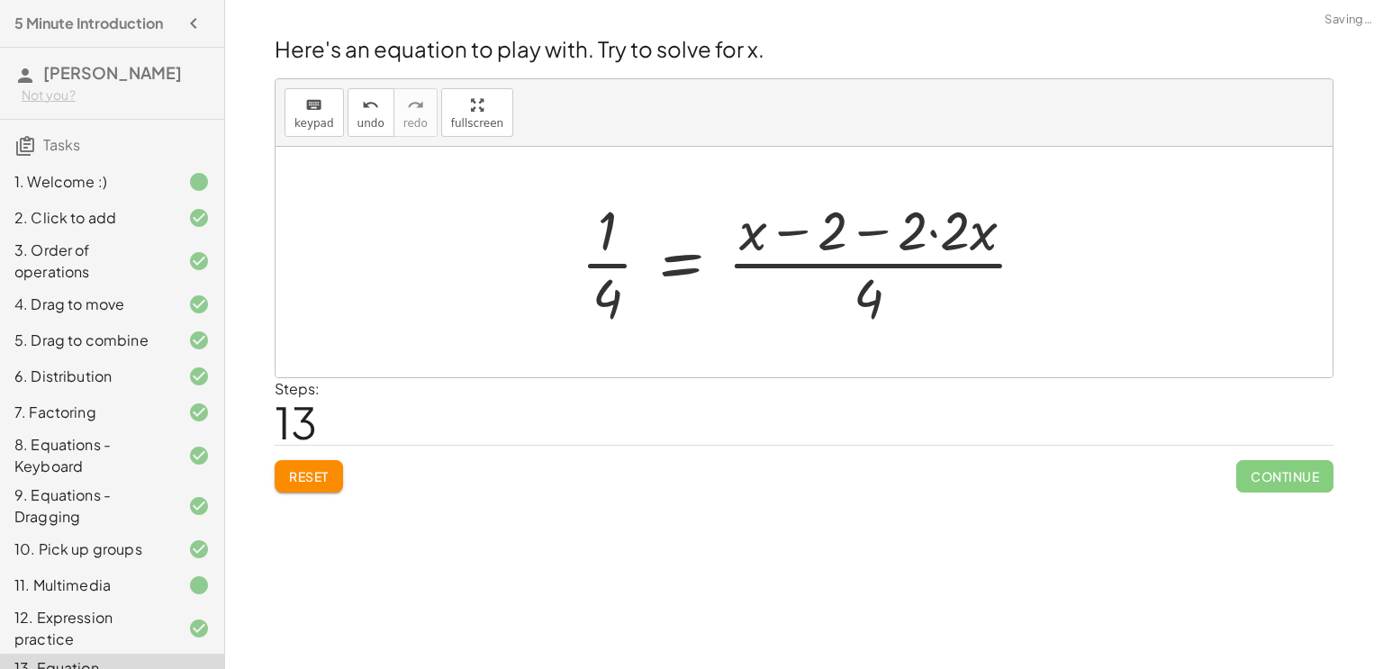
click at [926, 230] on div at bounding box center [811, 262] width 478 height 139
click at [928, 232] on div at bounding box center [811, 262] width 478 height 139
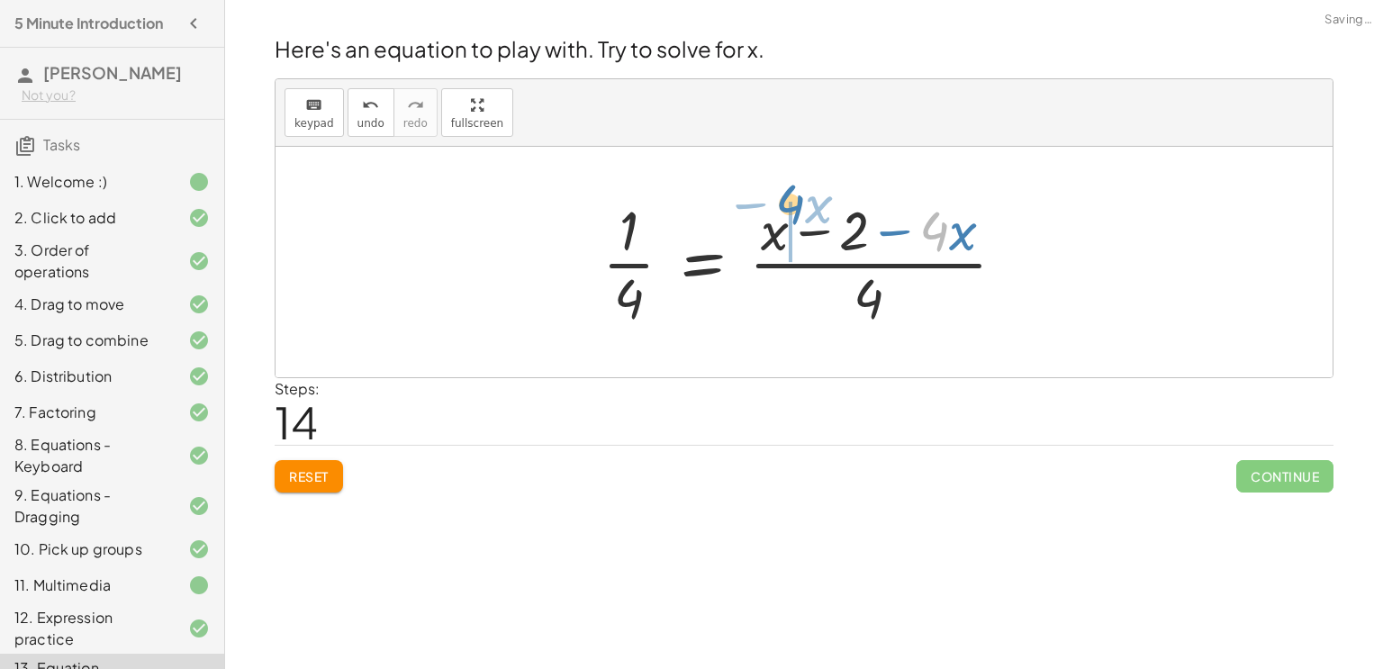
drag, startPoint x: 937, startPoint y: 240, endPoint x: 792, endPoint y: 213, distance: 146.6
click at [792, 213] on div at bounding box center [811, 262] width 436 height 139
click at [819, 230] on div at bounding box center [811, 262] width 436 height 139
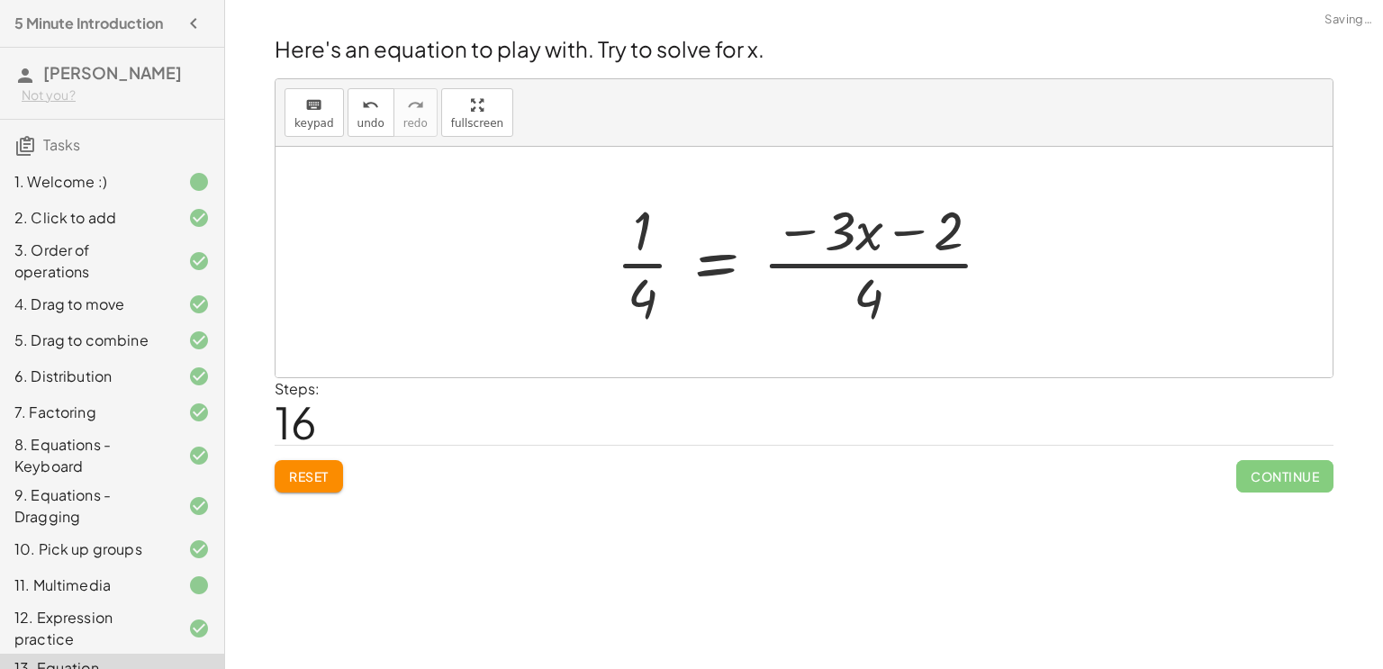
click at [881, 267] on div at bounding box center [811, 262] width 409 height 139
click at [909, 230] on div at bounding box center [811, 262] width 409 height 139
click at [653, 266] on div at bounding box center [811, 262] width 409 height 139
drag, startPoint x: 653, startPoint y: 266, endPoint x: 952, endPoint y: 239, distance: 300.2
click at [952, 239] on div at bounding box center [811, 262] width 409 height 139
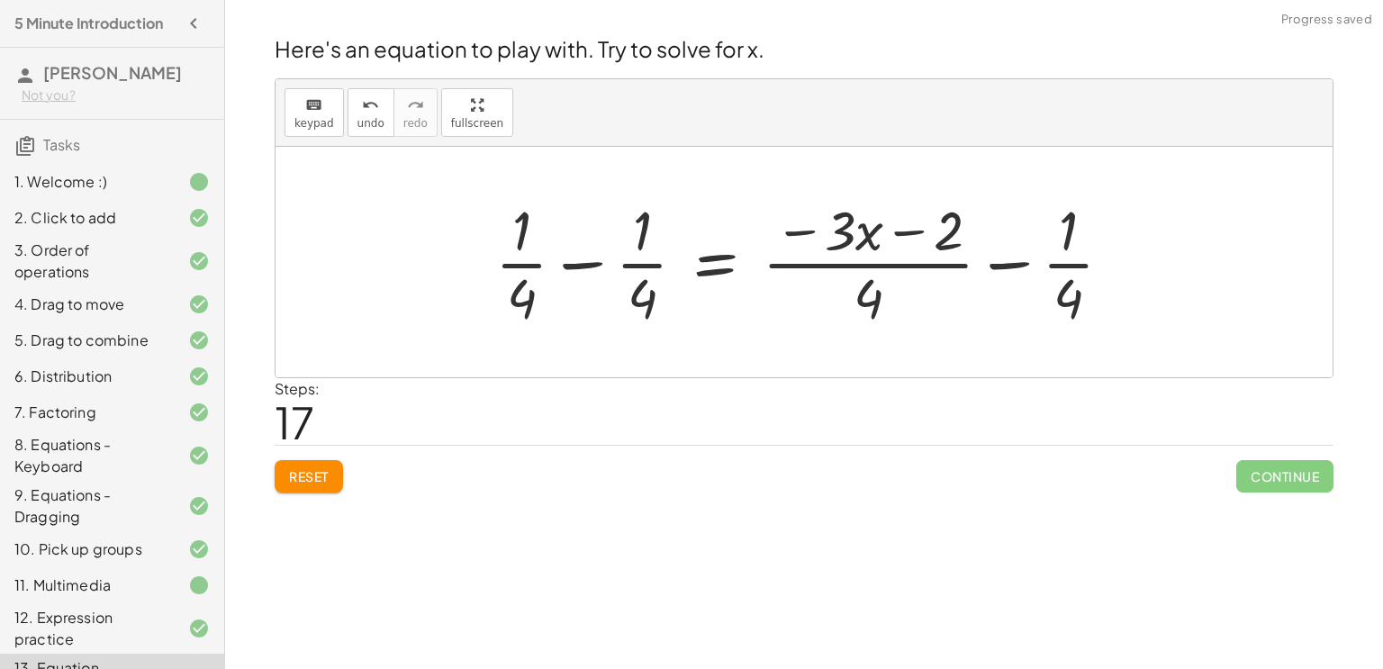
click at [576, 260] on div at bounding box center [810, 262] width 649 height 139
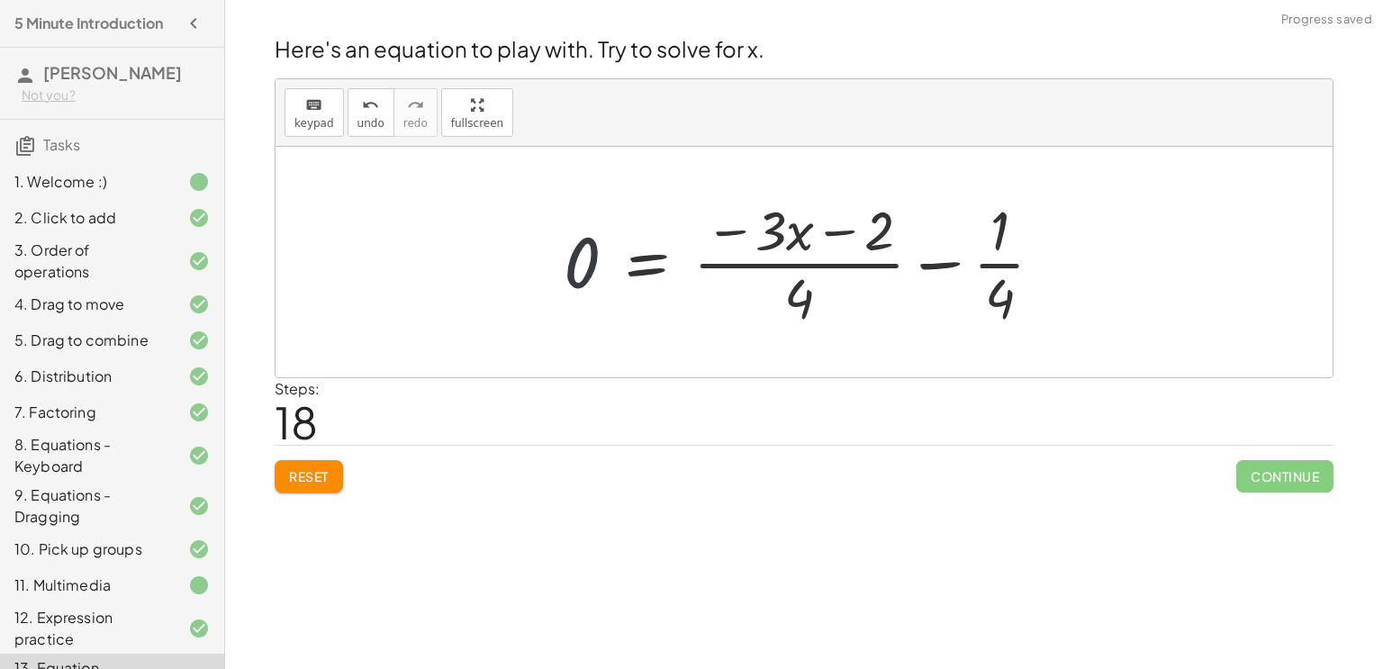
drag, startPoint x: 591, startPoint y: 266, endPoint x: 597, endPoint y: 280, distance: 15.7
click at [597, 280] on div at bounding box center [811, 262] width 512 height 139
click at [937, 260] on div at bounding box center [811, 262] width 512 height 139
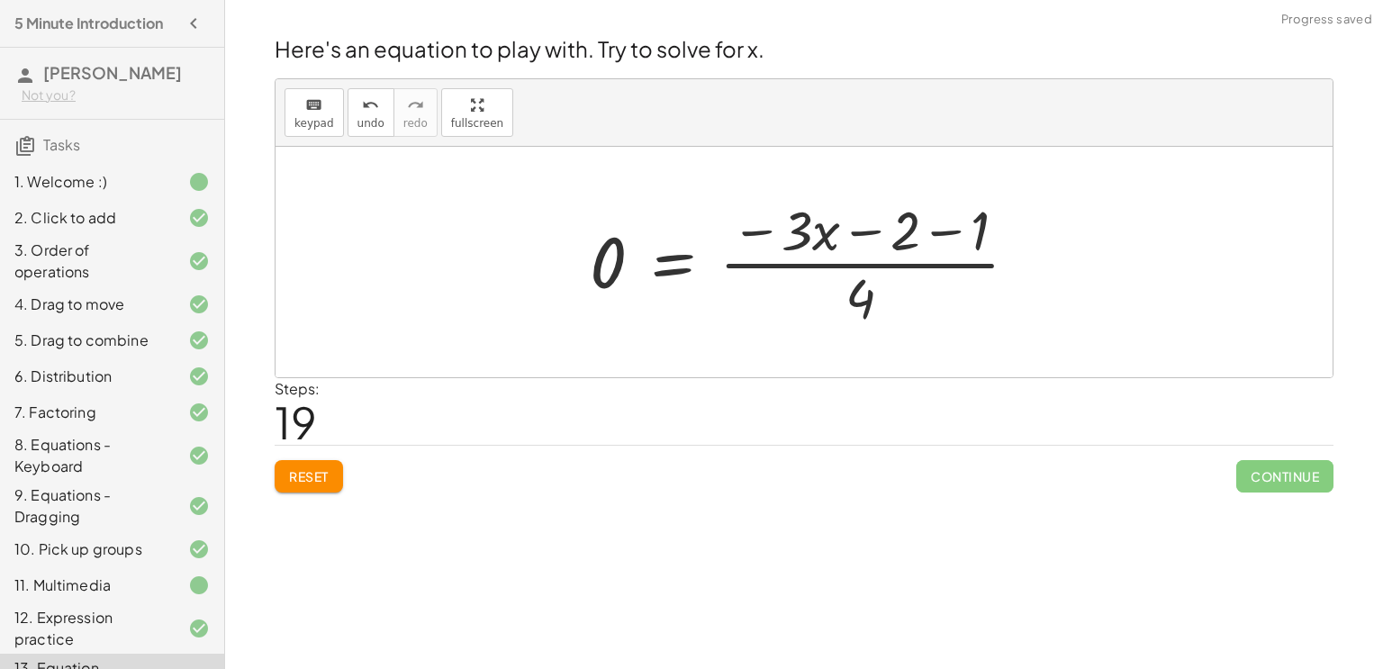
click at [939, 228] on div at bounding box center [811, 262] width 461 height 139
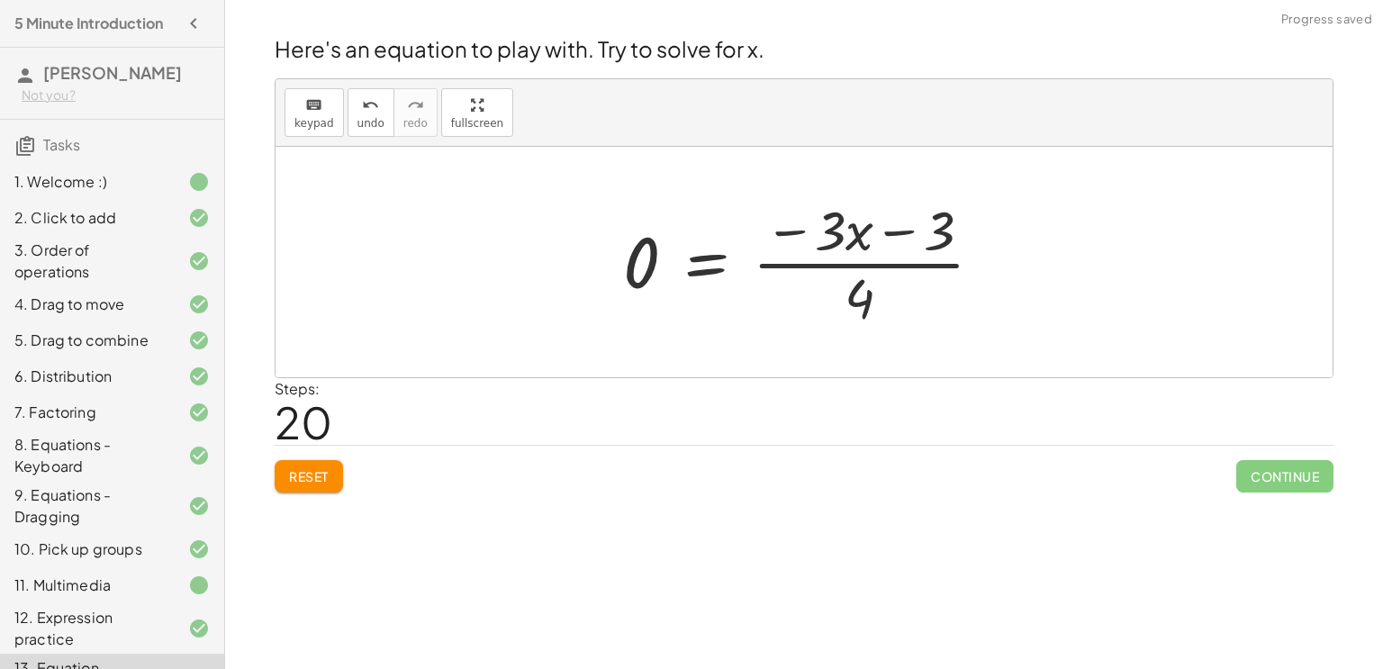
click at [891, 231] on div at bounding box center [810, 262] width 393 height 139
click at [861, 287] on div at bounding box center [810, 262] width 393 height 139
click at [881, 264] on div at bounding box center [810, 262] width 393 height 139
drag, startPoint x: 645, startPoint y: 257, endPoint x: 964, endPoint y: 256, distance: 318.8
click at [964, 256] on div at bounding box center [810, 262] width 393 height 139
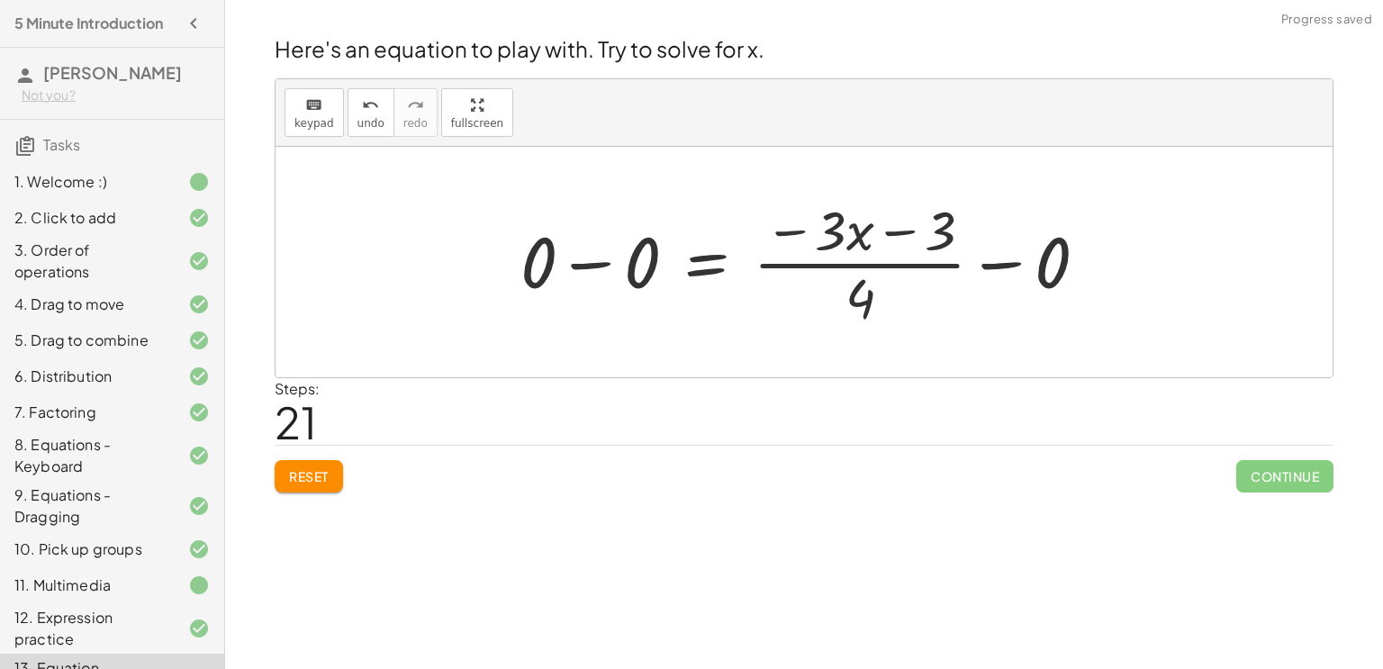
click at [602, 266] on div at bounding box center [811, 262] width 600 height 139
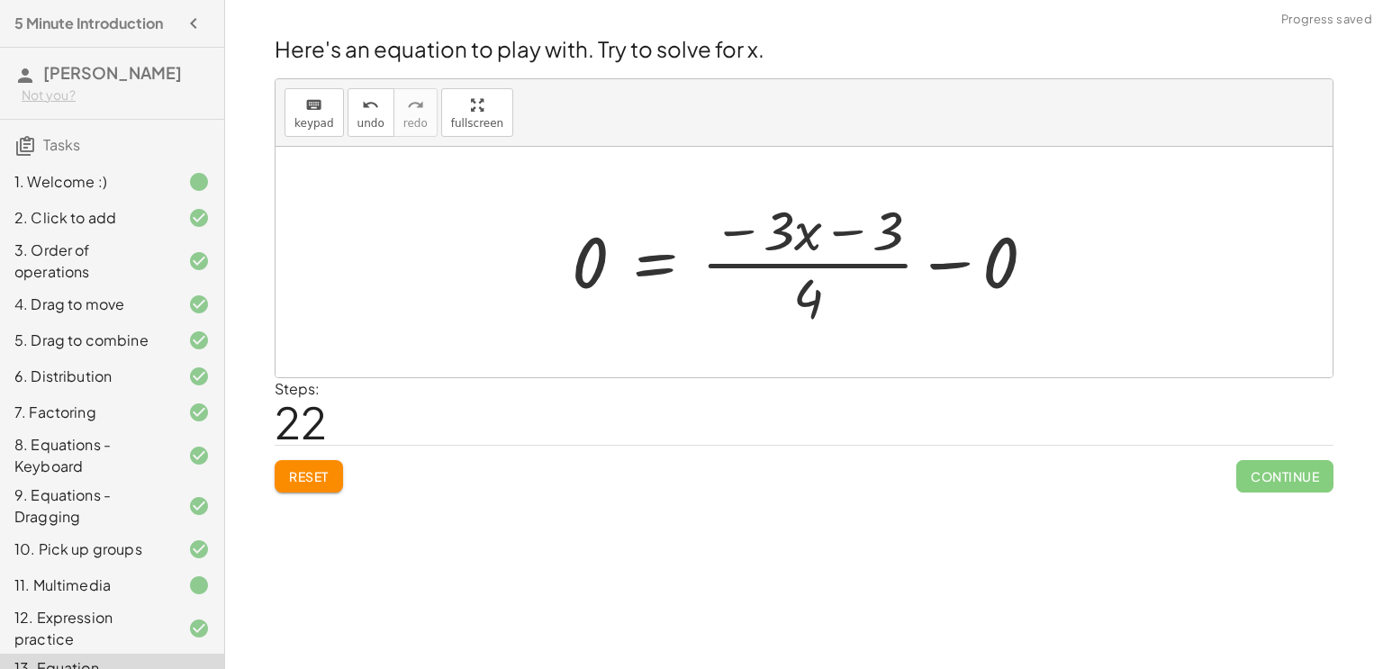
click at [940, 258] on div at bounding box center [811, 262] width 496 height 139
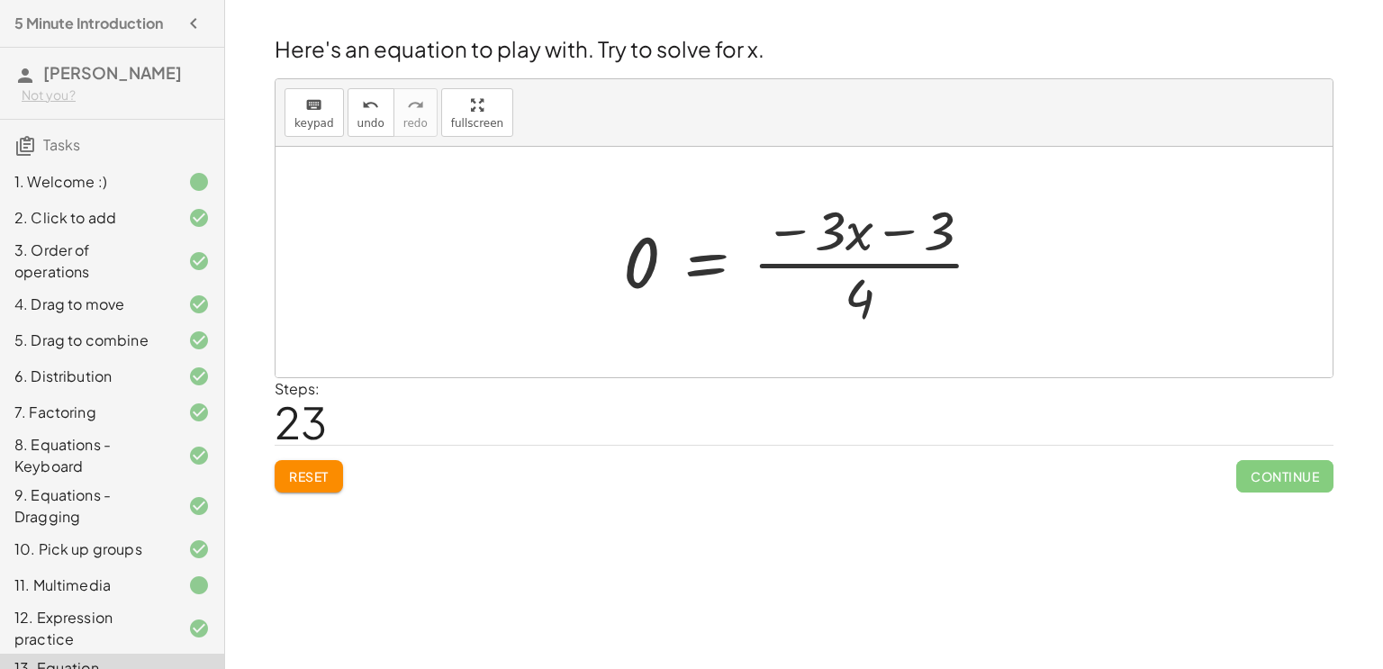
click at [321, 469] on span "Reset" at bounding box center [309, 476] width 40 height 16
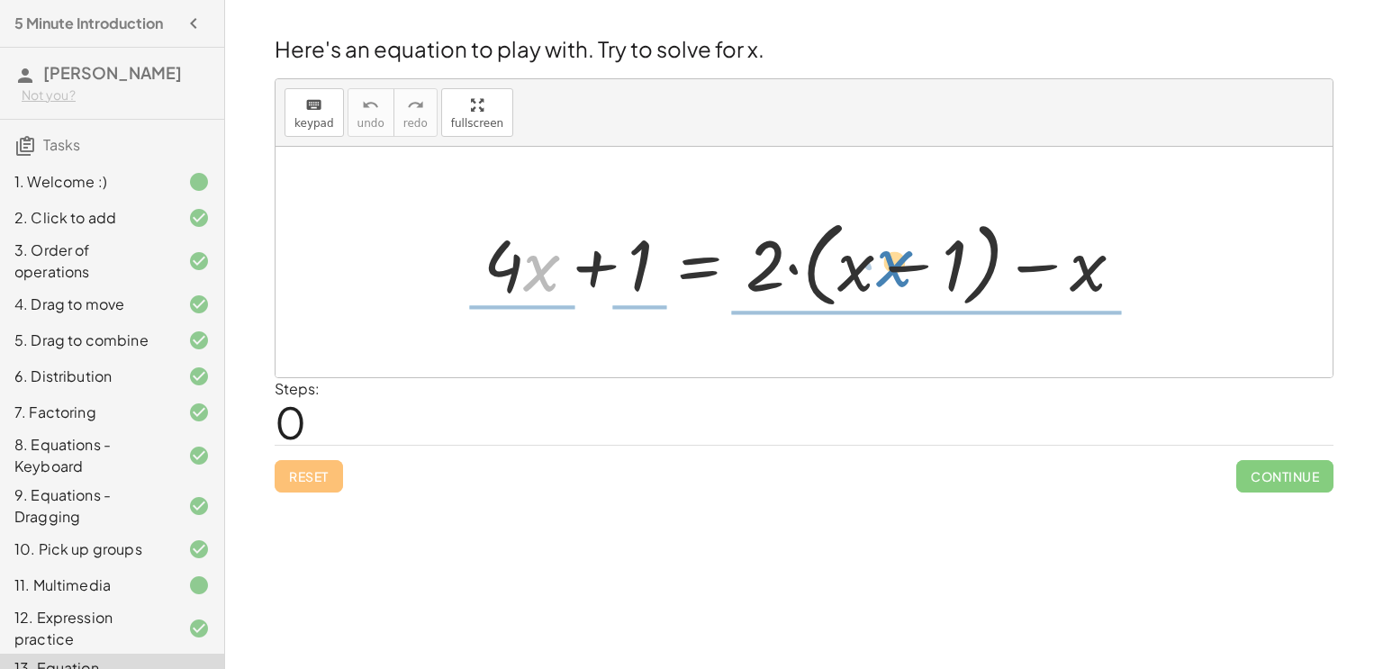
drag, startPoint x: 537, startPoint y: 272, endPoint x: 891, endPoint y: 268, distance: 353.9
click at [891, 268] on div at bounding box center [812, 263] width 674 height 104
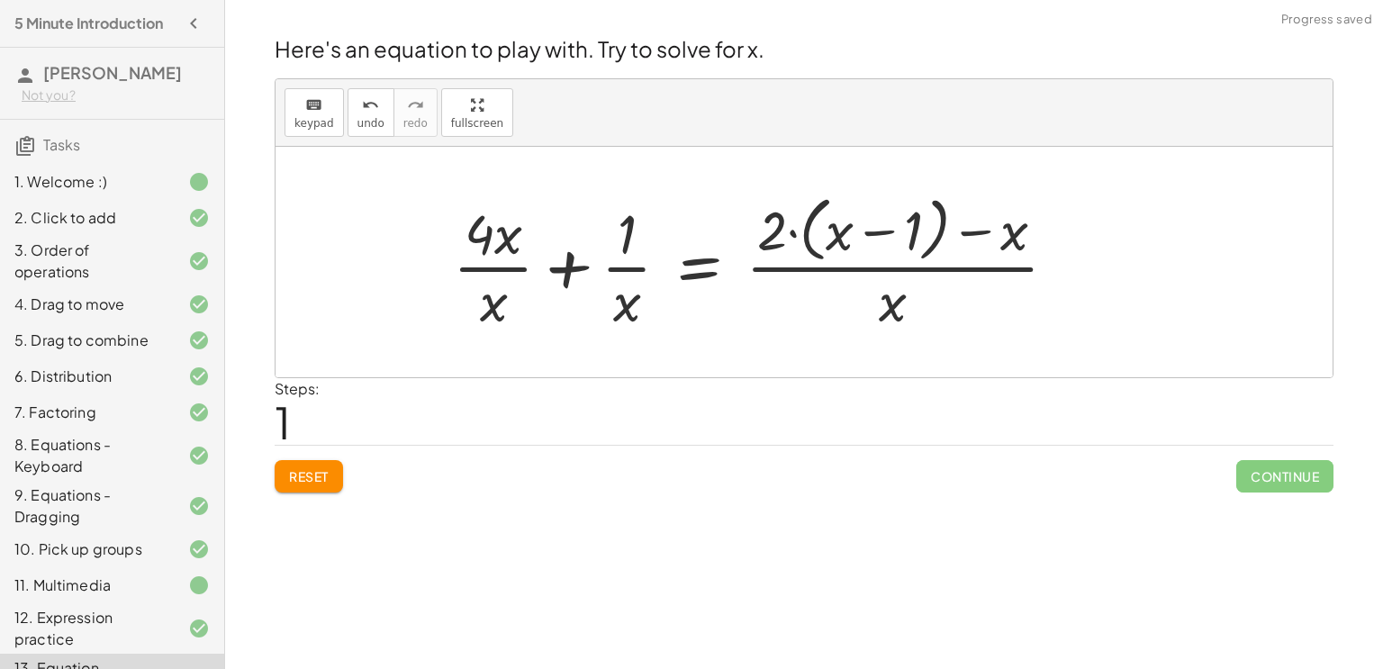
click at [494, 264] on div at bounding box center [762, 261] width 637 height 147
click at [496, 276] on div at bounding box center [762, 261] width 637 height 147
click at [645, 273] on div at bounding box center [762, 261] width 637 height 147
click at [798, 269] on div at bounding box center [762, 261] width 637 height 147
drag, startPoint x: 894, startPoint y: 308, endPoint x: 850, endPoint y: 237, distance: 83.7
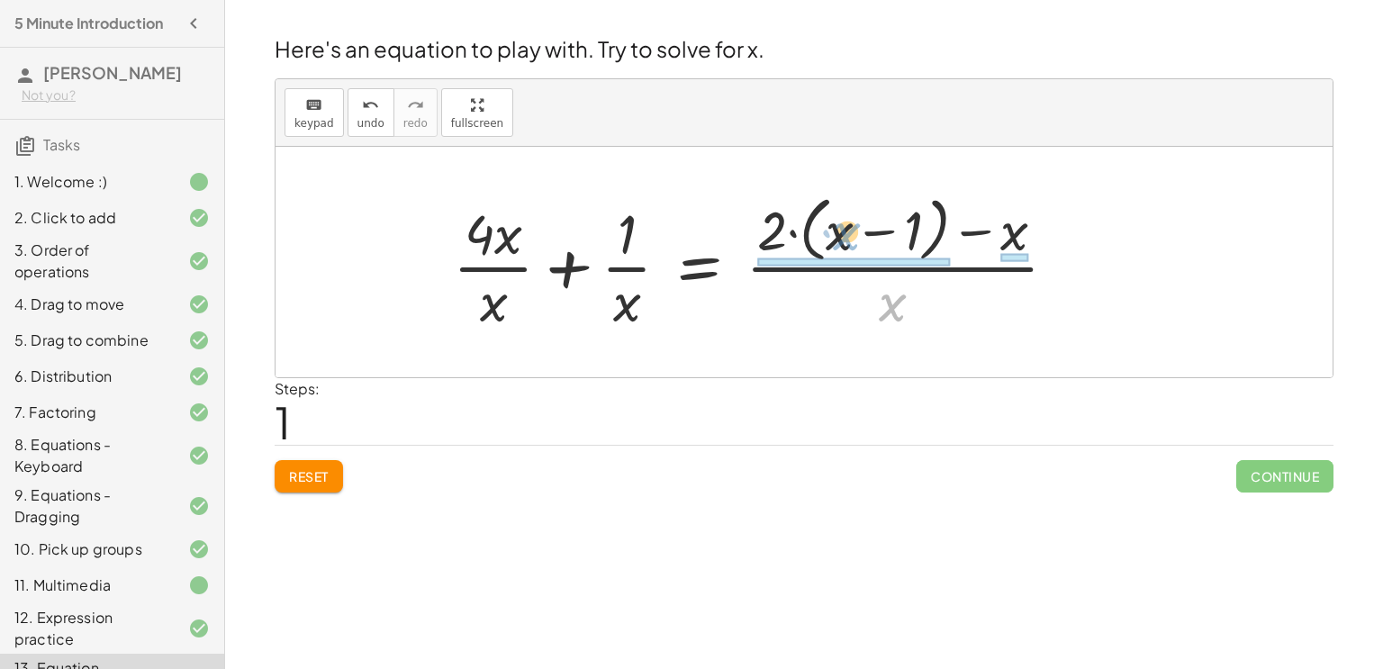
click at [850, 237] on div at bounding box center [762, 261] width 637 height 147
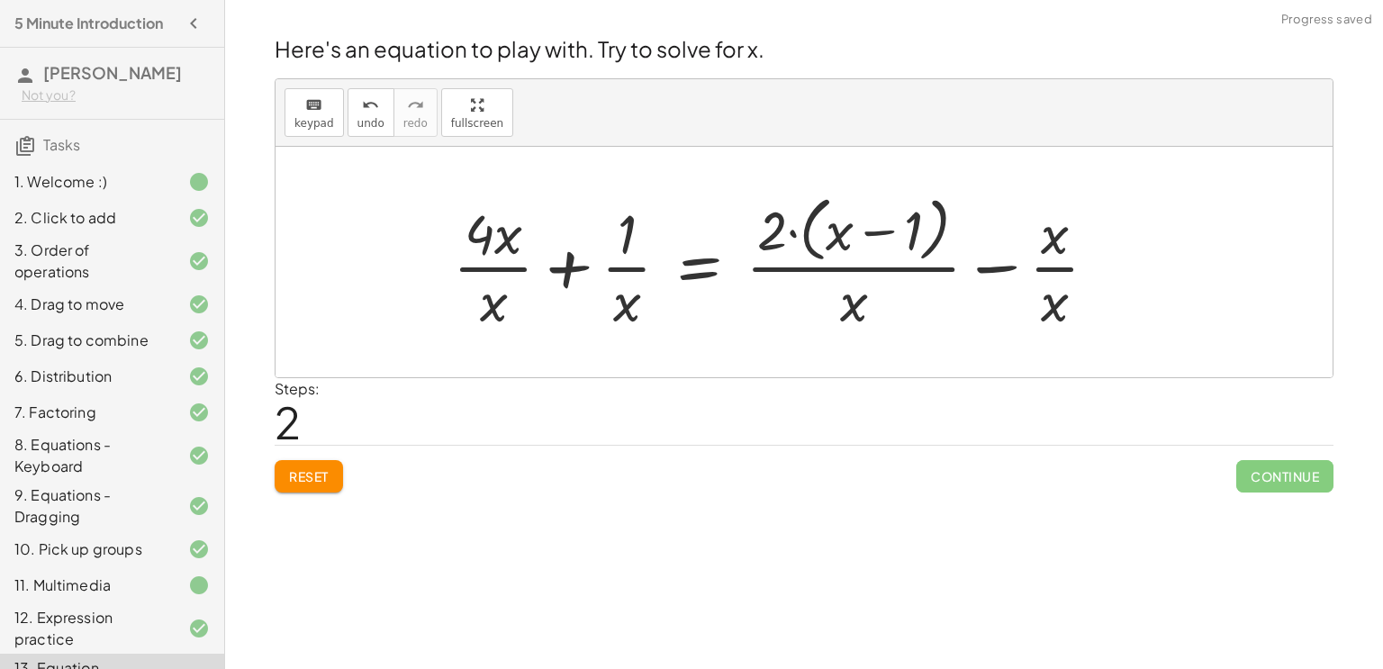
click at [983, 266] on div at bounding box center [782, 261] width 677 height 147
click at [891, 297] on div at bounding box center [762, 261] width 637 height 147
click at [1016, 234] on div at bounding box center [762, 261] width 637 height 147
click at [982, 225] on div at bounding box center [762, 261] width 637 height 147
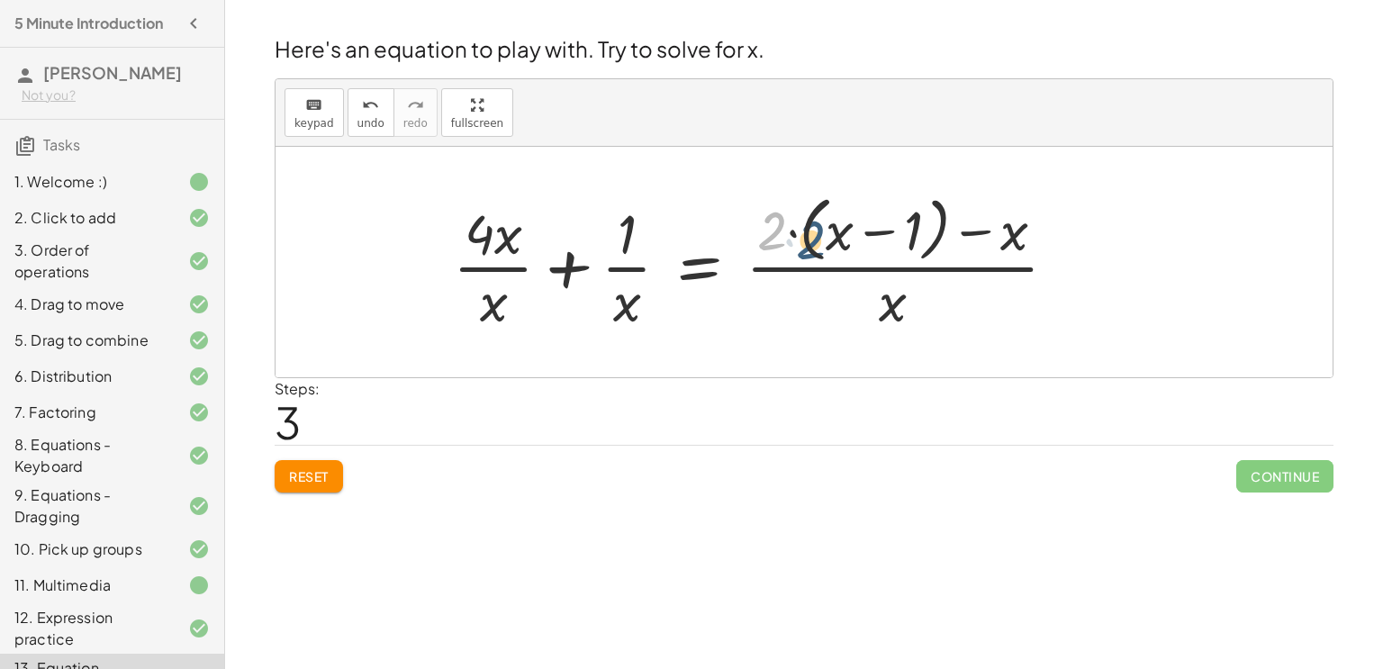
drag, startPoint x: 768, startPoint y: 231, endPoint x: 813, endPoint y: 241, distance: 46.1
click at [813, 241] on div at bounding box center [762, 261] width 637 height 147
drag, startPoint x: 775, startPoint y: 236, endPoint x: 845, endPoint y: 245, distance: 69.9
click at [845, 245] on div at bounding box center [762, 261] width 637 height 147
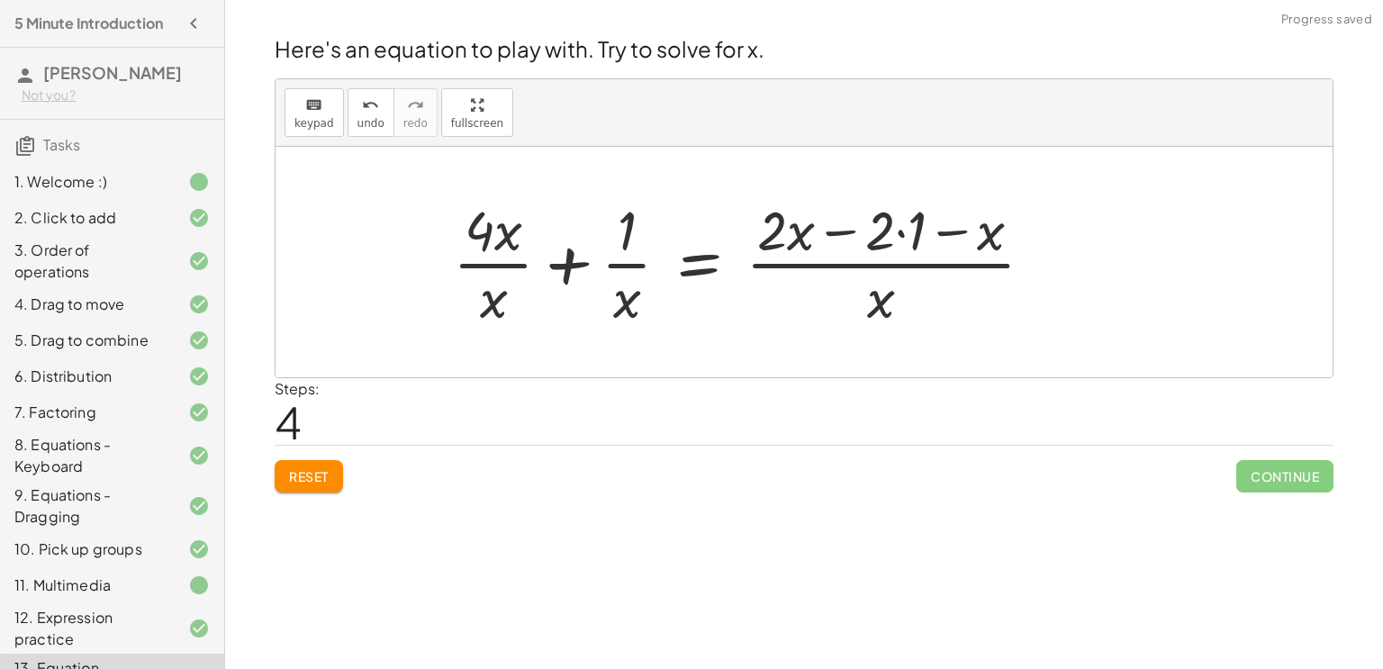
click at [868, 235] on div at bounding box center [750, 262] width 613 height 139
click at [887, 238] on div at bounding box center [750, 262] width 613 height 139
click at [899, 239] on div at bounding box center [750, 262] width 613 height 139
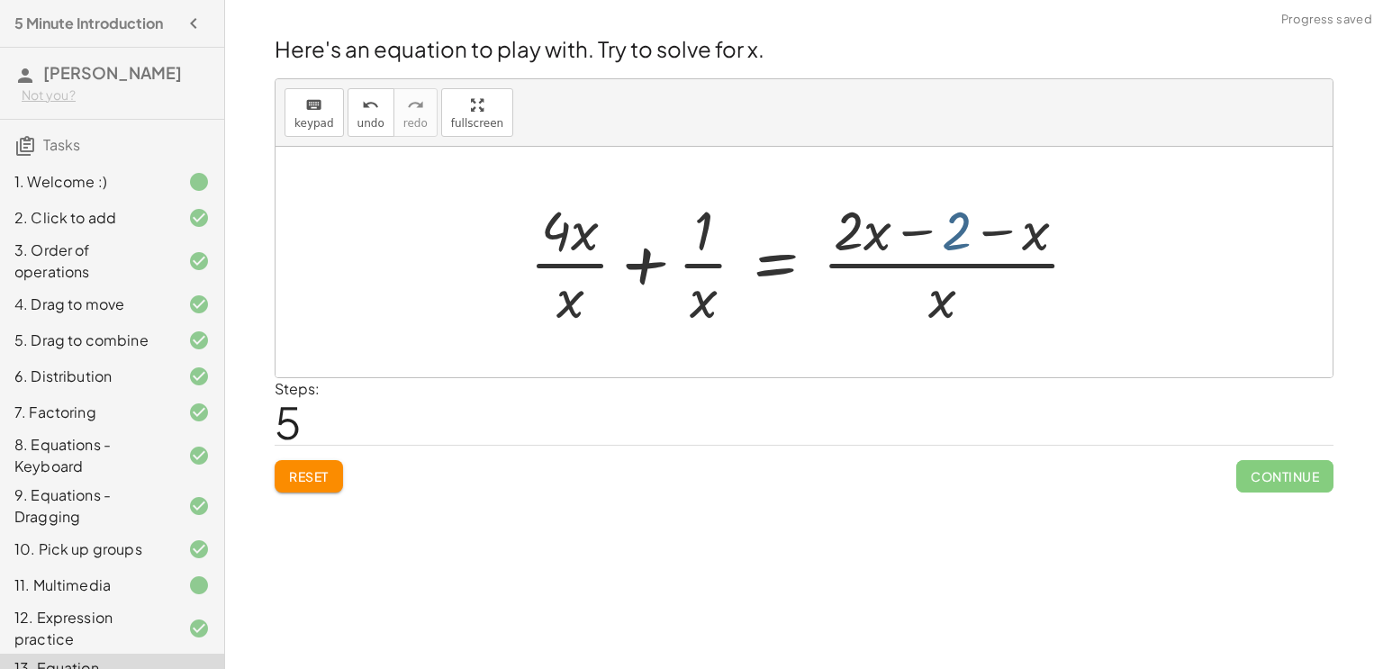
click at [964, 235] on div at bounding box center [811, 262] width 582 height 139
drag, startPoint x: 1051, startPoint y: 235, endPoint x: 923, endPoint y: 234, distance: 127.9
click at [923, 234] on div at bounding box center [811, 262] width 582 height 139
click at [916, 232] on div at bounding box center [811, 262] width 582 height 139
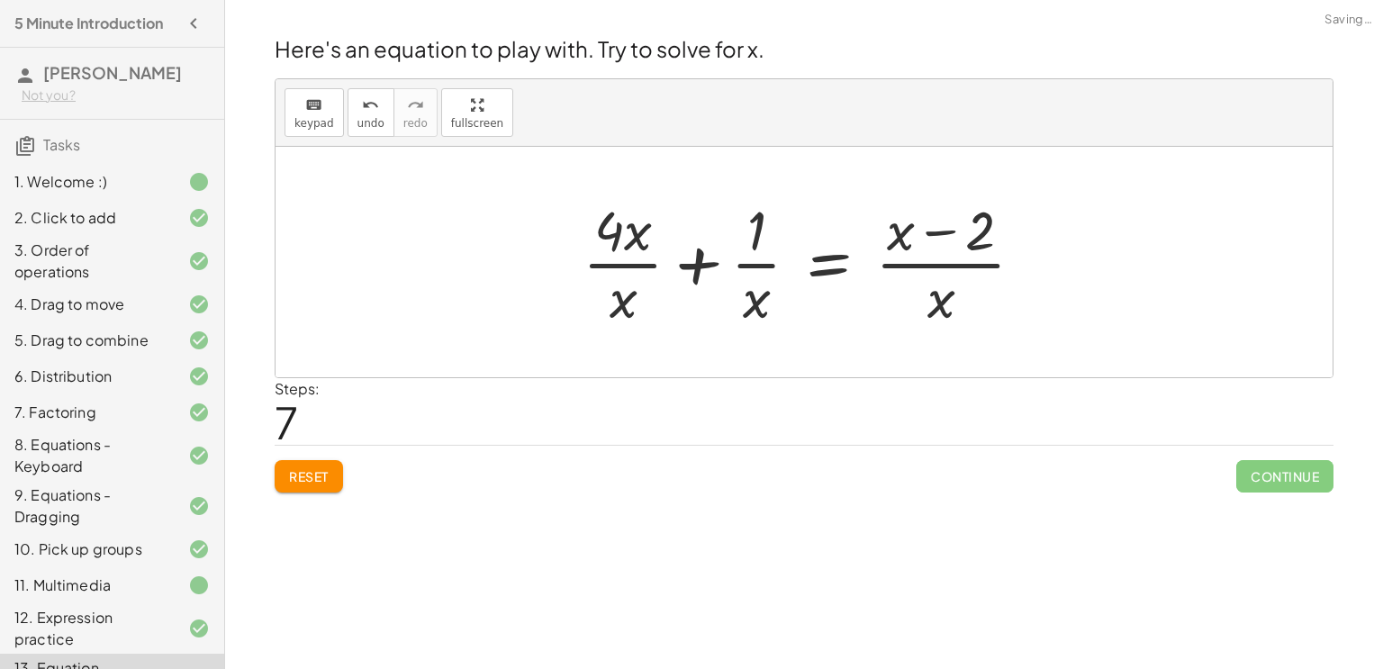
click at [952, 305] on div at bounding box center [811, 262] width 474 height 139
click at [756, 267] on div at bounding box center [811, 262] width 474 height 139
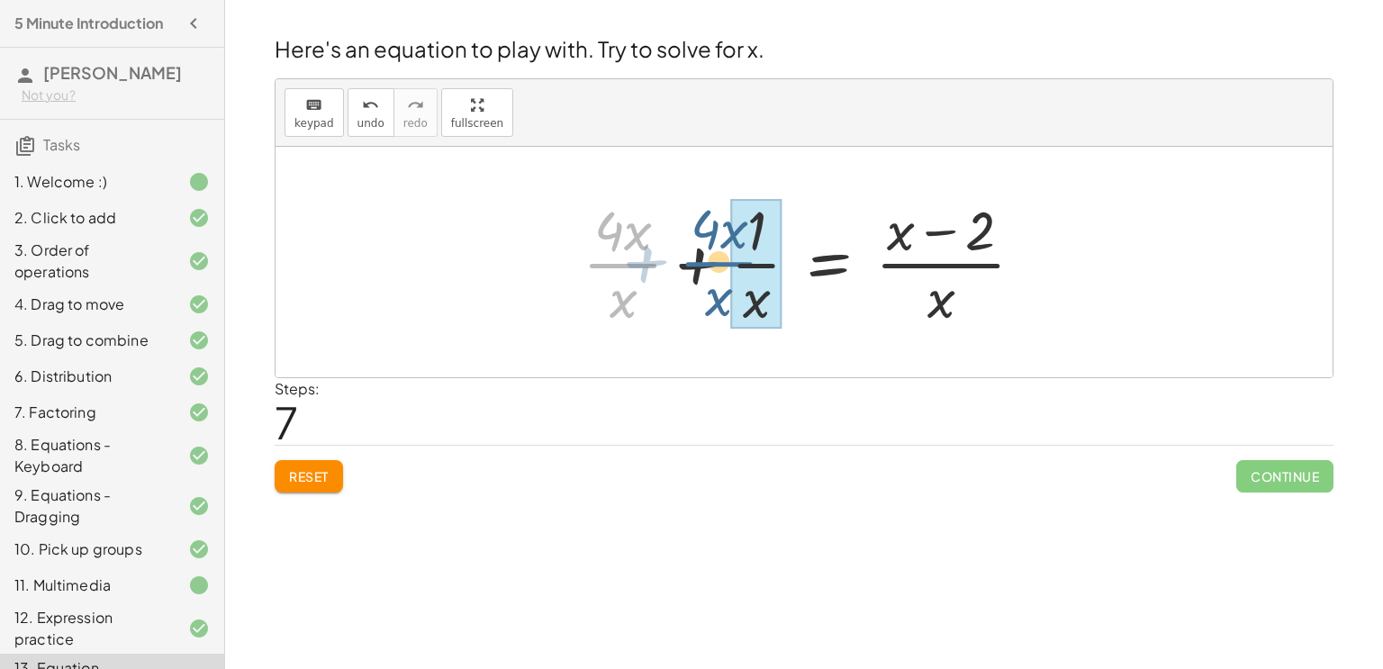
drag, startPoint x: 635, startPoint y: 264, endPoint x: 748, endPoint y: 261, distance: 113.5
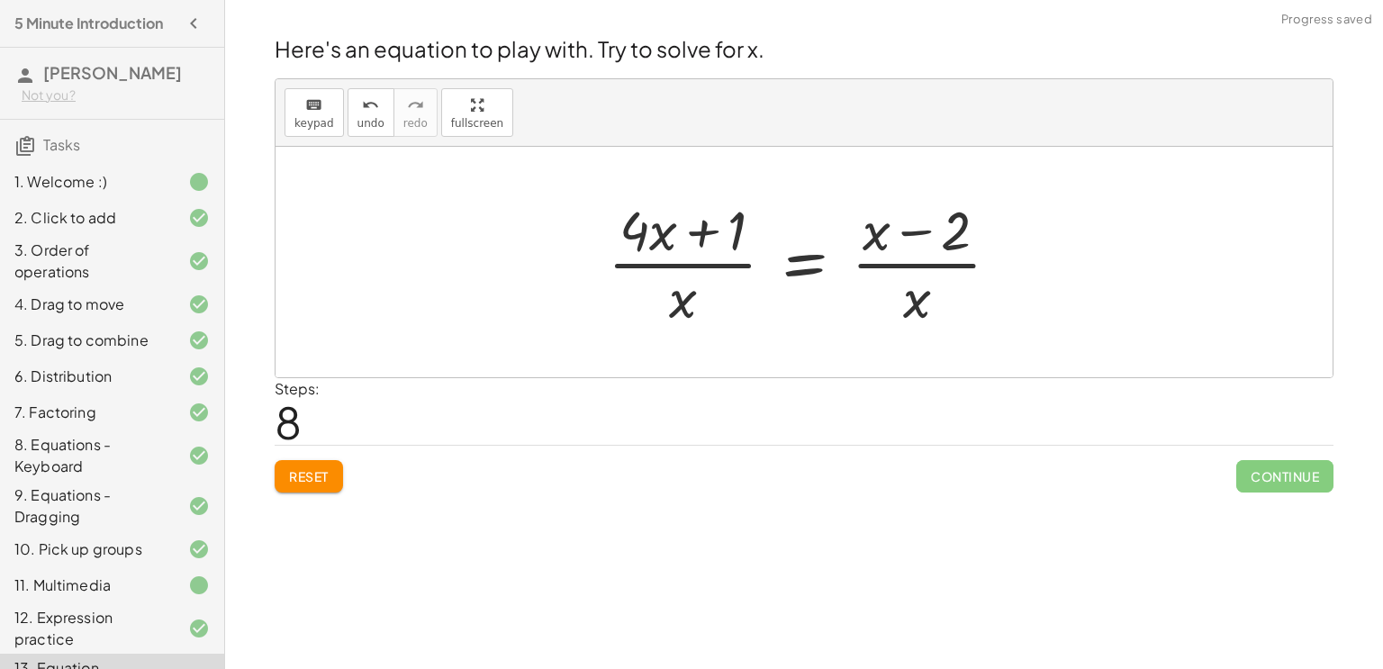
click at [695, 263] on div at bounding box center [811, 262] width 424 height 139
drag, startPoint x: 680, startPoint y: 291, endPoint x: 683, endPoint y: 231, distance: 59.5
click at [683, 231] on div at bounding box center [811, 262] width 424 height 139
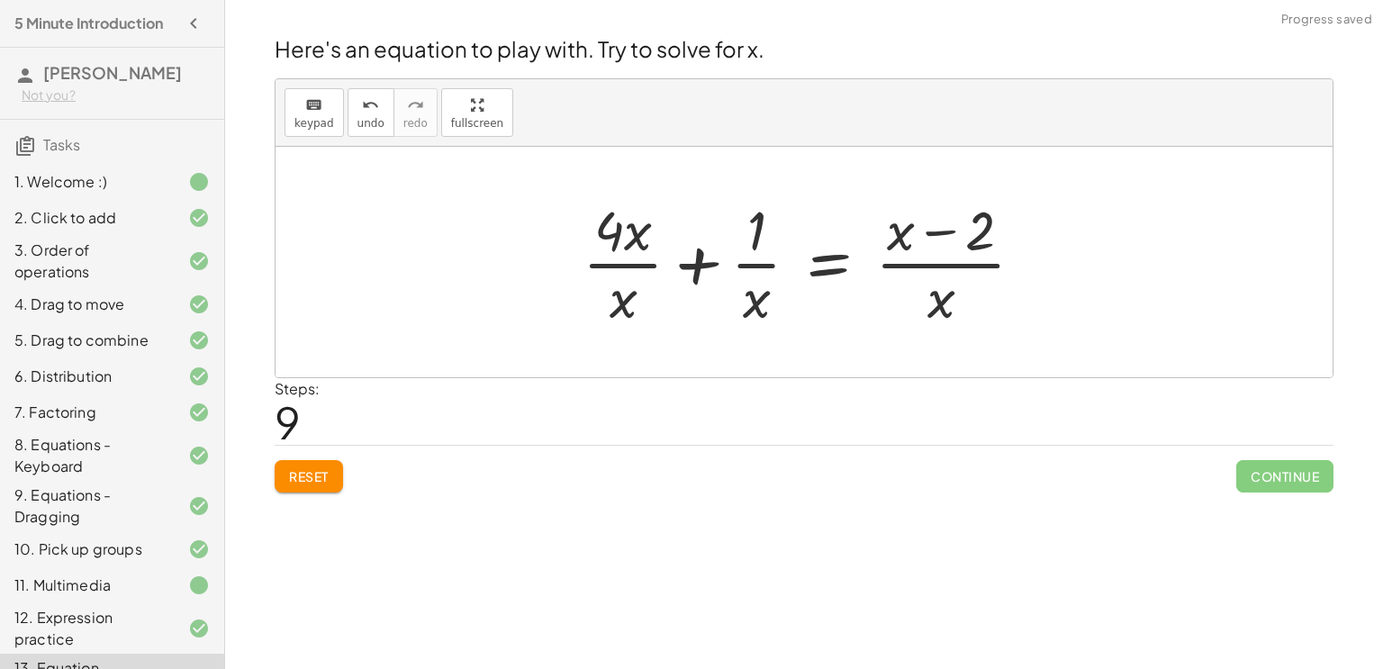
click at [687, 269] on div at bounding box center [811, 262] width 474 height 139
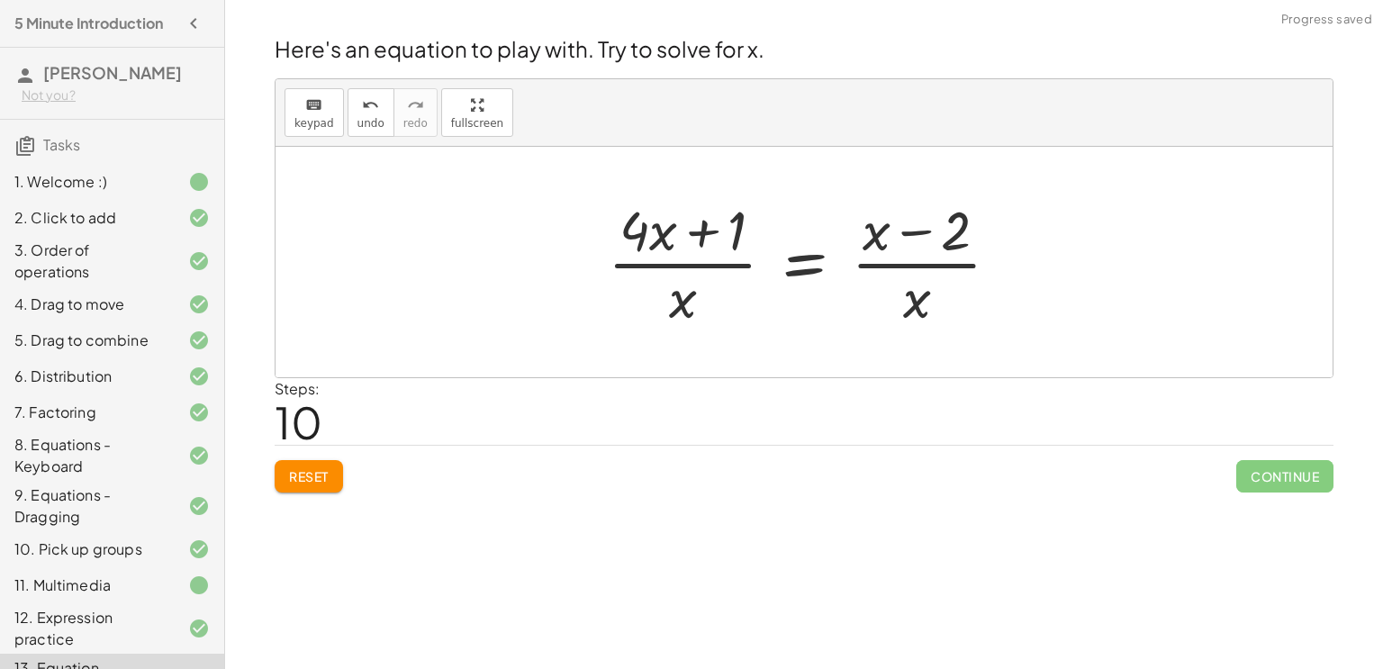
click at [273, 502] on div "Welcome to Graspable Math! Graspable Math turns math symbols into objects you c…" at bounding box center [804, 334] width 1158 height 669
click at [304, 483] on span "Reset" at bounding box center [309, 476] width 40 height 16
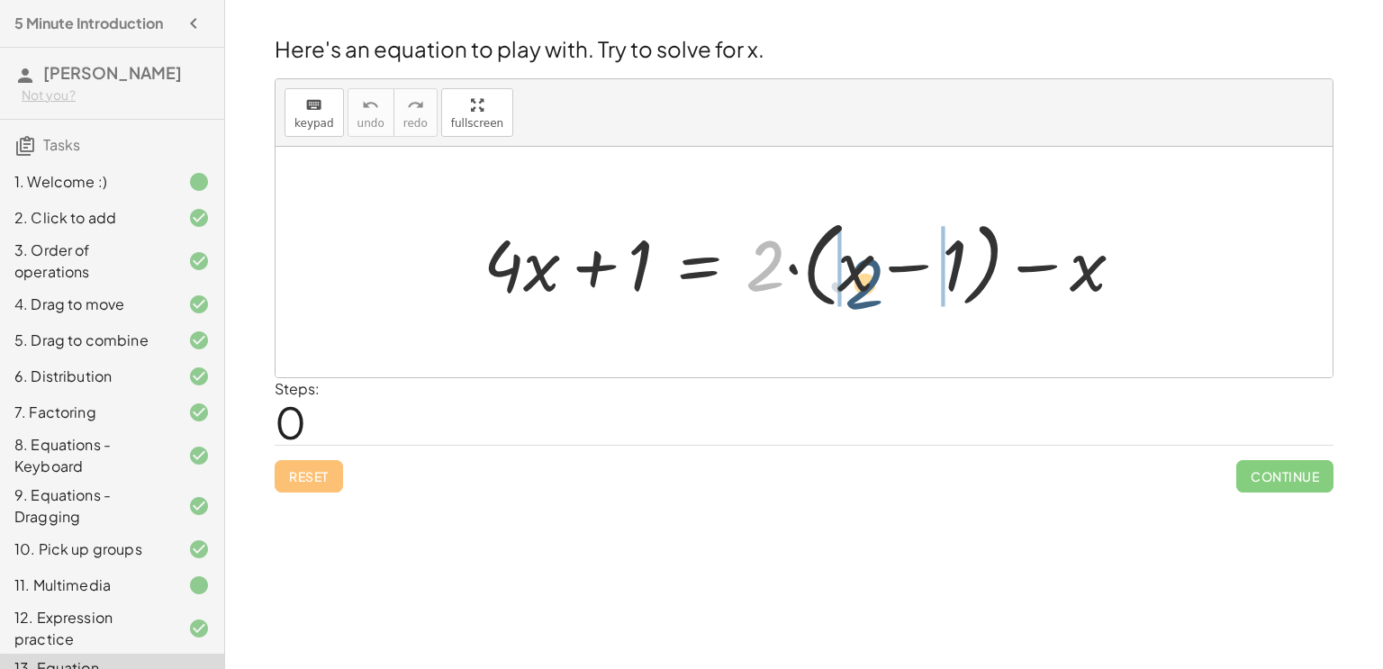
drag, startPoint x: 753, startPoint y: 246, endPoint x: 853, endPoint y: 263, distance: 101.4
click at [853, 263] on div at bounding box center [812, 263] width 674 height 104
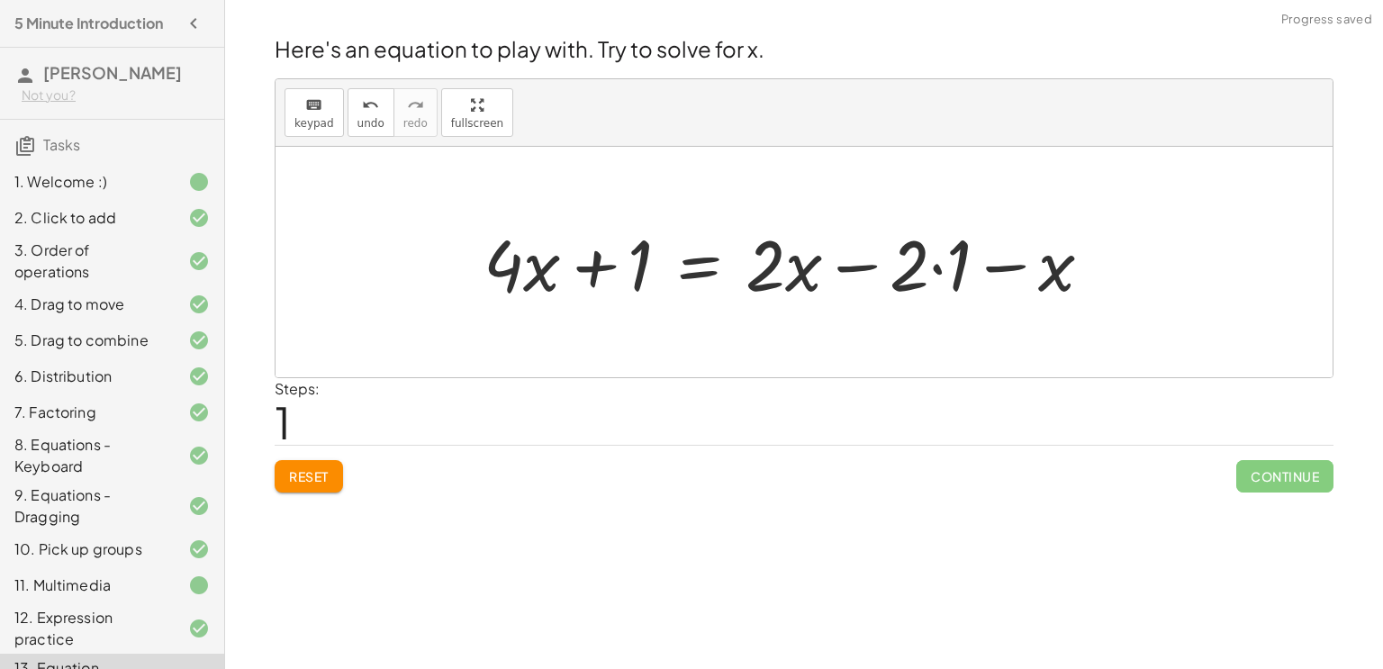
click at [930, 274] on div at bounding box center [795, 262] width 641 height 93
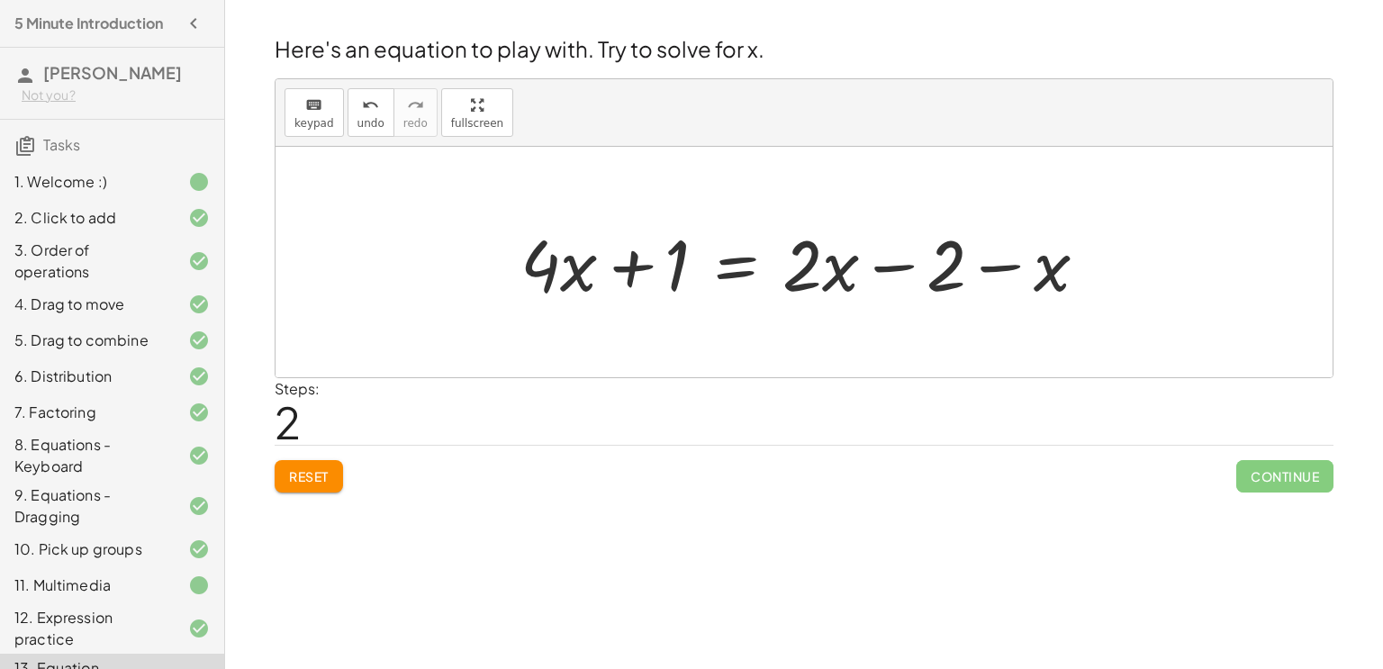
click at [905, 270] on div at bounding box center [811, 262] width 600 height 93
click at [982, 266] on div at bounding box center [811, 262] width 600 height 93
drag, startPoint x: 1054, startPoint y: 276, endPoint x: 864, endPoint y: 274, distance: 190.9
click at [864, 274] on div at bounding box center [811, 262] width 600 height 93
click at [887, 267] on div at bounding box center [811, 262] width 600 height 93
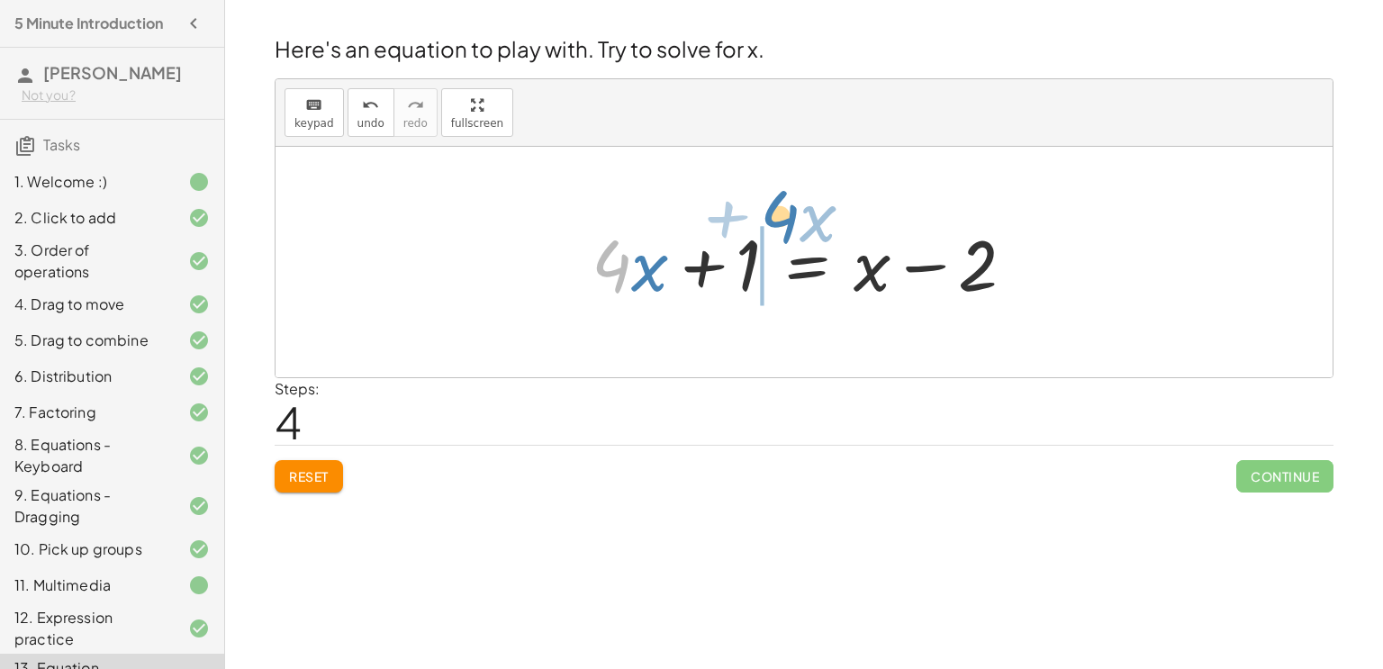
drag, startPoint x: 619, startPoint y: 259, endPoint x: 784, endPoint y: 210, distance: 172.9
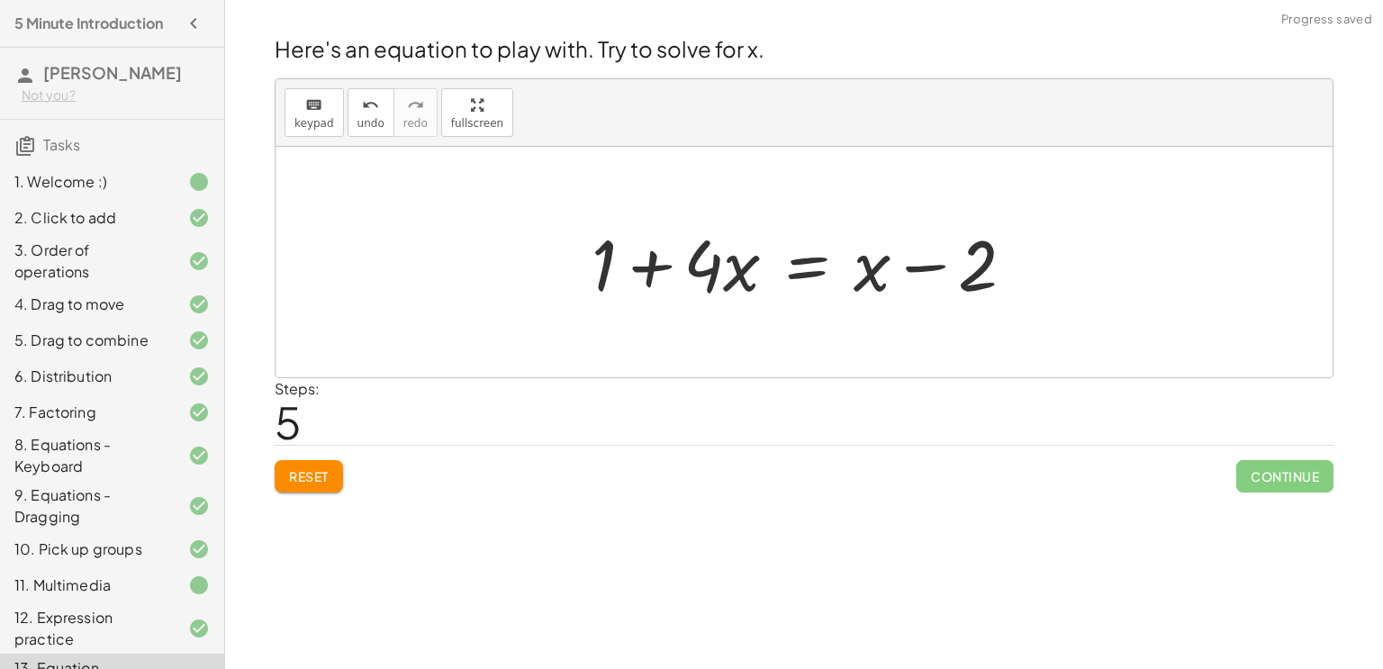
click at [650, 274] on div at bounding box center [811, 262] width 456 height 93
drag, startPoint x: 874, startPoint y: 276, endPoint x: 734, endPoint y: 255, distance: 142.0
click at [734, 255] on div at bounding box center [811, 262] width 456 height 93
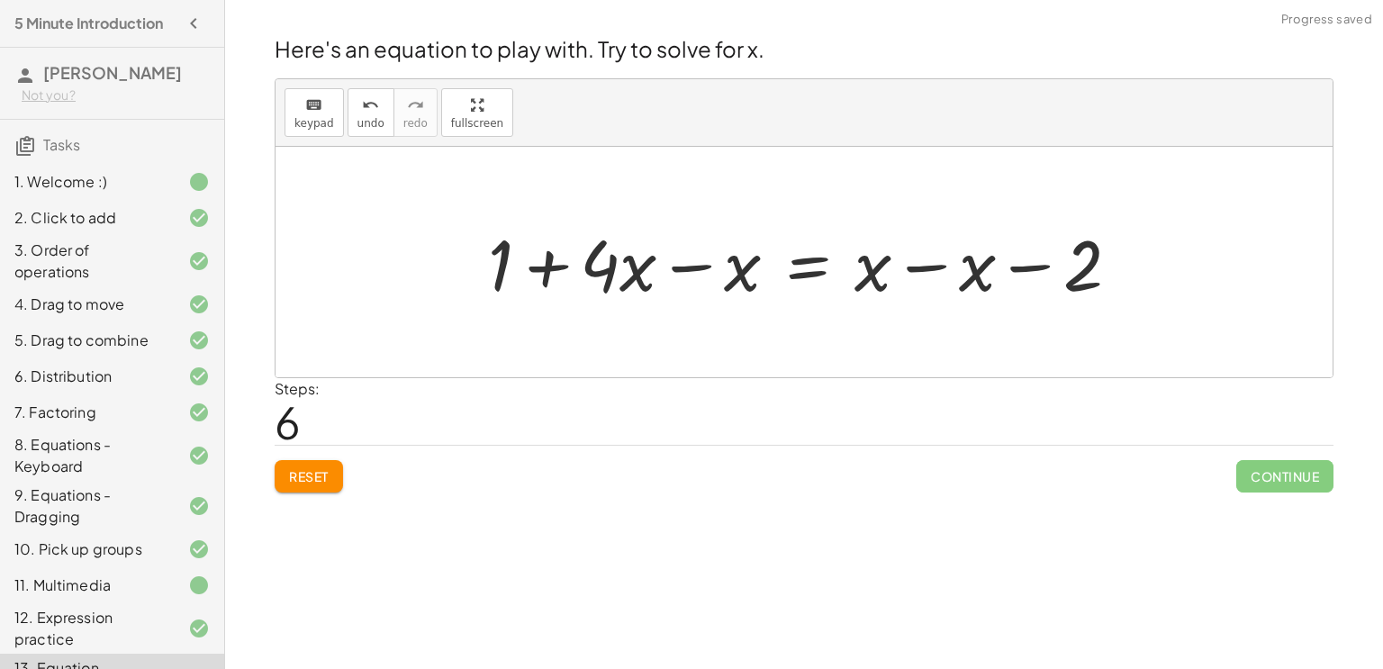
click at [685, 263] on div at bounding box center [811, 262] width 665 height 93
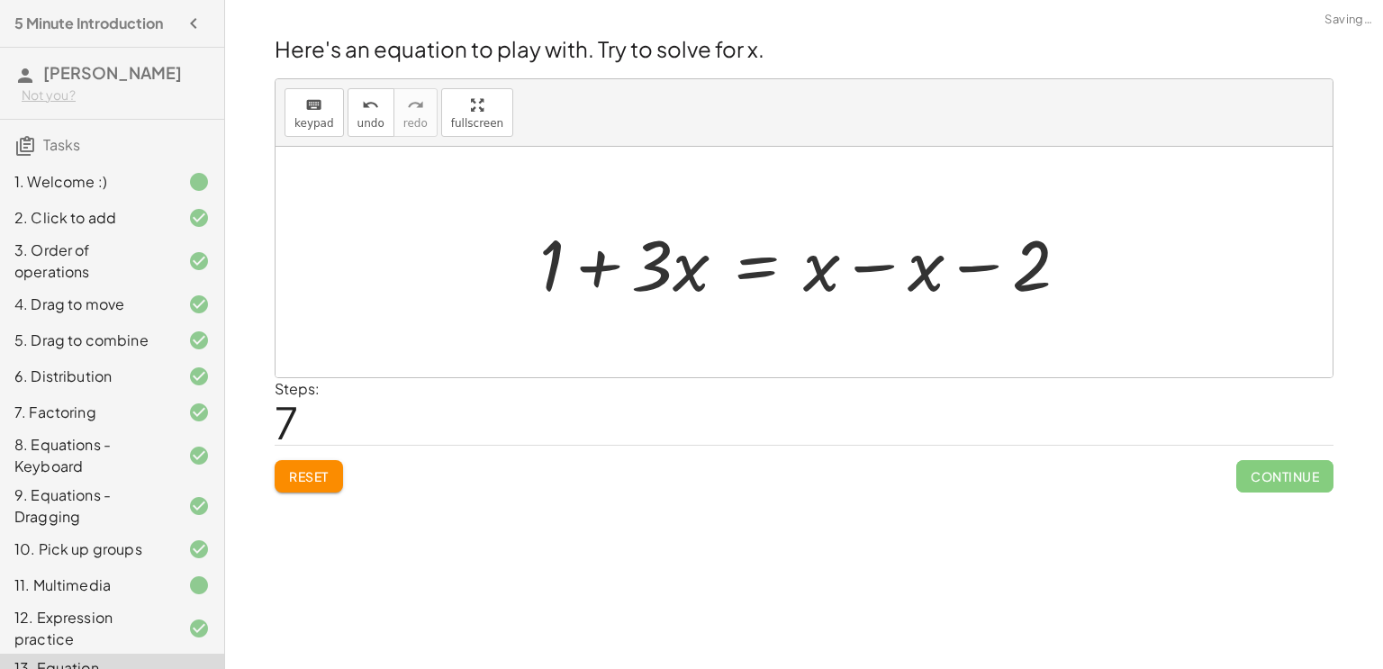
click at [882, 259] on div at bounding box center [810, 262] width 561 height 93
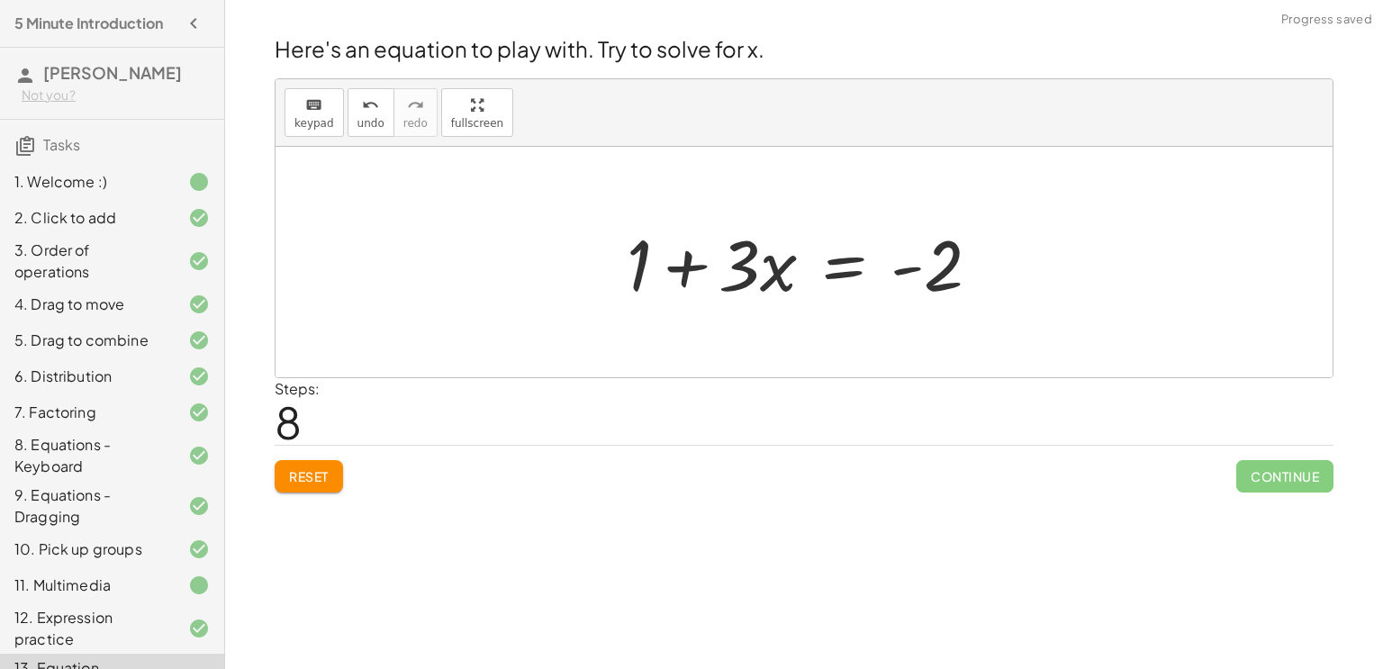
click at [911, 267] on div at bounding box center [811, 262] width 386 height 93
drag, startPoint x: 911, startPoint y: 267, endPoint x: 977, endPoint y: 281, distance: 67.1
click at [977, 281] on div at bounding box center [811, 262] width 386 height 93
drag, startPoint x: 946, startPoint y: 269, endPoint x: 683, endPoint y: 290, distance: 263.8
click at [683, 290] on div at bounding box center [811, 262] width 386 height 93
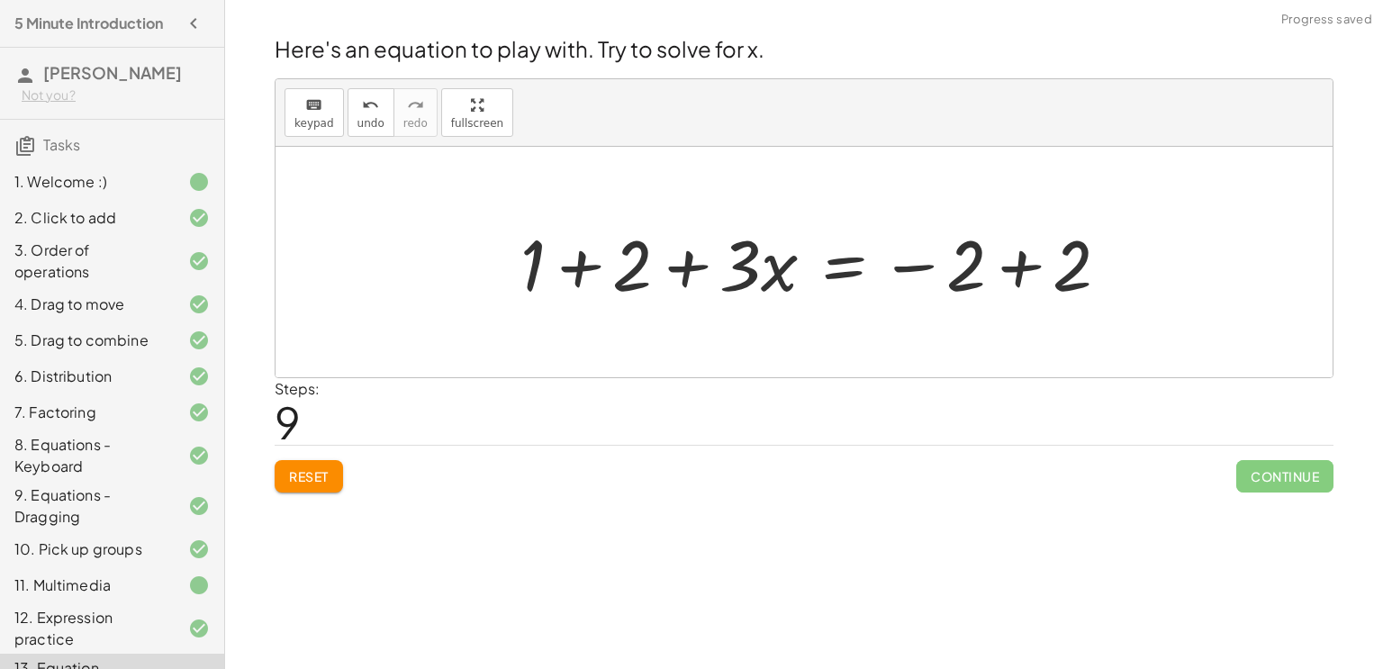
click at [589, 265] on div at bounding box center [821, 262] width 621 height 93
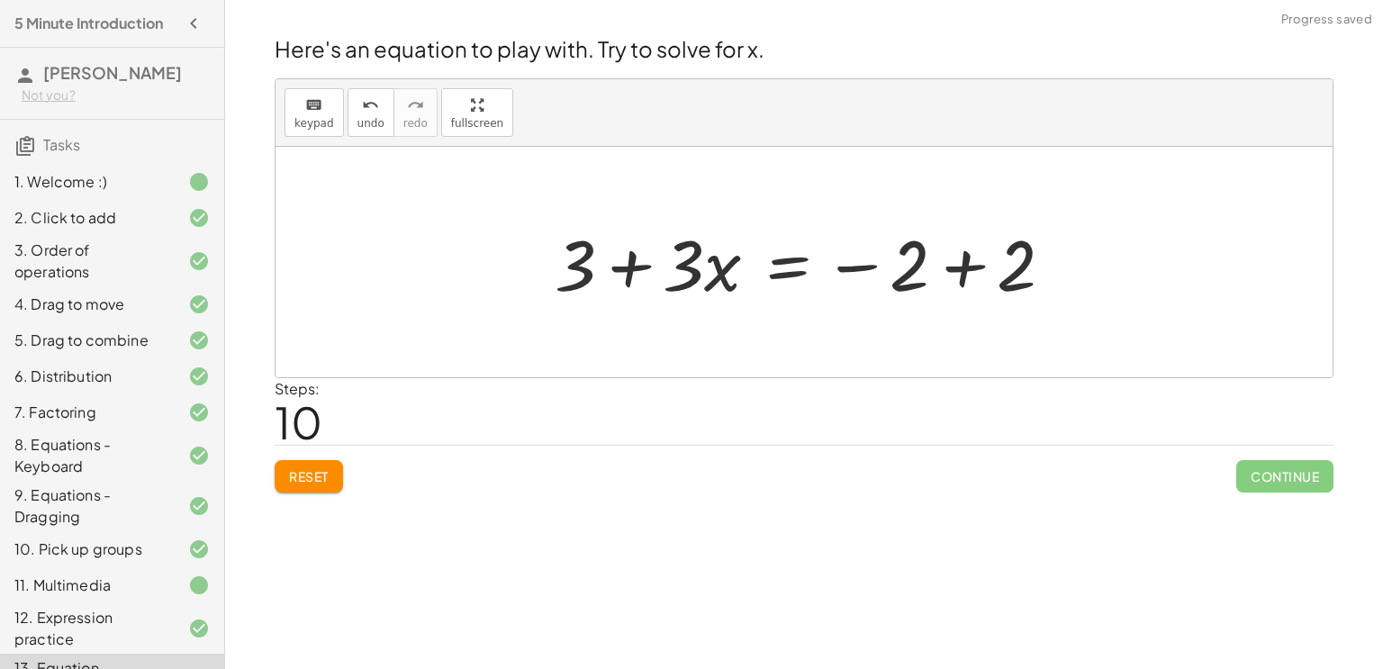
click at [964, 262] on div at bounding box center [811, 262] width 531 height 93
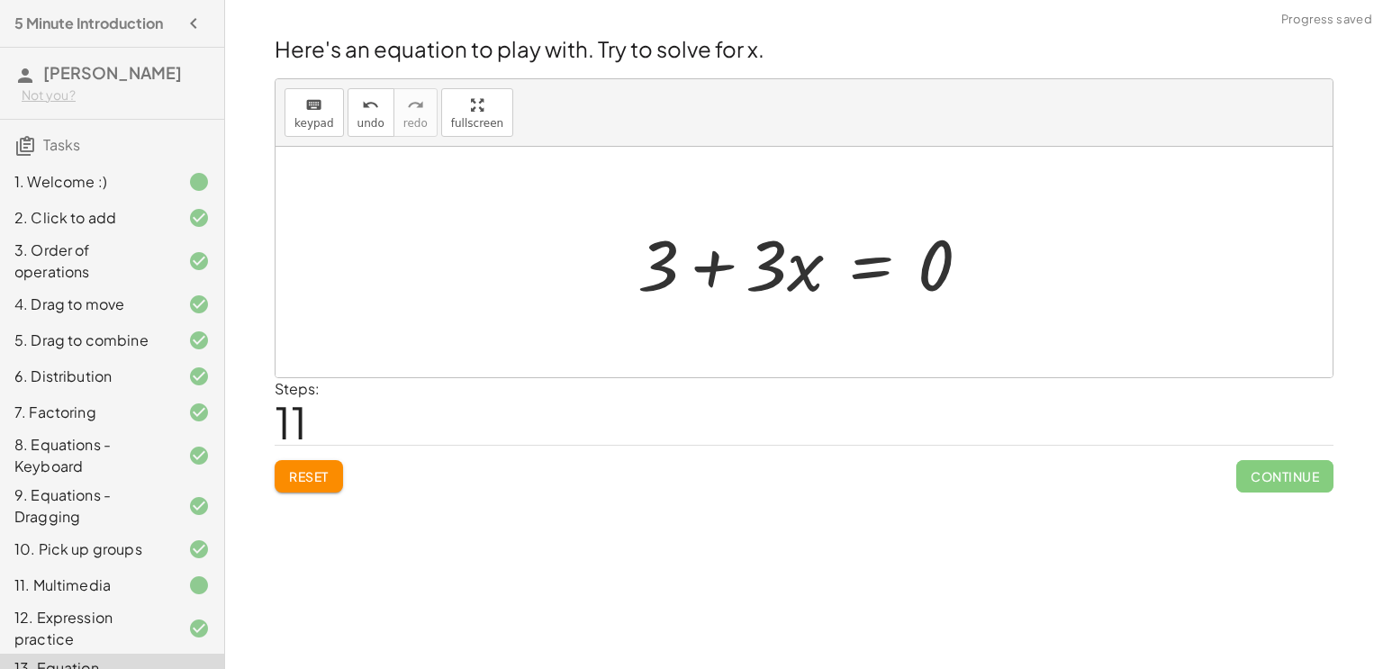
click at [710, 264] on div at bounding box center [812, 262] width 366 height 93
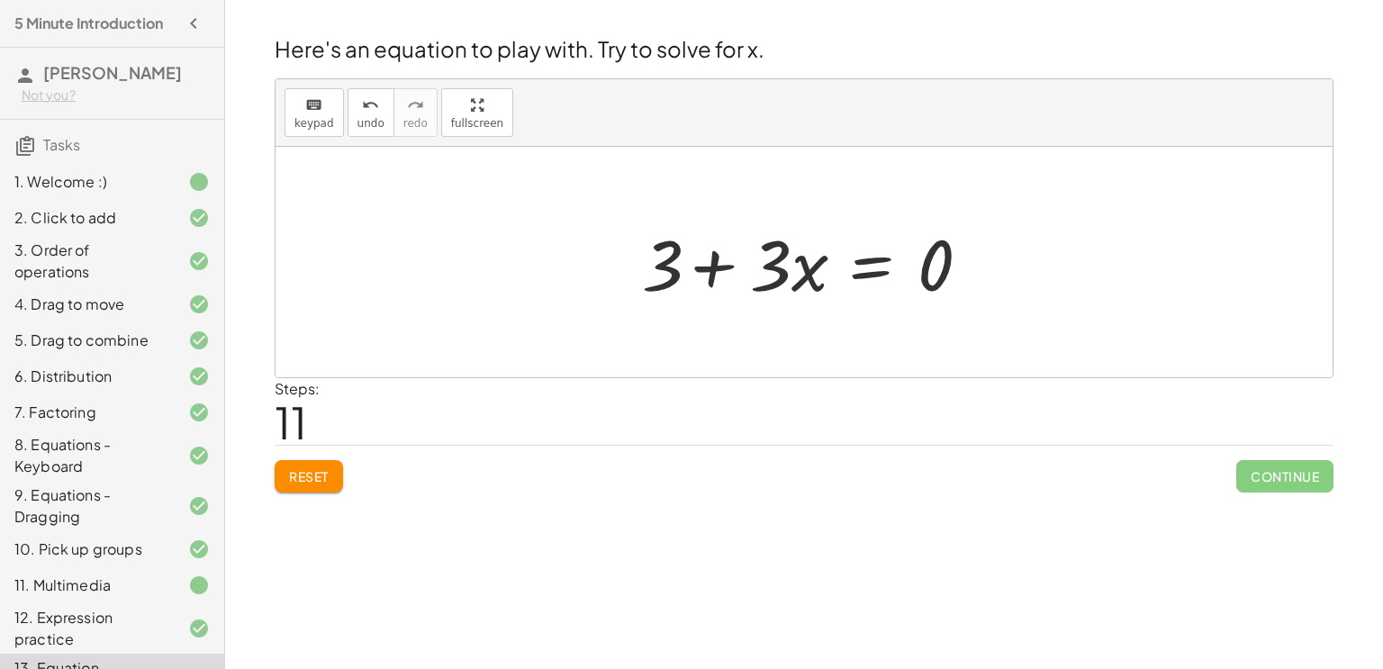
click at [710, 264] on div at bounding box center [812, 262] width 366 height 93
drag, startPoint x: 658, startPoint y: 261, endPoint x: 1002, endPoint y: 254, distance: 344.1
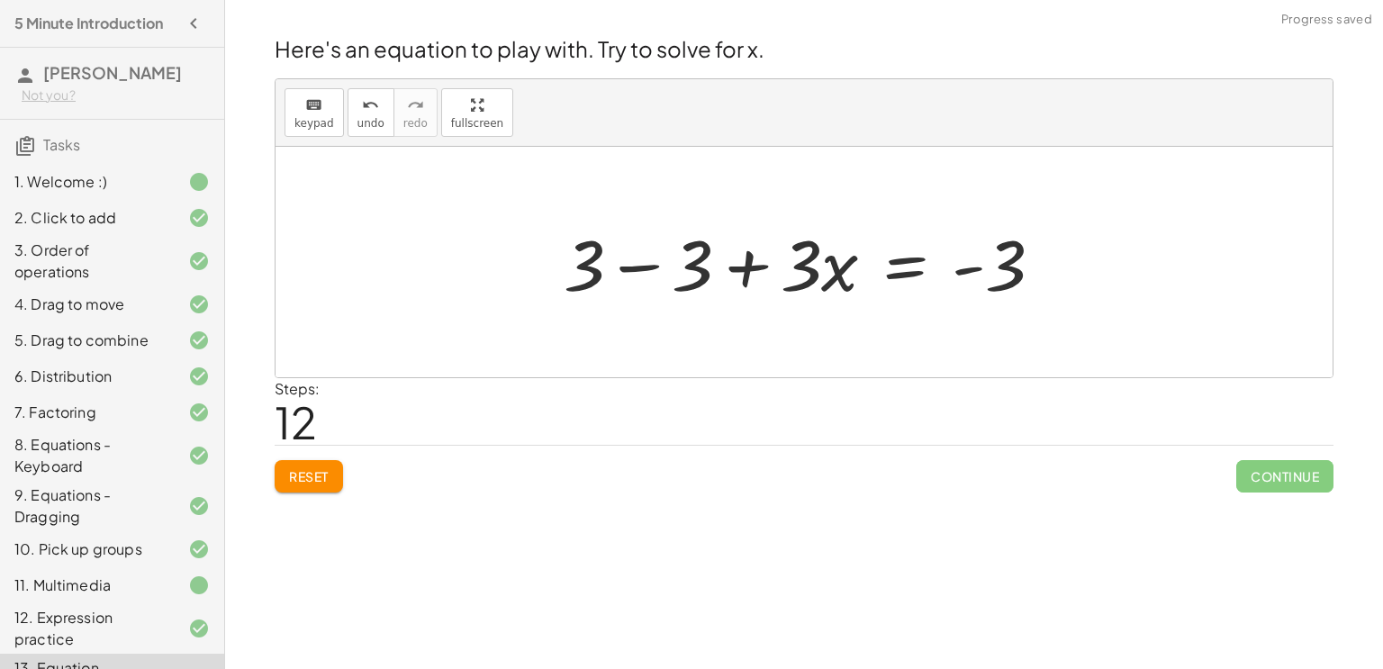
click at [944, 268] on div at bounding box center [811, 262] width 512 height 93
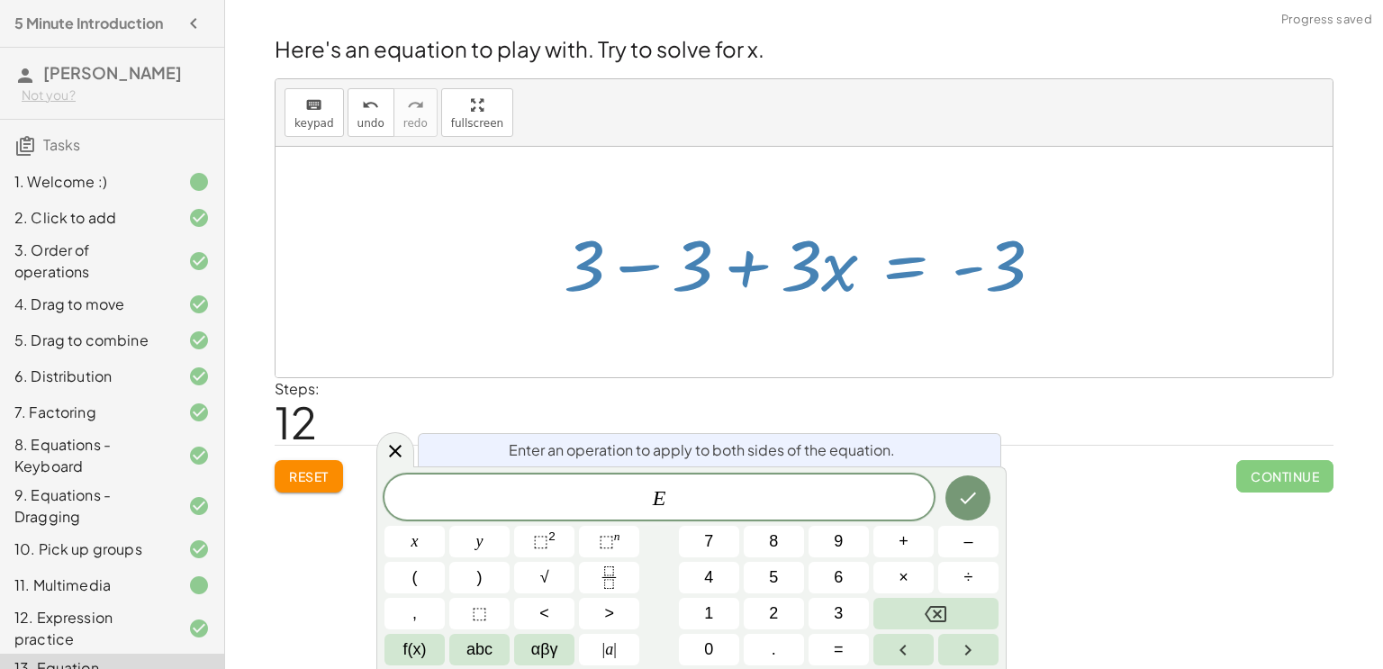
click at [966, 271] on div at bounding box center [811, 262] width 512 height 93
click at [399, 456] on icon at bounding box center [395, 451] width 13 height 13
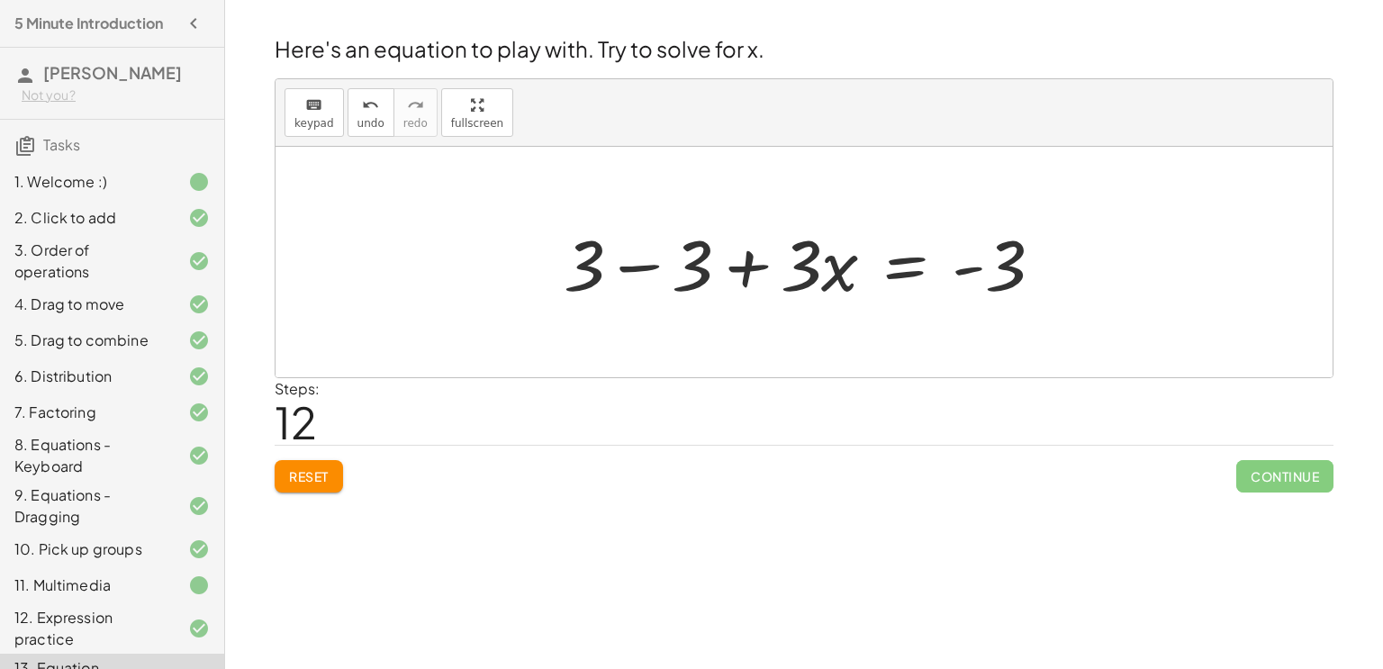
click at [635, 272] on div at bounding box center [811, 262] width 512 height 93
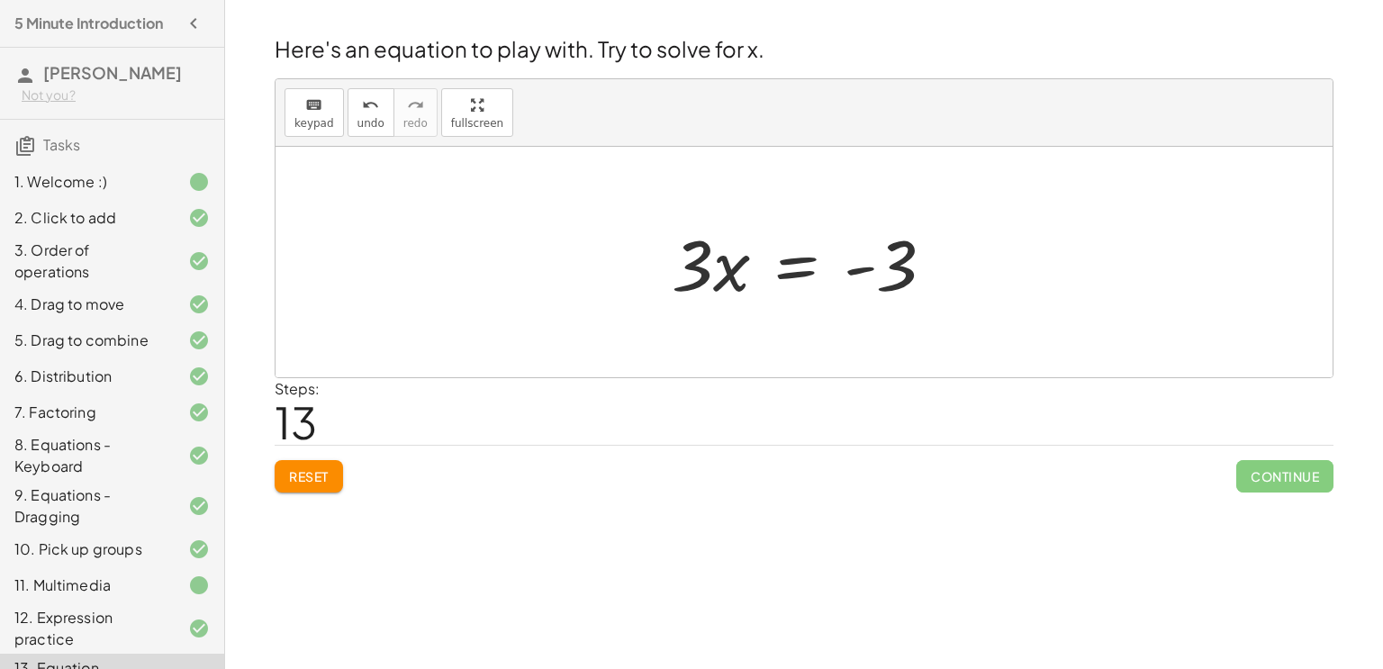
click at [871, 266] on div at bounding box center [810, 262] width 295 height 93
click at [1272, 484] on span "Continue" at bounding box center [1284, 476] width 97 height 32
drag, startPoint x: 897, startPoint y: 258, endPoint x: 586, endPoint y: 233, distance: 311.7
click at [586, 233] on div "+ · 4 · x + 1 = + · 2 · ( + x − 1 ) − x + · 4 · x + 1 = + · 2 · x − · 2 · 1 − x…" at bounding box center [804, 262] width 1057 height 231
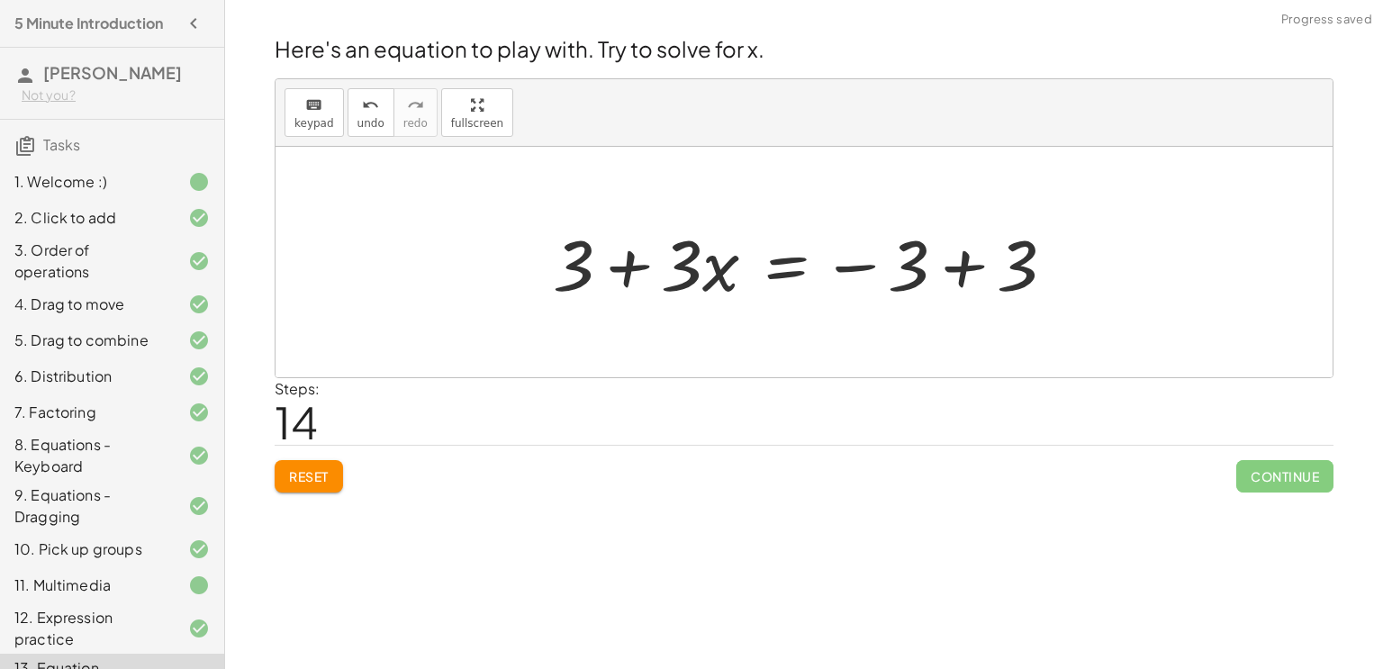
click at [962, 273] on div at bounding box center [811, 262] width 534 height 93
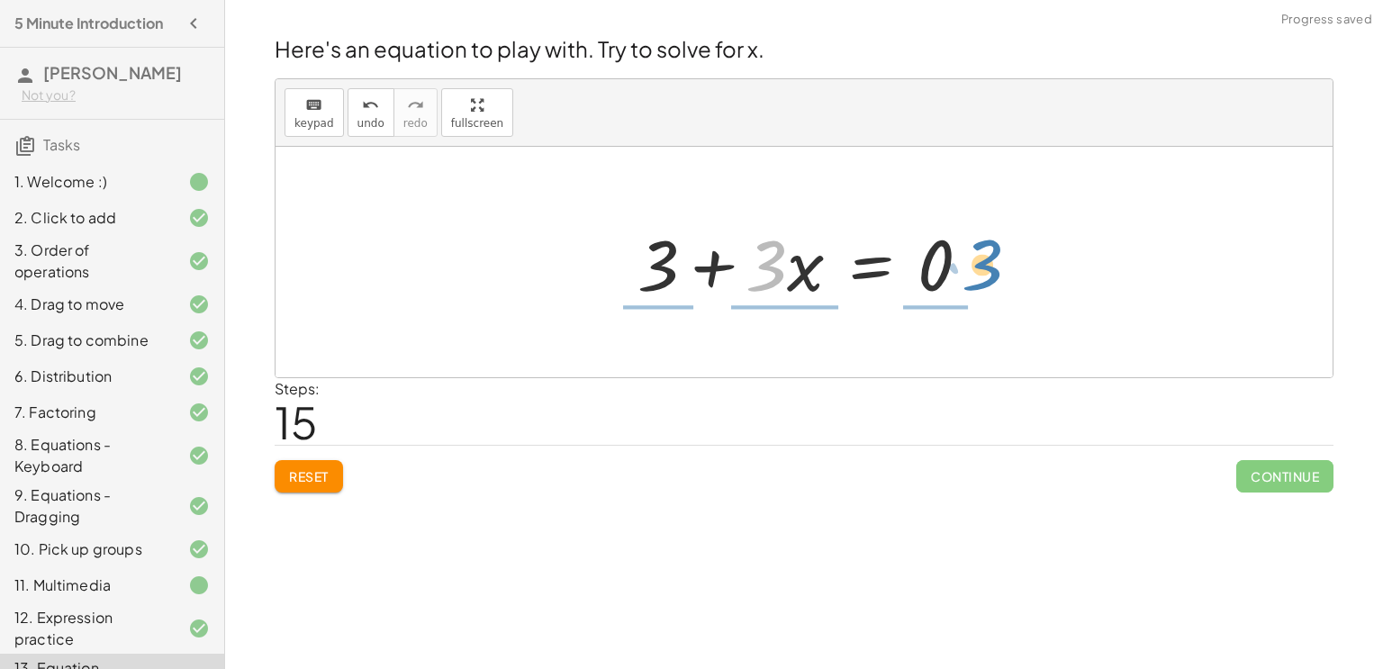
drag, startPoint x: 770, startPoint y: 270, endPoint x: 988, endPoint y: 269, distance: 217.9
click at [988, 269] on div at bounding box center [812, 262] width 366 height 93
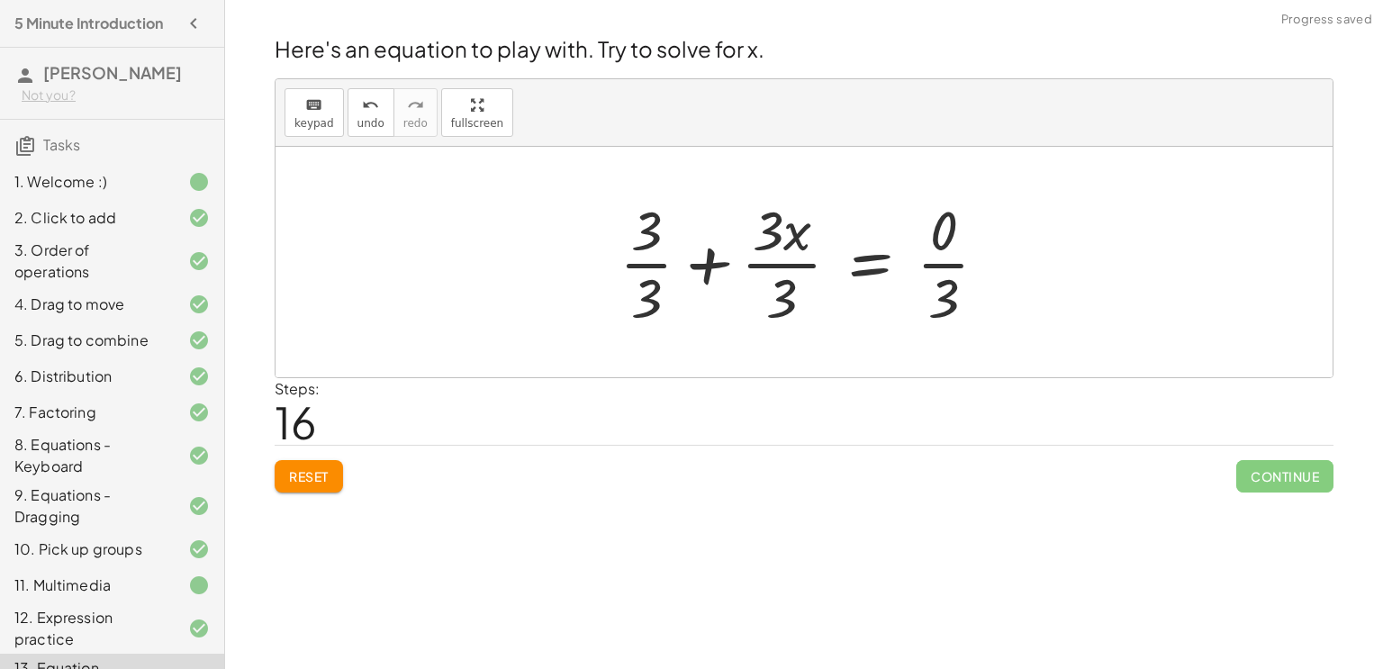
click at [796, 265] on div at bounding box center [811, 262] width 401 height 139
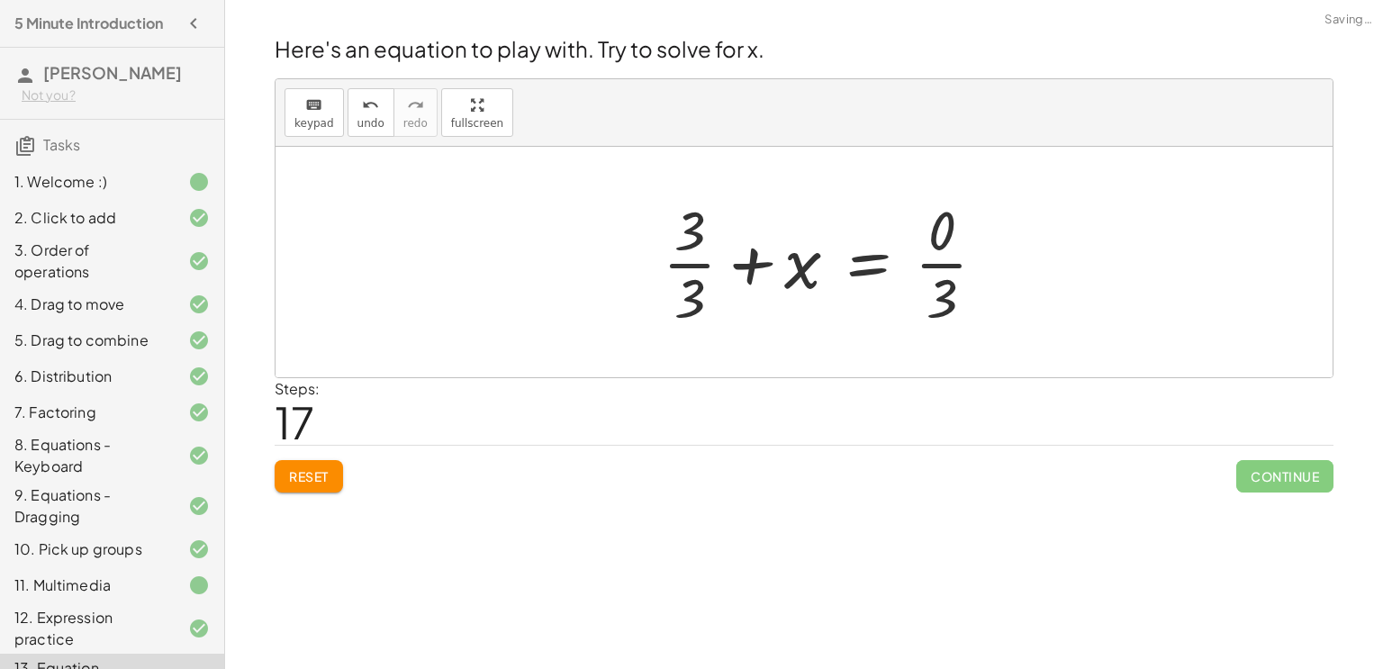
click at [697, 264] on div at bounding box center [832, 262] width 356 height 139
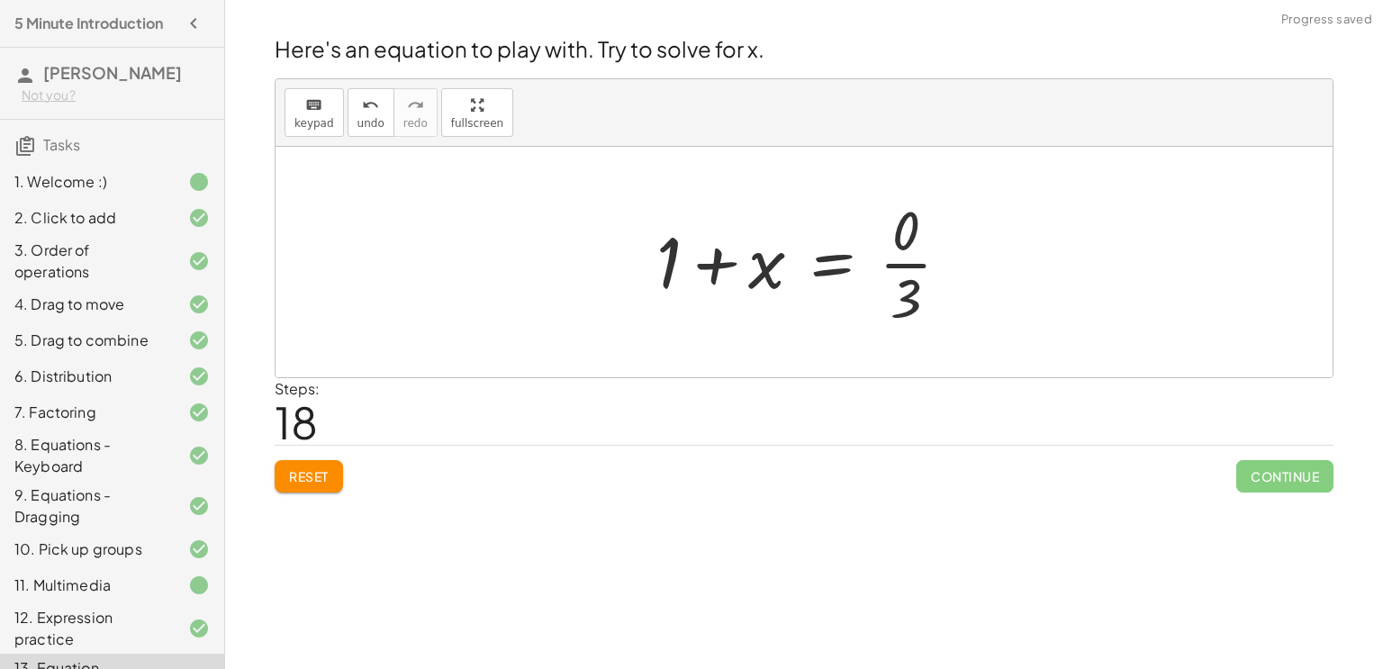
click at [913, 267] on div at bounding box center [810, 262] width 327 height 139
click at [720, 273] on div at bounding box center [810, 262] width 308 height 93
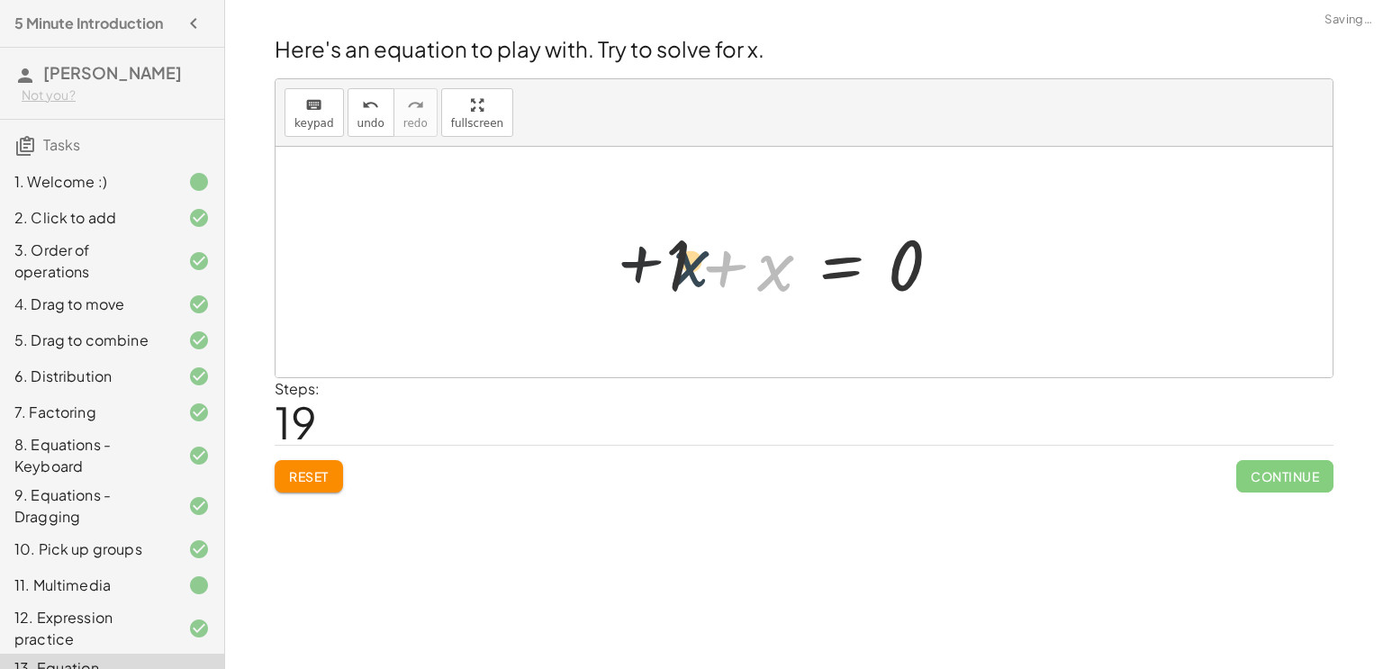
drag, startPoint x: 783, startPoint y: 278, endPoint x: 689, endPoint y: 275, distance: 94.6
click at [689, 275] on div at bounding box center [810, 262] width 308 height 93
drag, startPoint x: 672, startPoint y: 269, endPoint x: 773, endPoint y: 264, distance: 101.0
click at [773, 264] on div at bounding box center [810, 262] width 308 height 93
drag, startPoint x: 777, startPoint y: 266, endPoint x: 959, endPoint y: 261, distance: 182.0
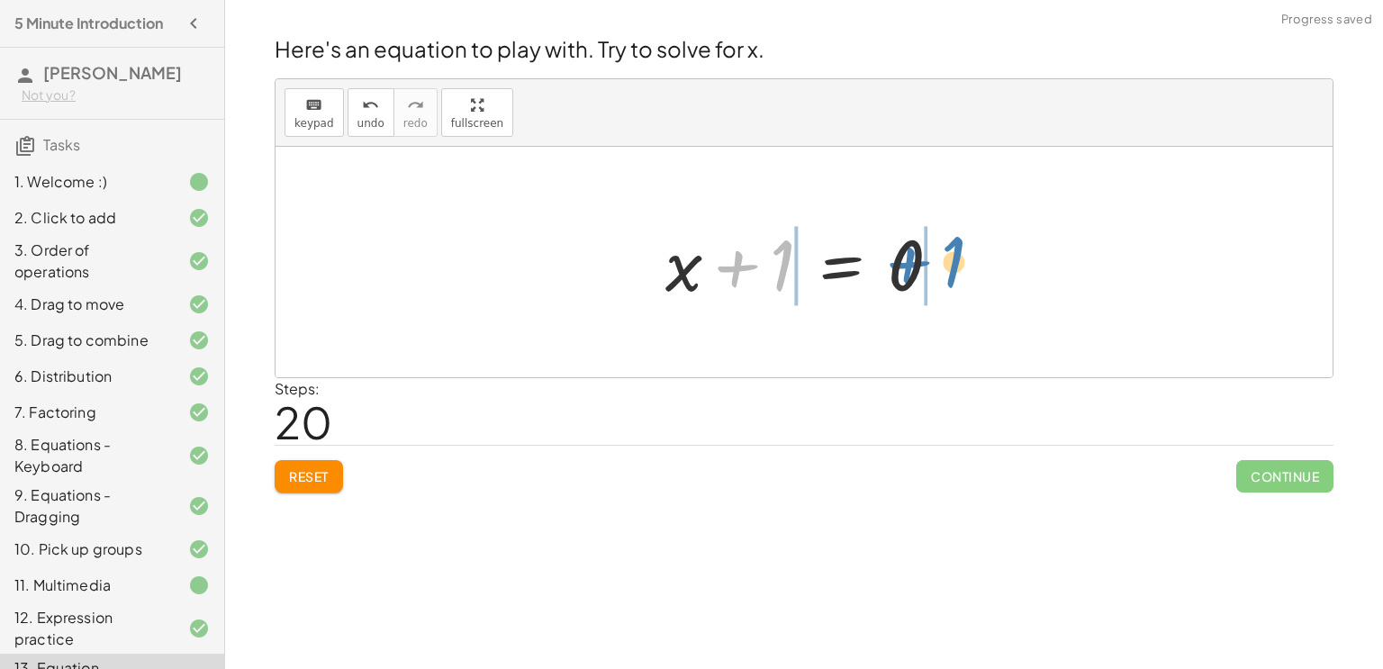
click at [959, 261] on div at bounding box center [810, 262] width 308 height 93
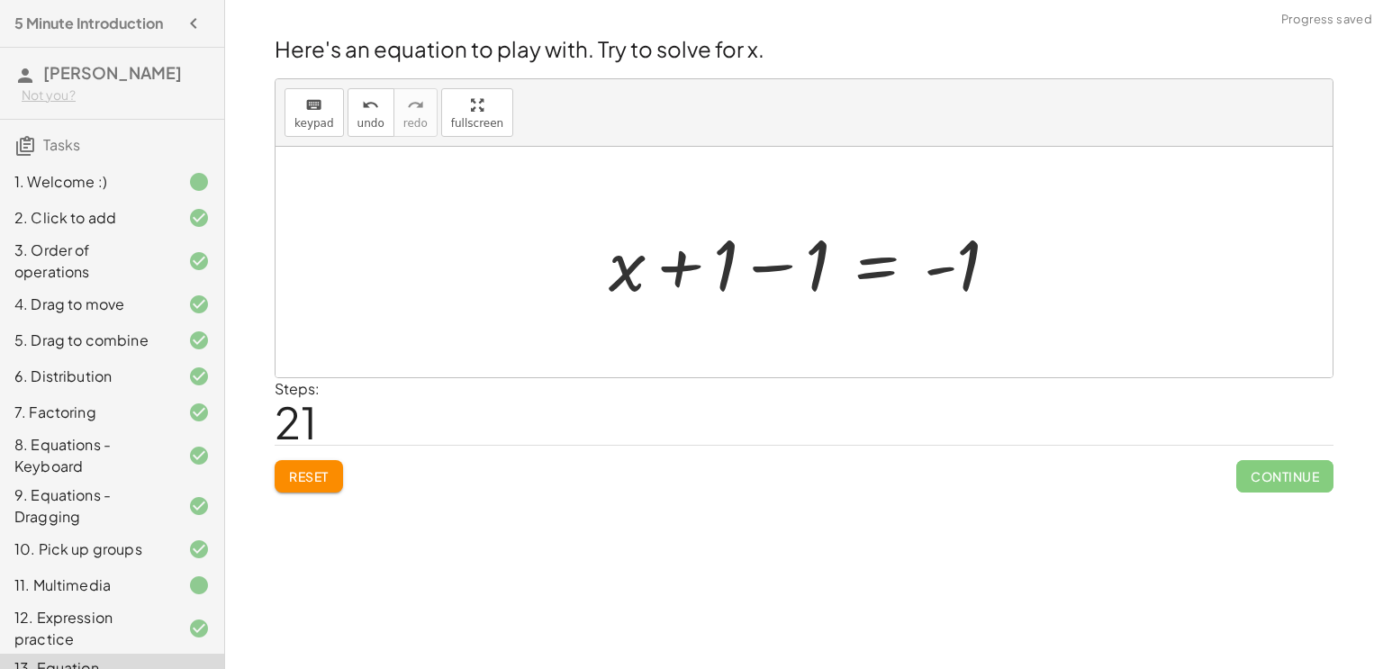
click at [759, 272] on div at bounding box center [811, 262] width 422 height 93
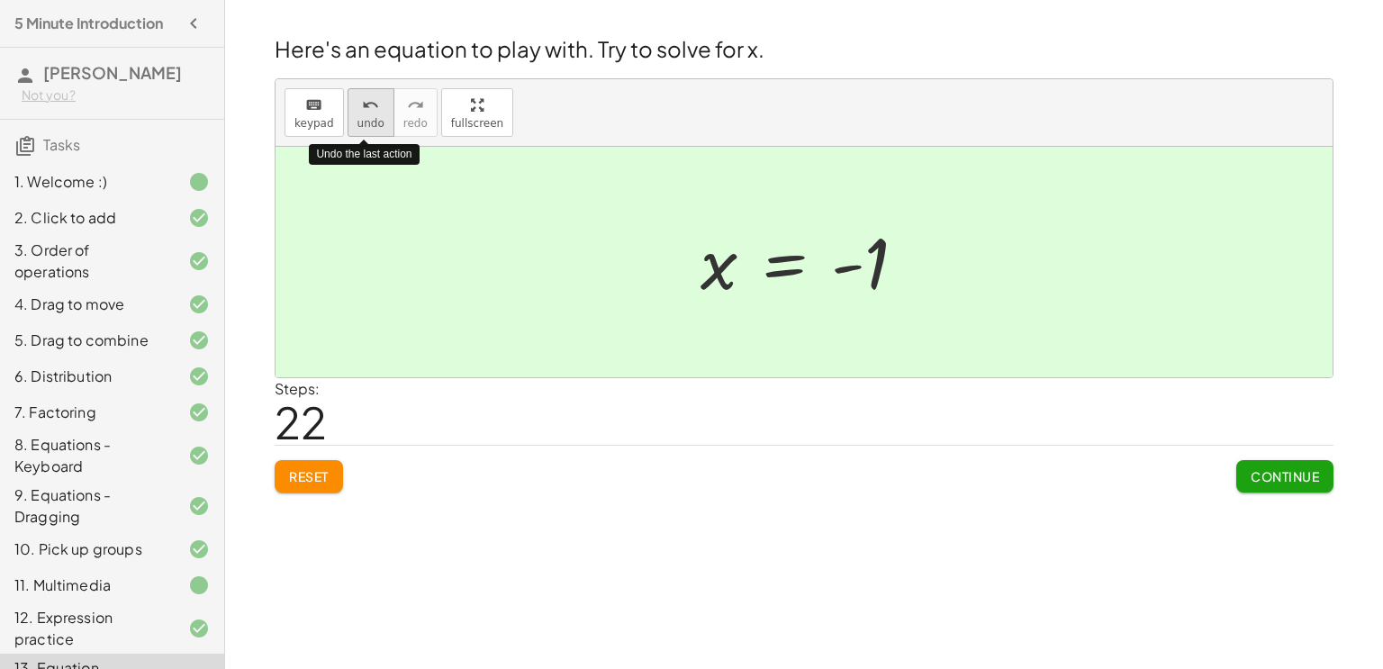
click at [374, 117] on span "undo" at bounding box center [370, 123] width 27 height 13
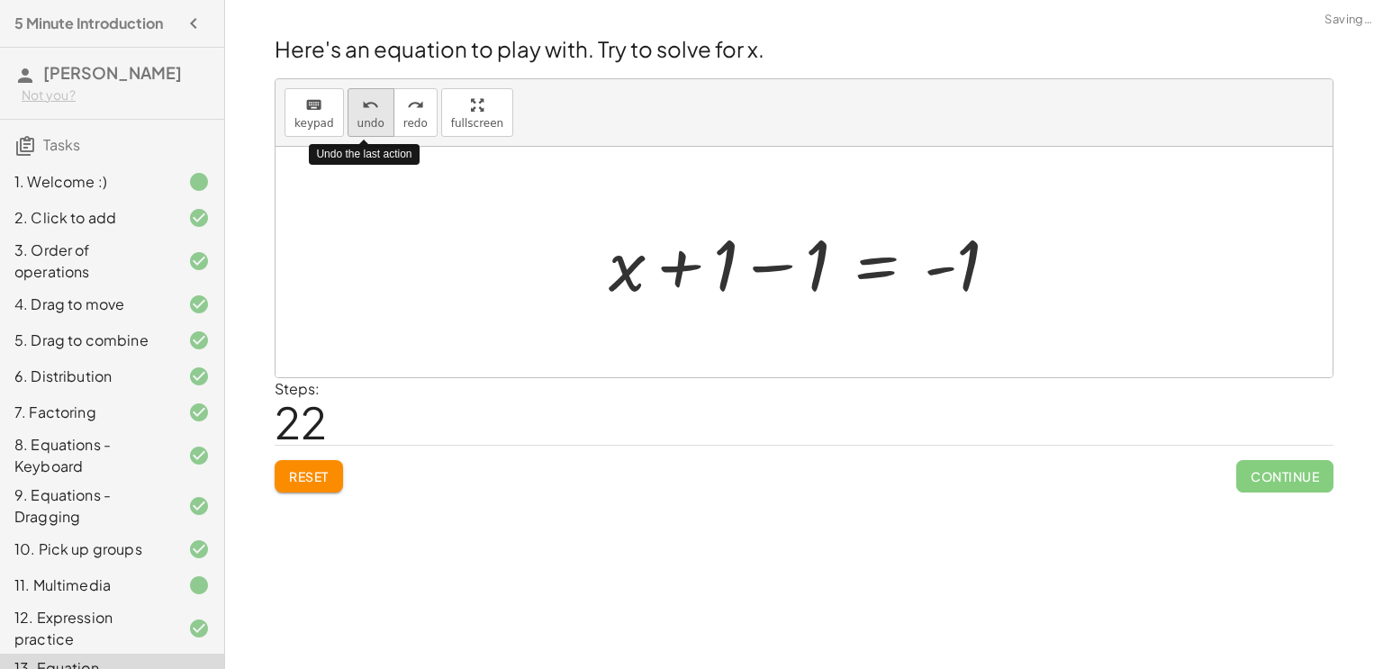
click at [374, 117] on span "undo" at bounding box center [370, 123] width 27 height 13
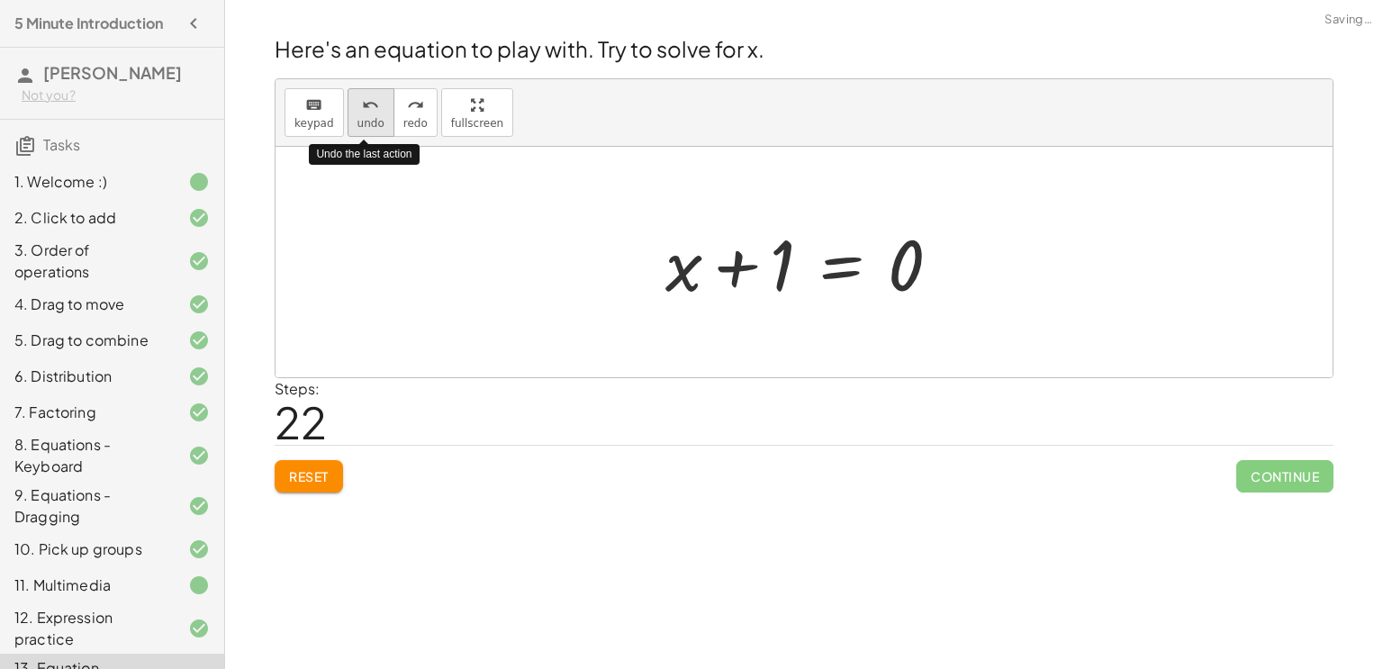
click at [374, 117] on span "undo" at bounding box center [370, 123] width 27 height 13
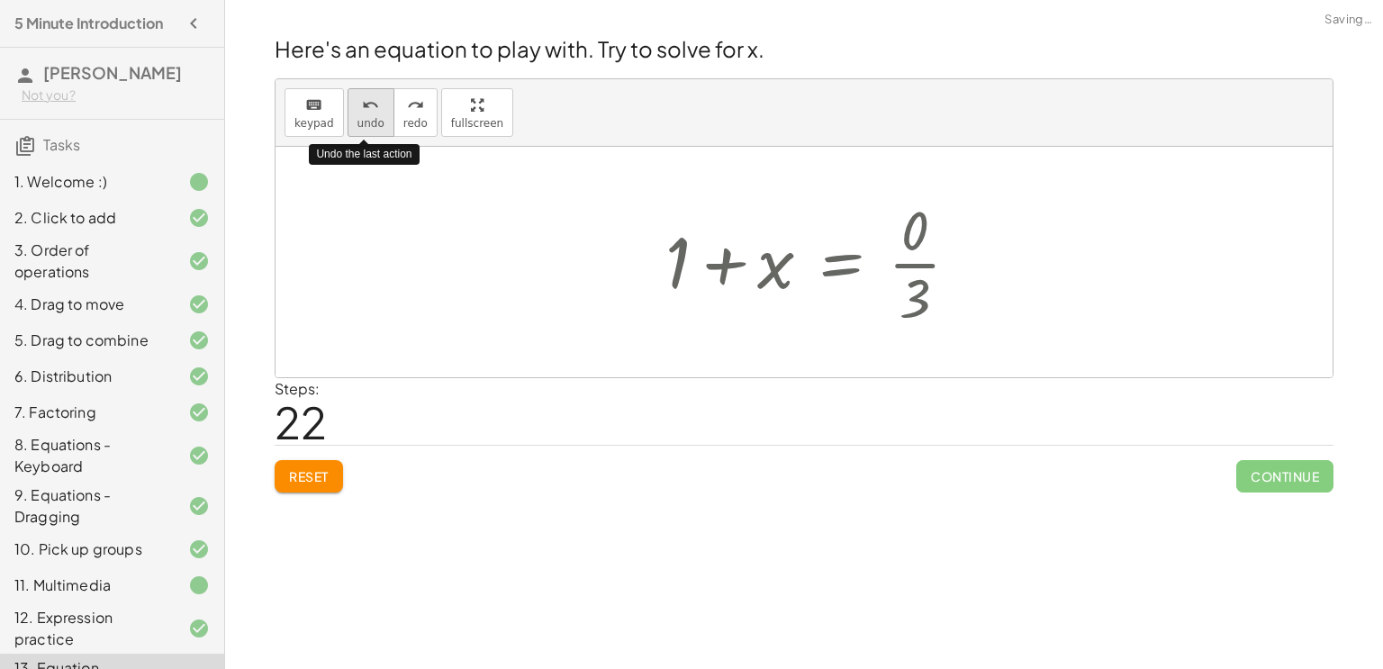
click at [374, 117] on span "undo" at bounding box center [370, 123] width 27 height 13
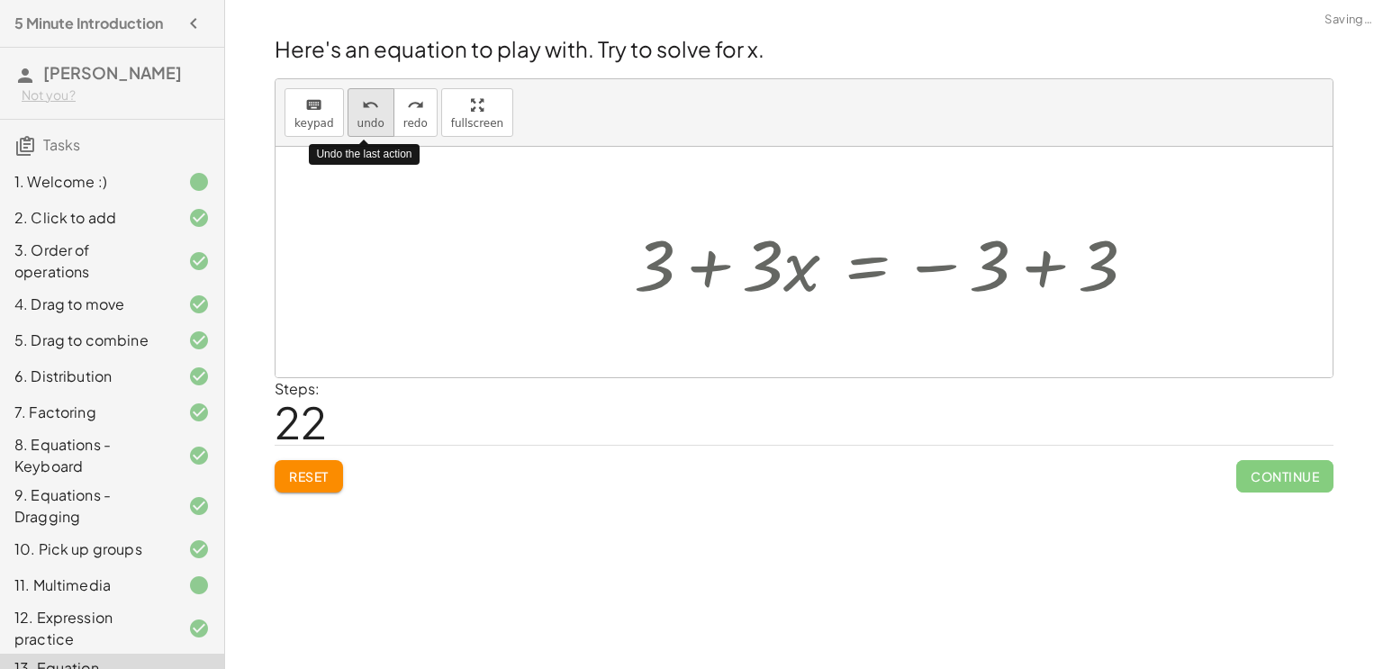
click at [374, 117] on span "undo" at bounding box center [370, 123] width 27 height 13
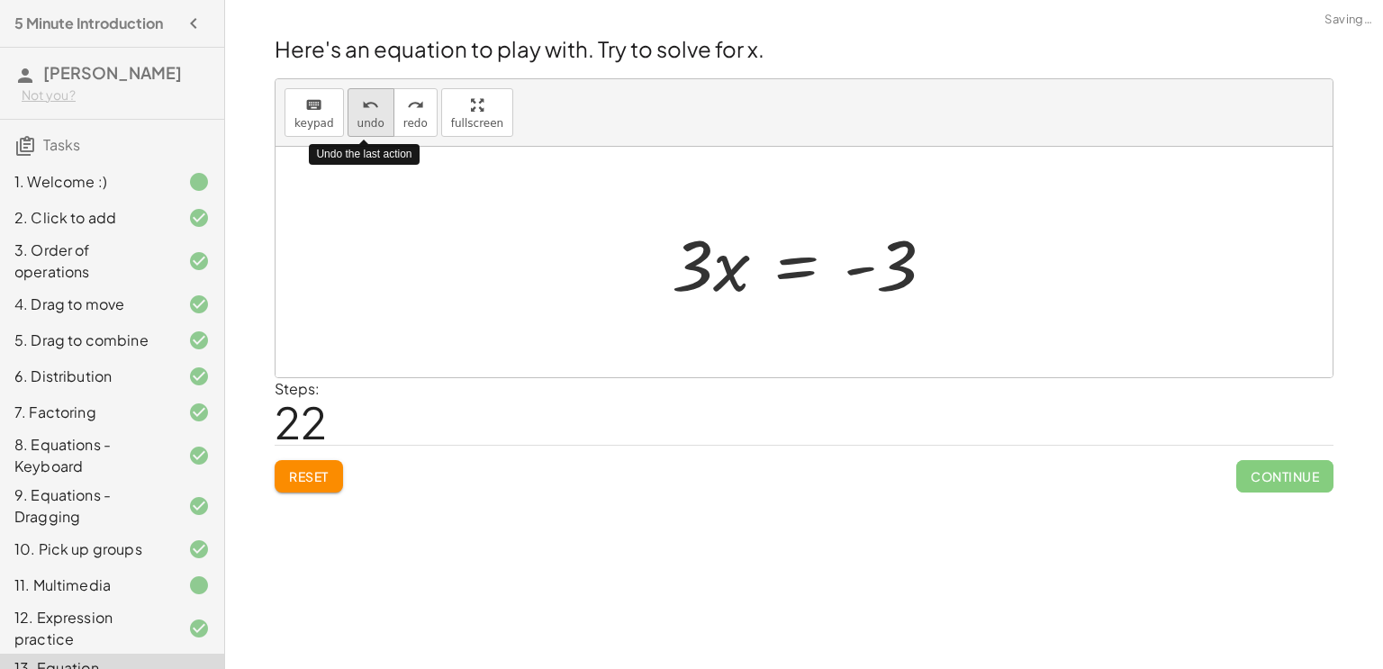
click at [374, 117] on span "undo" at bounding box center [370, 123] width 27 height 13
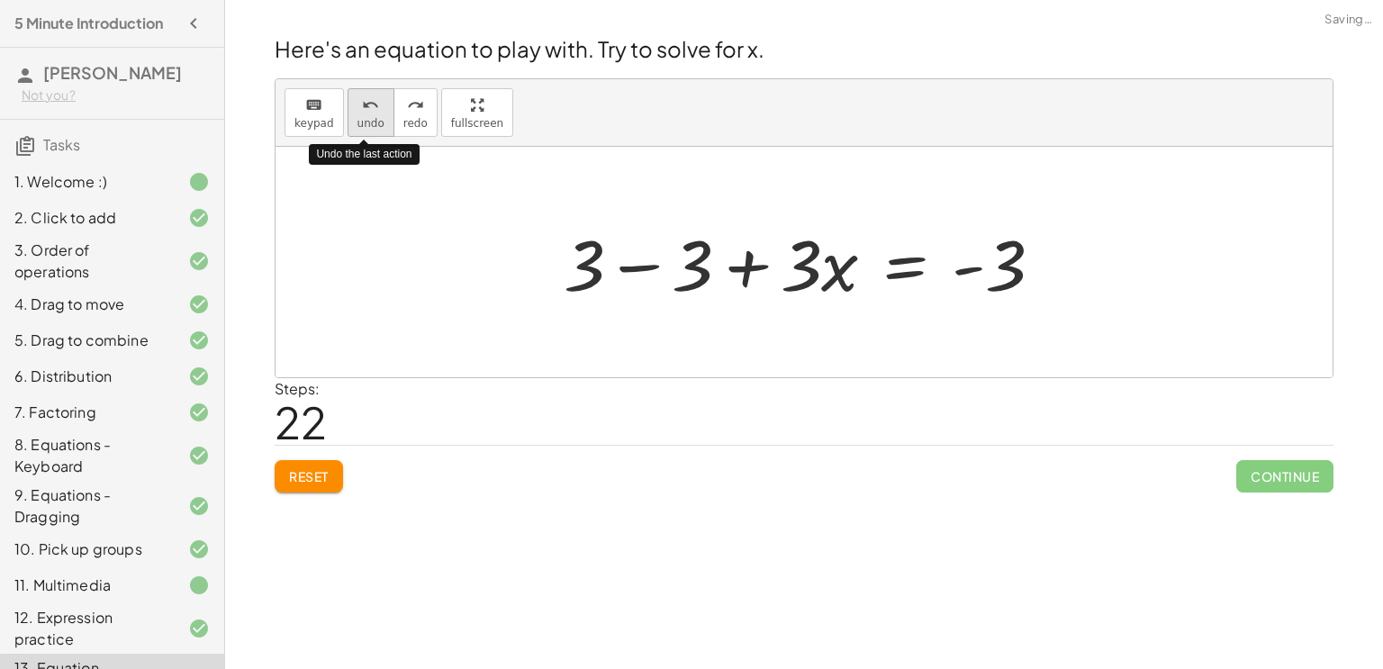
click at [374, 117] on span "undo" at bounding box center [370, 123] width 27 height 13
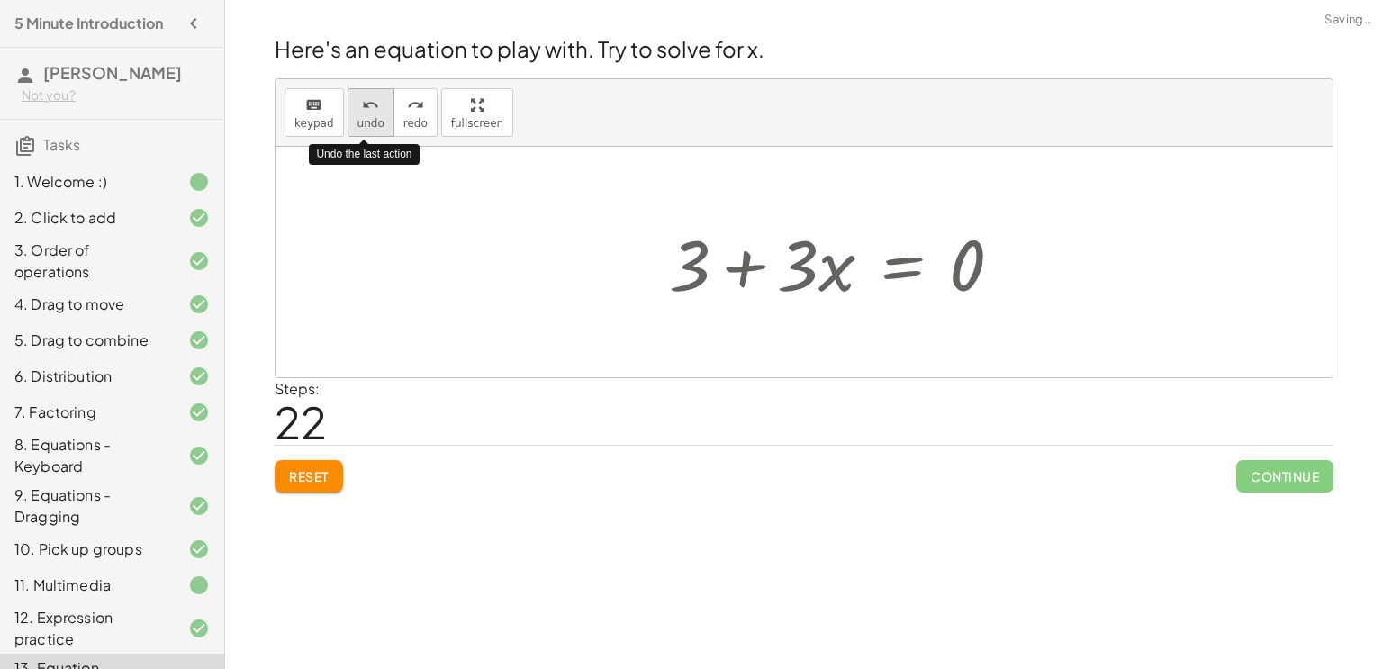
click at [374, 117] on span "undo" at bounding box center [370, 123] width 27 height 13
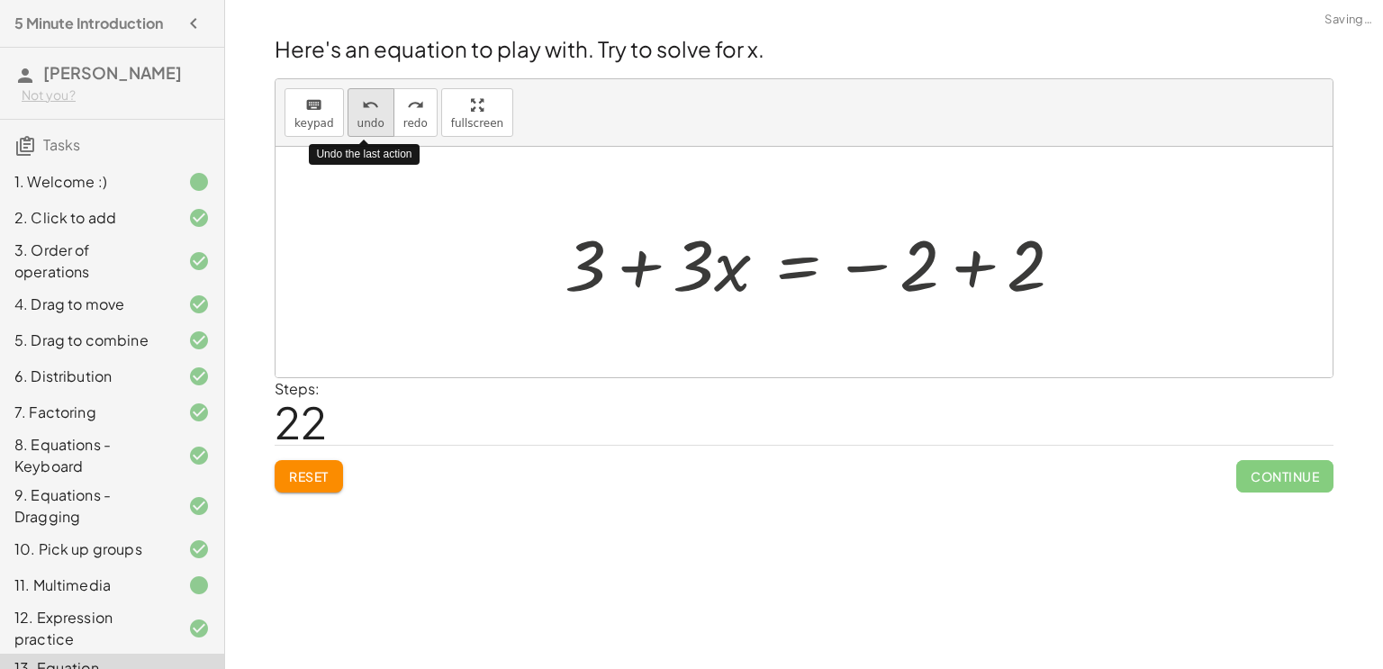
click at [374, 117] on span "undo" at bounding box center [370, 123] width 27 height 13
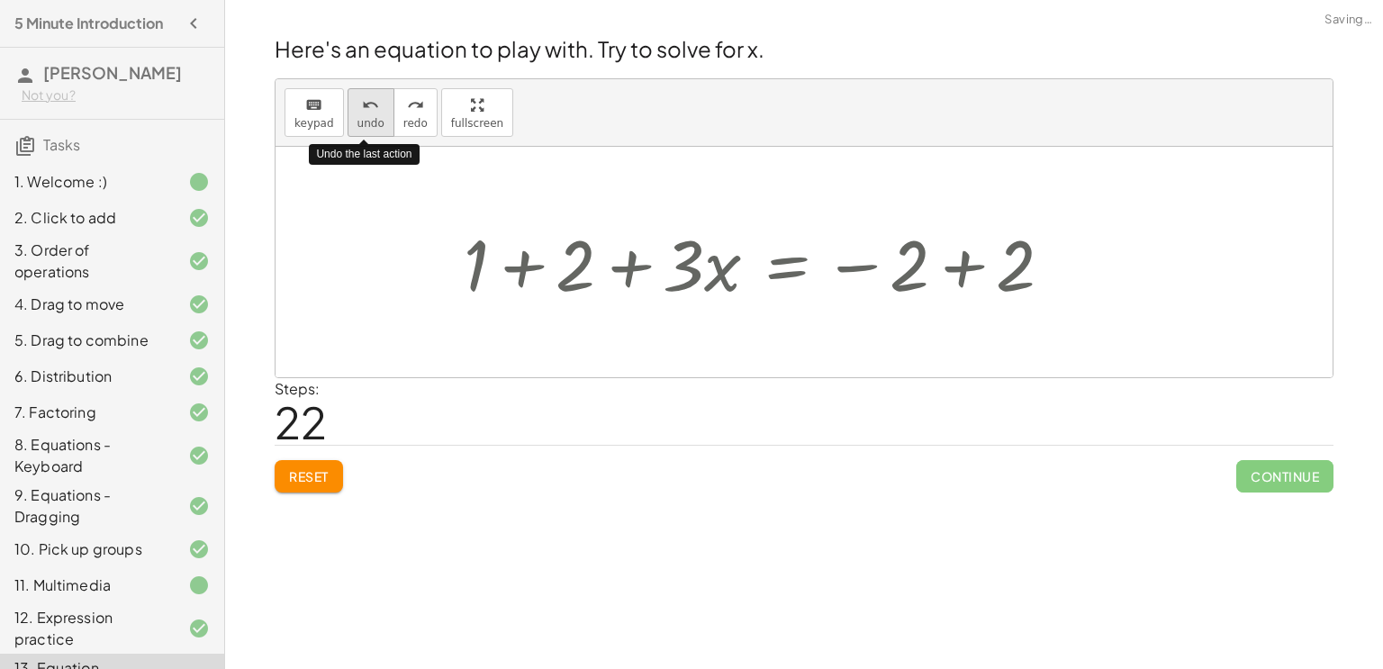
click at [374, 117] on span "undo" at bounding box center [370, 123] width 27 height 13
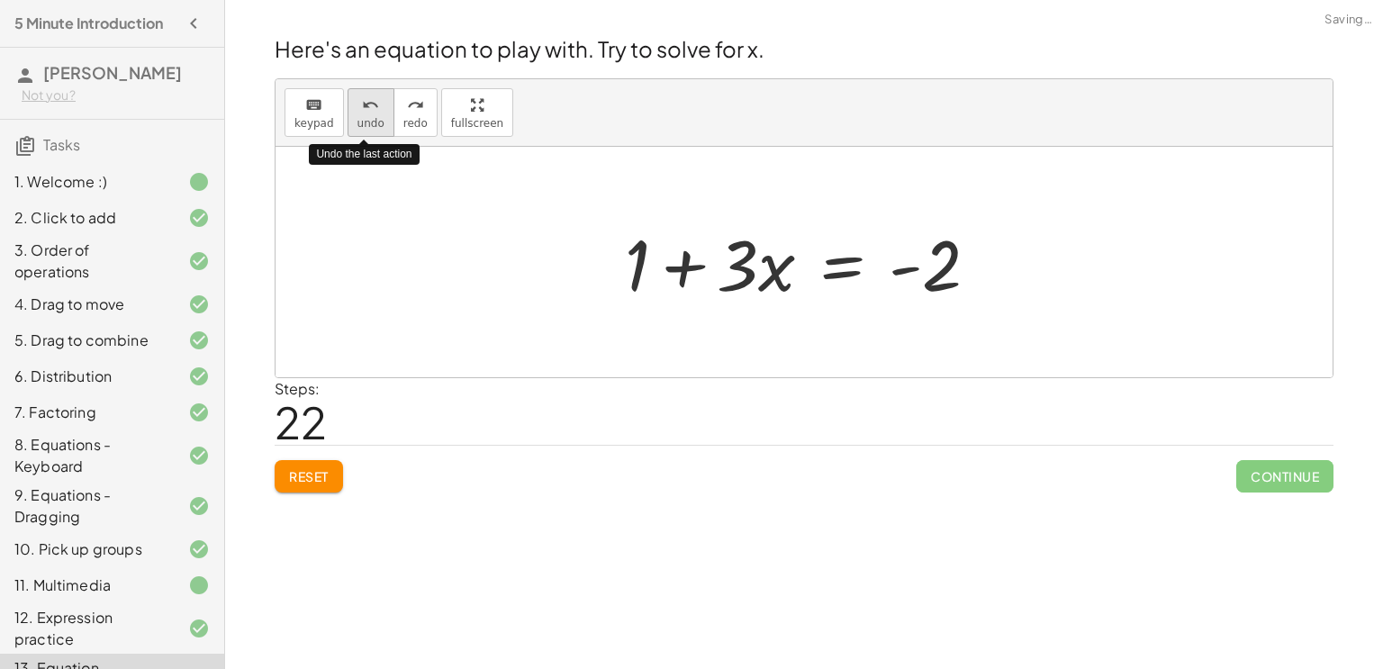
click at [374, 117] on span "undo" at bounding box center [370, 123] width 27 height 13
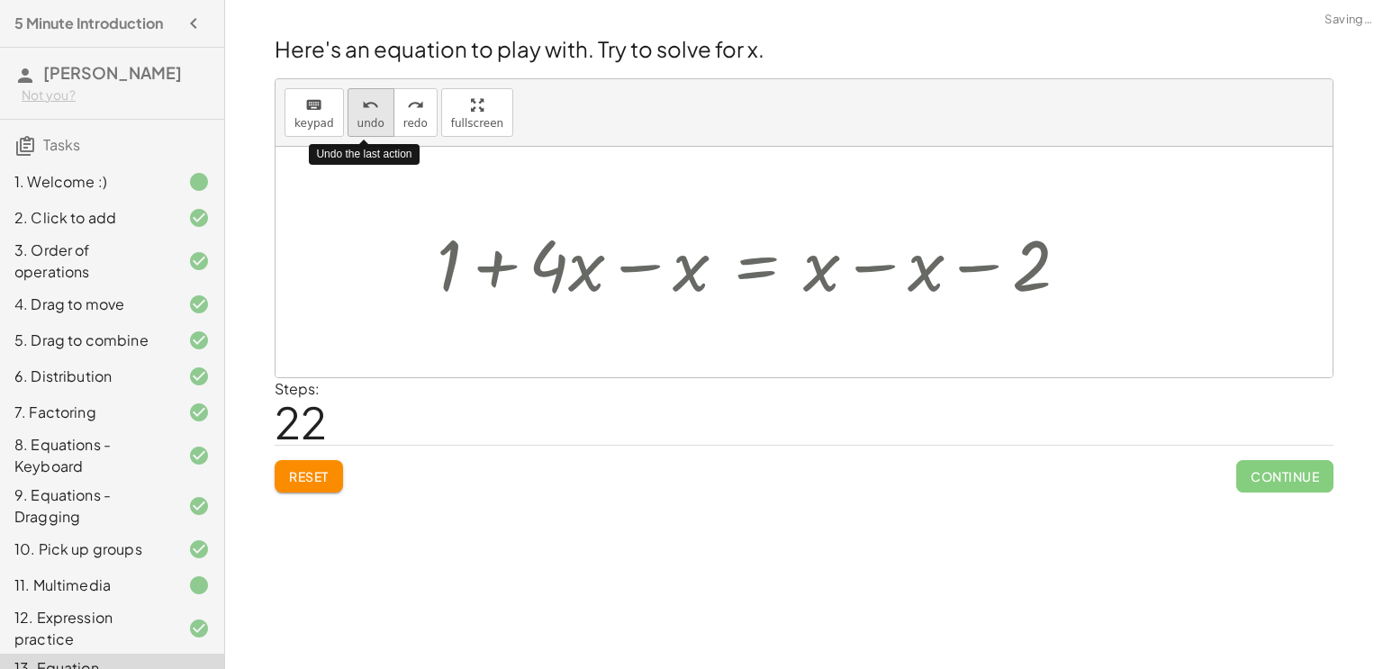
click at [374, 117] on span "undo" at bounding box center [370, 123] width 27 height 13
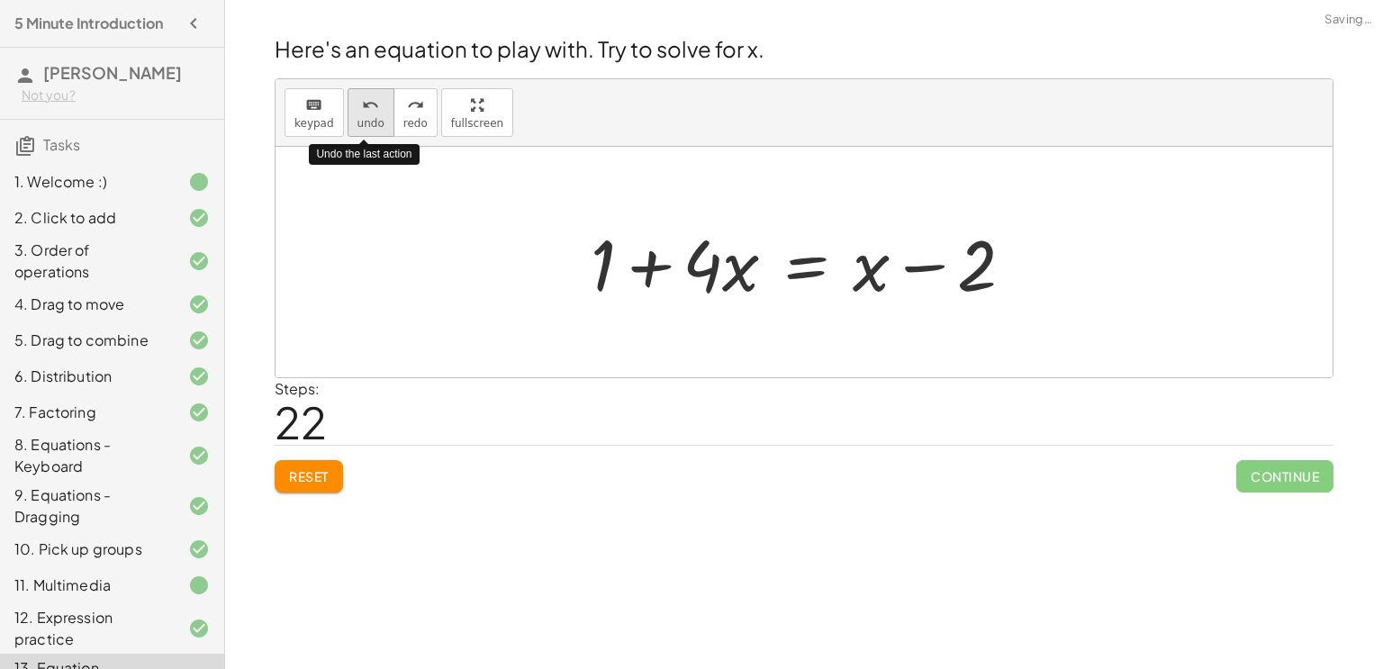
click at [374, 117] on span "undo" at bounding box center [370, 123] width 27 height 13
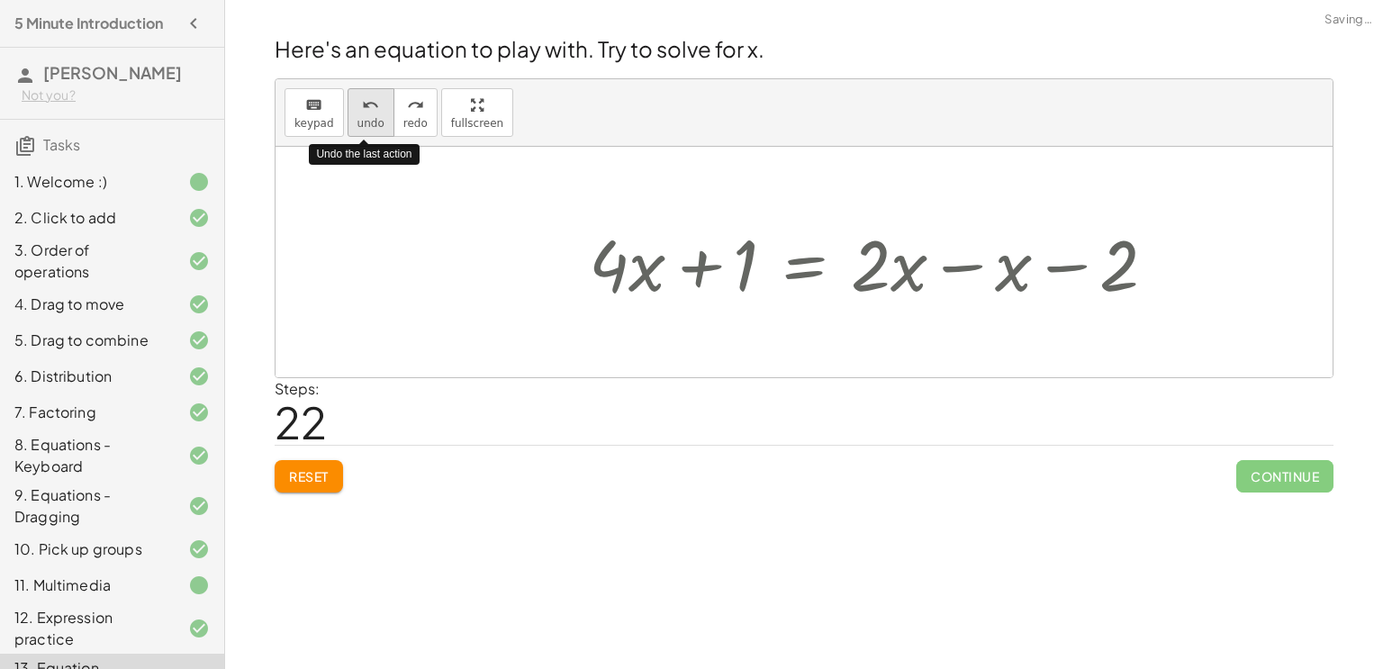
click at [374, 117] on span "undo" at bounding box center [370, 123] width 27 height 13
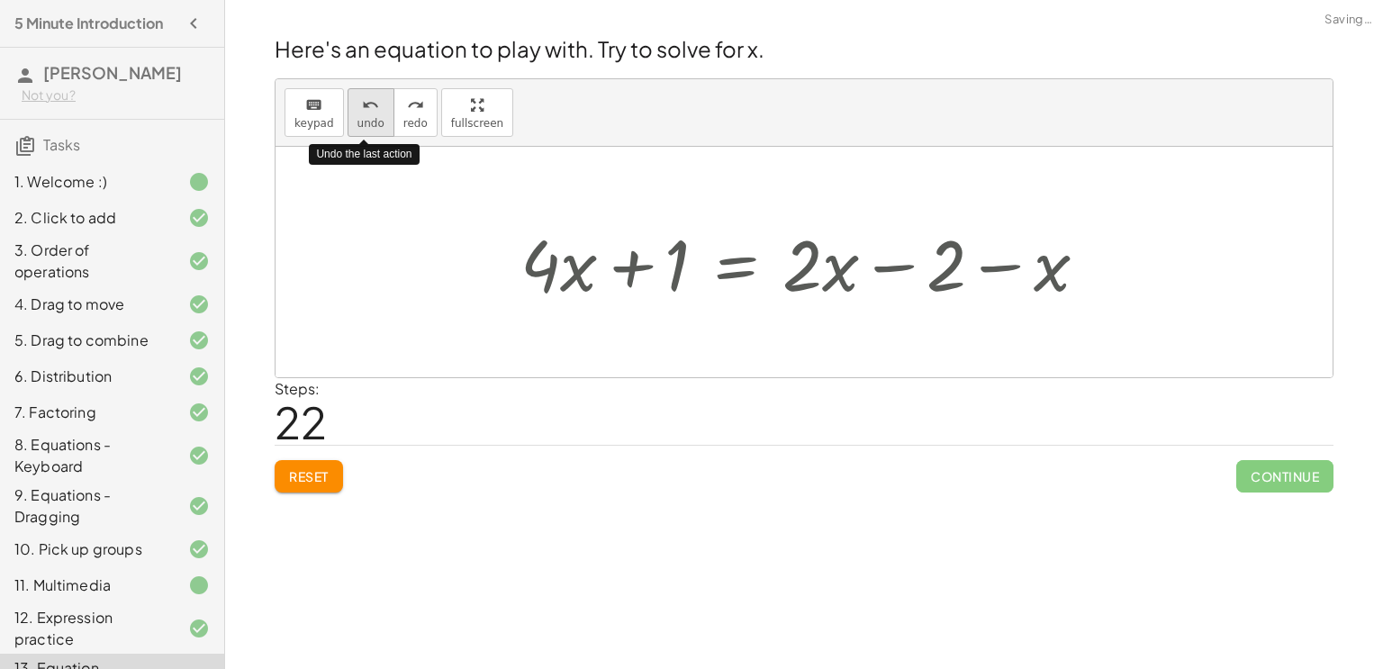
click at [374, 117] on span "undo" at bounding box center [370, 123] width 27 height 13
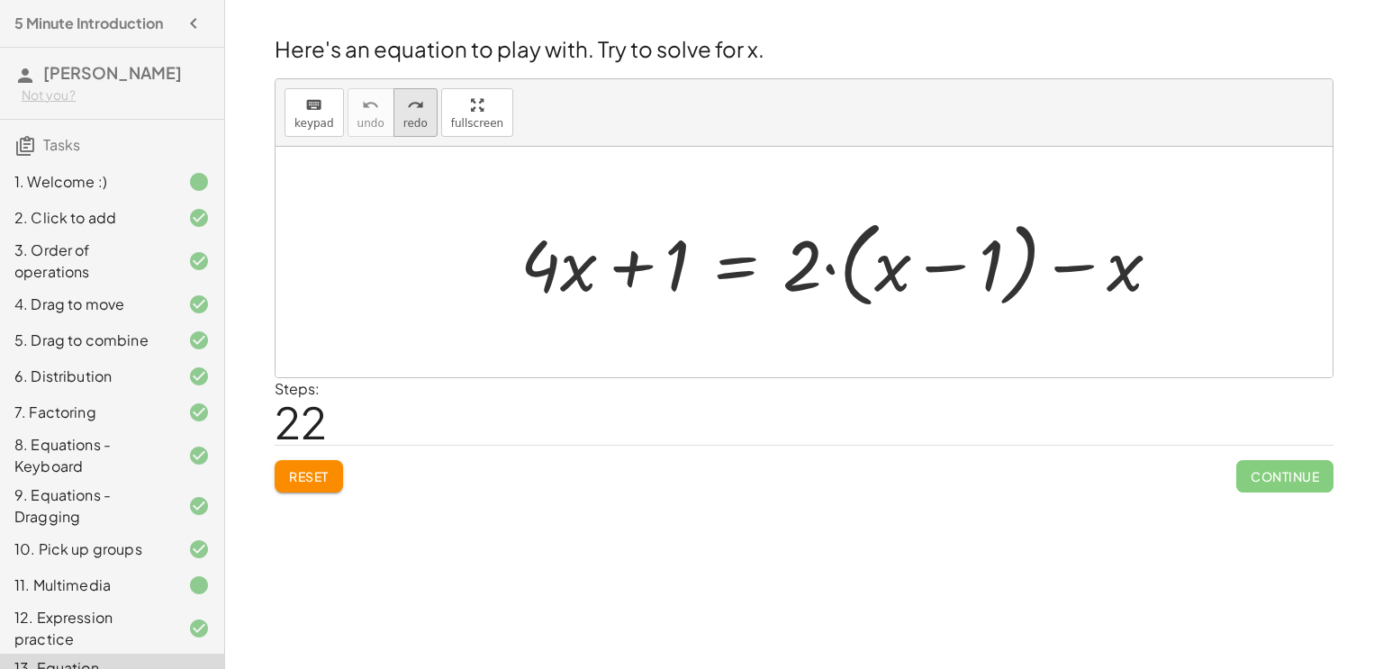
click at [413, 107] on icon "redo" at bounding box center [415, 106] width 17 height 22
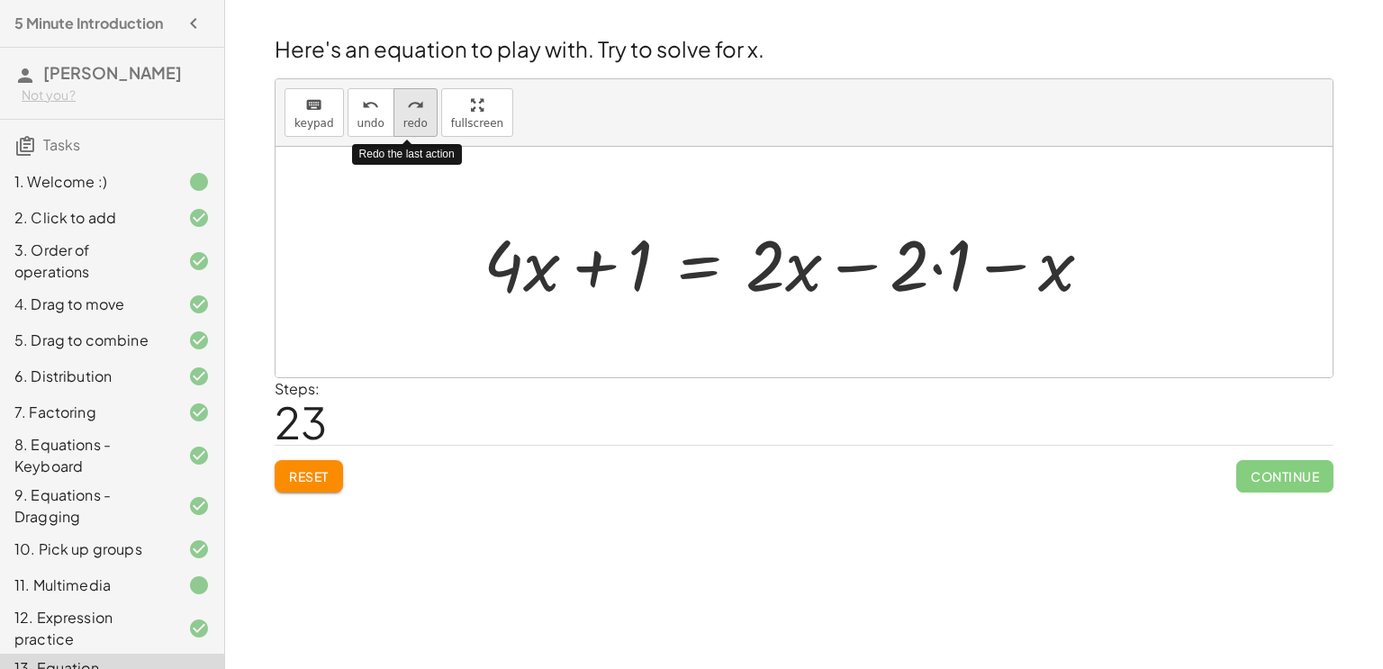
click at [413, 107] on icon "redo" at bounding box center [415, 106] width 17 height 22
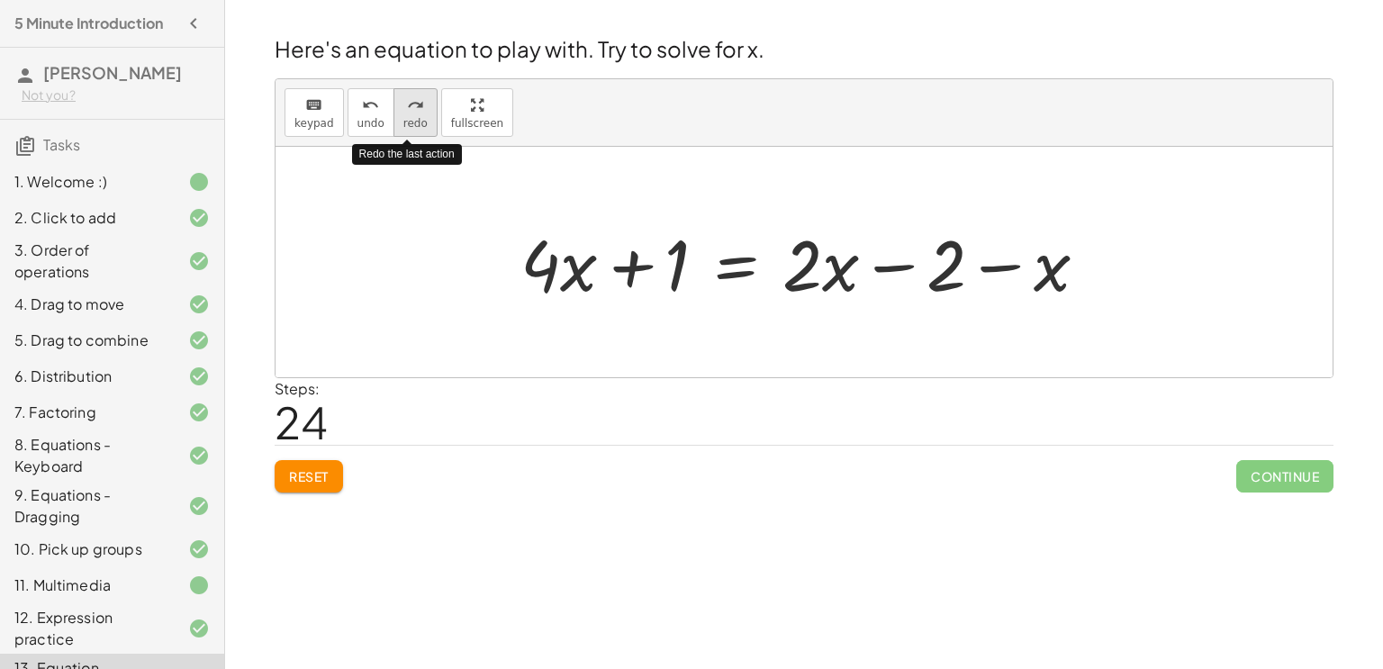
click at [413, 107] on icon "redo" at bounding box center [415, 106] width 17 height 22
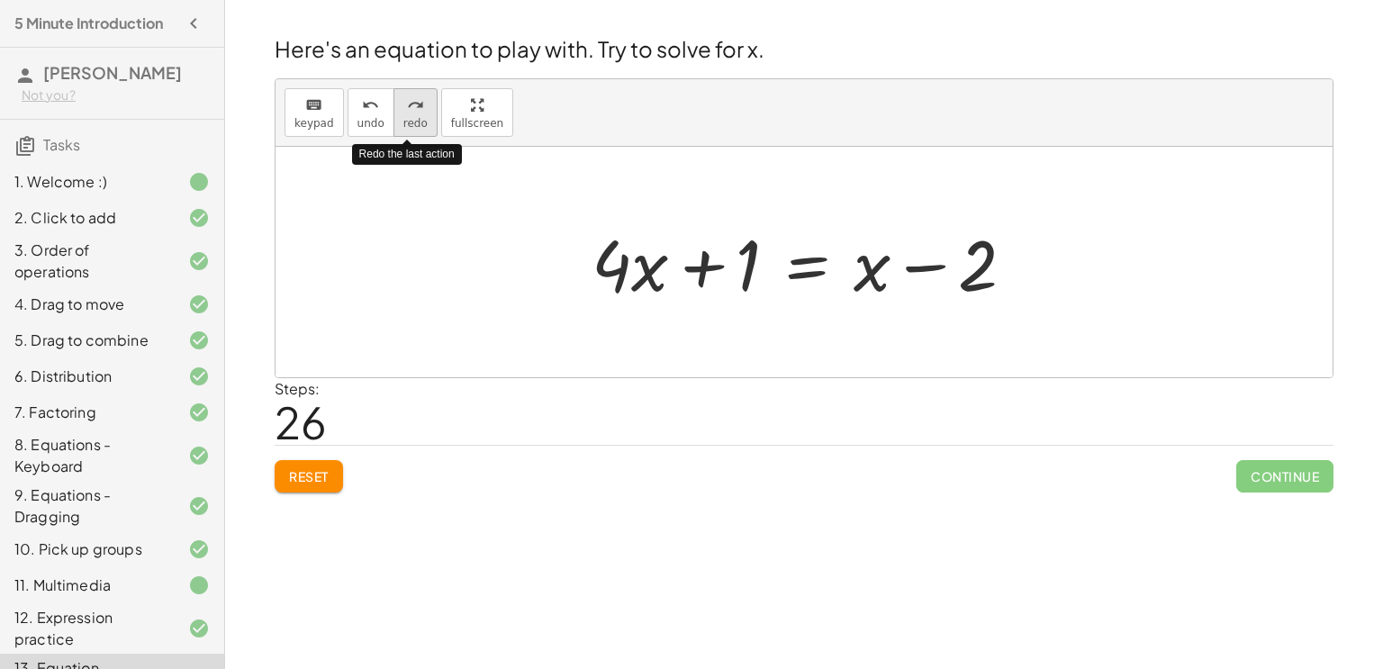
click at [413, 107] on icon "redo" at bounding box center [415, 106] width 17 height 22
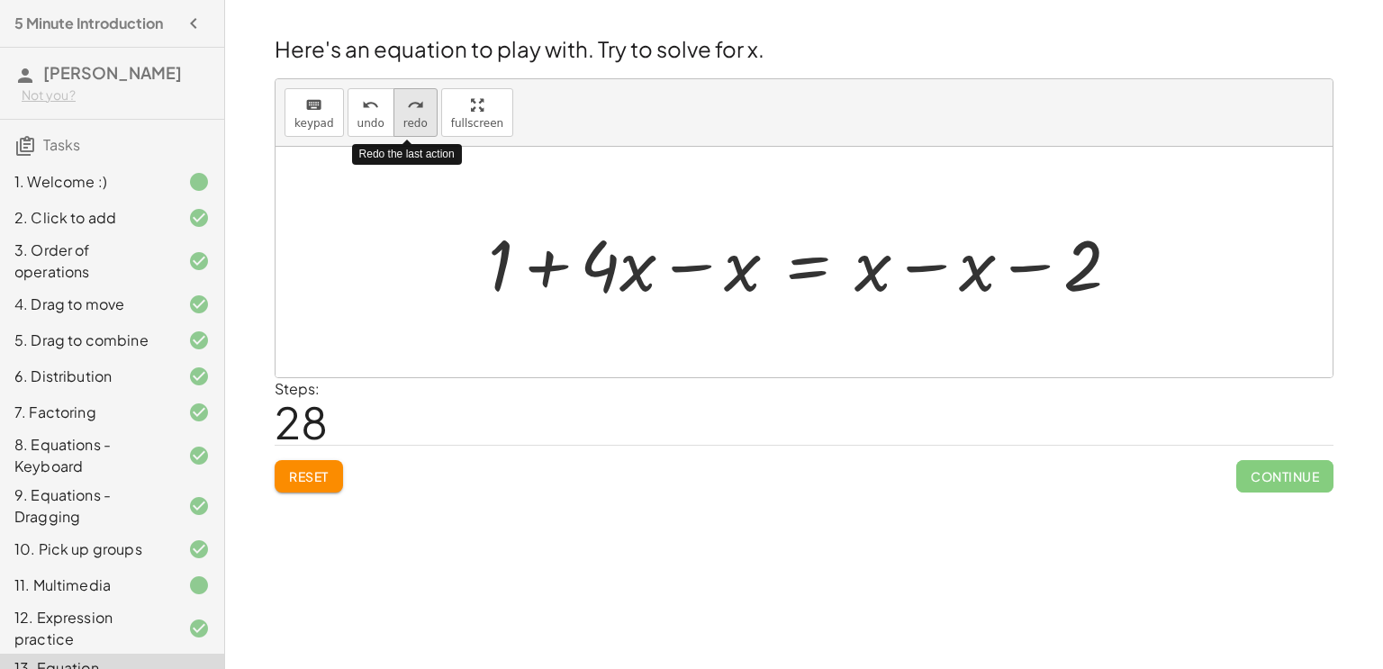
click at [413, 107] on icon "redo" at bounding box center [415, 106] width 17 height 22
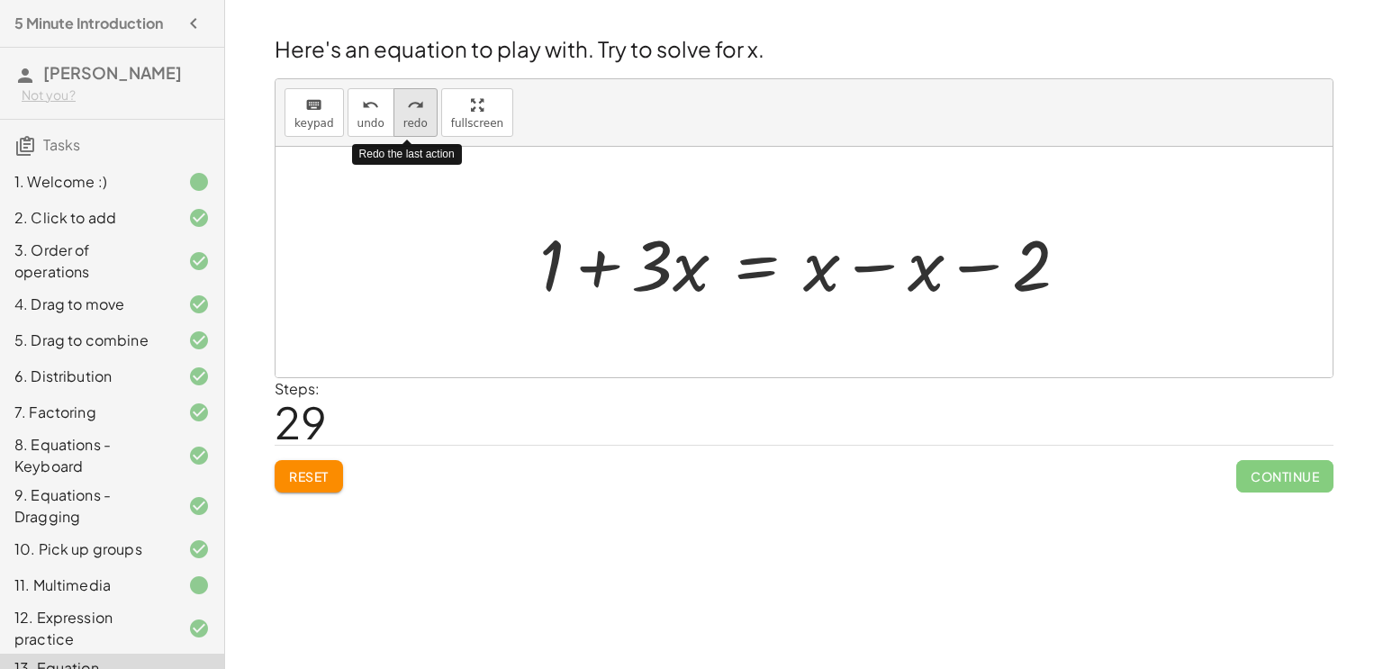
click at [413, 107] on icon "redo" at bounding box center [415, 106] width 17 height 22
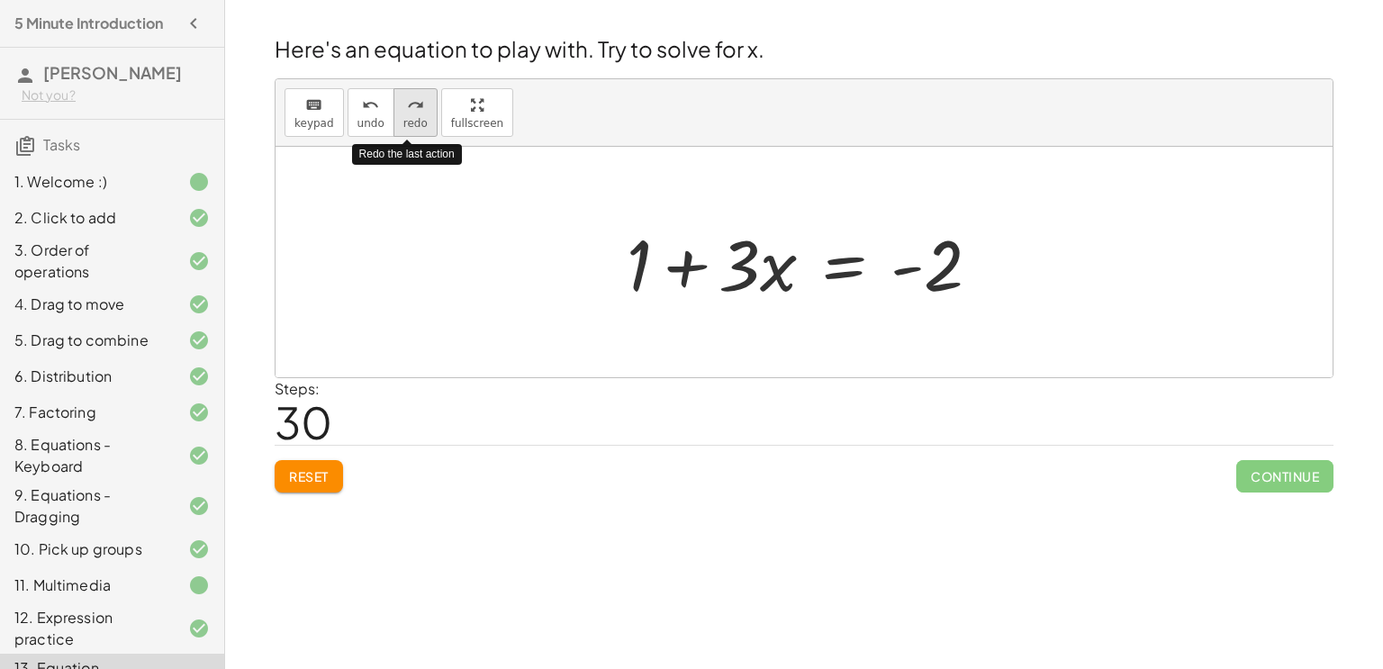
click at [413, 107] on icon "redo" at bounding box center [415, 106] width 17 height 22
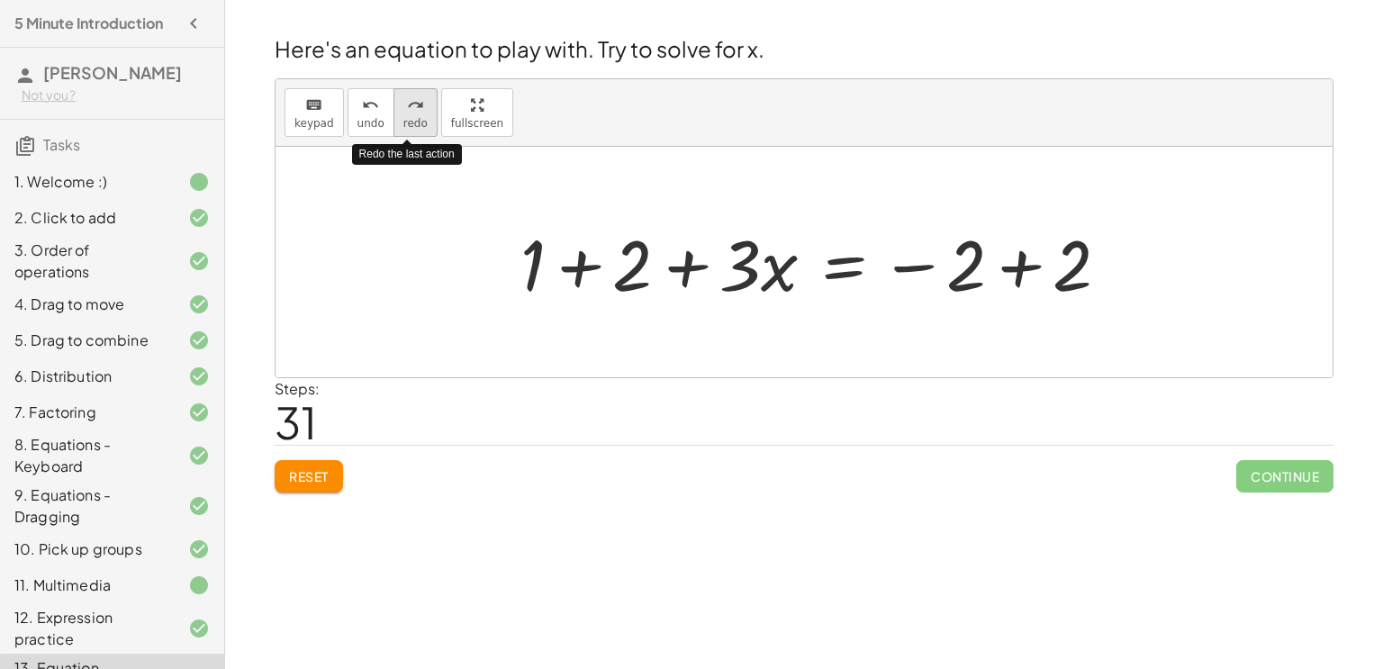
click at [413, 107] on icon "redo" at bounding box center [415, 106] width 17 height 22
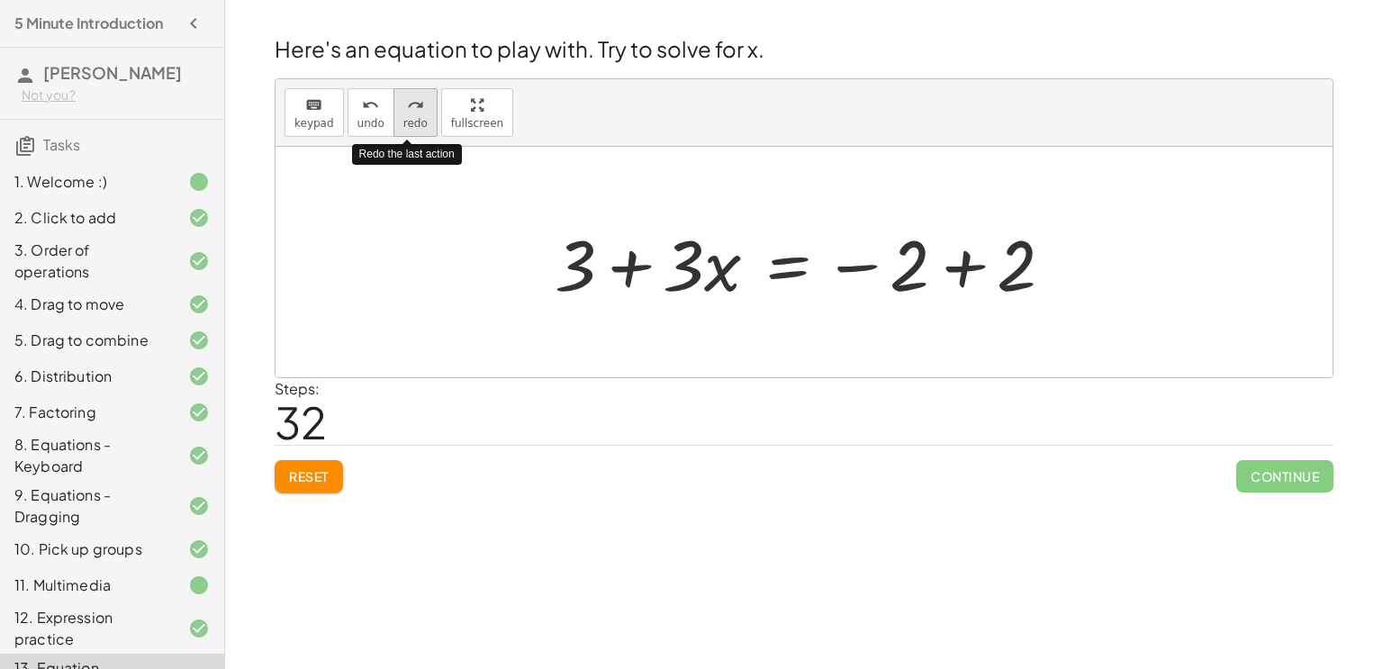
click at [413, 107] on icon "redo" at bounding box center [415, 106] width 17 height 22
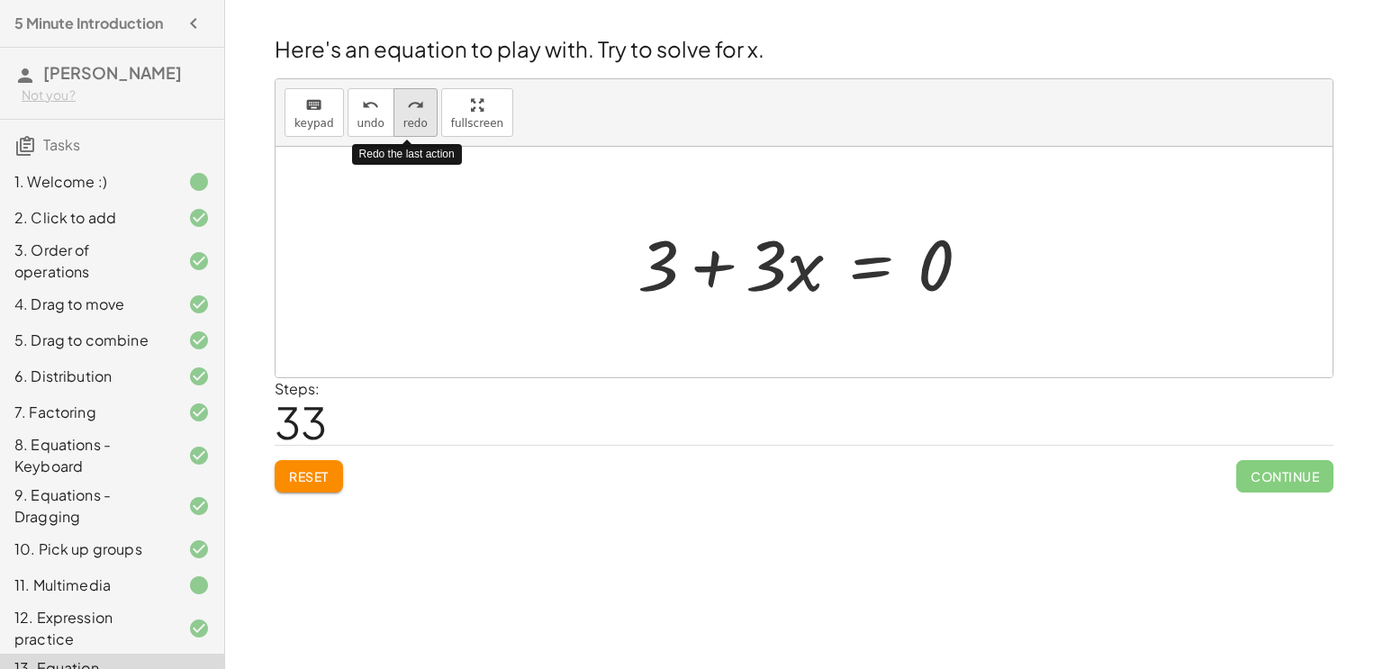
click at [413, 107] on icon "redo" at bounding box center [415, 106] width 17 height 22
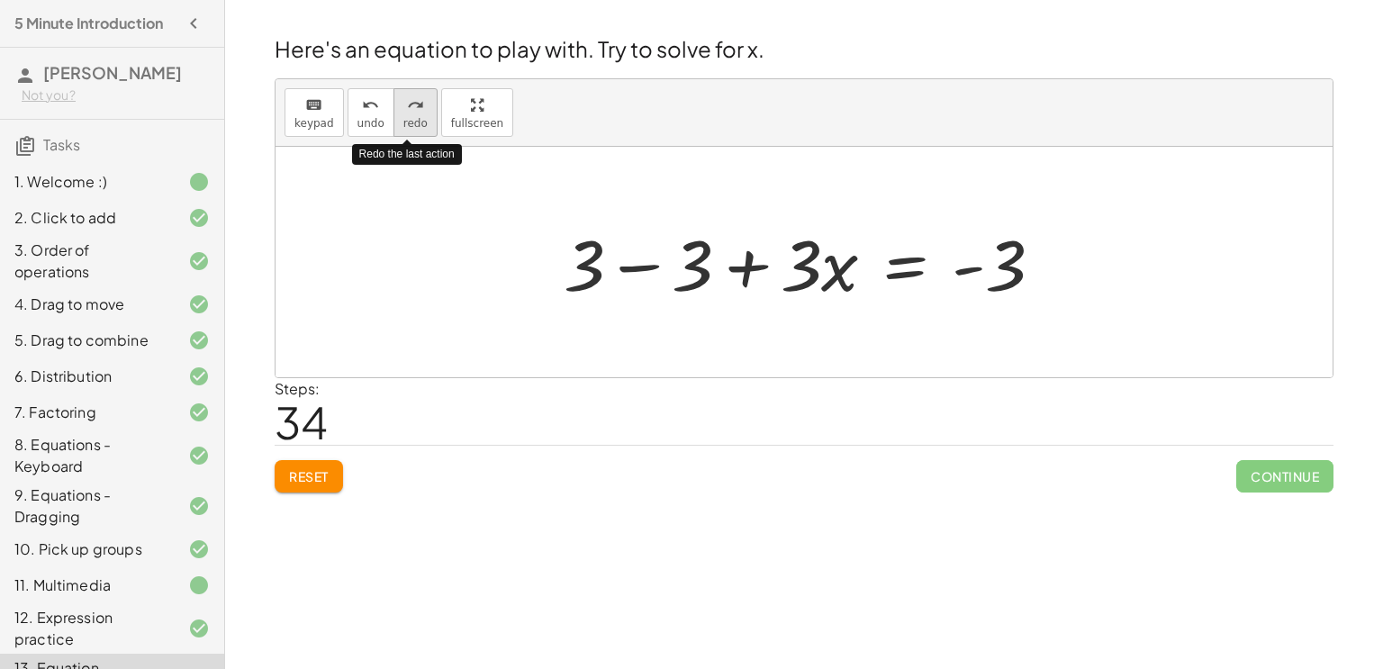
click at [413, 107] on icon "redo" at bounding box center [415, 106] width 17 height 22
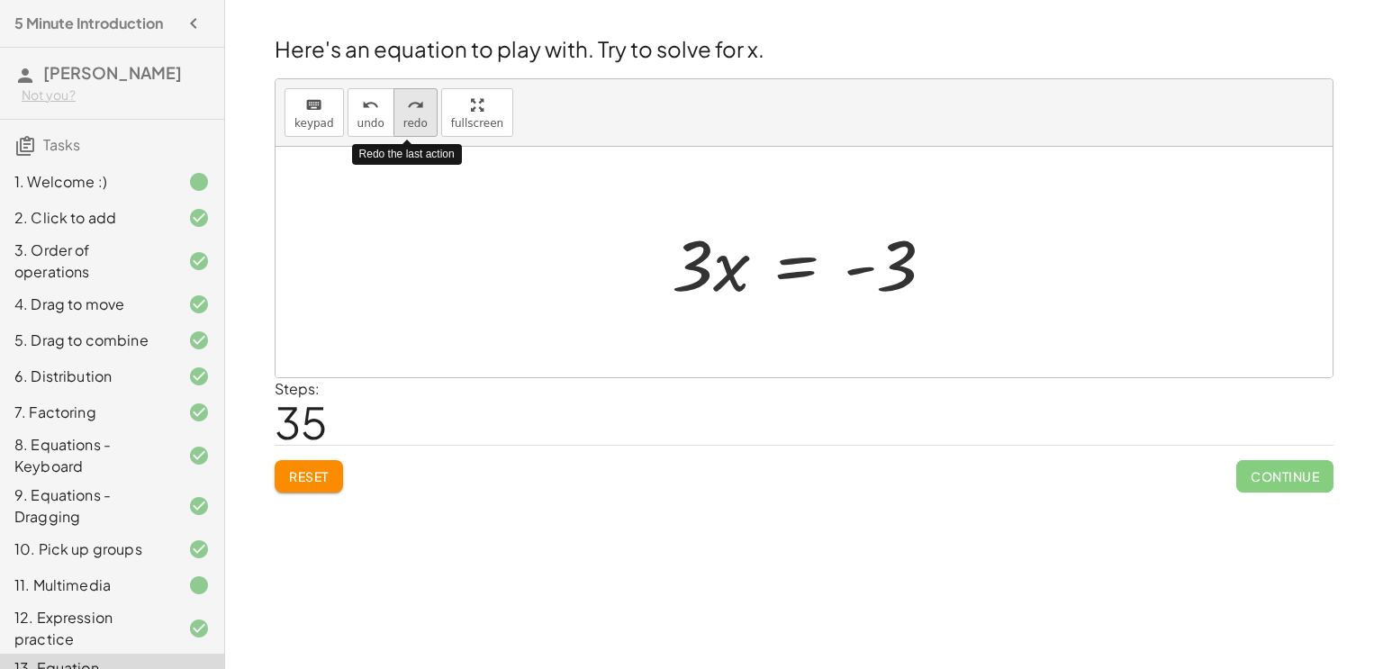
click at [413, 107] on icon "redo" at bounding box center [415, 106] width 17 height 22
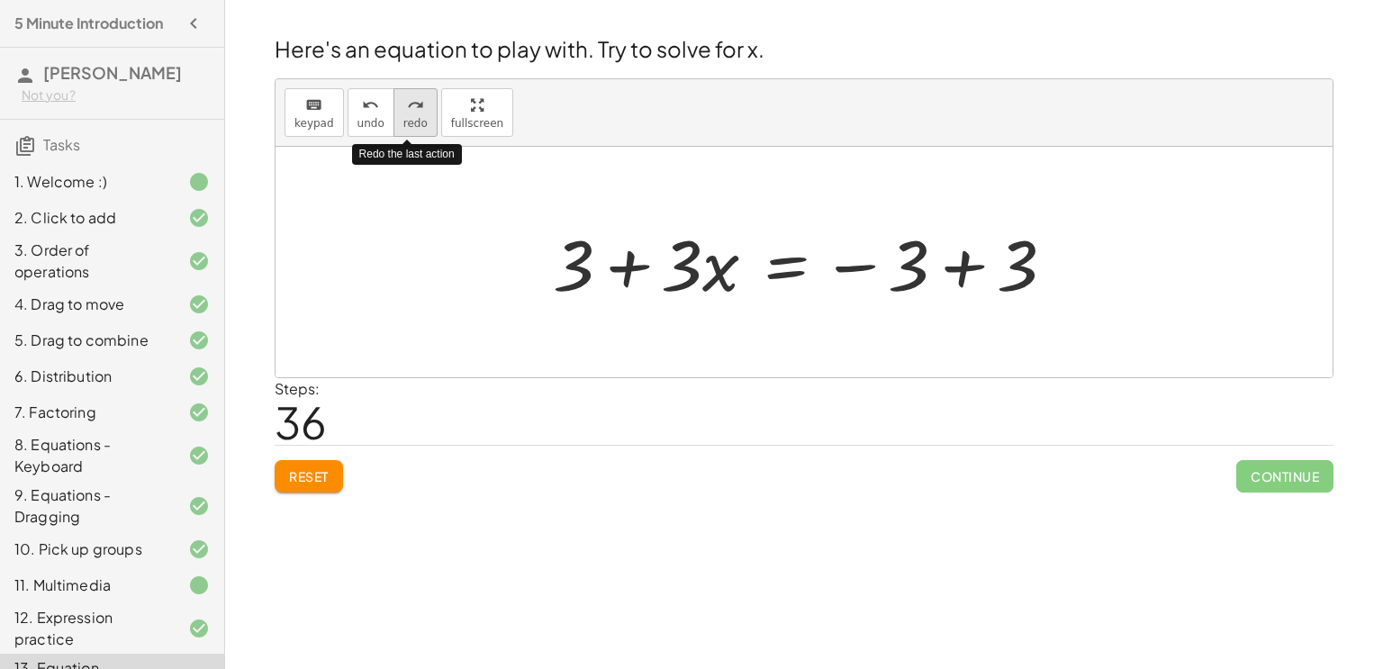
click at [413, 107] on icon "redo" at bounding box center [415, 106] width 17 height 22
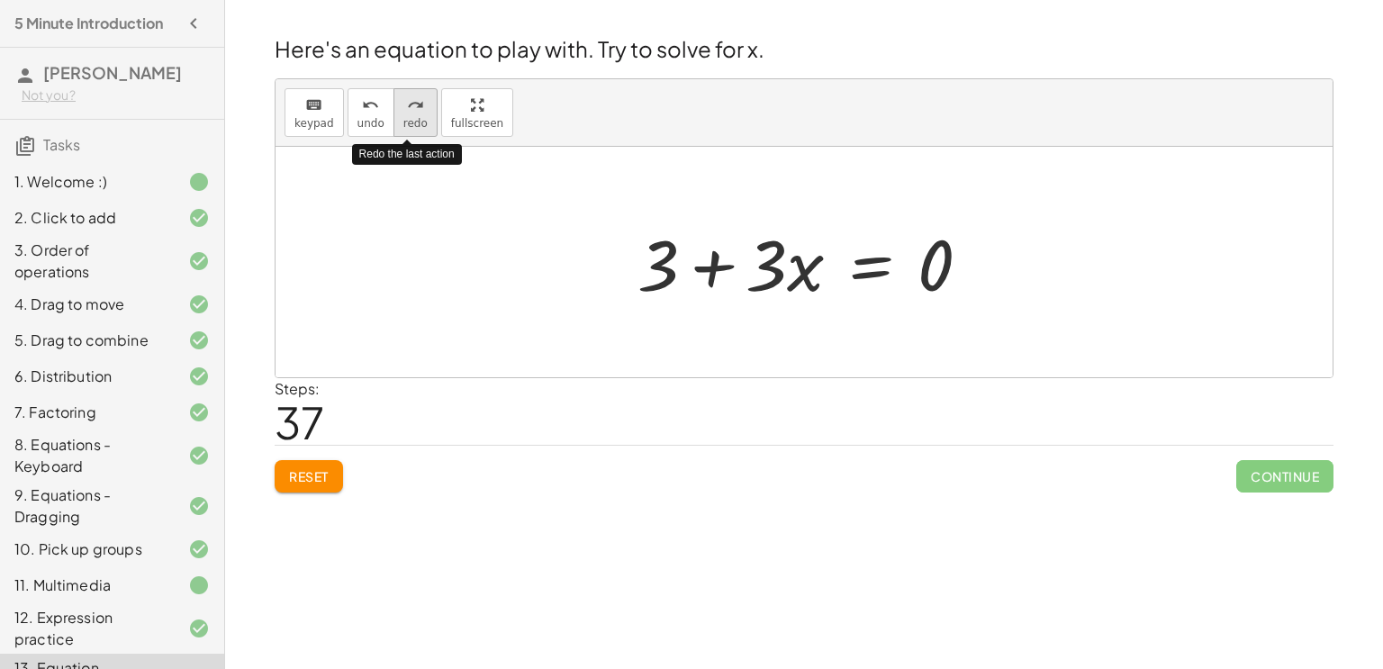
click at [413, 107] on icon "redo" at bounding box center [415, 106] width 17 height 22
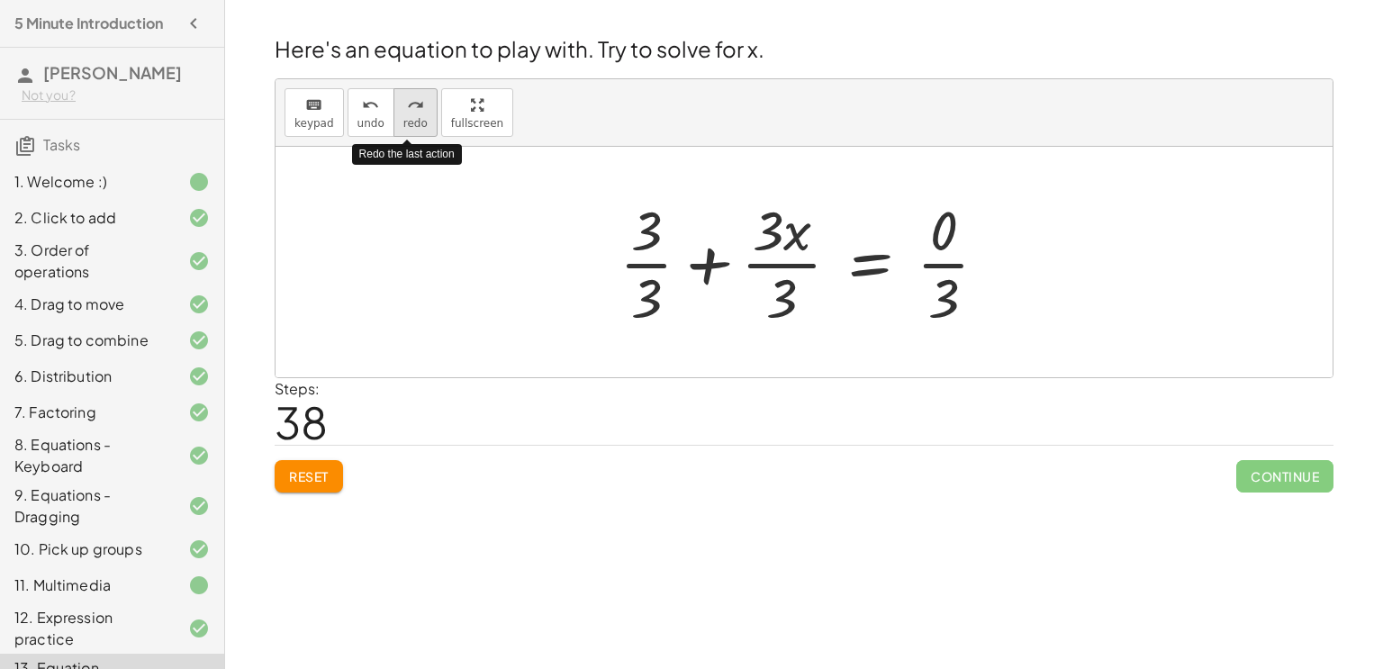
click at [413, 107] on icon "redo" at bounding box center [415, 106] width 17 height 22
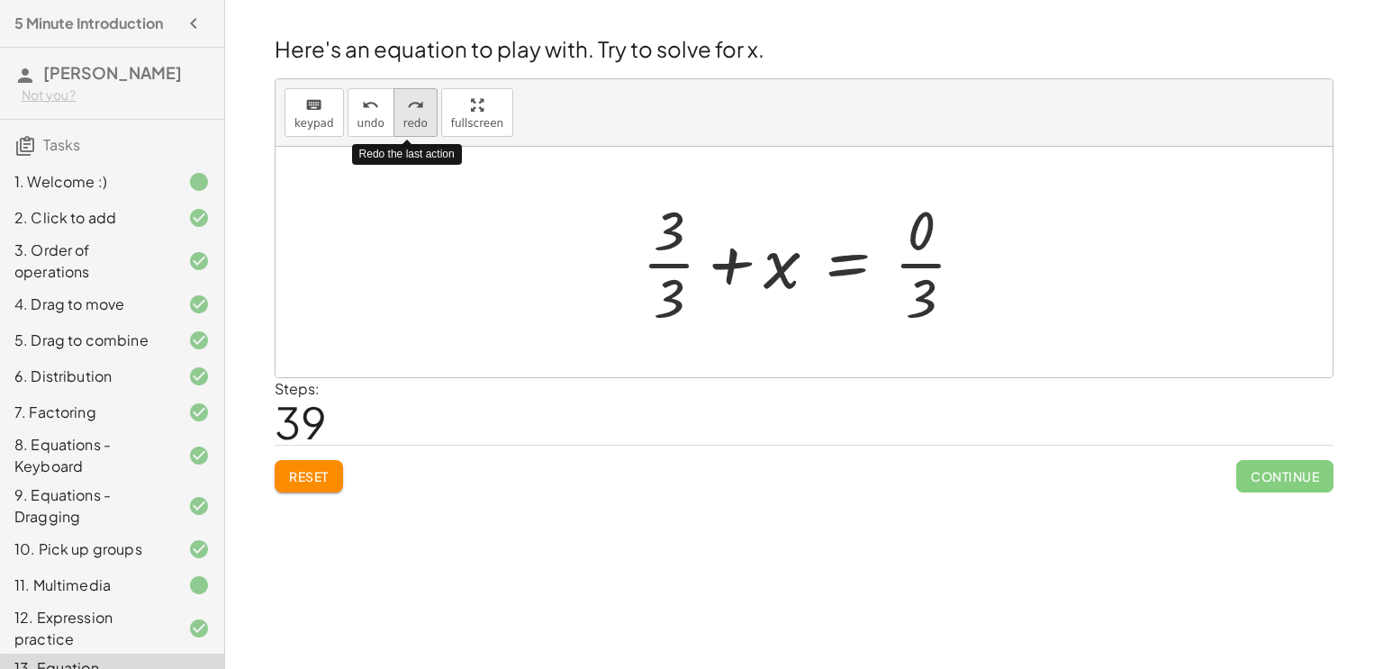
click at [413, 107] on icon "redo" at bounding box center [415, 106] width 17 height 22
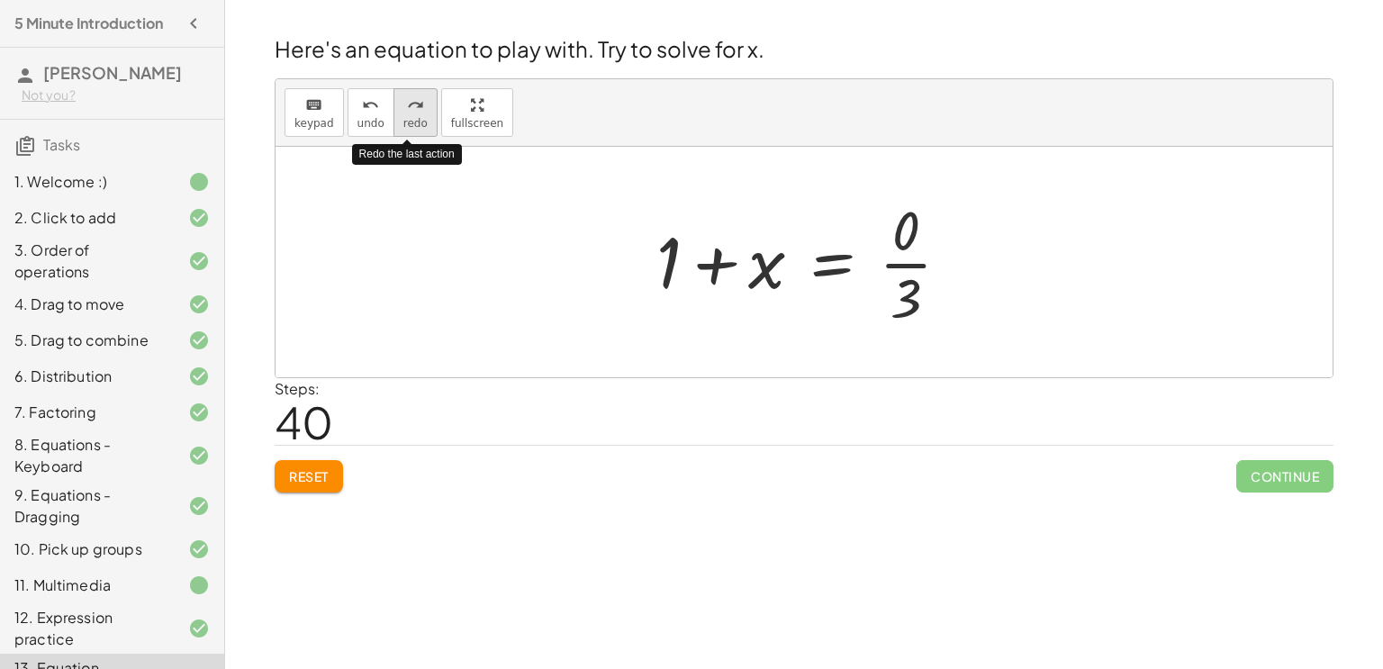
click at [413, 107] on icon "redo" at bounding box center [415, 106] width 17 height 22
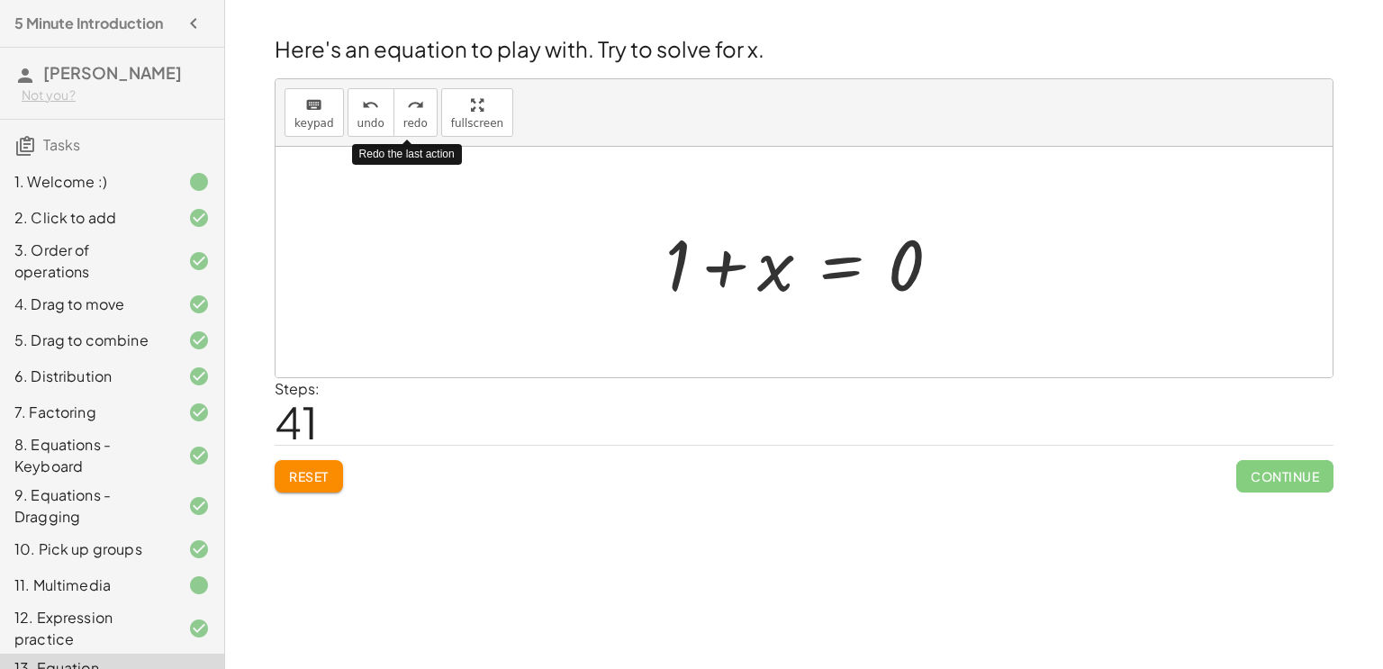
click at [413, 107] on icon "redo" at bounding box center [415, 106] width 17 height 22
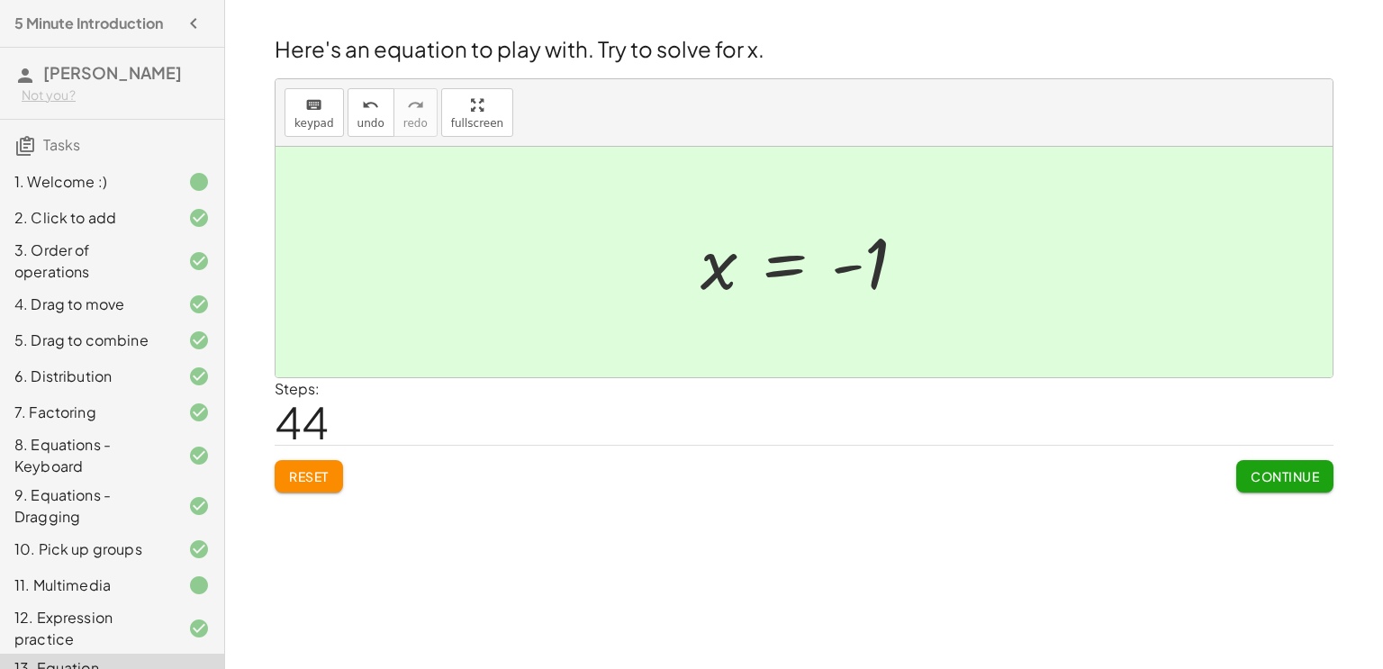
click at [1299, 482] on span "Continue" at bounding box center [1285, 476] width 68 height 16
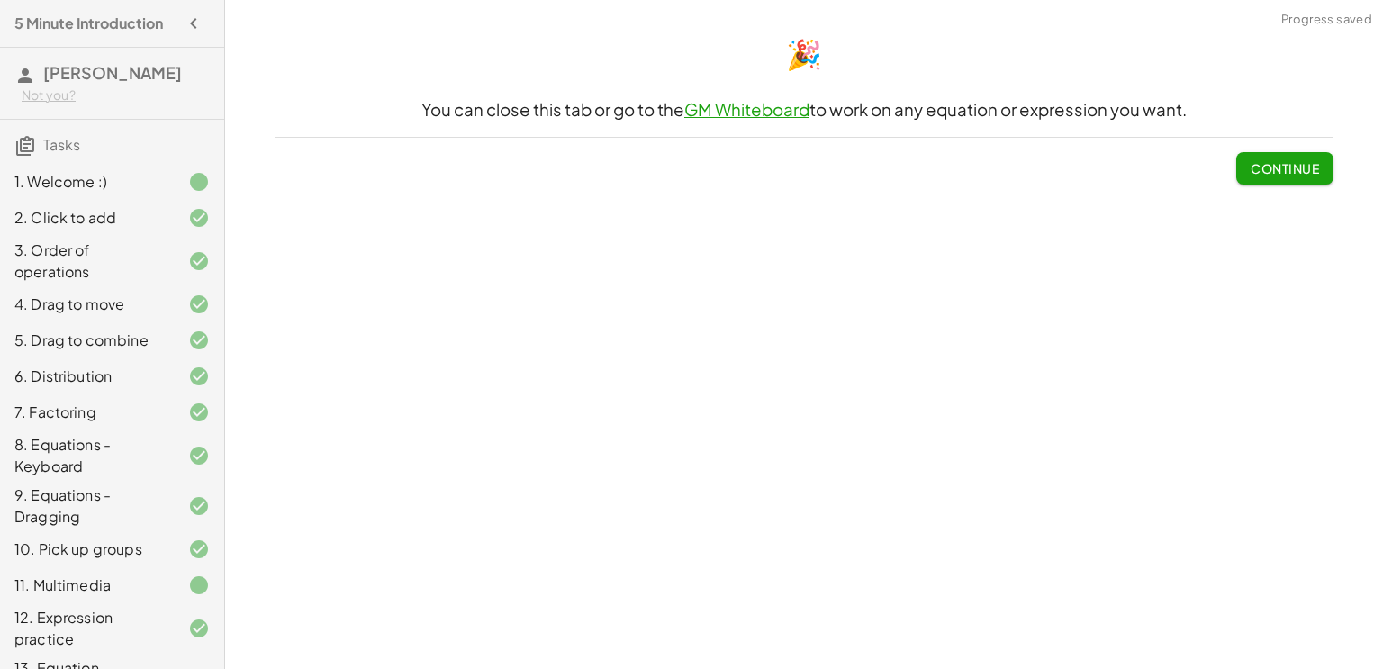
click at [1289, 160] on span "Continue" at bounding box center [1285, 168] width 68 height 16
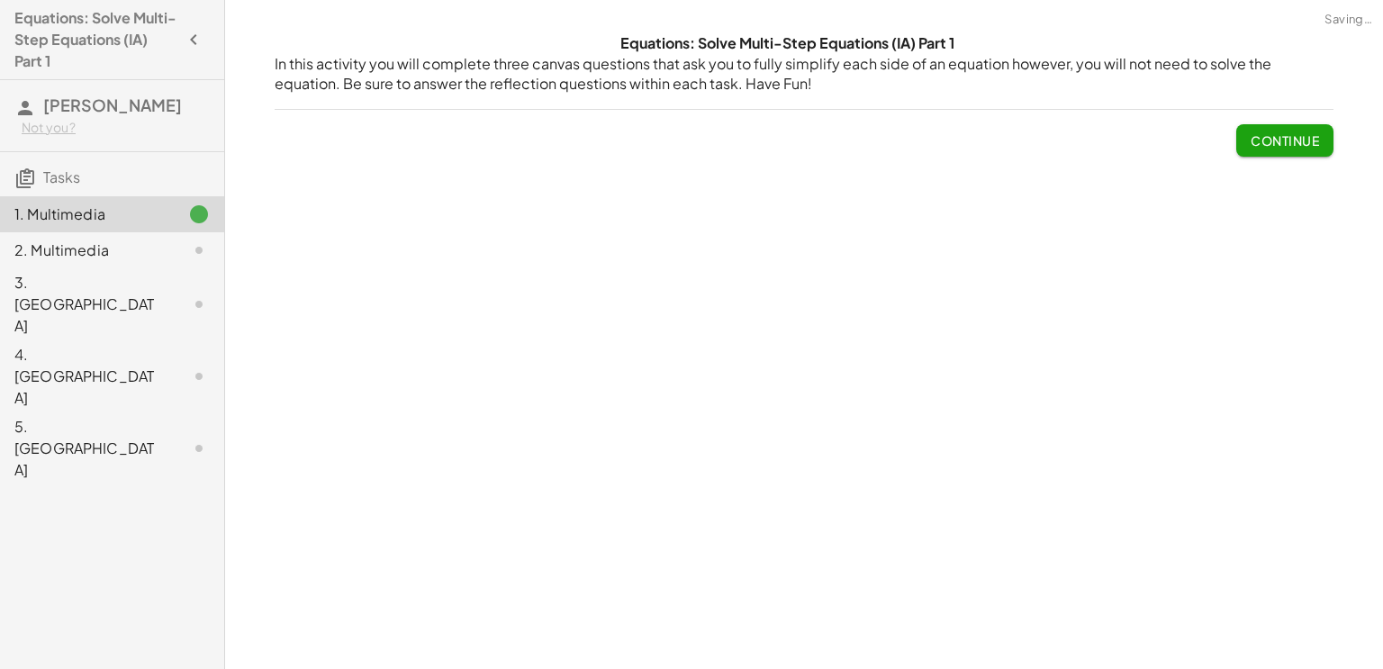
click at [1284, 142] on span "Continue" at bounding box center [1285, 140] width 68 height 16
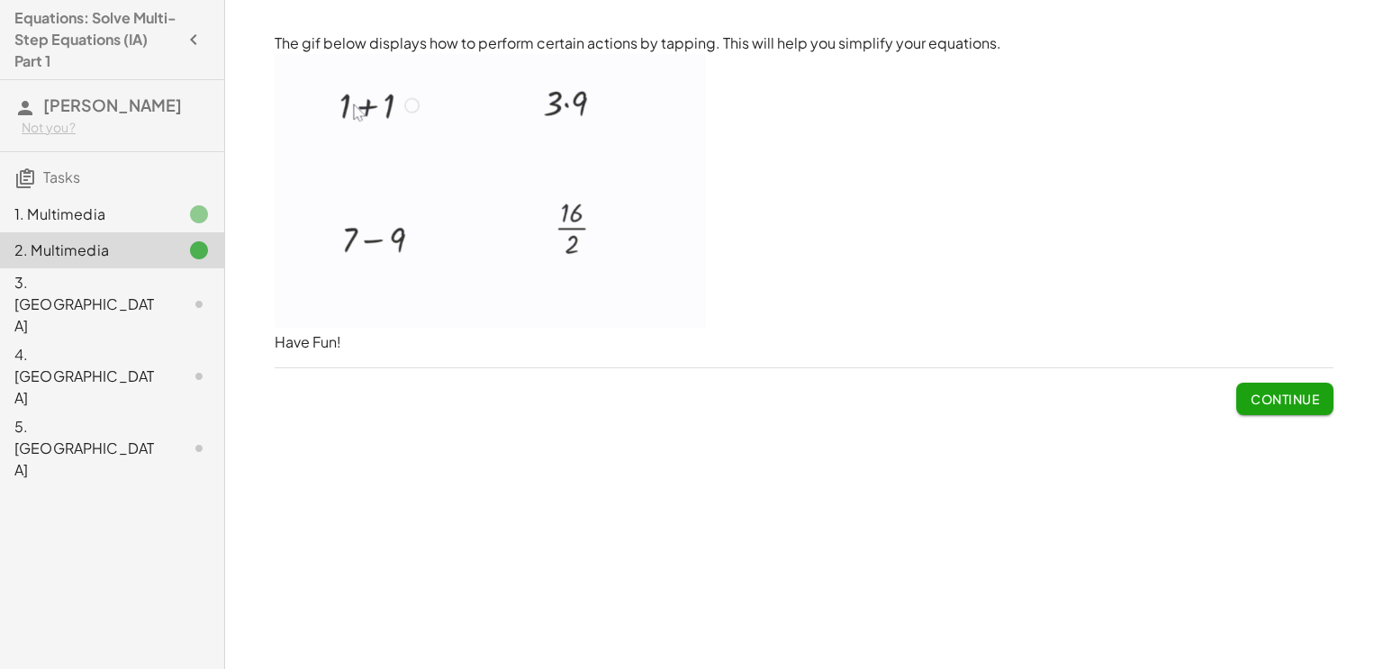
click at [1280, 405] on span "Continue" at bounding box center [1285, 399] width 68 height 16
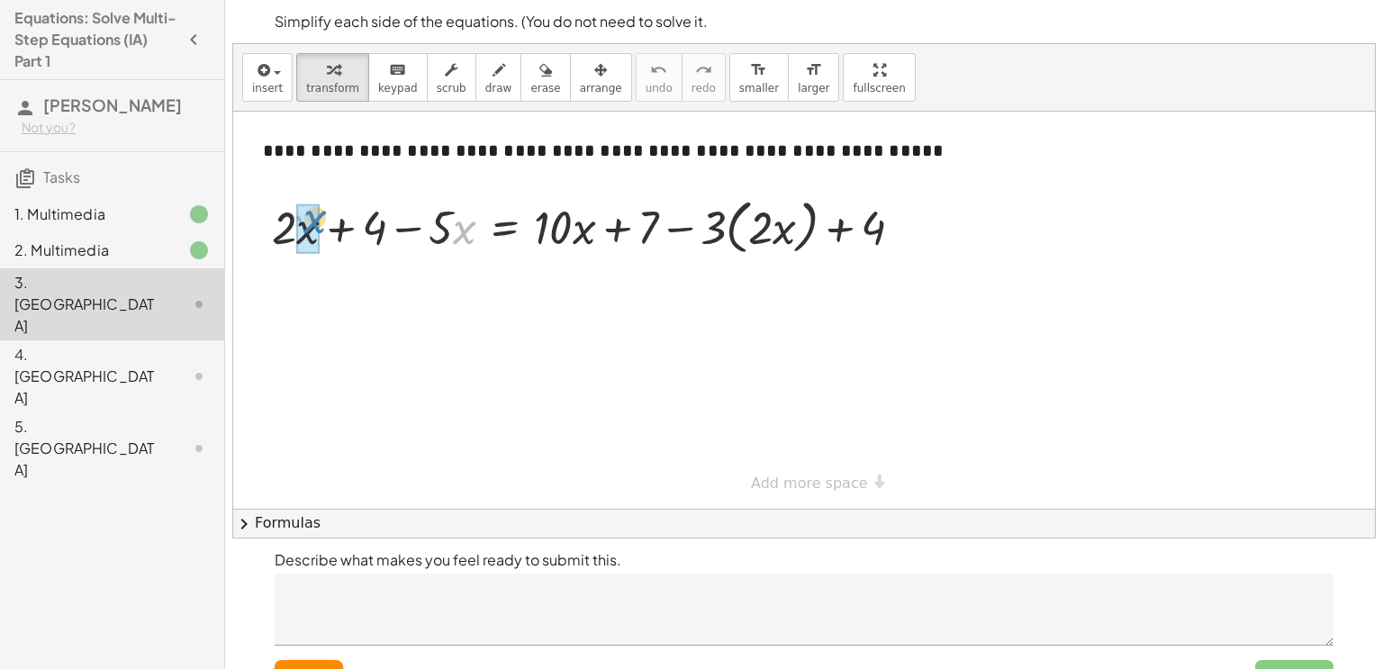
drag, startPoint x: 459, startPoint y: 238, endPoint x: 311, endPoint y: 228, distance: 148.9
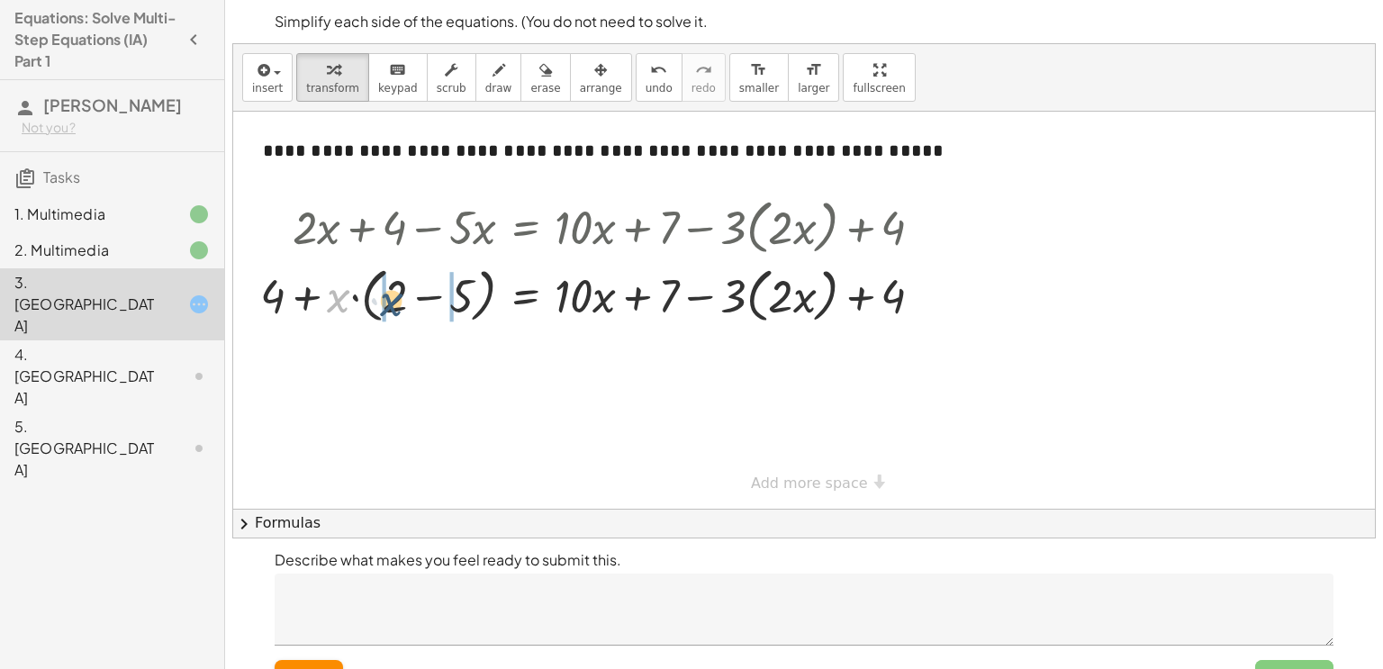
drag, startPoint x: 340, startPoint y: 296, endPoint x: 394, endPoint y: 299, distance: 53.2
click at [394, 299] on div at bounding box center [598, 294] width 695 height 68
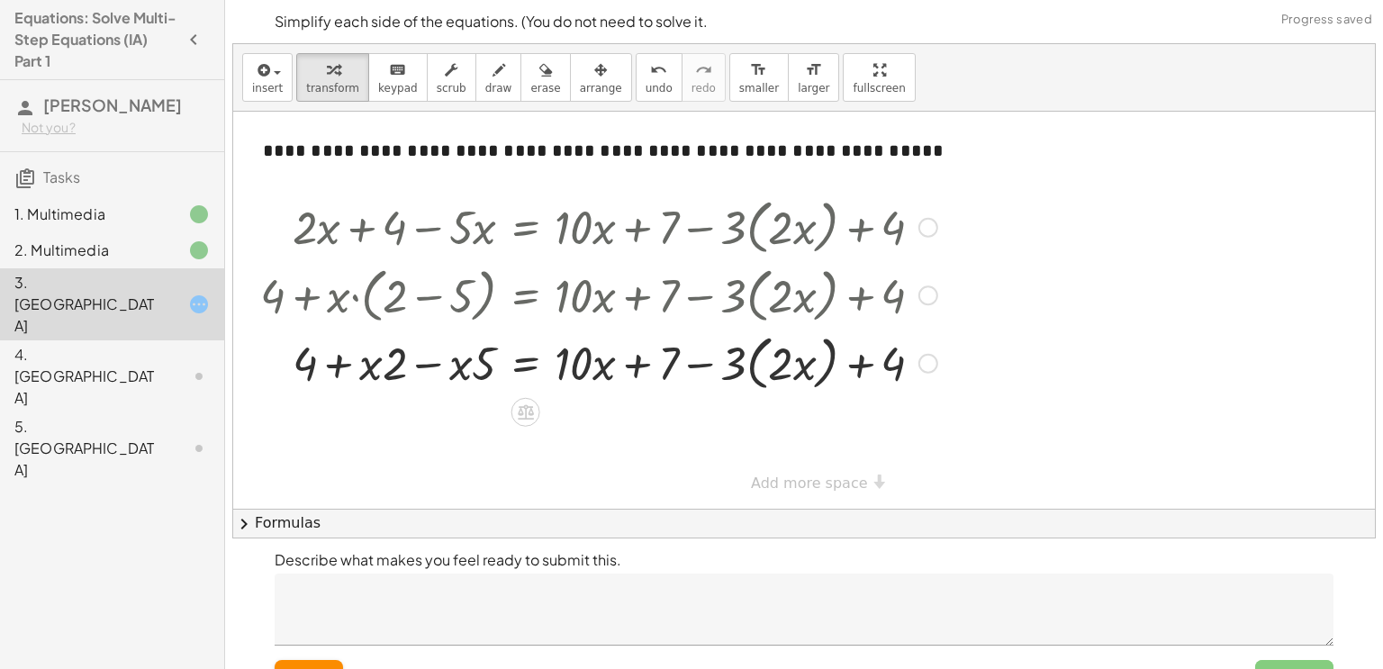
click at [422, 354] on div at bounding box center [598, 362] width 695 height 68
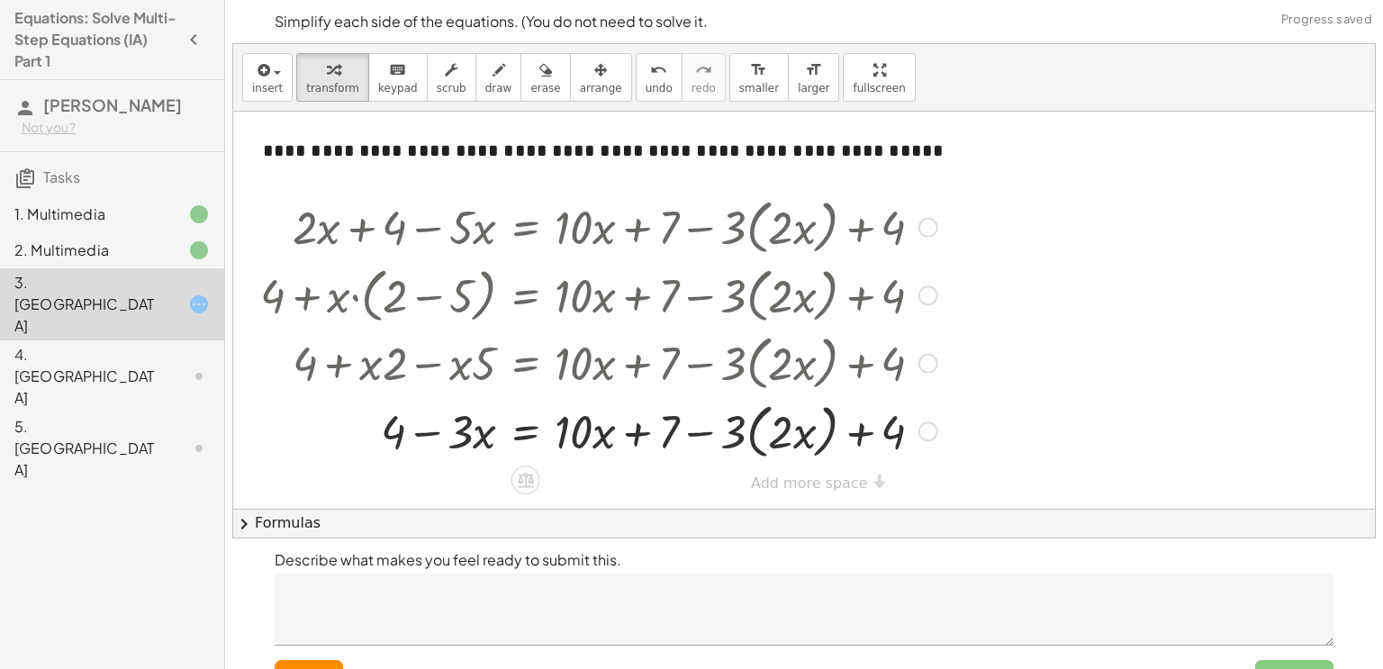
click at [644, 437] on div at bounding box center [598, 430] width 695 height 68
drag, startPoint x: 721, startPoint y: 431, endPoint x: 763, endPoint y: 430, distance: 41.5
click at [763, 430] on div at bounding box center [598, 430] width 695 height 68
click at [752, 431] on div at bounding box center [598, 429] width 695 height 61
click at [782, 432] on div at bounding box center [598, 429] width 695 height 61
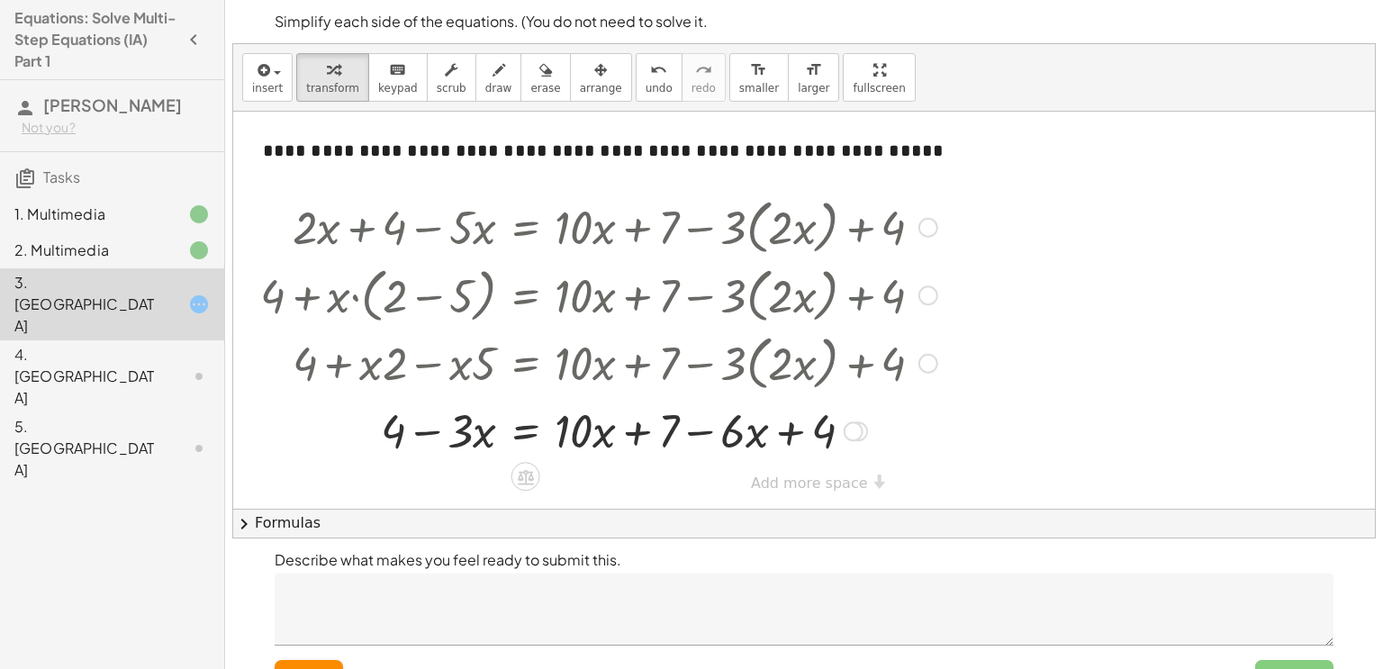
click at [703, 430] on div at bounding box center [598, 429] width 695 height 61
drag, startPoint x: 824, startPoint y: 432, endPoint x: 738, endPoint y: 436, distance: 85.6
click at [751, 432] on div at bounding box center [599, 429] width 696 height 61
click at [845, 432] on div at bounding box center [598, 429] width 695 height 61
drag, startPoint x: 826, startPoint y: 435, endPoint x: 698, endPoint y: 442, distance: 128.1
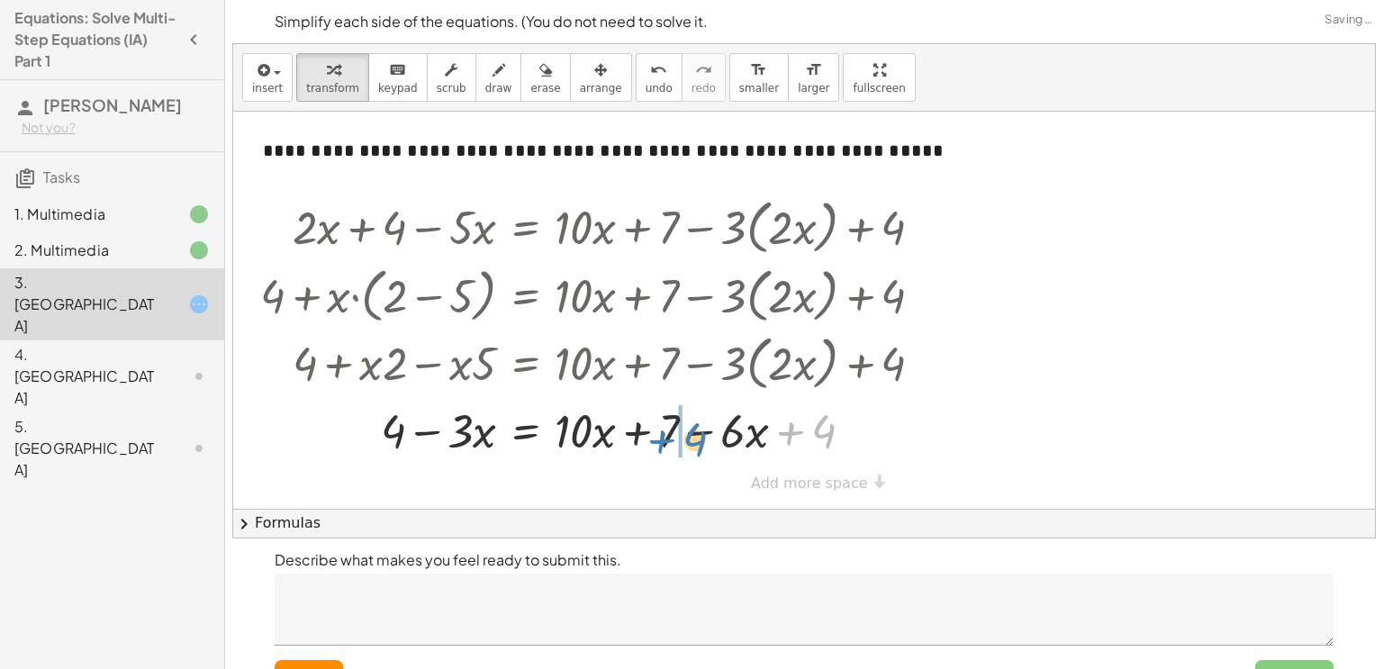
click at [698, 442] on div at bounding box center [598, 429] width 695 height 61
click at [694, 428] on div at bounding box center [598, 429] width 695 height 61
drag, startPoint x: 748, startPoint y: 431, endPoint x: 637, endPoint y: 439, distance: 111.9
click at [637, 439] on div at bounding box center [598, 429] width 695 height 61
click at [633, 430] on div at bounding box center [598, 429] width 695 height 61
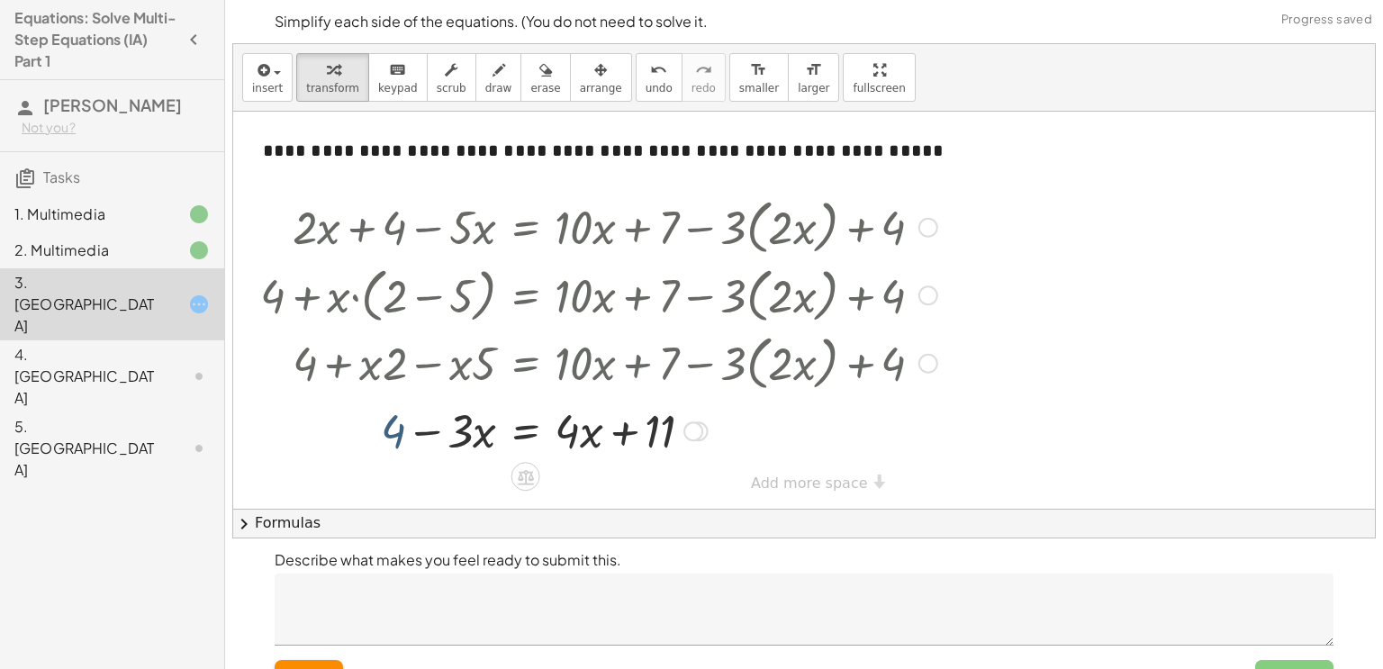
click at [397, 427] on div at bounding box center [598, 429] width 695 height 61
drag, startPoint x: 656, startPoint y: 434, endPoint x: 434, endPoint y: 429, distance: 222.5
click at [434, 429] on div at bounding box center [598, 429] width 695 height 61
click at [355, 434] on div at bounding box center [598, 429] width 695 height 61
click at [579, 434] on div at bounding box center [598, 429] width 695 height 61
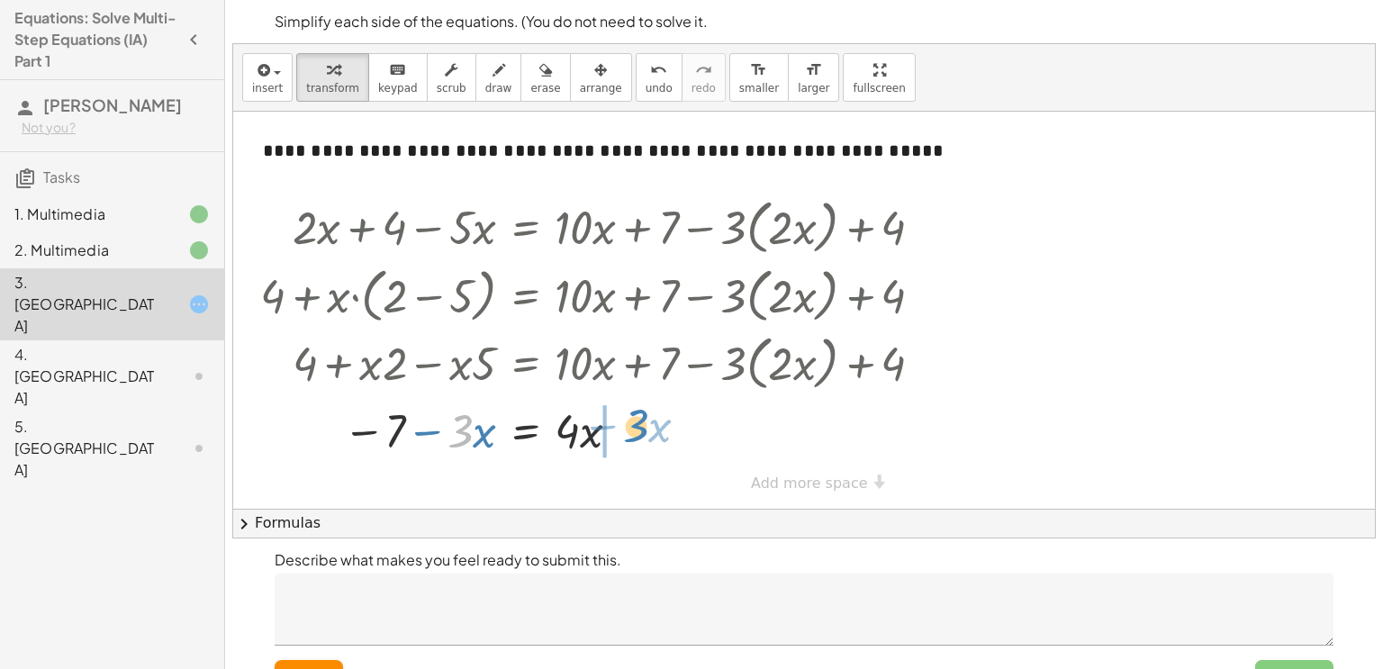
drag, startPoint x: 459, startPoint y: 433, endPoint x: 635, endPoint y: 428, distance: 175.7
click at [635, 428] on div at bounding box center [598, 429] width 695 height 61
click at [626, 435] on div at bounding box center [598, 429] width 695 height 61
click at [581, 442] on div at bounding box center [598, 429] width 695 height 61
drag, startPoint x: 576, startPoint y: 440, endPoint x: 452, endPoint y: 439, distance: 124.3
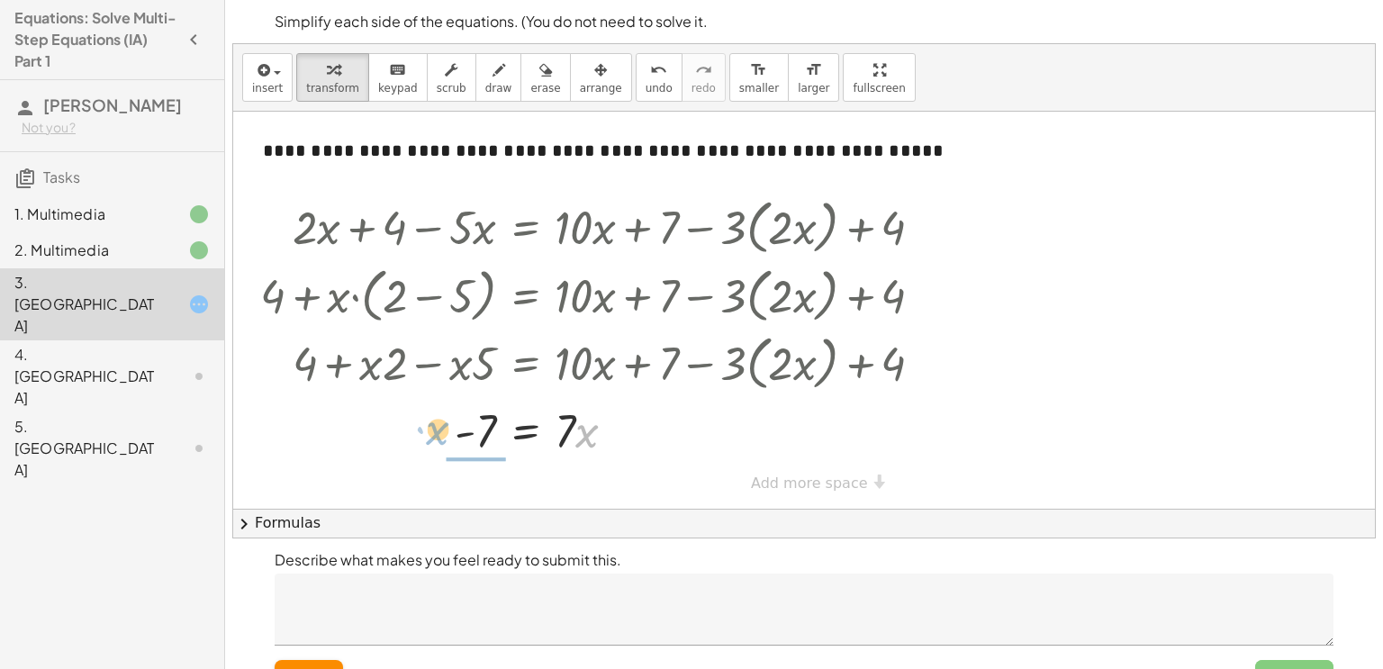
click at [452, 439] on div at bounding box center [598, 429] width 695 height 61
click at [636, 94] on button "undo undo" at bounding box center [659, 77] width 47 height 49
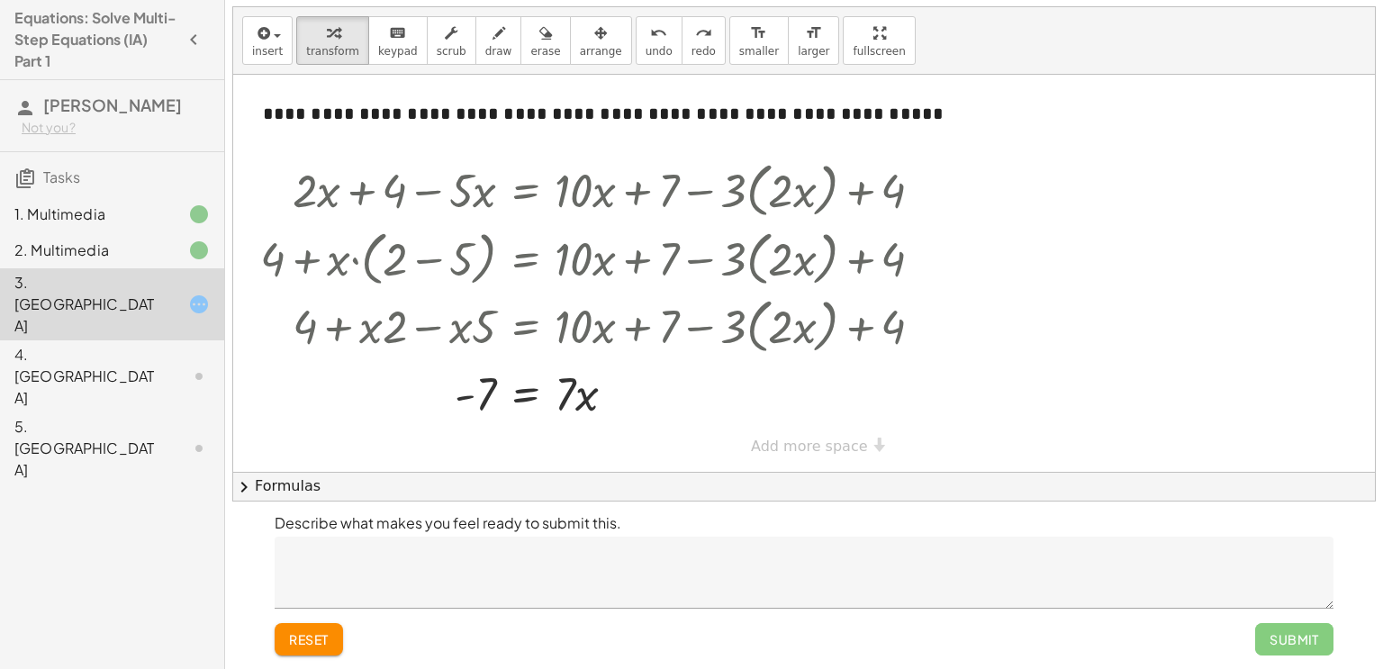
scroll to position [36, 0]
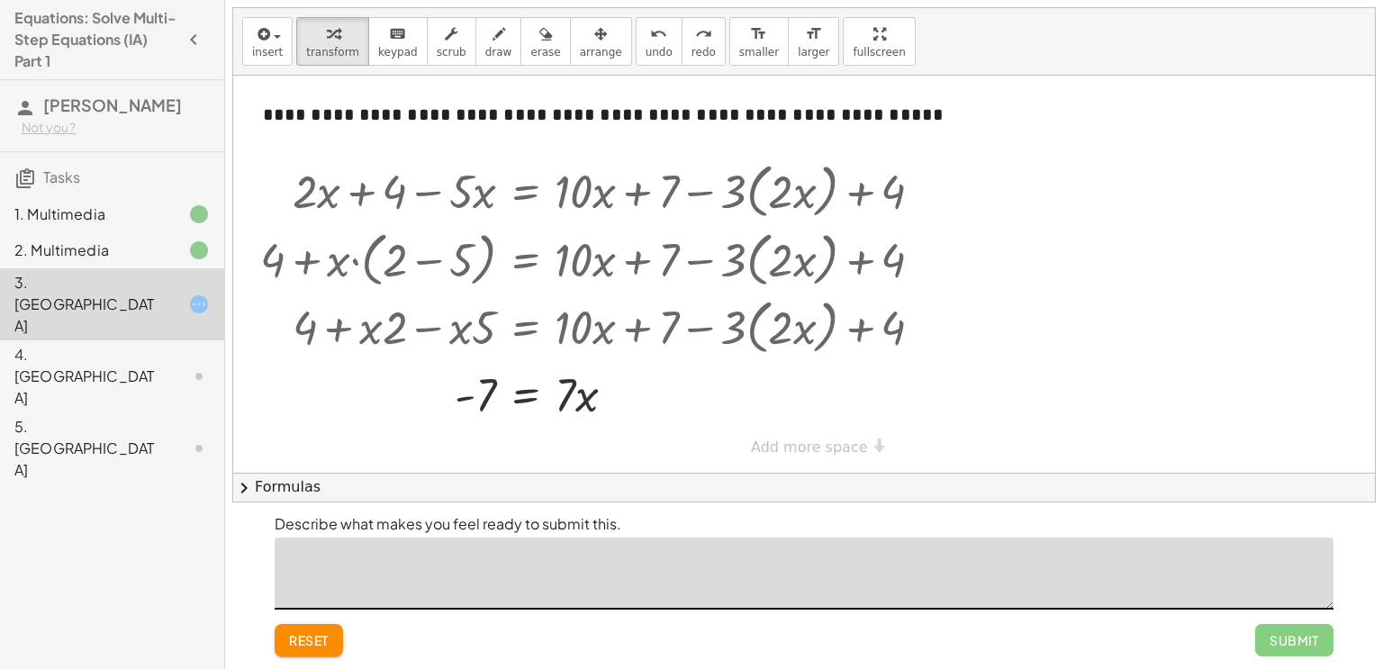
click at [489, 576] on textarea at bounding box center [804, 574] width 1059 height 72
type textarea "*"
click at [366, 564] on textarea "**********" at bounding box center [804, 574] width 1059 height 72
click at [677, 442] on div at bounding box center [804, 274] width 1142 height 397
drag, startPoint x: 471, startPoint y: 394, endPoint x: 683, endPoint y: 386, distance: 211.7
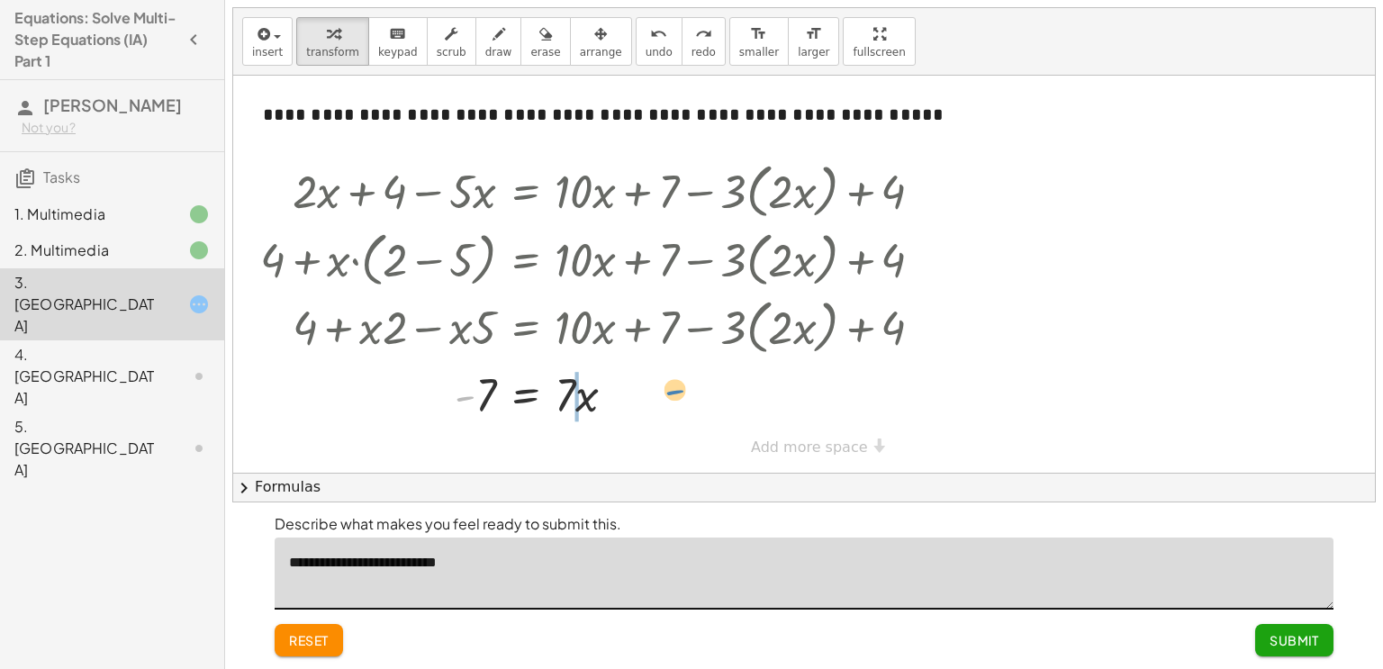
click at [683, 386] on div at bounding box center [615, 393] width 707 height 61
click at [583, 398] on div at bounding box center [598, 393] width 695 height 61
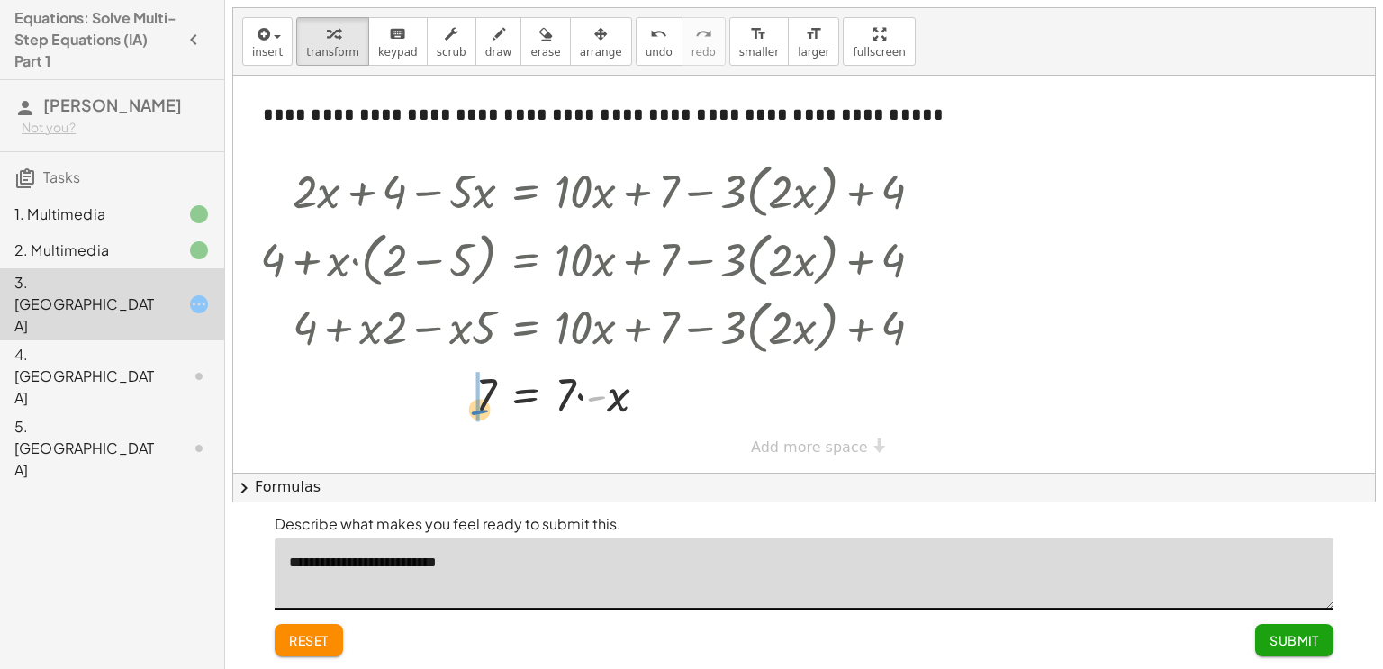
drag, startPoint x: 593, startPoint y: 400, endPoint x: 461, endPoint y: 408, distance: 132.6
click at [461, 408] on div at bounding box center [598, 393] width 695 height 61
drag, startPoint x: 584, startPoint y: 396, endPoint x: 435, endPoint y: 402, distance: 149.6
click at [435, 402] on div at bounding box center [598, 393] width 695 height 61
click at [482, 396] on div at bounding box center [598, 393] width 695 height 90
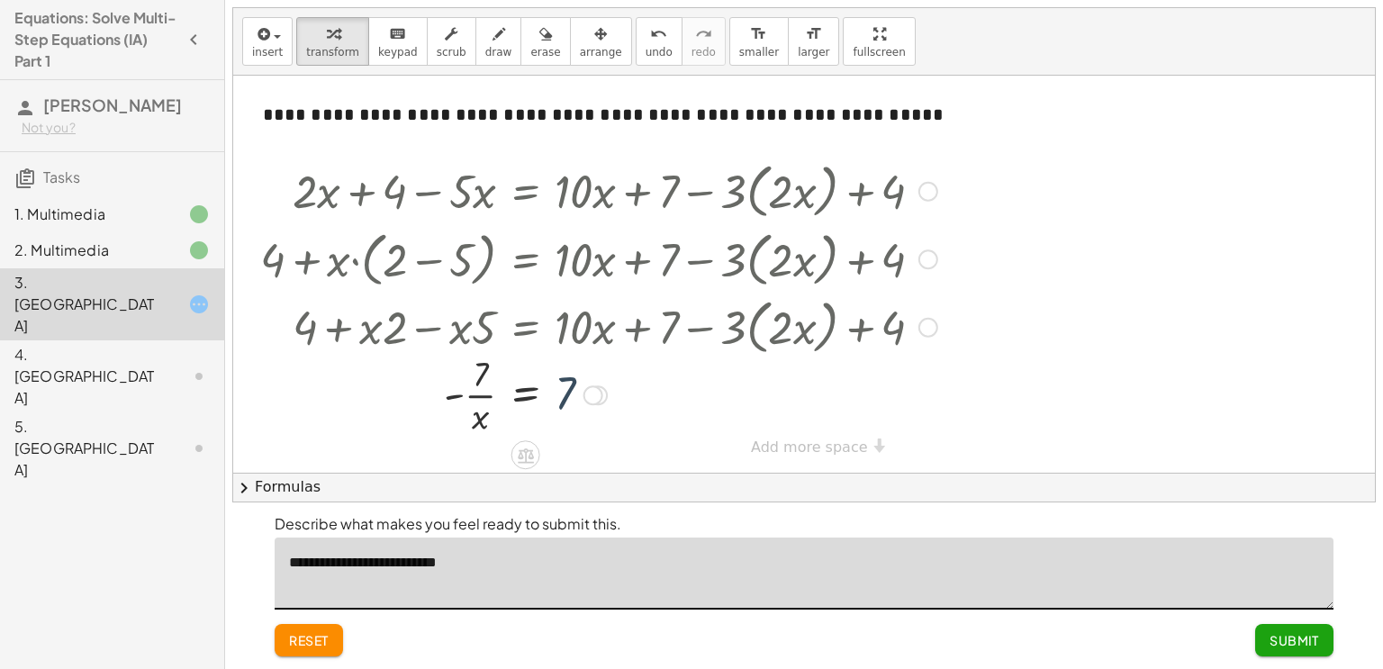
click at [556, 391] on div at bounding box center [598, 393] width 695 height 90
drag, startPoint x: 566, startPoint y: 397, endPoint x: 439, endPoint y: 407, distance: 127.4
click at [439, 407] on div at bounding box center [598, 393] width 695 height 90
click at [445, 392] on div at bounding box center [598, 393] width 695 height 90
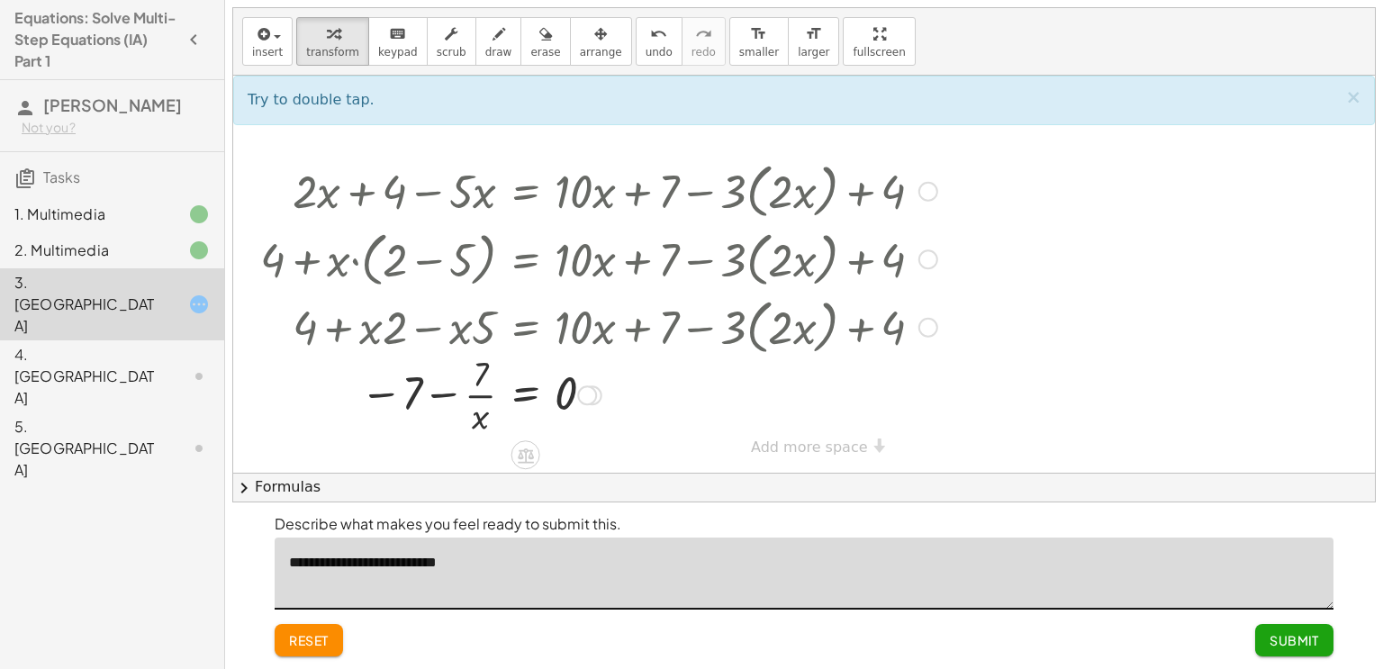
click at [451, 394] on div at bounding box center [598, 393] width 695 height 90
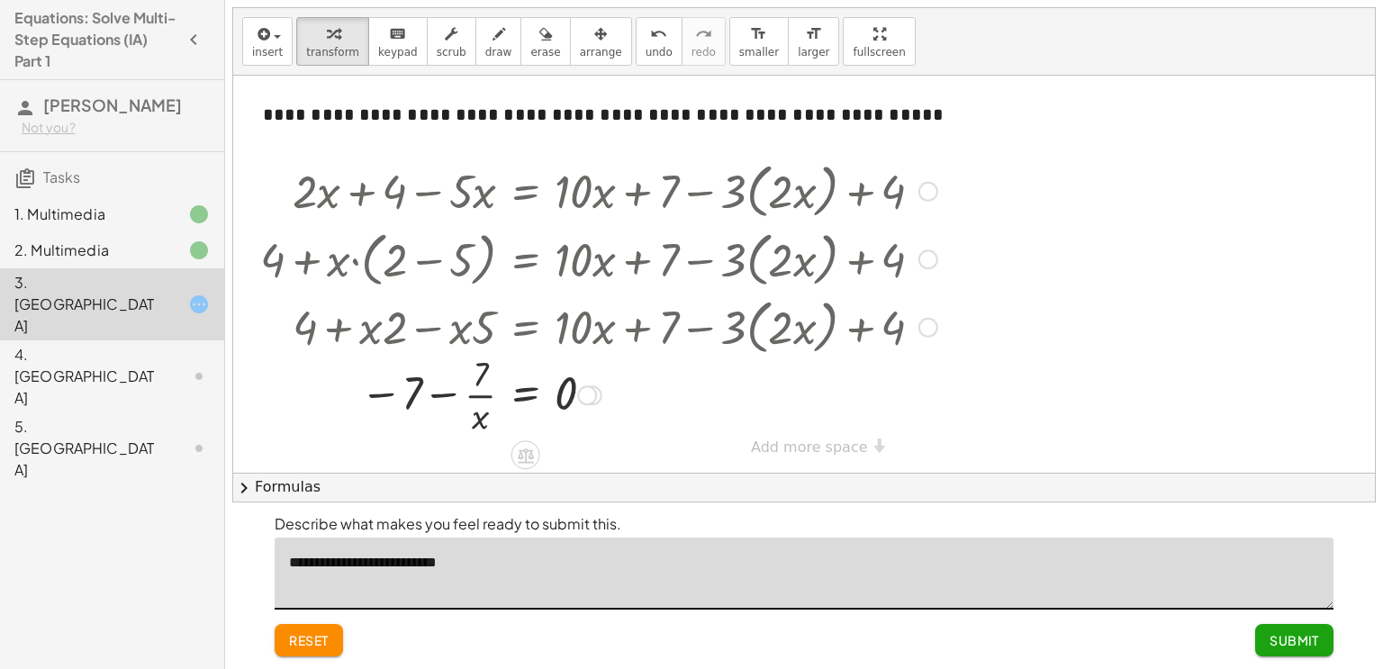
click at [451, 394] on div at bounding box center [598, 393] width 695 height 90
click at [405, 394] on div at bounding box center [598, 393] width 695 height 90
click at [401, 394] on div at bounding box center [598, 393] width 695 height 90
click at [355, 394] on div at bounding box center [598, 393] width 695 height 90
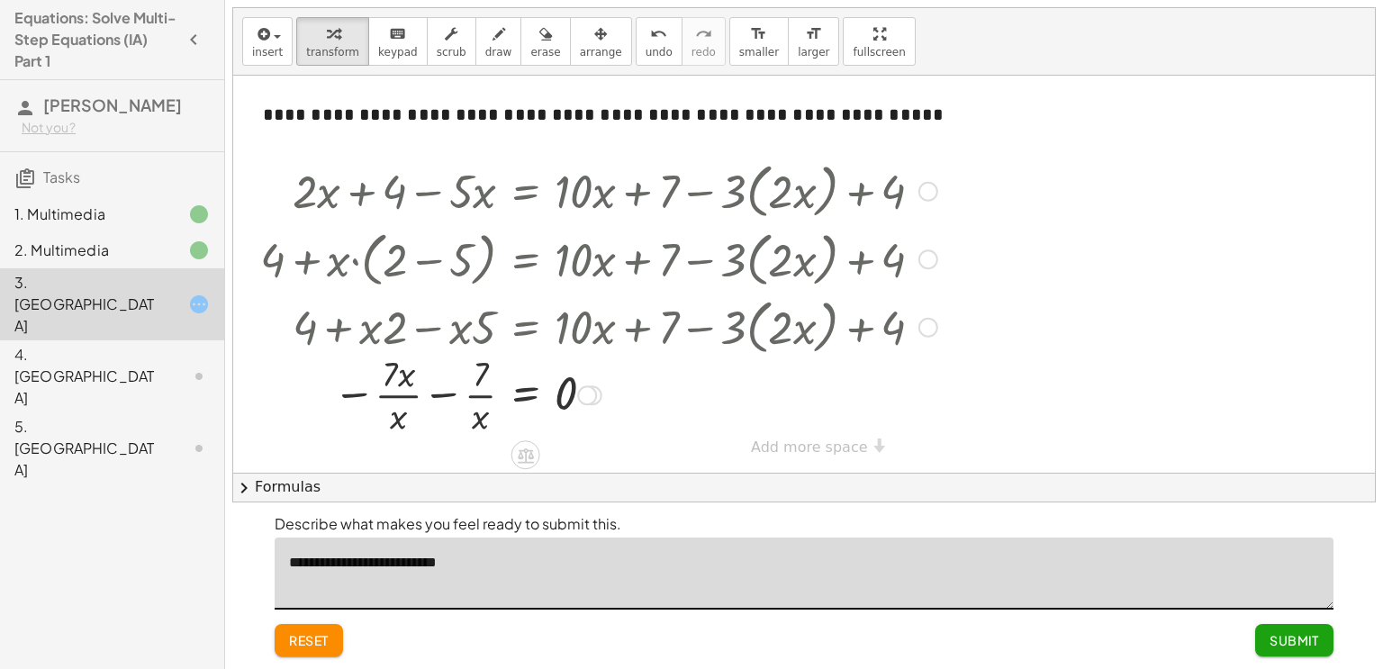
click at [355, 394] on div at bounding box center [598, 393] width 695 height 90
click at [434, 394] on div at bounding box center [598, 393] width 695 height 90
click at [436, 394] on div at bounding box center [598, 393] width 695 height 90
drag, startPoint x: 434, startPoint y: 374, endPoint x: 432, endPoint y: 412, distance: 37.9
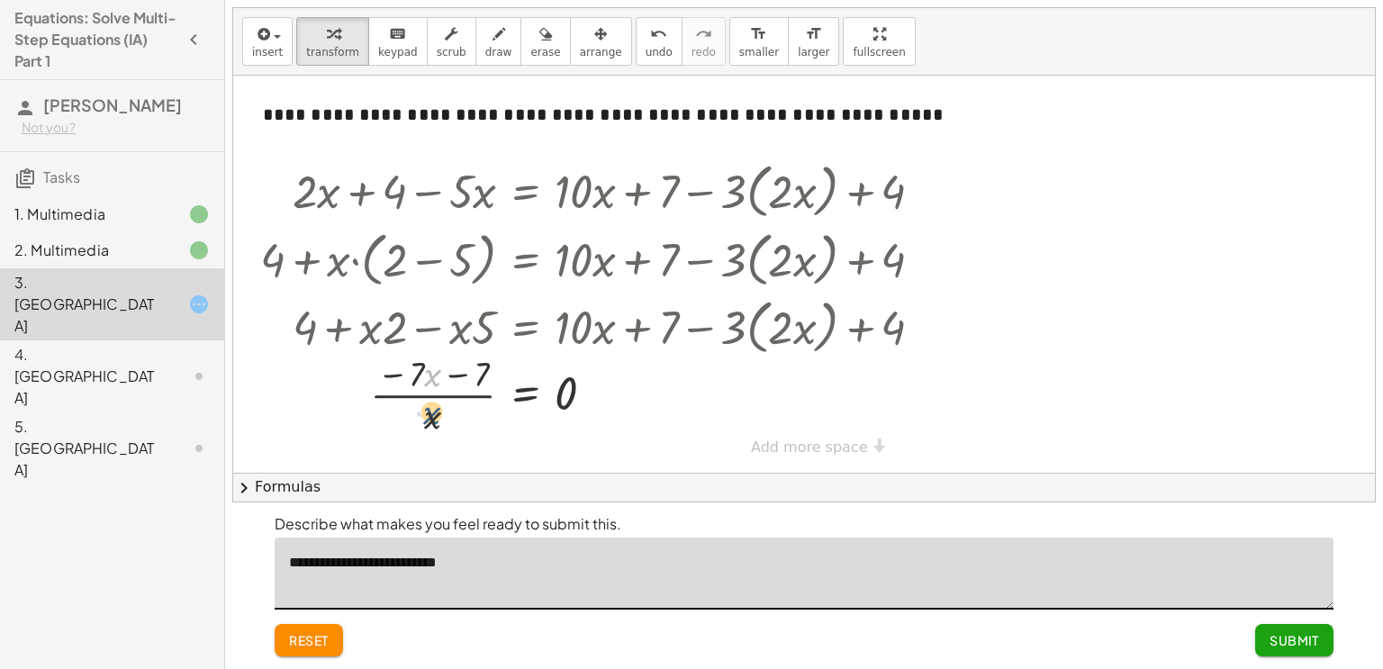
click at [432, 412] on div at bounding box center [598, 393] width 695 height 90
drag, startPoint x: 432, startPoint y: 416, endPoint x: 436, endPoint y: 362, distance: 54.2
click at [436, 362] on div at bounding box center [598, 393] width 695 height 90
click at [439, 394] on div at bounding box center [598, 393] width 695 height 90
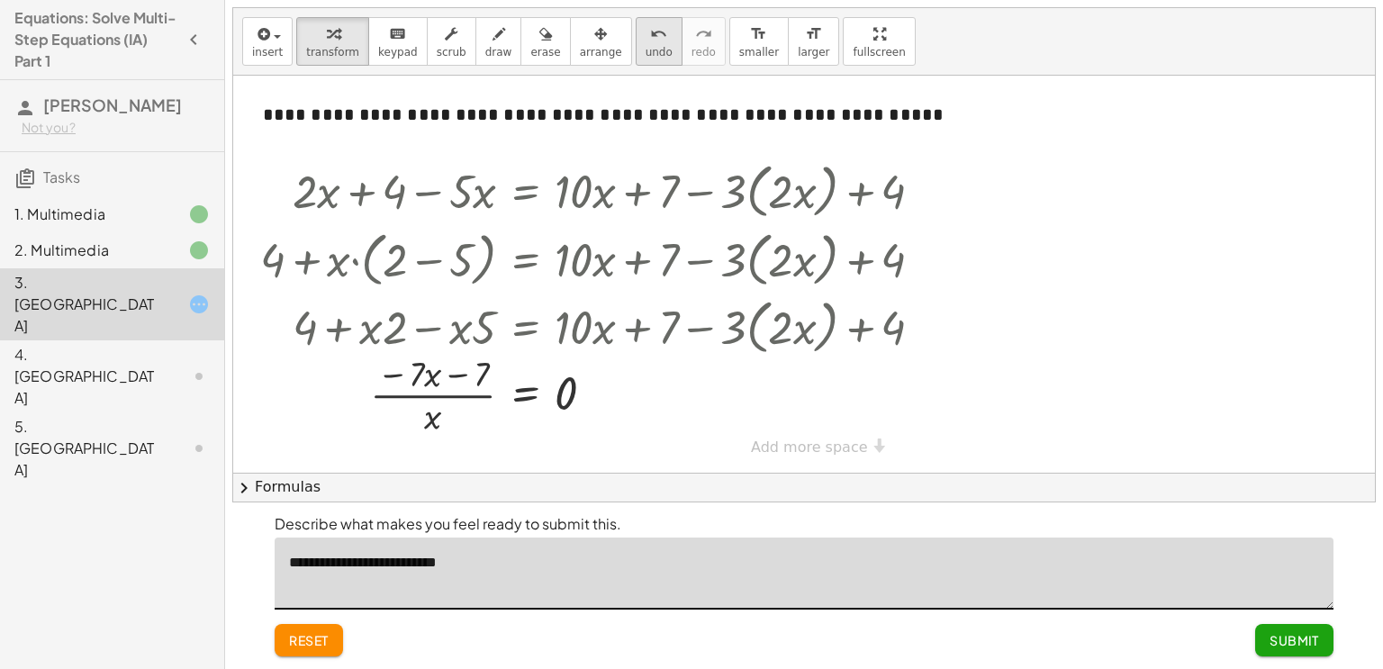
click at [650, 36] on icon "undo" at bounding box center [658, 34] width 17 height 22
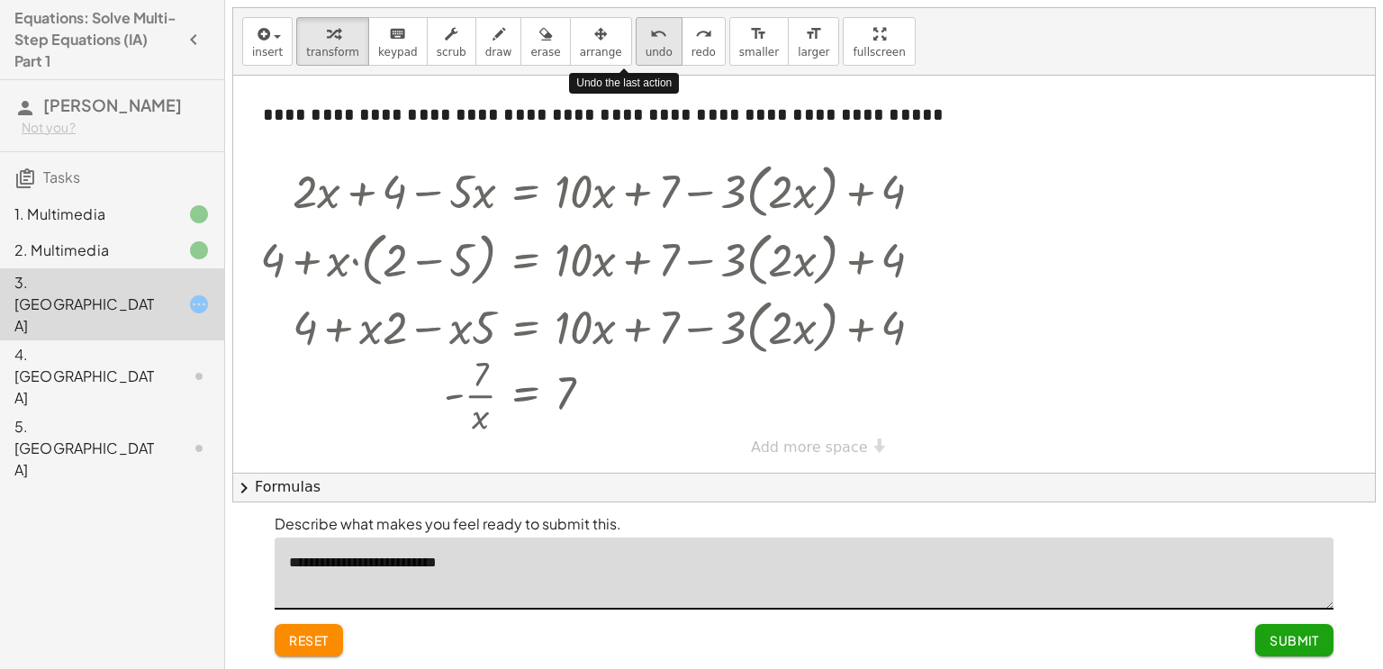
click at [650, 36] on icon "undo" at bounding box center [658, 34] width 17 height 22
click at [988, 401] on div at bounding box center [804, 274] width 1142 height 397
type textarea "**********"
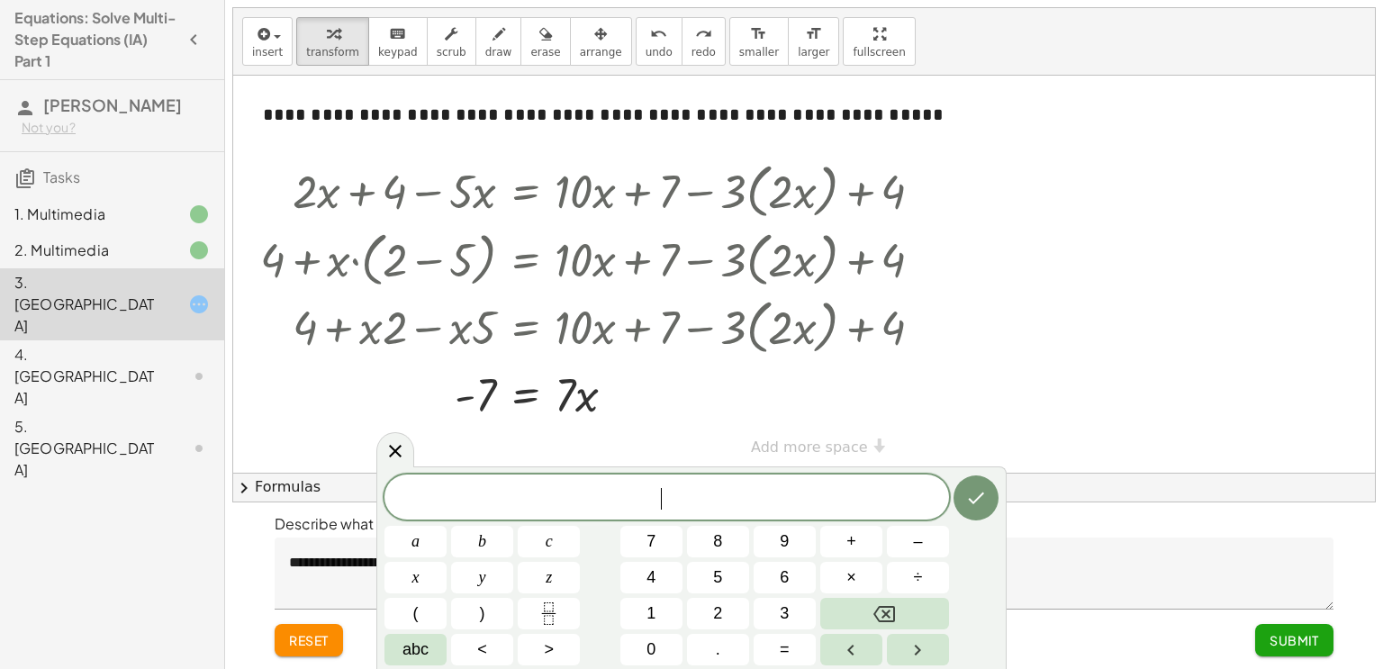
click at [412, 439] on div at bounding box center [804, 274] width 1142 height 397
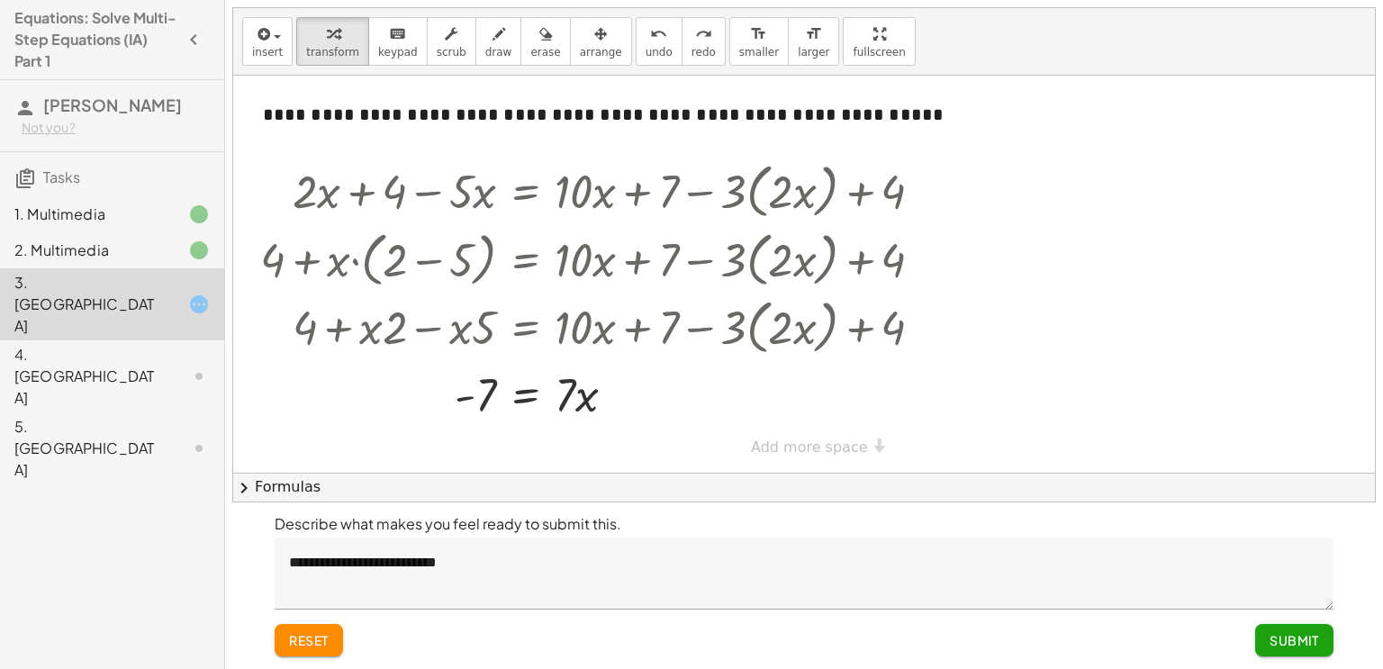
click at [1266, 649] on button "Submit" at bounding box center [1294, 640] width 78 height 32
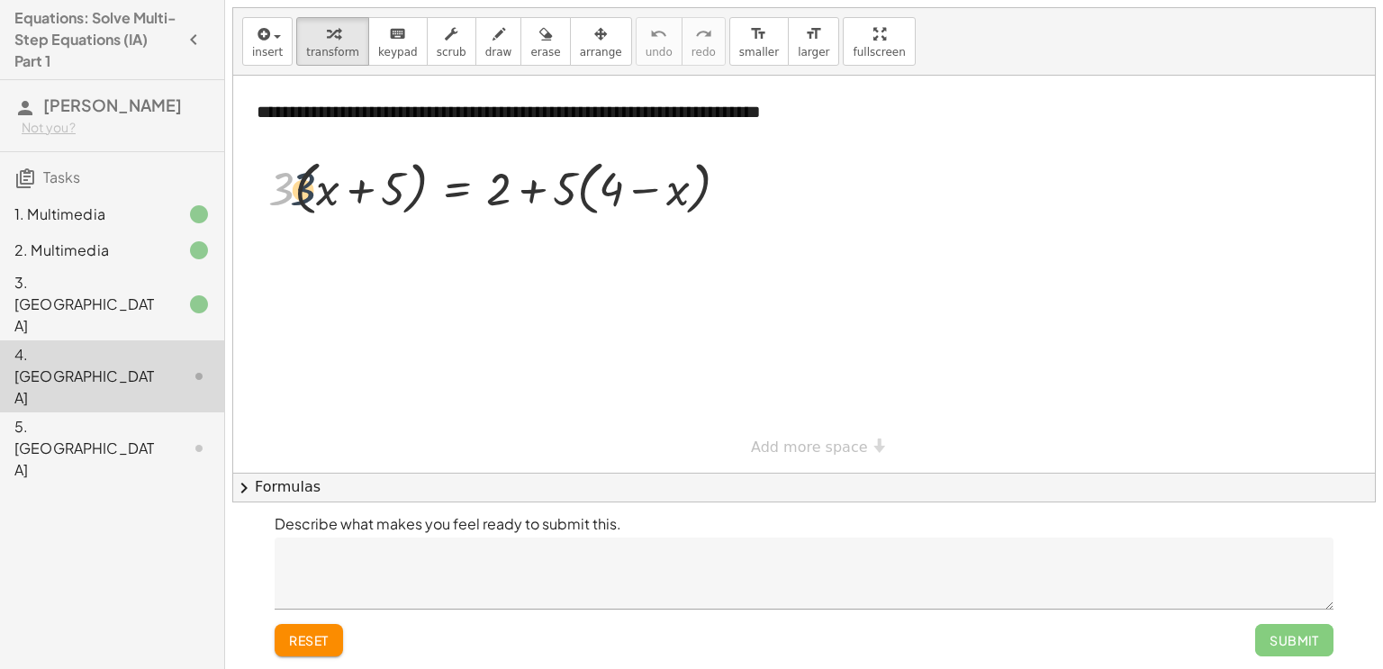
drag, startPoint x: 277, startPoint y: 190, endPoint x: 308, endPoint y: 190, distance: 30.6
click at [308, 190] on div at bounding box center [505, 187] width 493 height 68
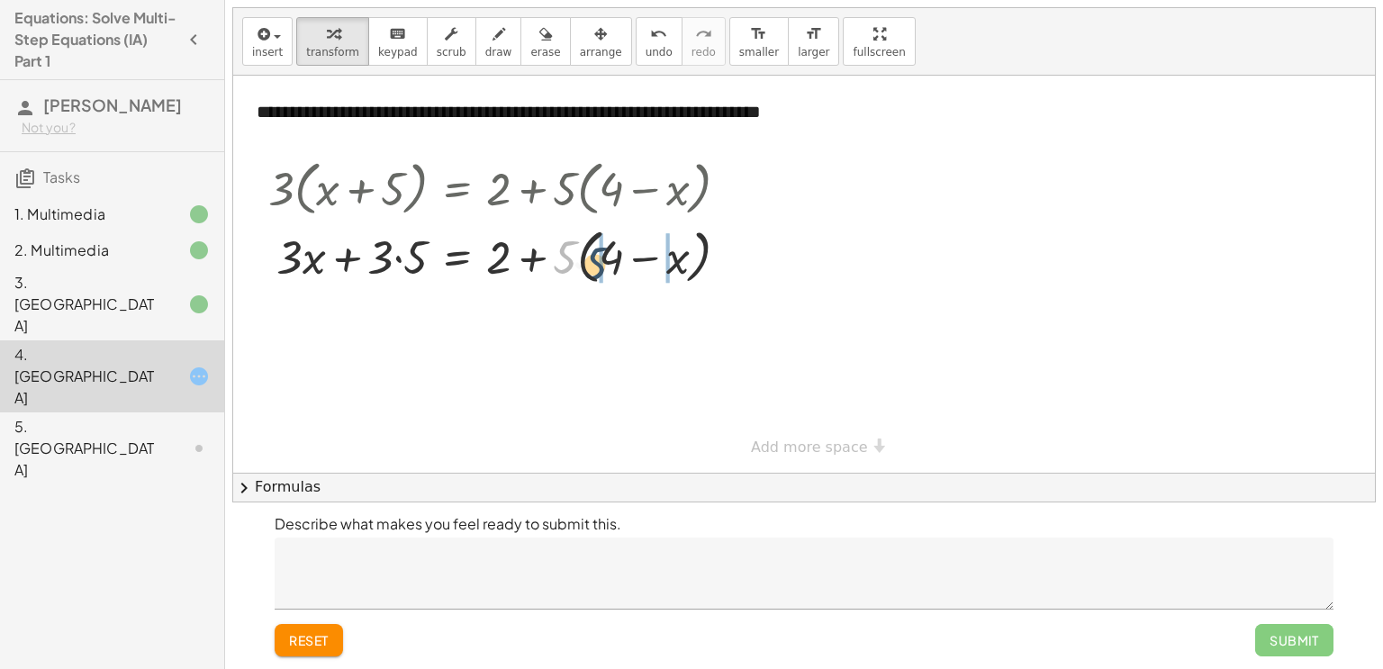
drag, startPoint x: 557, startPoint y: 261, endPoint x: 594, endPoint y: 268, distance: 37.6
click at [594, 268] on div at bounding box center [505, 256] width 493 height 68
click at [397, 260] on div at bounding box center [505, 254] width 493 height 61
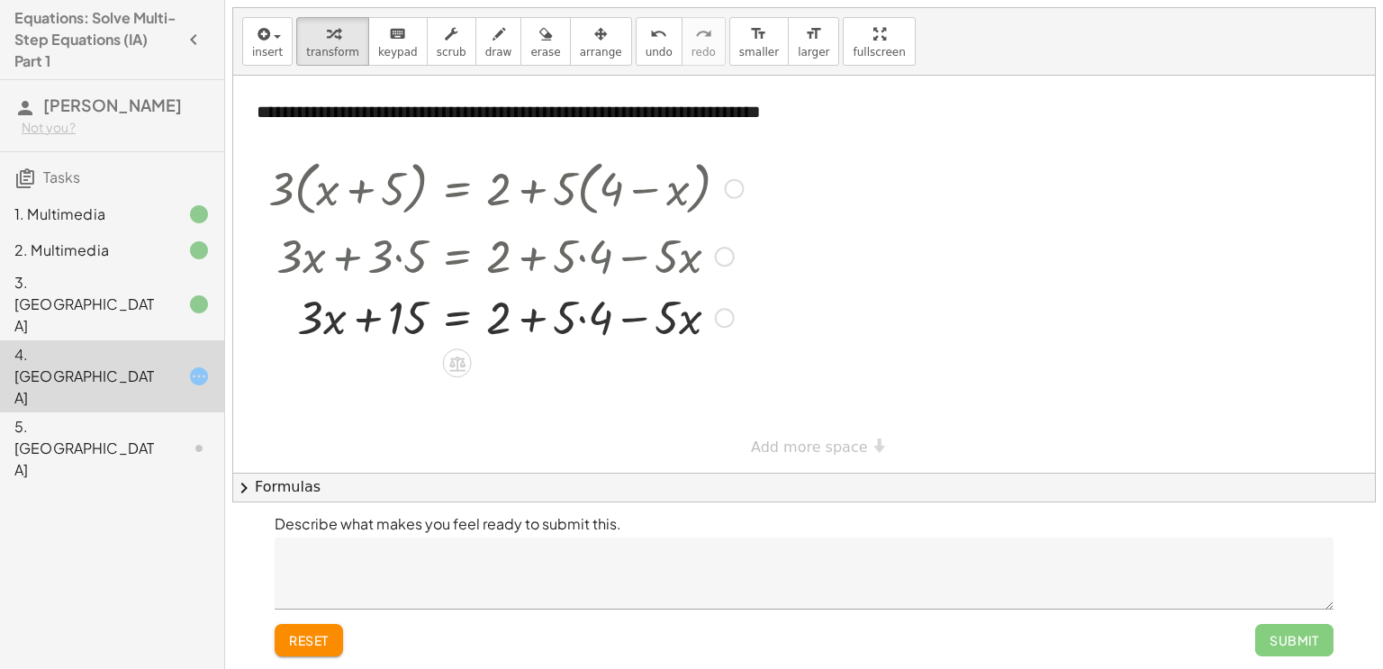
click at [526, 312] on div at bounding box center [505, 315] width 493 height 61
click at [581, 319] on div at bounding box center [505, 315] width 493 height 61
click at [529, 314] on div at bounding box center [505, 315] width 493 height 61
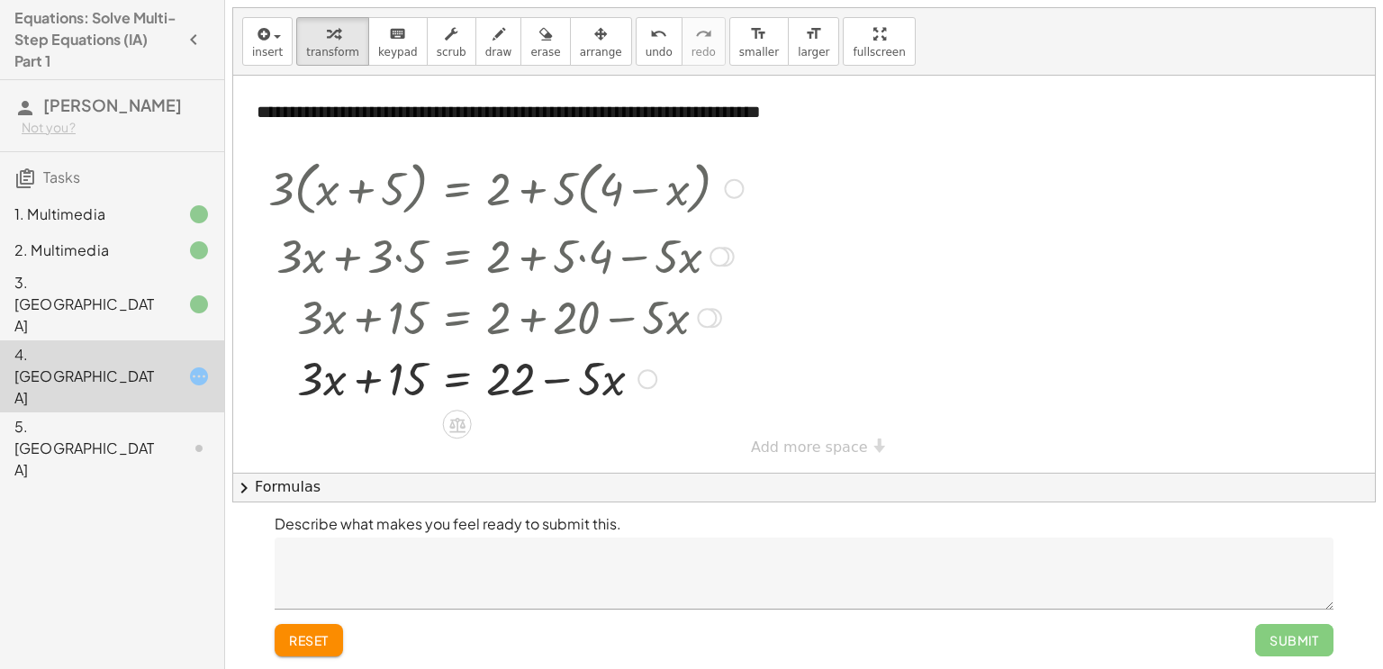
click at [557, 382] on div at bounding box center [505, 377] width 493 height 61
drag, startPoint x: 586, startPoint y: 385, endPoint x: 471, endPoint y: 369, distance: 116.4
click at [471, 369] on div at bounding box center [505, 377] width 493 height 61
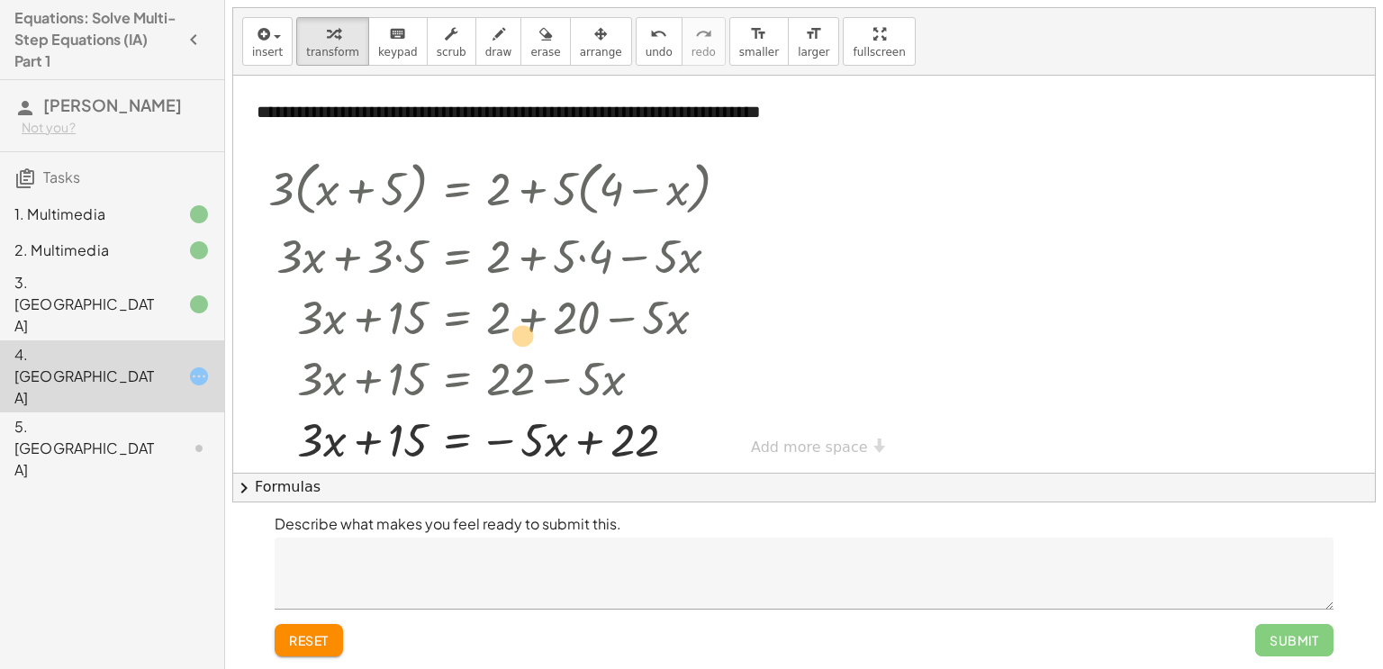
drag, startPoint x: 552, startPoint y: 451, endPoint x: 453, endPoint y: 360, distance: 134.5
click at [457, 189] on div "· 3 · ( + x + 5 ) = + 2 + · 5 · ( + 4 − x ) + · 3 · x + · 3 · 5 = + 2 + · 5 · (…" at bounding box center [457, 189] width 0 height 0
drag, startPoint x: 559, startPoint y: 449, endPoint x: 385, endPoint y: 438, distance: 174.2
click at [385, 438] on div at bounding box center [505, 438] width 493 height 61
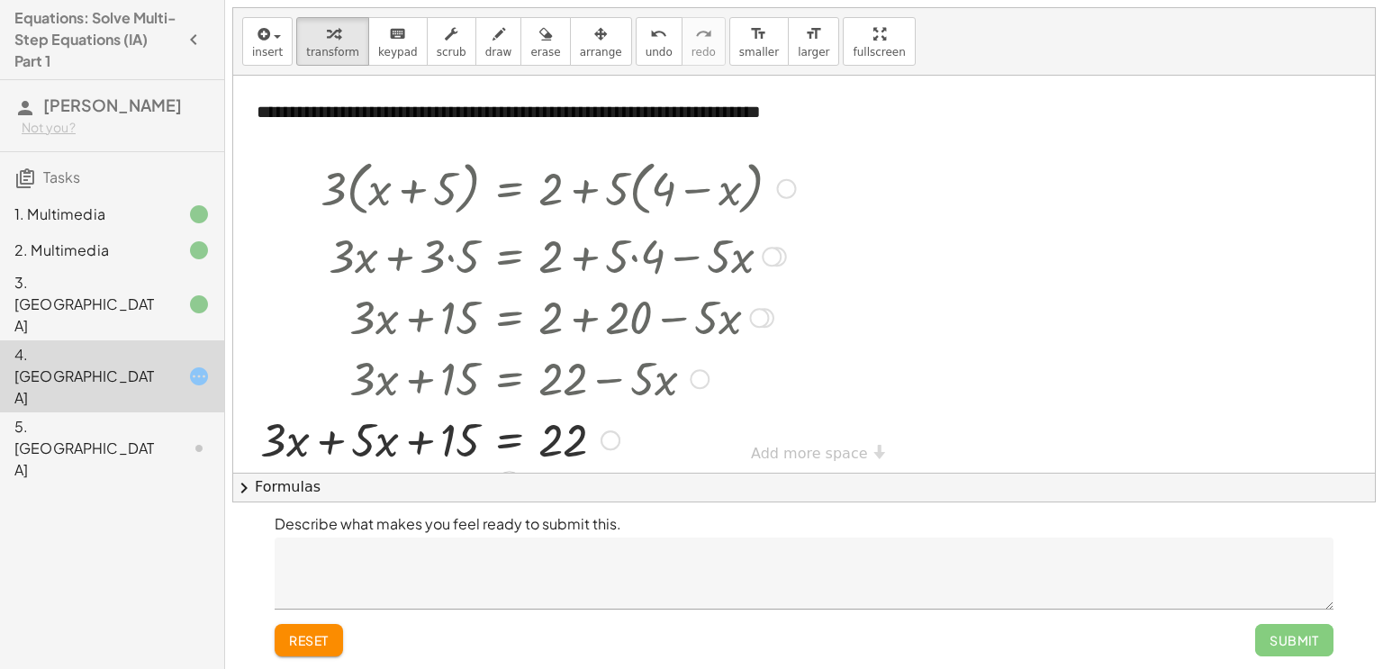
click at [324, 439] on div at bounding box center [528, 438] width 554 height 61
drag, startPoint x: 567, startPoint y: 443, endPoint x: 445, endPoint y: 448, distance: 122.6
